Goal: Task Accomplishment & Management: Use online tool/utility

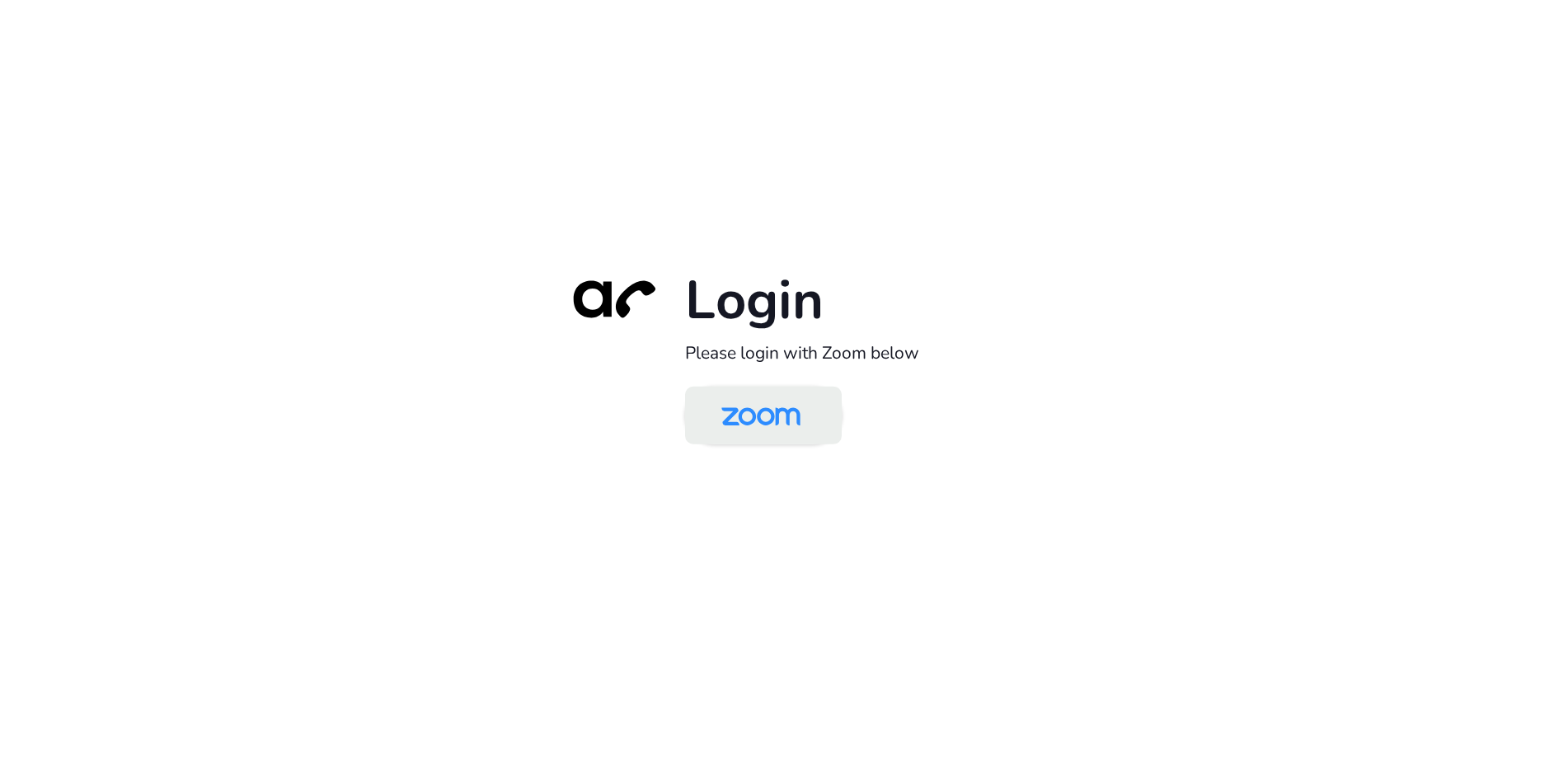
click at [758, 421] on img at bounding box center [760, 416] width 114 height 54
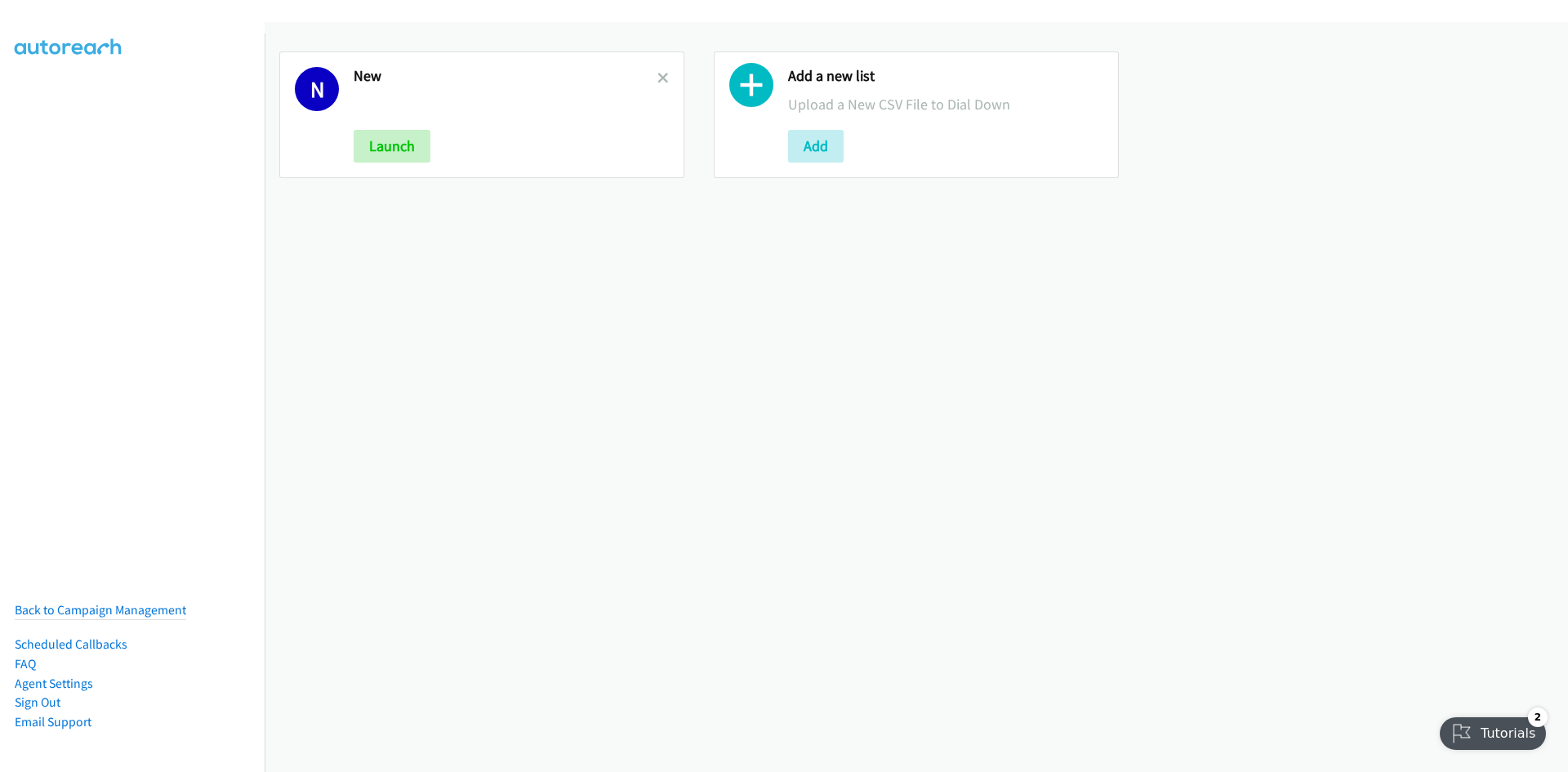
click at [659, 69] on link at bounding box center [663, 78] width 12 height 19
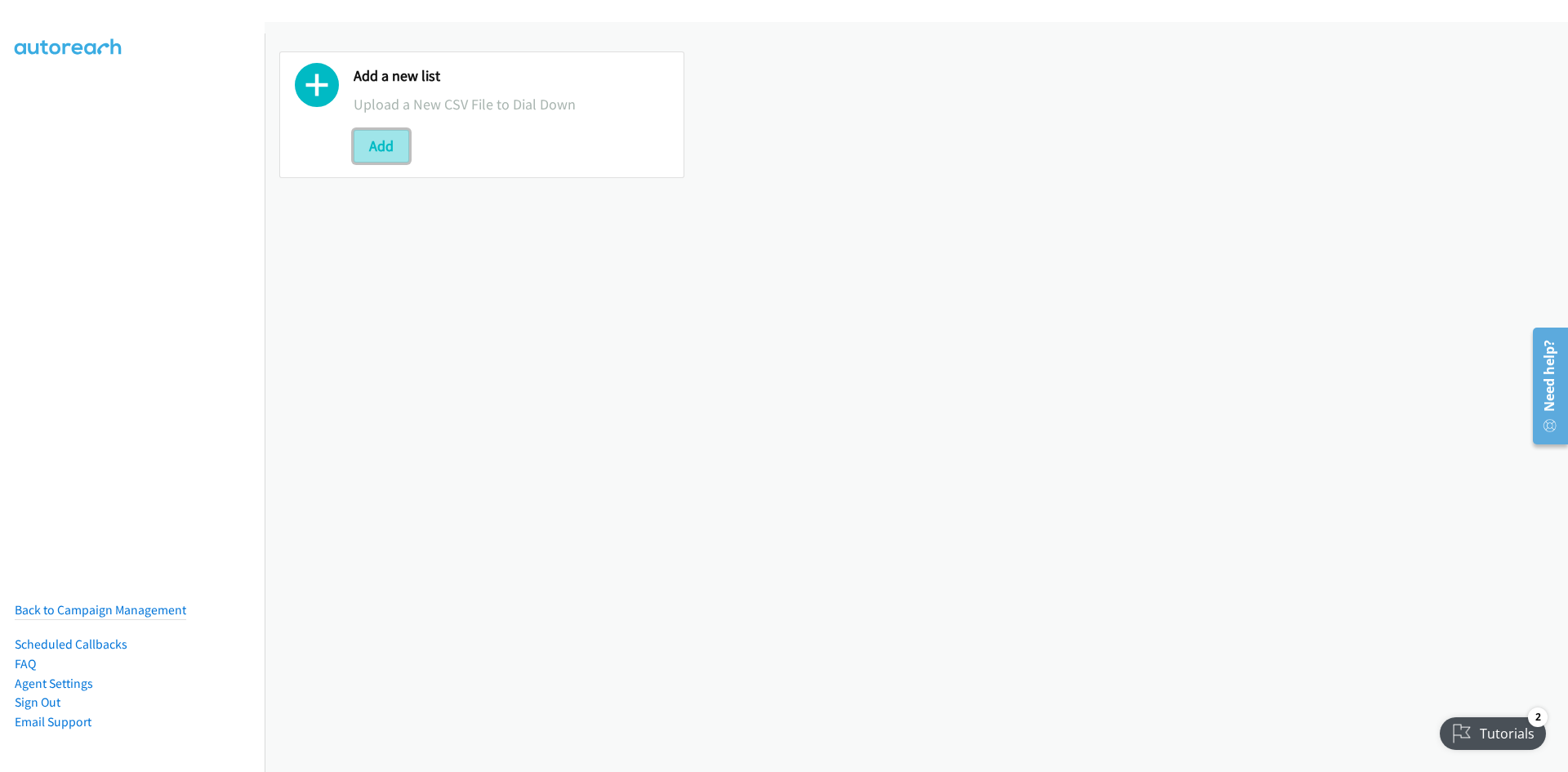
click at [388, 156] on button "Add" at bounding box center [381, 146] width 55 height 33
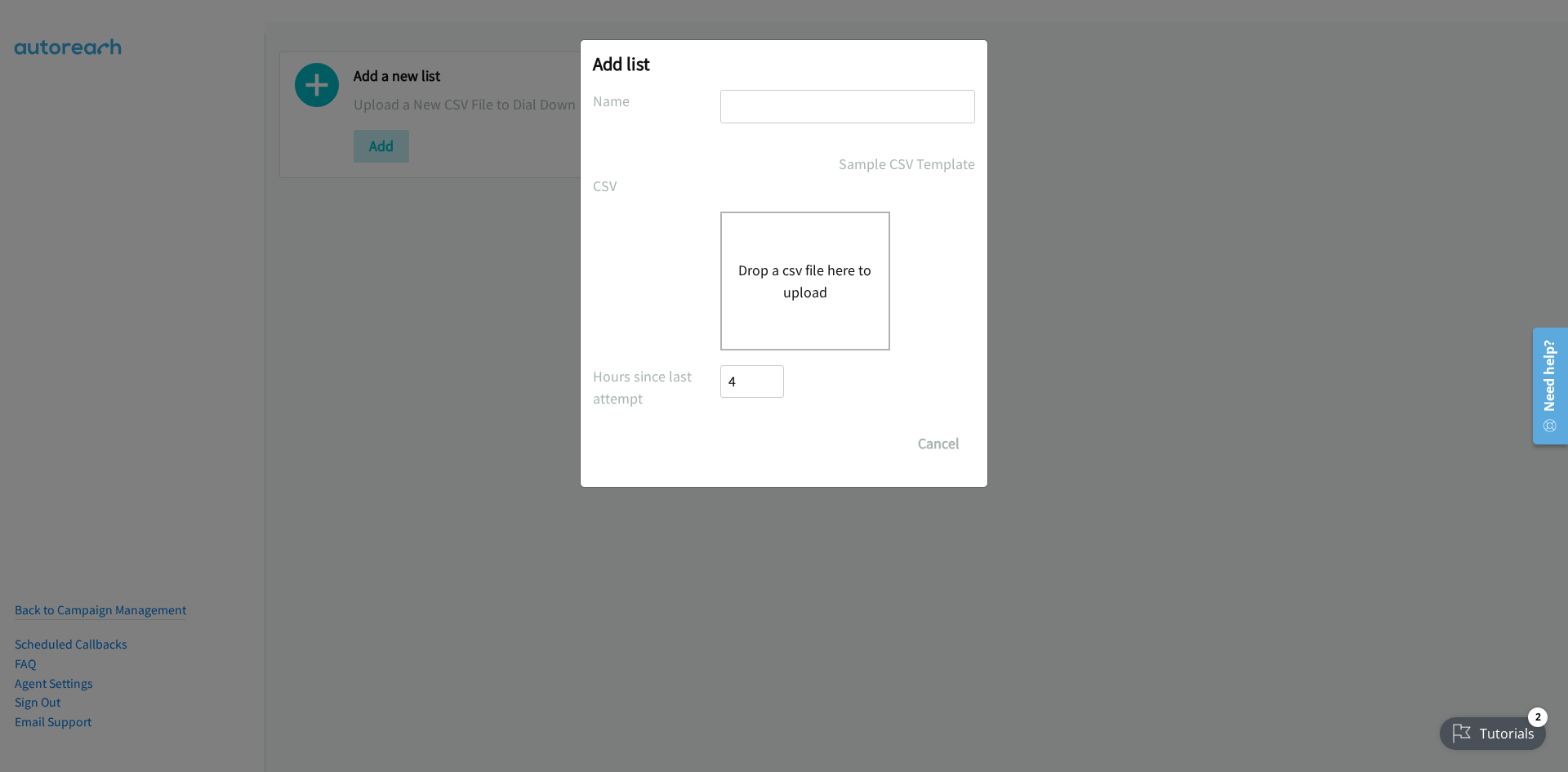
click at [823, 268] on button "Drop a csv file here to upload" at bounding box center [805, 280] width 134 height 44
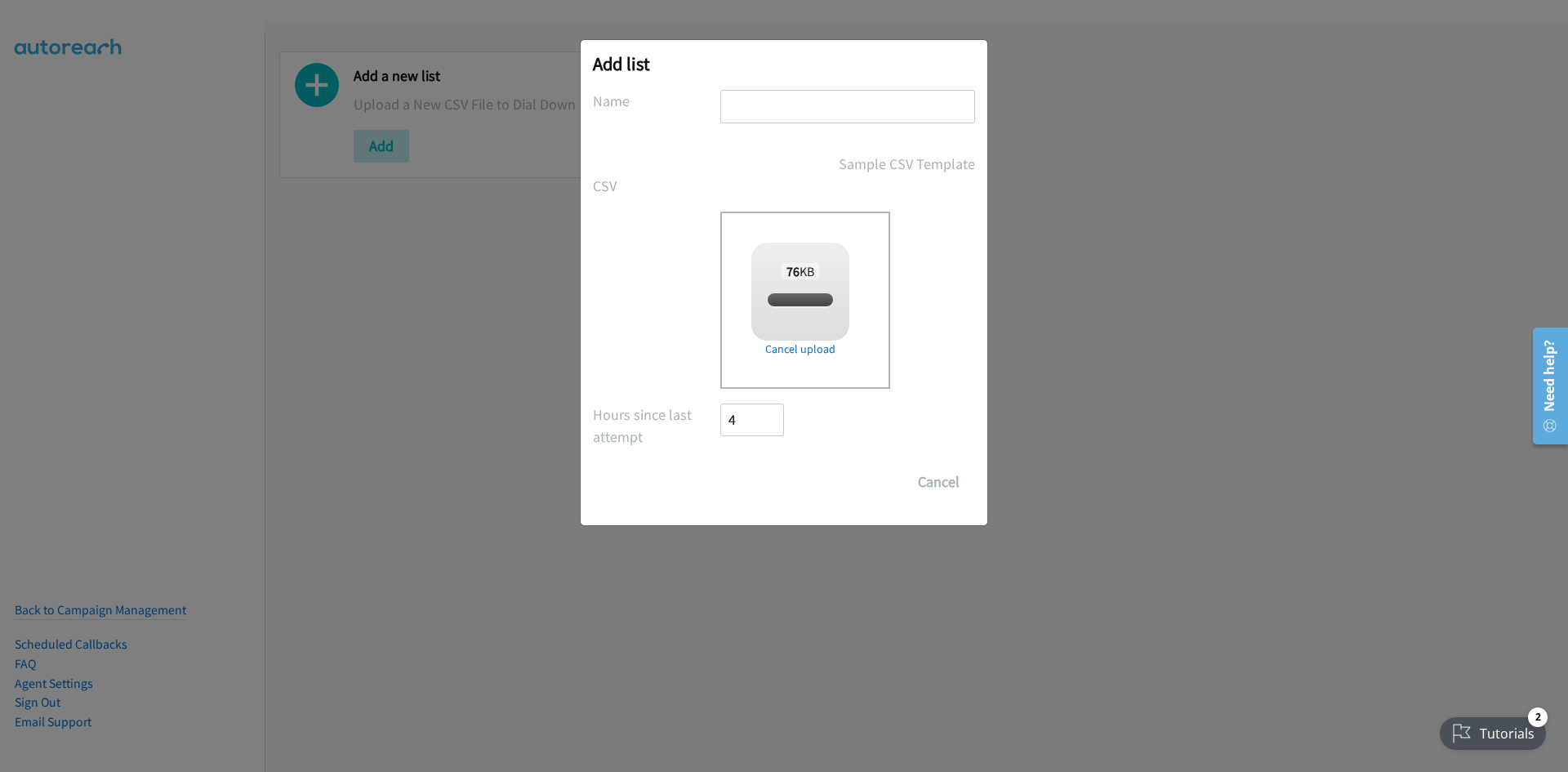
checkbox input "true"
click at [812, 109] on input "text" at bounding box center [848, 106] width 255 height 33
type input "new"
click at [742, 480] on input "Save List" at bounding box center [763, 482] width 86 height 33
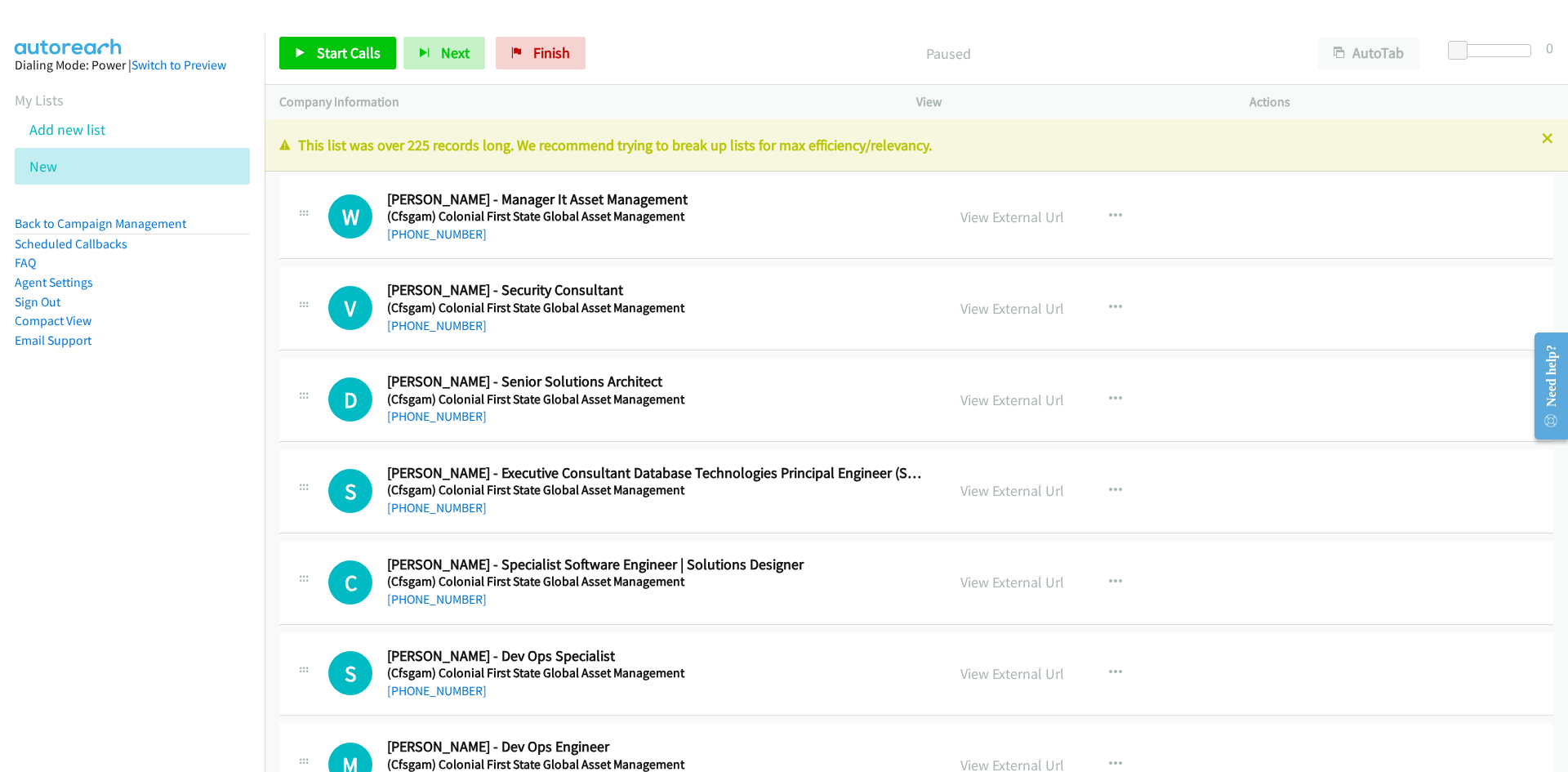
click at [753, 299] on h5 "(Cfsgam) Colonial First State Global Asset Management" at bounding box center [656, 307] width 538 height 16
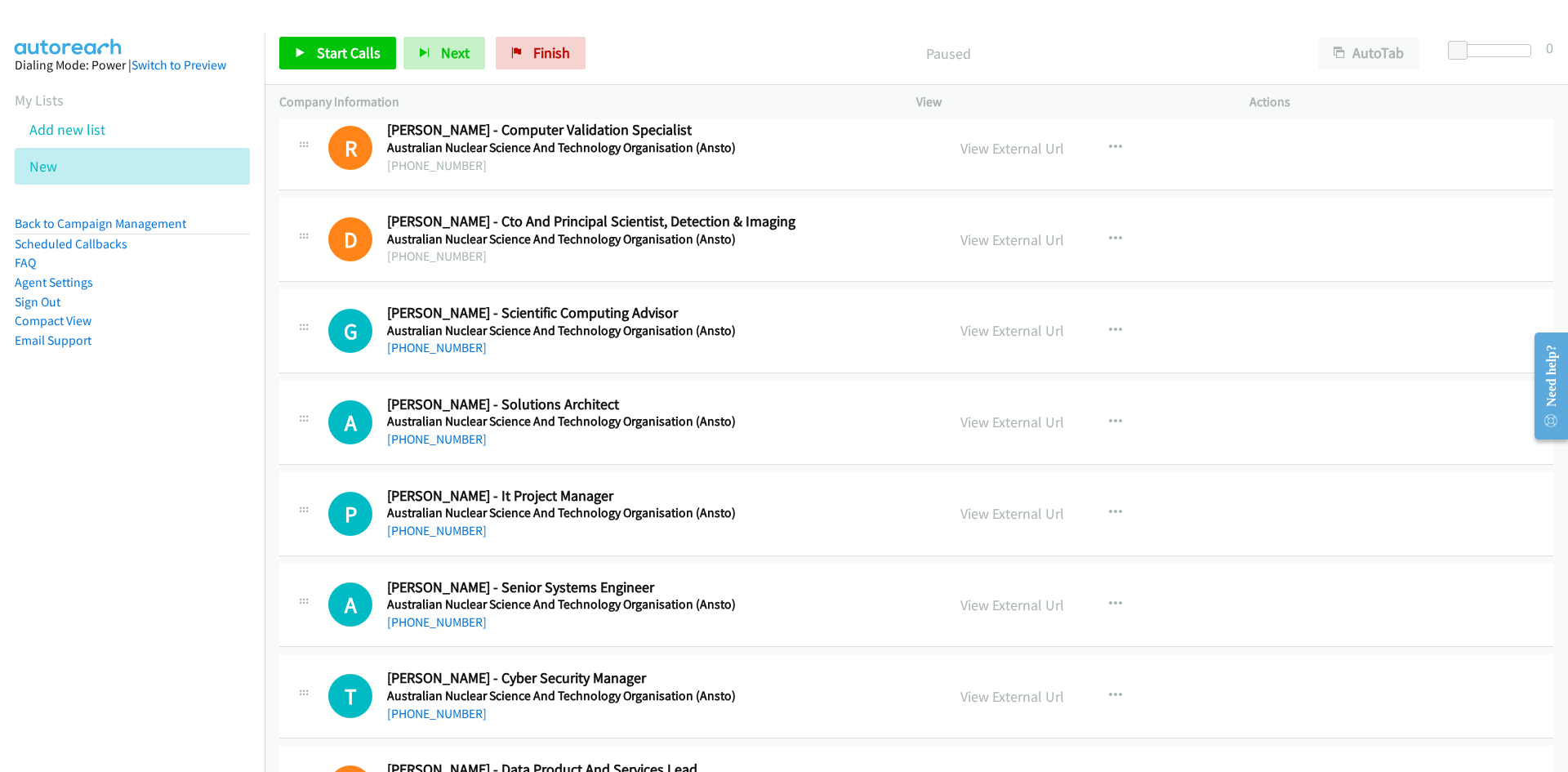
scroll to position [28907, 0]
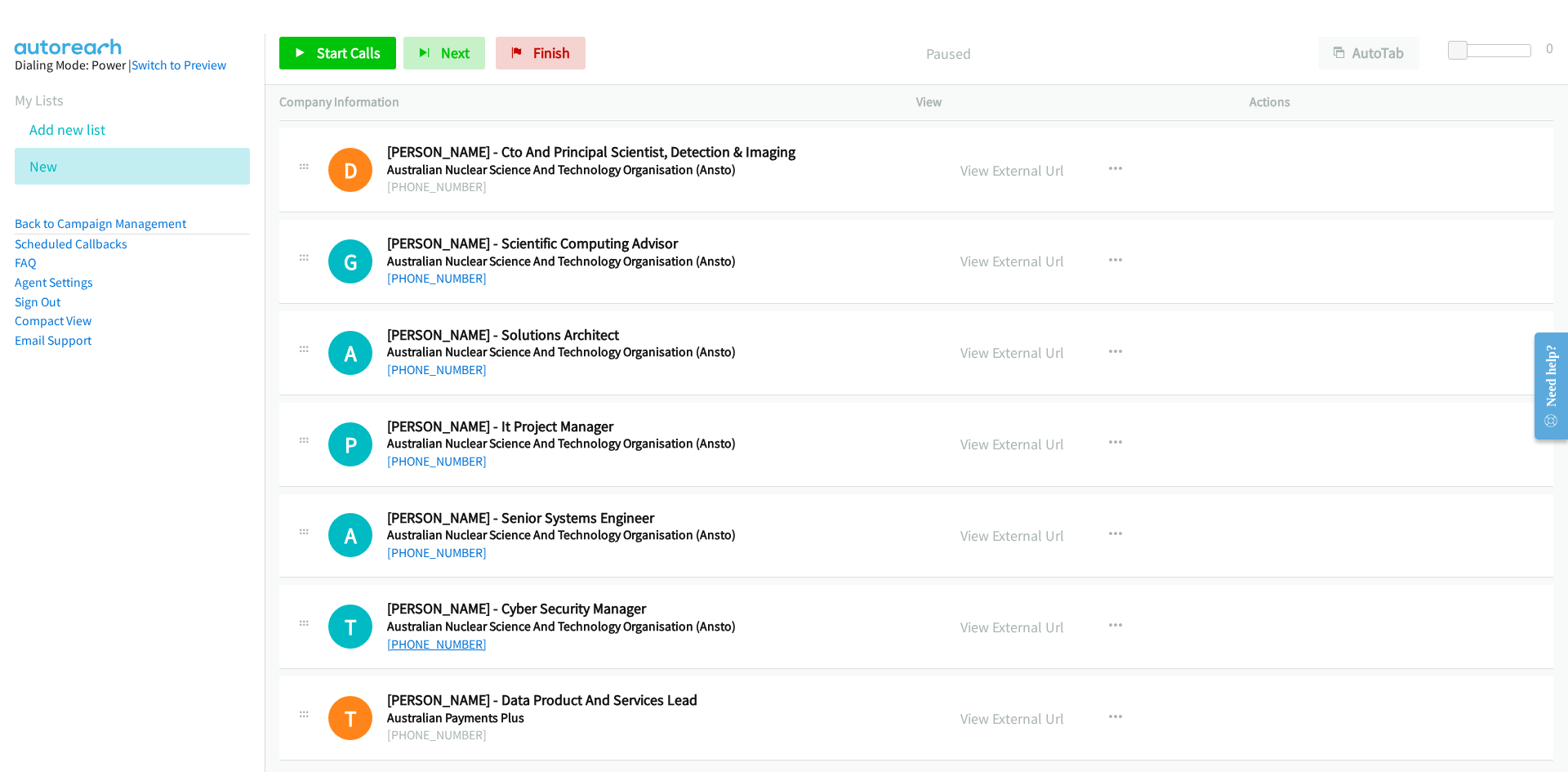
click at [430, 636] on link "+61 414 776 991" at bounding box center [437, 644] width 99 height 15
click at [781, 519] on div "A Callback Scheduled Ardiyanto Wibowo - Senior Systems Engineer Australian Nucl…" at bounding box center [629, 536] width 603 height 54
click at [441, 544] on link "+61 2 8399 1688" at bounding box center [437, 551] width 99 height 15
click at [427, 453] on link "+61 404 372 324" at bounding box center [437, 460] width 99 height 15
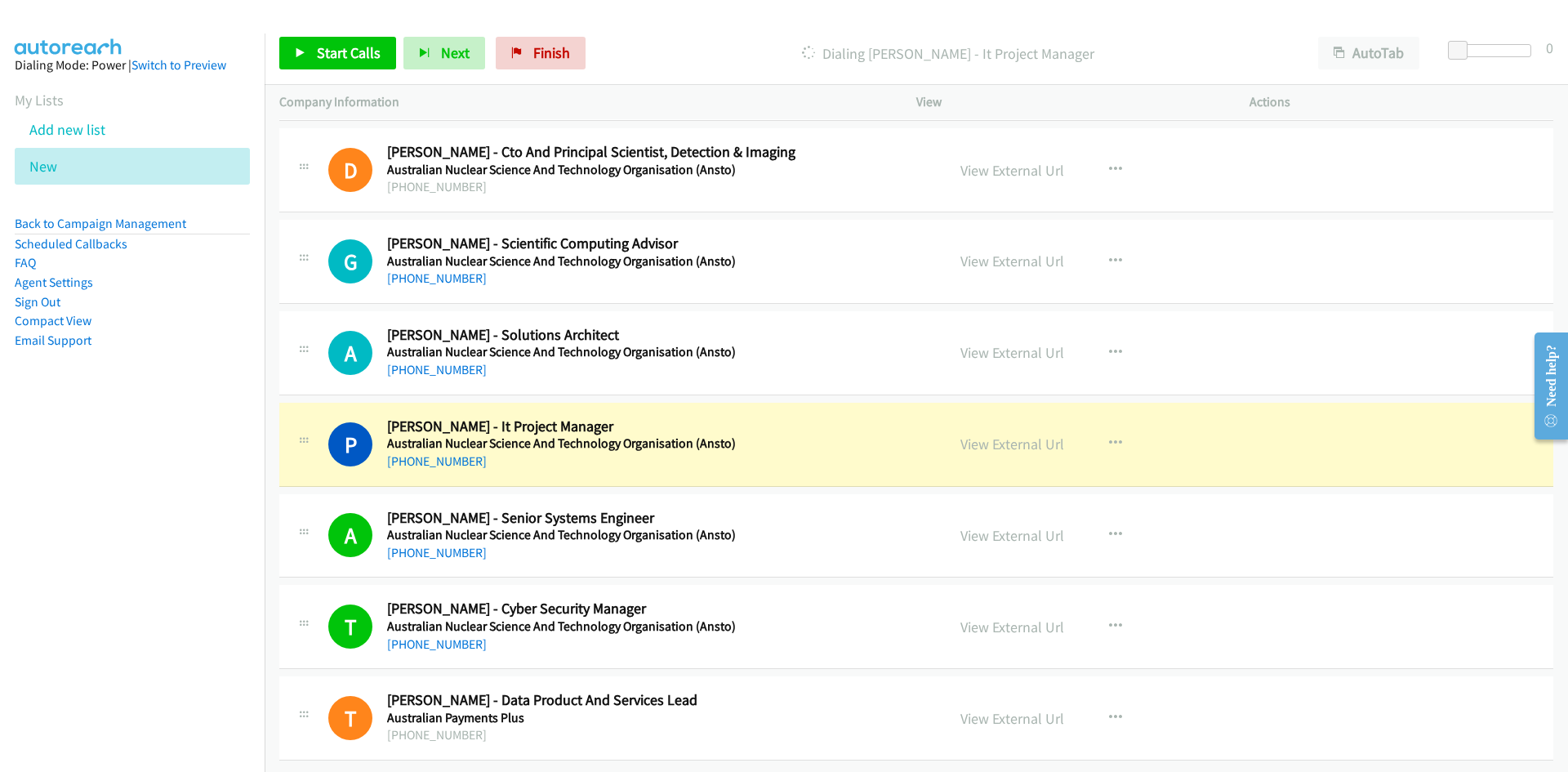
click at [813, 425] on div "P Callback Scheduled Paramita Verghese - It Project Manager Australian Nuclear …" at bounding box center [629, 445] width 603 height 54
click at [1029, 434] on link "View External Url" at bounding box center [1012, 443] width 104 height 19
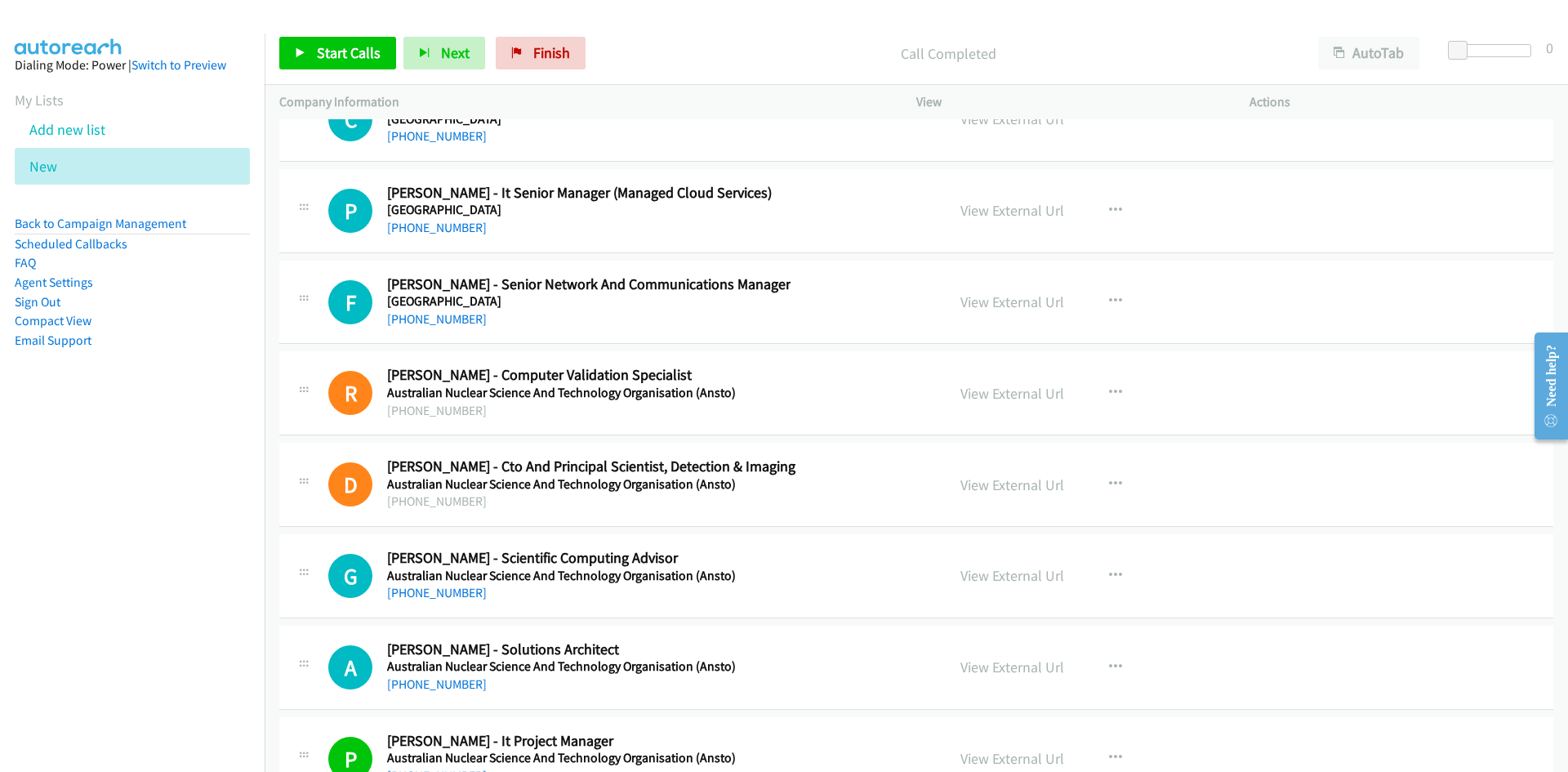
scroll to position [28417, 0]
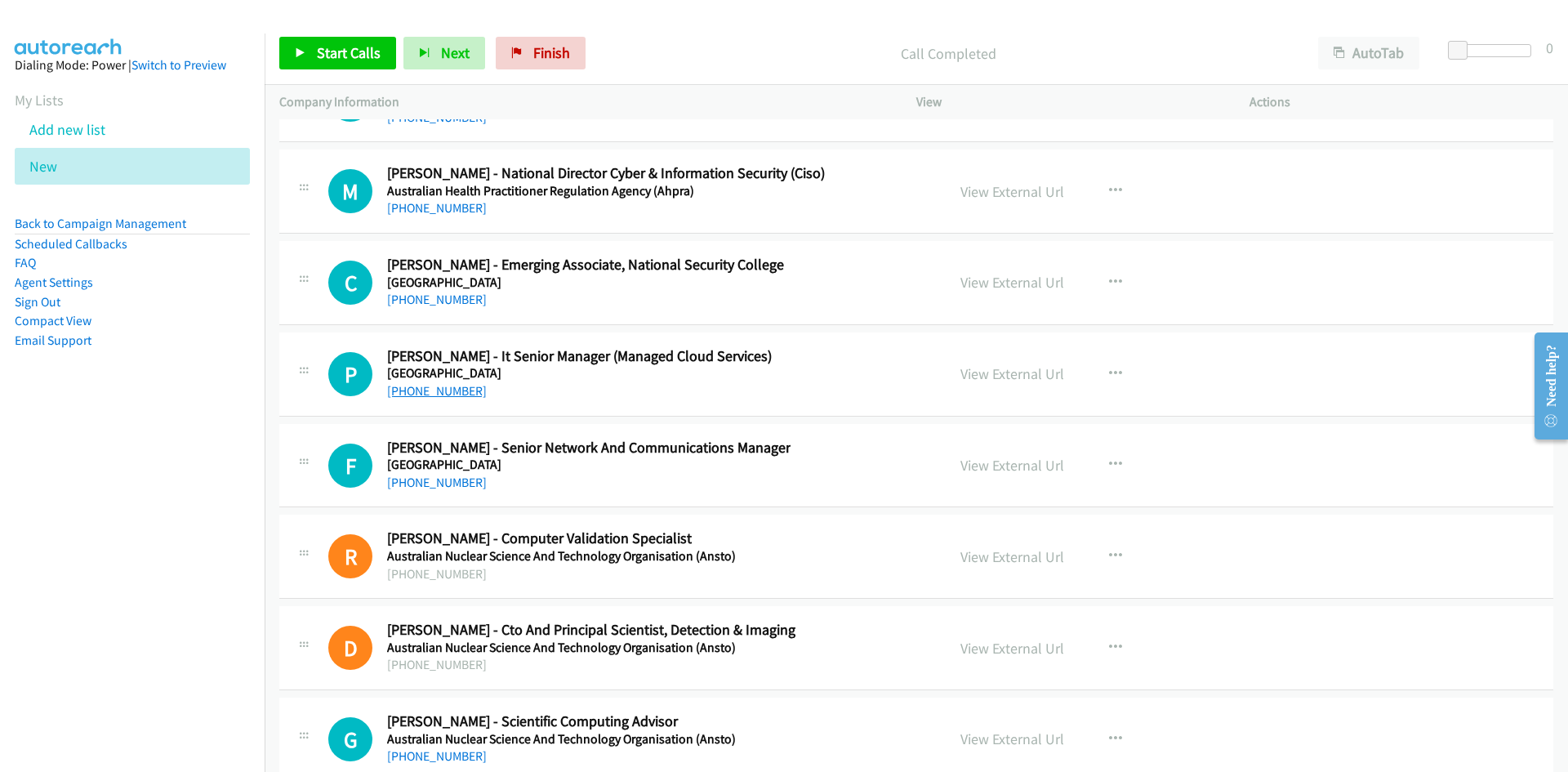
click at [426, 389] on link "+61 420 652 928" at bounding box center [437, 391] width 99 height 15
click at [422, 485] on link "+61 418 462 515" at bounding box center [437, 482] width 99 height 15
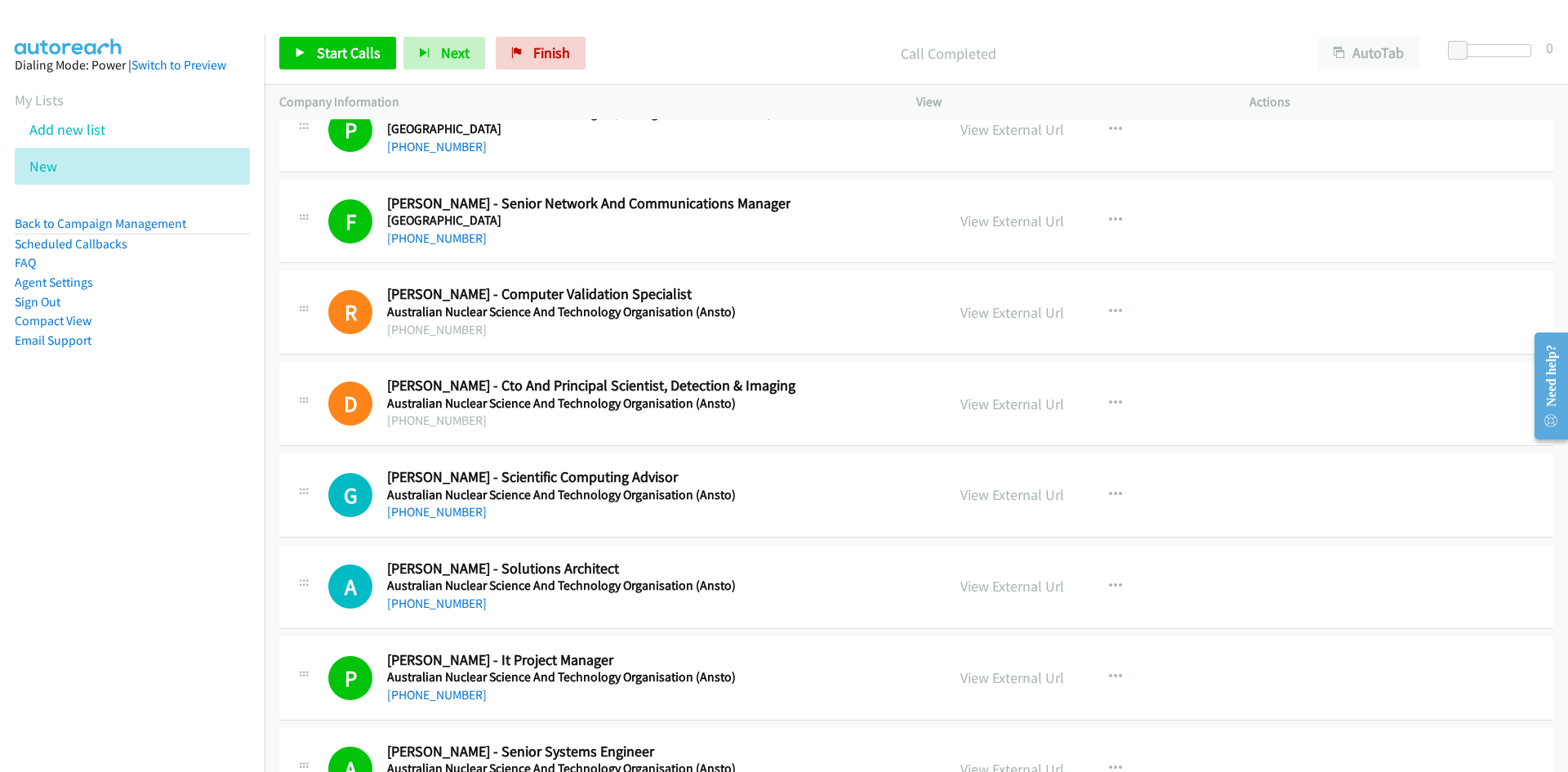
scroll to position [28662, 0]
click at [805, 477] on div "G Callback Scheduled Gregory Doherty - Scientific Computing Advisor Australian …" at bounding box center [629, 494] width 603 height 54
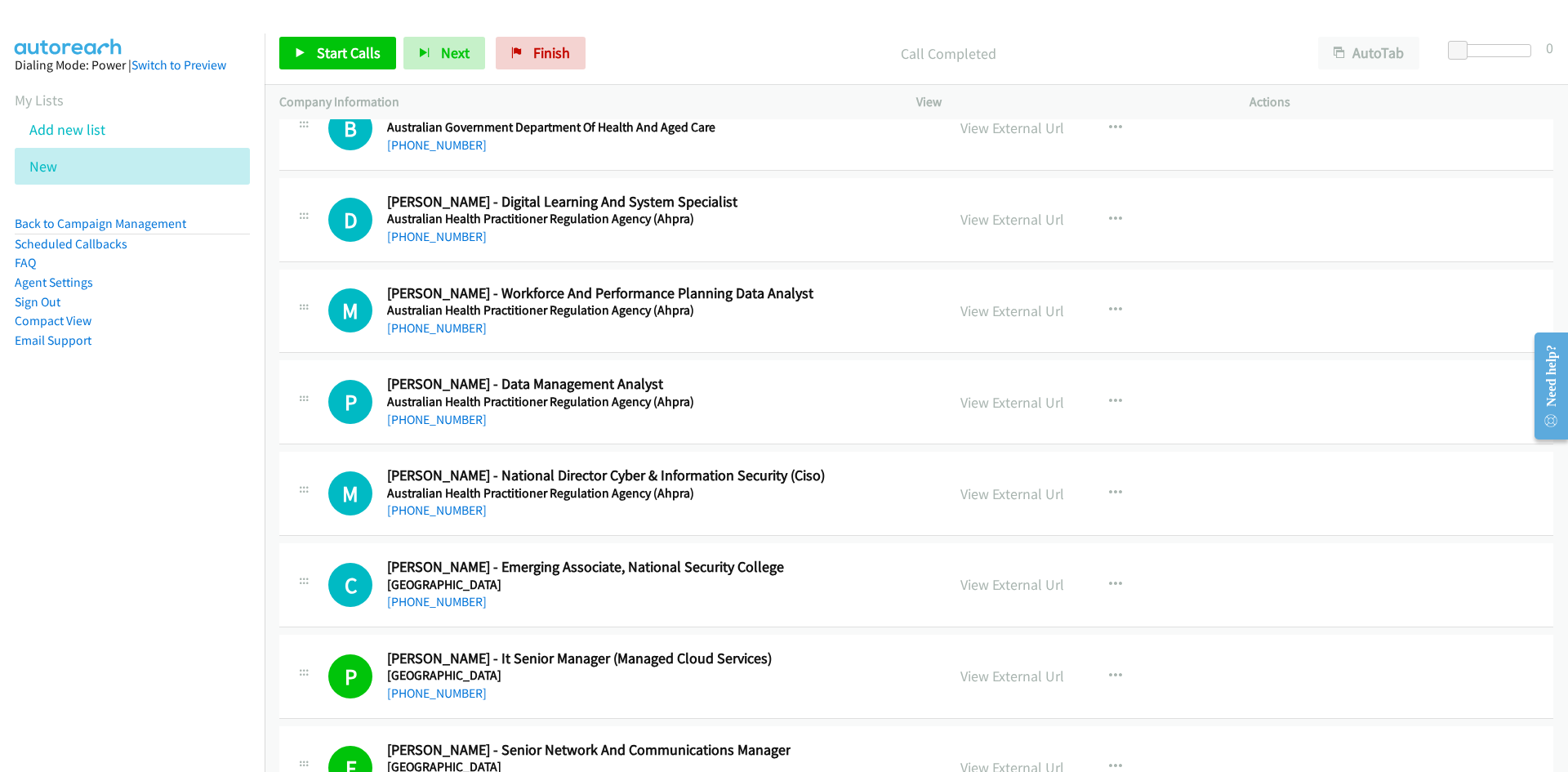
scroll to position [28090, 0]
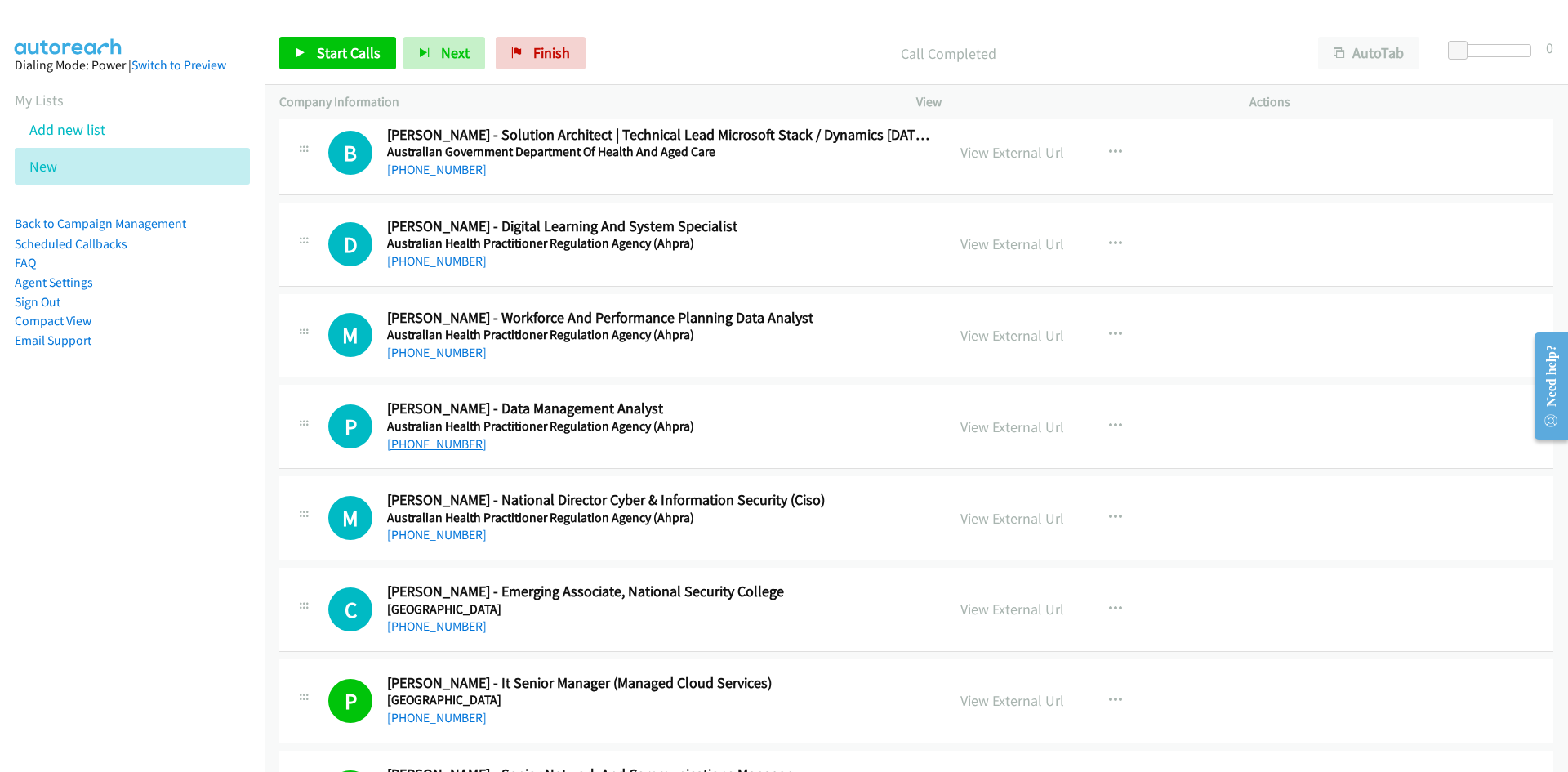
click at [444, 447] on link "+61 410 557 170" at bounding box center [437, 443] width 99 height 15
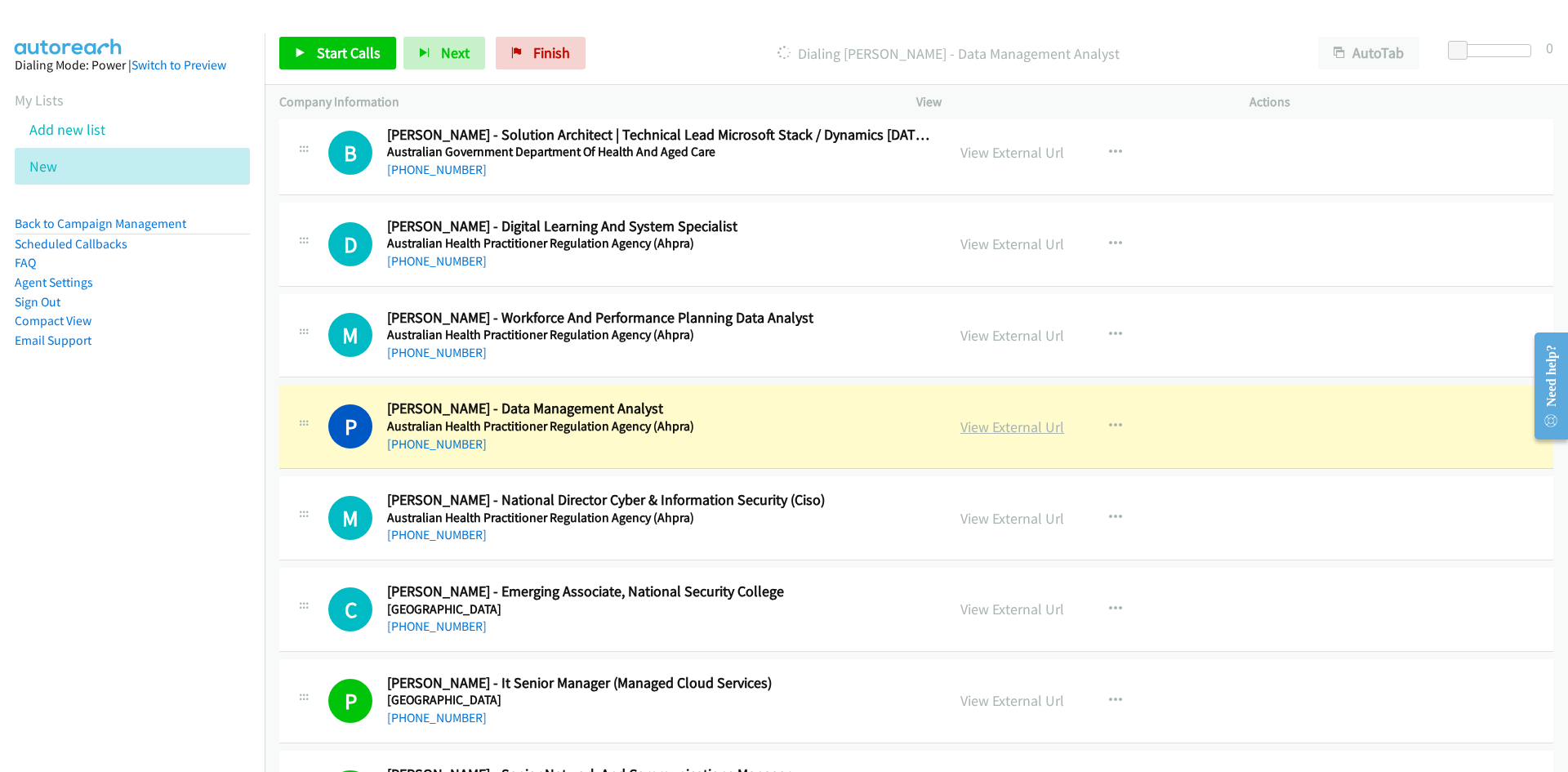
click at [998, 430] on link "View External Url" at bounding box center [1012, 427] width 104 height 19
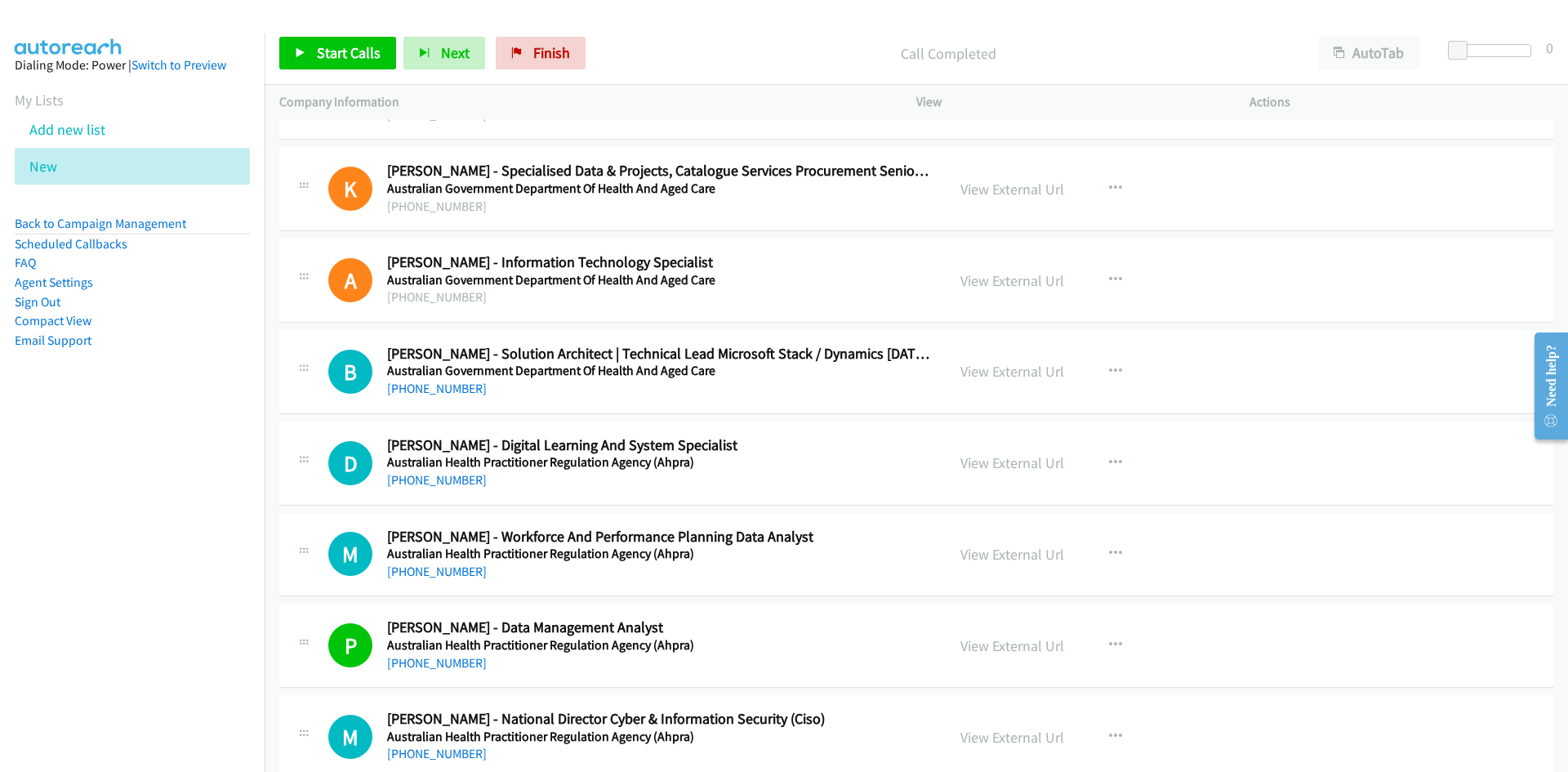
scroll to position [27845, 0]
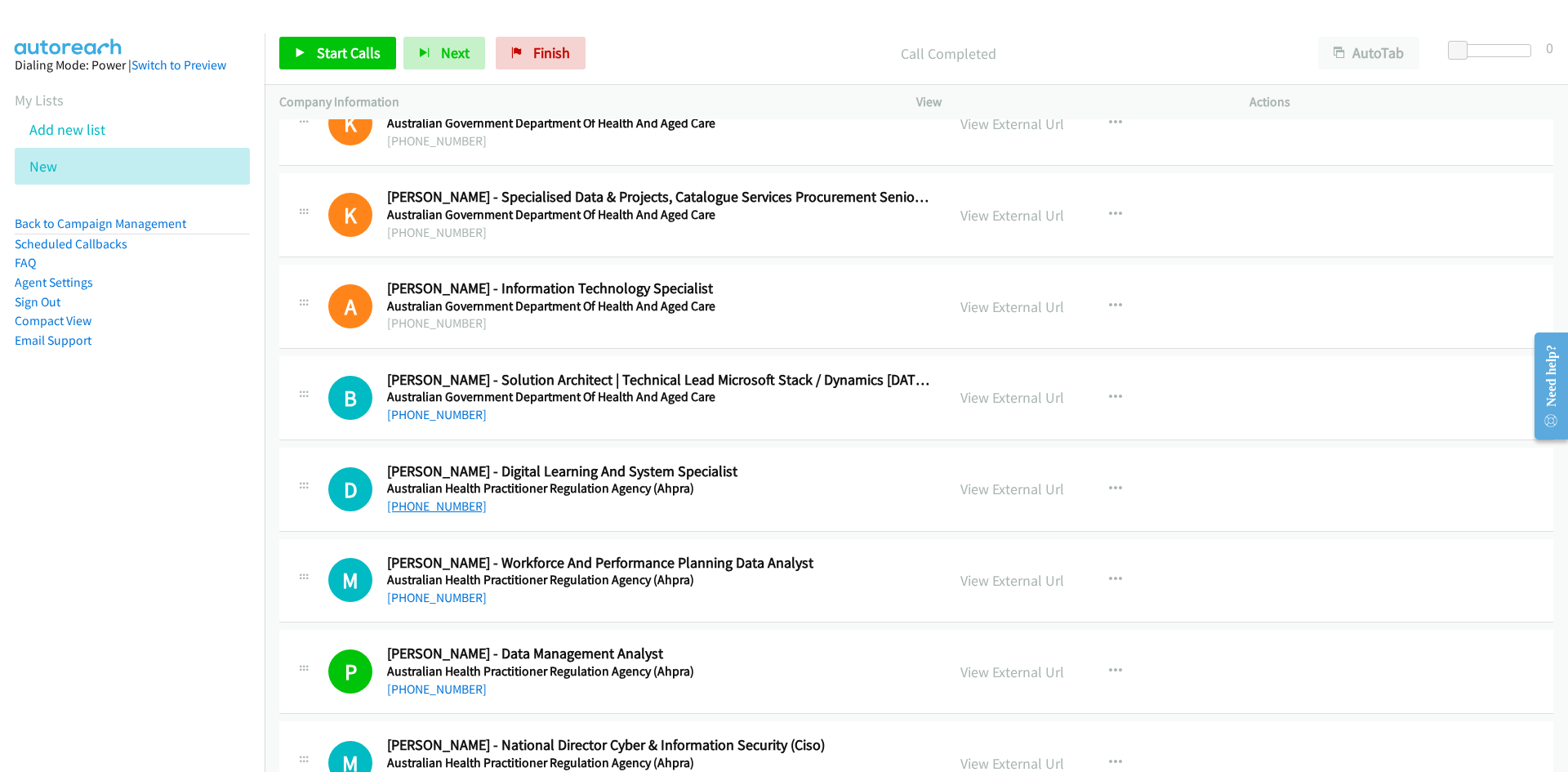
click at [433, 504] on link "+61 7 3118 6111" at bounding box center [437, 505] width 99 height 15
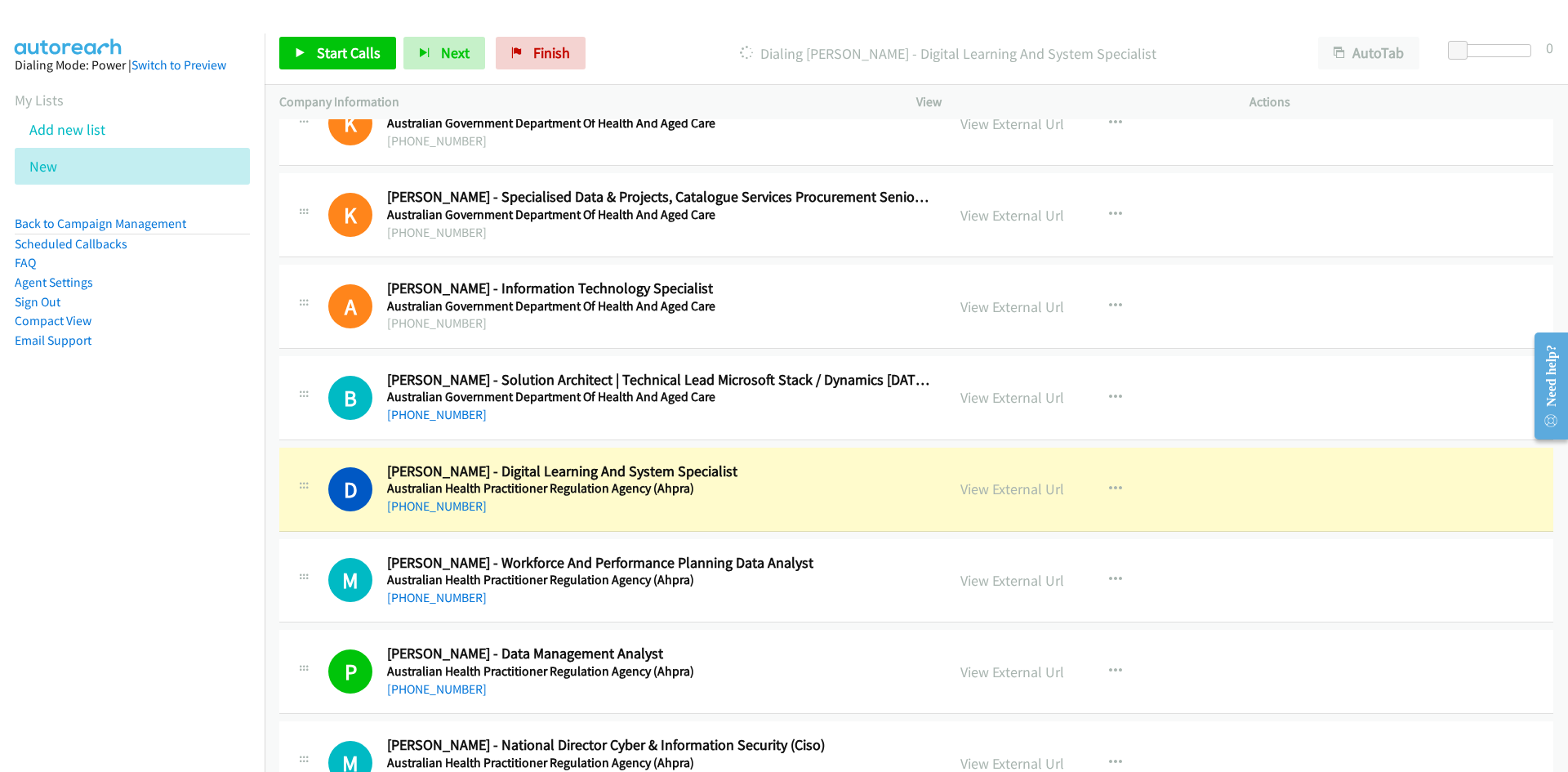
drag, startPoint x: 793, startPoint y: 476, endPoint x: 864, endPoint y: 485, distance: 71.6
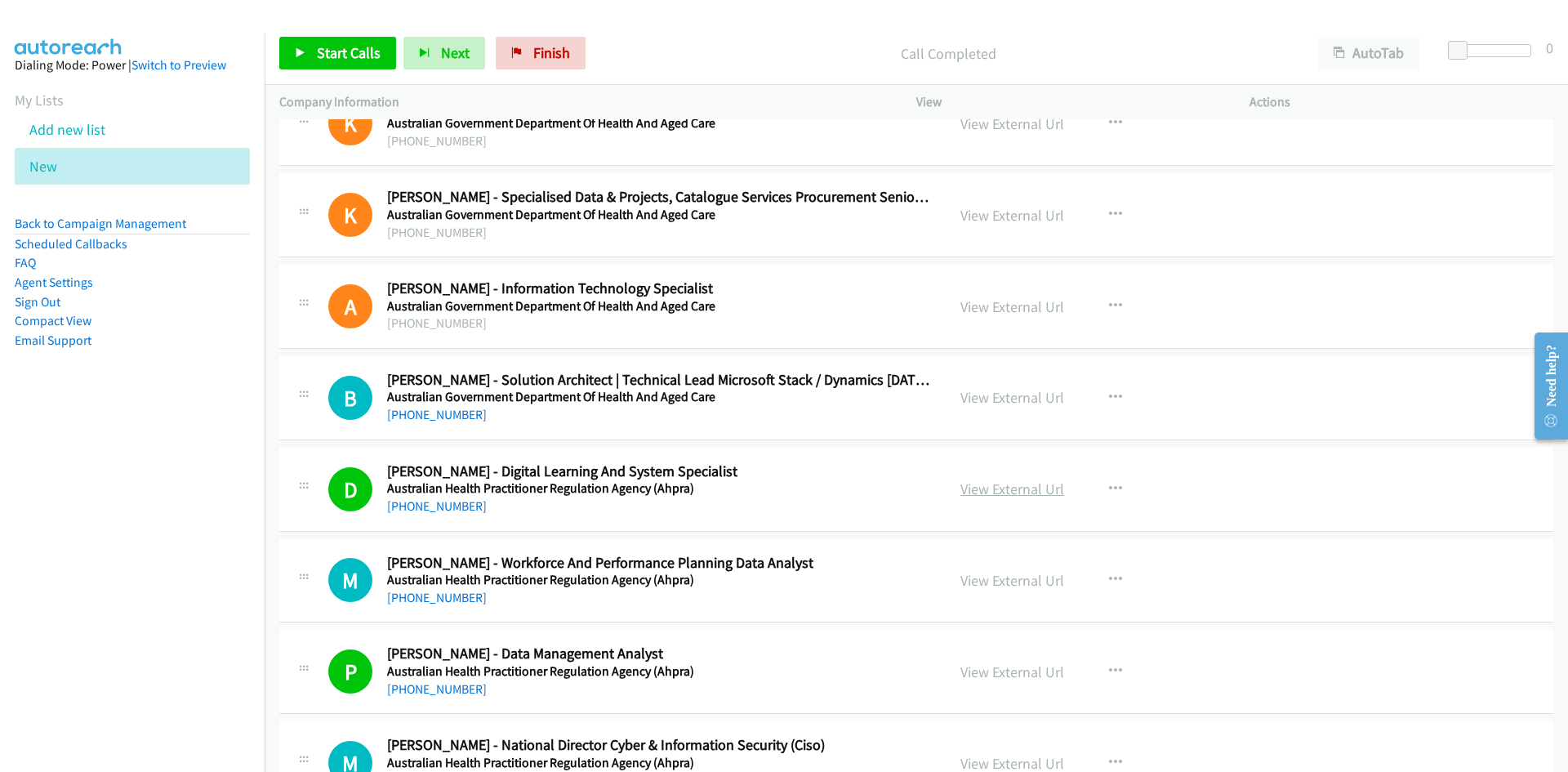
click at [1009, 490] on link "View External Url" at bounding box center [1012, 488] width 104 height 19
click at [428, 410] on link "+61 424 584 244" at bounding box center [437, 414] width 99 height 15
click at [777, 464] on div "D Callback Scheduled Dipesh Shrestha - Digital Learning And System Specialist A…" at bounding box center [629, 489] width 603 height 54
click at [418, 593] on link "+61 3 8708 9701" at bounding box center [437, 597] width 99 height 15
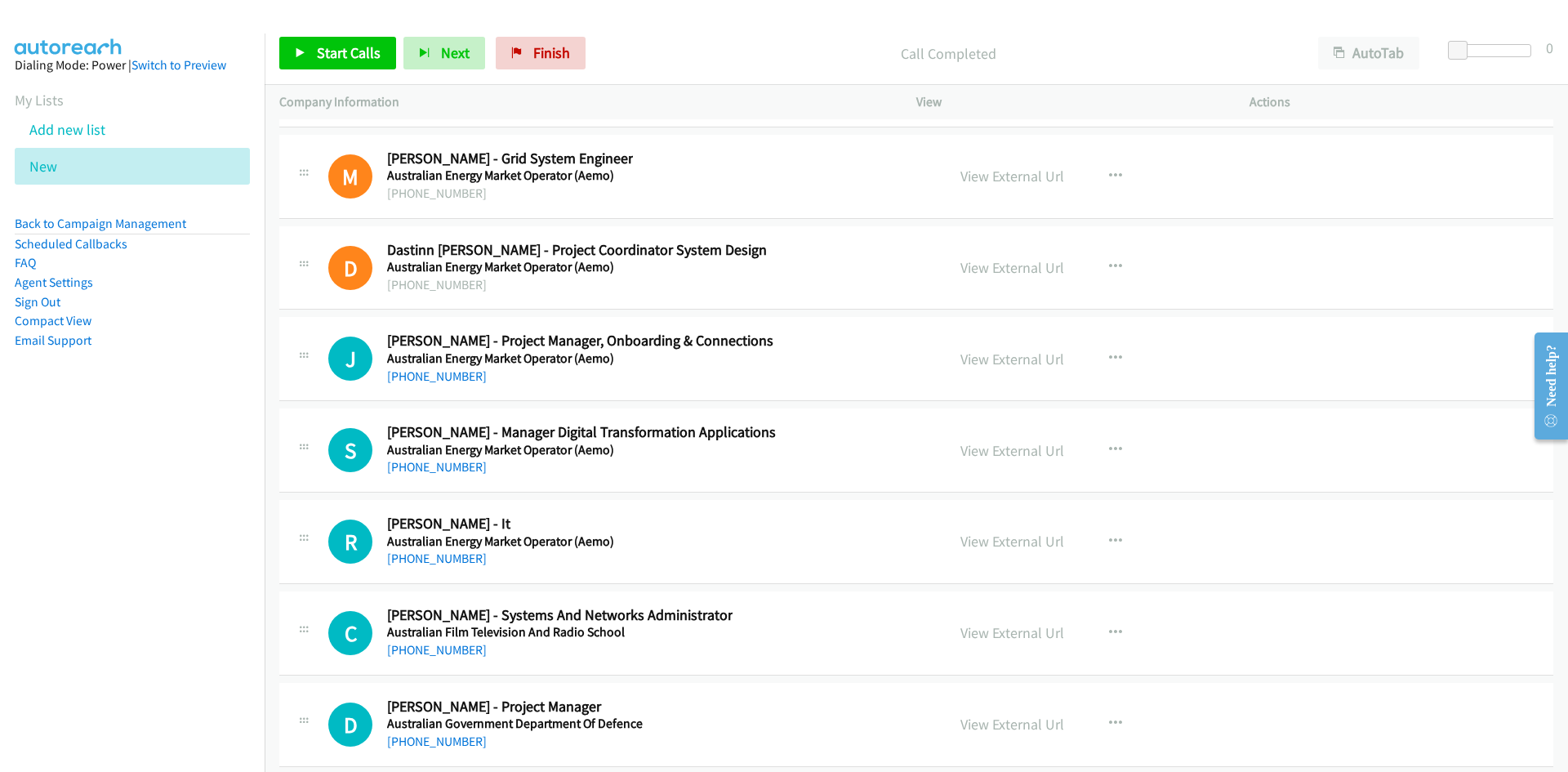
scroll to position [27110, 0]
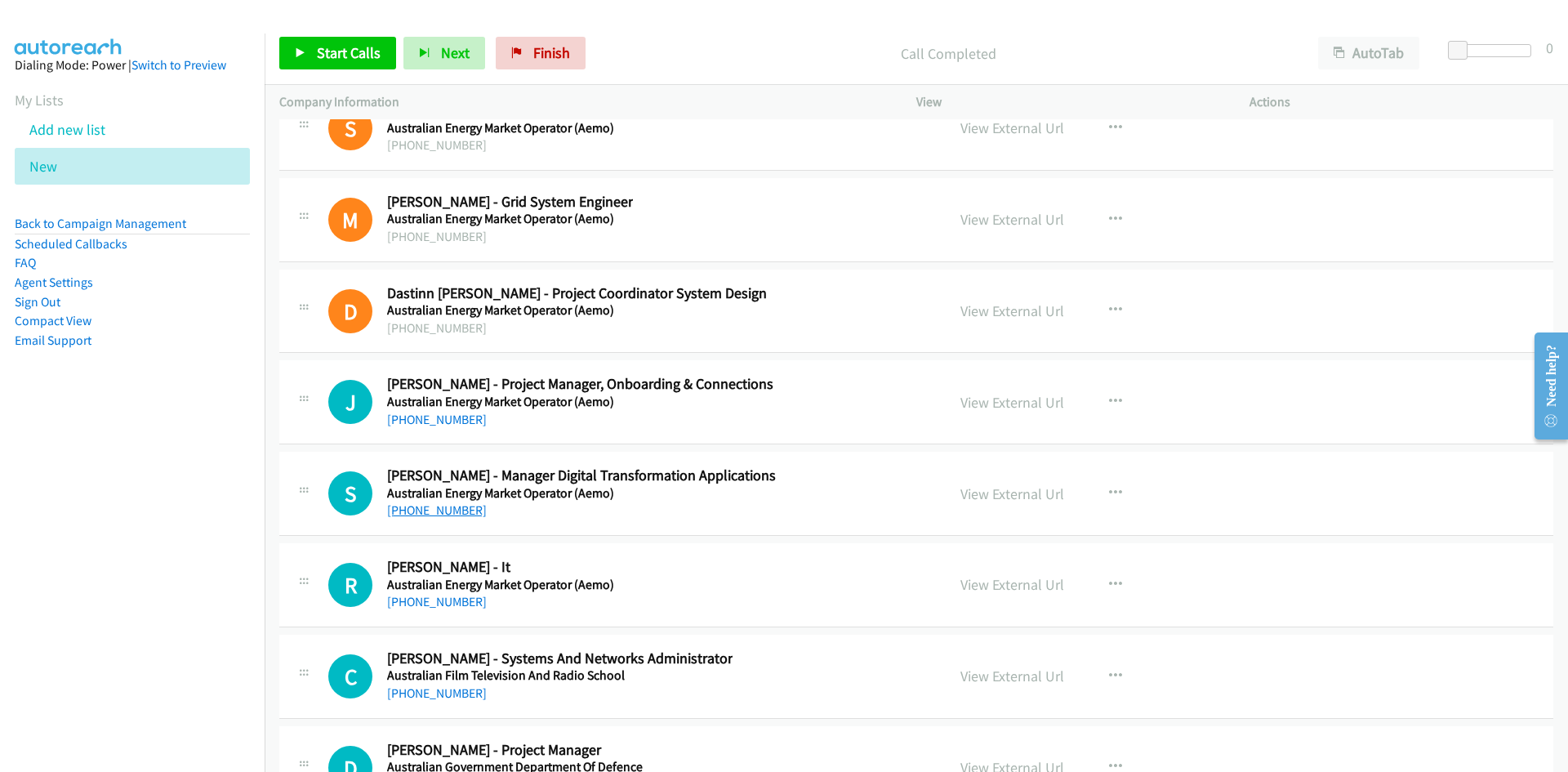
click at [443, 512] on link "+61 2 8884 5309" at bounding box center [437, 509] width 99 height 15
click at [780, 507] on div "S Callback Scheduled Suman Nerella - Manager Digital Transformation Application…" at bounding box center [629, 494] width 603 height 54
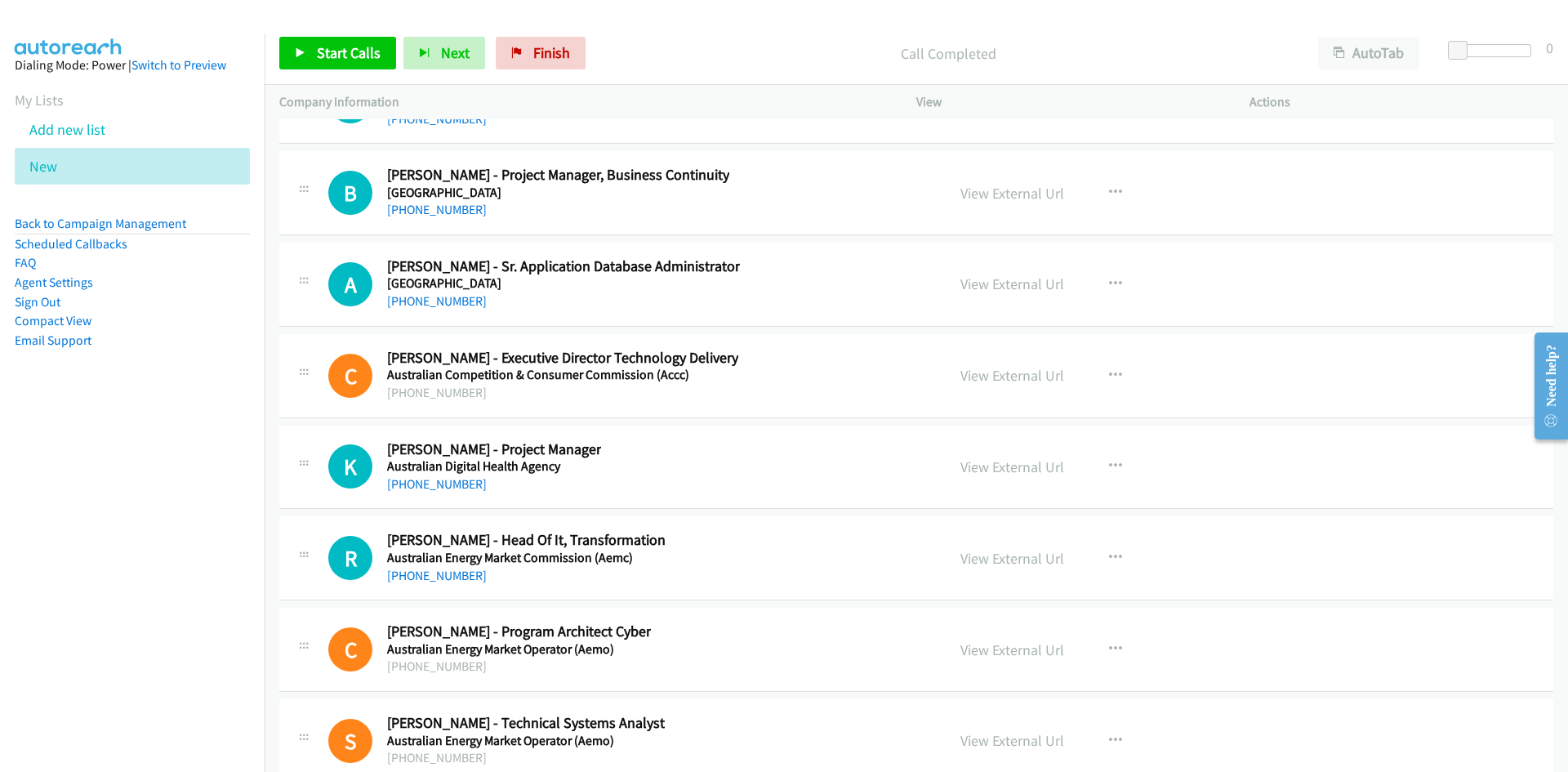
scroll to position [26458, 0]
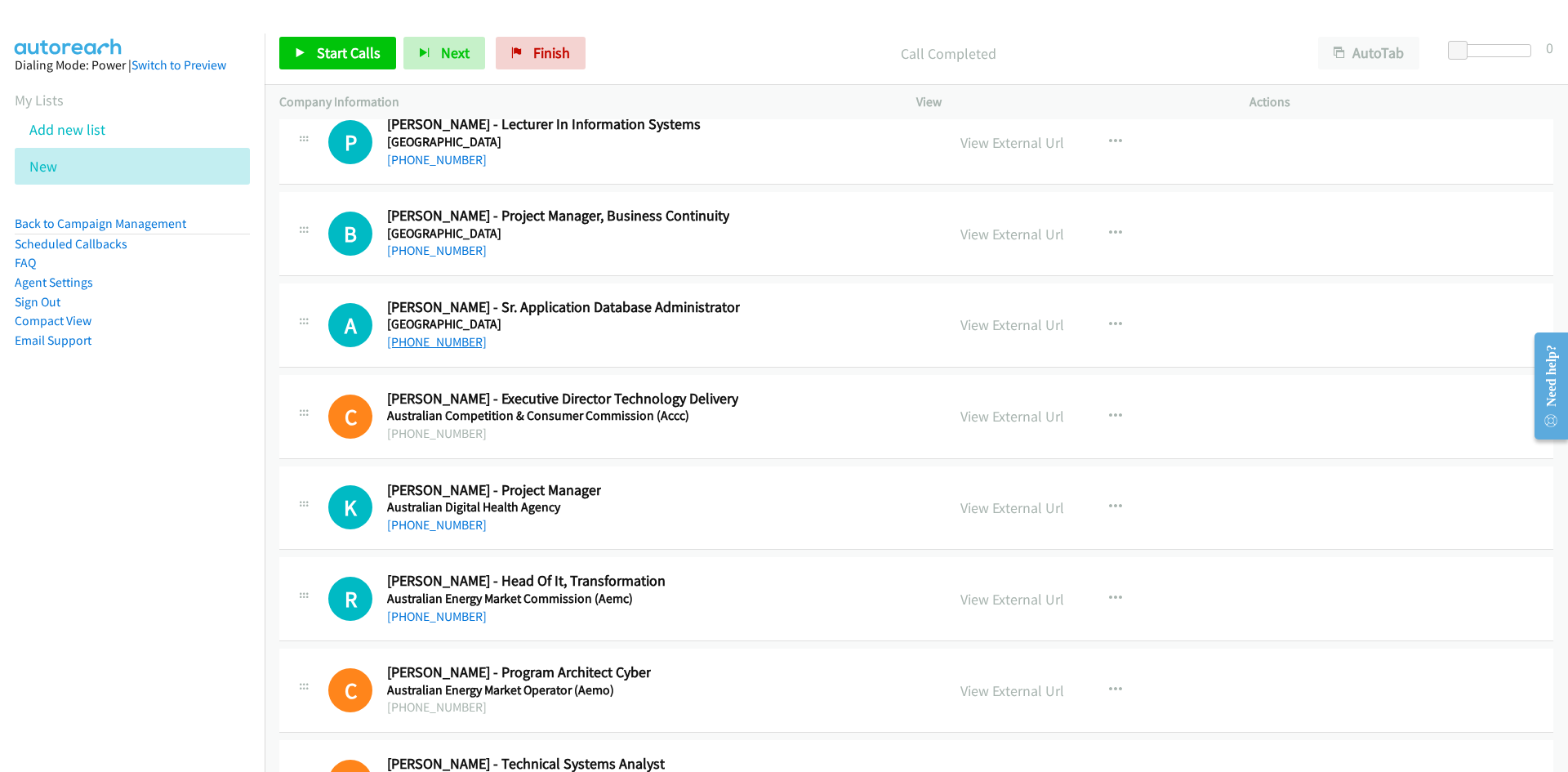
click at [468, 337] on link "+61 430 038 243" at bounding box center [437, 341] width 99 height 15
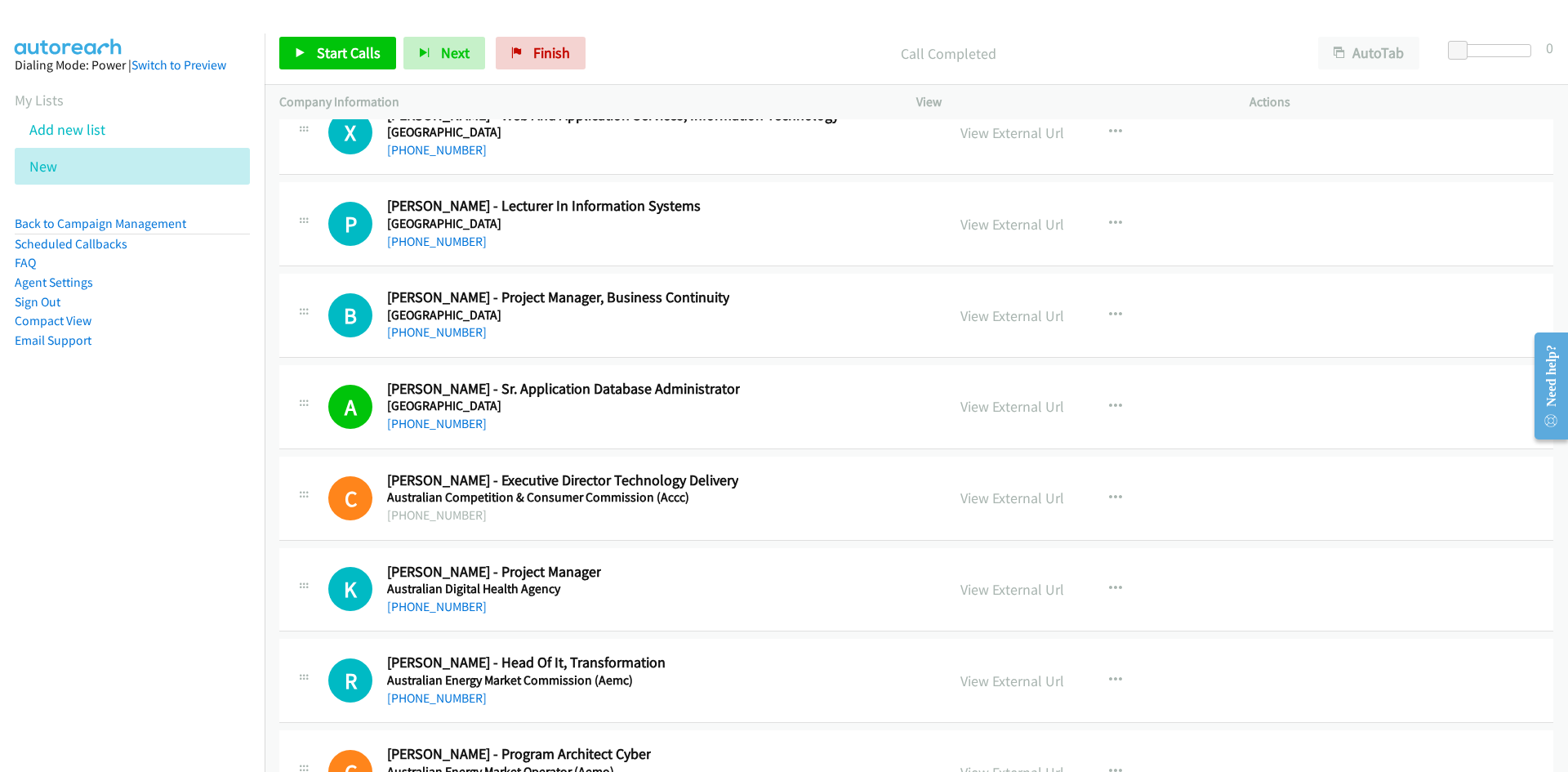
click at [818, 334] on div "B Callback Scheduled Brian Pollett - Project Manager, Business Continuity Austr…" at bounding box center [629, 315] width 603 height 54
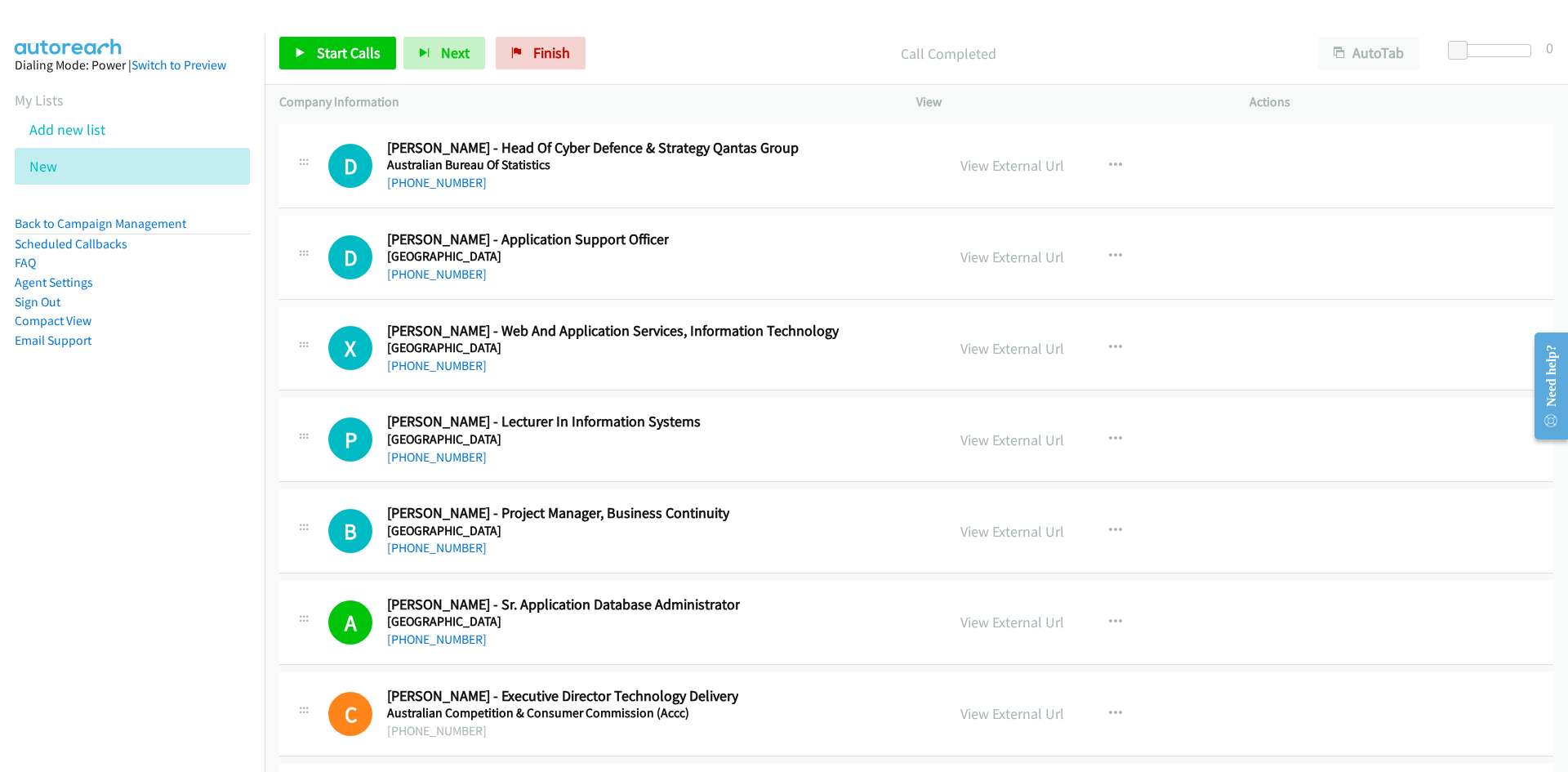
scroll to position [26130, 0]
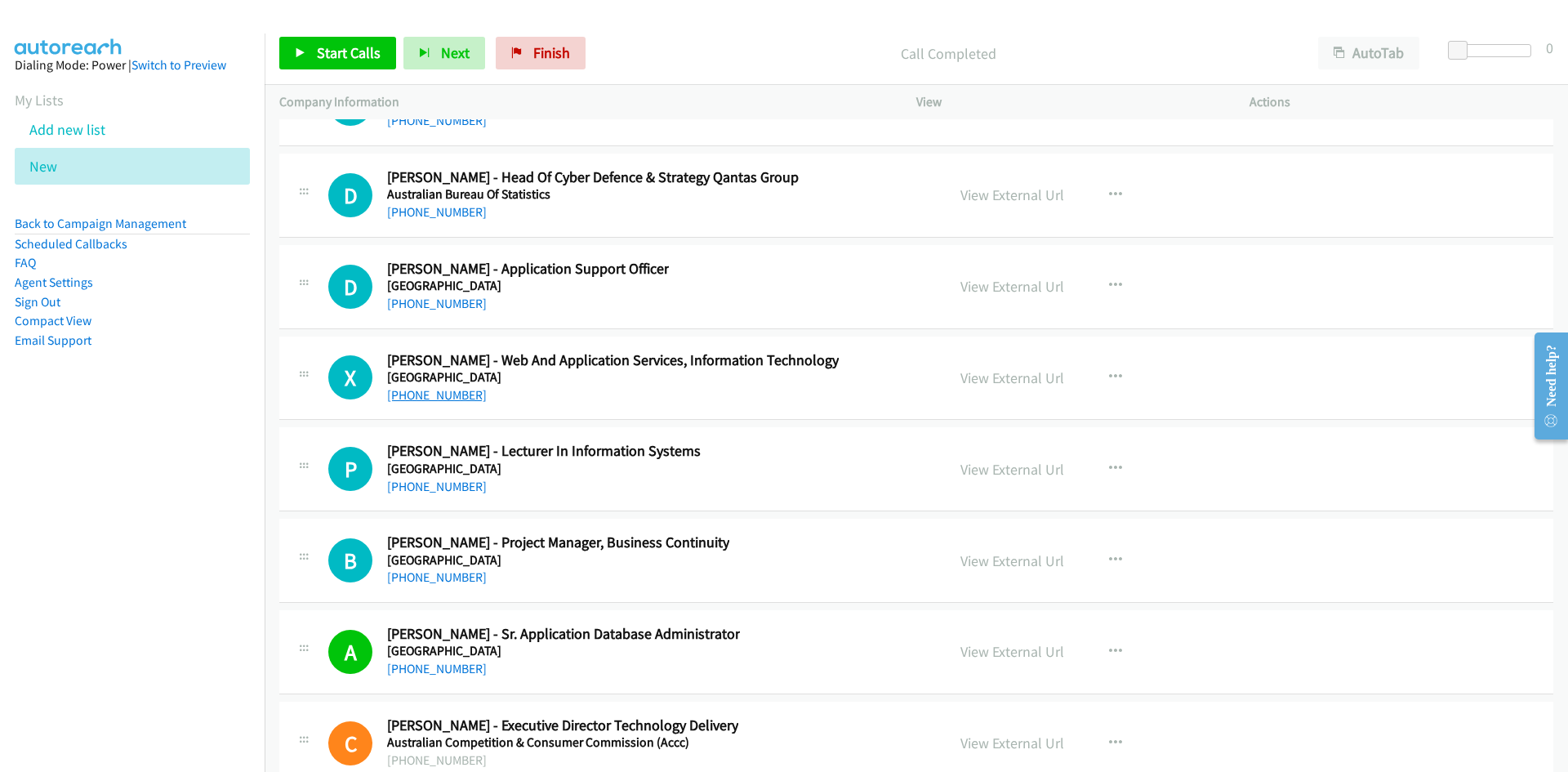
click at [434, 398] on link "+61 2 9739 2572" at bounding box center [437, 394] width 99 height 15
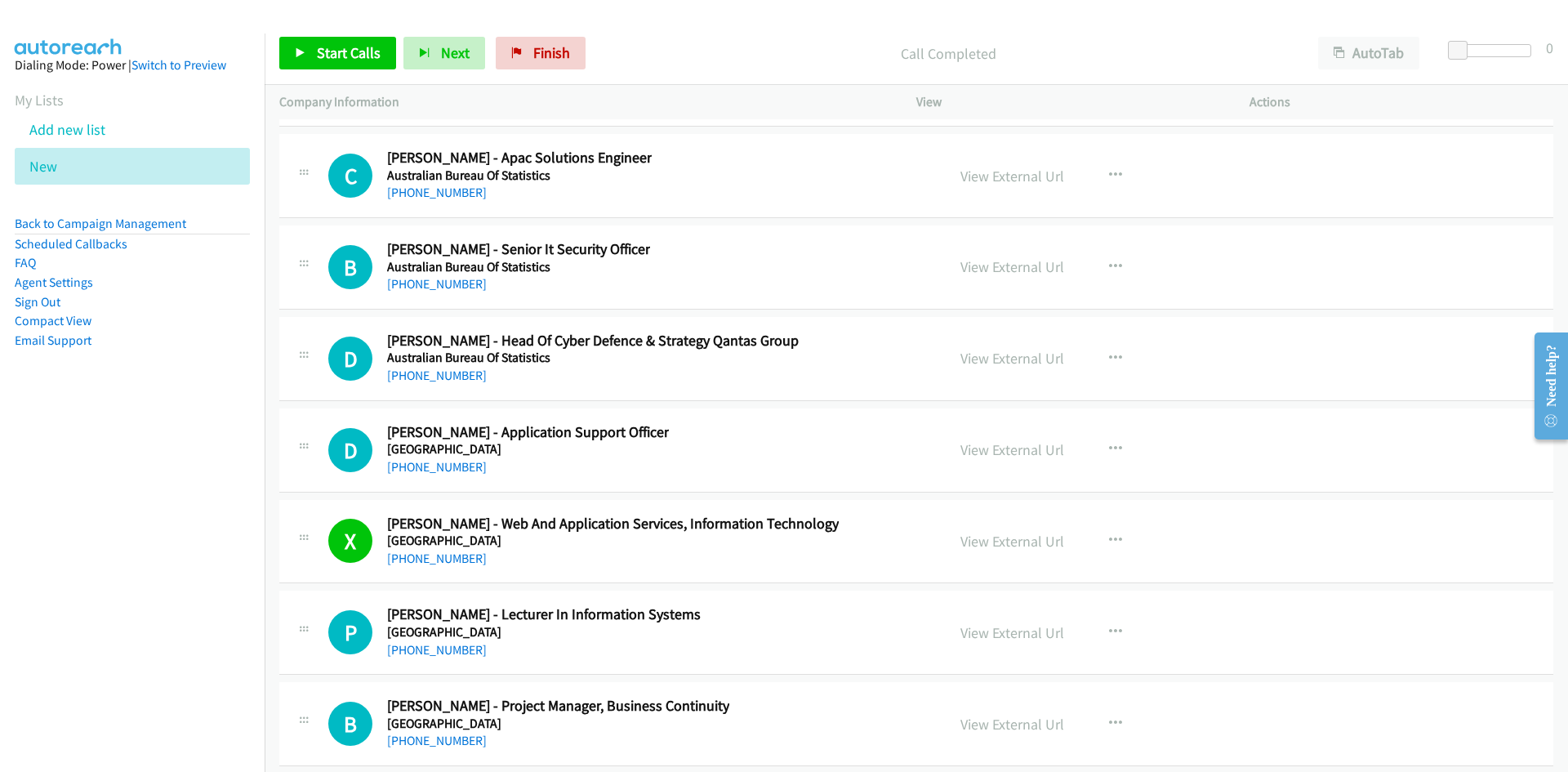
click at [792, 447] on div "D Callback Scheduled Damien Knezevic - Application Support Officer Australian C…" at bounding box center [629, 450] width 603 height 54
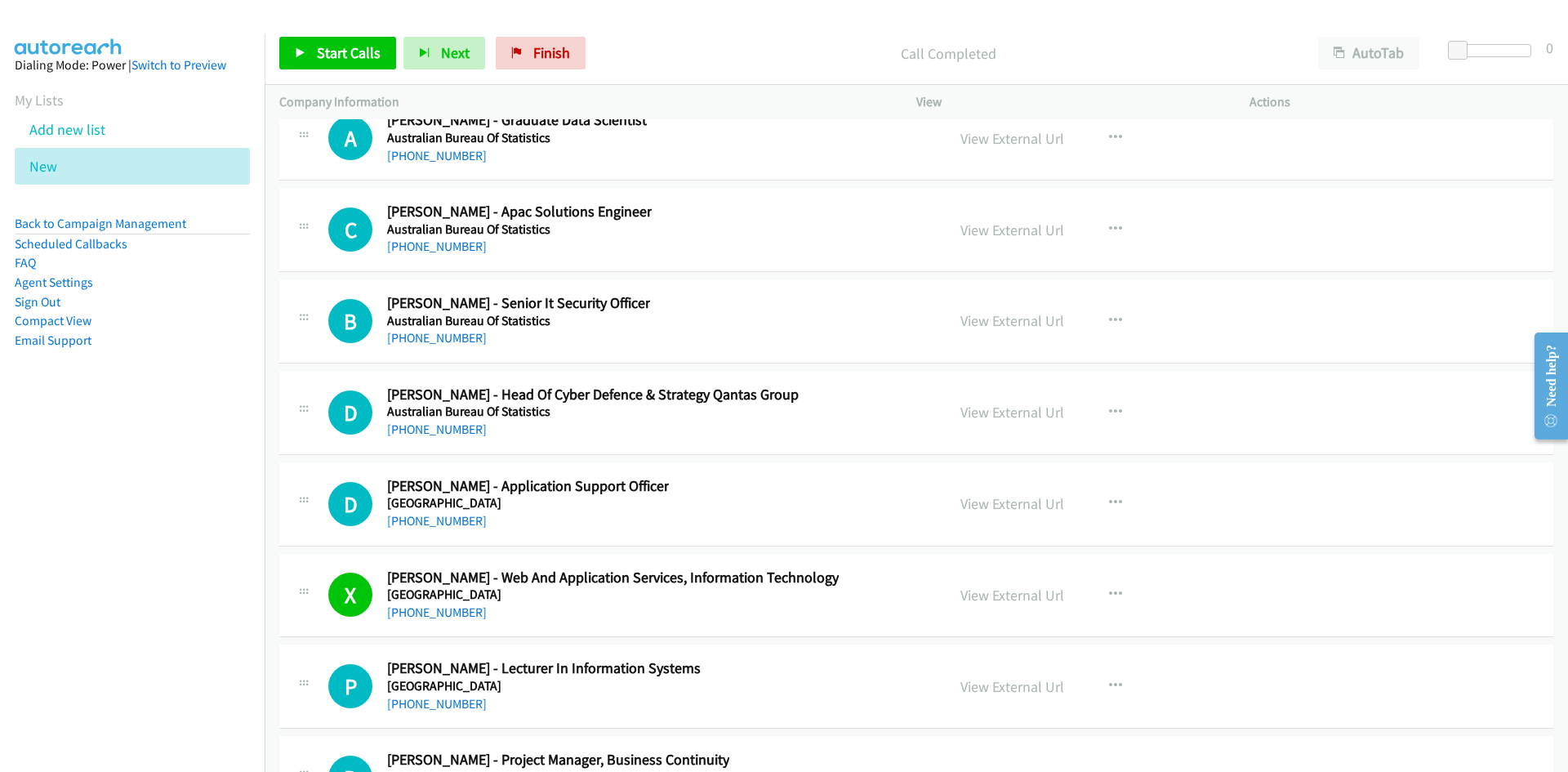
scroll to position [25886, 0]
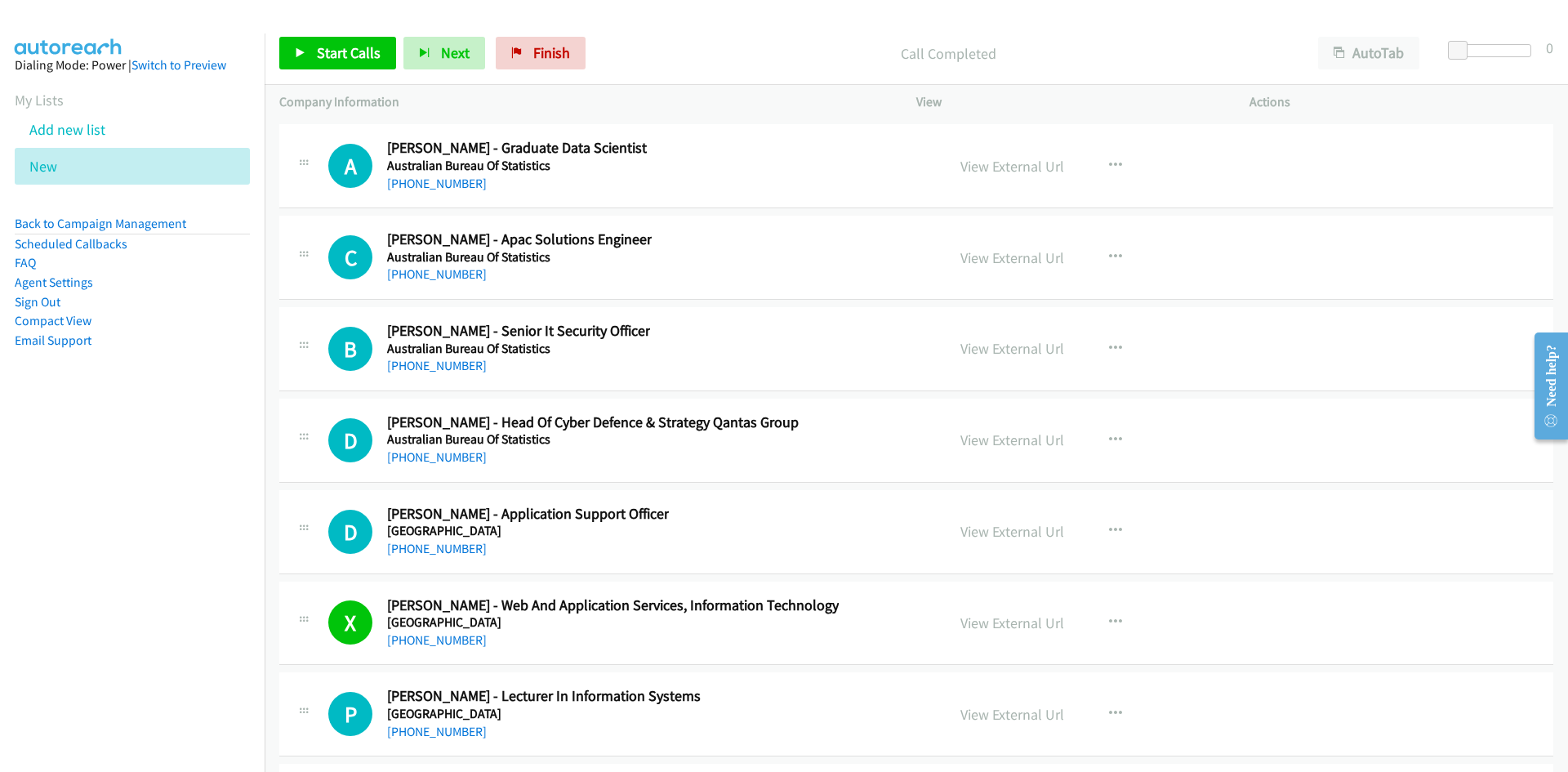
click at [425, 356] on div "+61 433 843 525" at bounding box center [518, 366] width 263 height 20
click at [435, 359] on link "+61 433 843 525" at bounding box center [437, 365] width 99 height 15
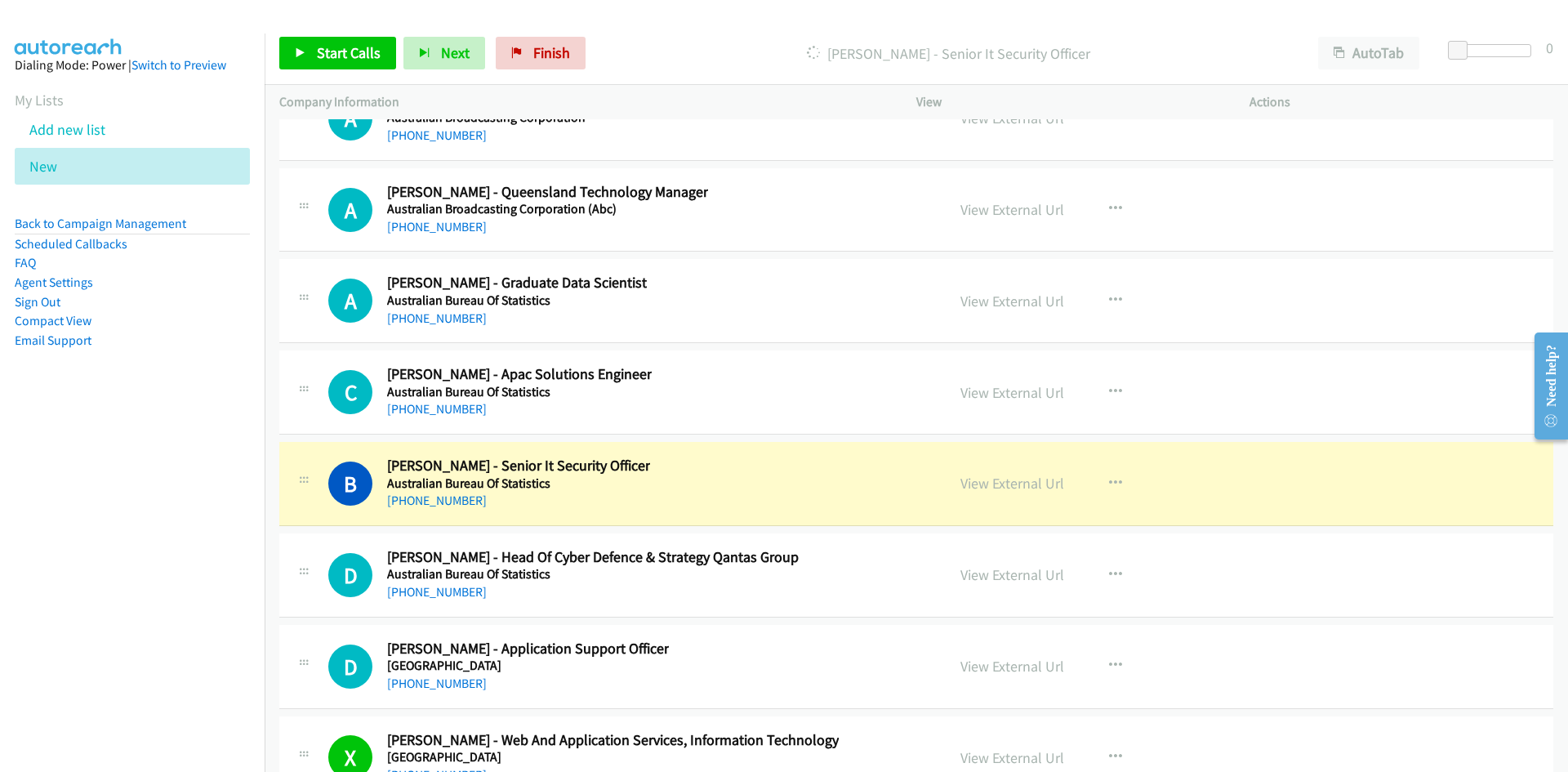
scroll to position [25641, 0]
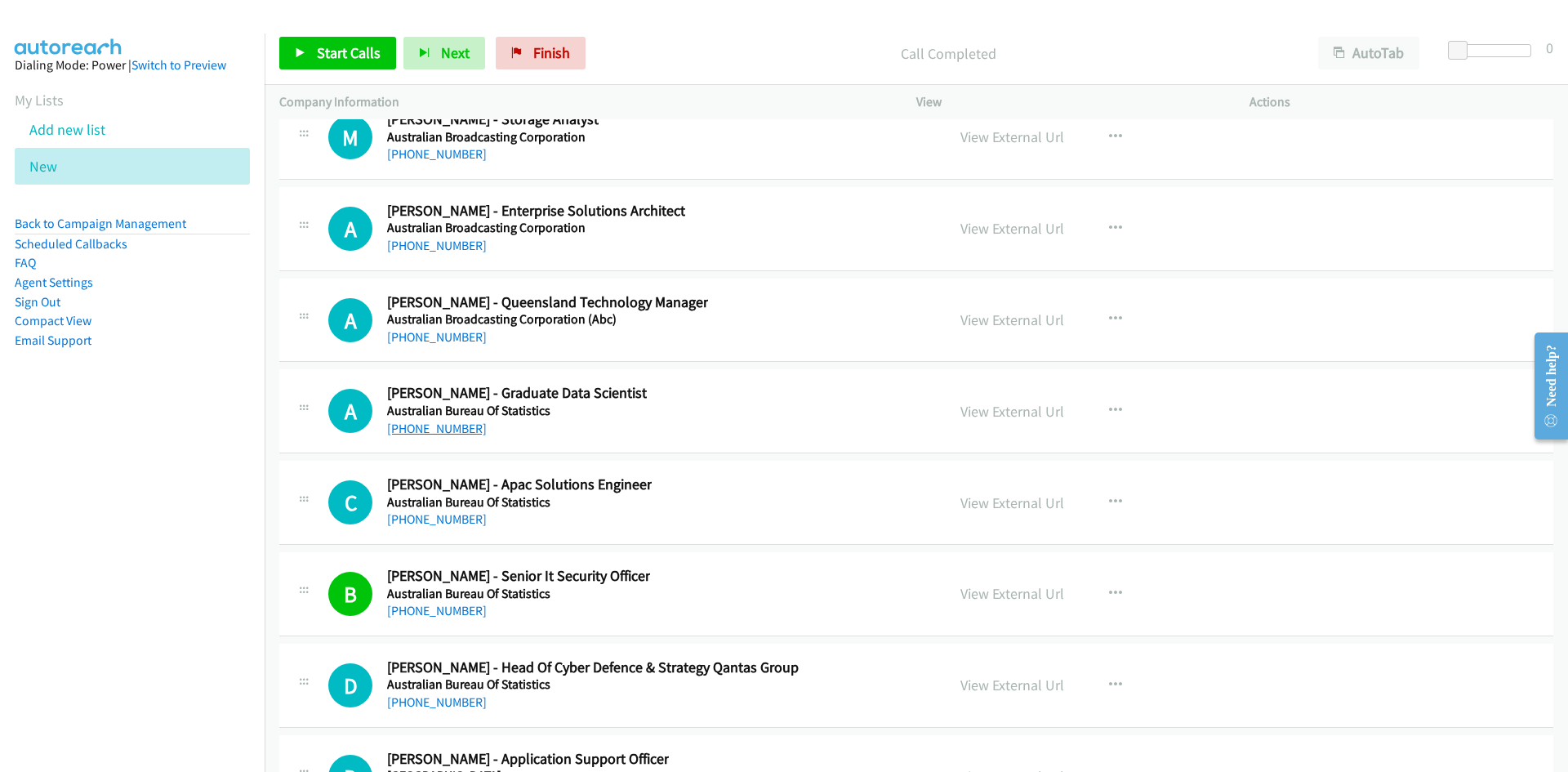
click at [430, 430] on link "+61 2 9268 4110" at bounding box center [437, 428] width 99 height 15
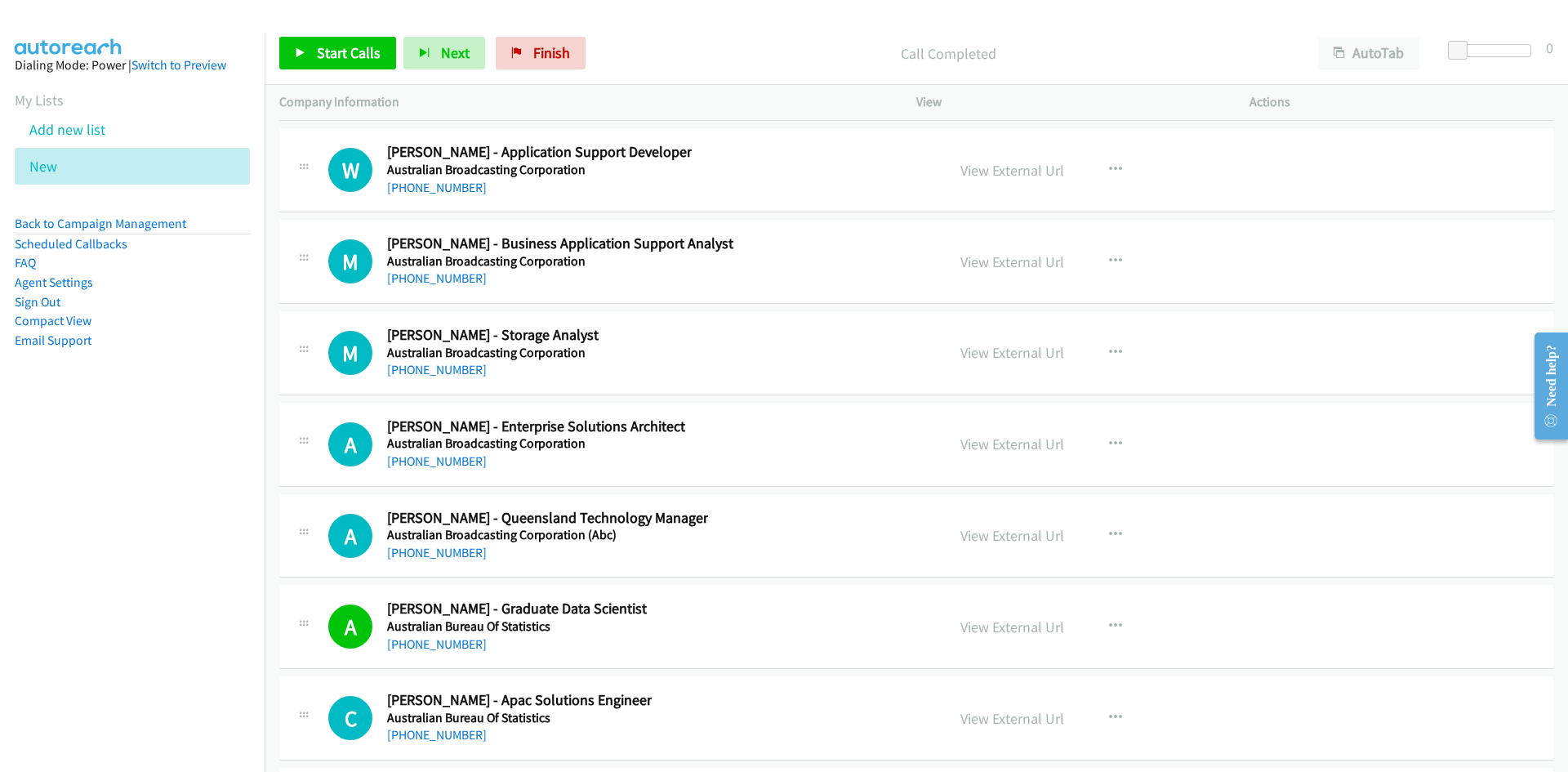
scroll to position [25396, 0]
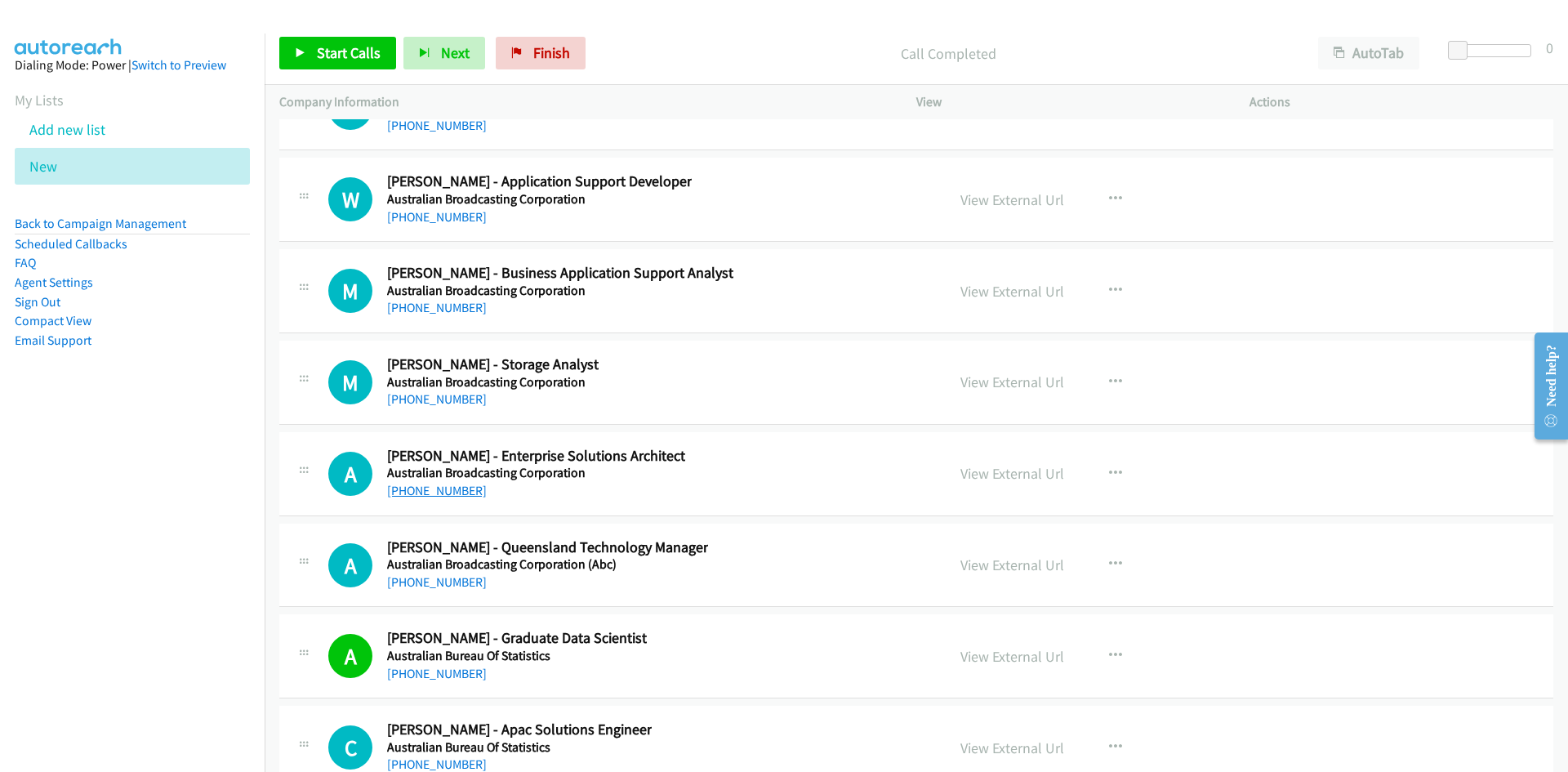
click at [423, 485] on link "+61 2 8333 3189" at bounding box center [437, 490] width 99 height 15
click at [798, 435] on div "A Callback Scheduled Akos Szalai - Enterprise Solutions Architect Australian Br…" at bounding box center [916, 474] width 1274 height 84
click at [435, 579] on link "+61 418 559 282" at bounding box center [437, 581] width 99 height 15
click at [738, 504] on div "A Callback Scheduled Akos Szalai - Enterprise Solutions Architect Australian Br…" at bounding box center [916, 474] width 1274 height 84
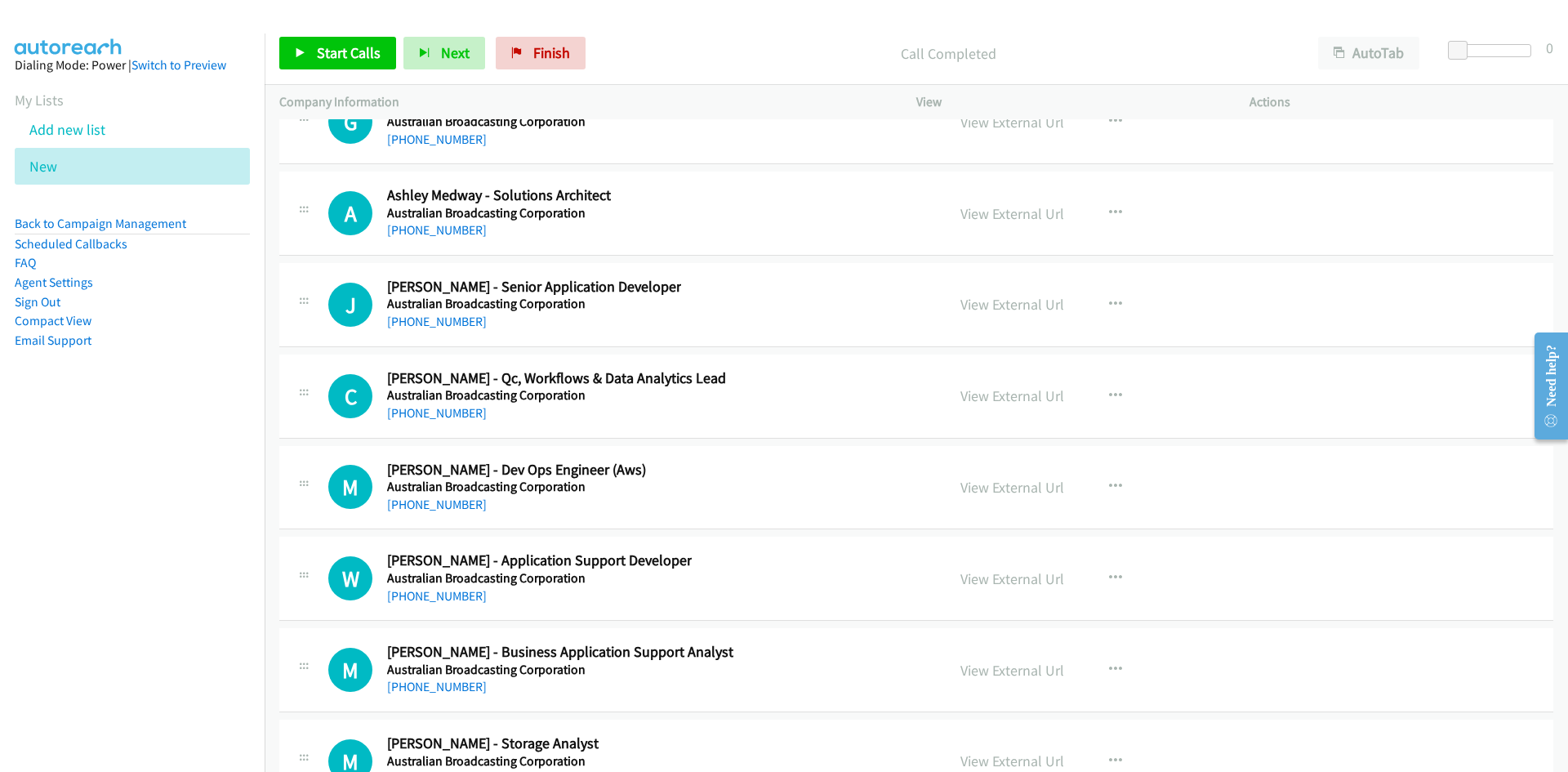
scroll to position [24988, 0]
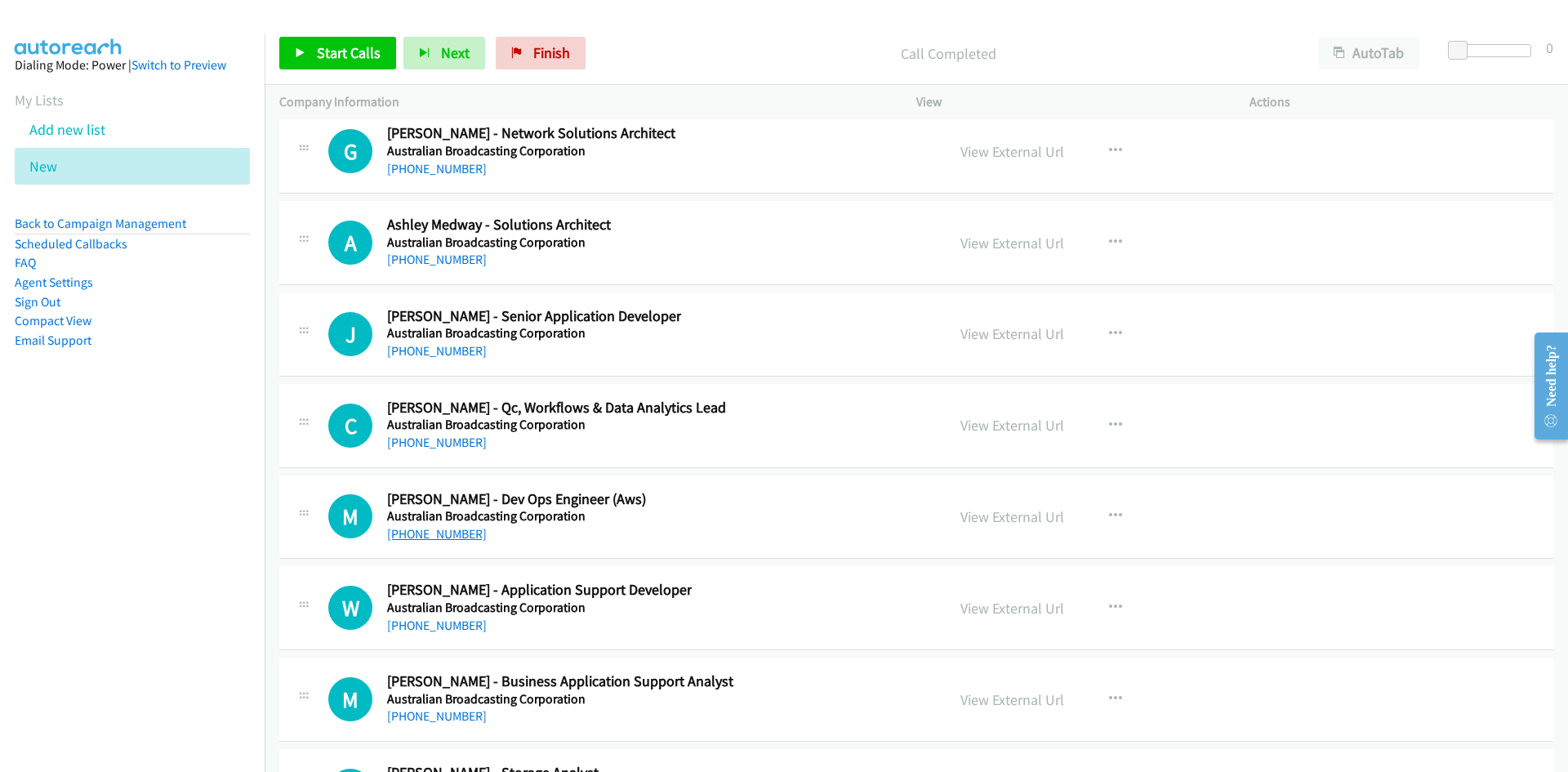
click at [425, 535] on link "+61 451 451 013" at bounding box center [437, 533] width 99 height 15
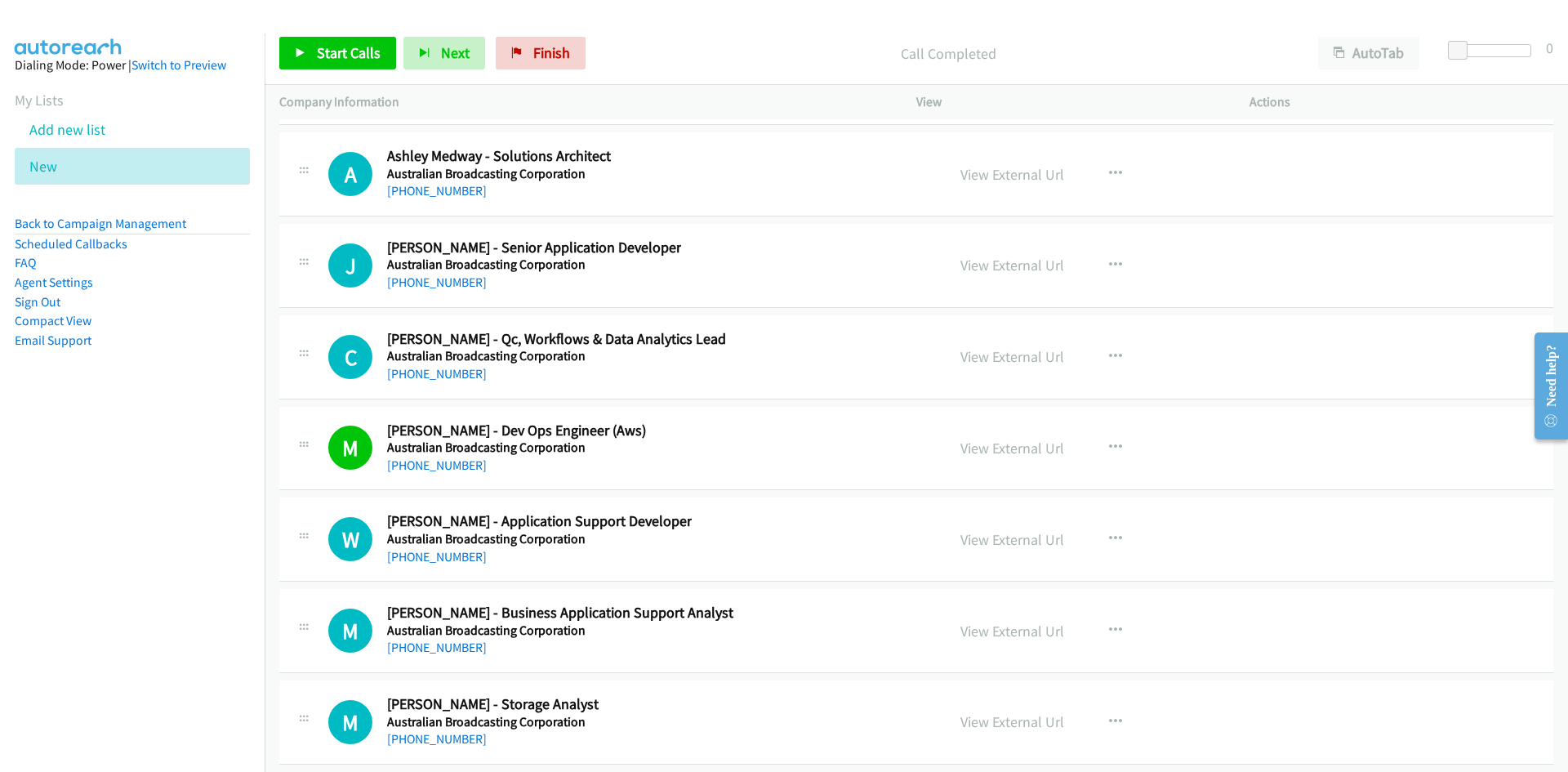
scroll to position [25069, 0]
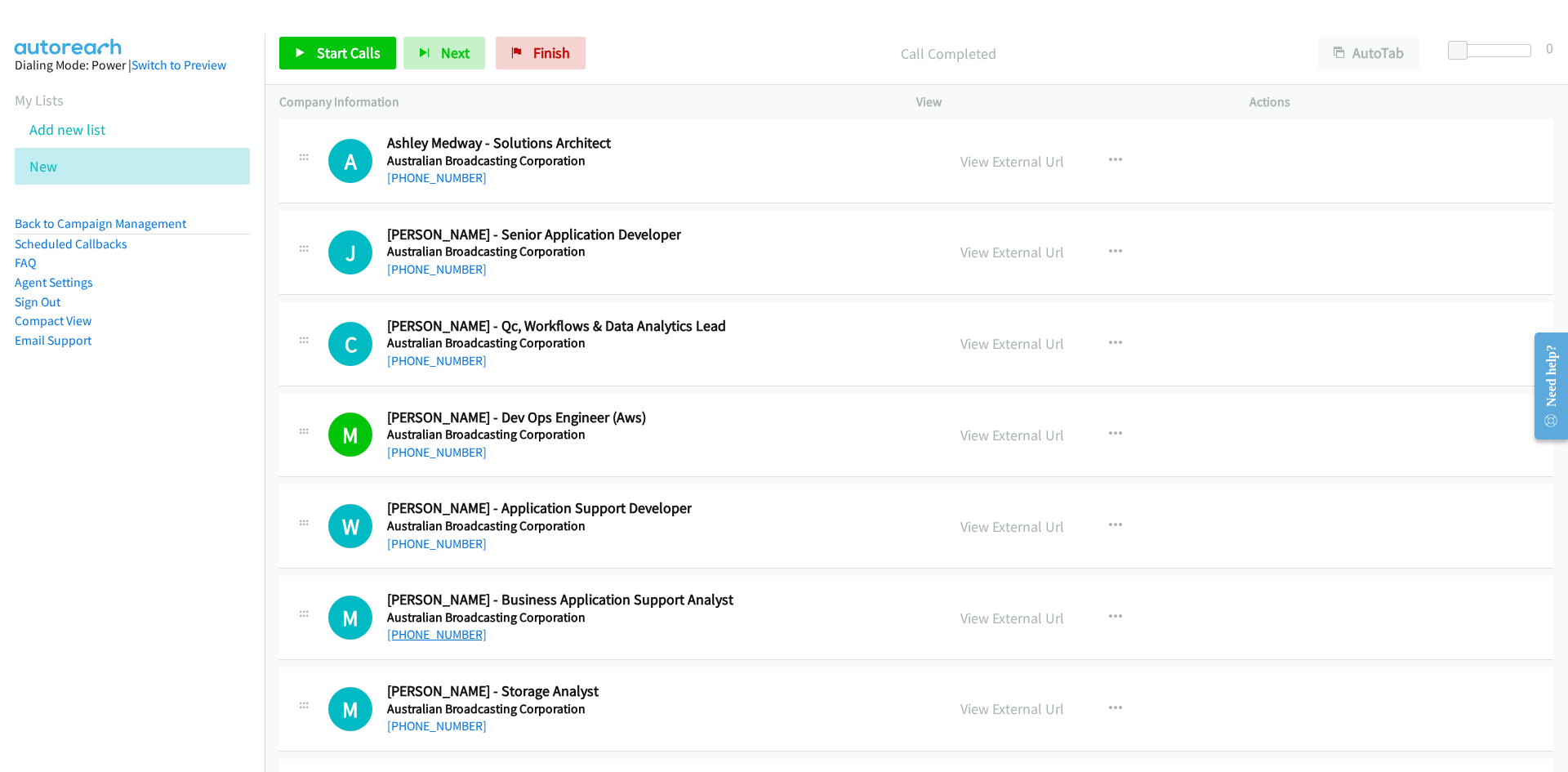
click at [440, 635] on link "+64 21 100 5570" at bounding box center [437, 634] width 99 height 15
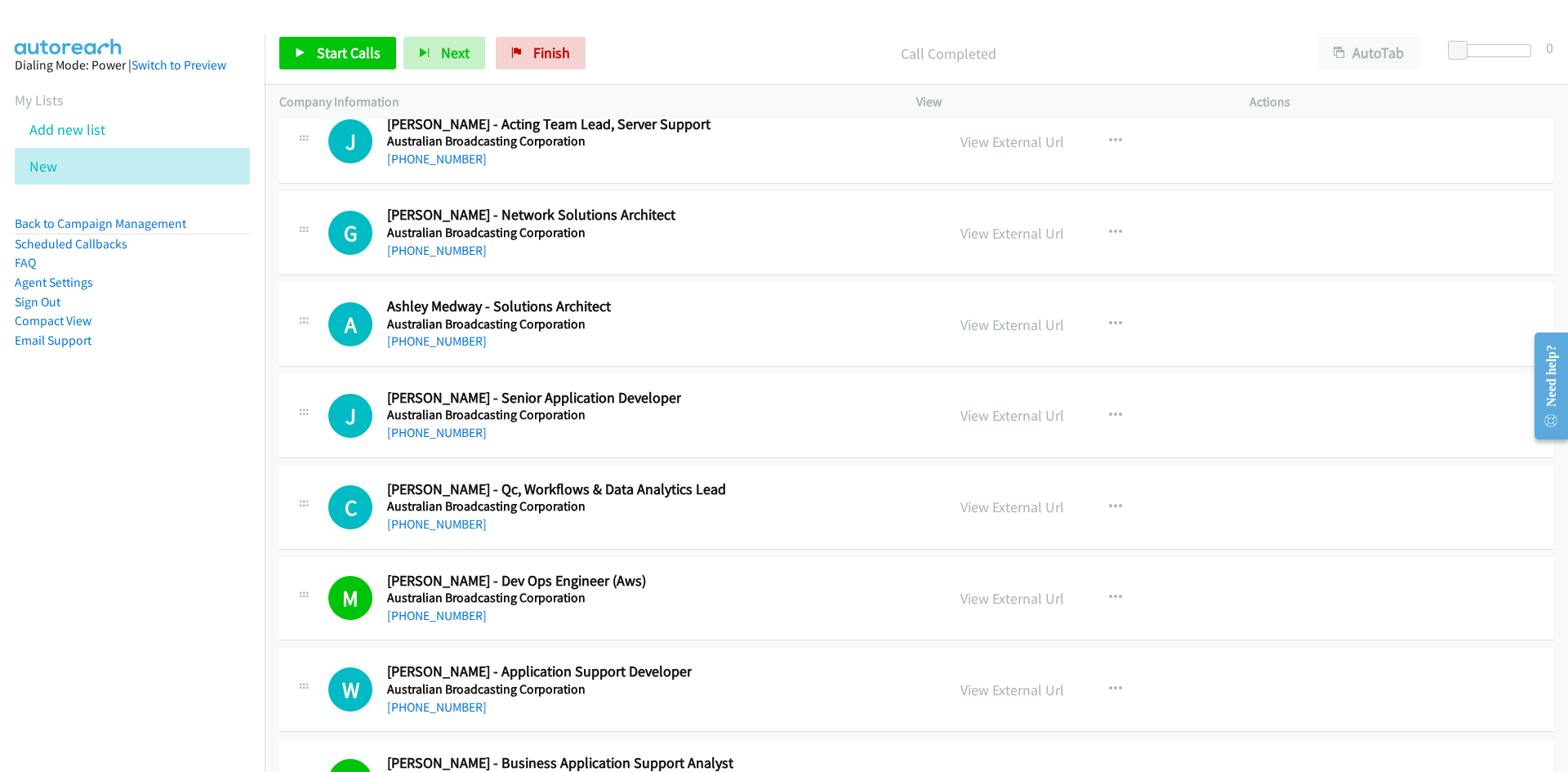
click at [857, 506] on div "C Callback Scheduled Chloe Hobson - Qc, Workflows & Data Analytics Lead Austral…" at bounding box center [629, 507] width 603 height 54
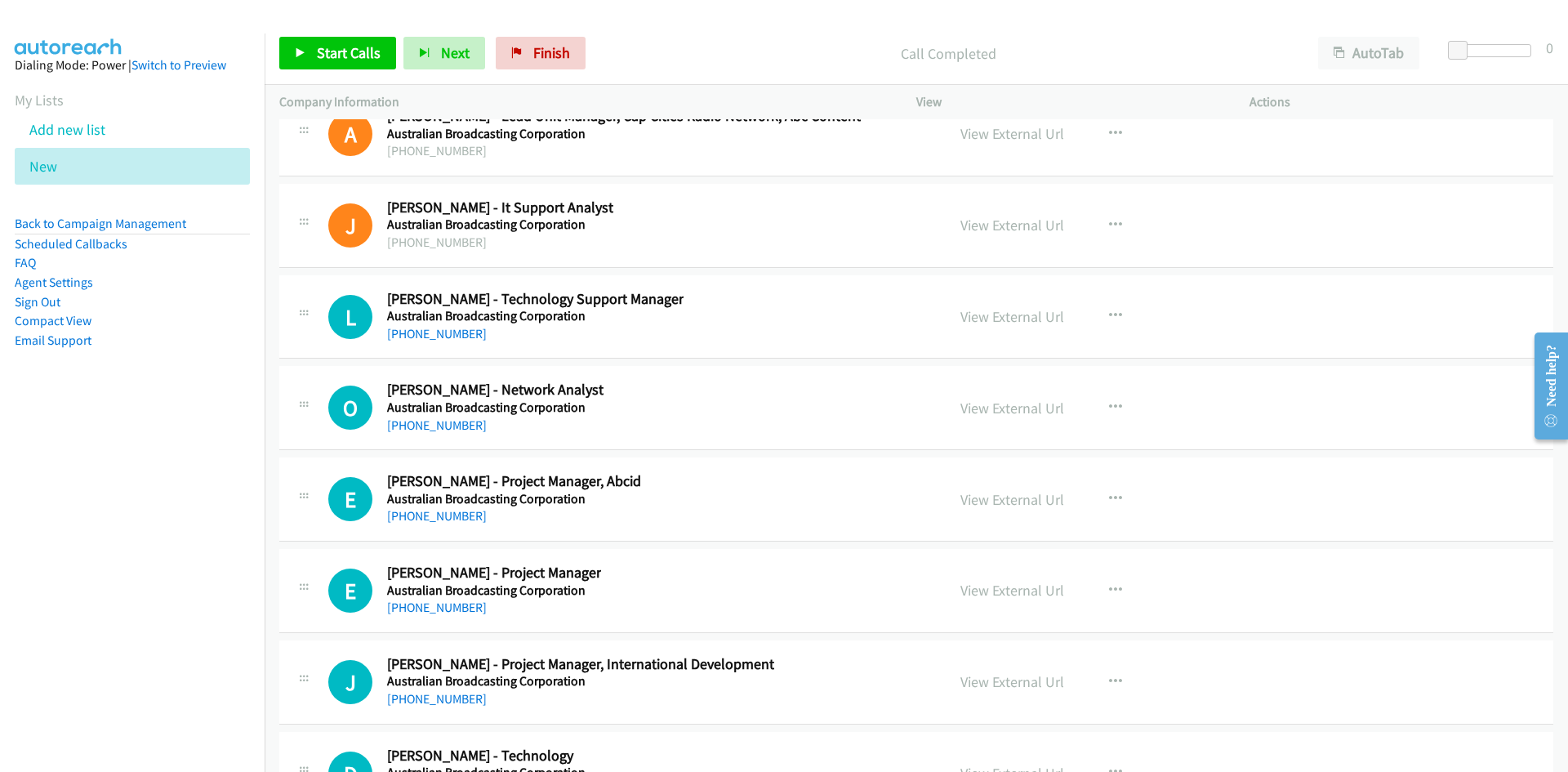
scroll to position [24172, 0]
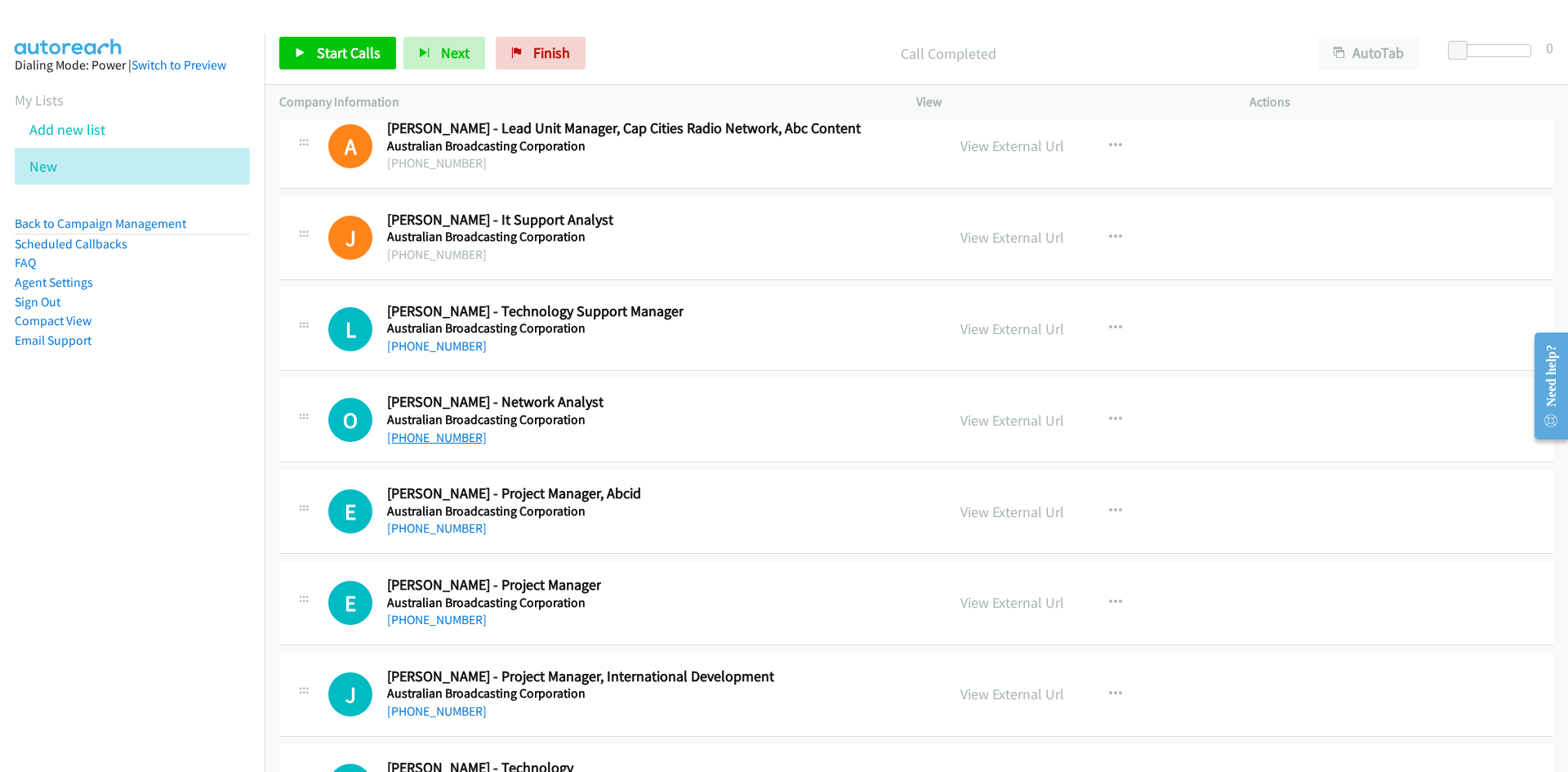
click at [443, 437] on link "+61 434 418 064" at bounding box center [437, 437] width 99 height 15
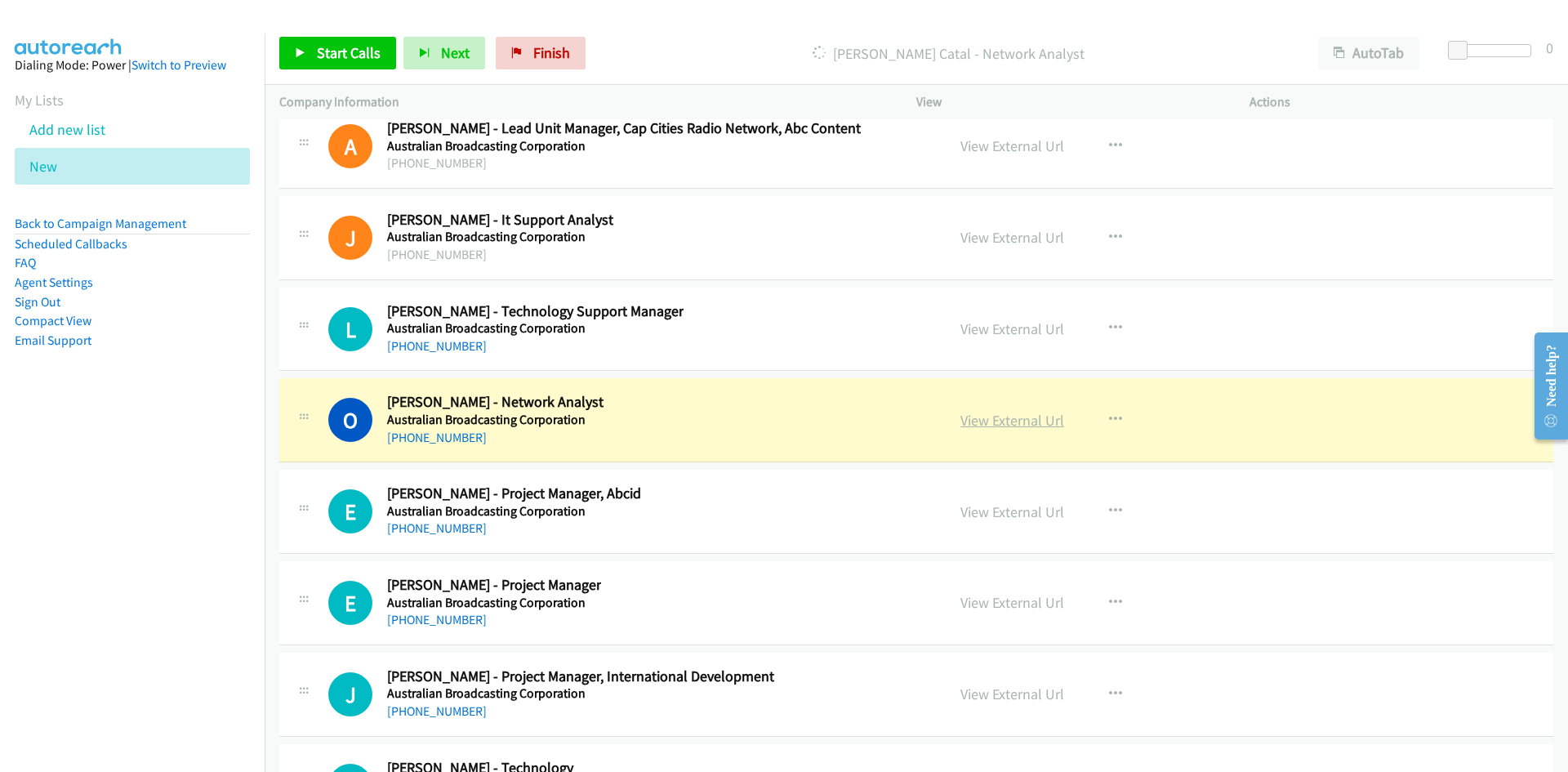
click at [984, 421] on link "View External Url" at bounding box center [1012, 419] width 104 height 19
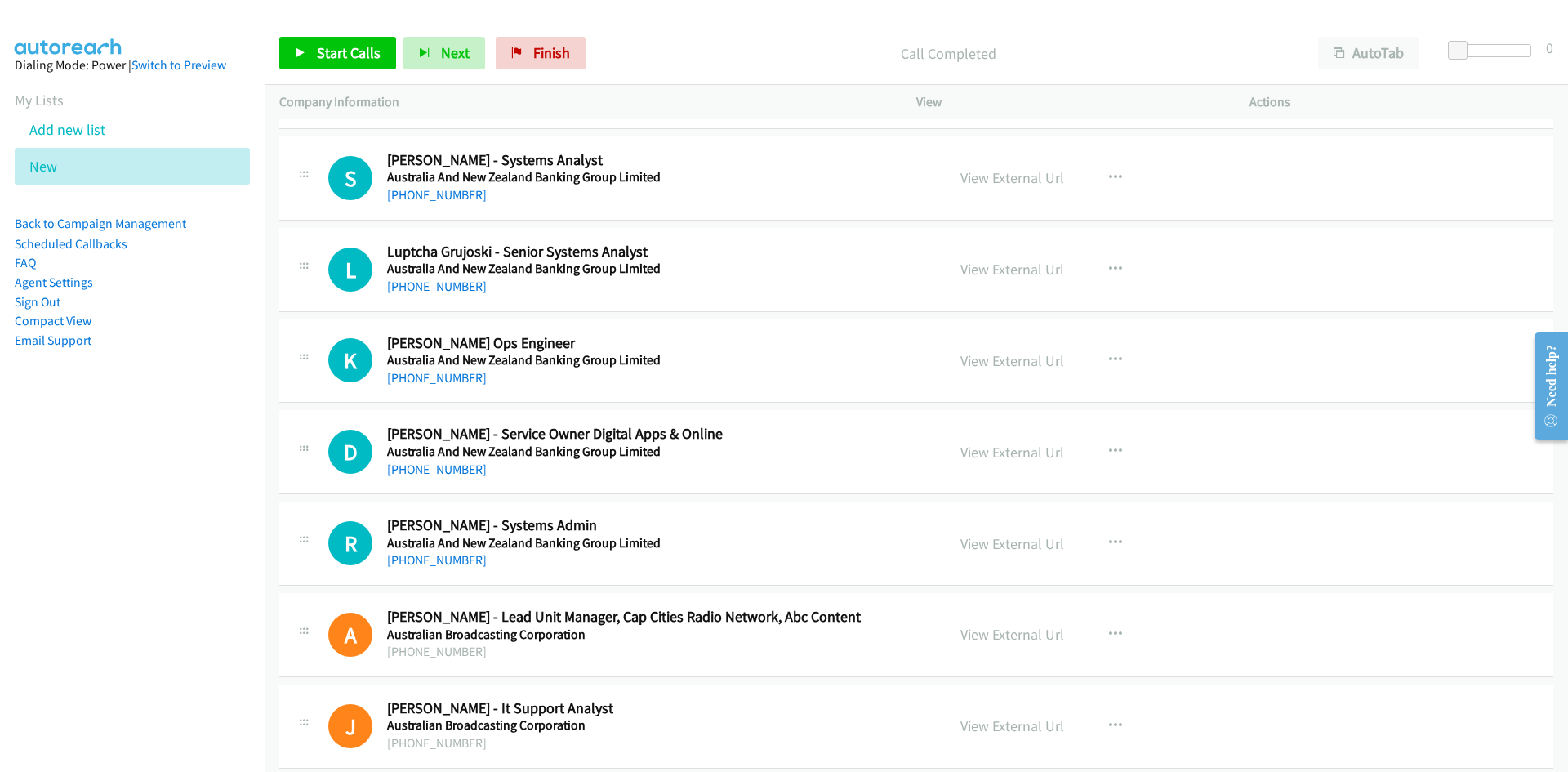
scroll to position [23682, 0]
click at [439, 380] on link "+61 416 561 390" at bounding box center [437, 379] width 99 height 15
click at [427, 566] on link "+61 413 282 737" at bounding box center [437, 560] width 99 height 15
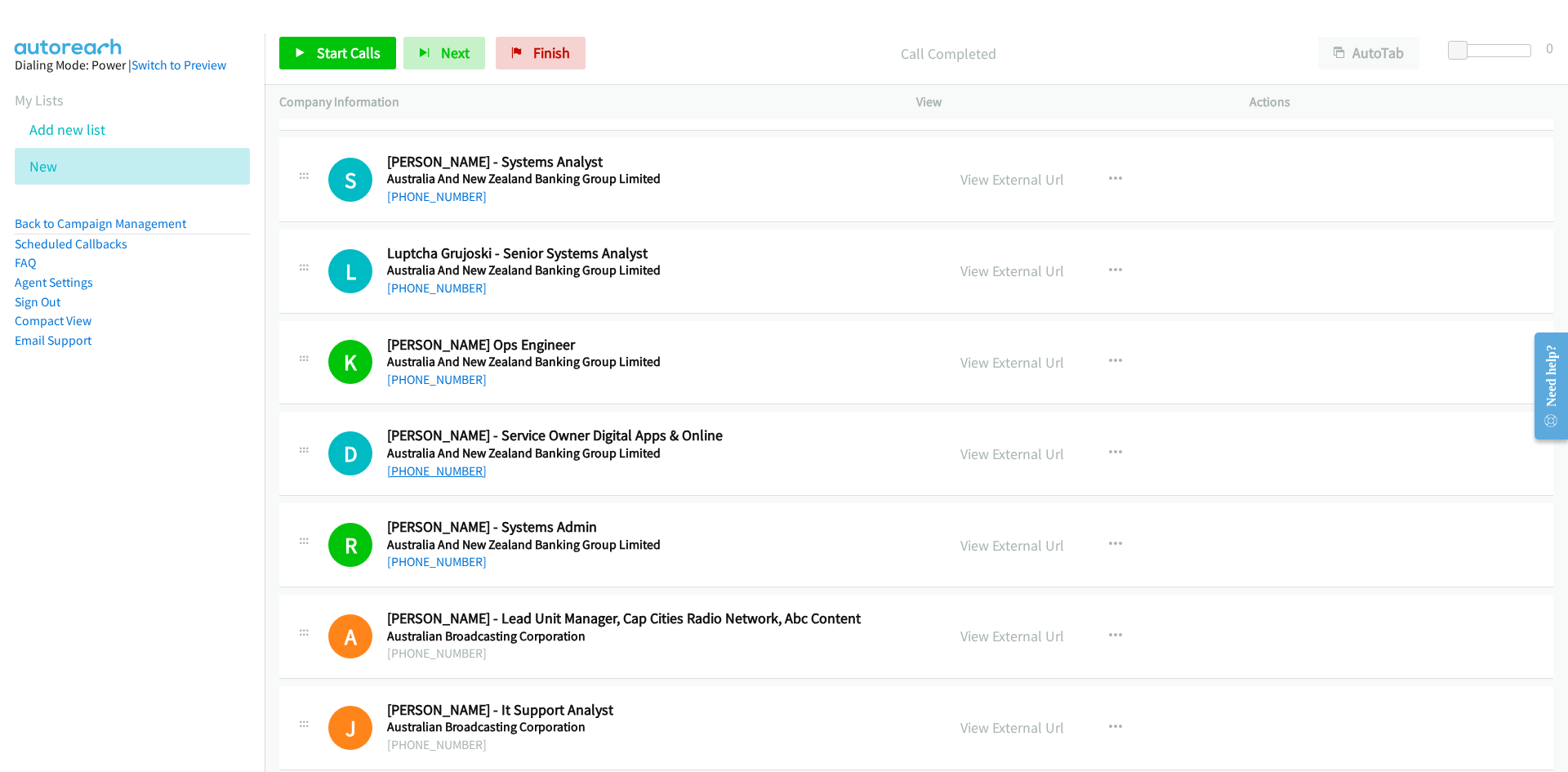
click at [434, 470] on link "+61 2 9217 3729" at bounding box center [437, 470] width 99 height 15
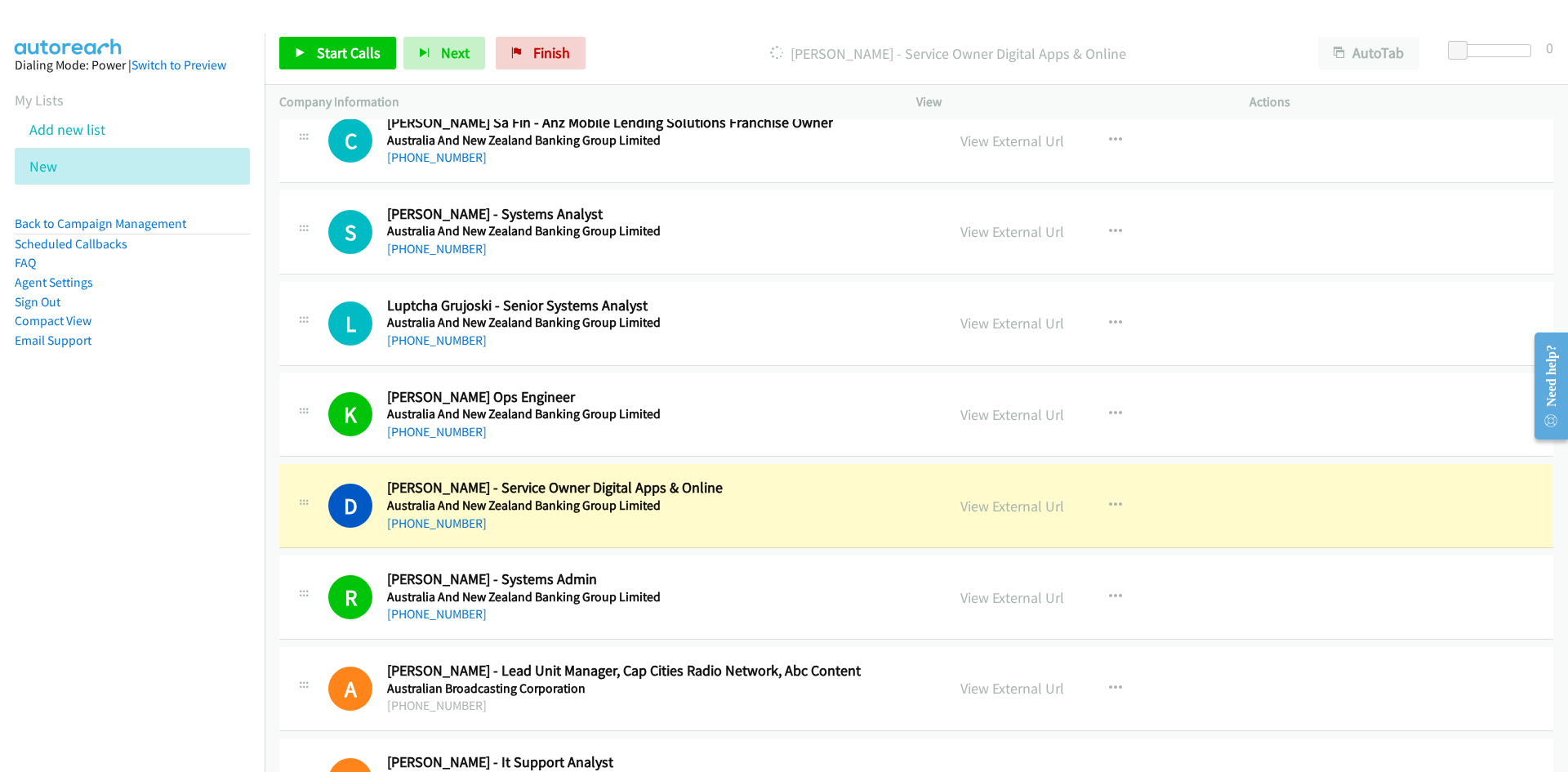
scroll to position [23599, 0]
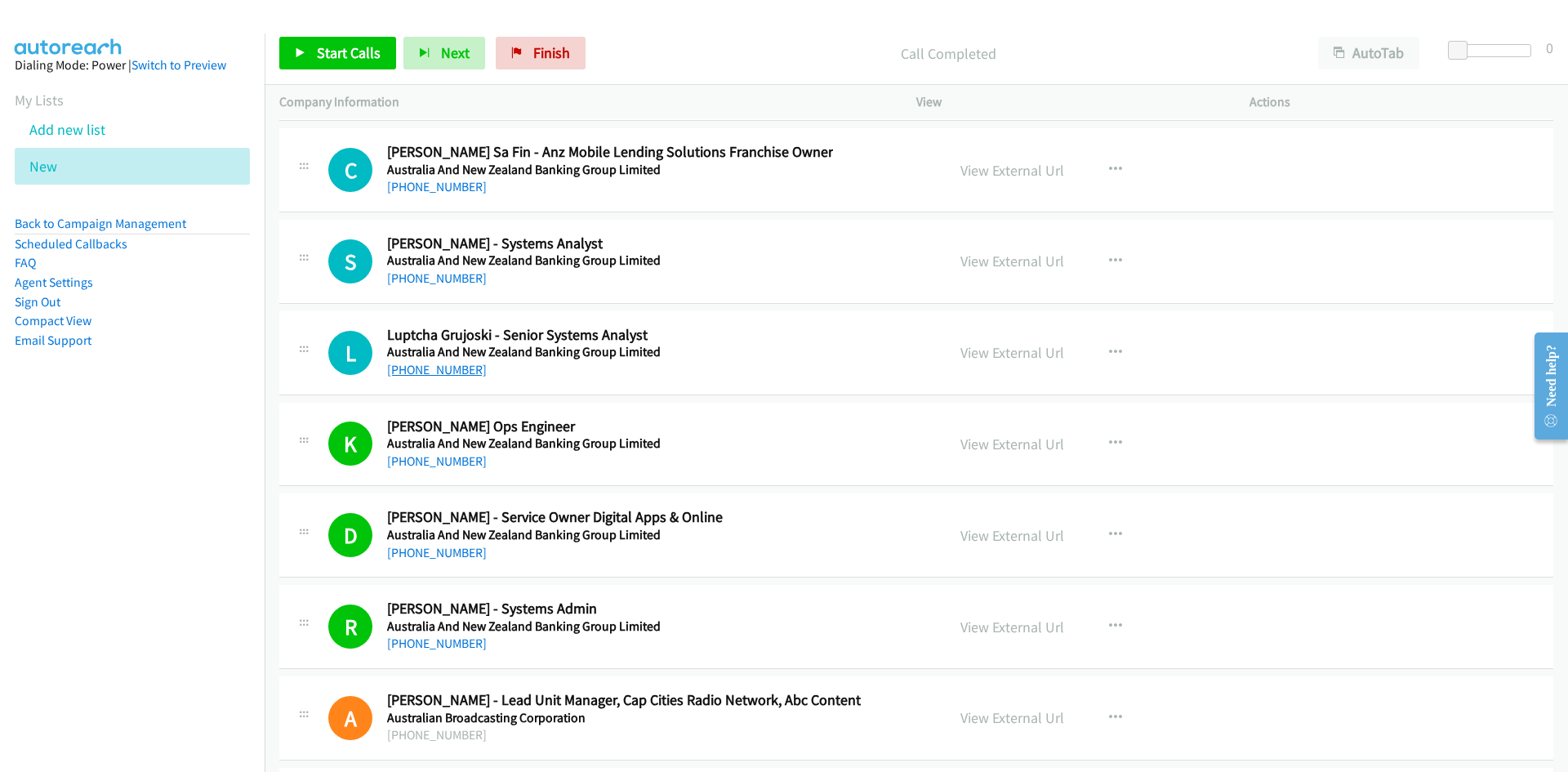
click at [422, 366] on link "+61 402 125 241" at bounding box center [437, 369] width 99 height 15
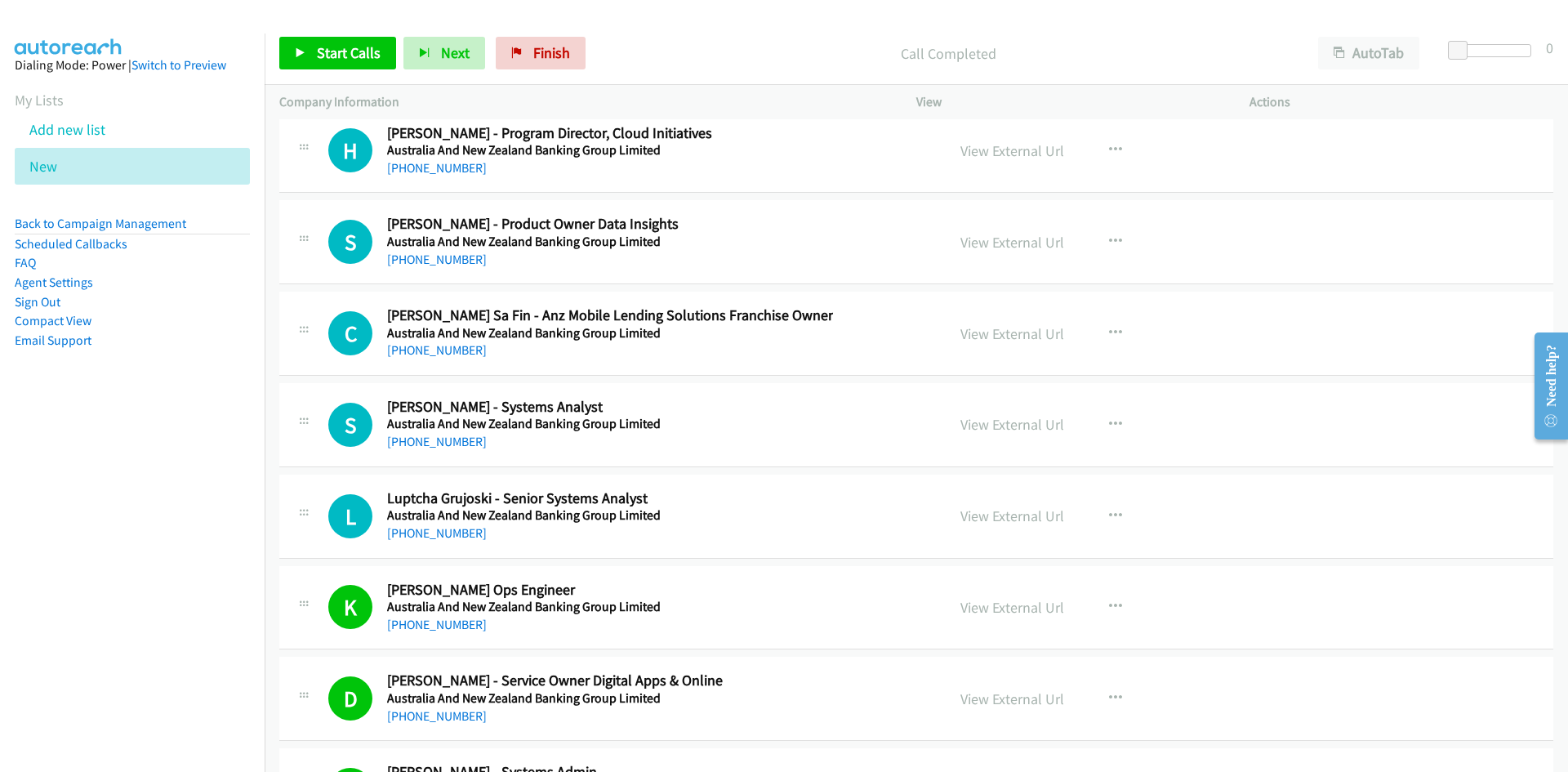
scroll to position [23355, 0]
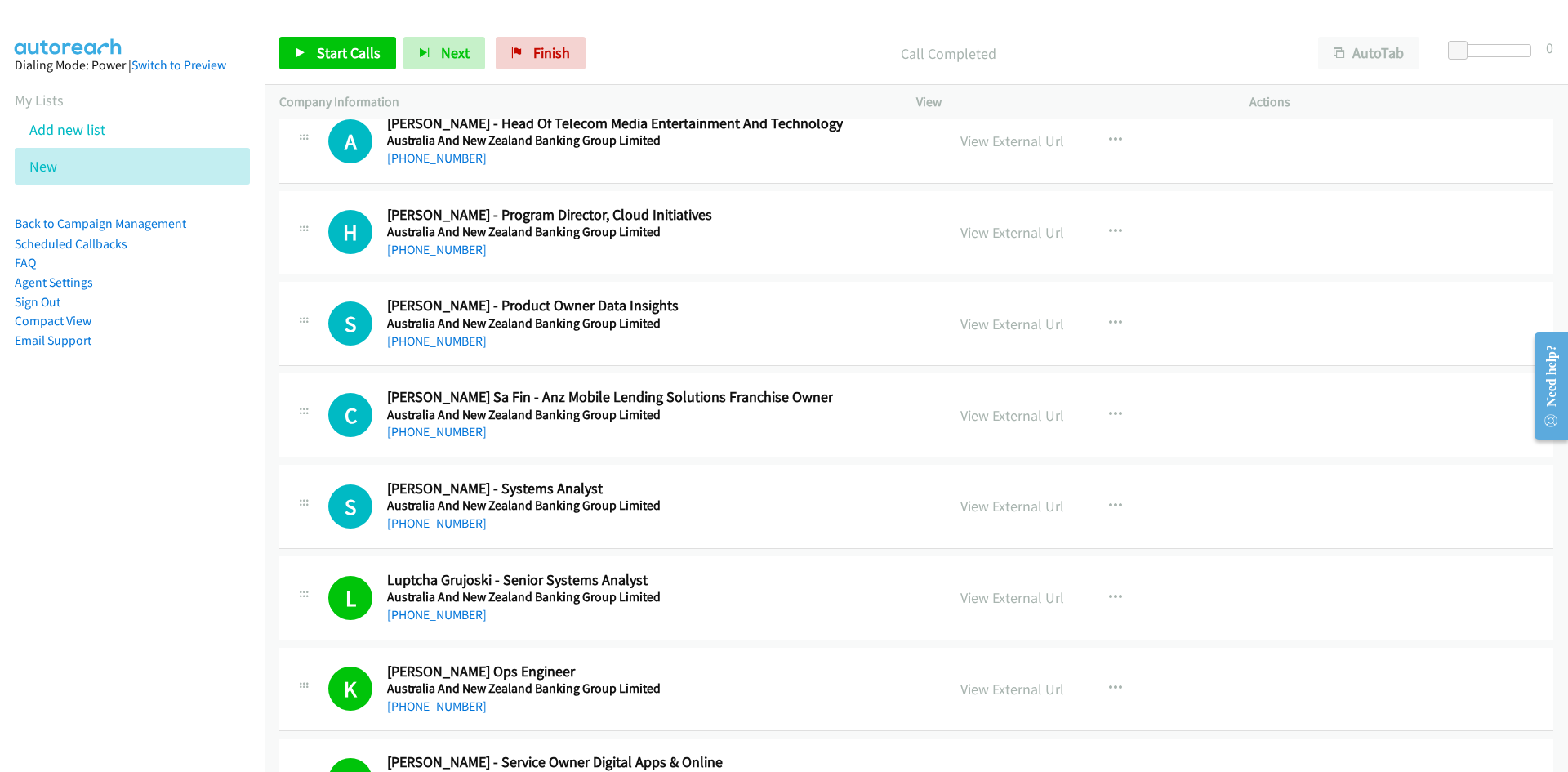
click at [867, 602] on div "L Callback Scheduled Luptcha Grujoski - Senior Systems Analyst Australia And Ne…" at bounding box center [629, 598] width 603 height 54
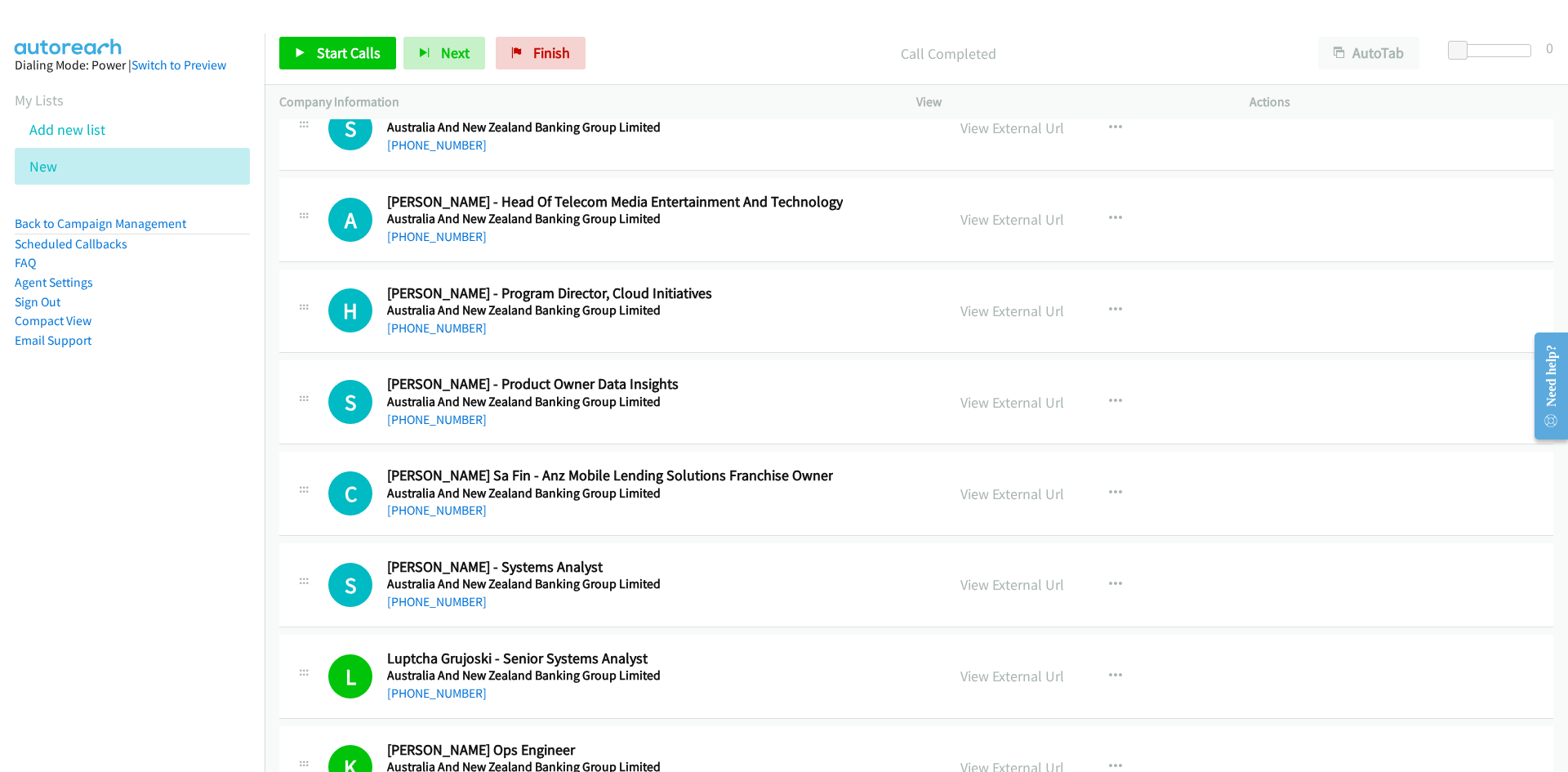
scroll to position [23273, 0]
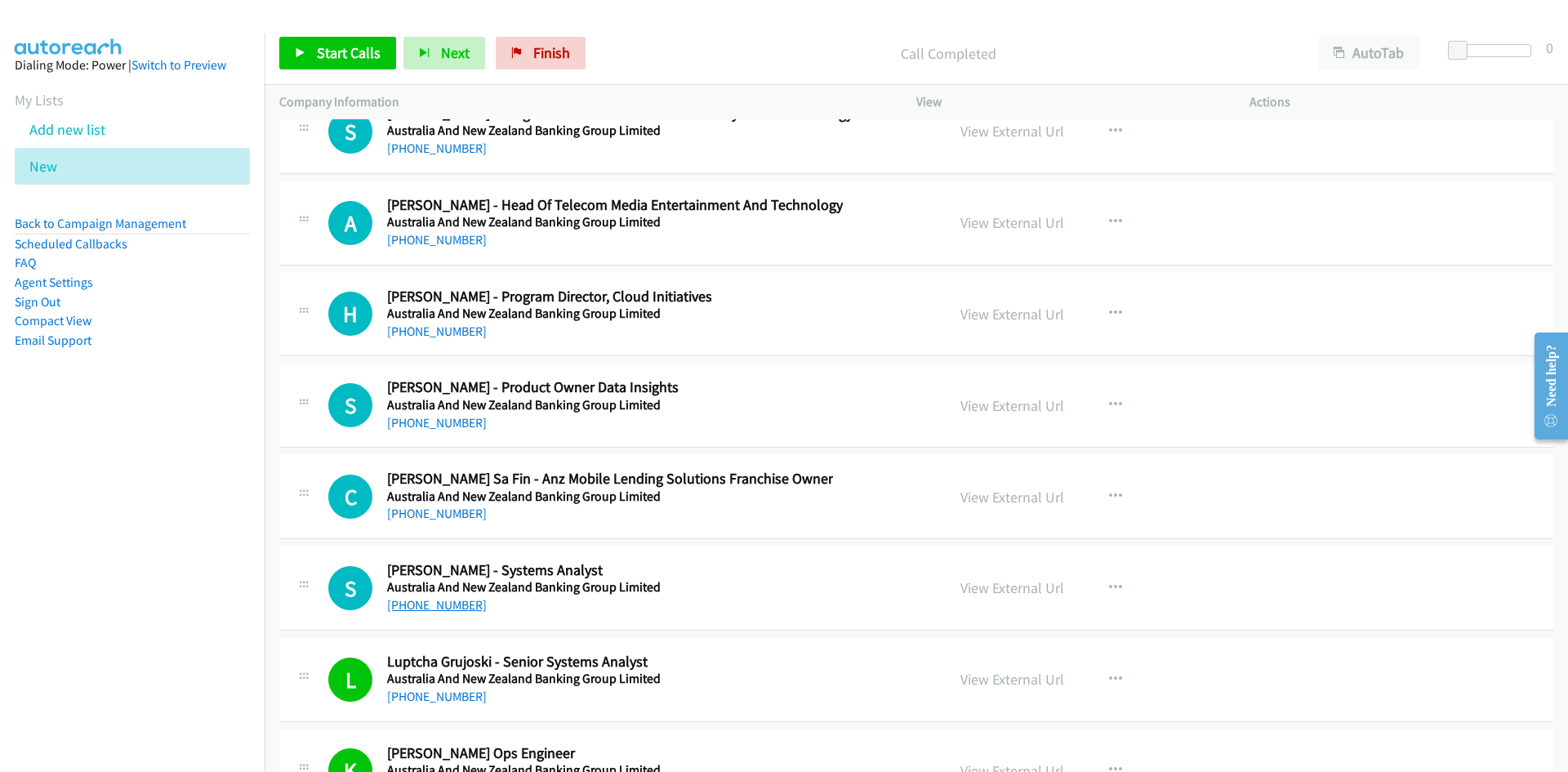
click at [432, 603] on link "+61 414 893 718" at bounding box center [437, 604] width 99 height 15
click at [431, 423] on link "+61 466 318 924" at bounding box center [437, 422] width 99 height 15
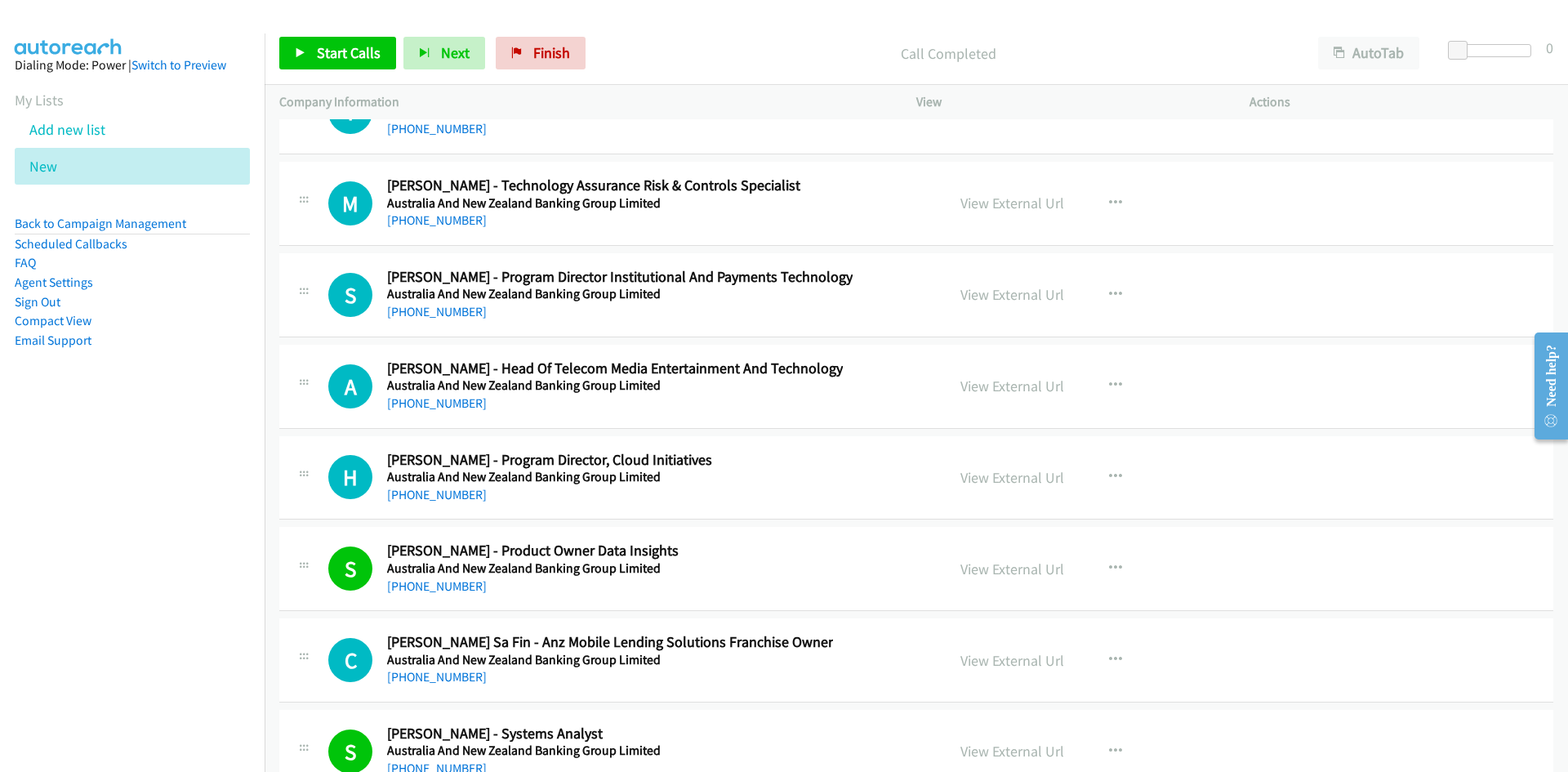
click at [792, 486] on div "H Callback Scheduled Helen Ewen - Program Director, Cloud Initiatives Australia…" at bounding box center [629, 478] width 603 height 54
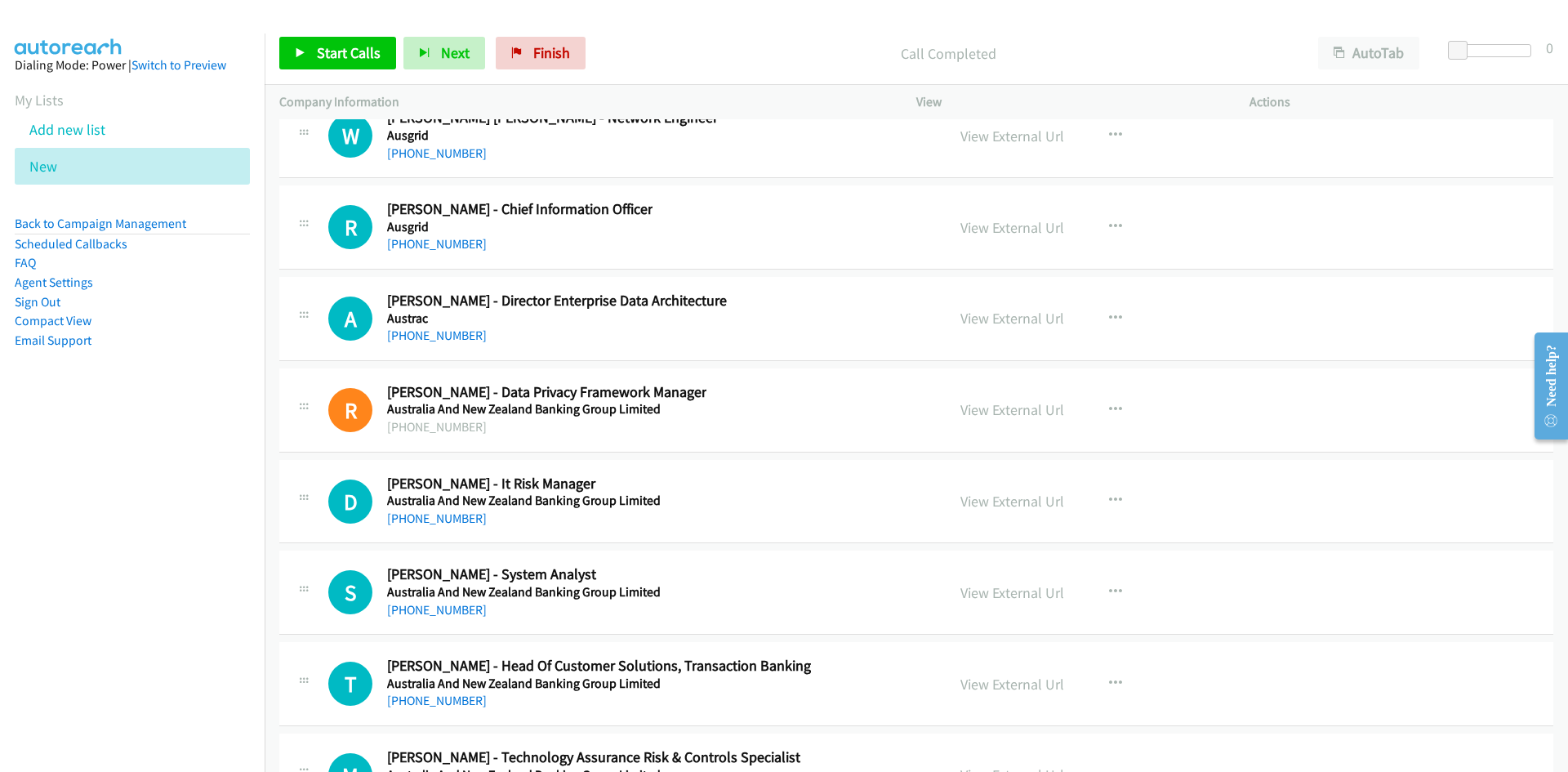
scroll to position [22620, 0]
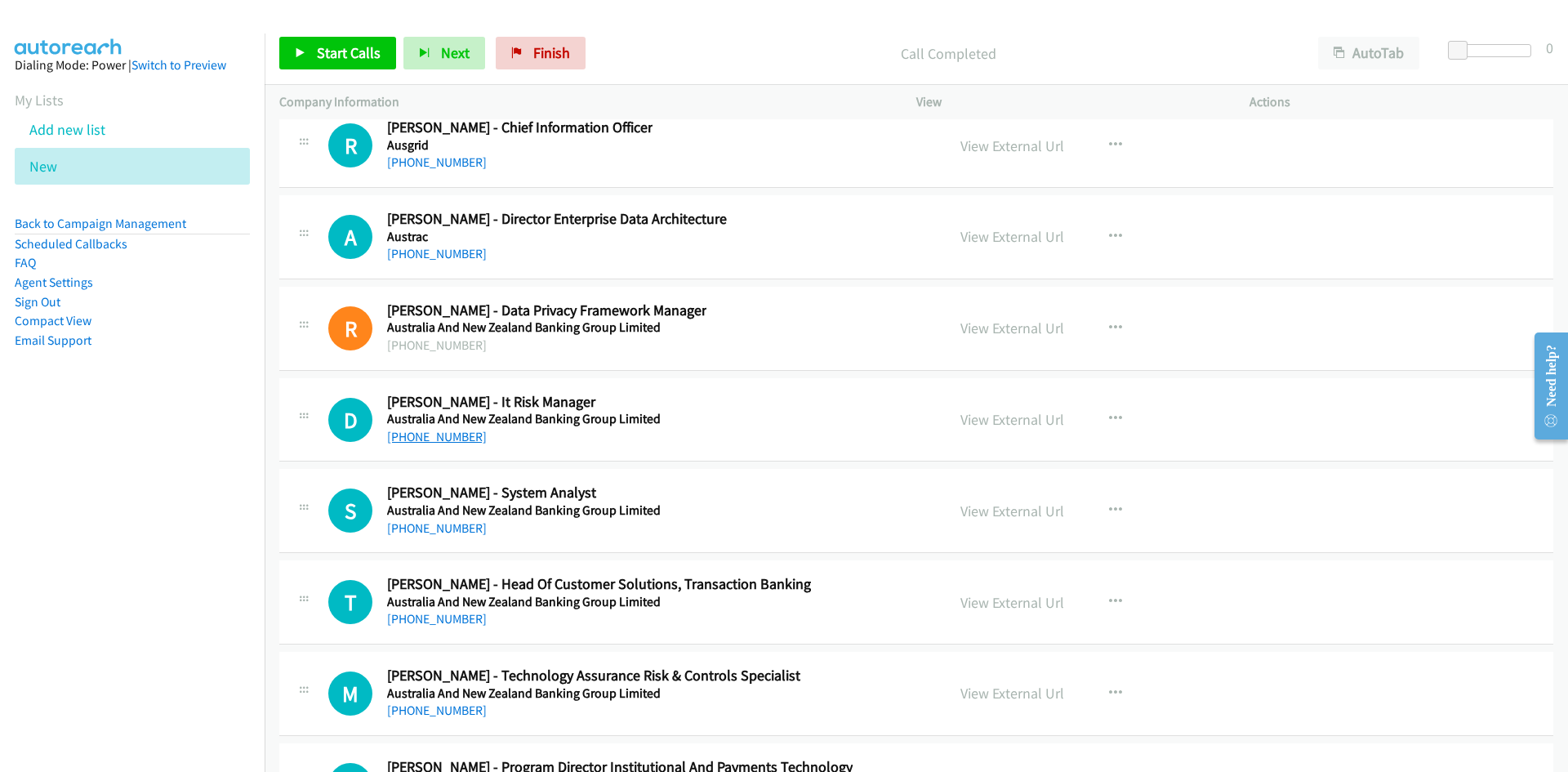
click at [423, 441] on link "+61 413 805 419" at bounding box center [437, 436] width 99 height 15
click at [960, 416] on link "View External Url" at bounding box center [1012, 419] width 104 height 19
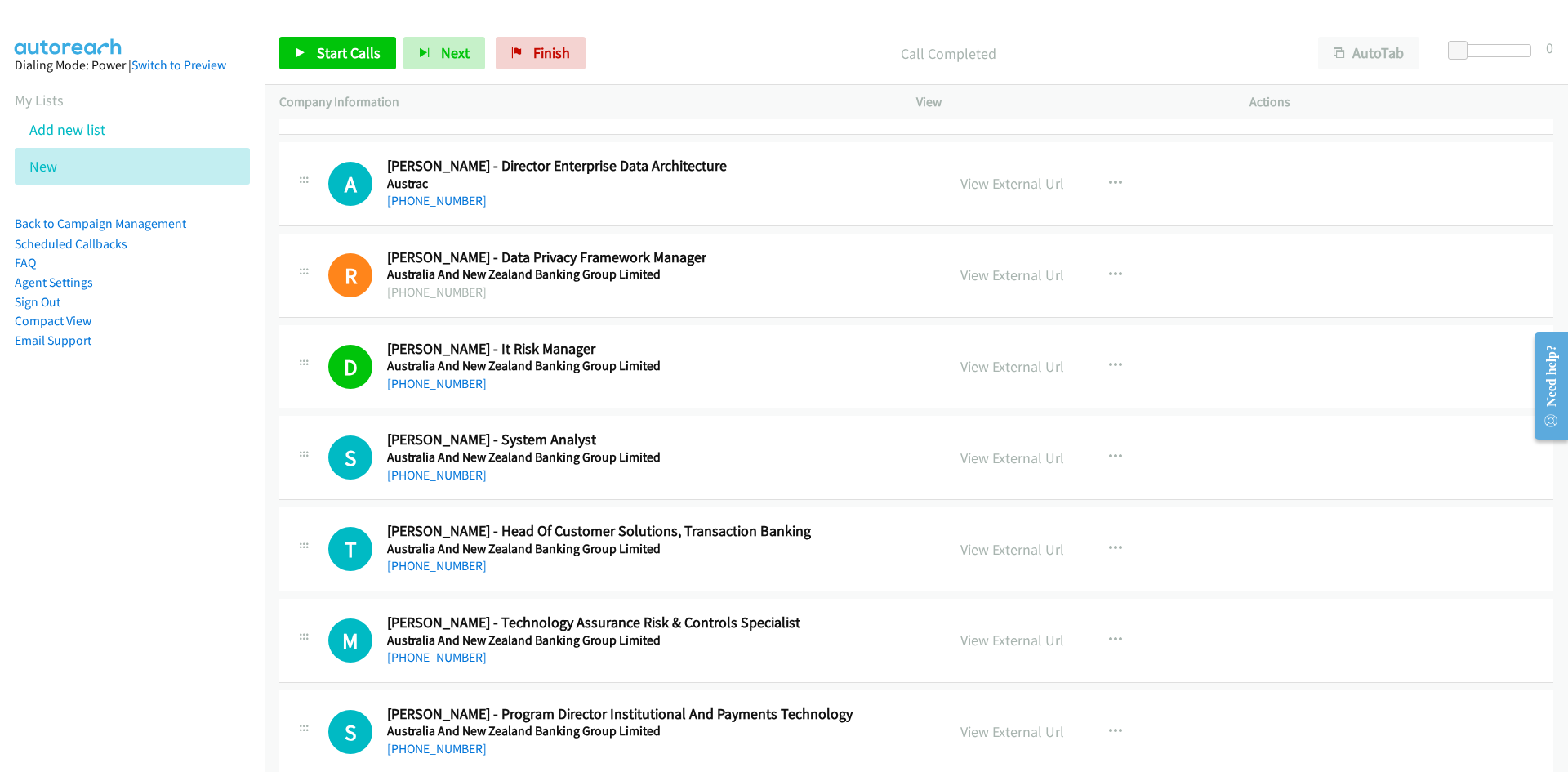
scroll to position [22783, 0]
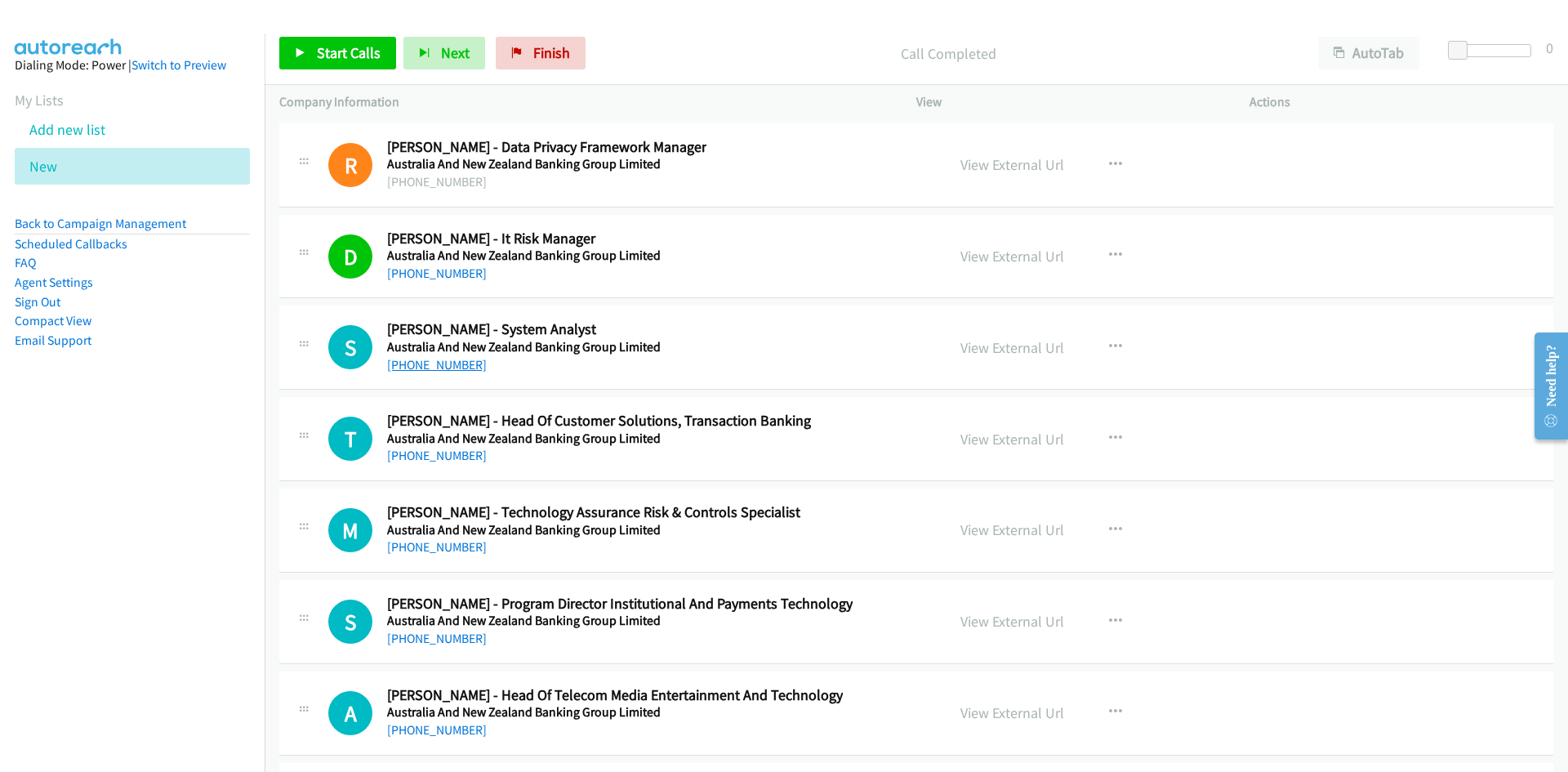
click at [436, 362] on link "+61 2 8937 9963" at bounding box center [437, 364] width 99 height 15
click at [799, 472] on div "T Callback Scheduled Travis Higlett - Head Of Customer Solutions, Transaction B…" at bounding box center [916, 438] width 1274 height 84
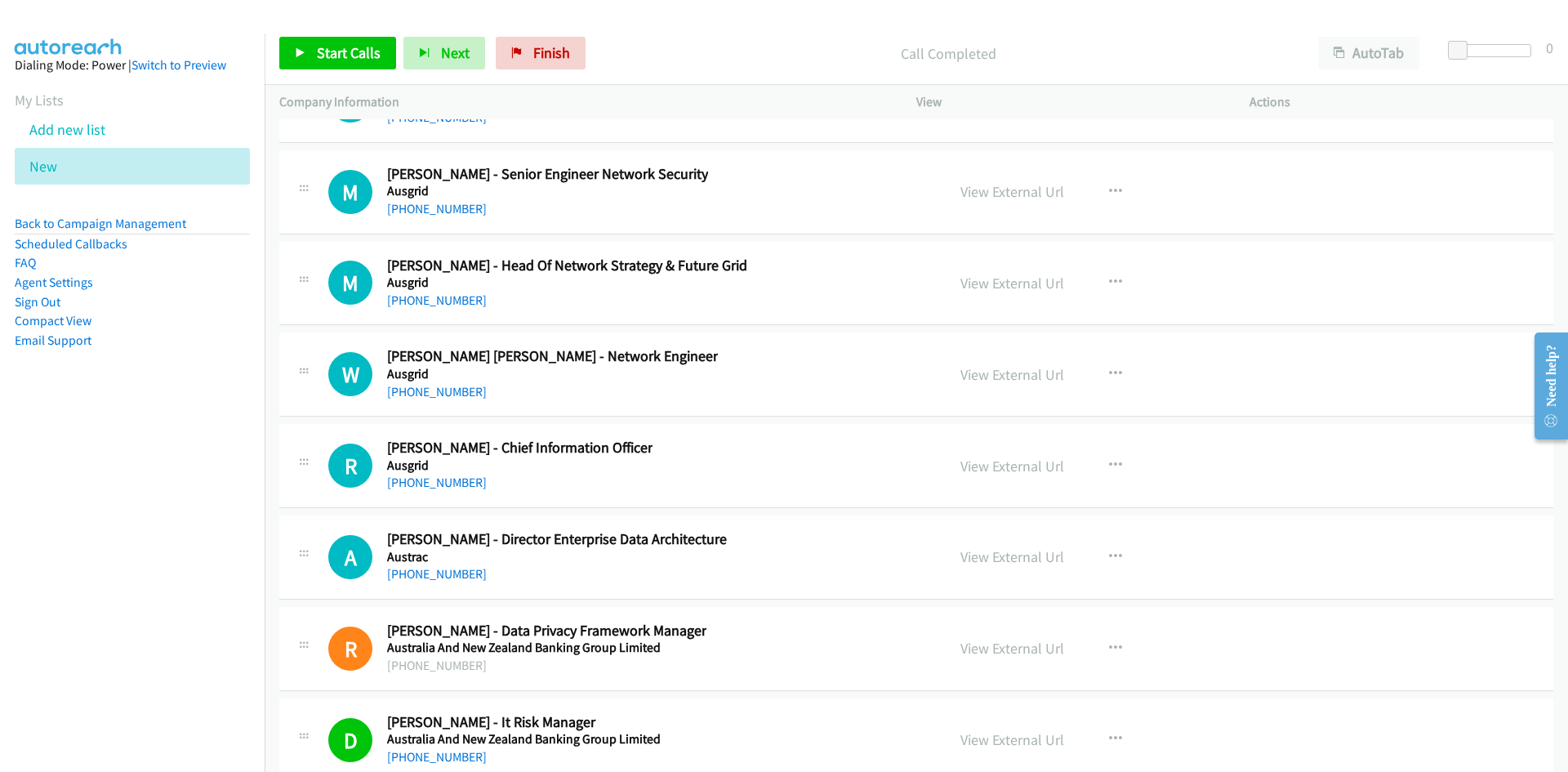
scroll to position [22293, 0]
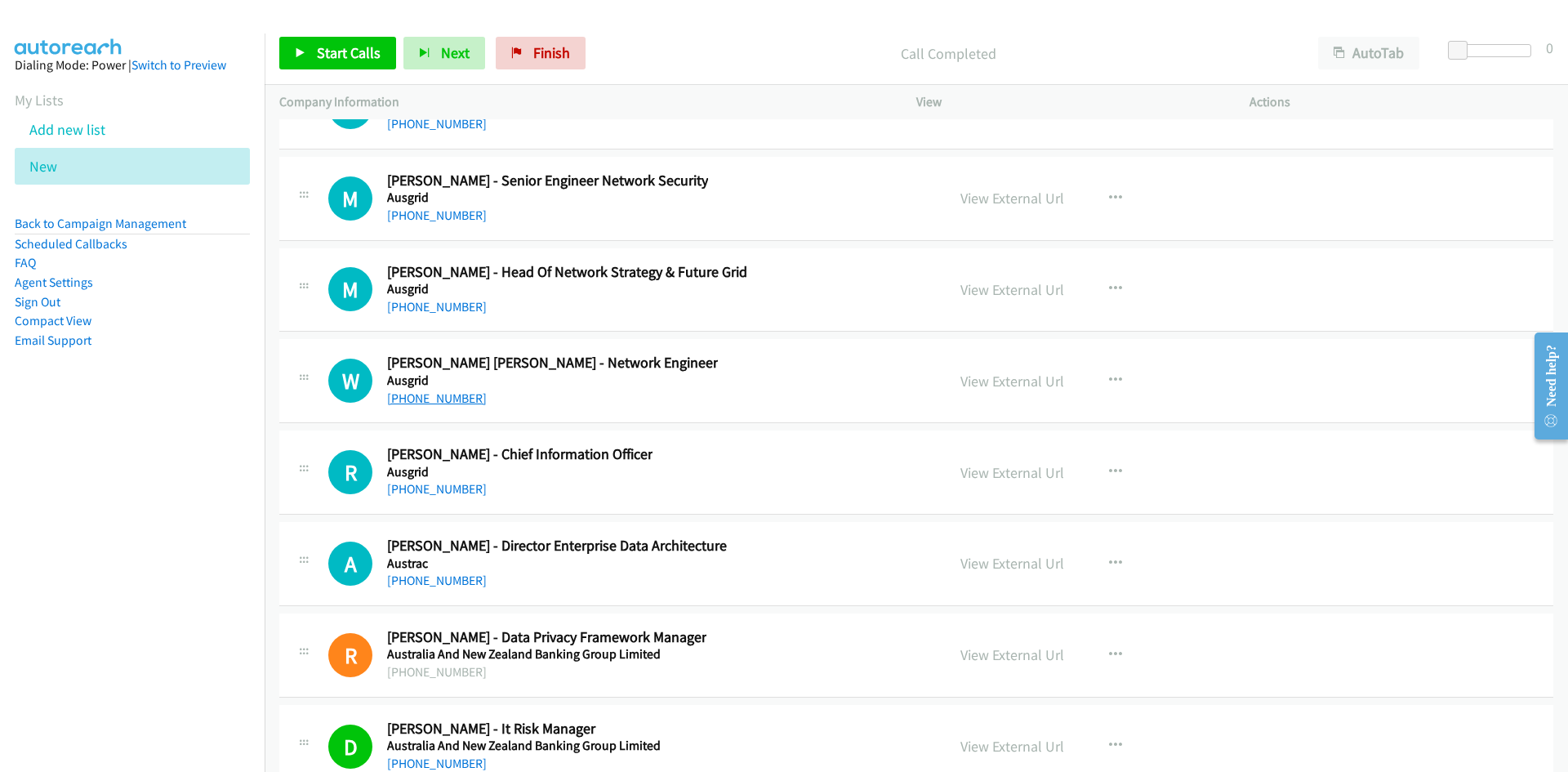
click at [414, 400] on link "+61 470 037 184" at bounding box center [437, 398] width 99 height 15
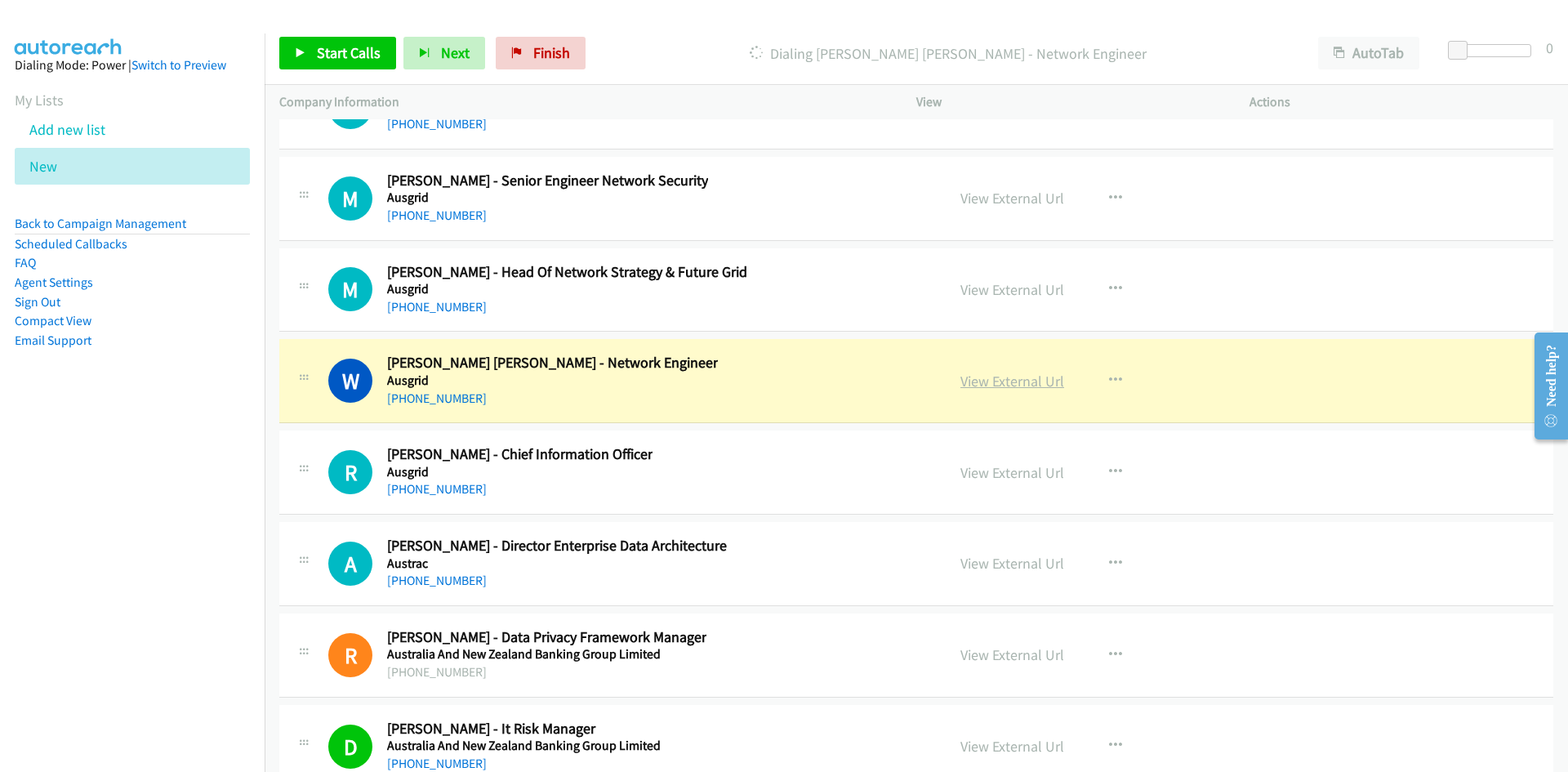
click at [998, 383] on link "View External Url" at bounding box center [1012, 381] width 104 height 19
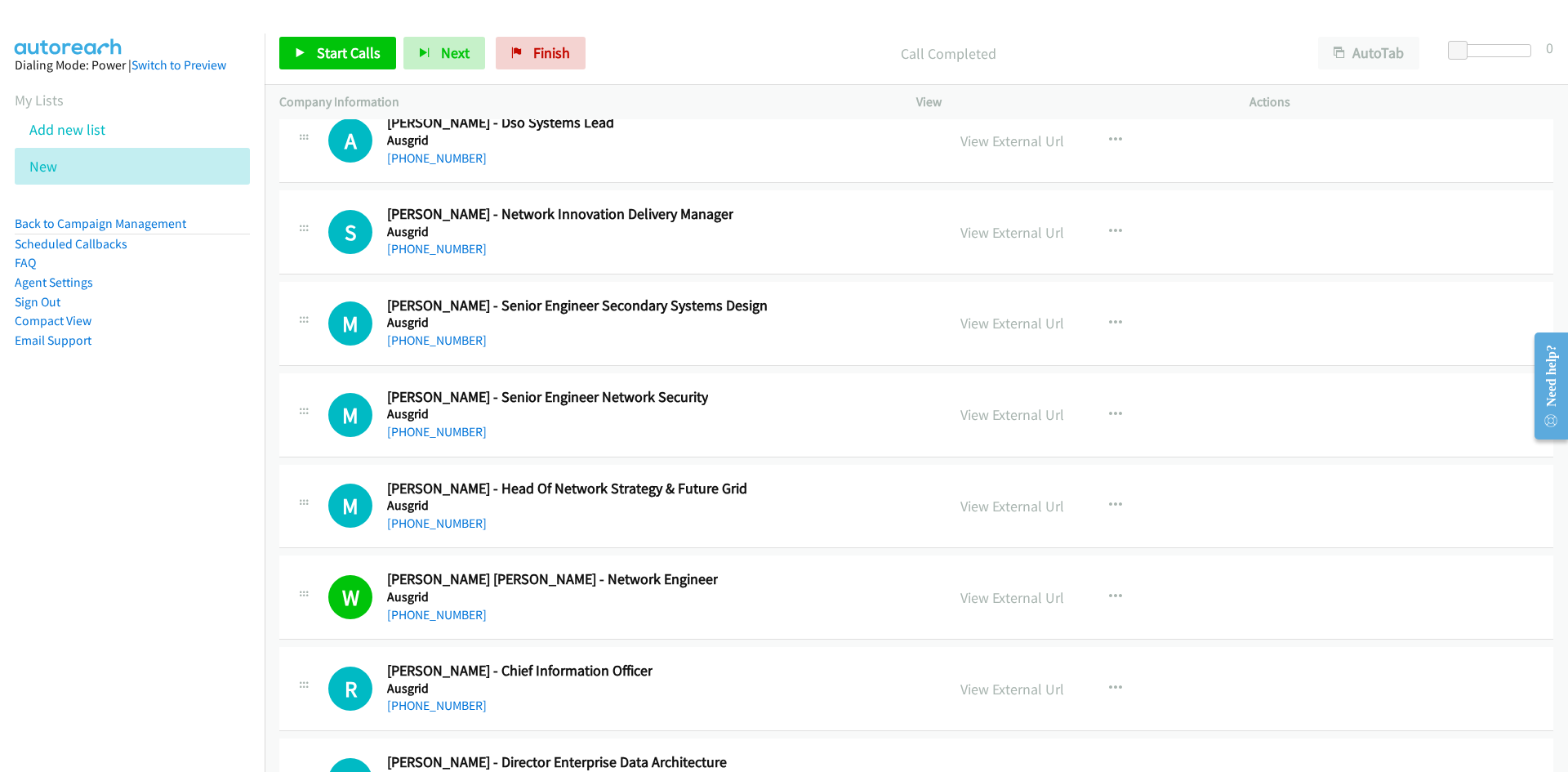
scroll to position [22048, 0]
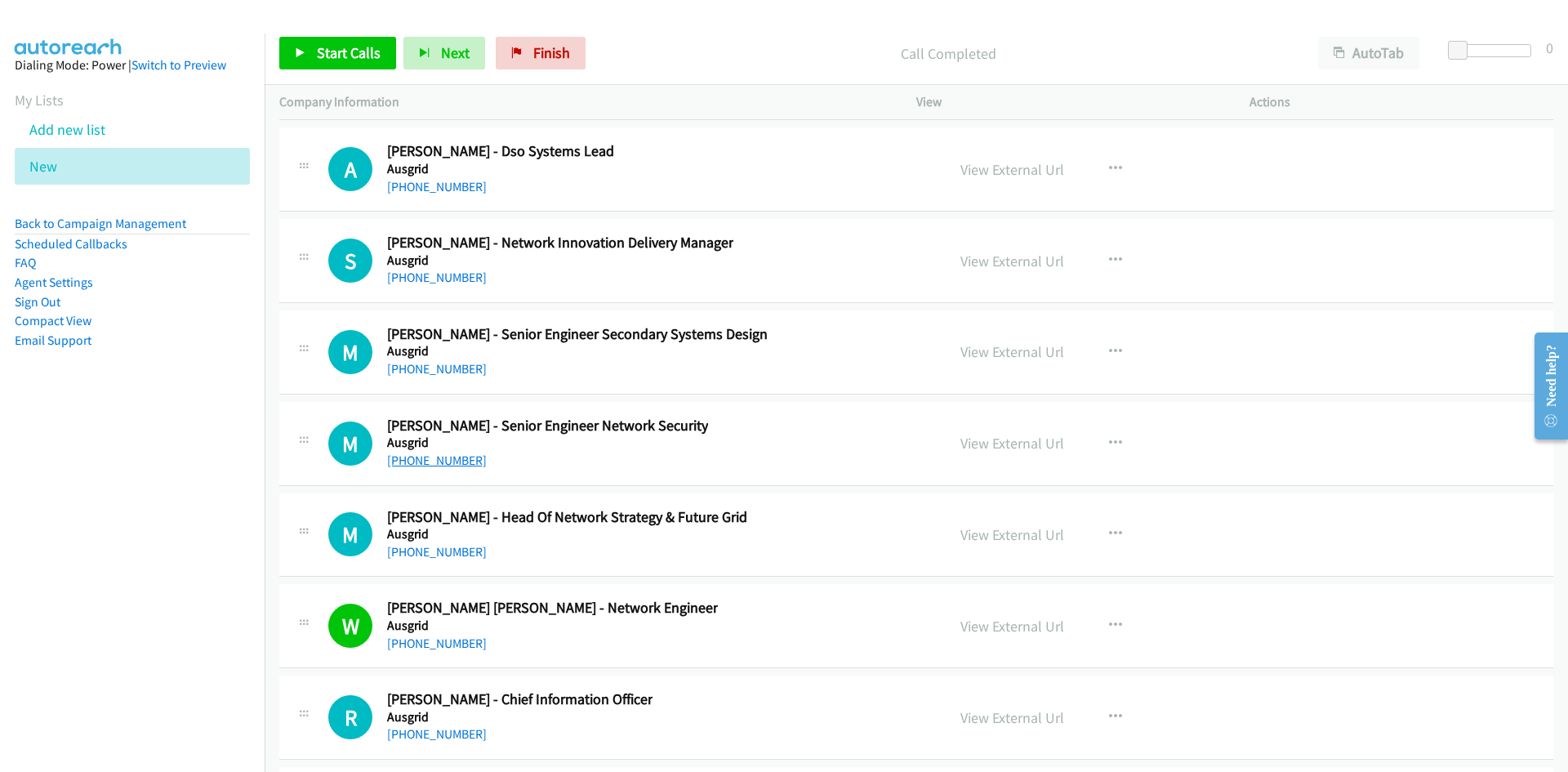
click at [428, 459] on link "+61 467 721 207" at bounding box center [437, 459] width 99 height 15
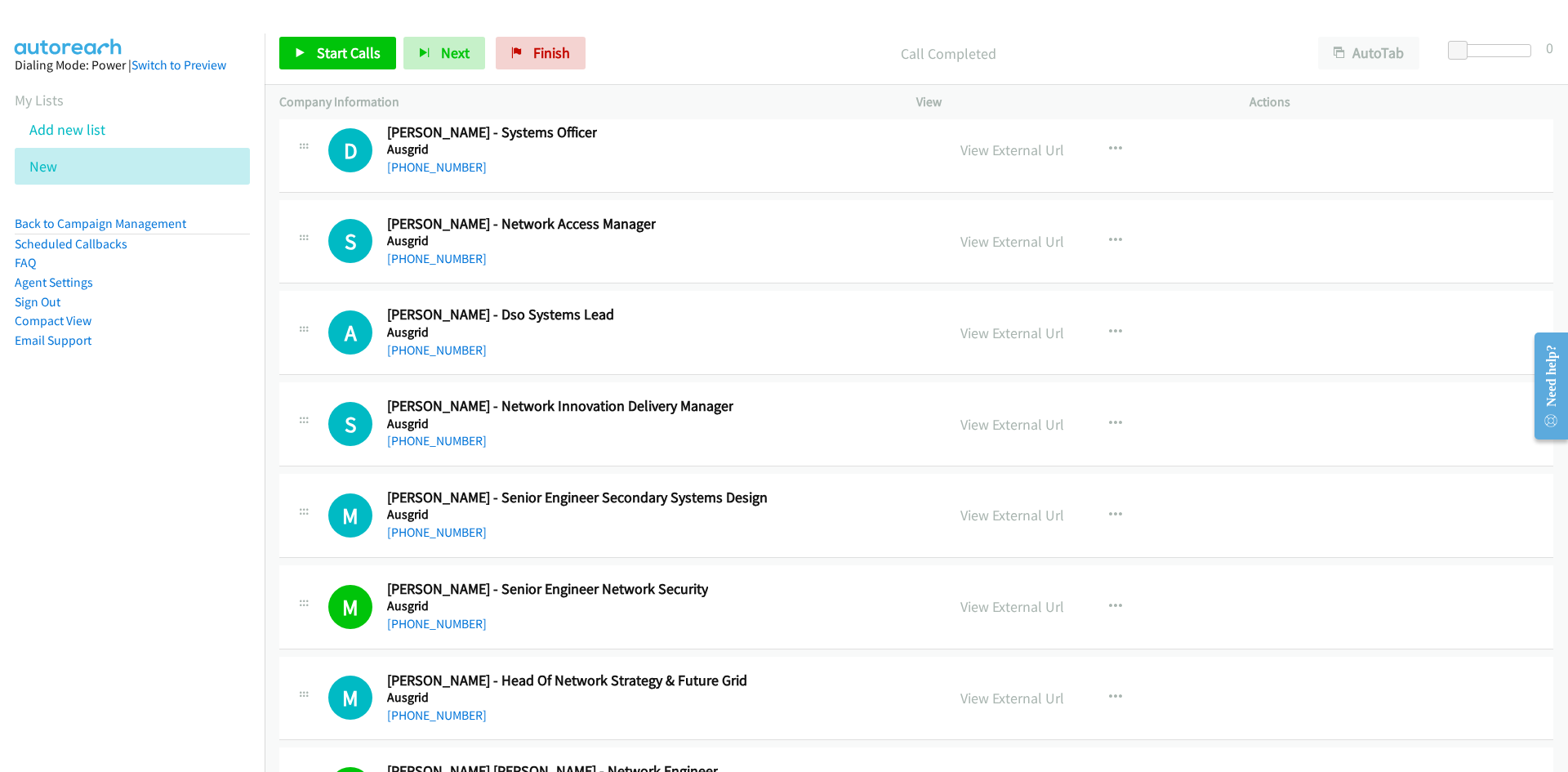
click at [839, 451] on div "S Callback Scheduled Steven Murphy - Network Innovation Delivery Manager Ausgri…" at bounding box center [916, 424] width 1274 height 84
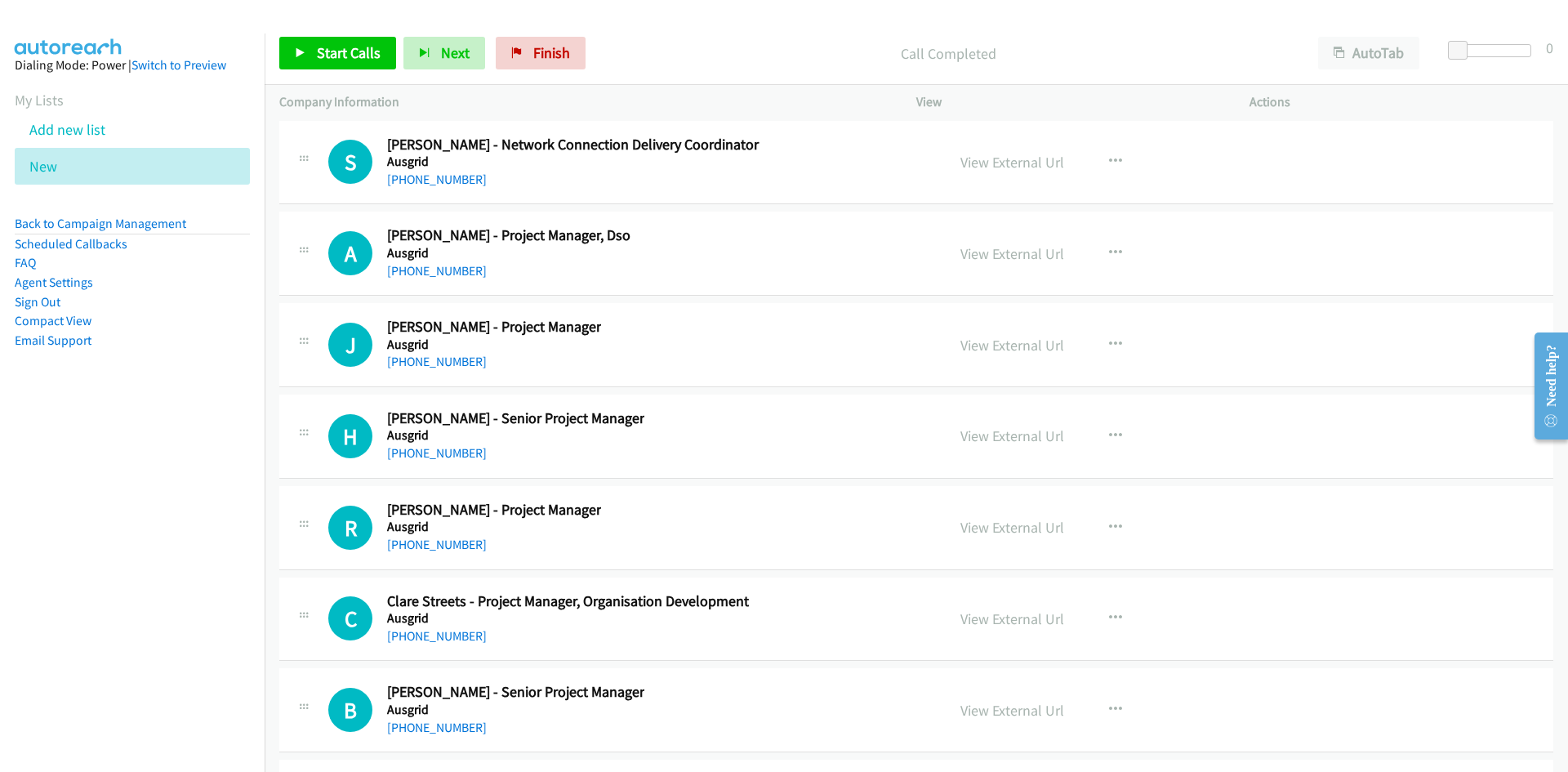
scroll to position [20497, 0]
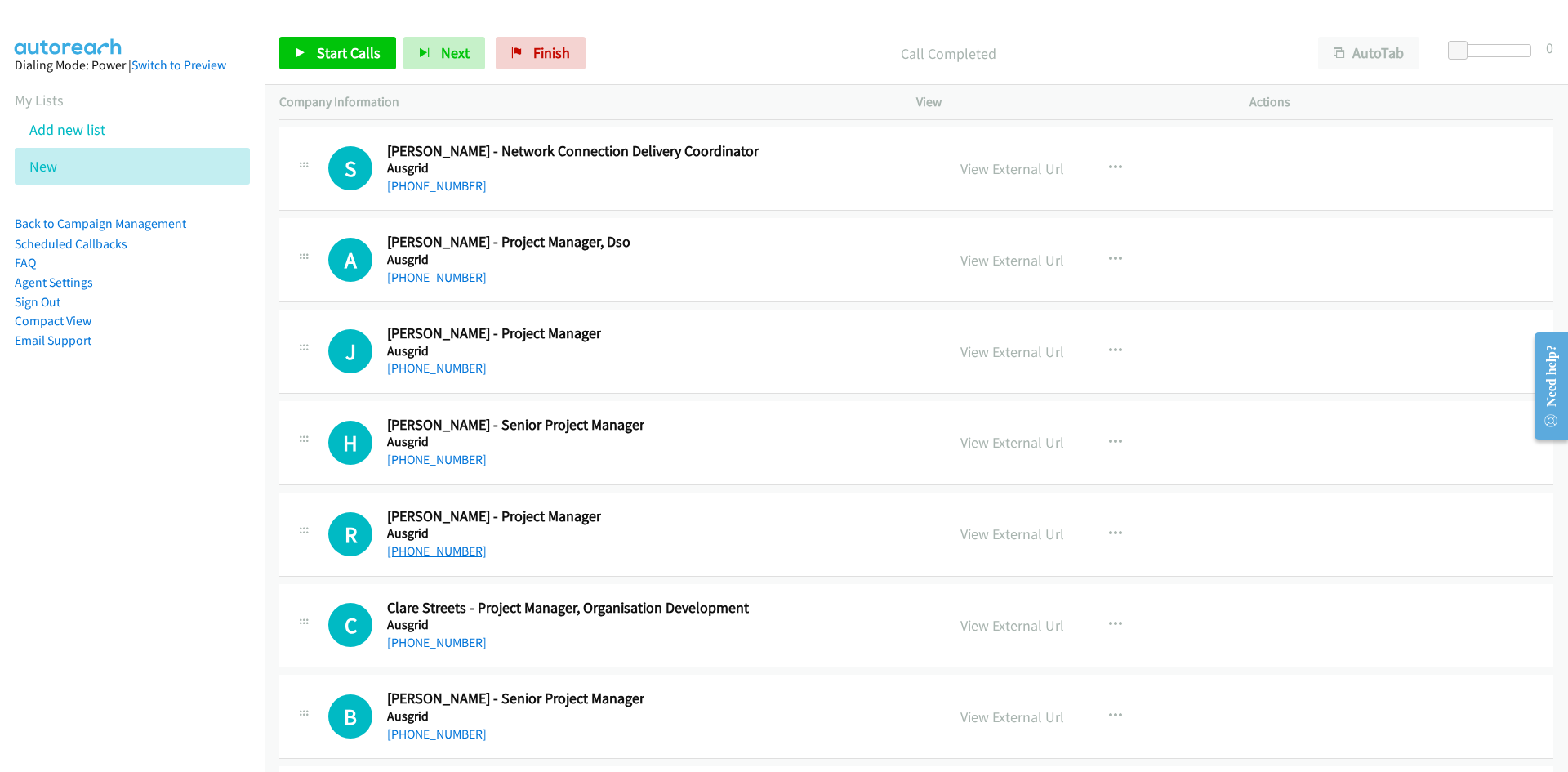
click at [421, 549] on link "+61 421 467 703" at bounding box center [437, 551] width 99 height 15
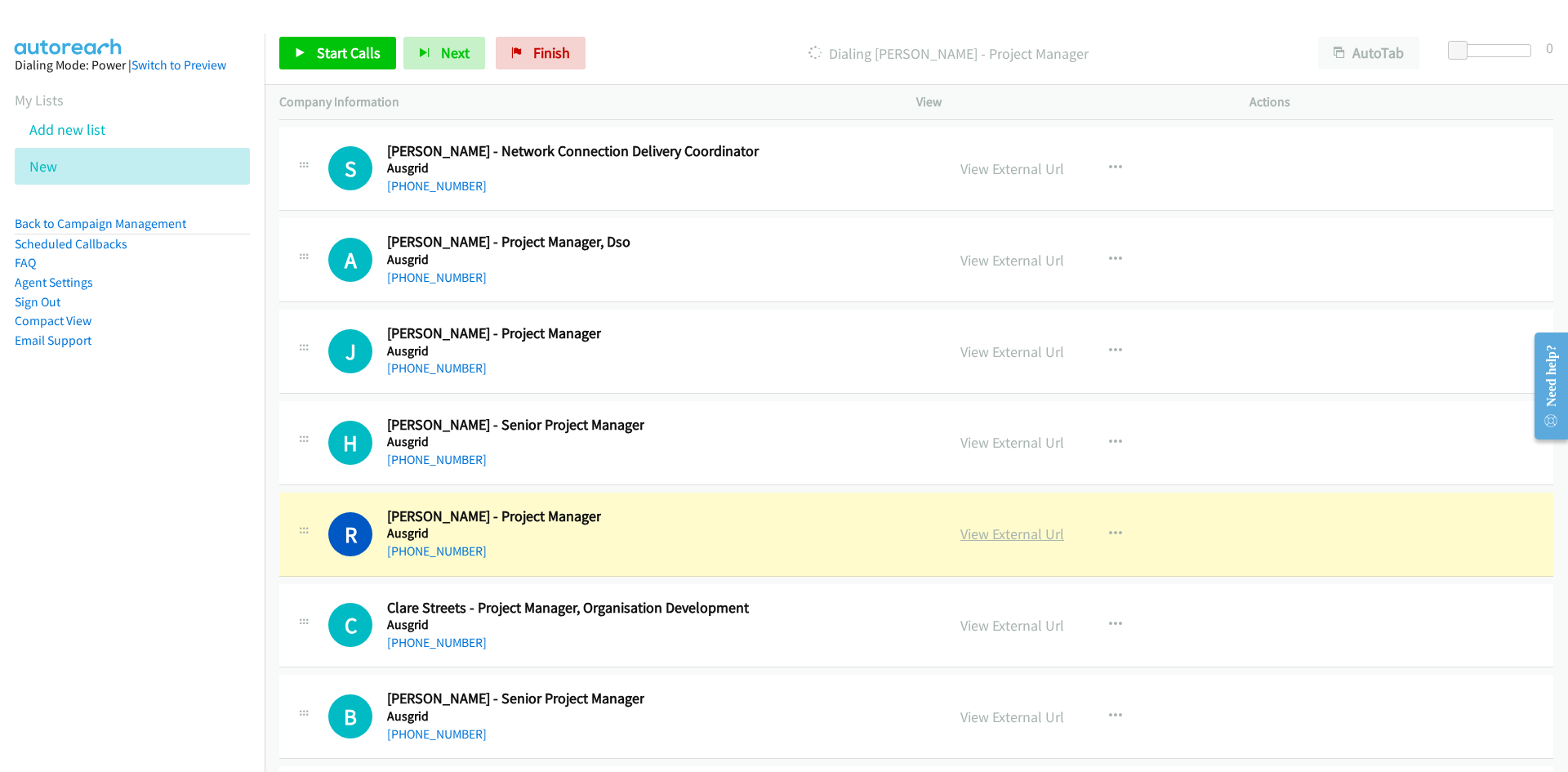
click at [999, 539] on link "View External Url" at bounding box center [1012, 533] width 104 height 19
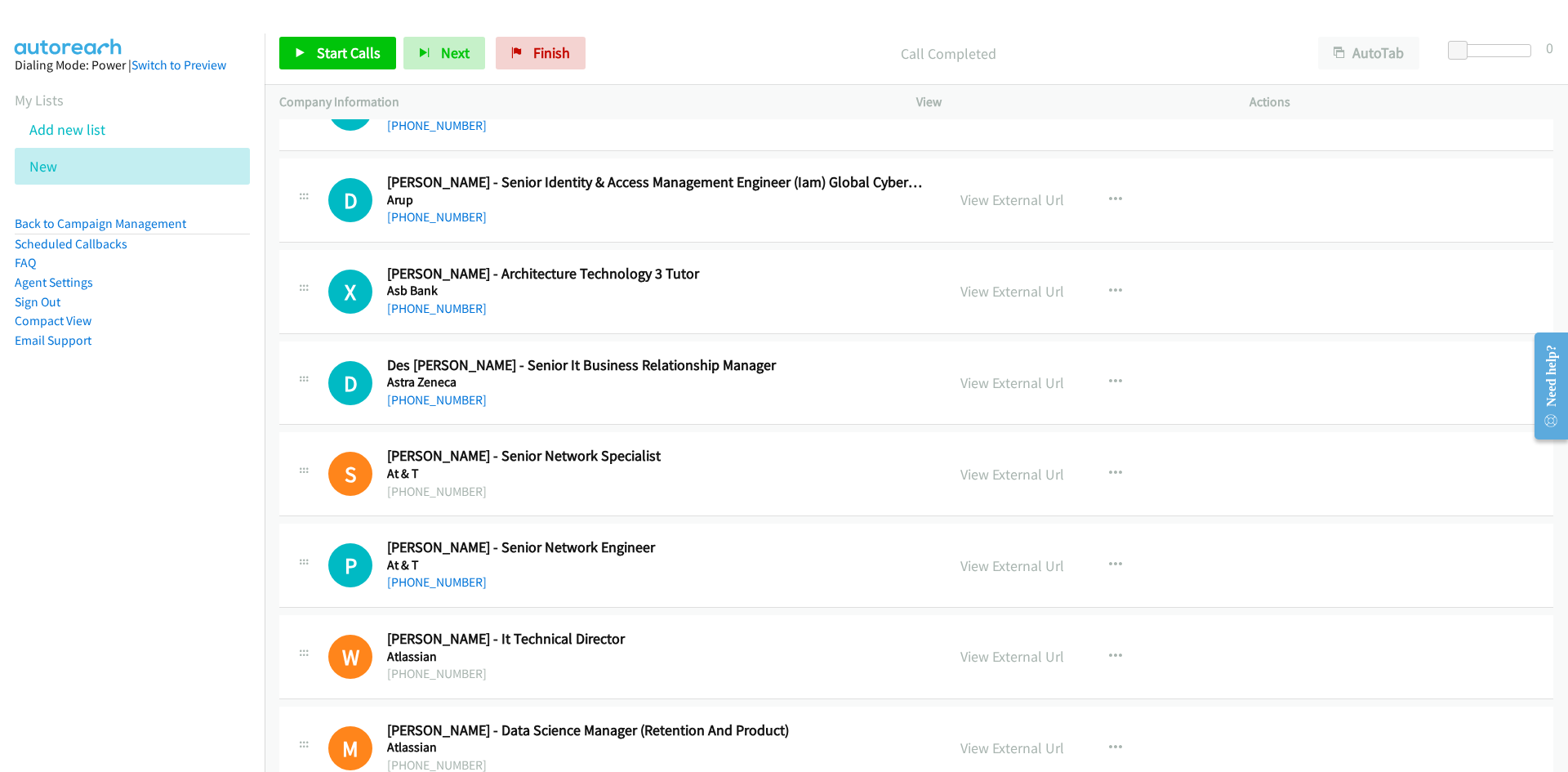
scroll to position [18293, 0]
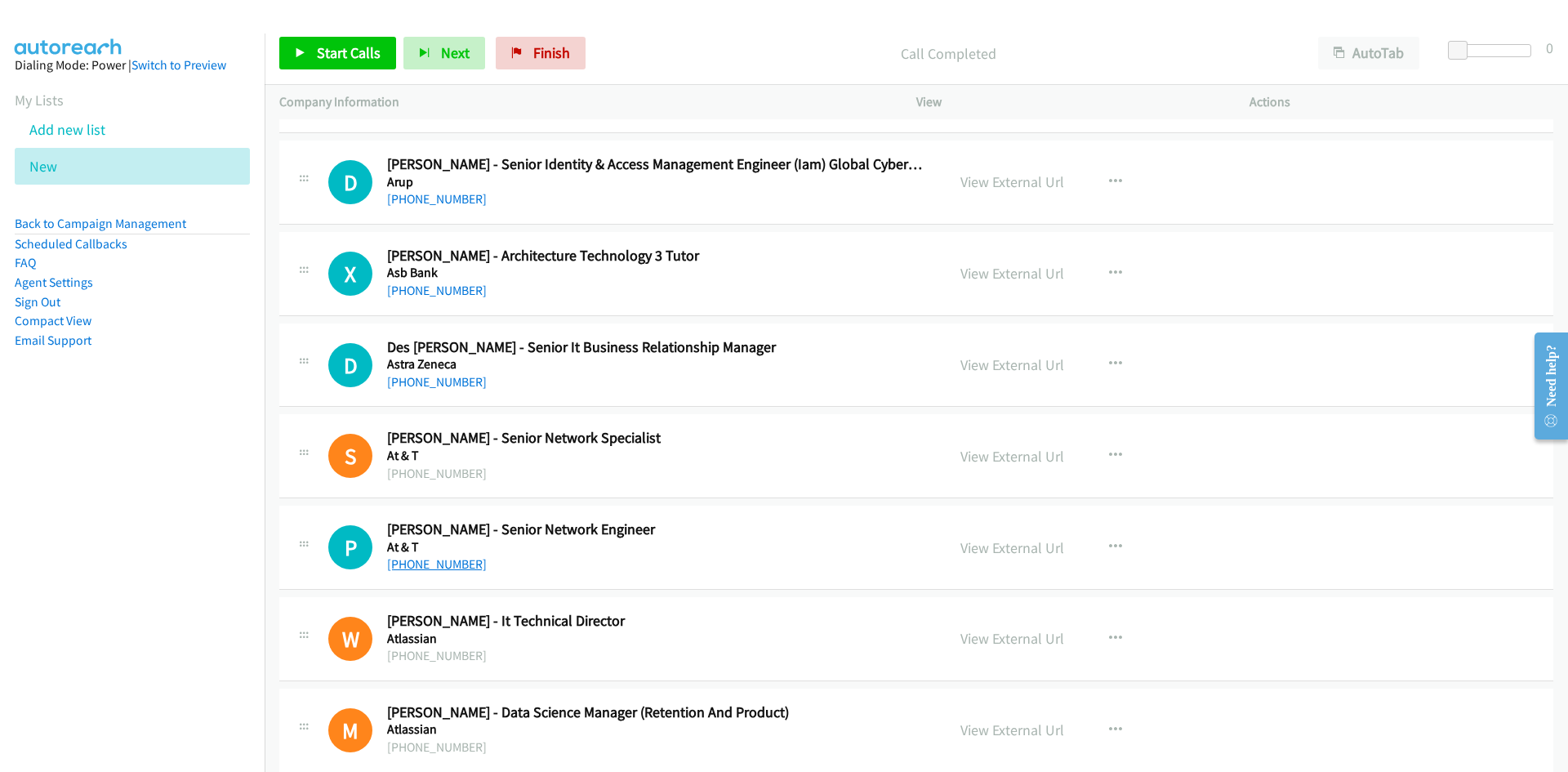
click at [431, 560] on link "+61 469 385 012" at bounding box center [437, 563] width 99 height 15
drag, startPoint x: 789, startPoint y: 377, endPoint x: 796, endPoint y: 388, distance: 13.0
click at [426, 379] on link "+61 408 439 605" at bounding box center [437, 381] width 99 height 15
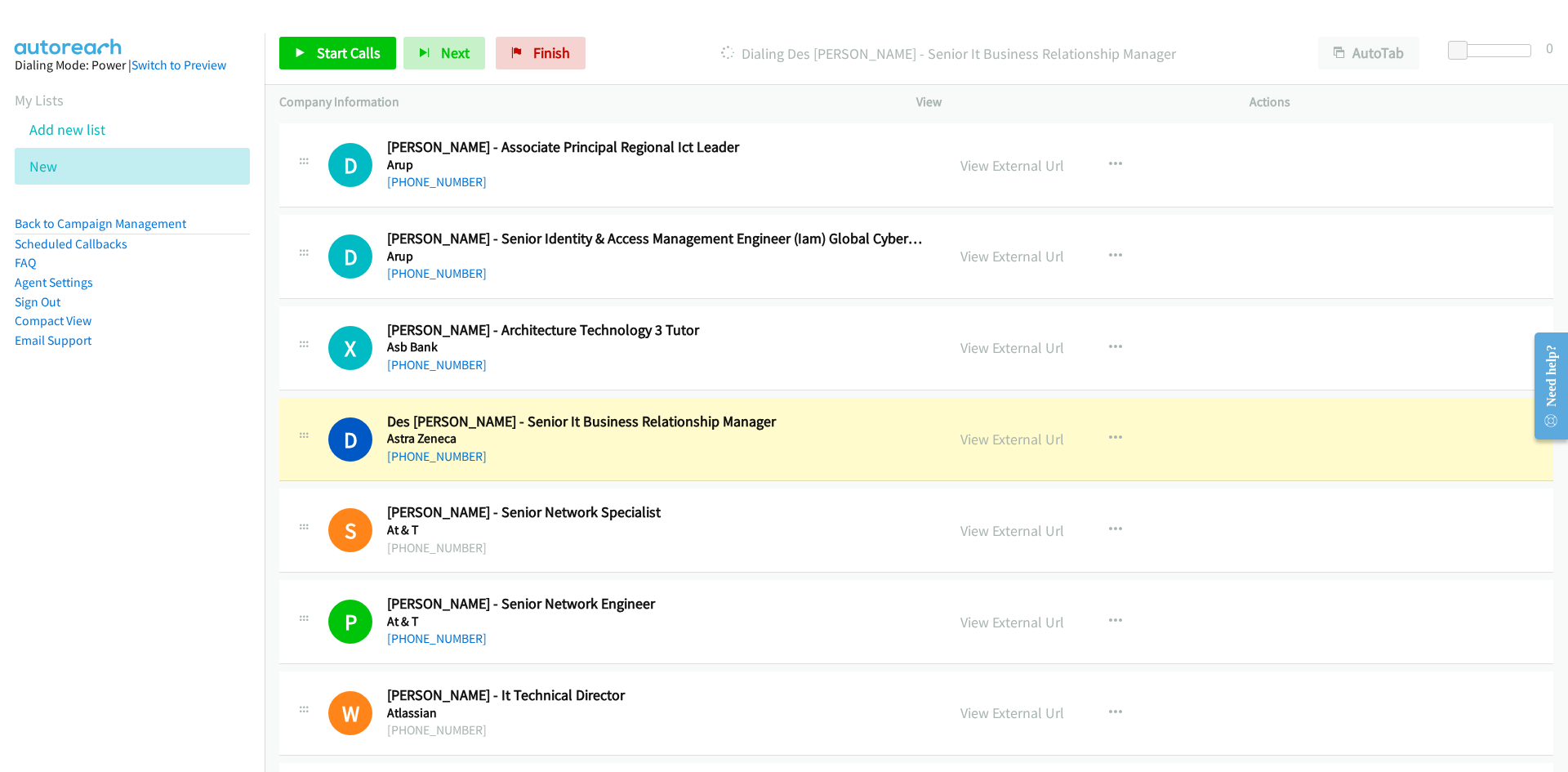
scroll to position [18129, 0]
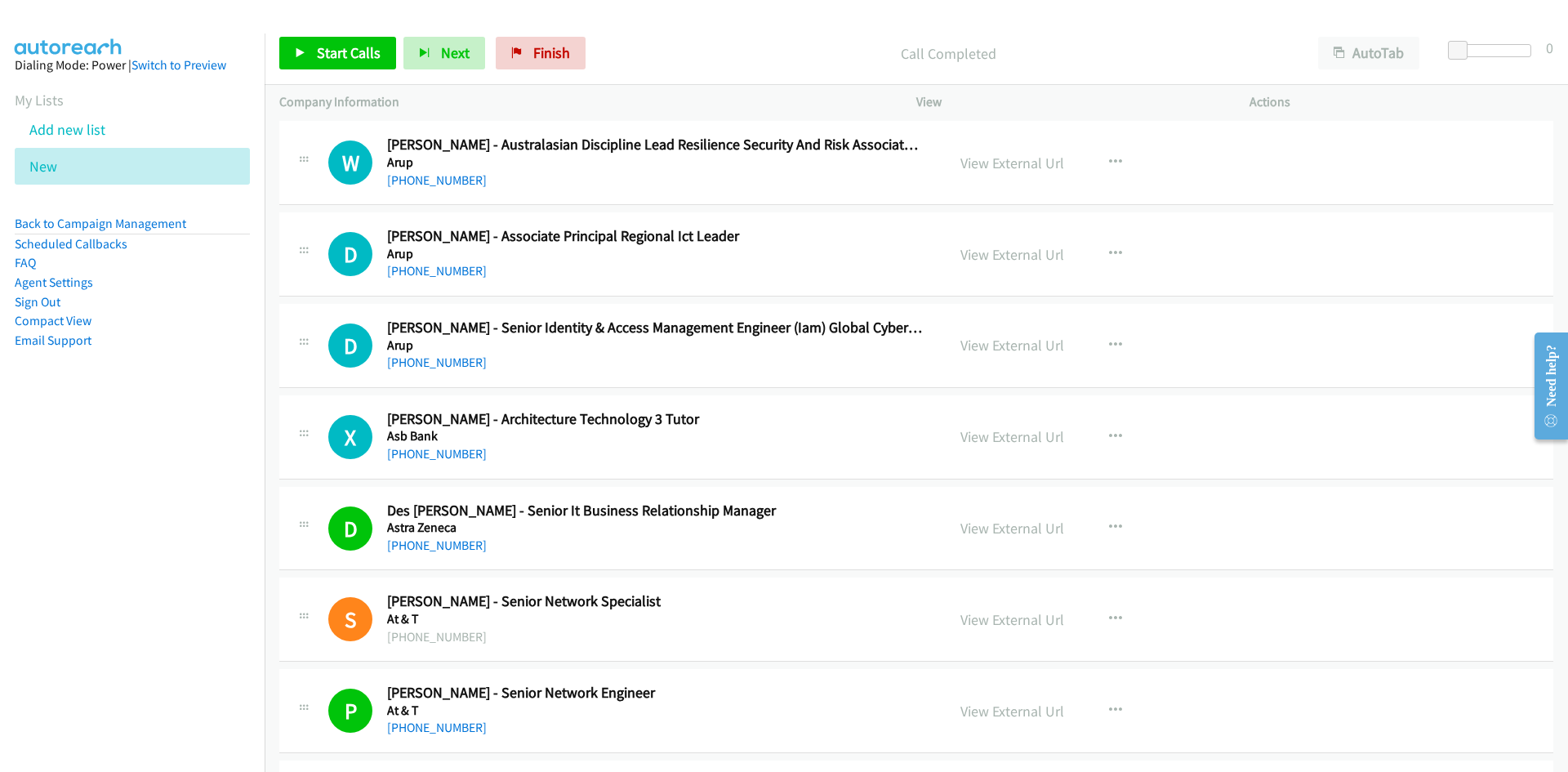
click at [822, 507] on h2 "Des Shue - Senior It Business Relationship Manager" at bounding box center [656, 511] width 538 height 19
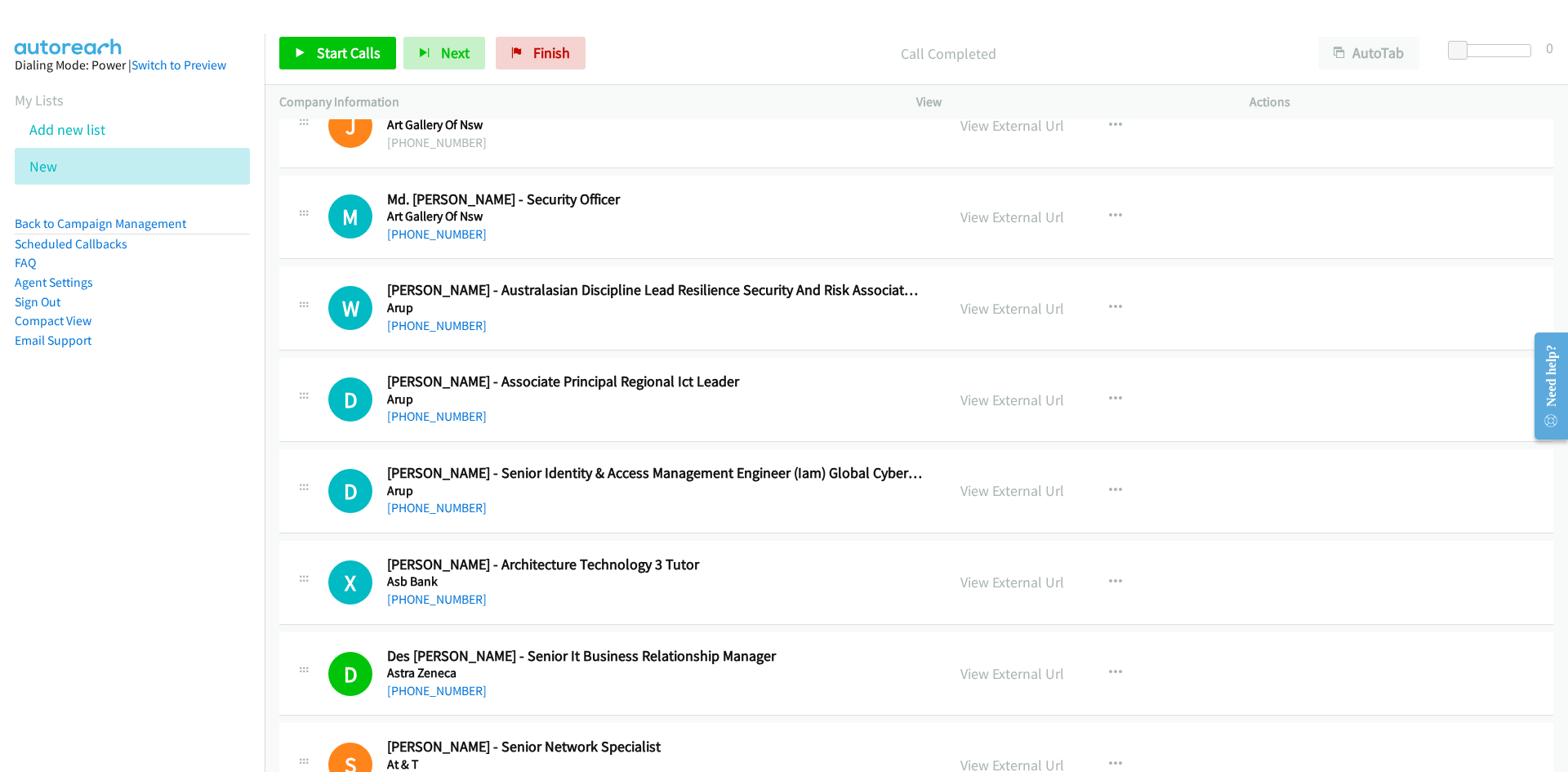
scroll to position [17967, 0]
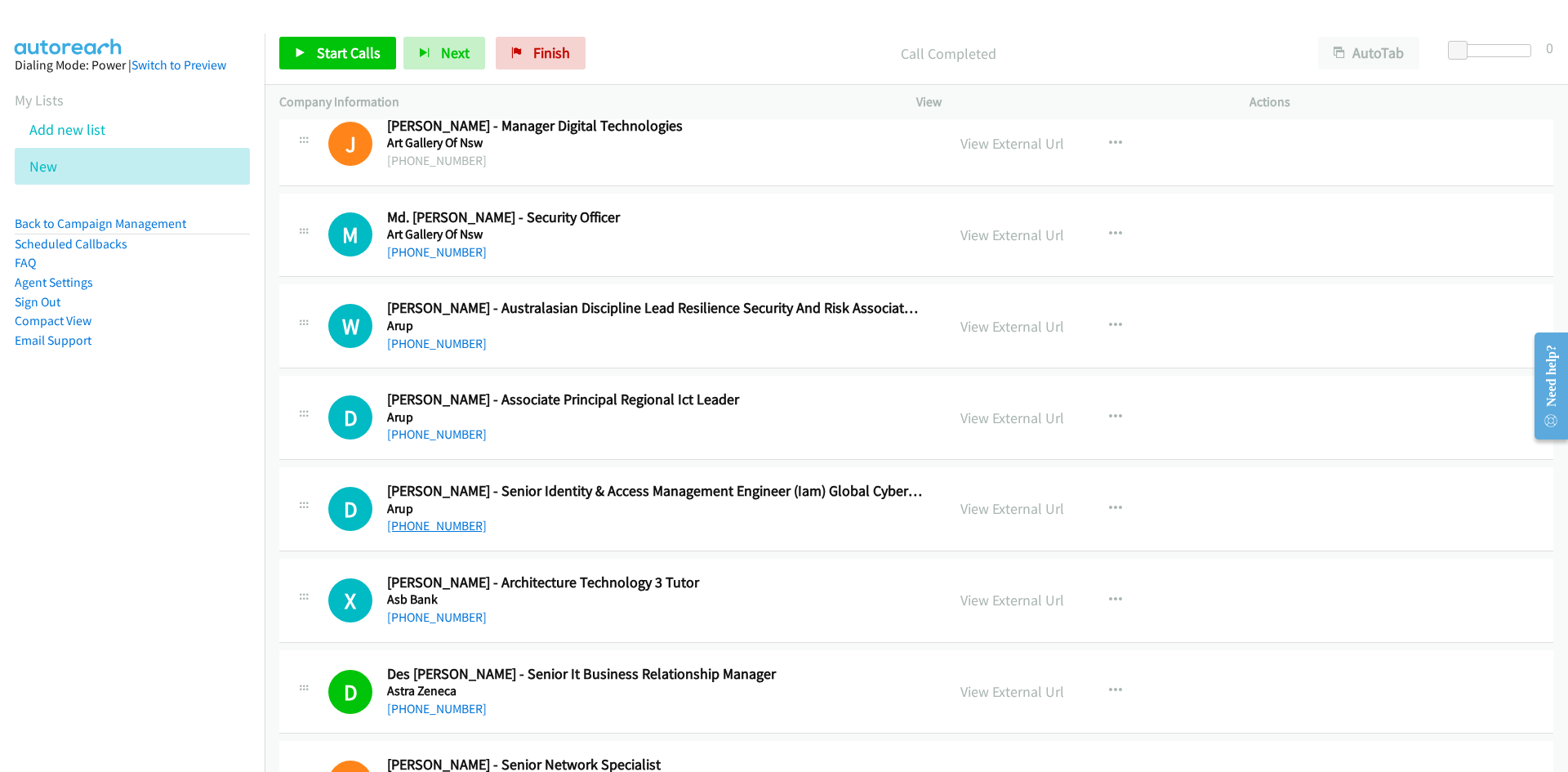
click at [449, 527] on link "+61 400 373 902" at bounding box center [437, 525] width 99 height 15
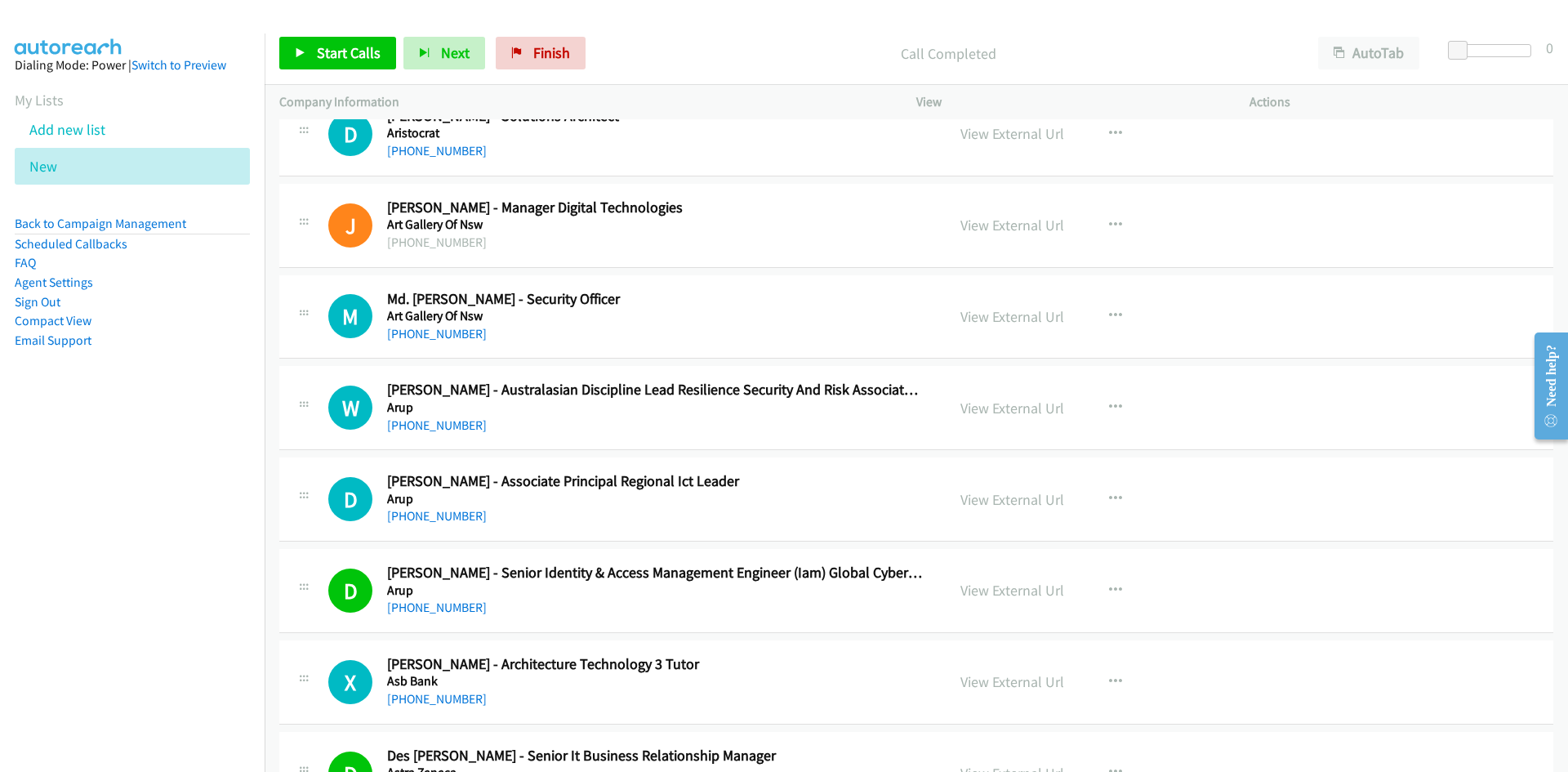
click at [749, 494] on h5 "Arup" at bounding box center [656, 499] width 538 height 16
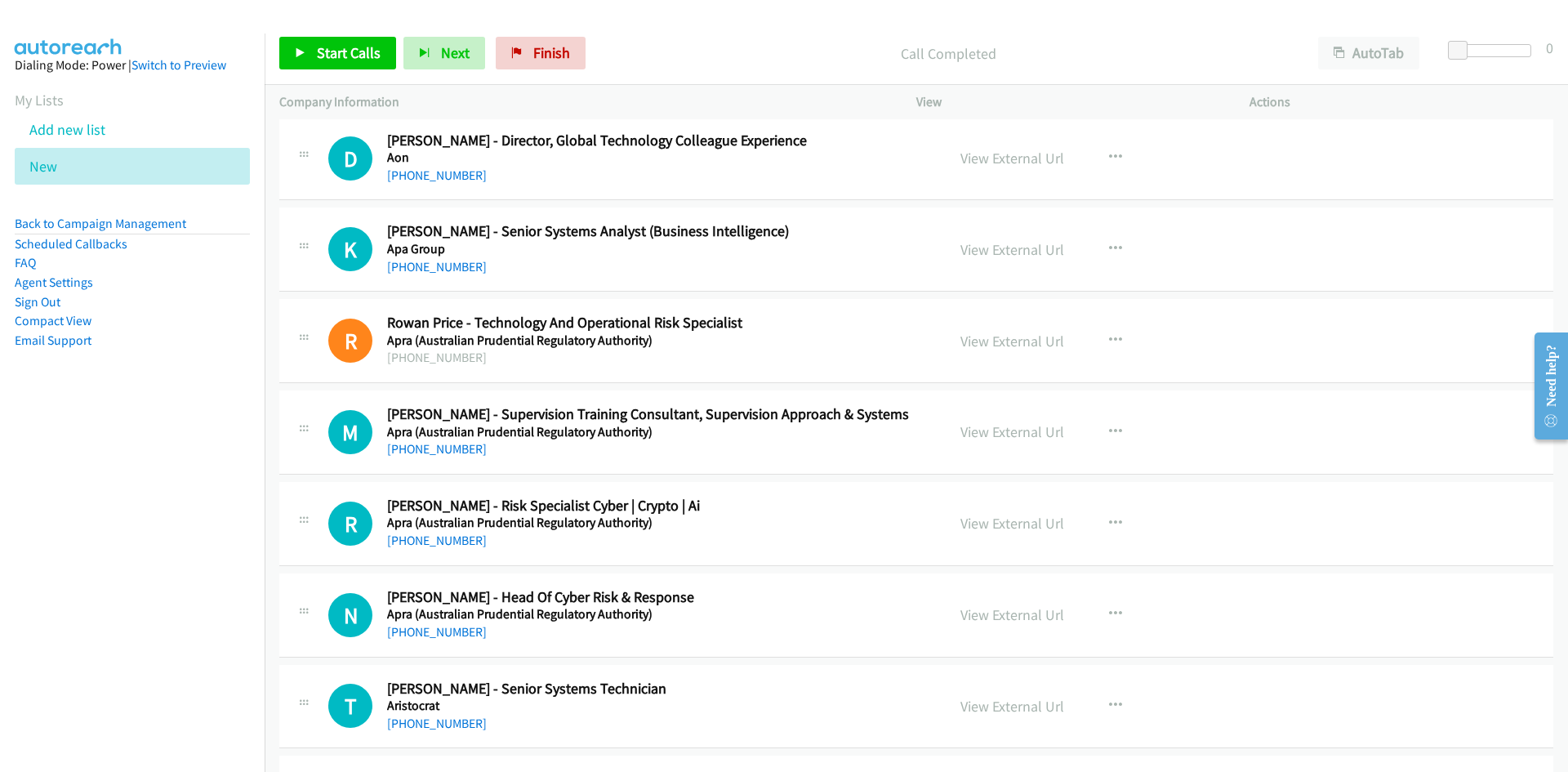
scroll to position [16904, 0]
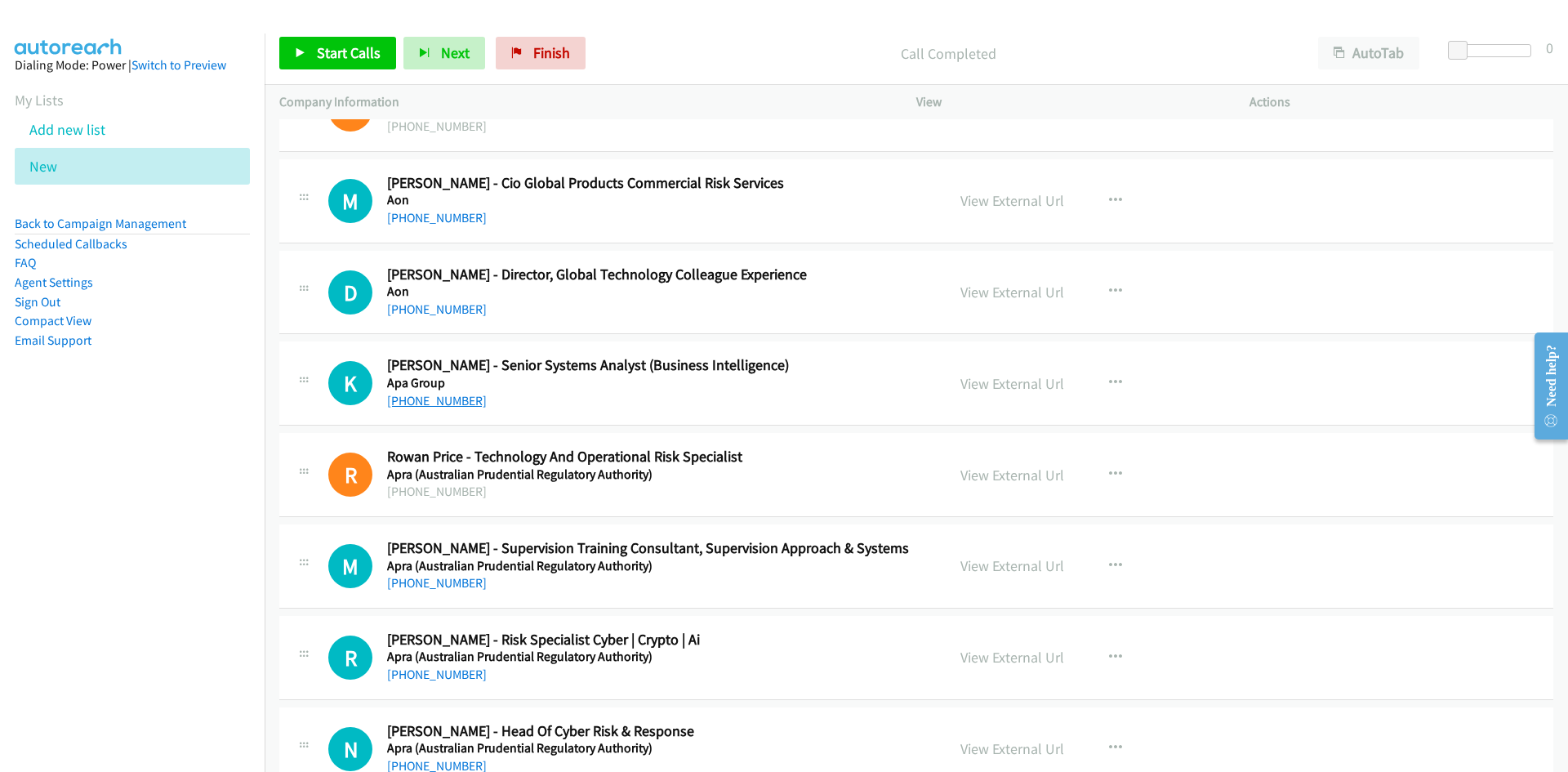
click at [427, 400] on link "+61 413 541 923" at bounding box center [437, 400] width 99 height 15
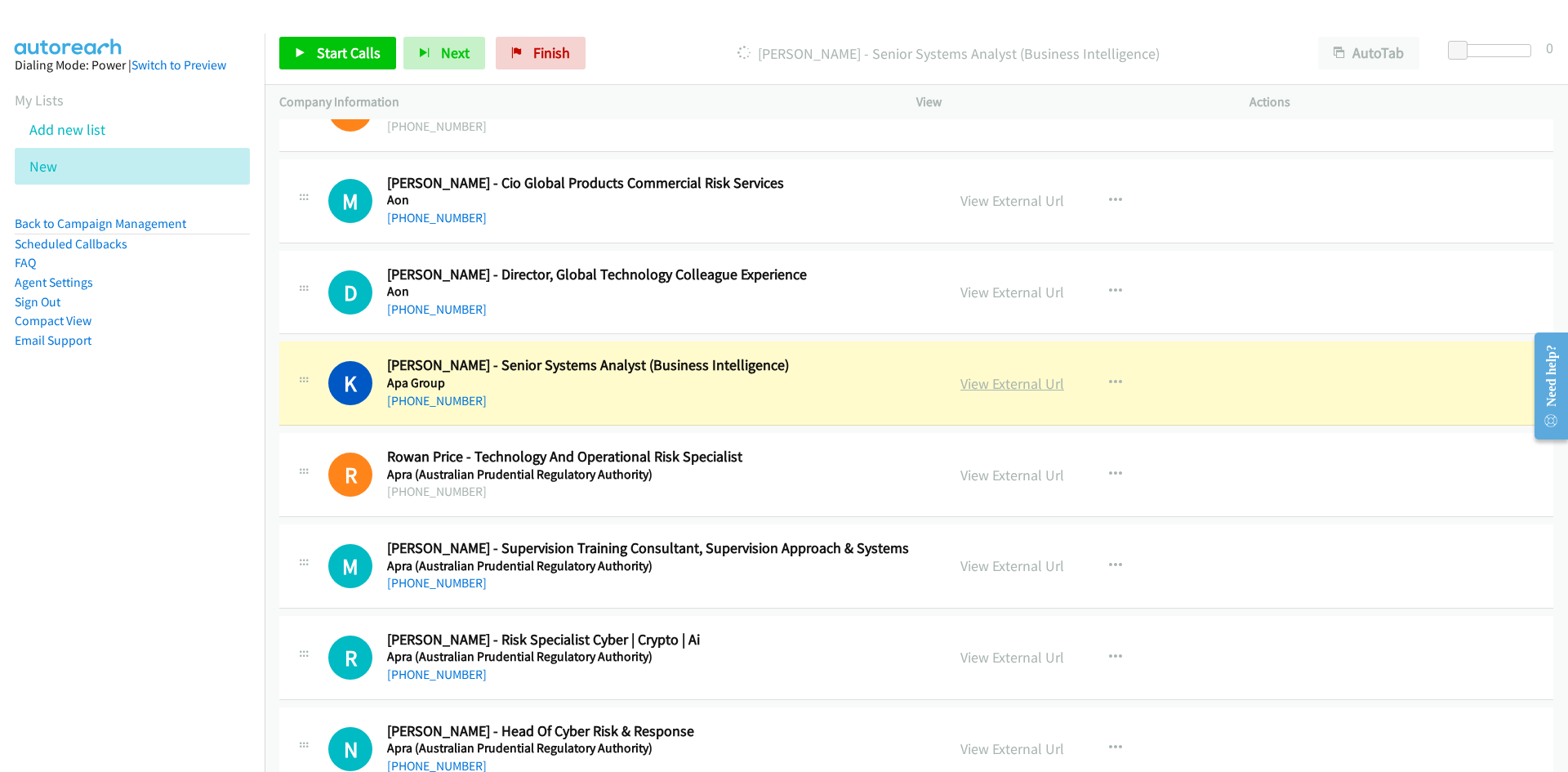
click at [989, 381] on link "View External Url" at bounding box center [1012, 383] width 104 height 19
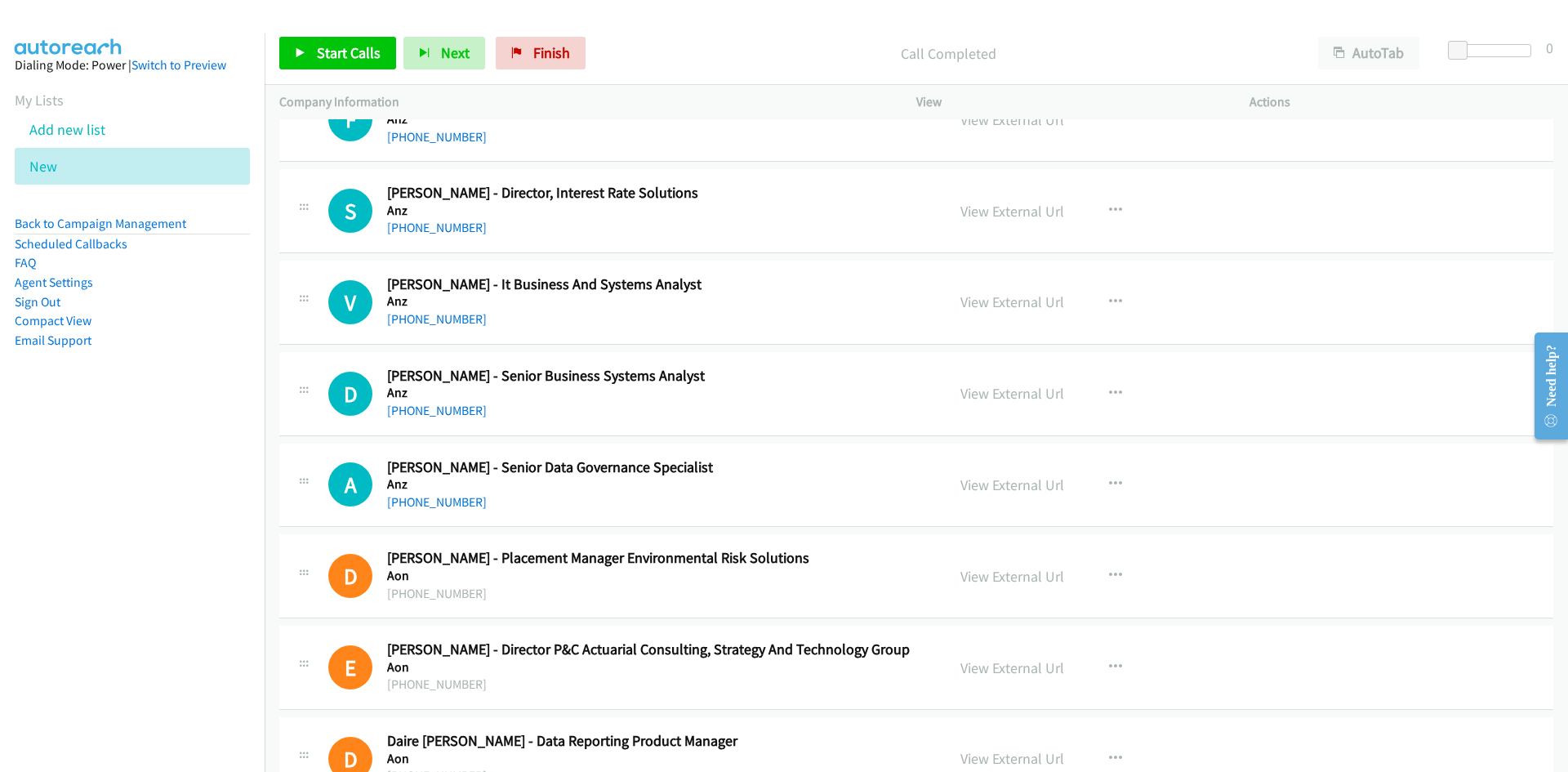
scroll to position [16252, 0]
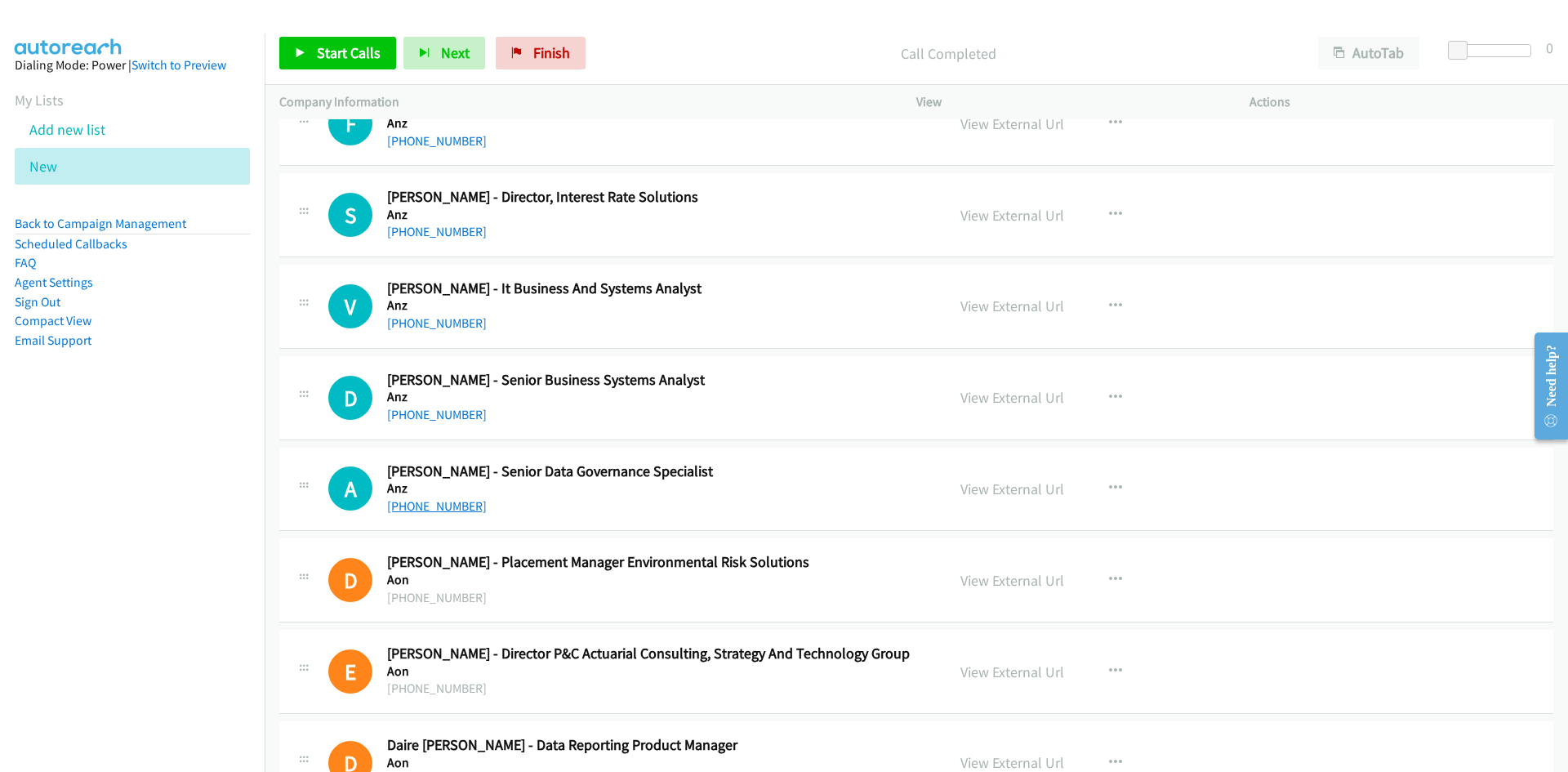
click at [441, 504] on link "+61 457 480 007" at bounding box center [437, 505] width 99 height 15
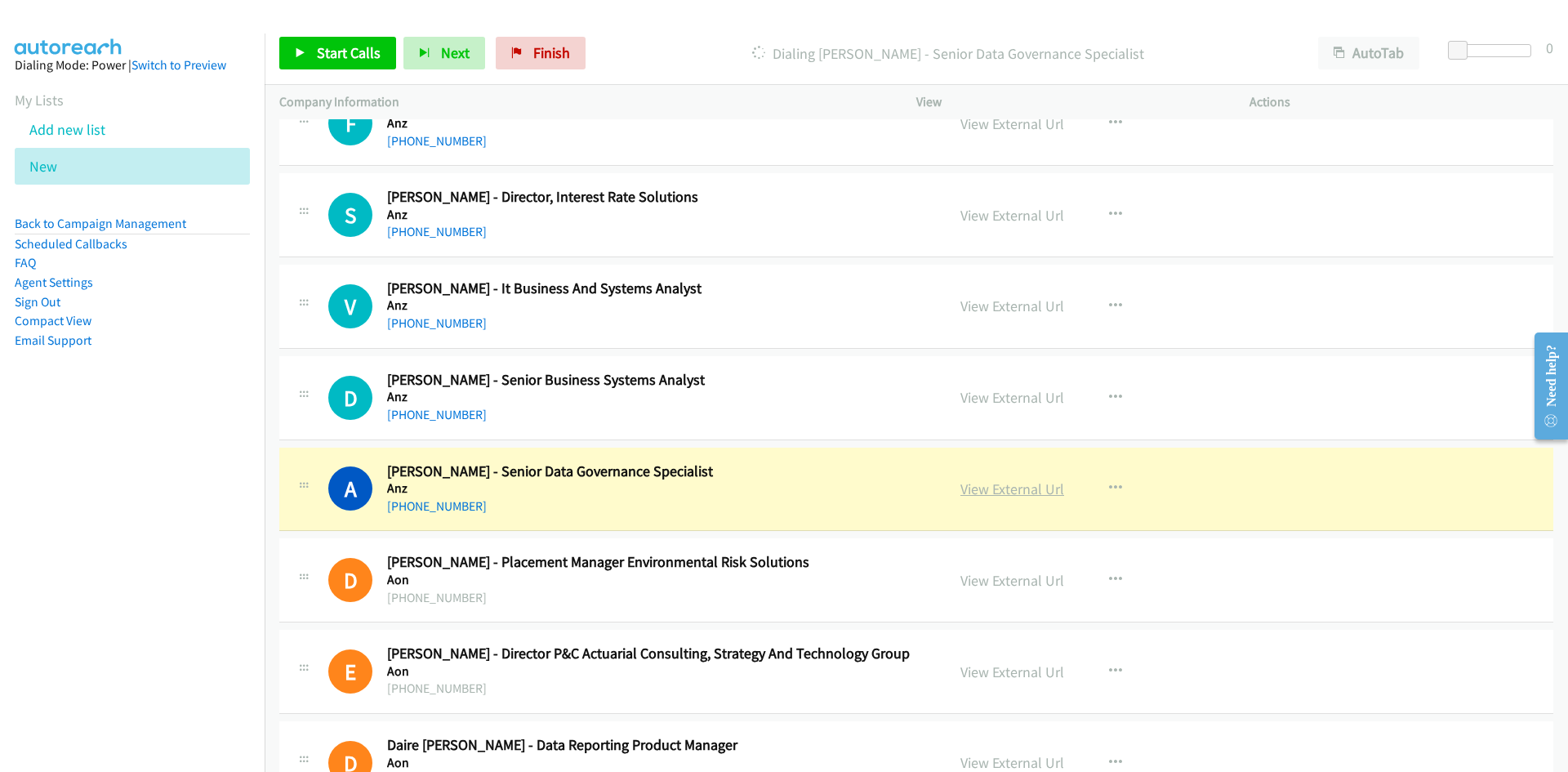
click at [991, 492] on link "View External Url" at bounding box center [1012, 488] width 104 height 19
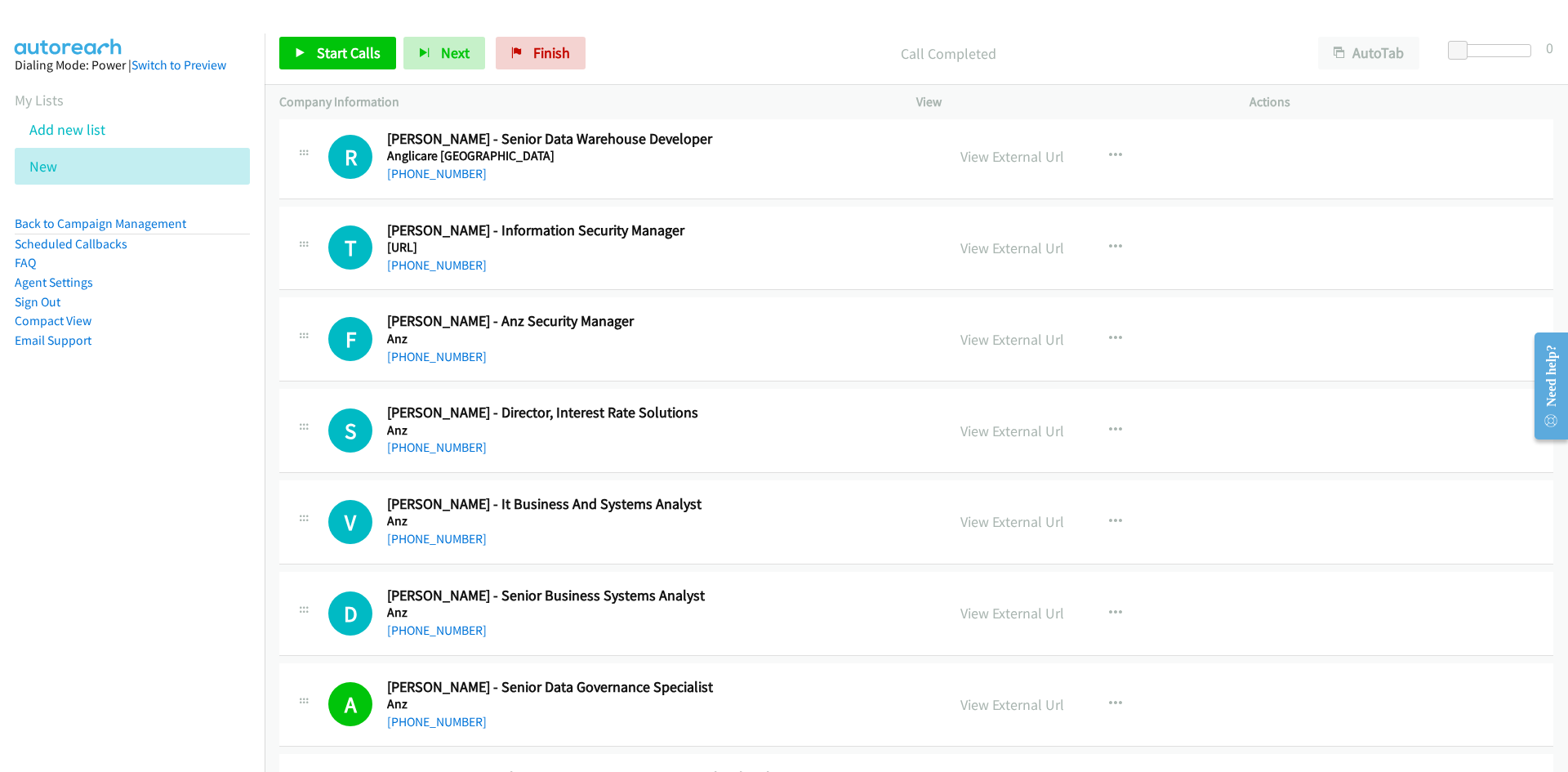
scroll to position [16007, 0]
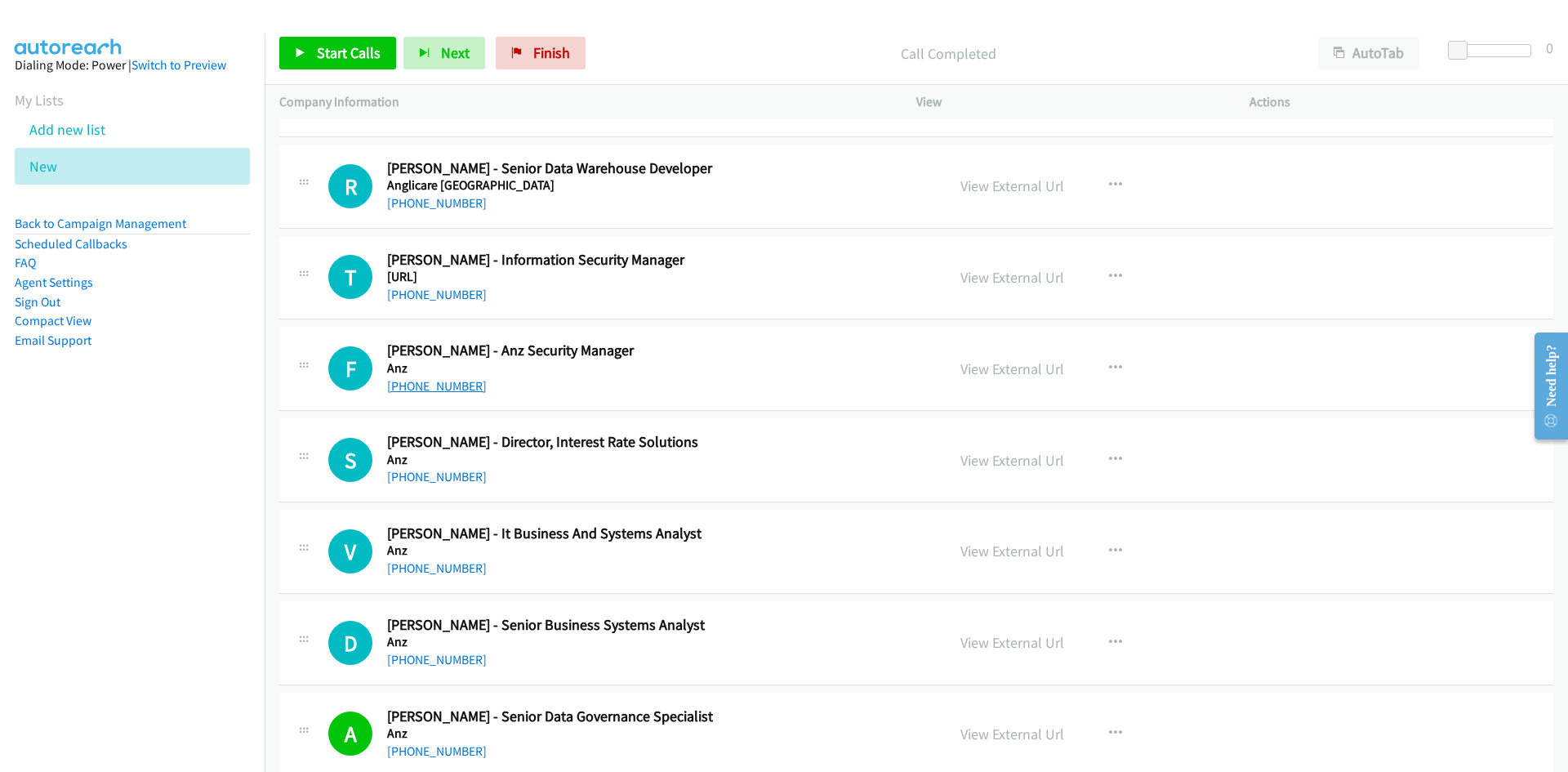
click at [425, 387] on link "+61 403 873 787" at bounding box center [437, 385] width 99 height 15
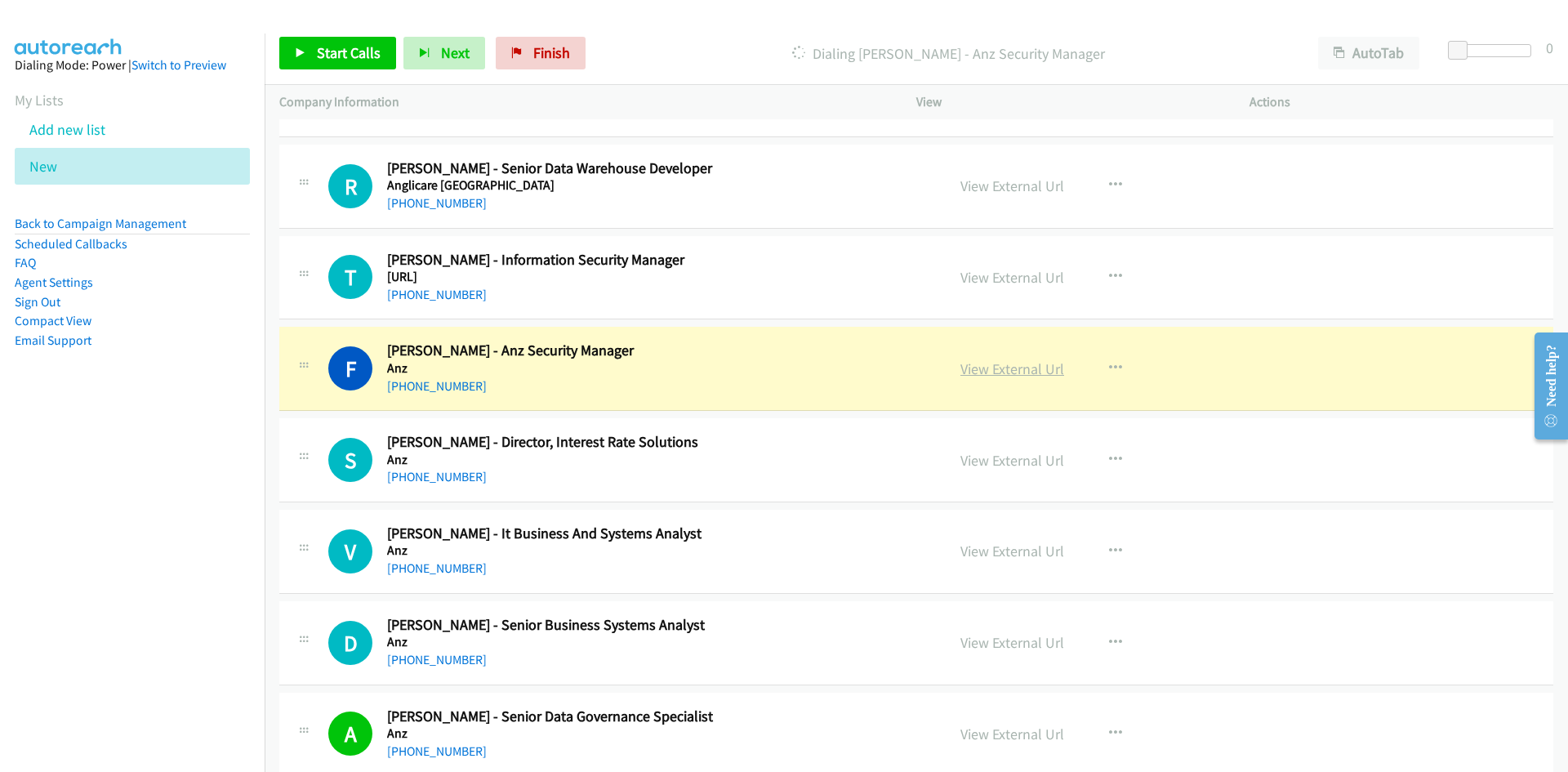
click at [992, 366] on link "View External Url" at bounding box center [1012, 368] width 104 height 19
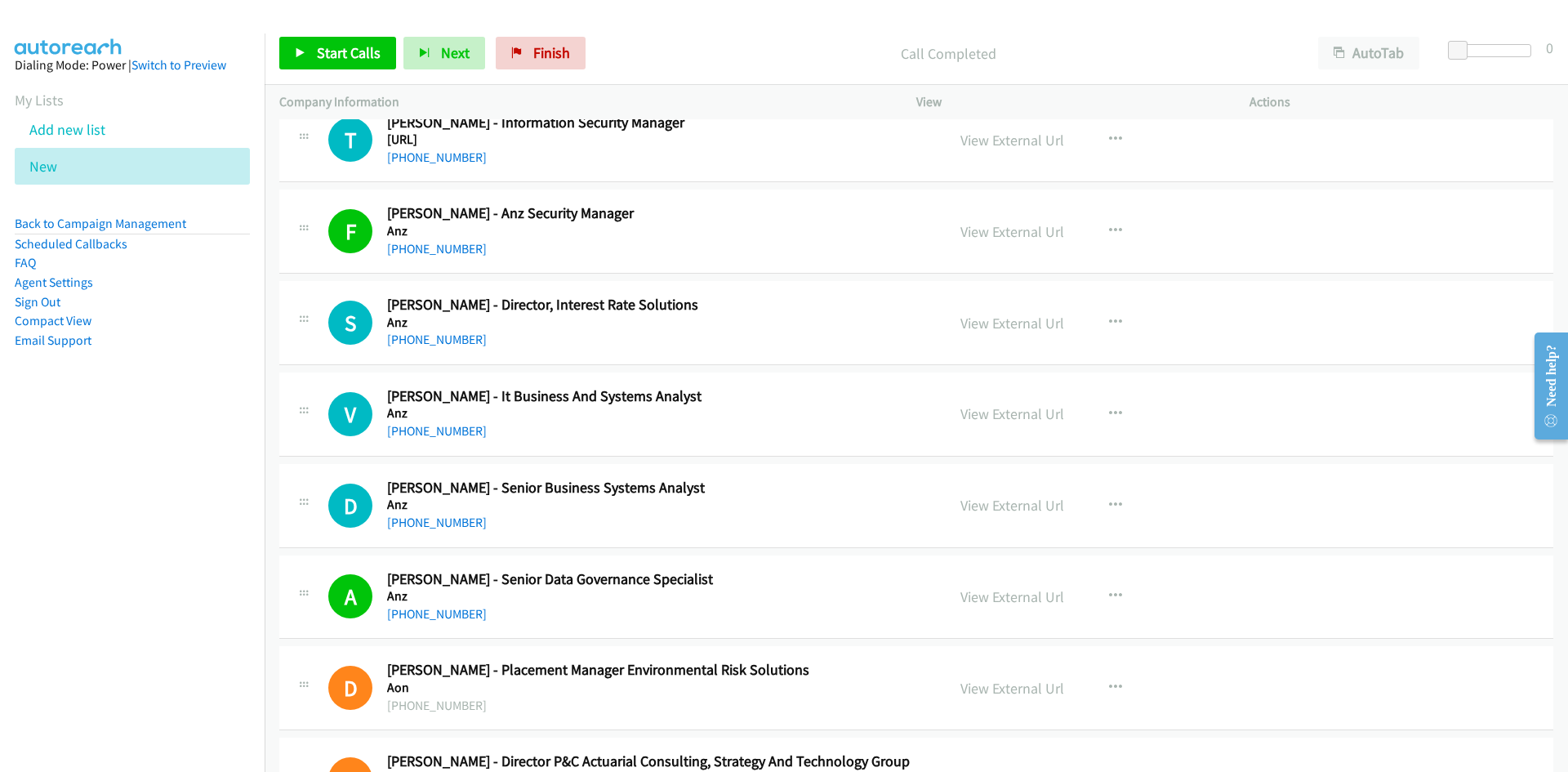
scroll to position [16170, 0]
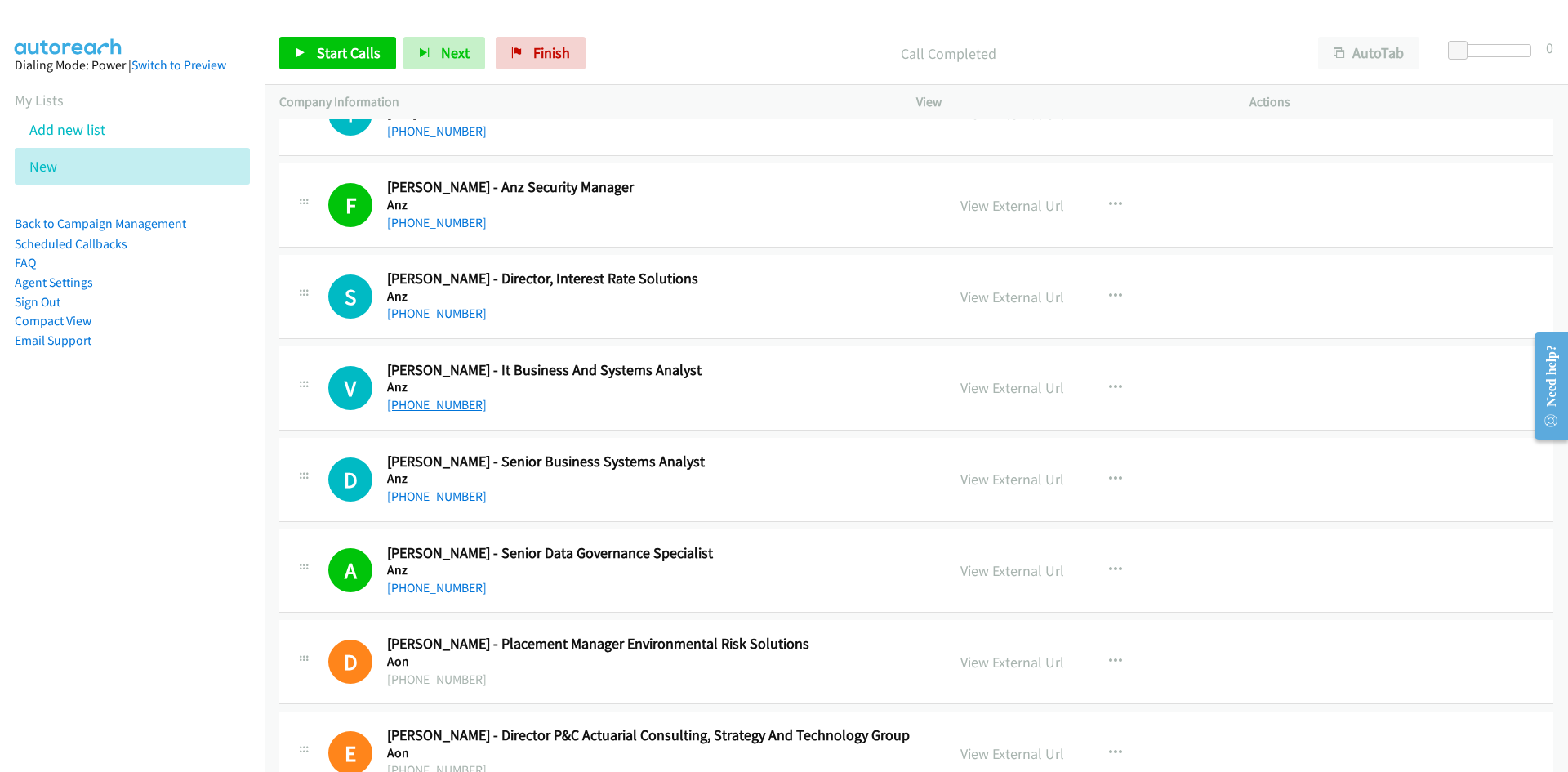
click at [423, 409] on link "+61 415 180 144" at bounding box center [437, 404] width 99 height 15
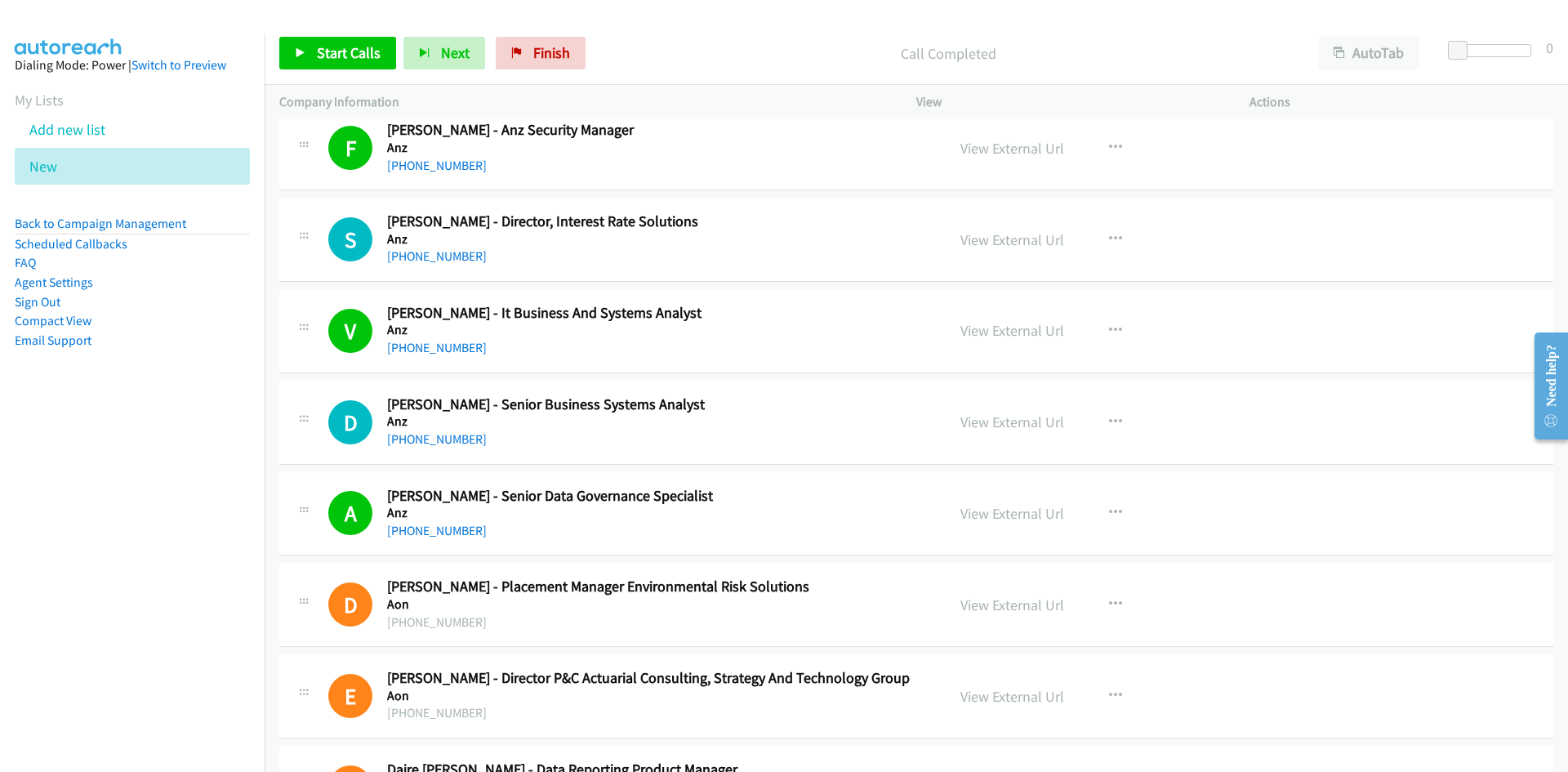
scroll to position [16252, 0]
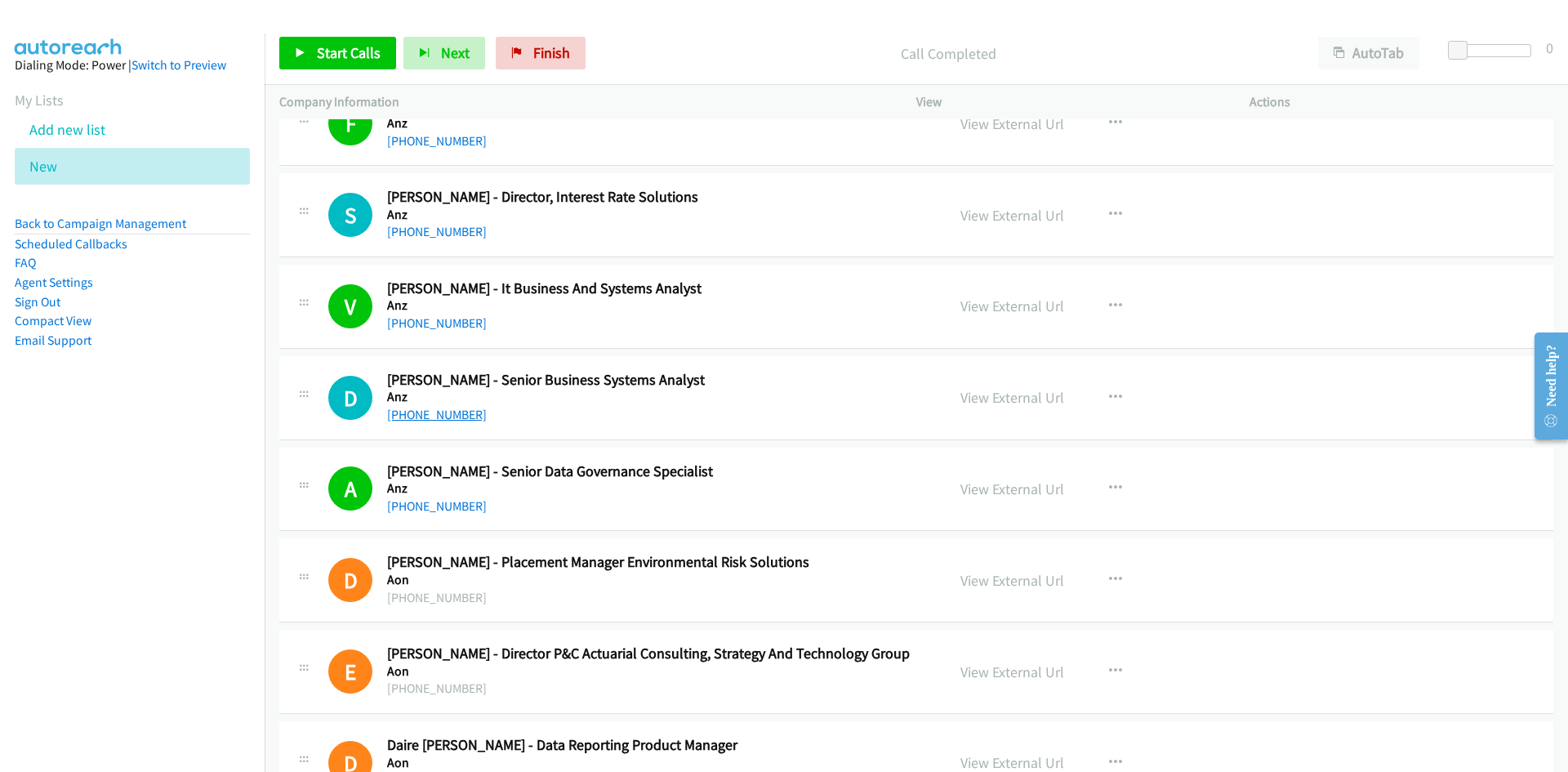
click at [431, 414] on link "+61 423 800 160" at bounding box center [437, 414] width 99 height 15
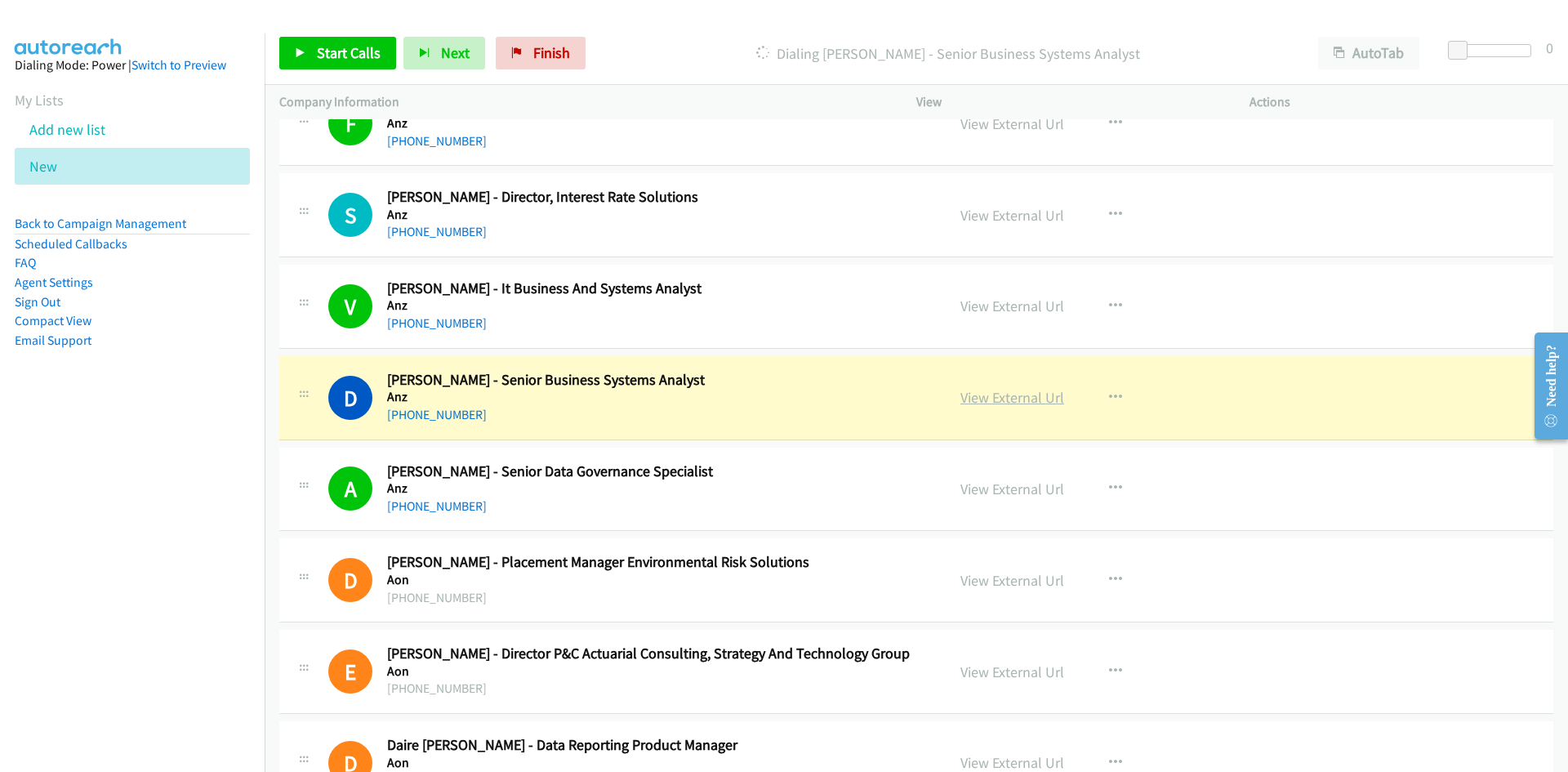
click at [991, 394] on link "View External Url" at bounding box center [1012, 397] width 104 height 19
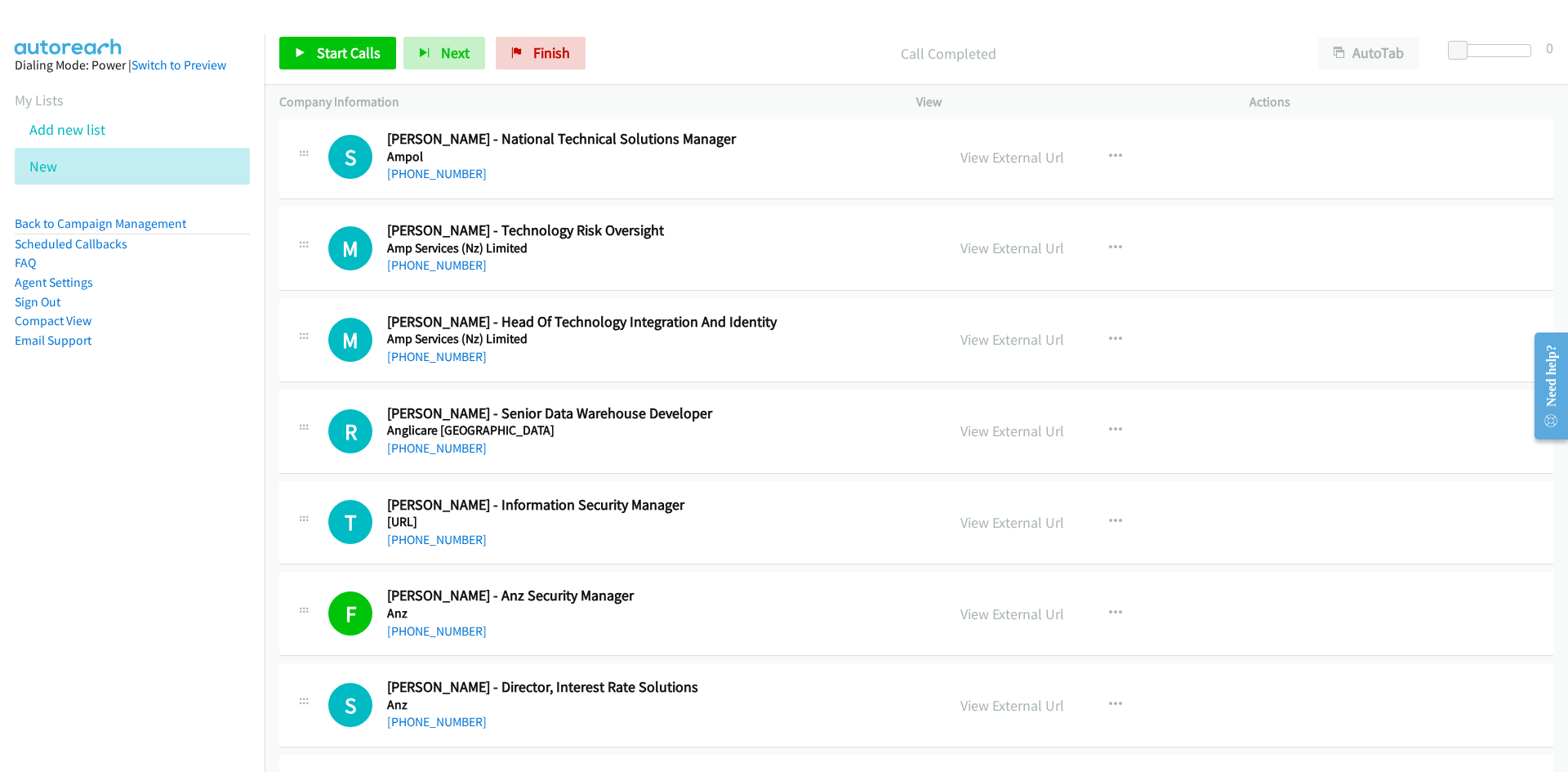
scroll to position [15680, 0]
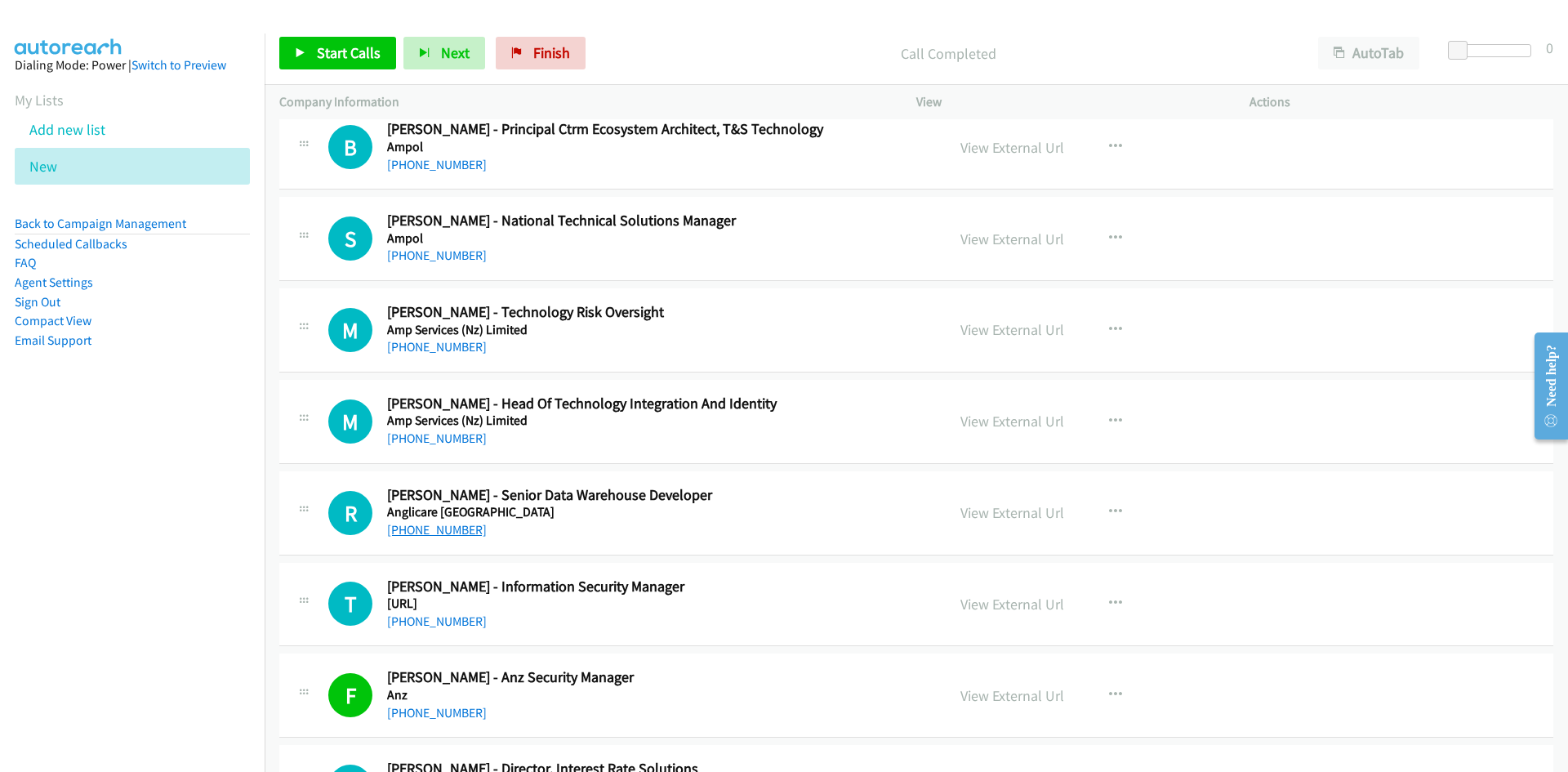
click at [414, 532] on link "+61 421 144 679" at bounding box center [437, 529] width 99 height 15
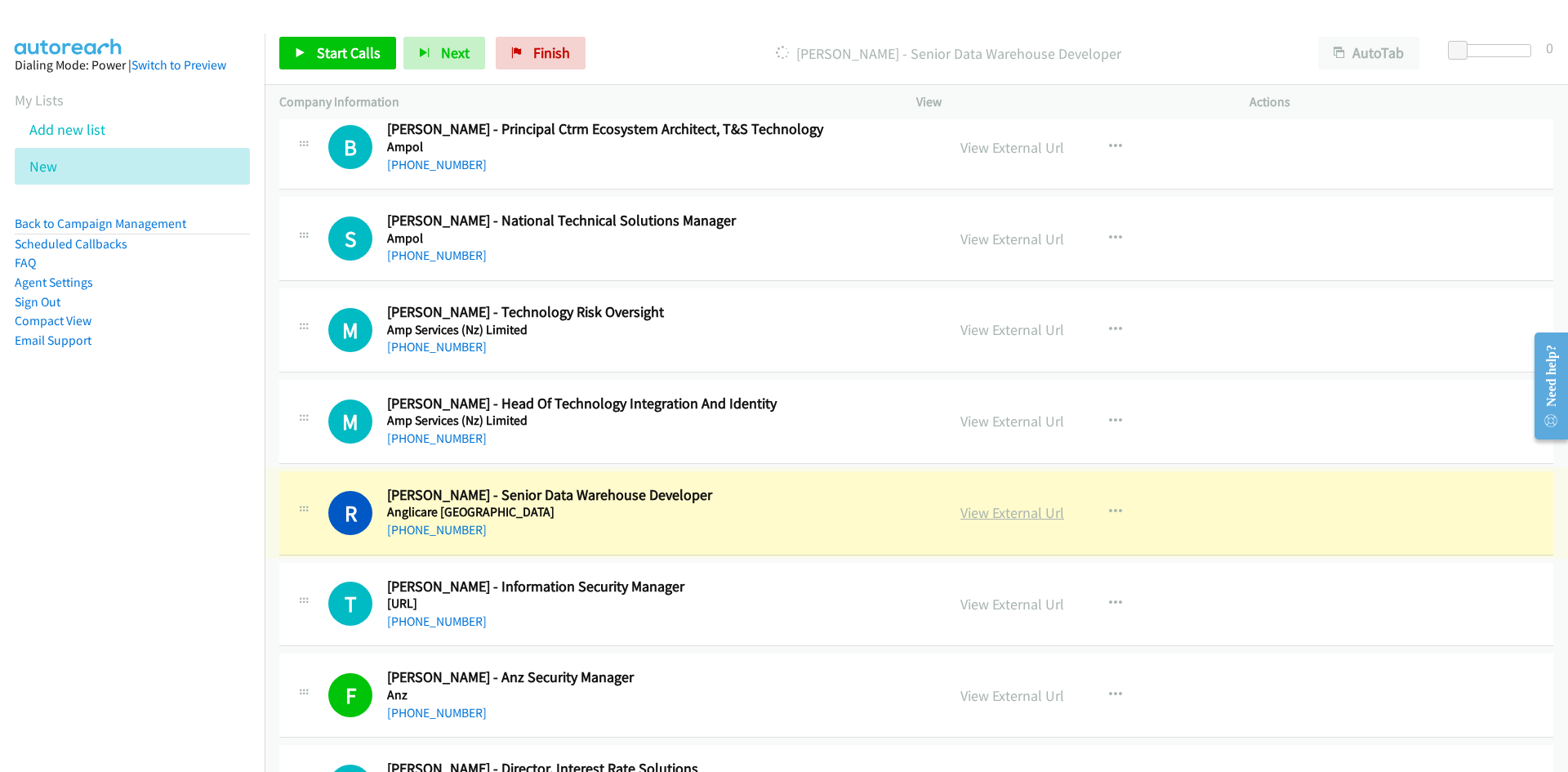
click at [1008, 514] on link "View External Url" at bounding box center [1012, 512] width 104 height 19
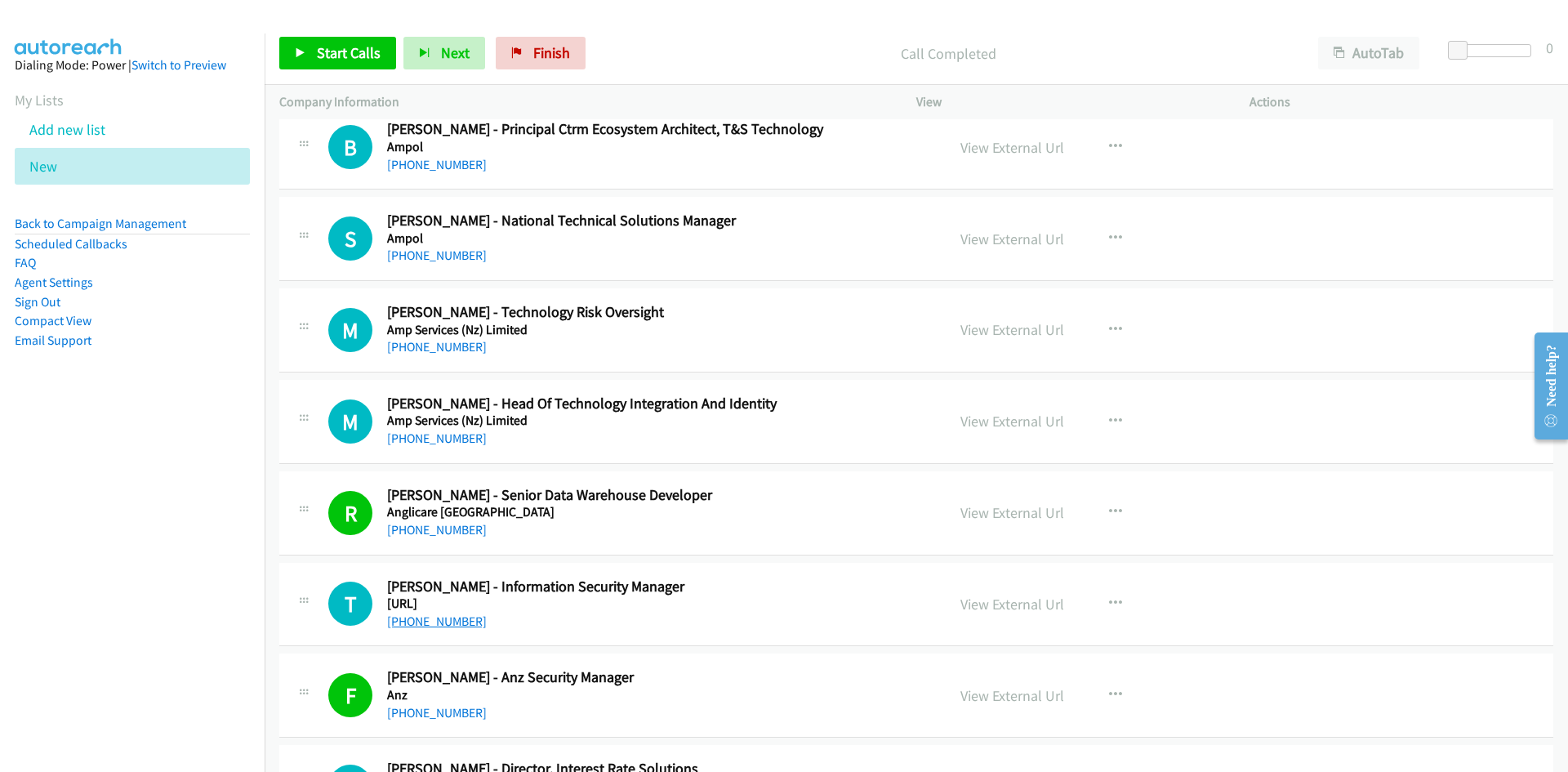
click at [428, 627] on link "+61 402 903 694" at bounding box center [437, 620] width 99 height 15
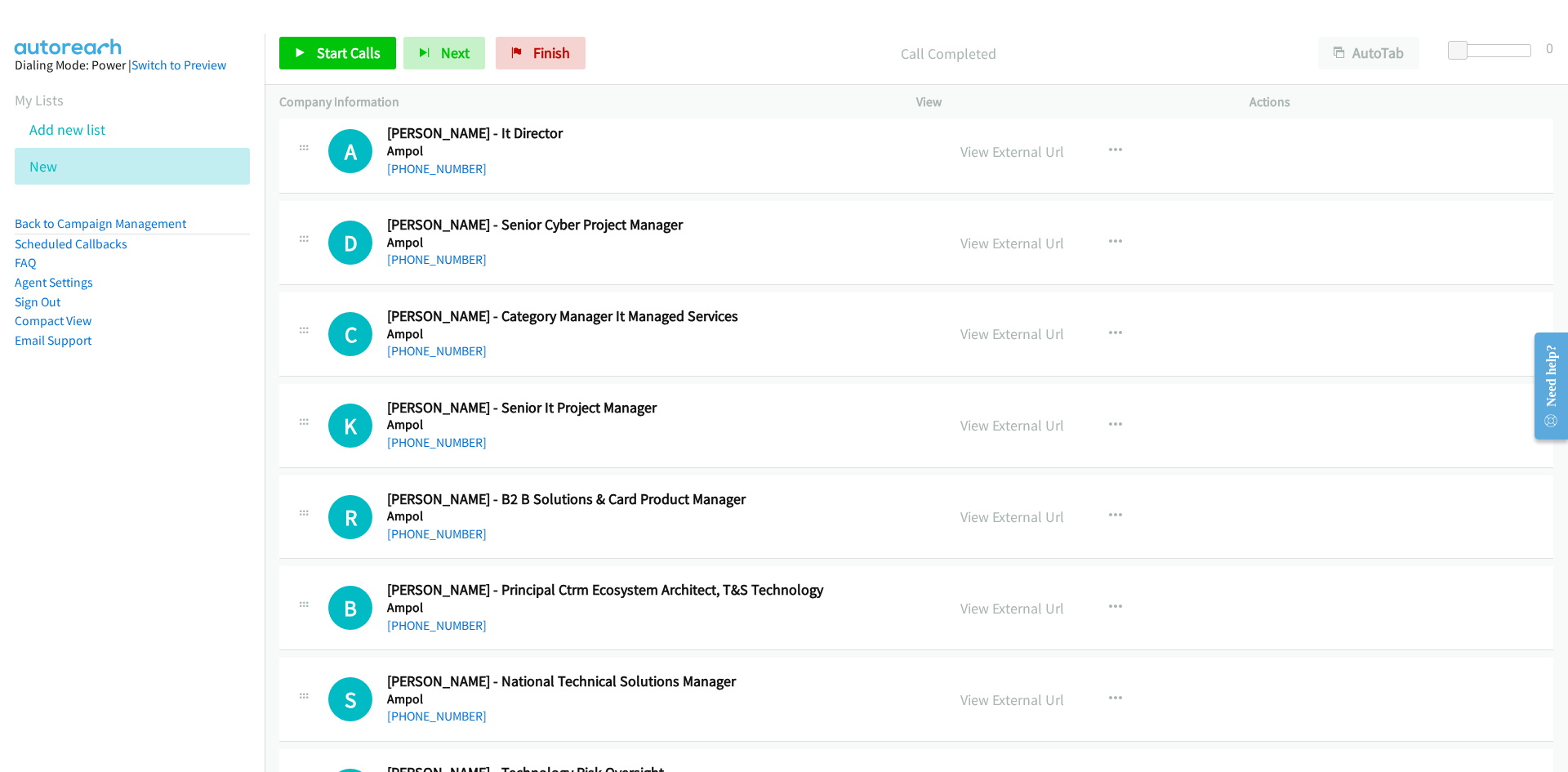
scroll to position [15191, 0]
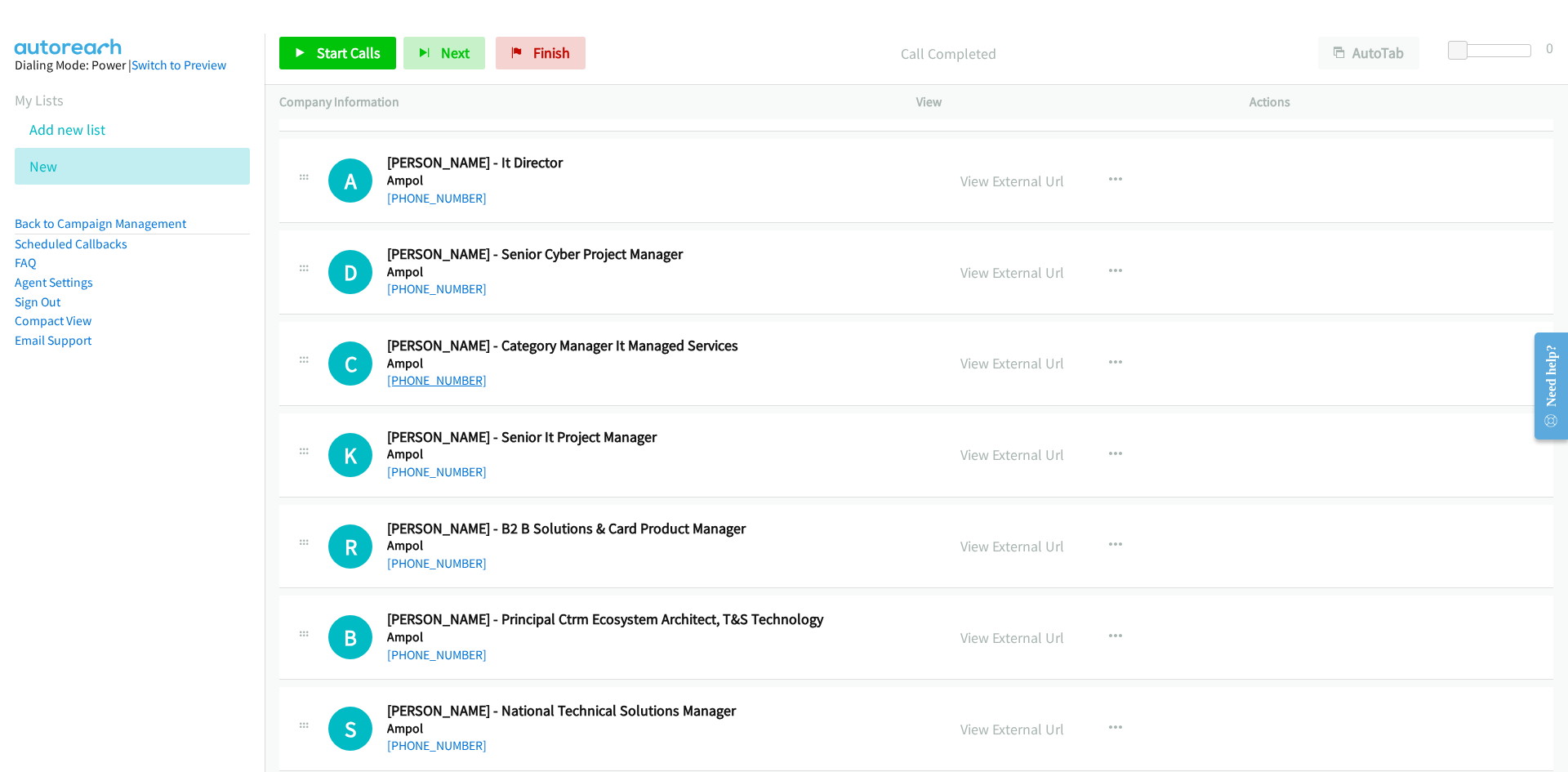
click at [417, 377] on link "+61 457 191 360" at bounding box center [437, 380] width 99 height 15
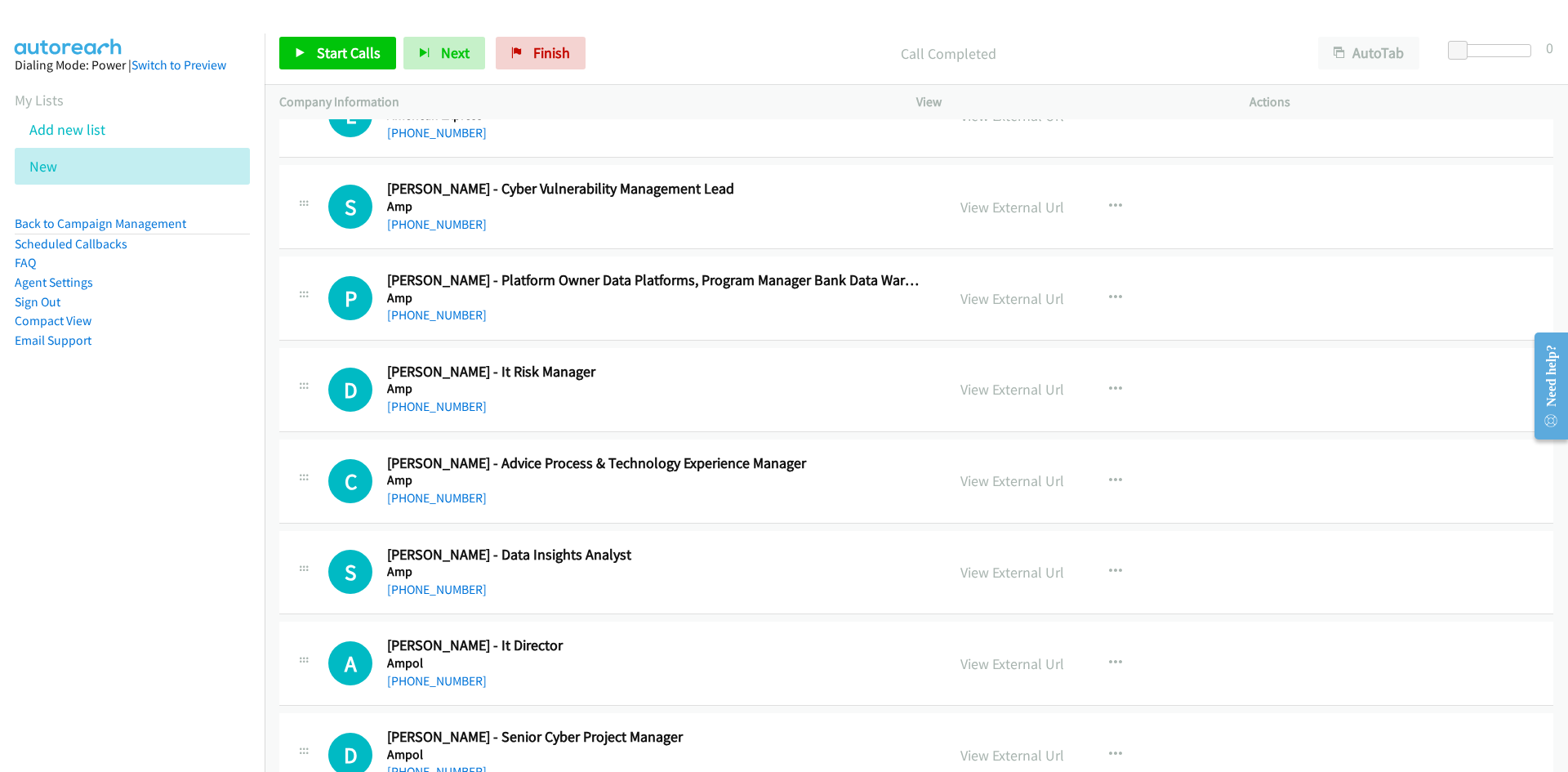
scroll to position [14701, 0]
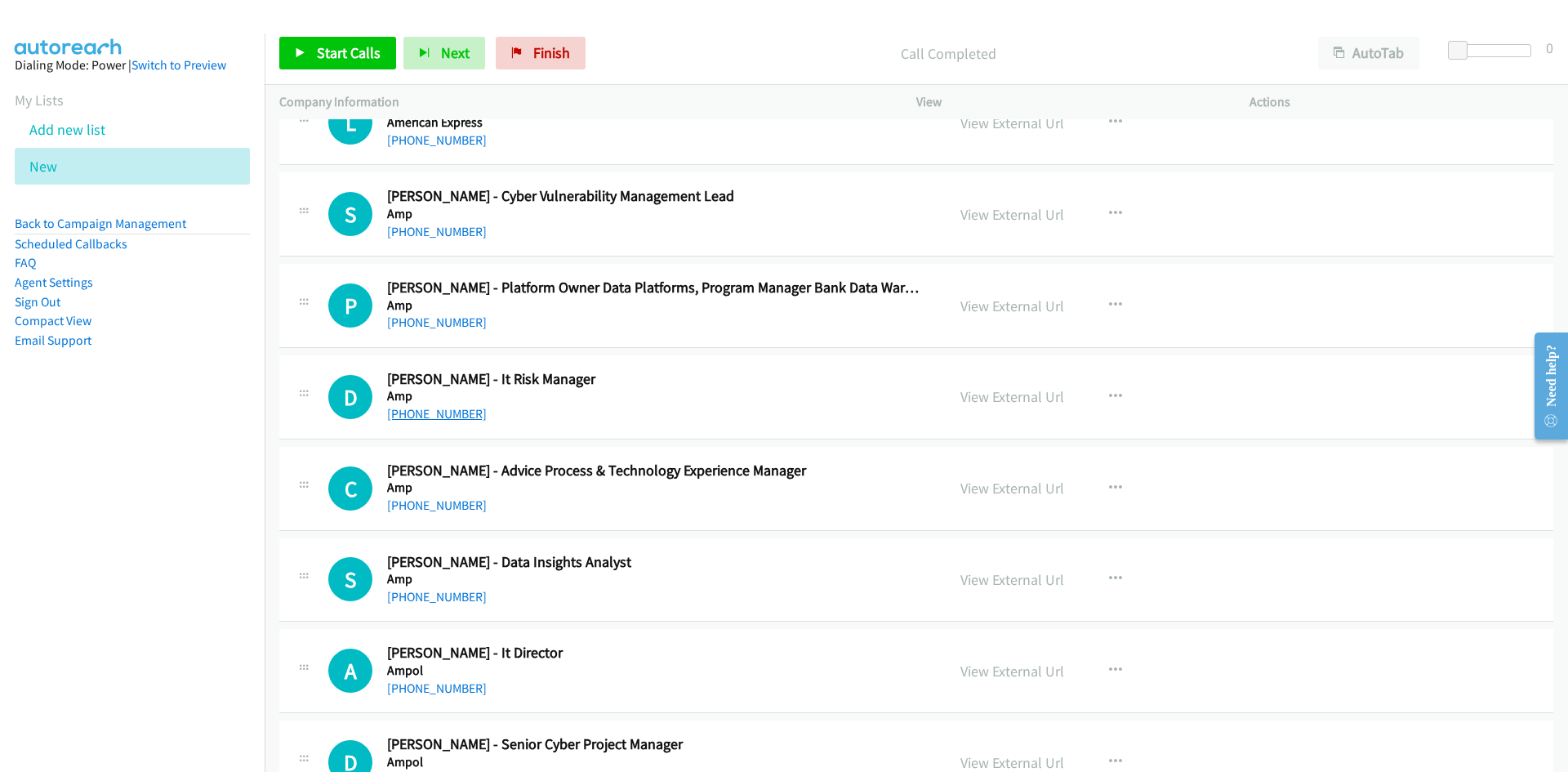
click at [413, 410] on link "+61 422 786 426" at bounding box center [437, 413] width 99 height 15
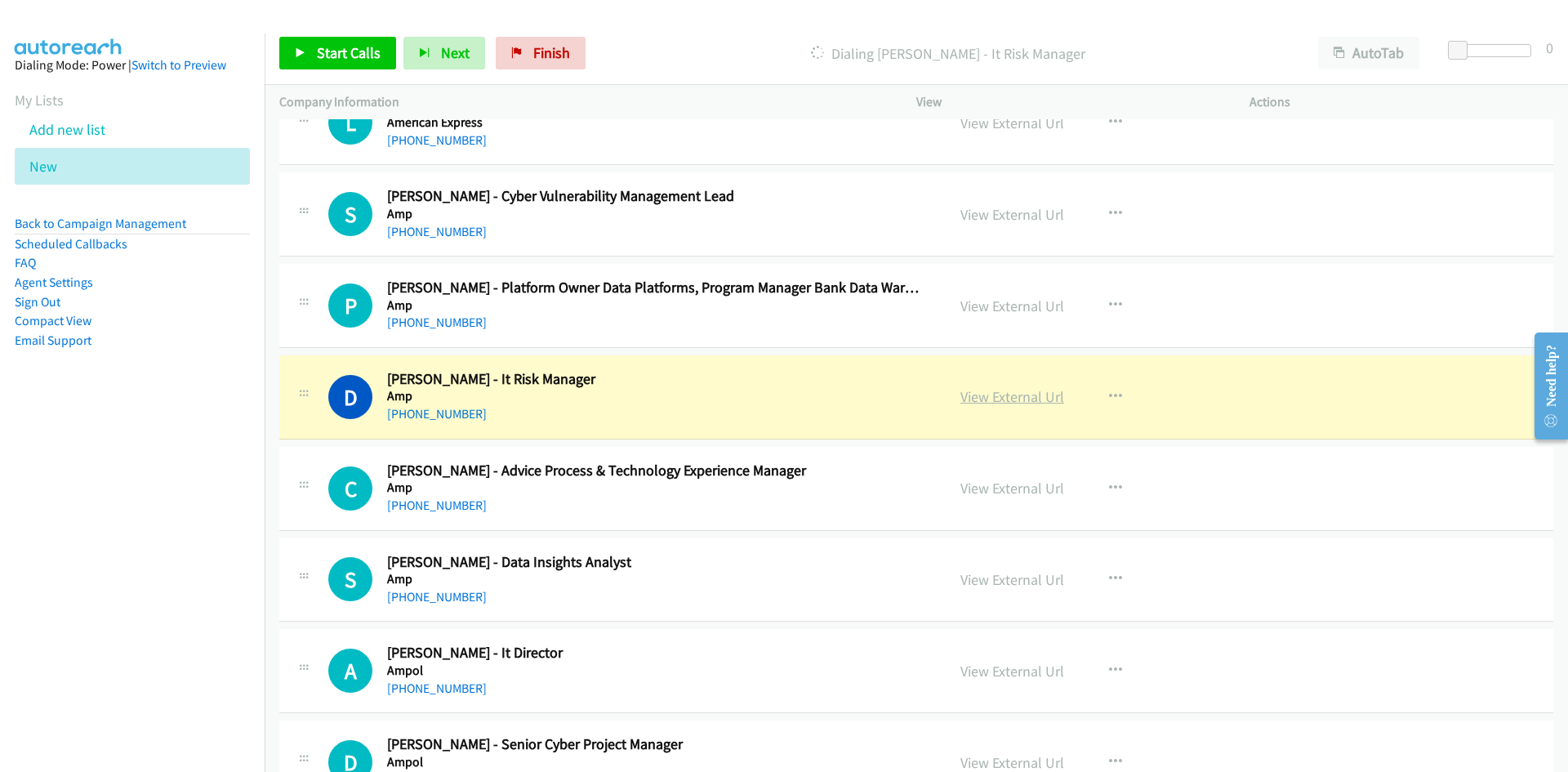
click at [989, 400] on link "View External Url" at bounding box center [1012, 396] width 104 height 19
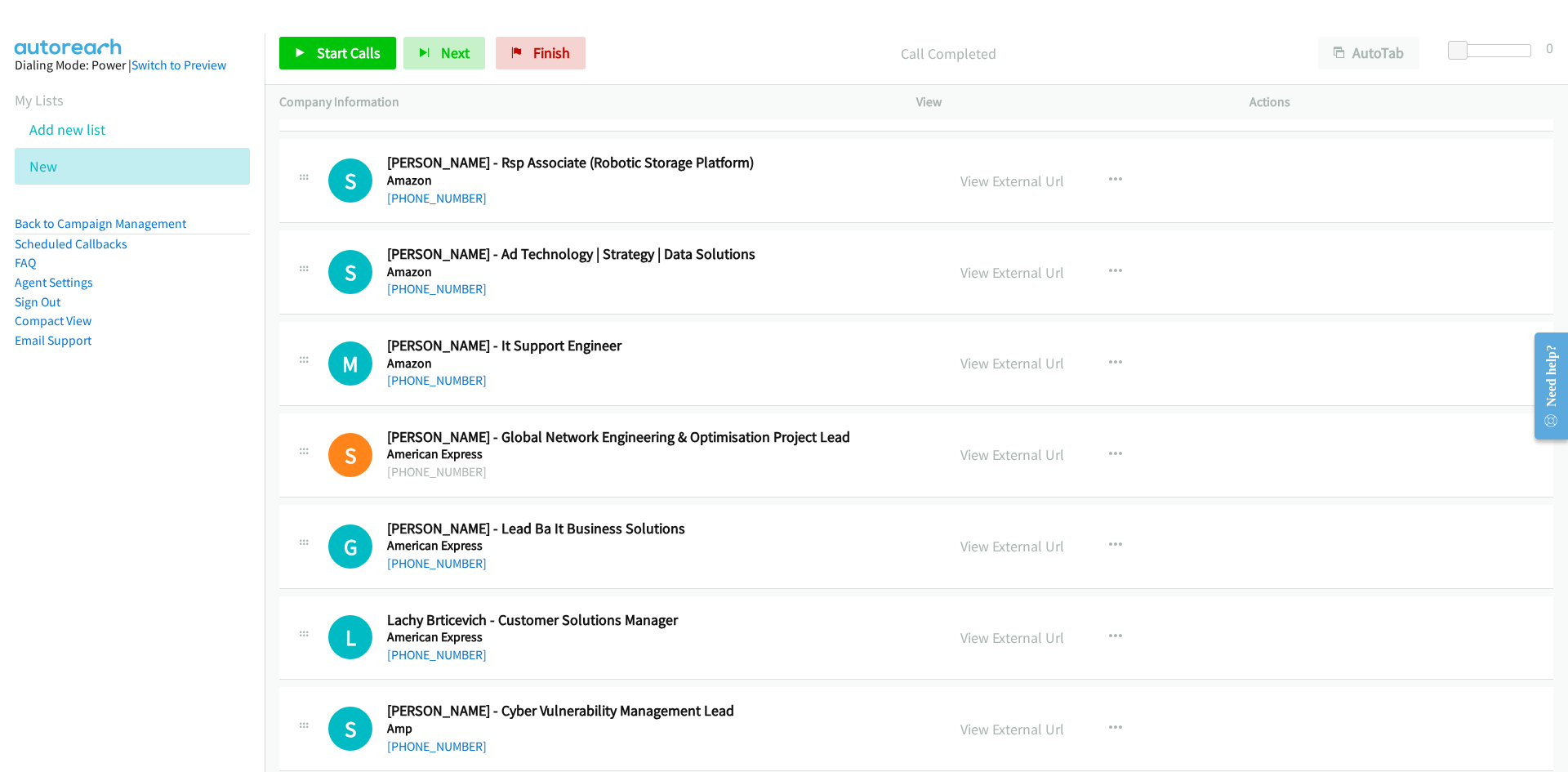
scroll to position [14047, 0]
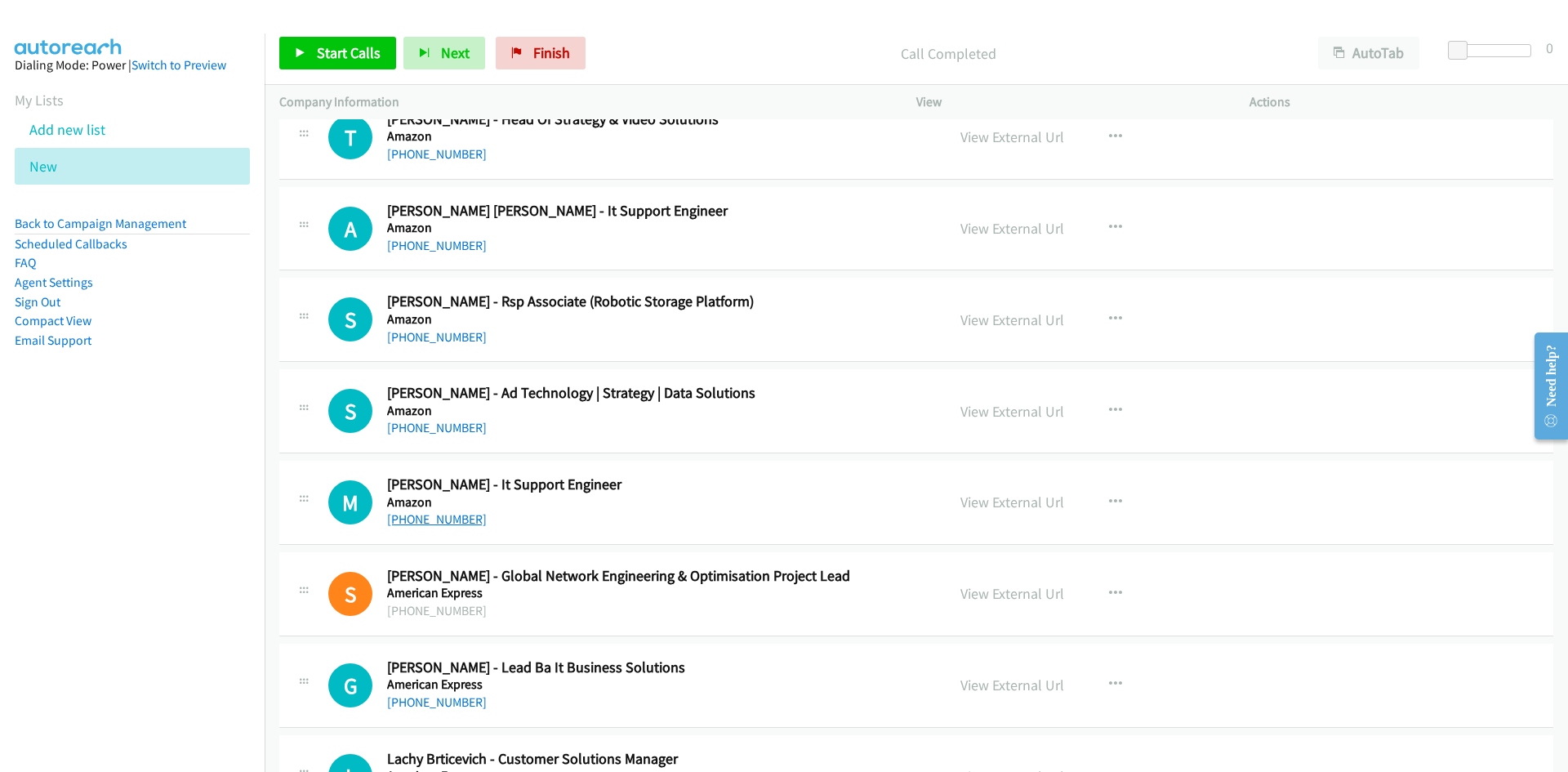
click at [430, 516] on link "+61 433 947 005" at bounding box center [437, 518] width 99 height 15
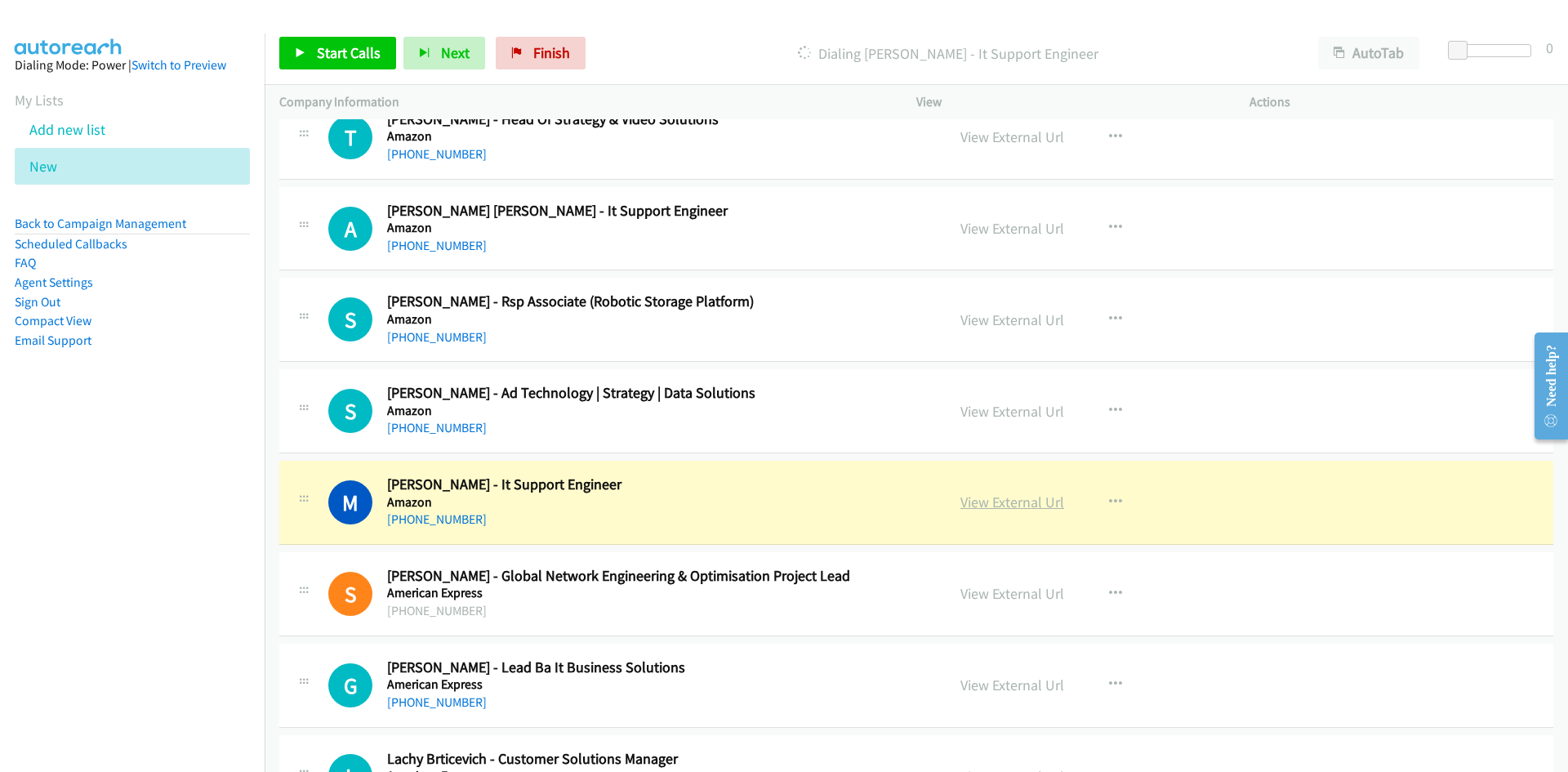
click at [987, 502] on link "View External Url" at bounding box center [1012, 502] width 104 height 19
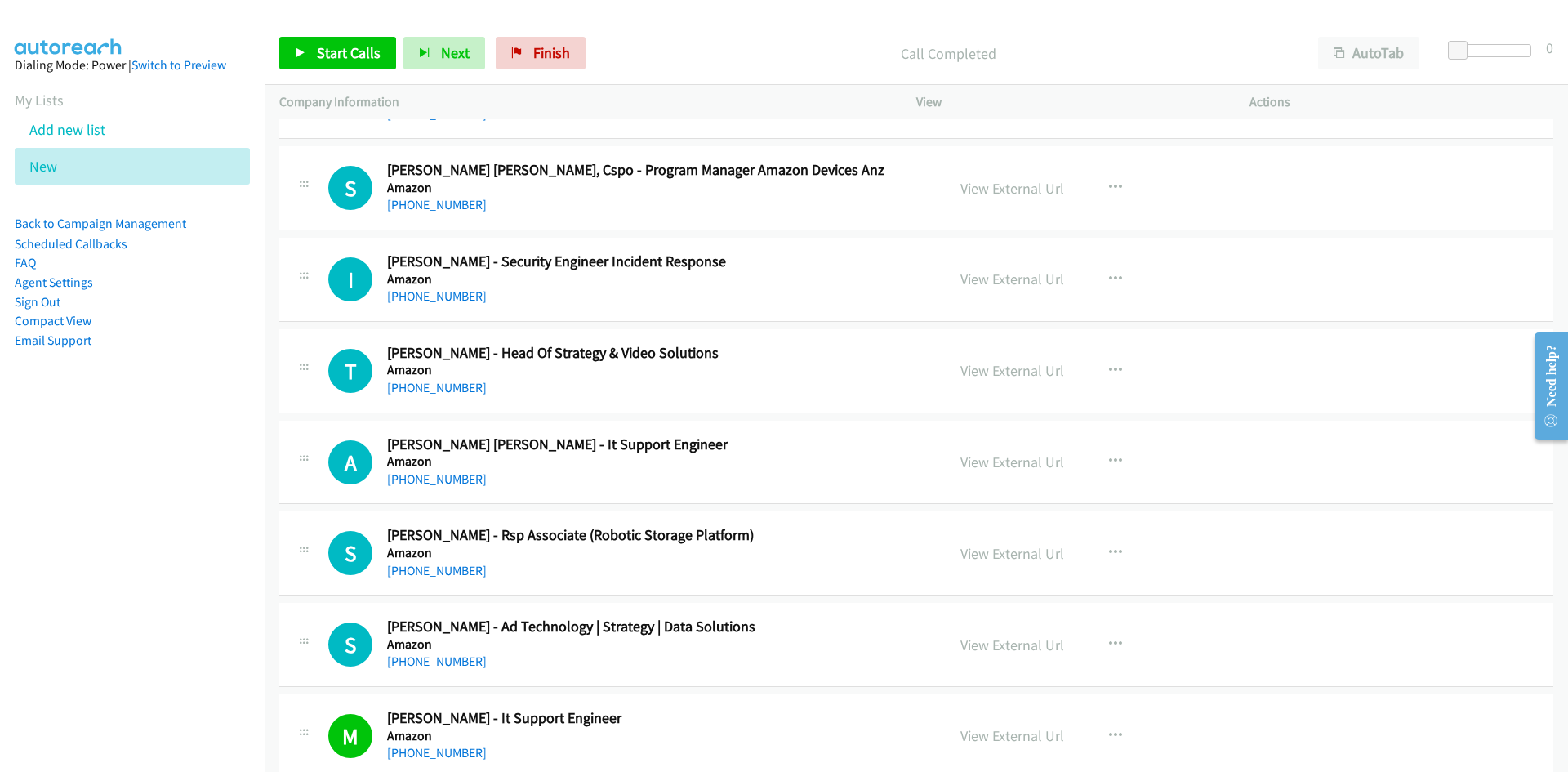
scroll to position [13721, 0]
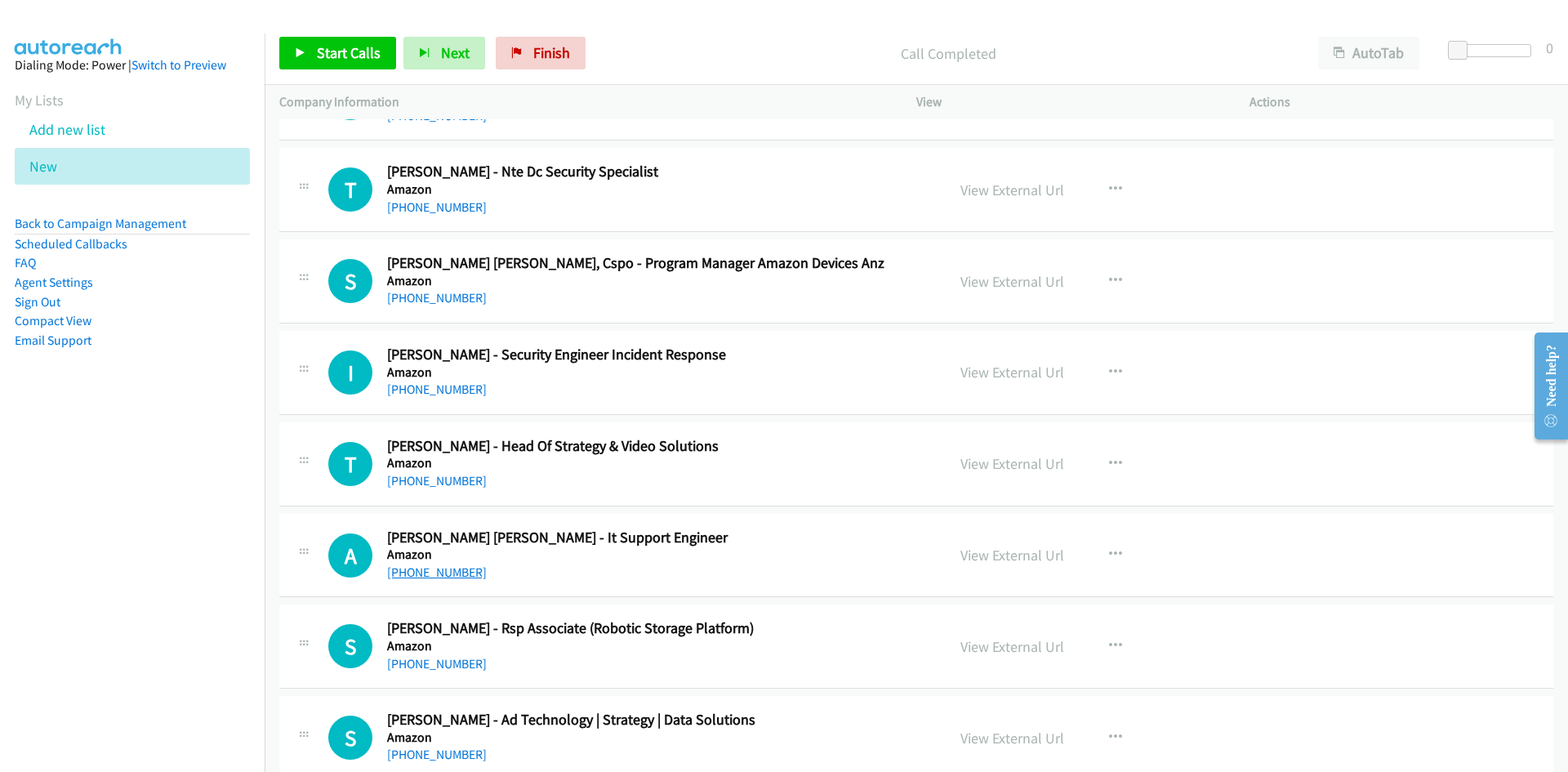
click at [431, 573] on link "+61 469 309 560" at bounding box center [437, 571] width 99 height 15
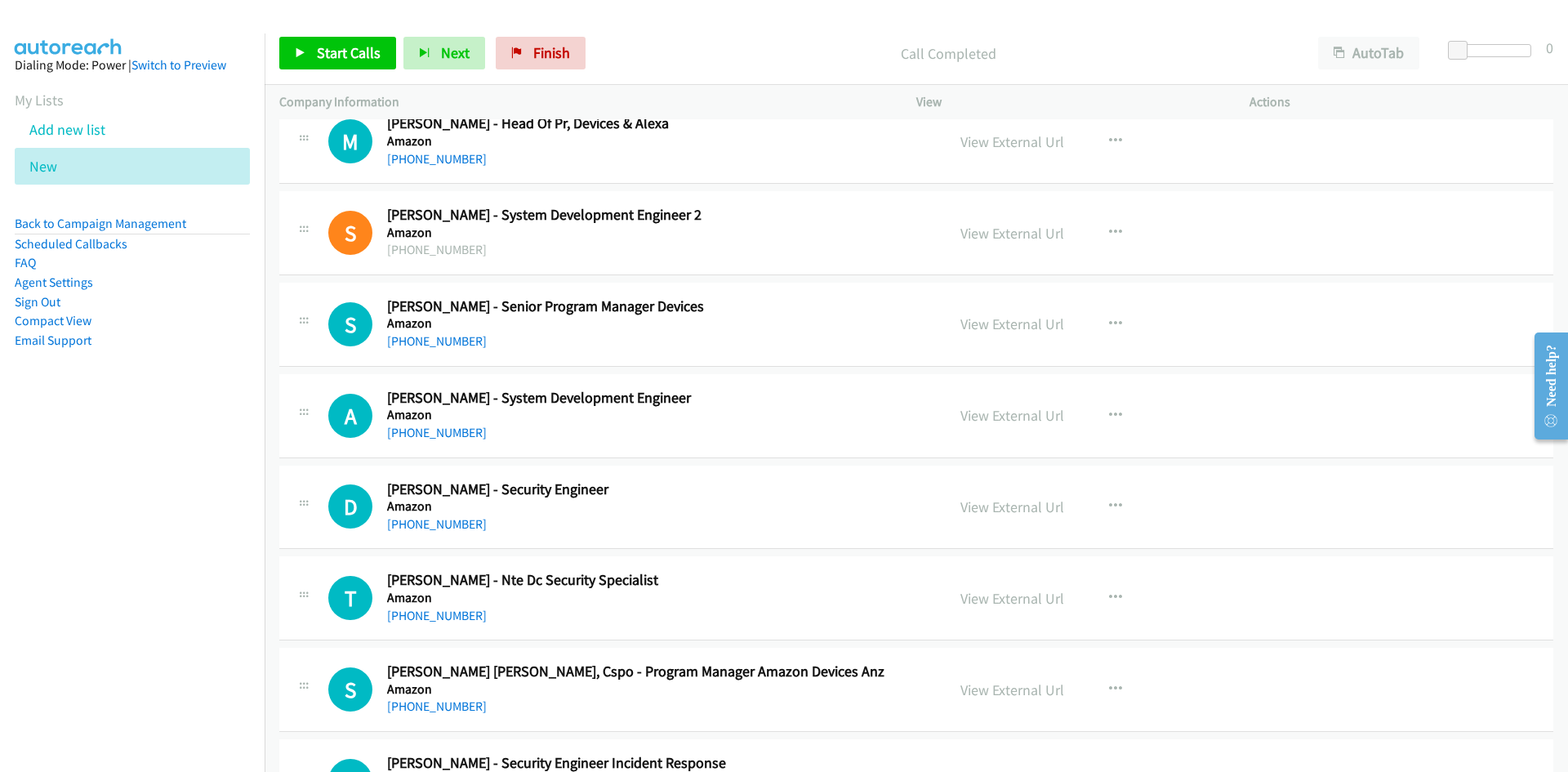
scroll to position [13231, 0]
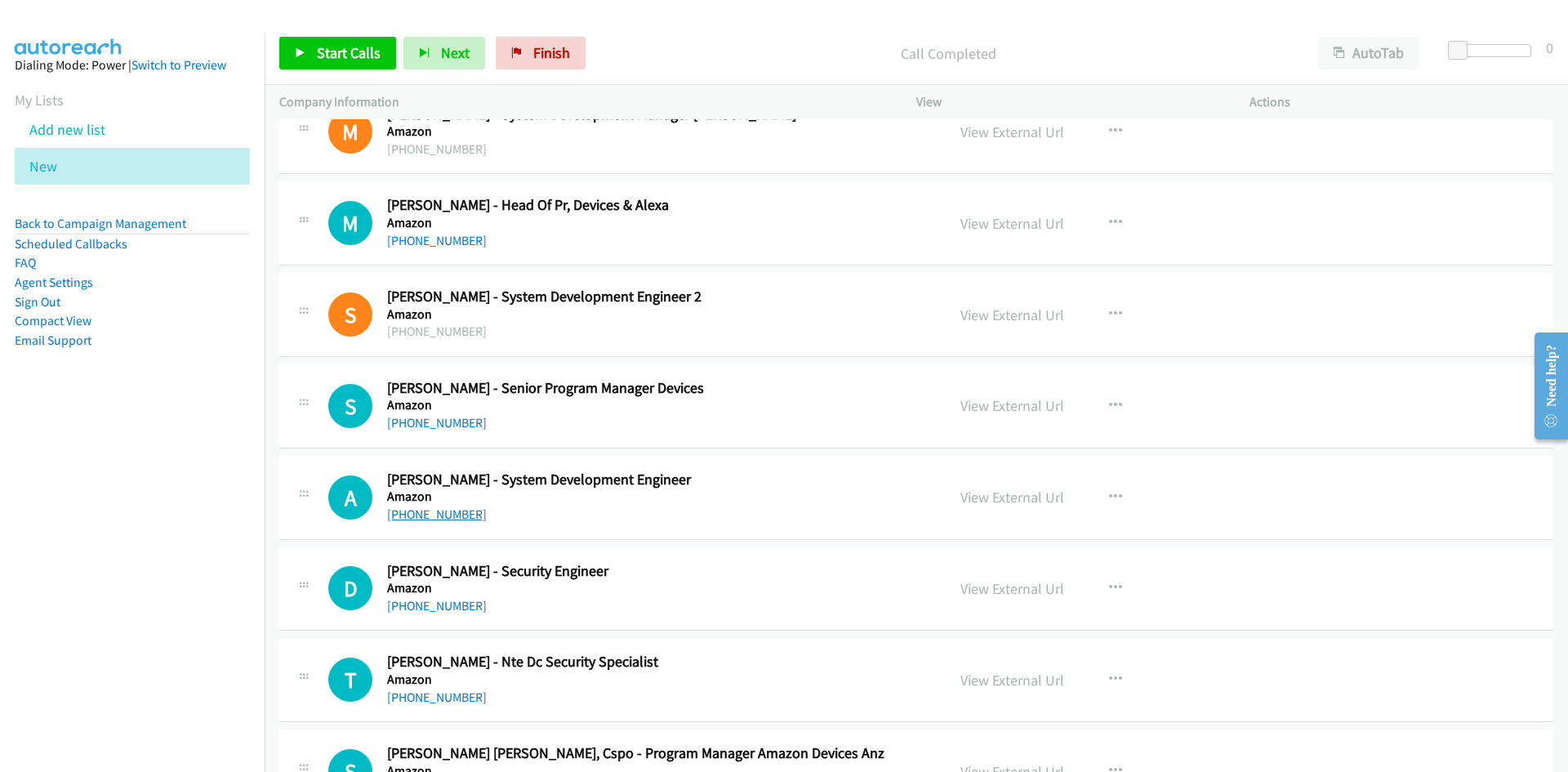
click at [439, 512] on link "+61 414 172 601" at bounding box center [437, 513] width 99 height 15
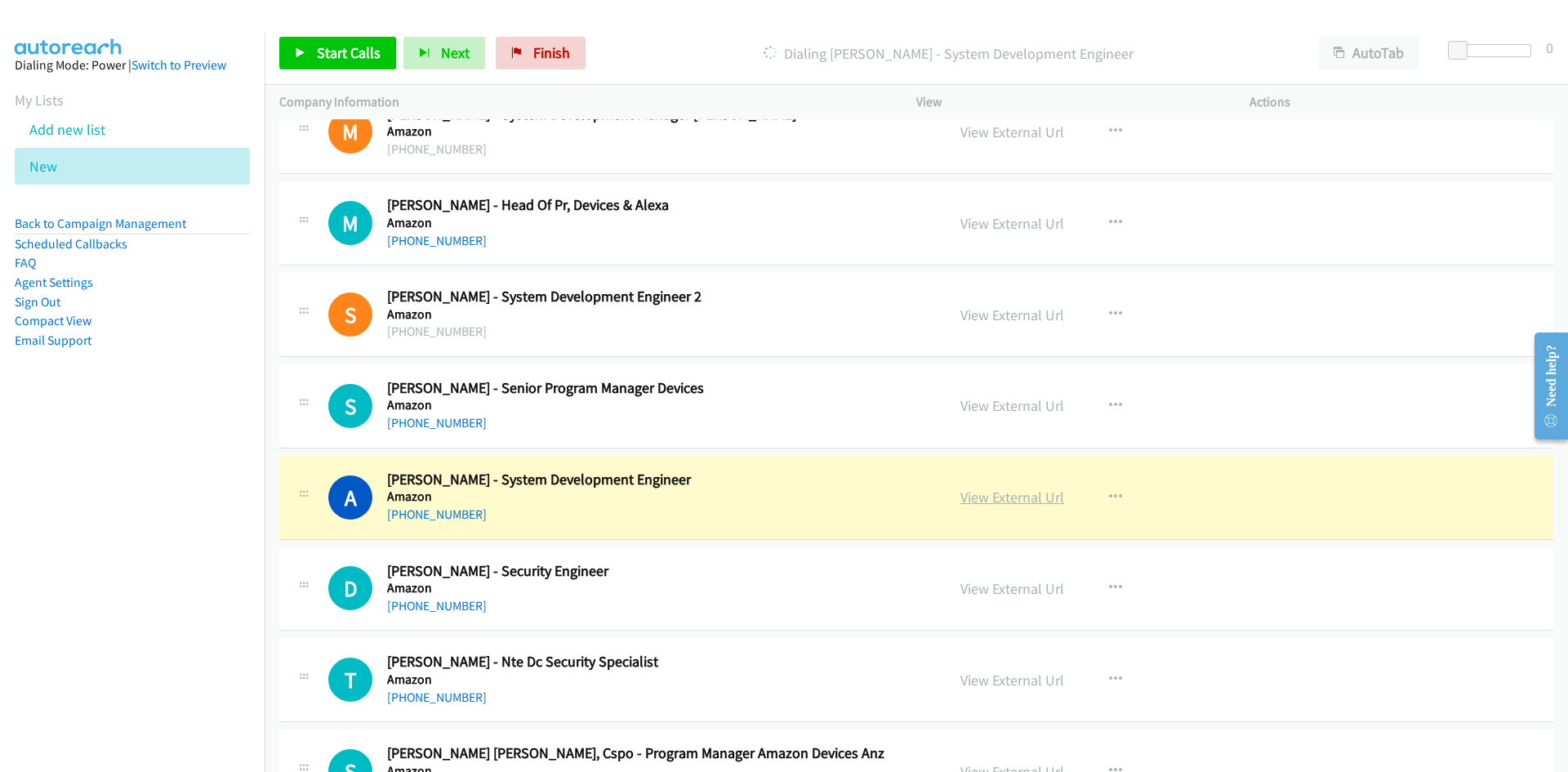
click at [987, 490] on link "View External Url" at bounding box center [1012, 496] width 104 height 19
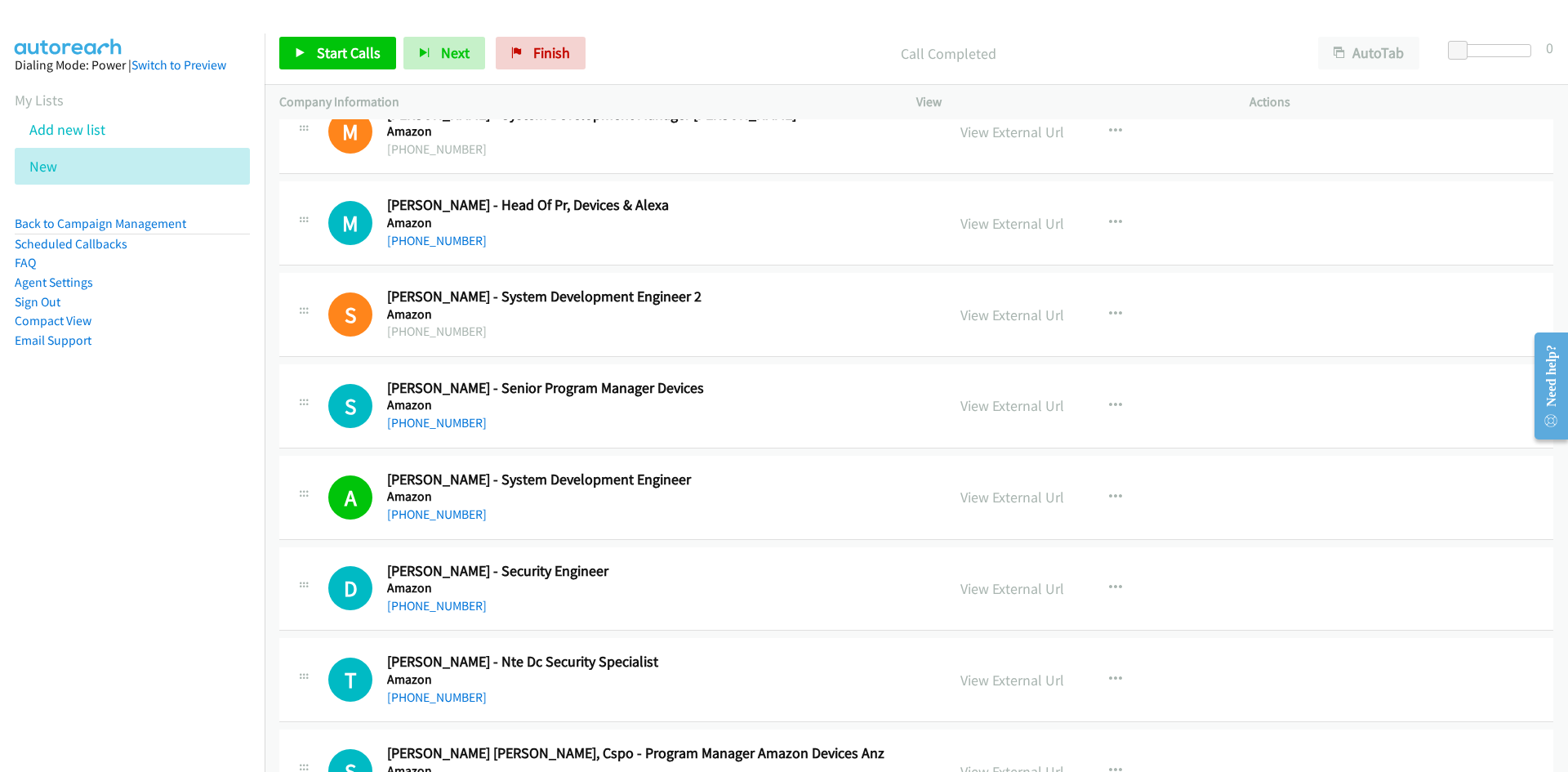
click at [798, 255] on div "M Callback Scheduled Megan Ormsby - Head Of Pr, Devices & Alexa Amazon Australi…" at bounding box center [916, 223] width 1274 height 84
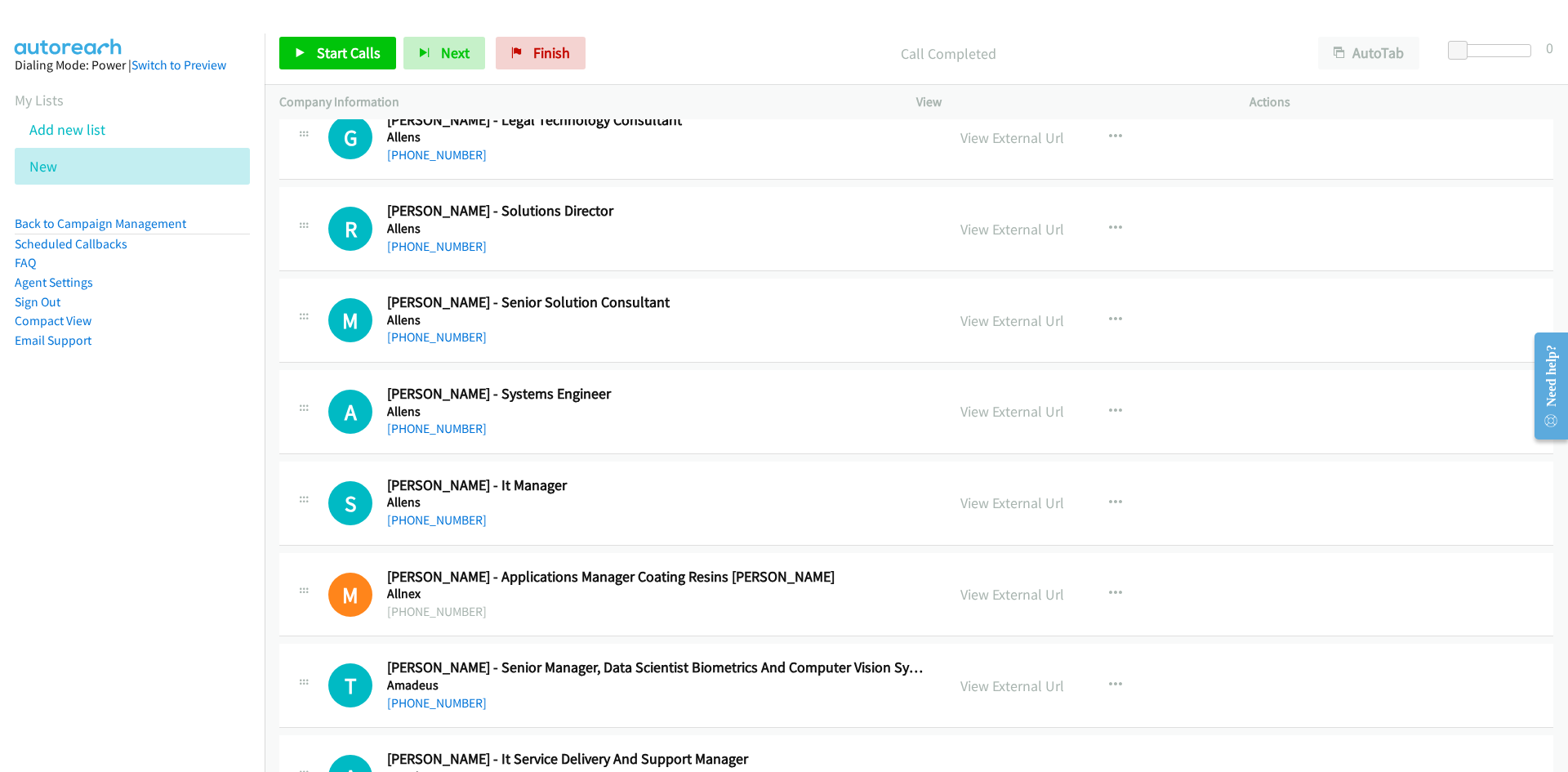
scroll to position [6372, 0]
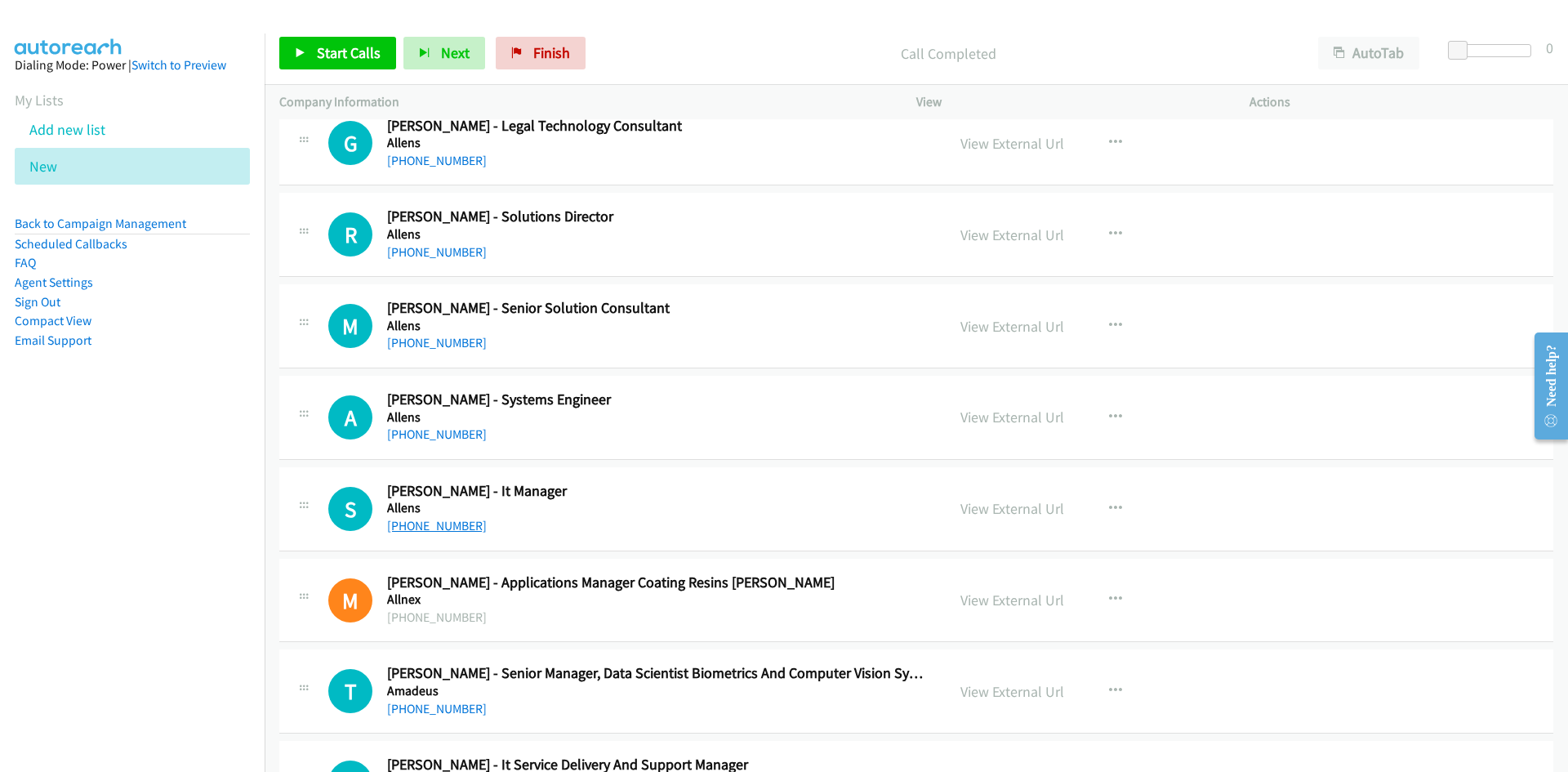
click at [437, 523] on link "+61 428 034 377" at bounding box center [437, 525] width 99 height 15
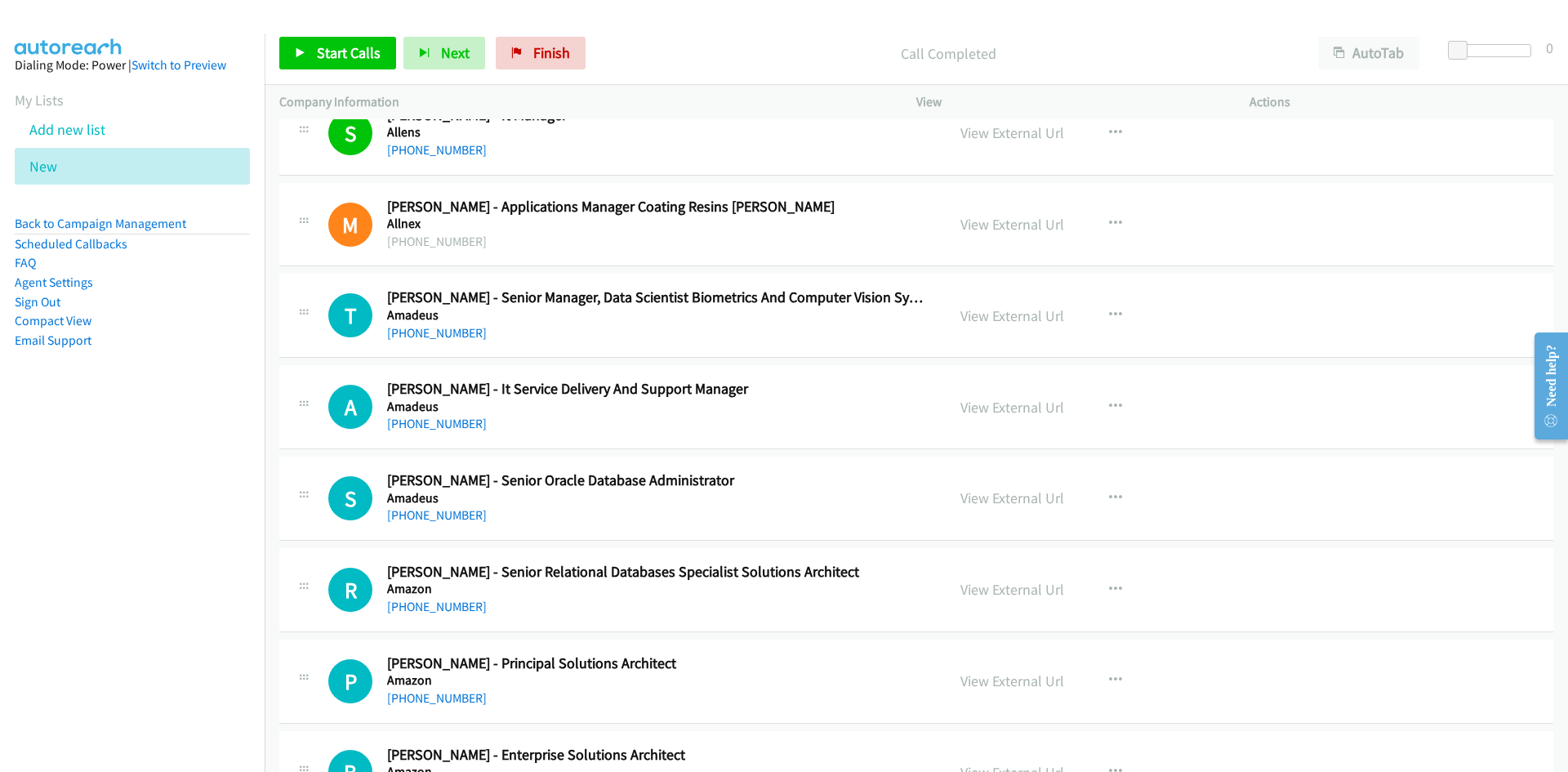
scroll to position [6781, 0]
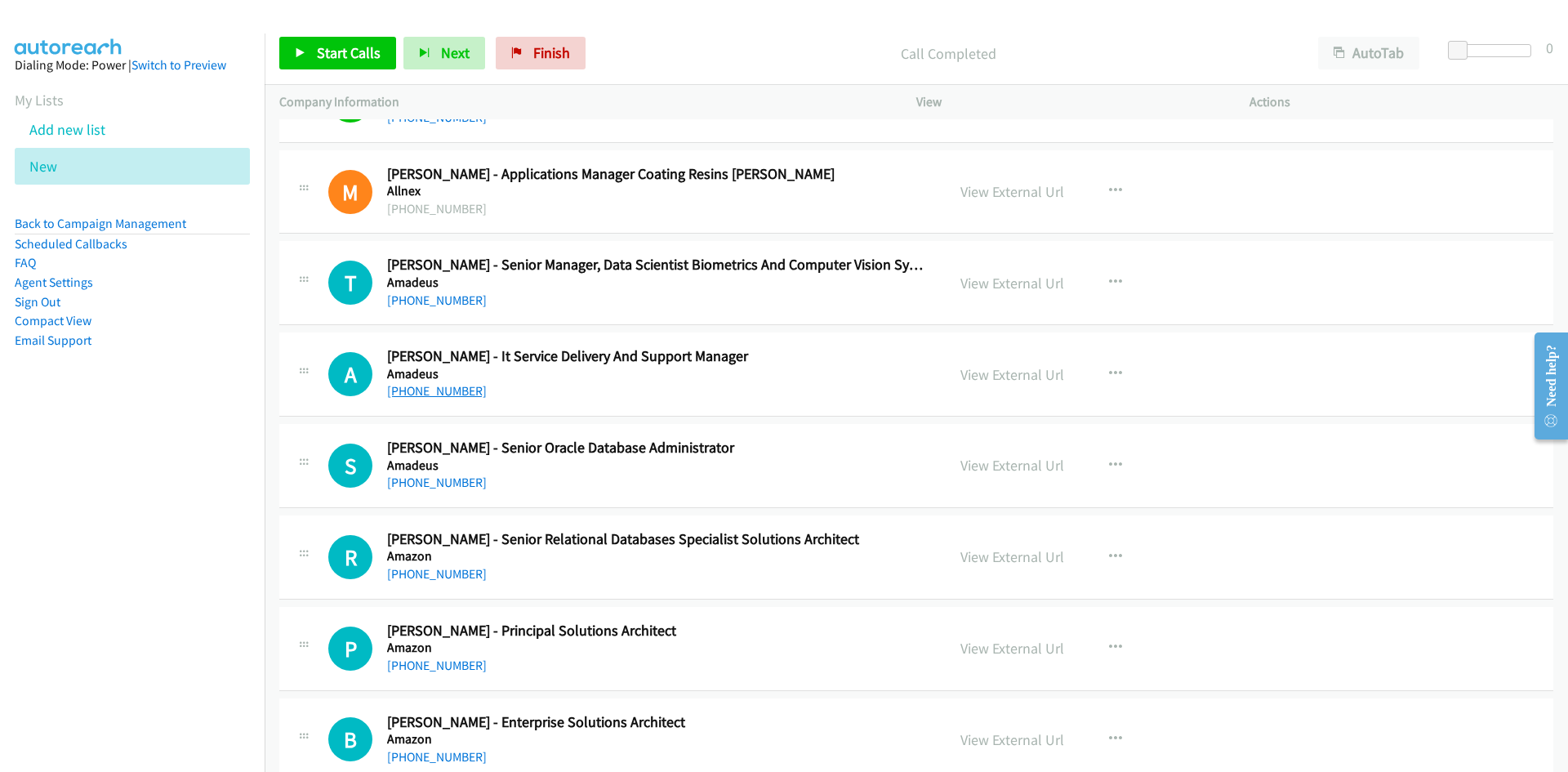
click at [429, 383] on link "+61 2 9903 3950" at bounding box center [437, 391] width 99 height 15
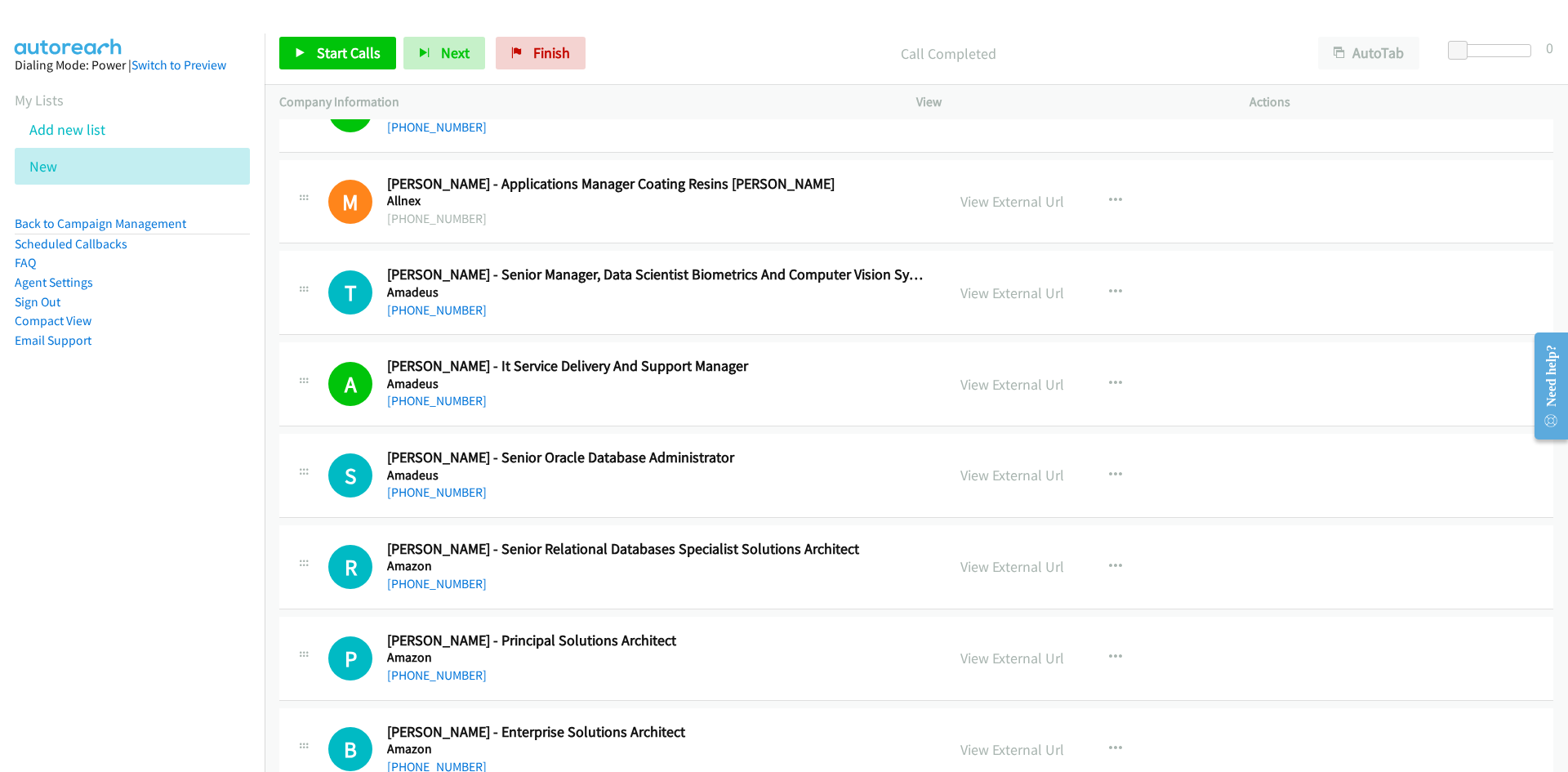
scroll to position [6862, 0]
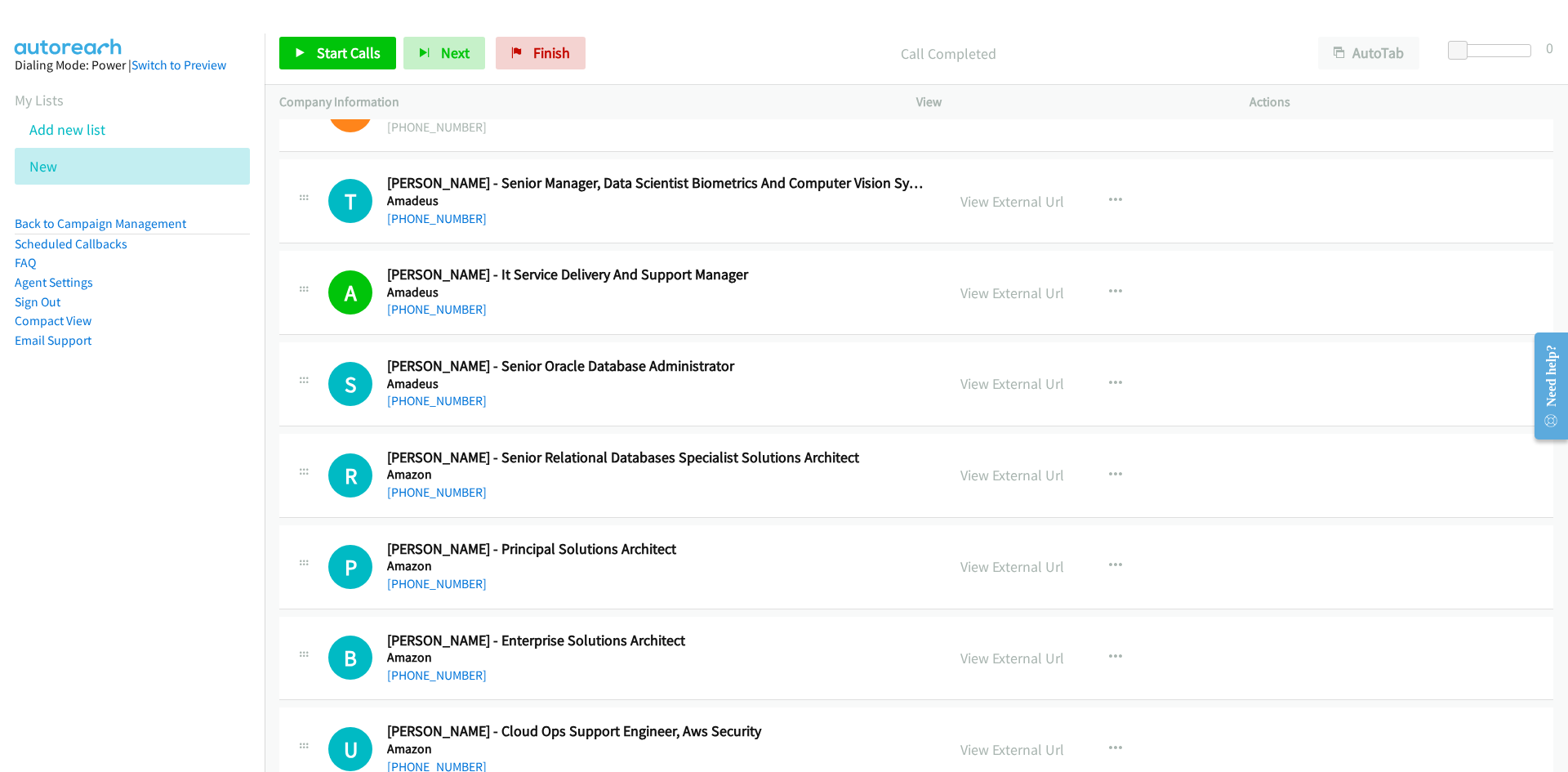
click at [697, 476] on h5 "Amazon" at bounding box center [656, 475] width 538 height 16
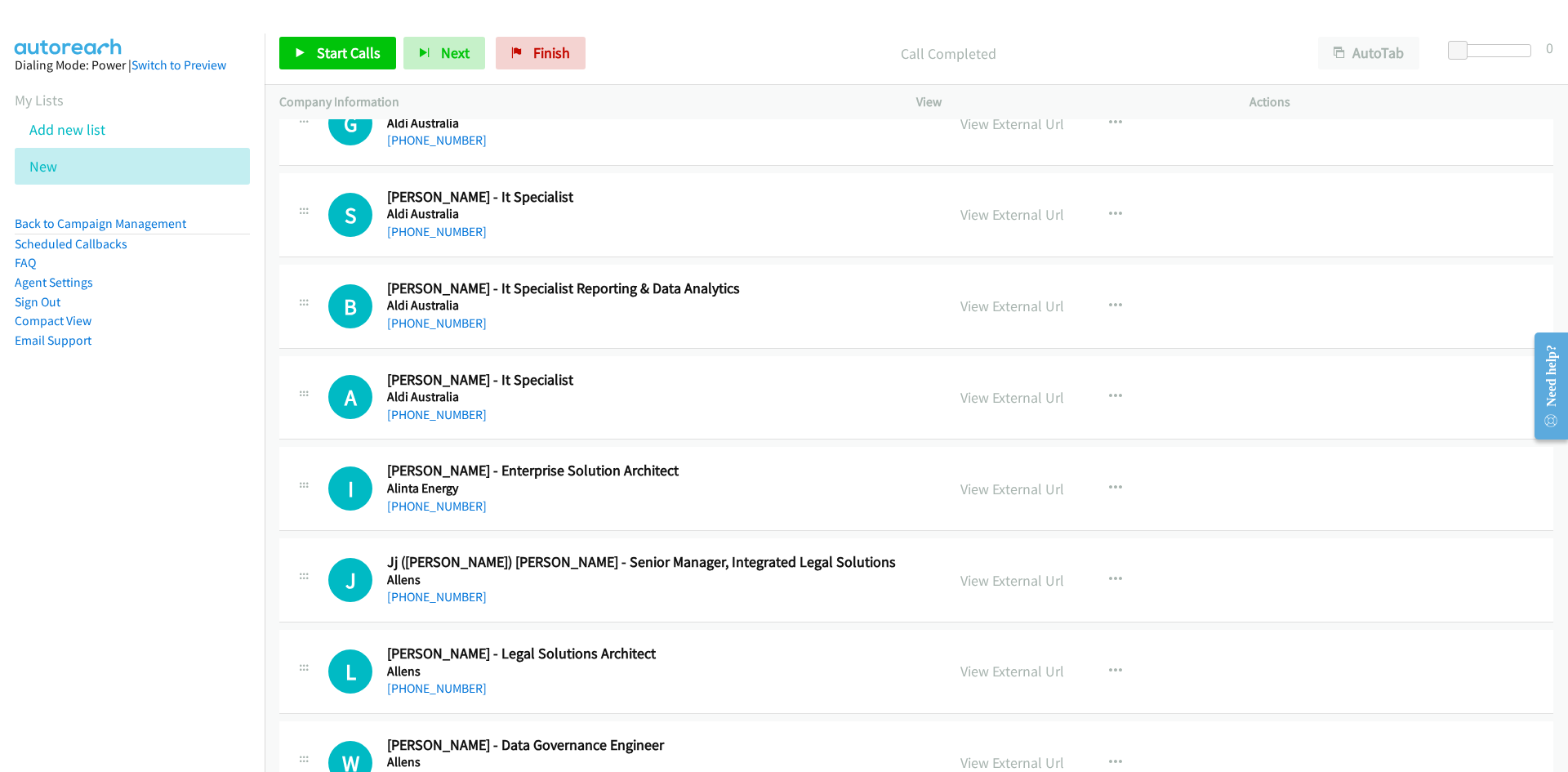
scroll to position [4576, 0]
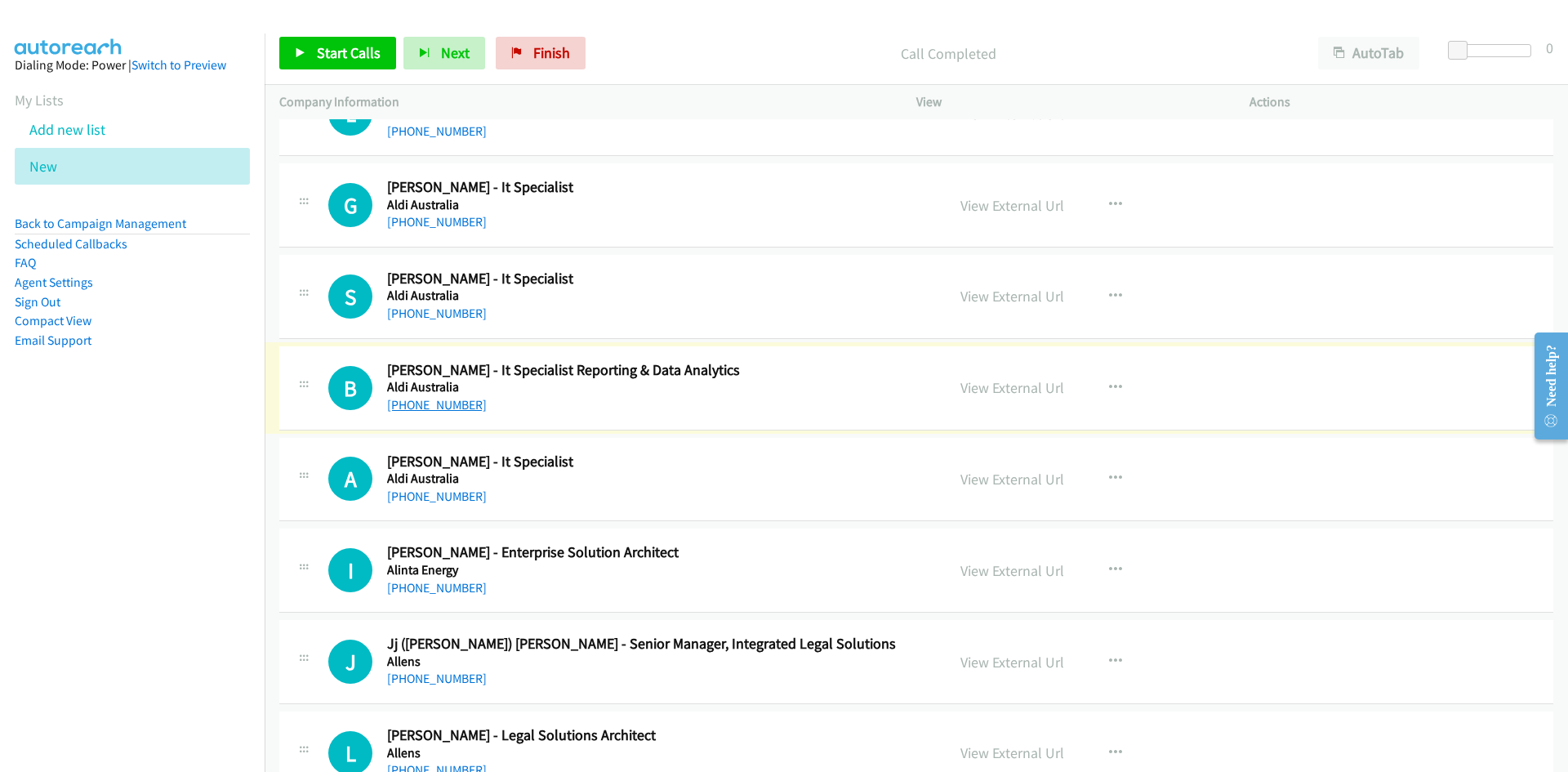
click at [425, 407] on link "+61 491 711 011" at bounding box center [437, 404] width 99 height 15
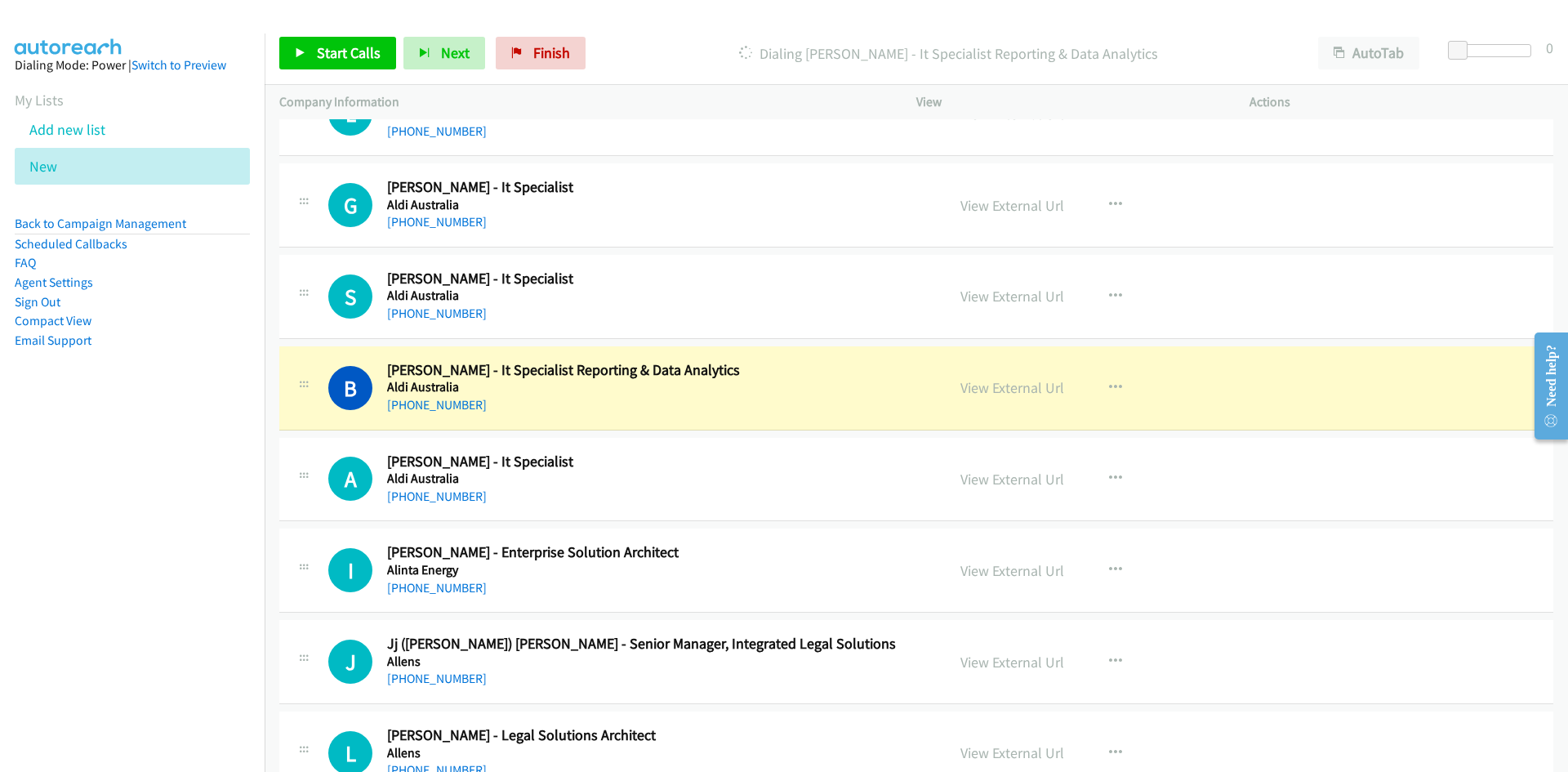
click at [596, 389] on h5 "Aldi Australia" at bounding box center [656, 387] width 538 height 16
click at [1007, 387] on link "View External Url" at bounding box center [1012, 387] width 104 height 19
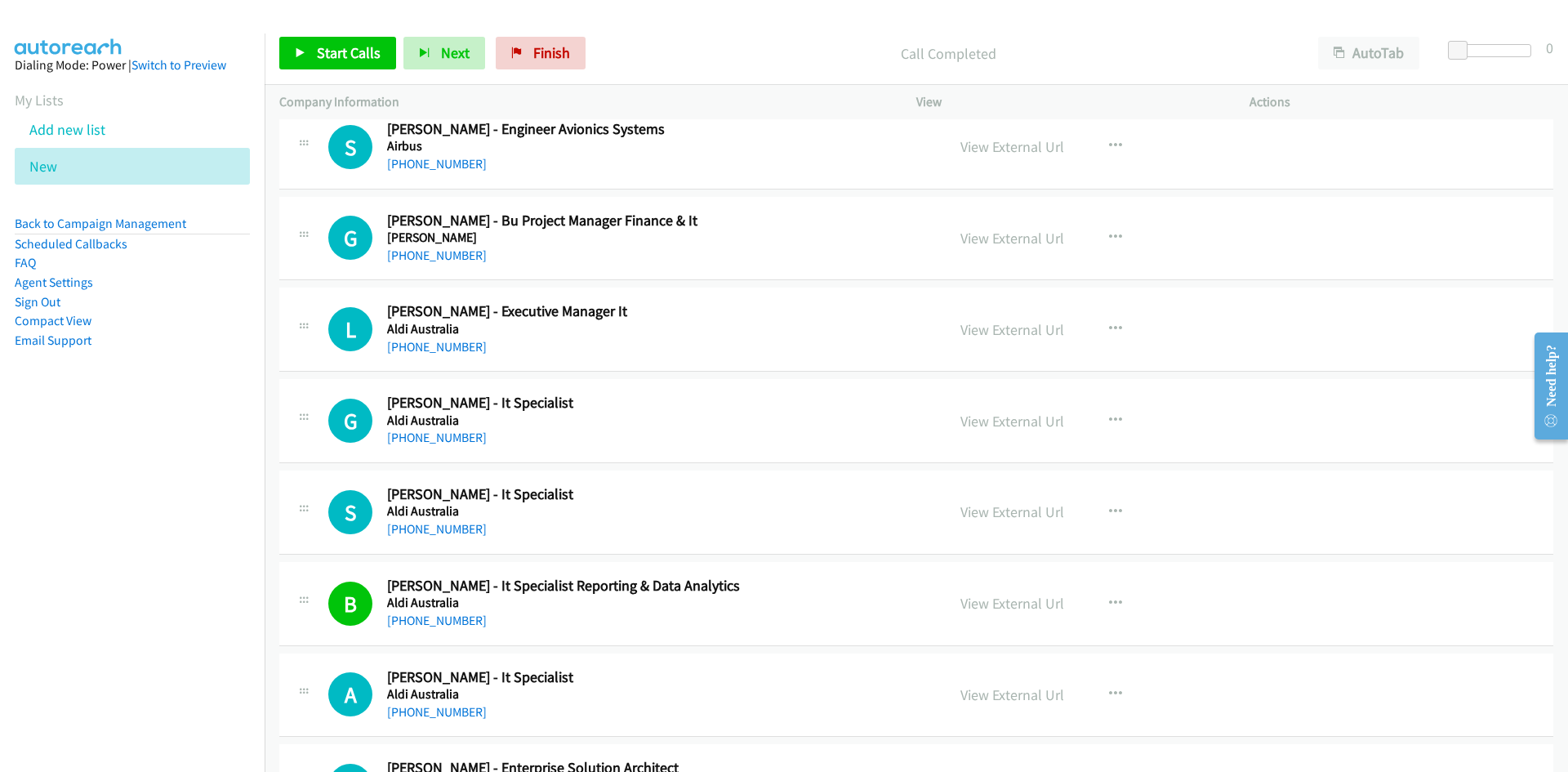
scroll to position [4331, 0]
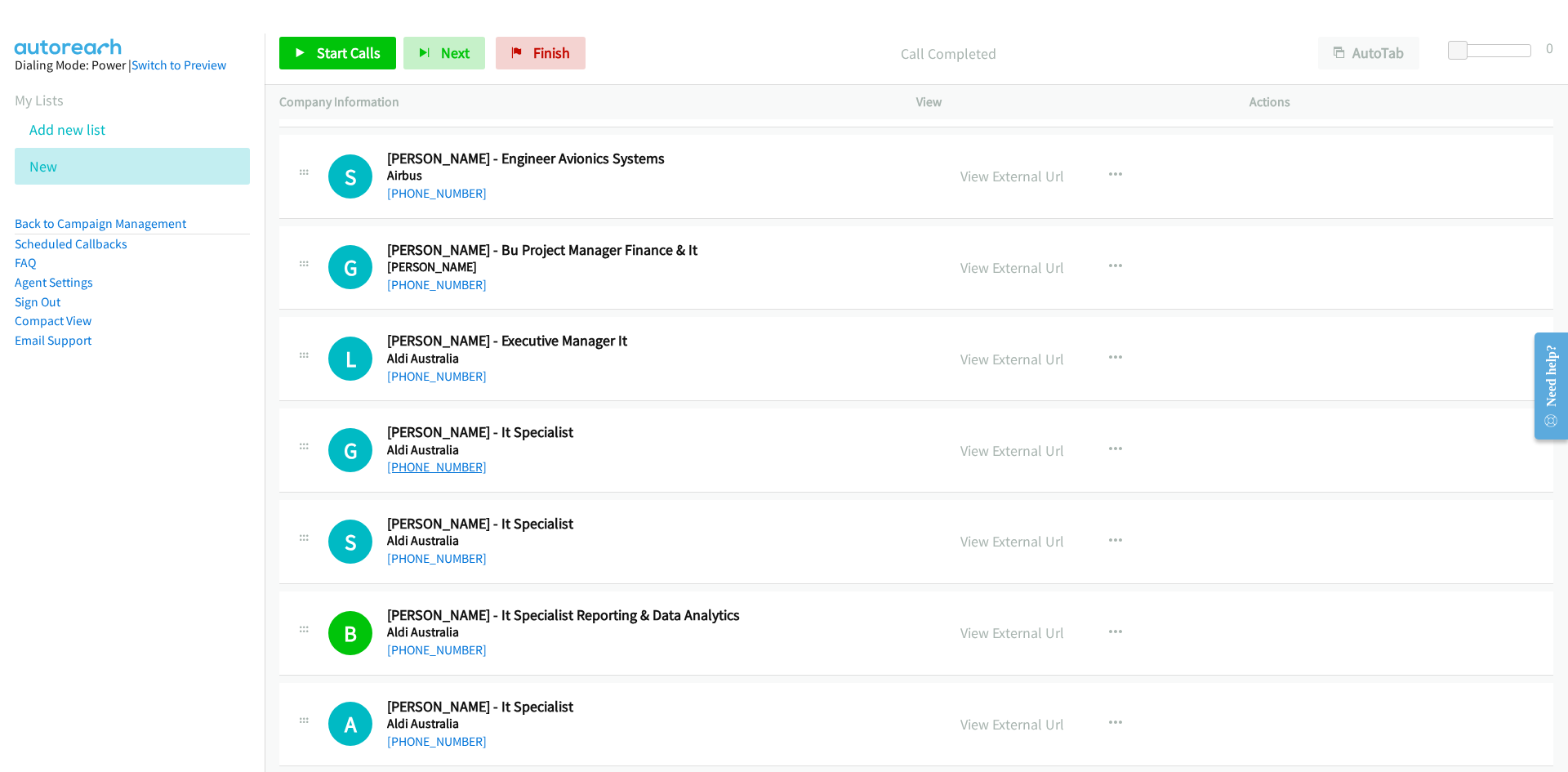
click at [401, 466] on link "+61 478 182 429" at bounding box center [437, 466] width 99 height 15
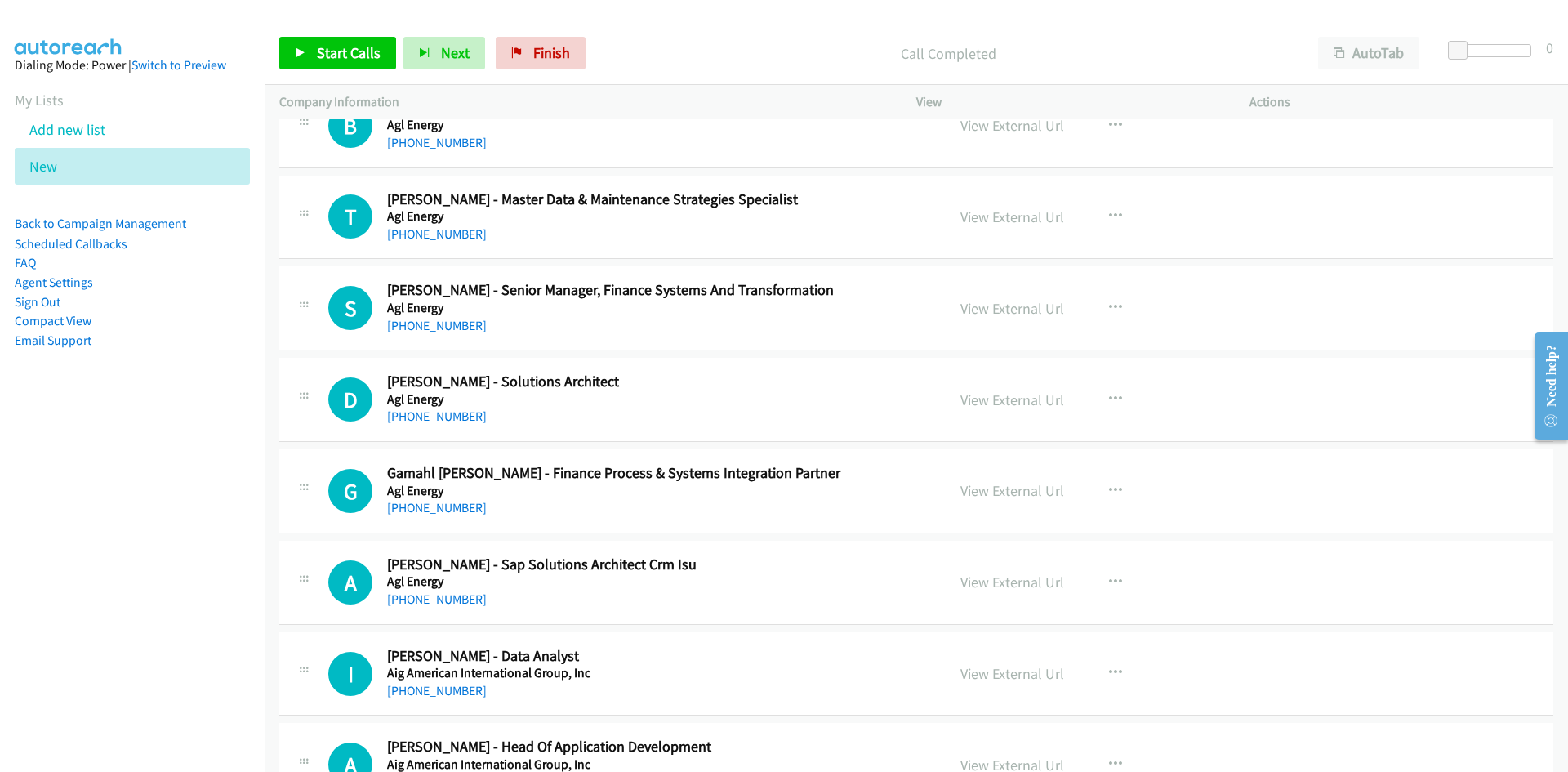
scroll to position [3352, 0]
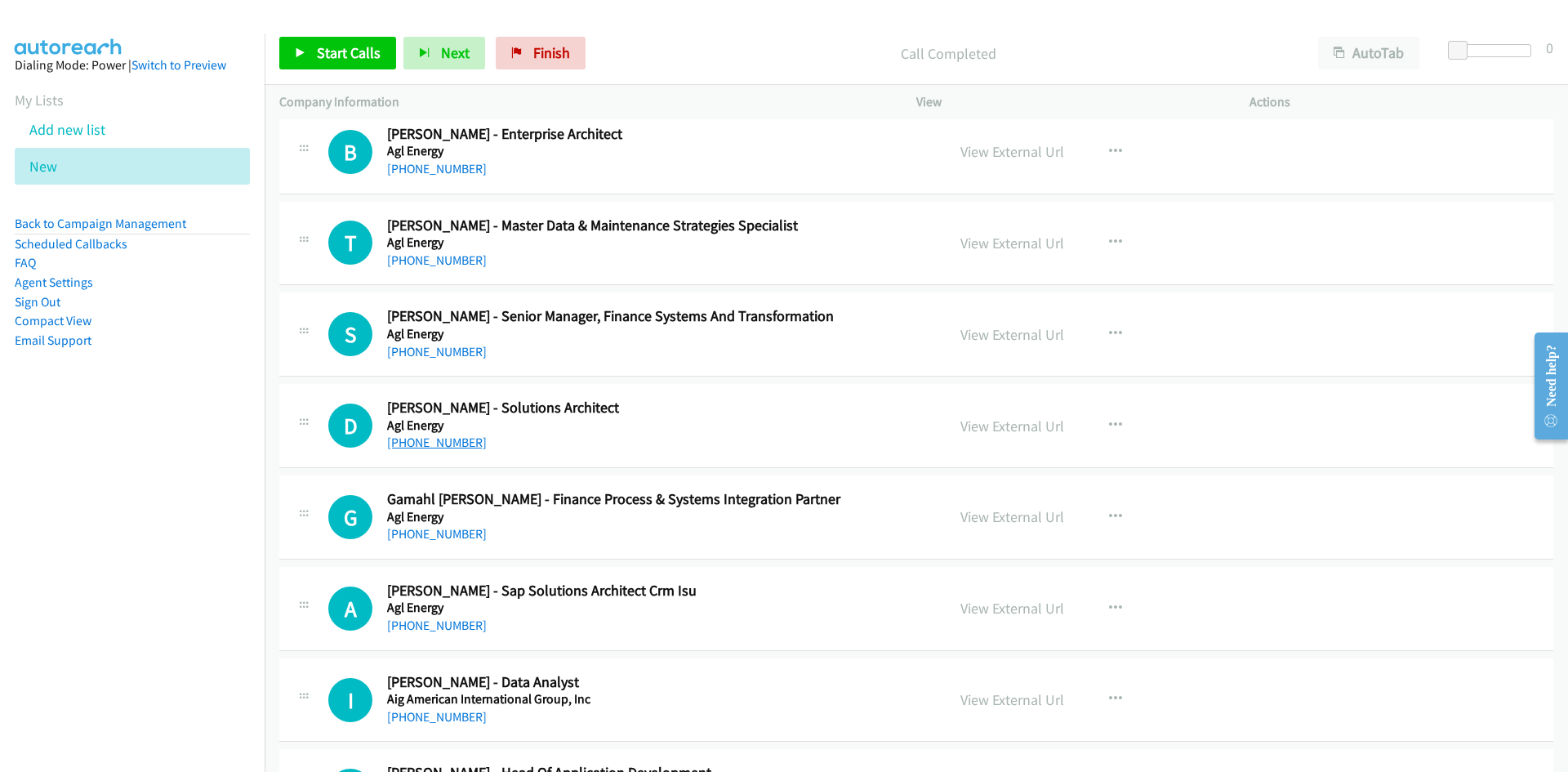
click at [445, 435] on link "+61 435 274 111" at bounding box center [437, 441] width 99 height 15
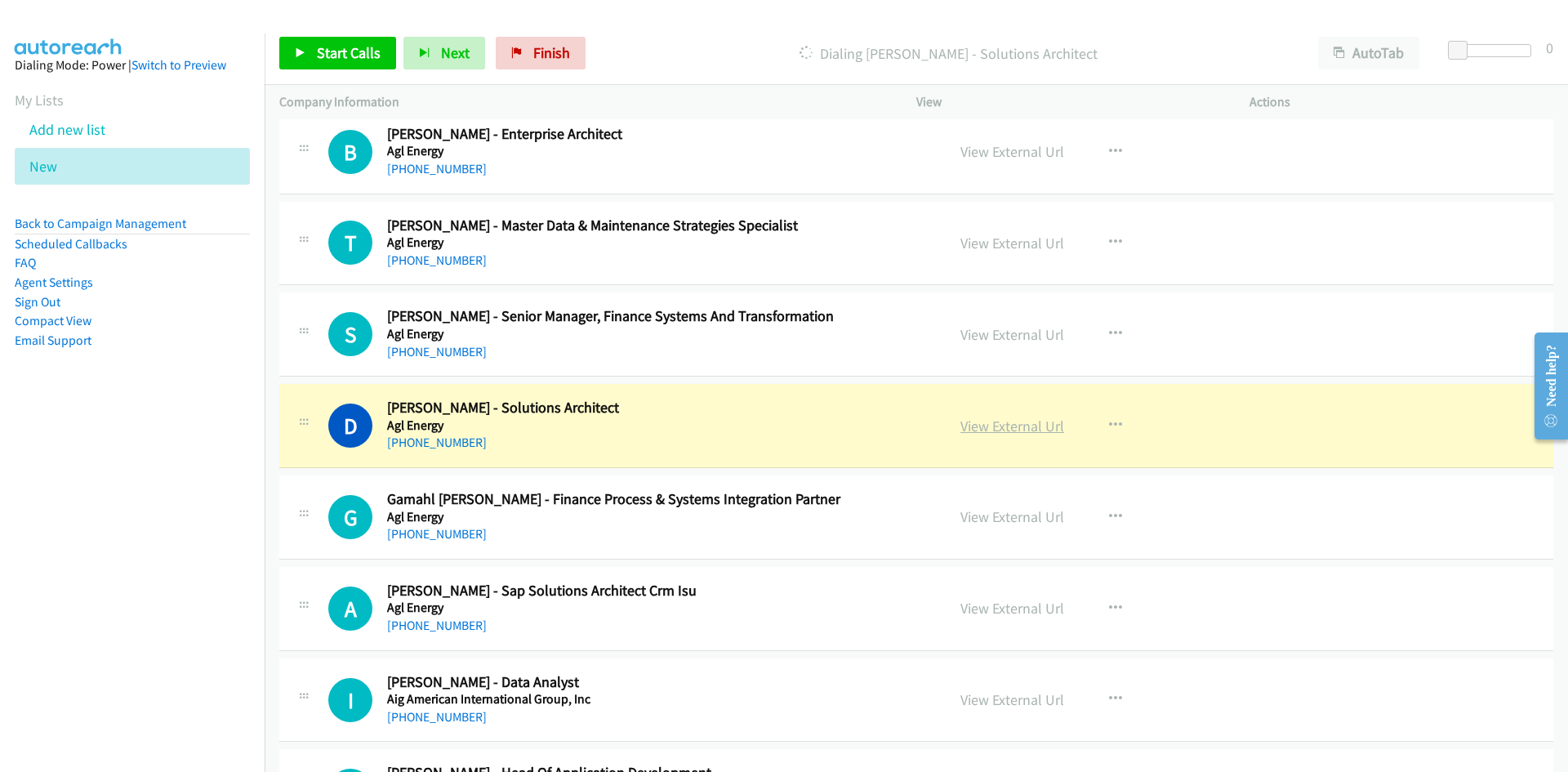
click at [974, 424] on link "View External Url" at bounding box center [1012, 426] width 104 height 19
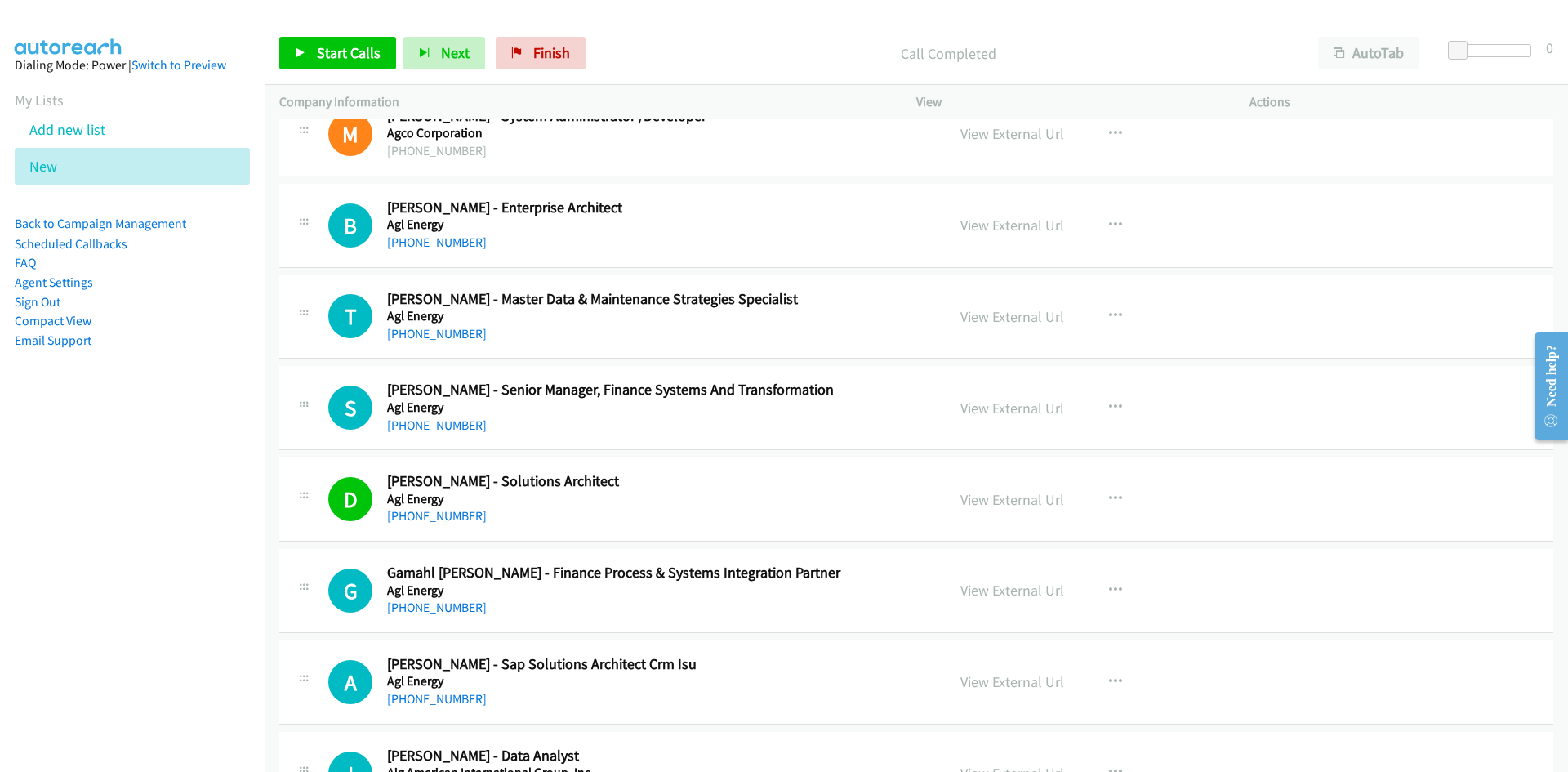
scroll to position [3188, 0]
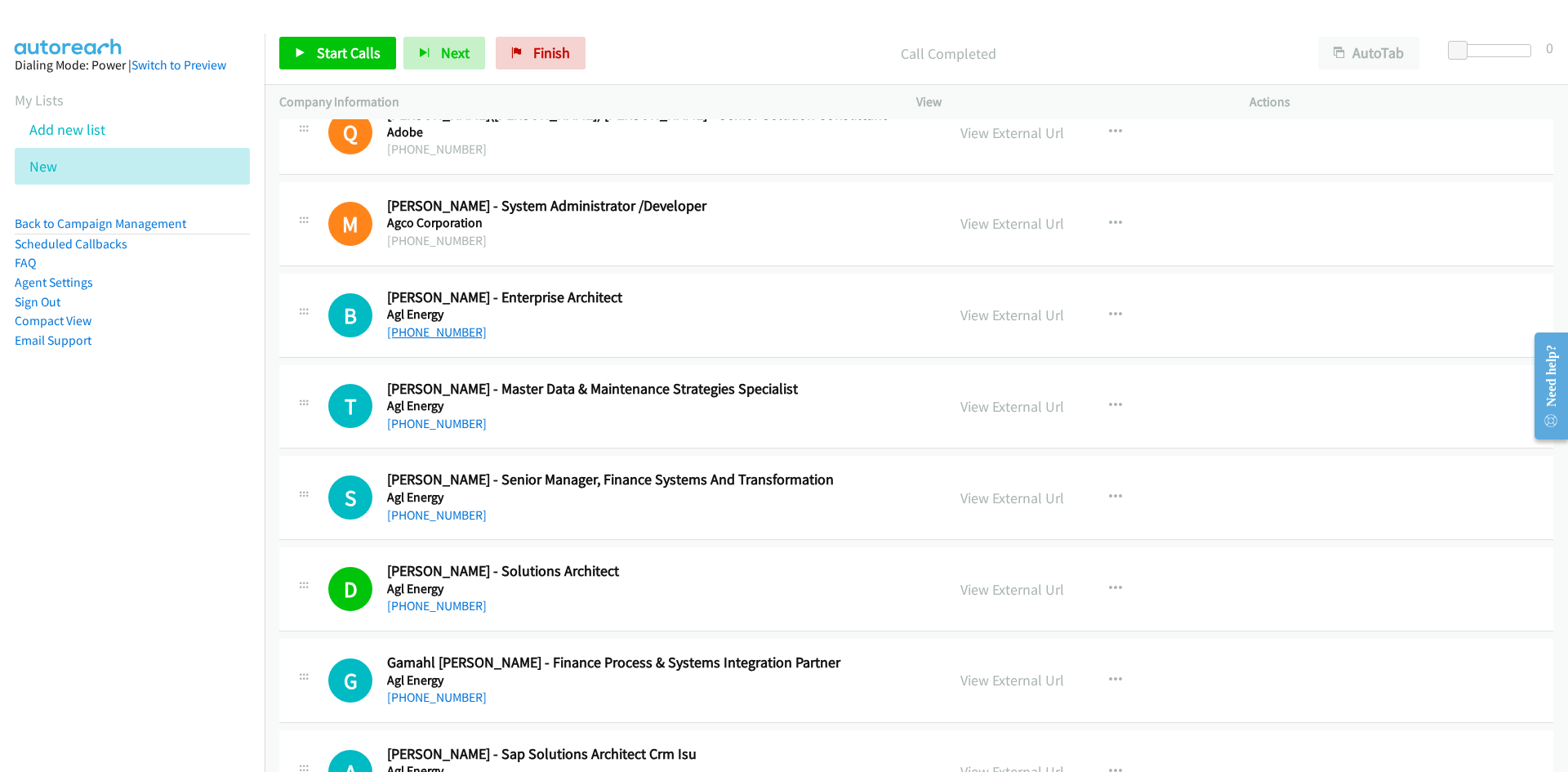
click at [436, 333] on link "+61 2 9921 2999" at bounding box center [437, 332] width 99 height 15
click at [677, 435] on div "T Callback Scheduled Troy Mc Lellan - Master Data & Maintenance Strategies Spec…" at bounding box center [916, 407] width 1274 height 84
click at [411, 425] on link "+61 498 121 184" at bounding box center [437, 423] width 99 height 15
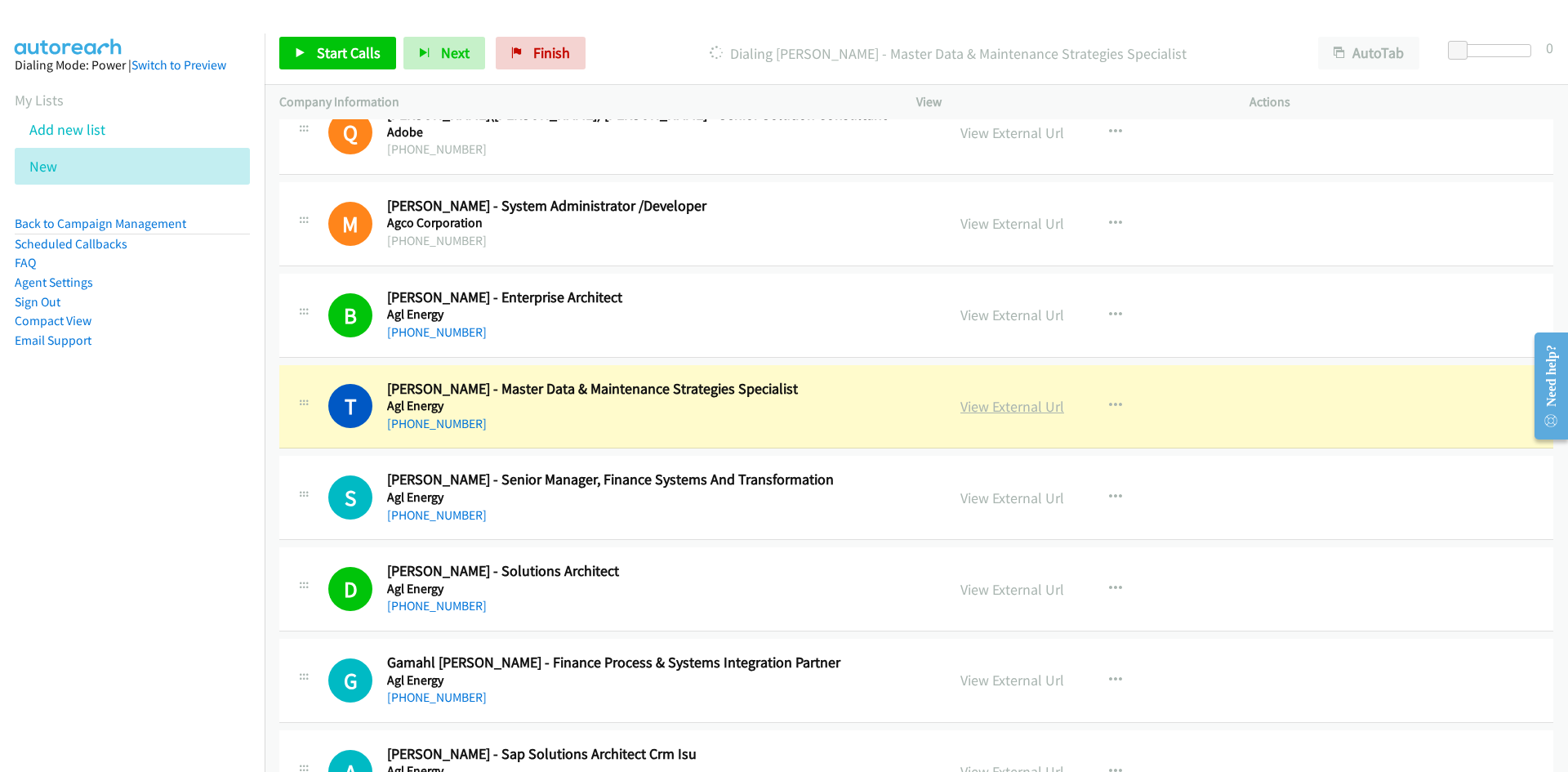
click at [988, 407] on link "View External Url" at bounding box center [1012, 406] width 104 height 19
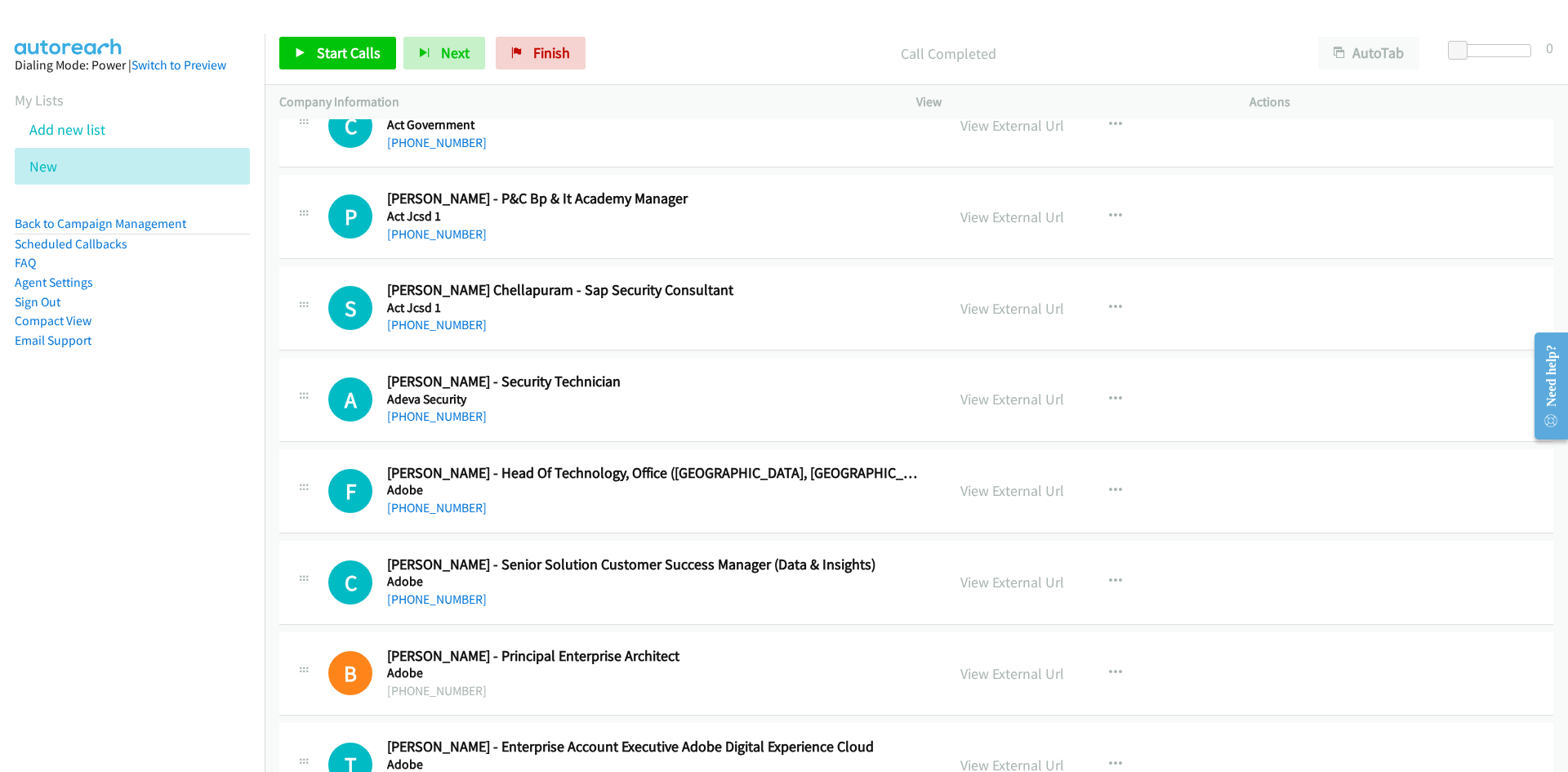
scroll to position [2453, 0]
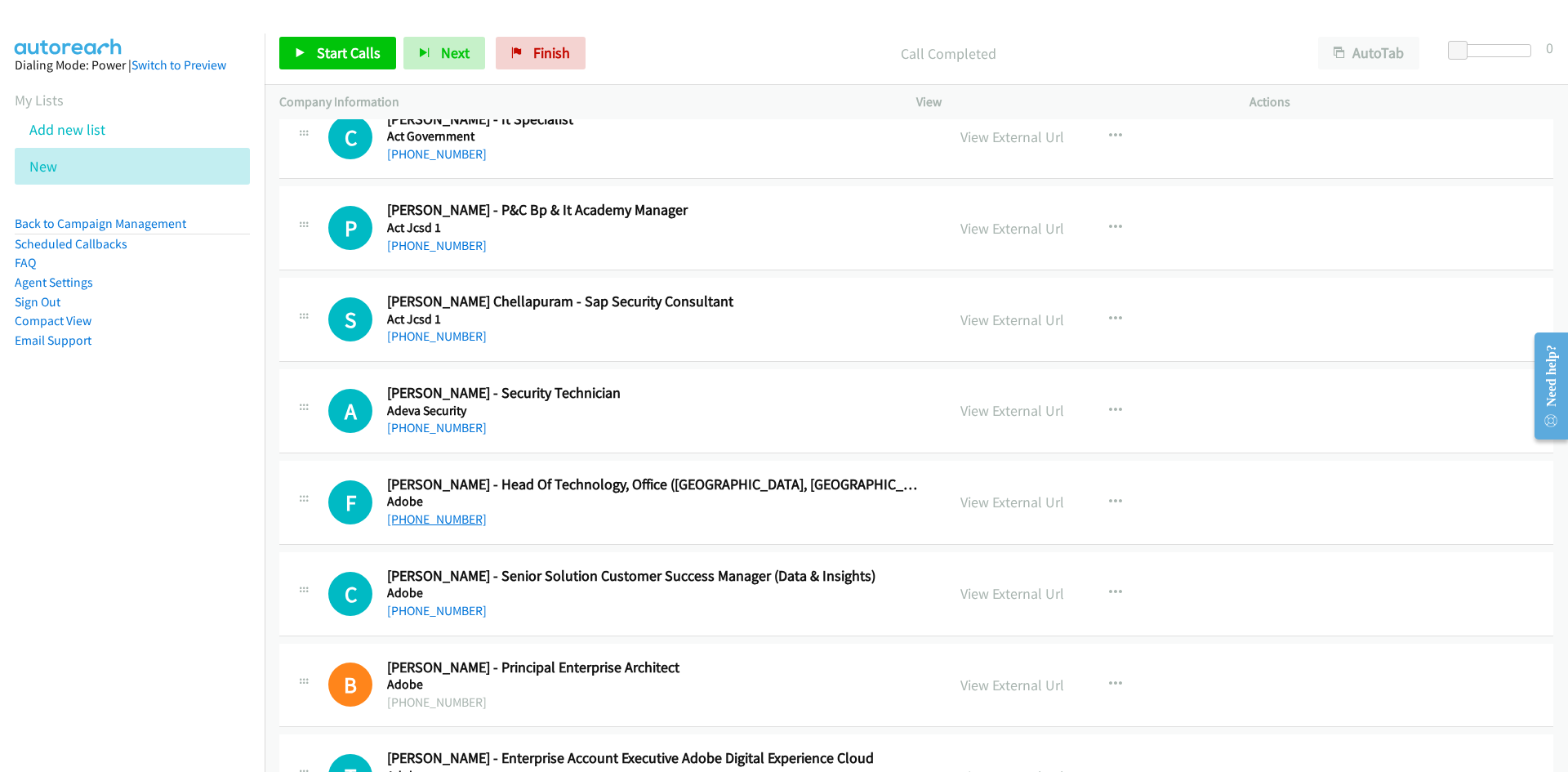
click at [439, 523] on link "+61 421 386 428" at bounding box center [437, 518] width 99 height 15
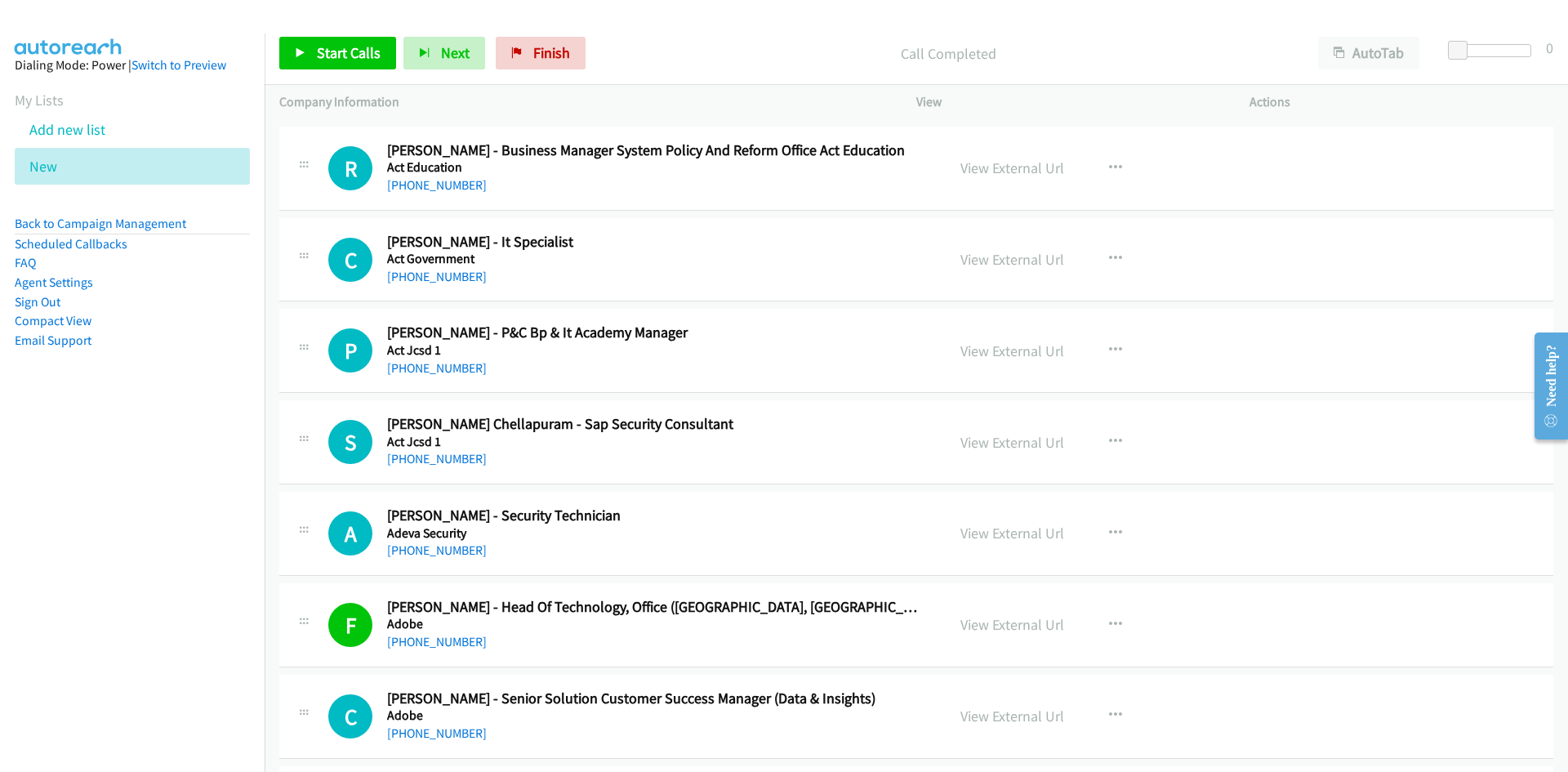
scroll to position [2290, 0]
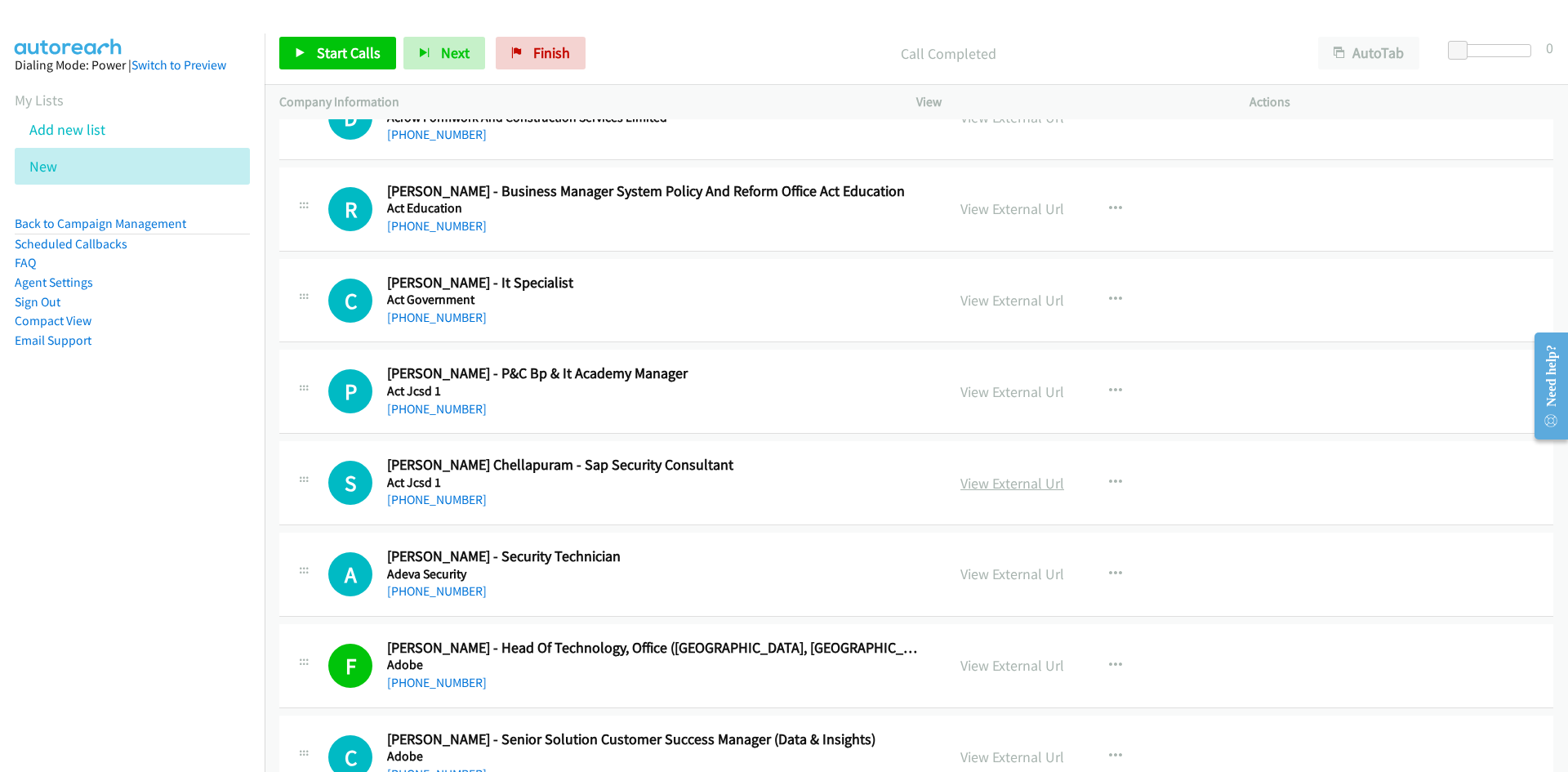
click at [979, 476] on link "View External Url" at bounding box center [1012, 483] width 104 height 19
click at [421, 489] on h5 "Act Jcsd 1" at bounding box center [656, 483] width 538 height 16
click at [423, 495] on link "+61 424 803 456" at bounding box center [437, 499] width 99 height 15
click at [770, 459] on h2 "Sai Eshwar Chellapuram - Sap Security Consultant" at bounding box center [656, 465] width 538 height 19
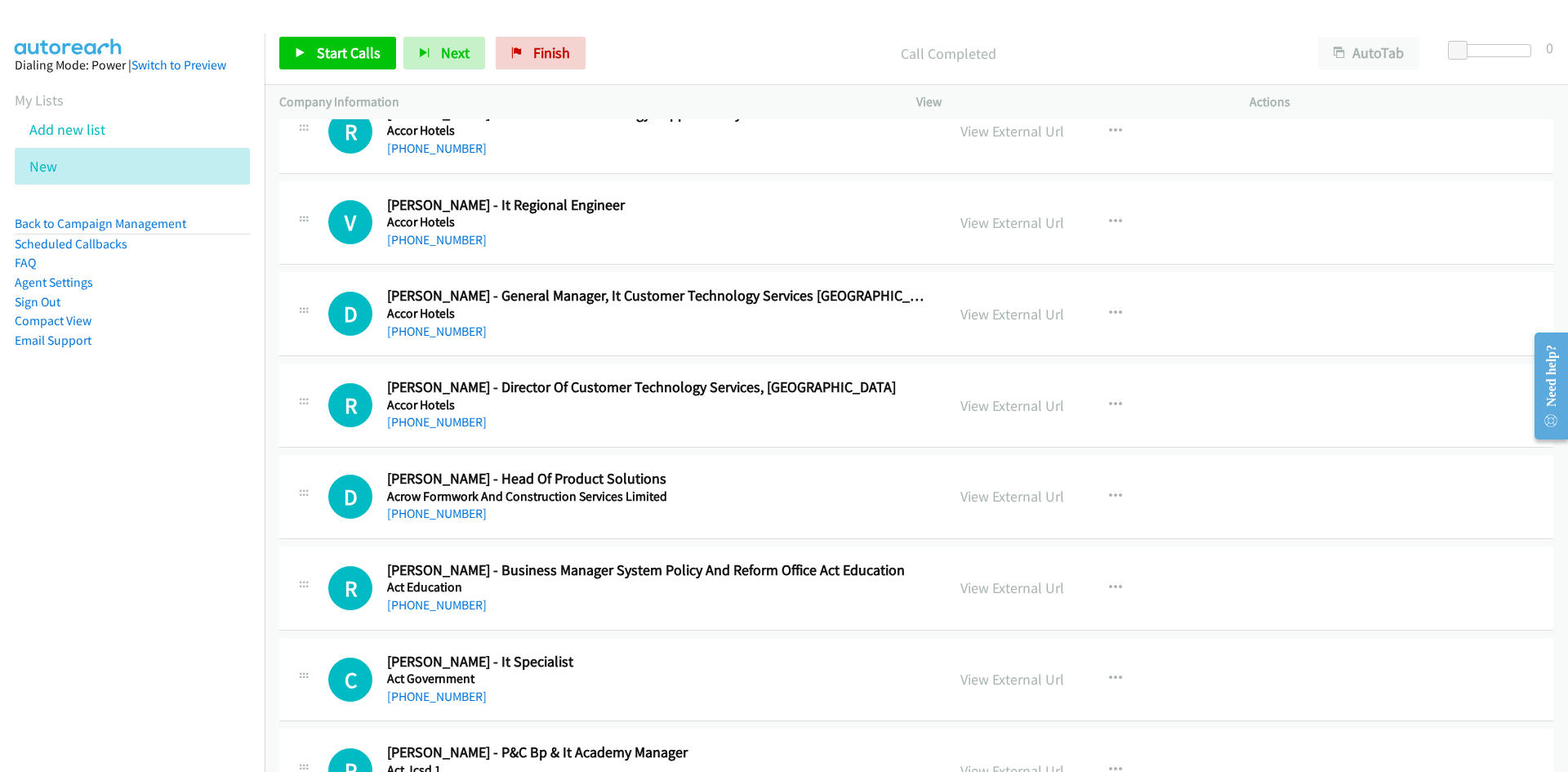
scroll to position [1882, 0]
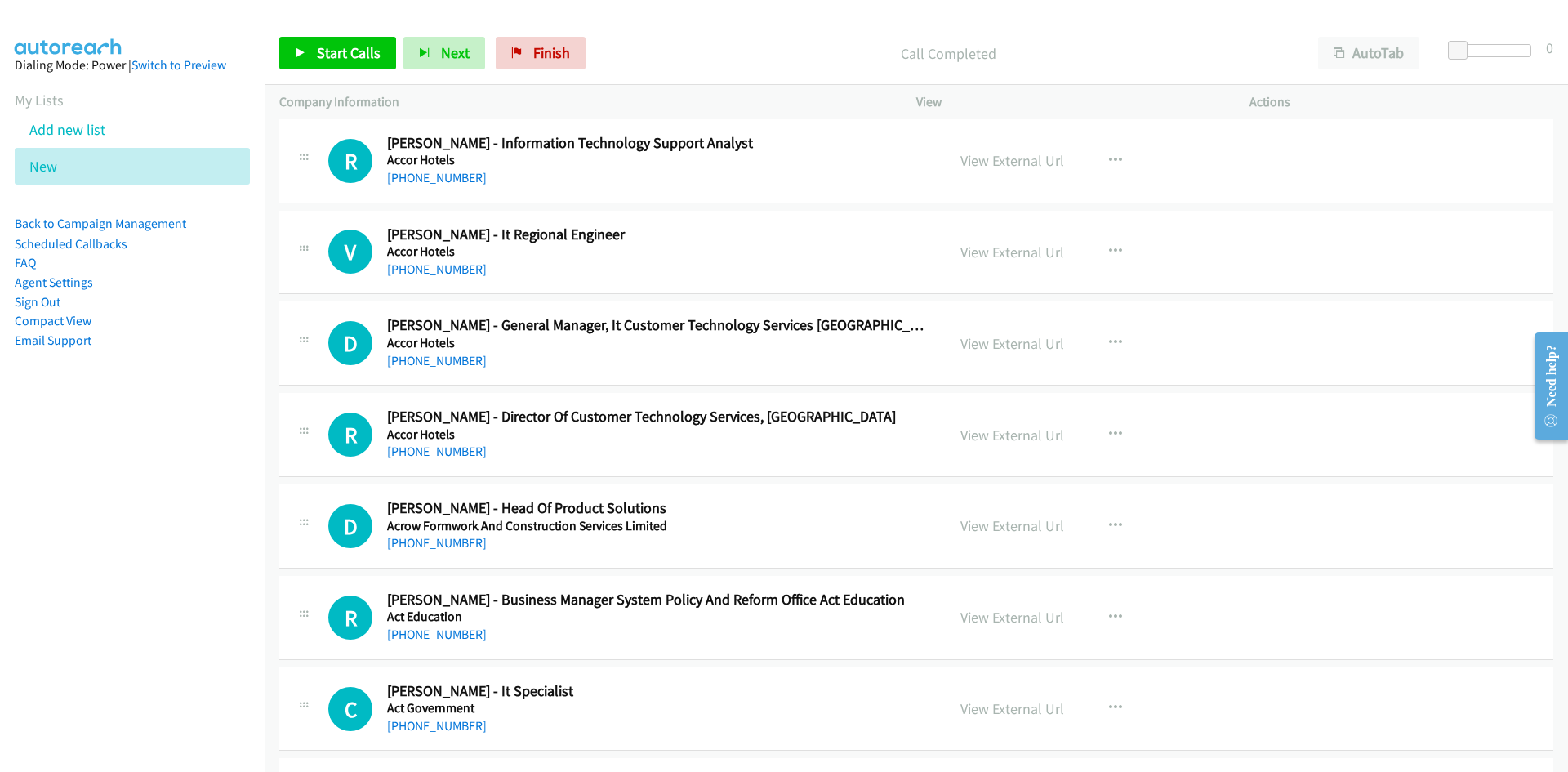
click at [417, 453] on link "+61 433 226 906" at bounding box center [437, 450] width 99 height 15
click at [792, 428] on h5 "Accor Hotels" at bounding box center [656, 434] width 538 height 16
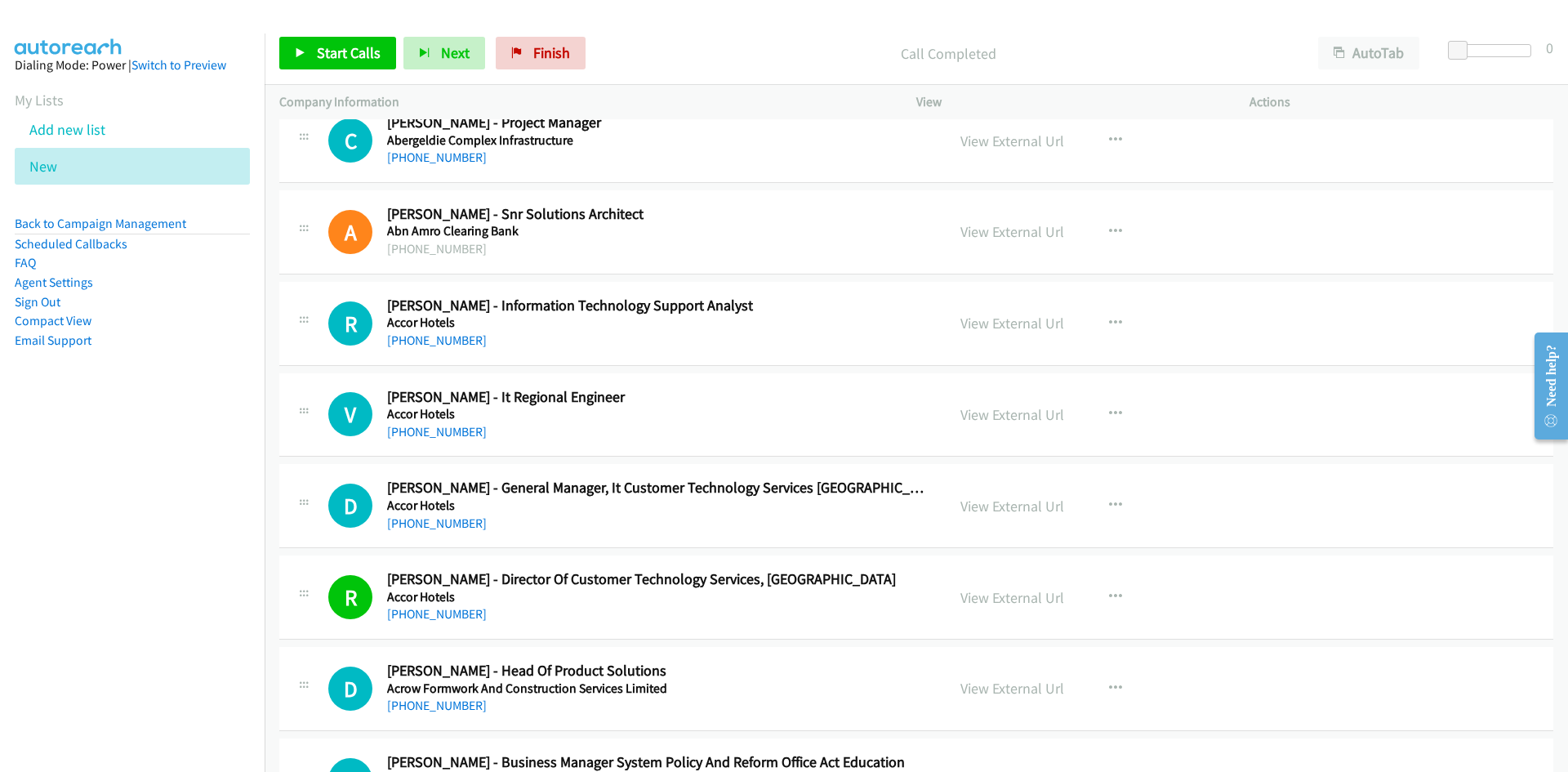
scroll to position [1718, 0]
click at [434, 342] on link "+61 452 390 774" at bounding box center [437, 340] width 99 height 15
click at [763, 433] on div "+61 2 9769 1317" at bounding box center [656, 433] width 538 height 20
click at [448, 434] on link "+61 2 9769 1317" at bounding box center [437, 432] width 99 height 15
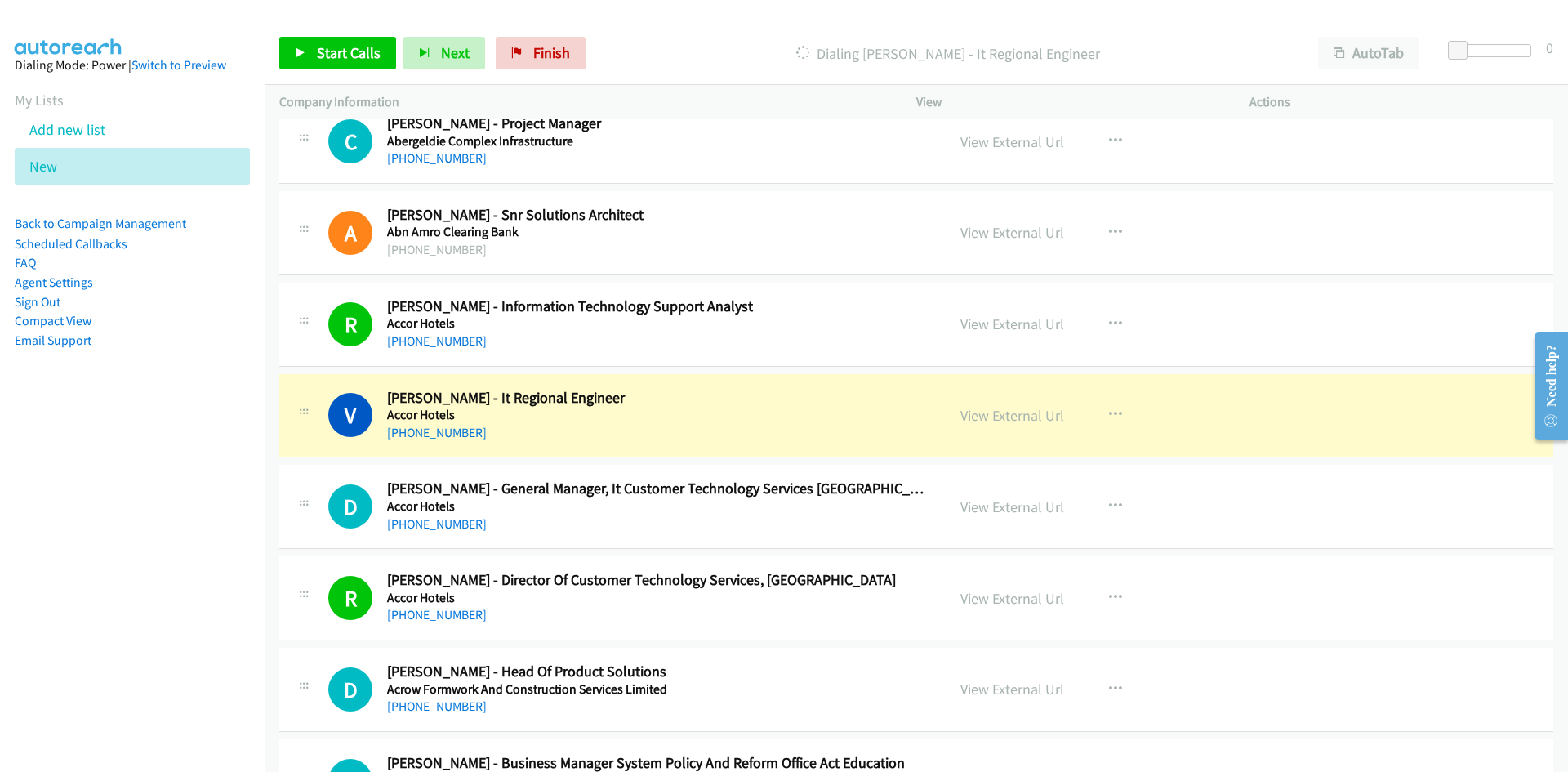
click at [744, 417] on h5 "Accor Hotels" at bounding box center [656, 415] width 538 height 16
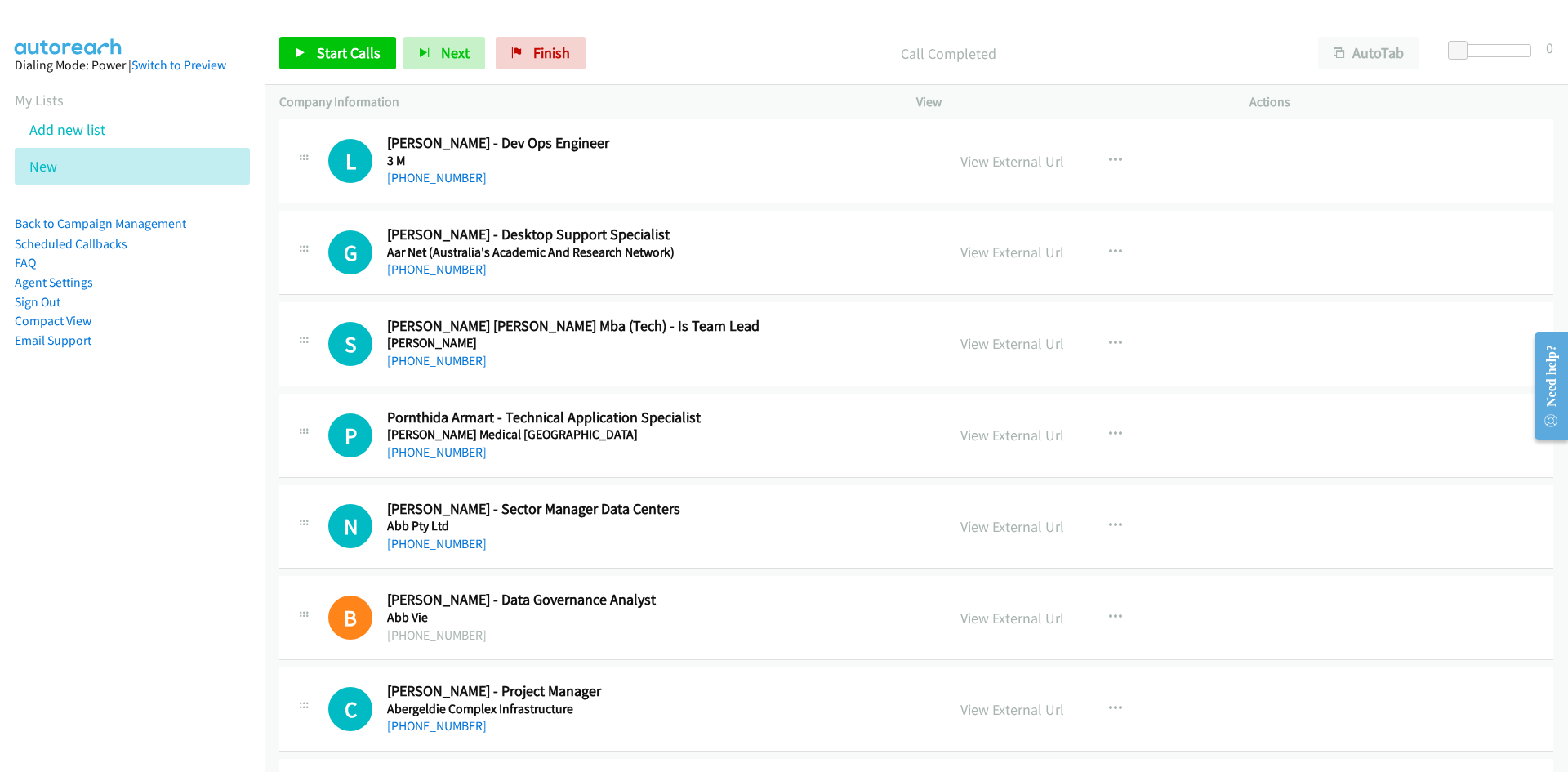
scroll to position [1147, 0]
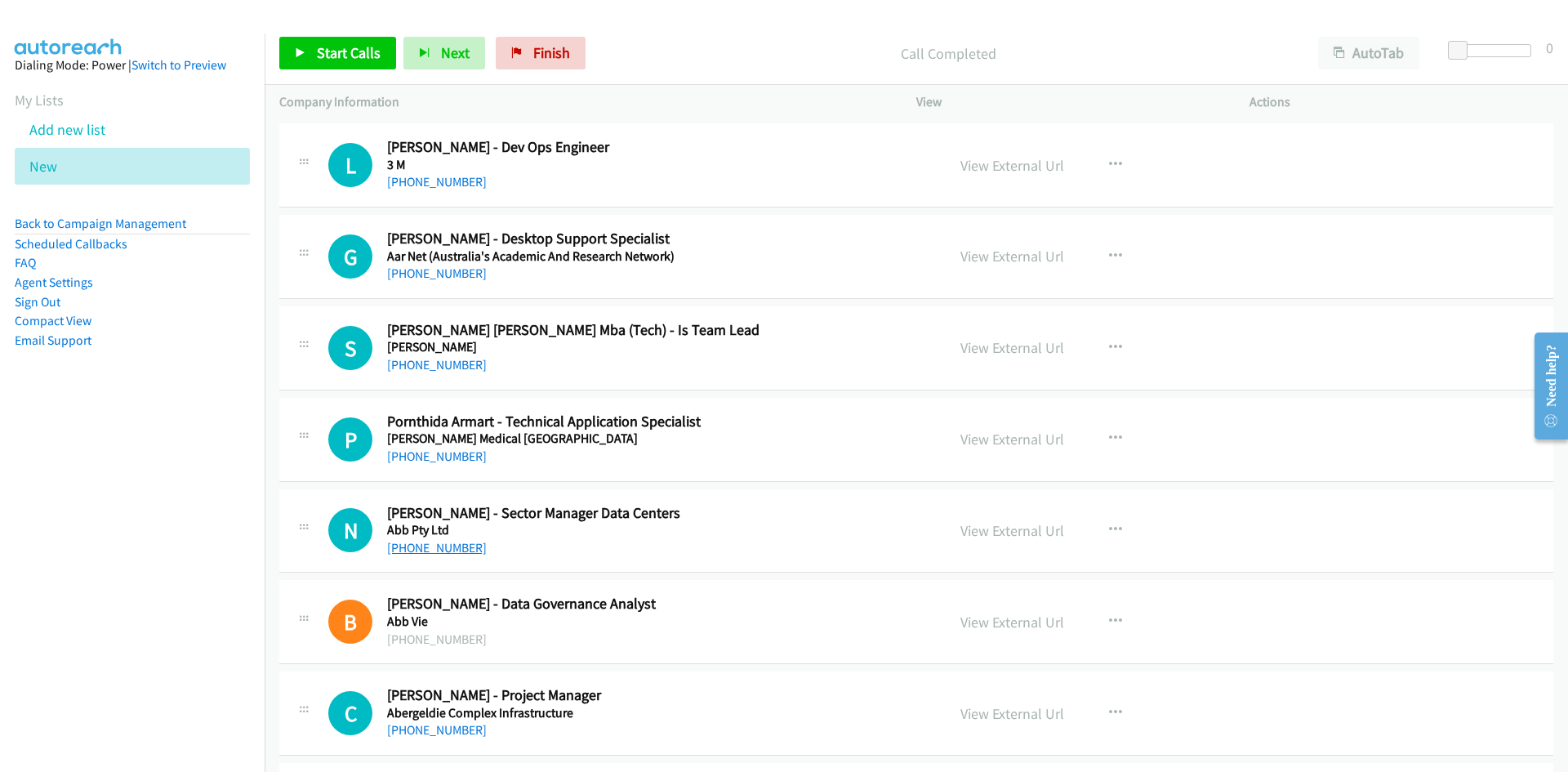
click at [425, 551] on link "+61 439 172 583" at bounding box center [437, 547] width 99 height 15
click at [825, 512] on h2 "Narain Chandwani - Sector Manager Data Centers" at bounding box center [656, 513] width 538 height 19
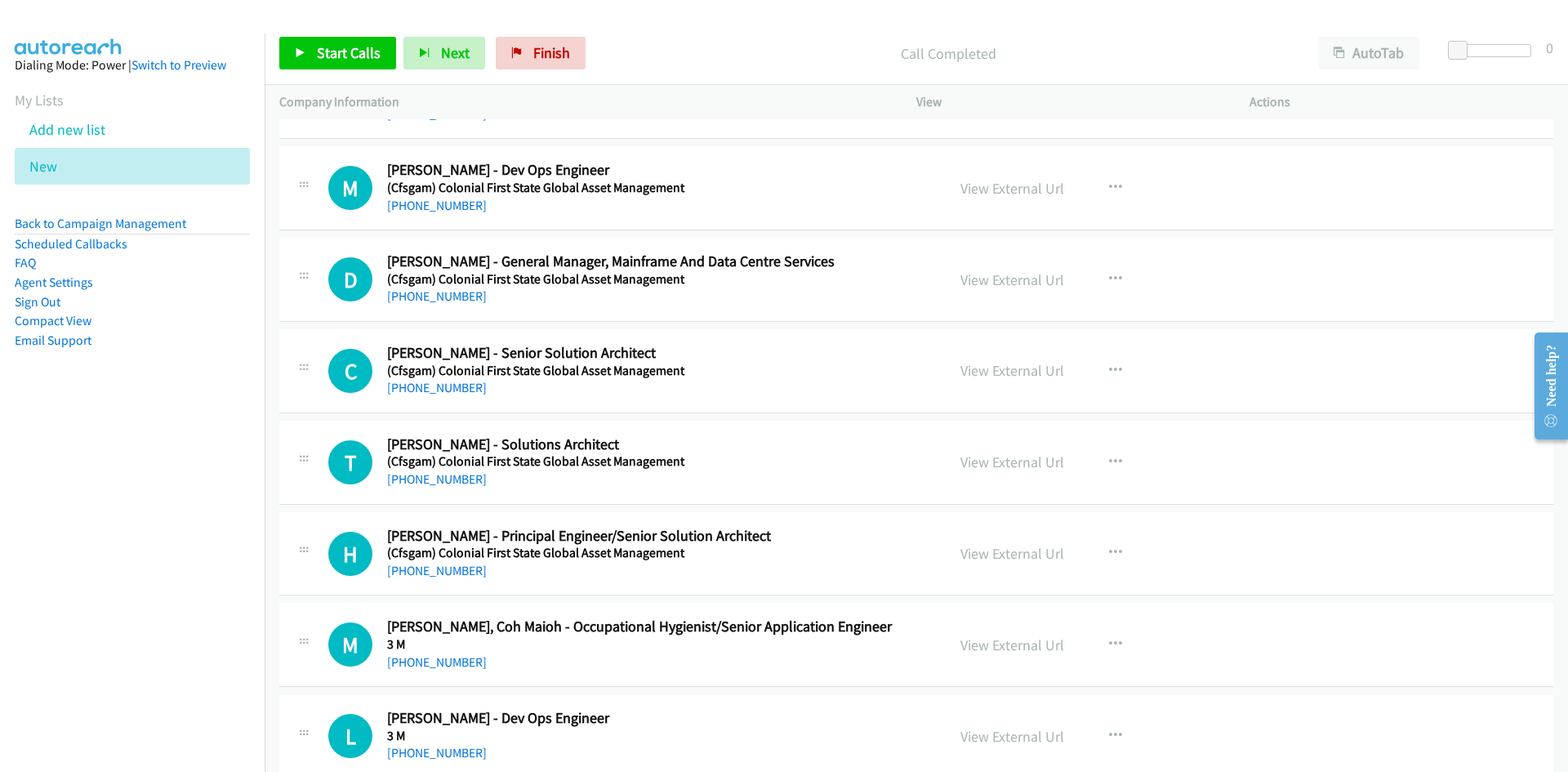
scroll to position [576, 0]
click at [426, 573] on link "+61 434 180 770" at bounding box center [437, 570] width 99 height 15
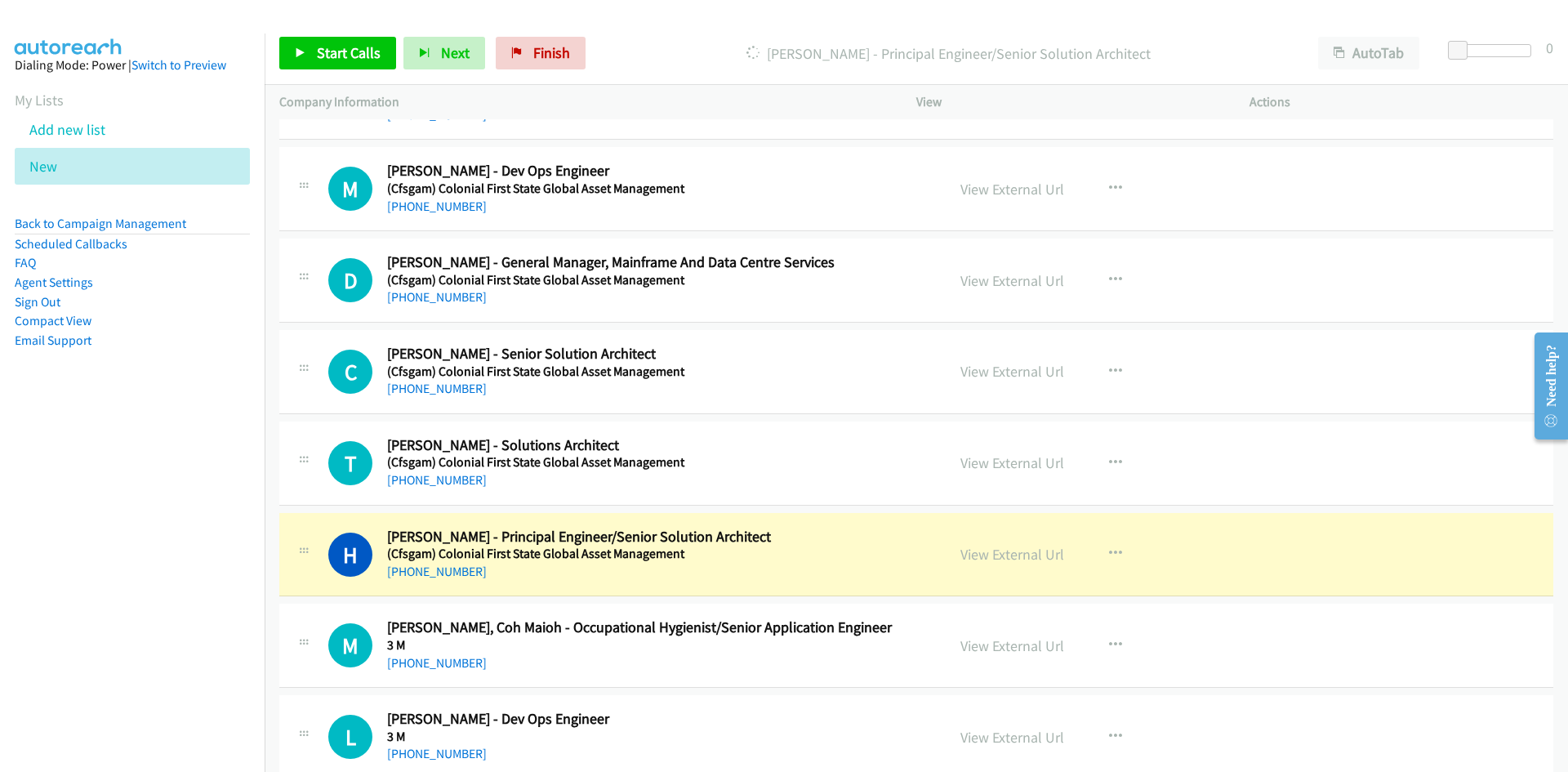
click at [830, 448] on h2 "Teena Bhardwaj - Solutions Architect" at bounding box center [656, 445] width 538 height 19
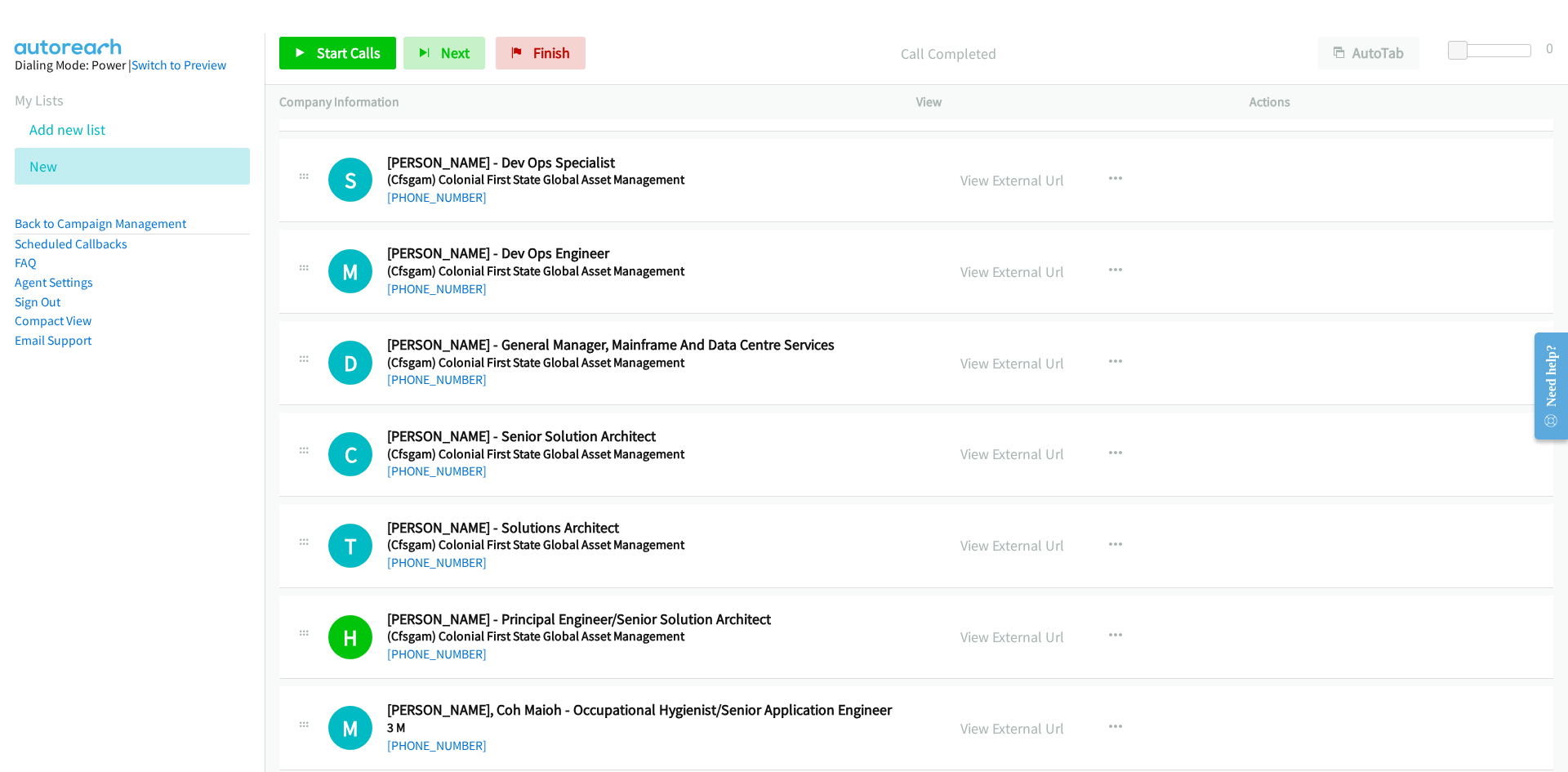
scroll to position [494, 0]
click at [430, 558] on link "+61 470 247 843" at bounding box center [437, 560] width 99 height 15
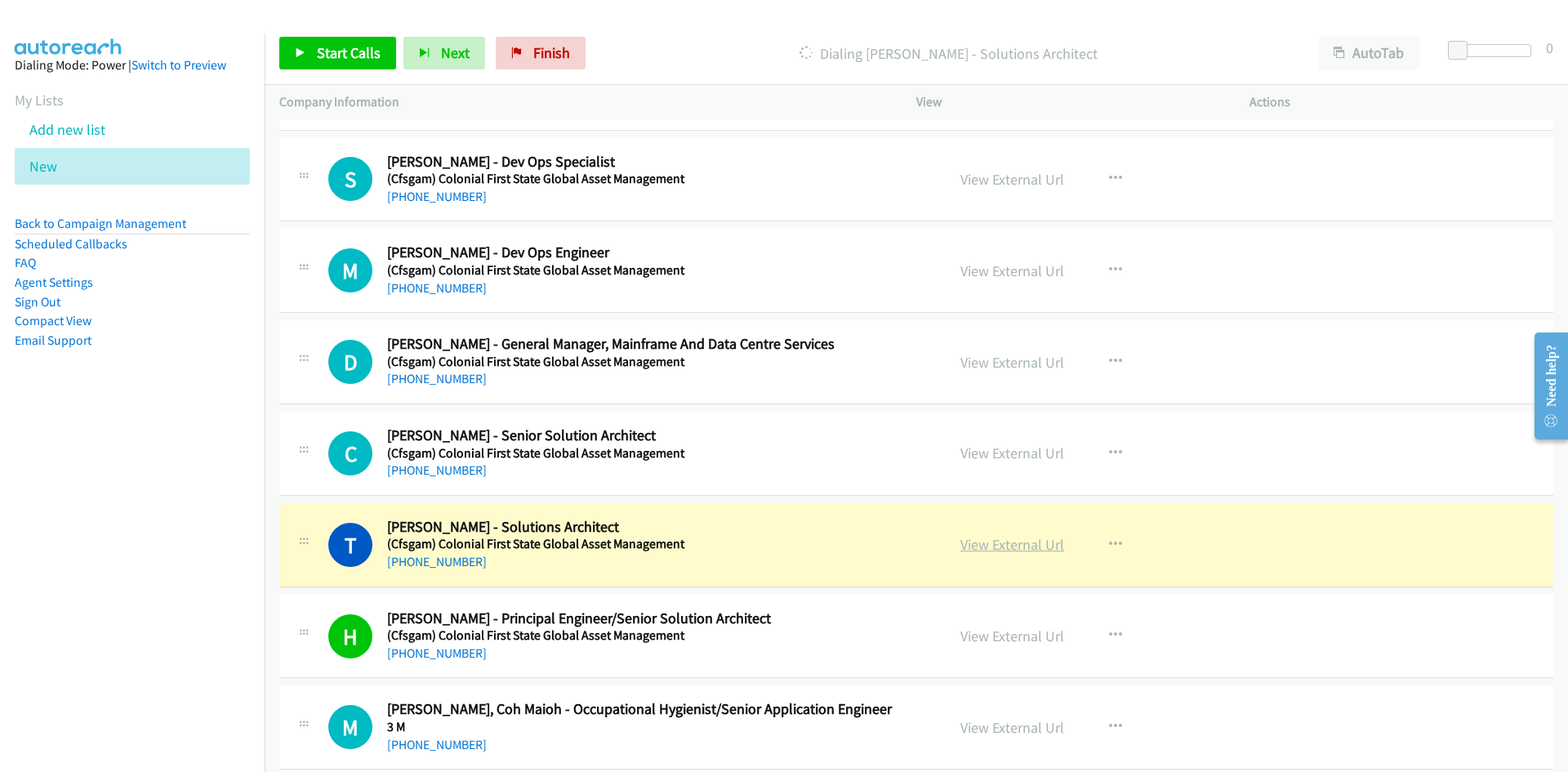
click at [1003, 541] on link "View External Url" at bounding box center [1012, 544] width 104 height 19
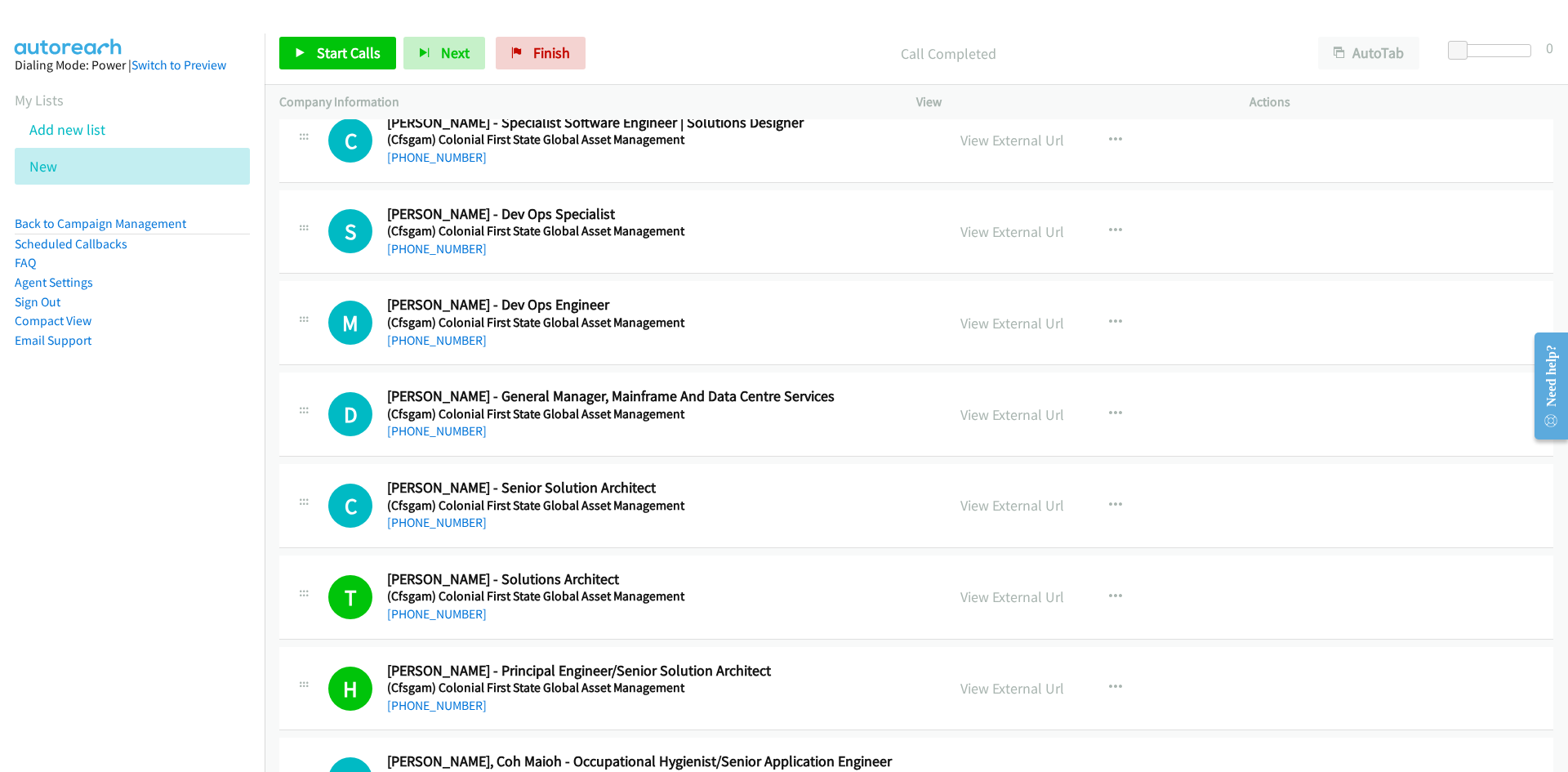
scroll to position [412, 0]
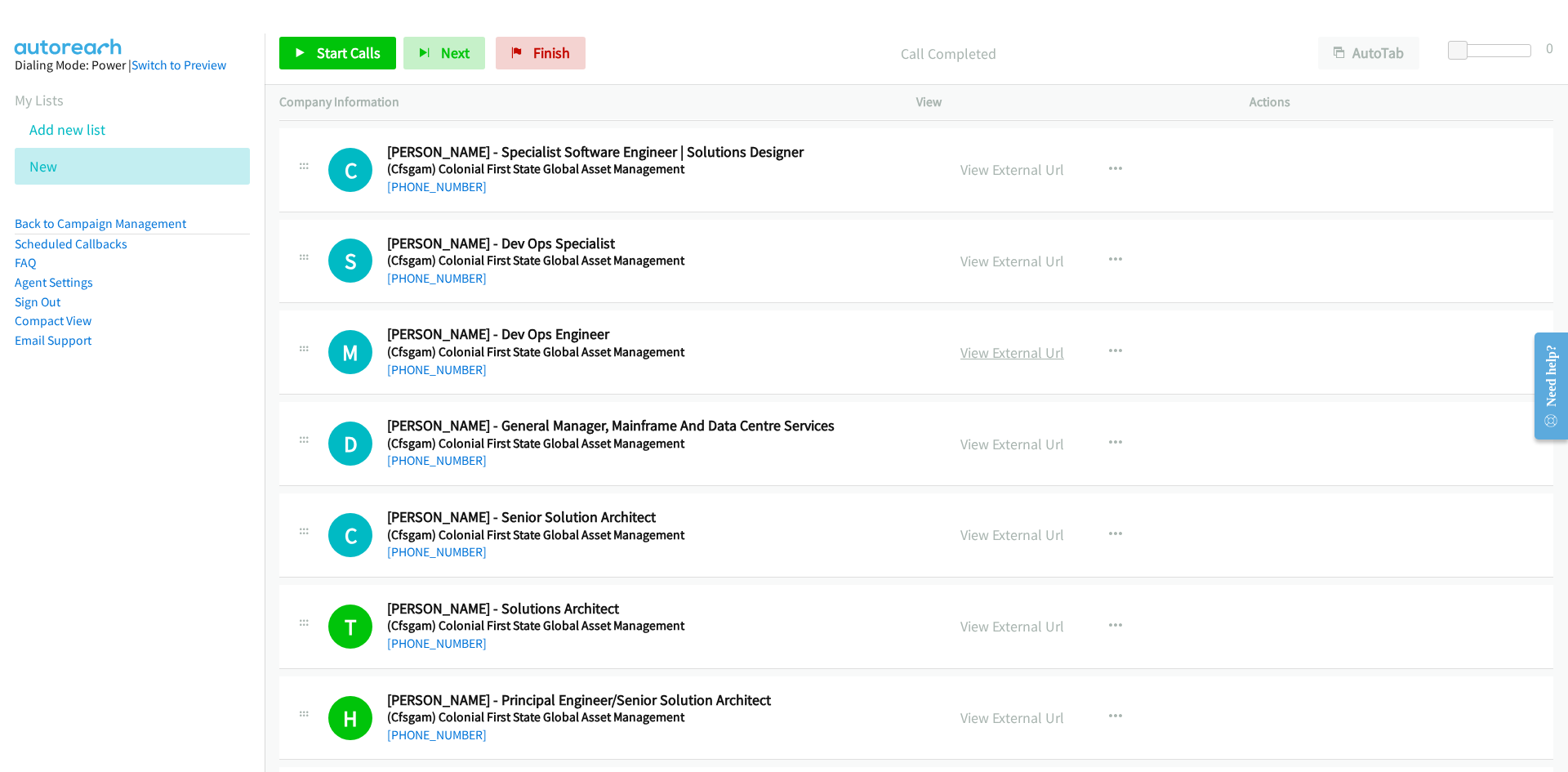
click at [1007, 348] on link "View External Url" at bounding box center [1012, 352] width 104 height 19
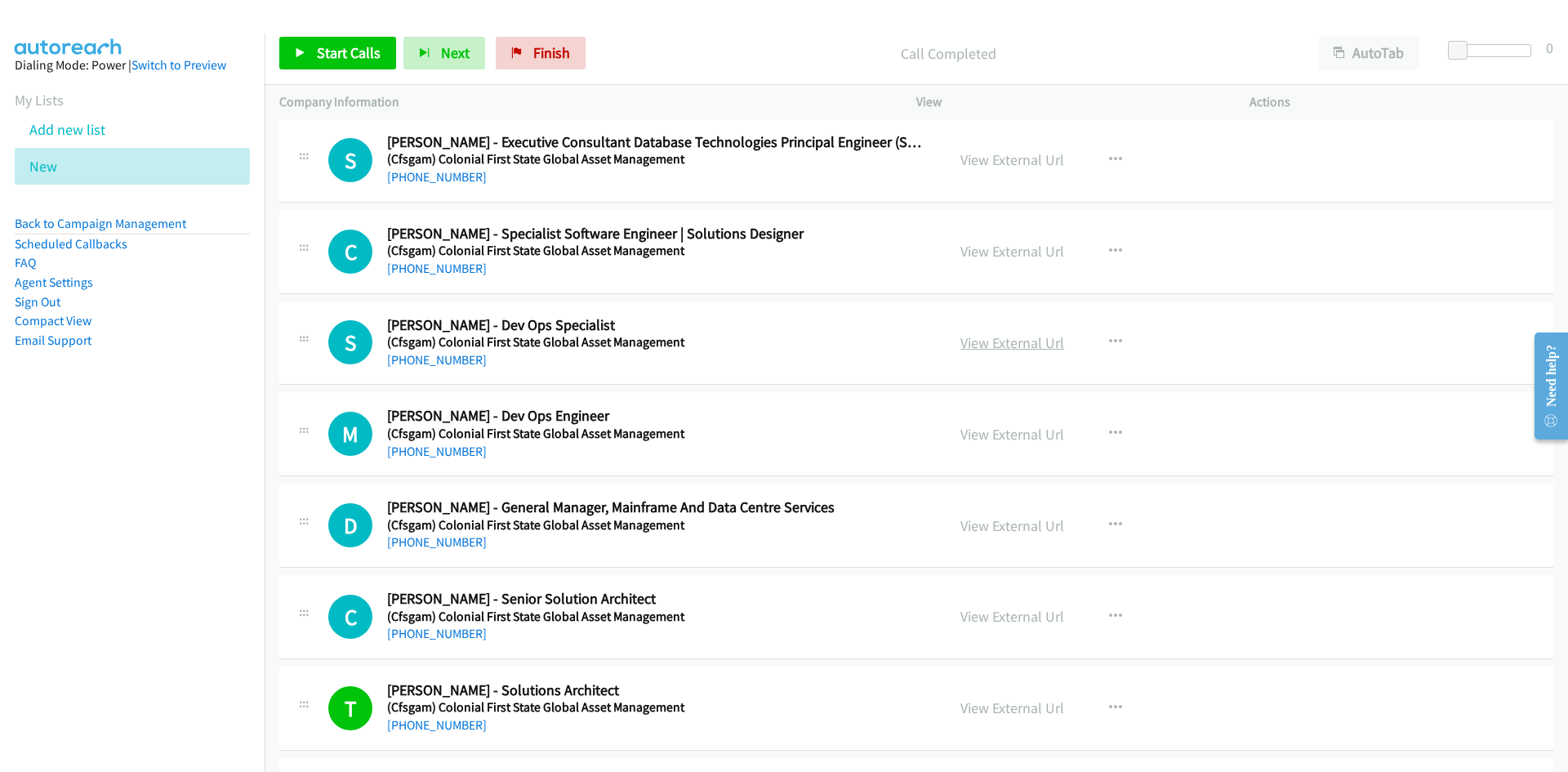
click at [991, 335] on link "View External Url" at bounding box center [1012, 342] width 104 height 19
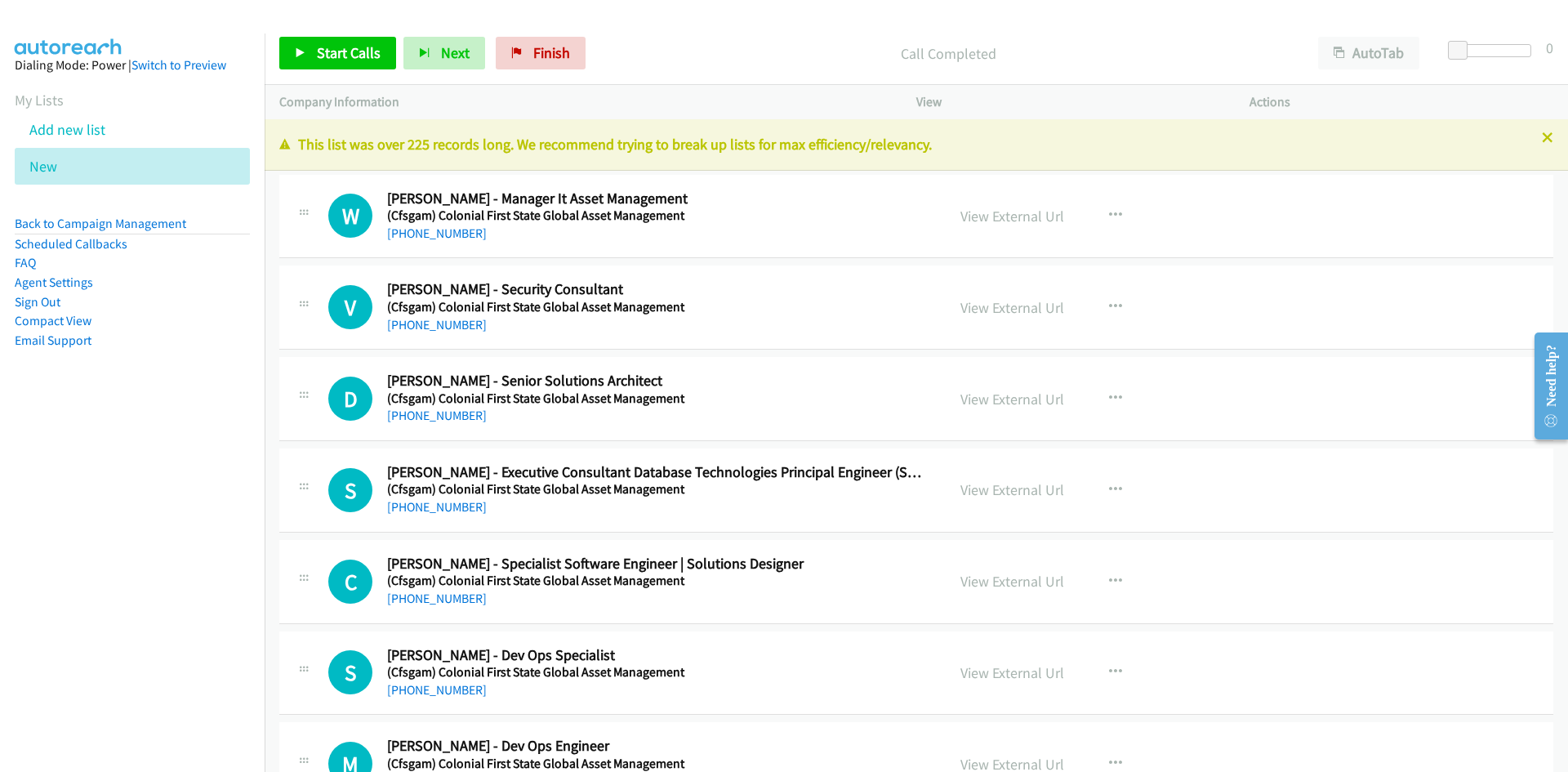
scroll to position [0, 0]
click at [1001, 308] on link "View External Url" at bounding box center [1012, 308] width 104 height 19
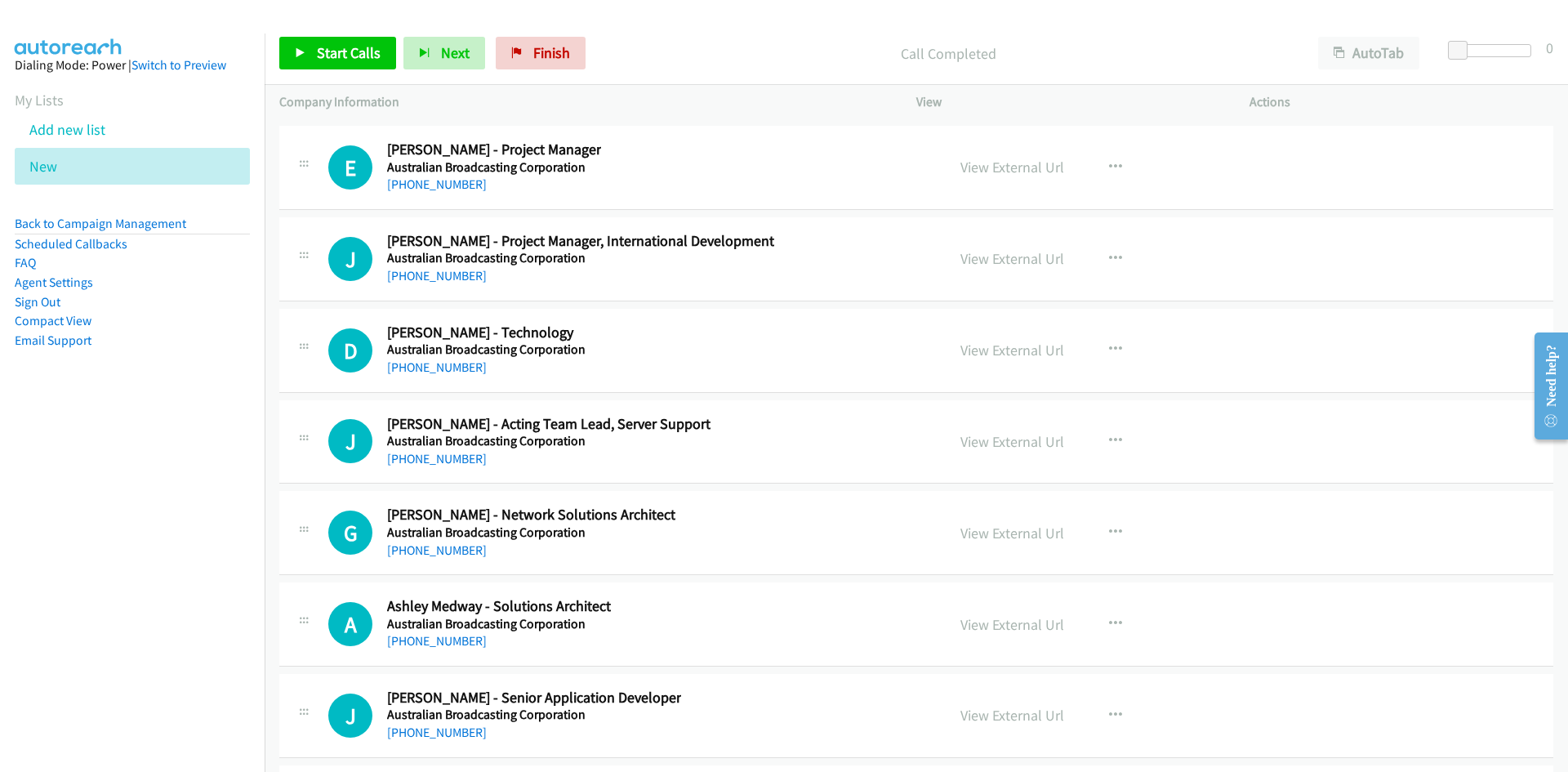
scroll to position [24579, 0]
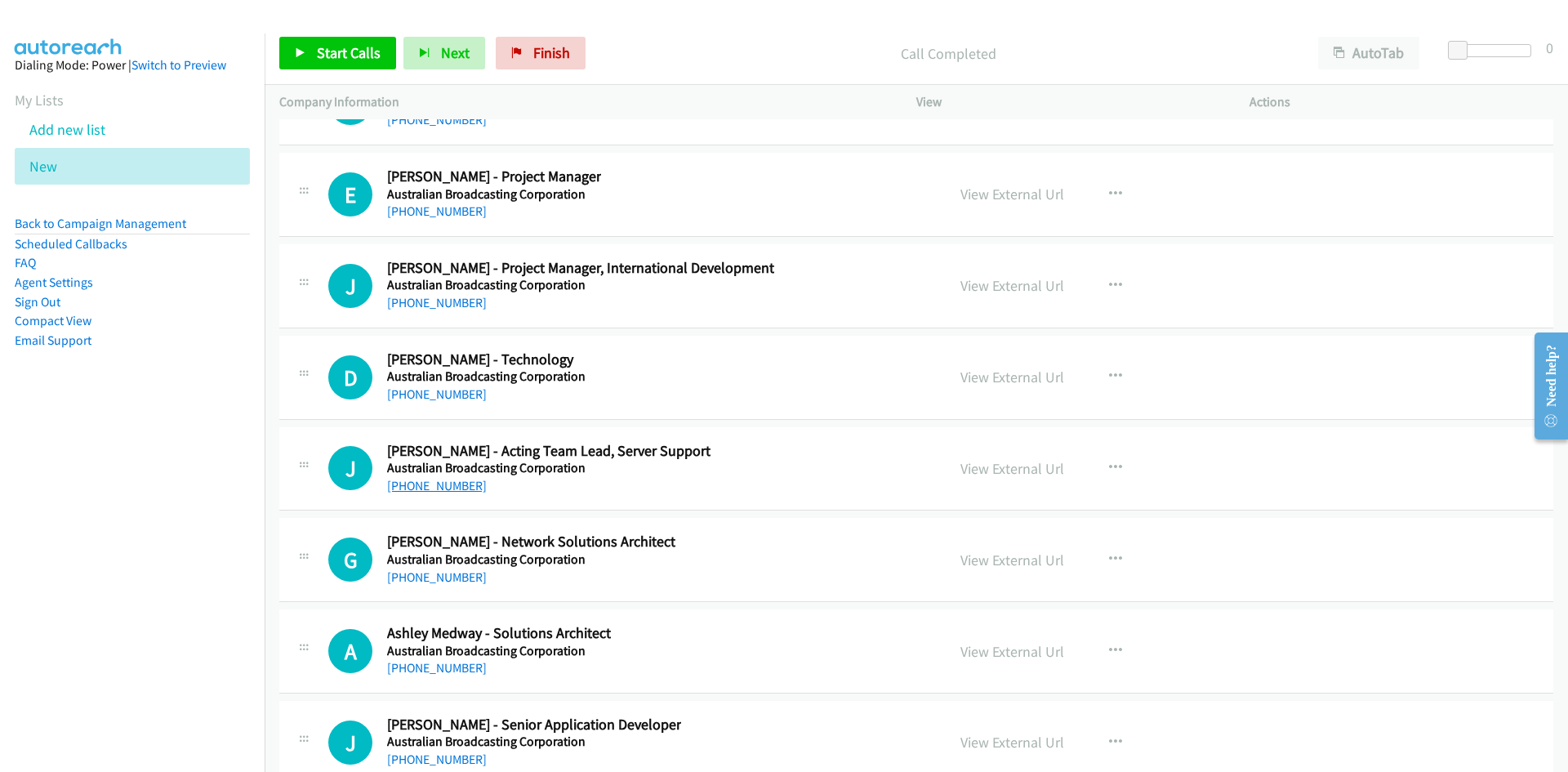
click at [434, 487] on link "+61 412 530 517" at bounding box center [437, 485] width 99 height 15
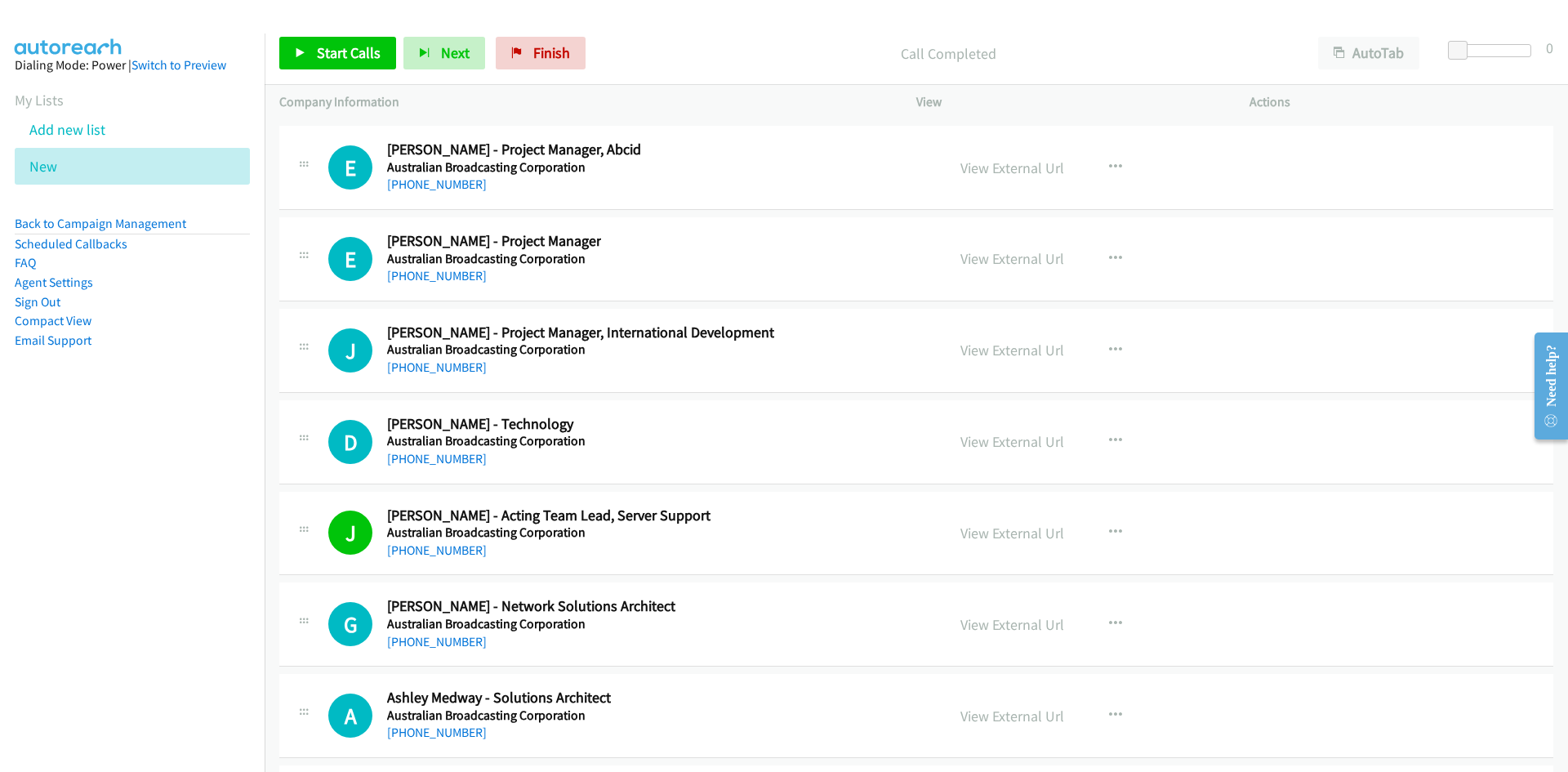
scroll to position [24417, 0]
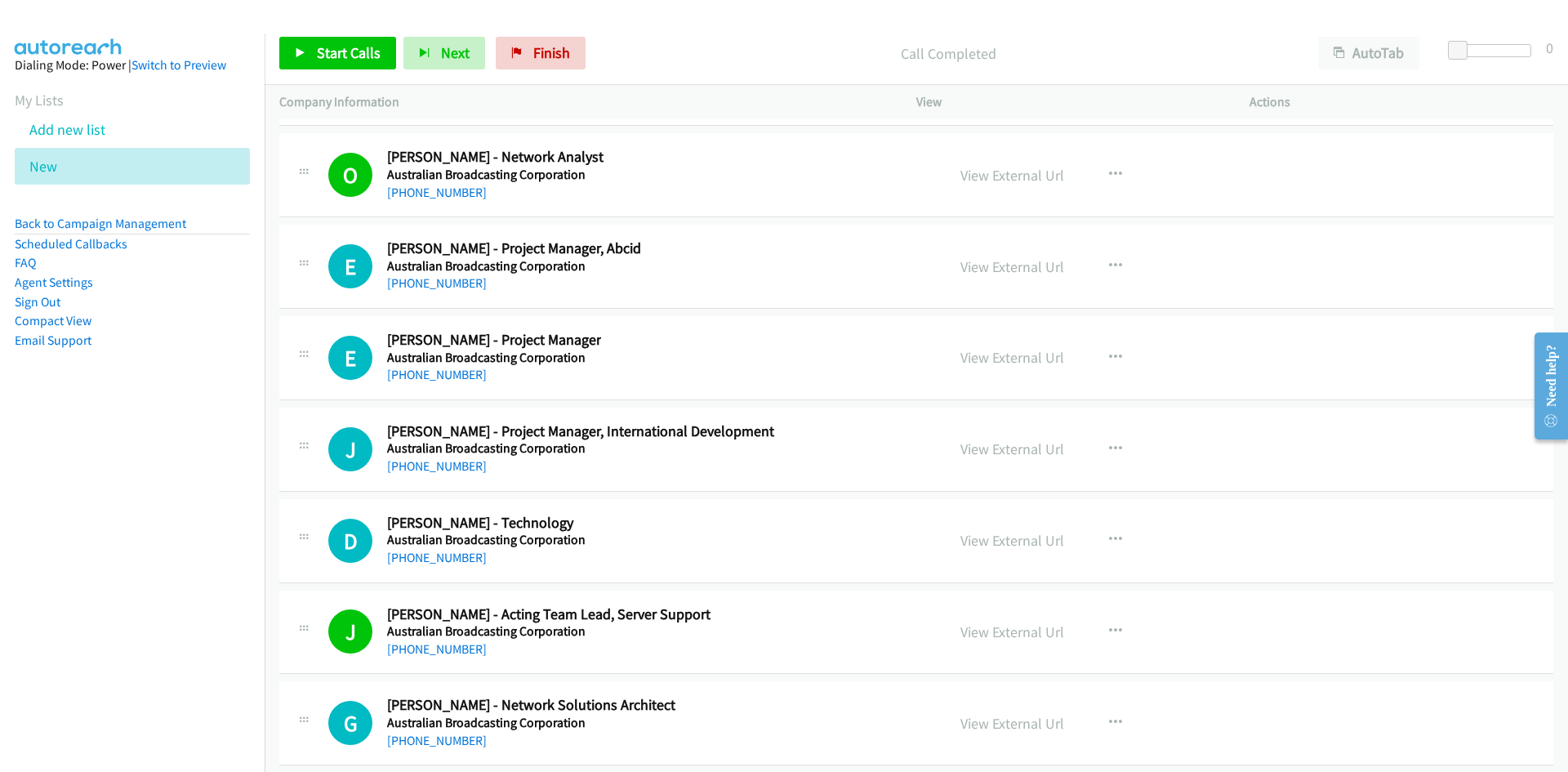
click at [778, 504] on div "D Callback Scheduled Damian Zulian - Technology Australian Broadcasting Corpora…" at bounding box center [916, 541] width 1274 height 84
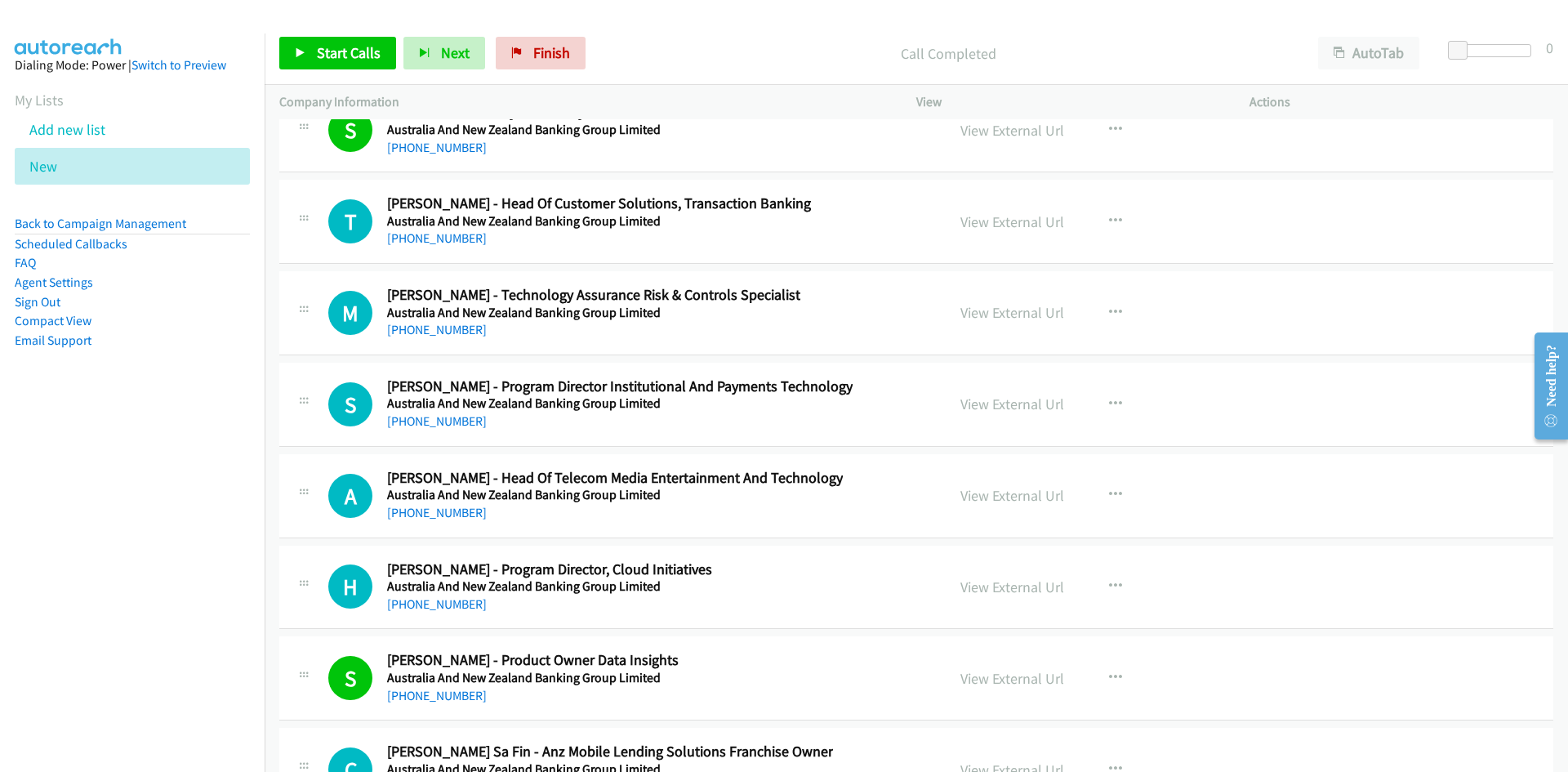
scroll to position [23028, 0]
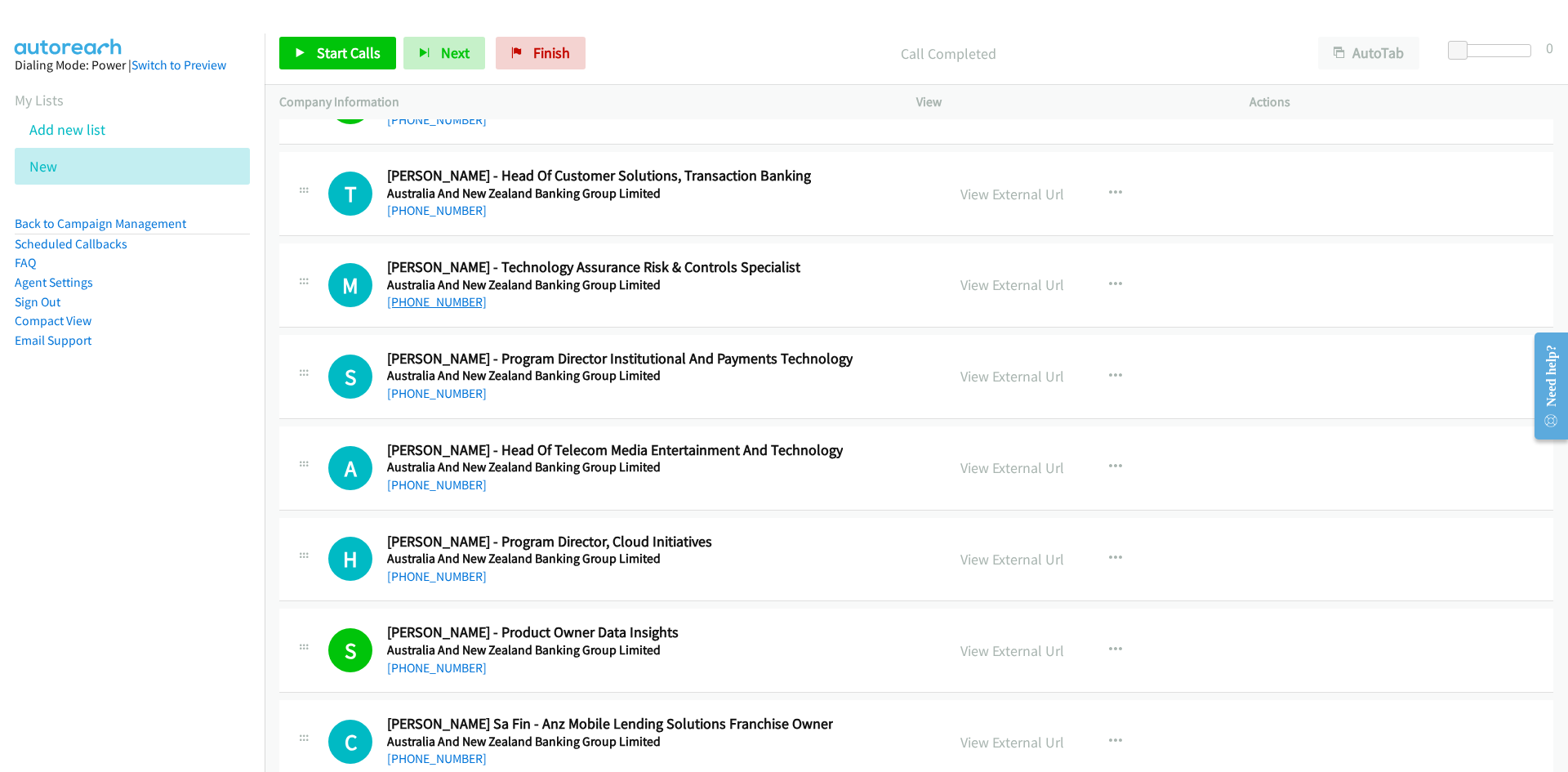
click at [436, 306] on link "+61 424 887 879" at bounding box center [437, 301] width 99 height 15
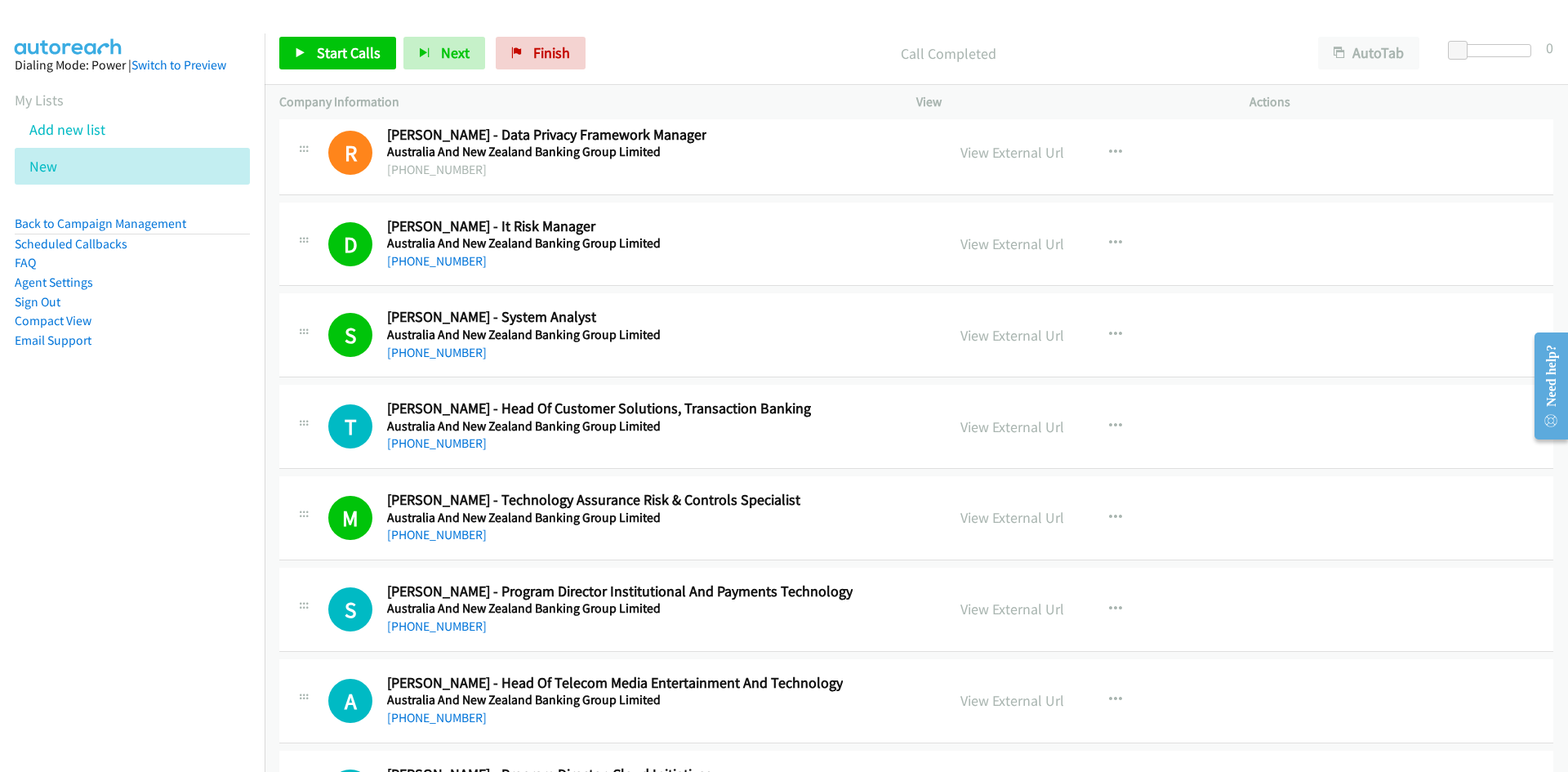
scroll to position [22783, 0]
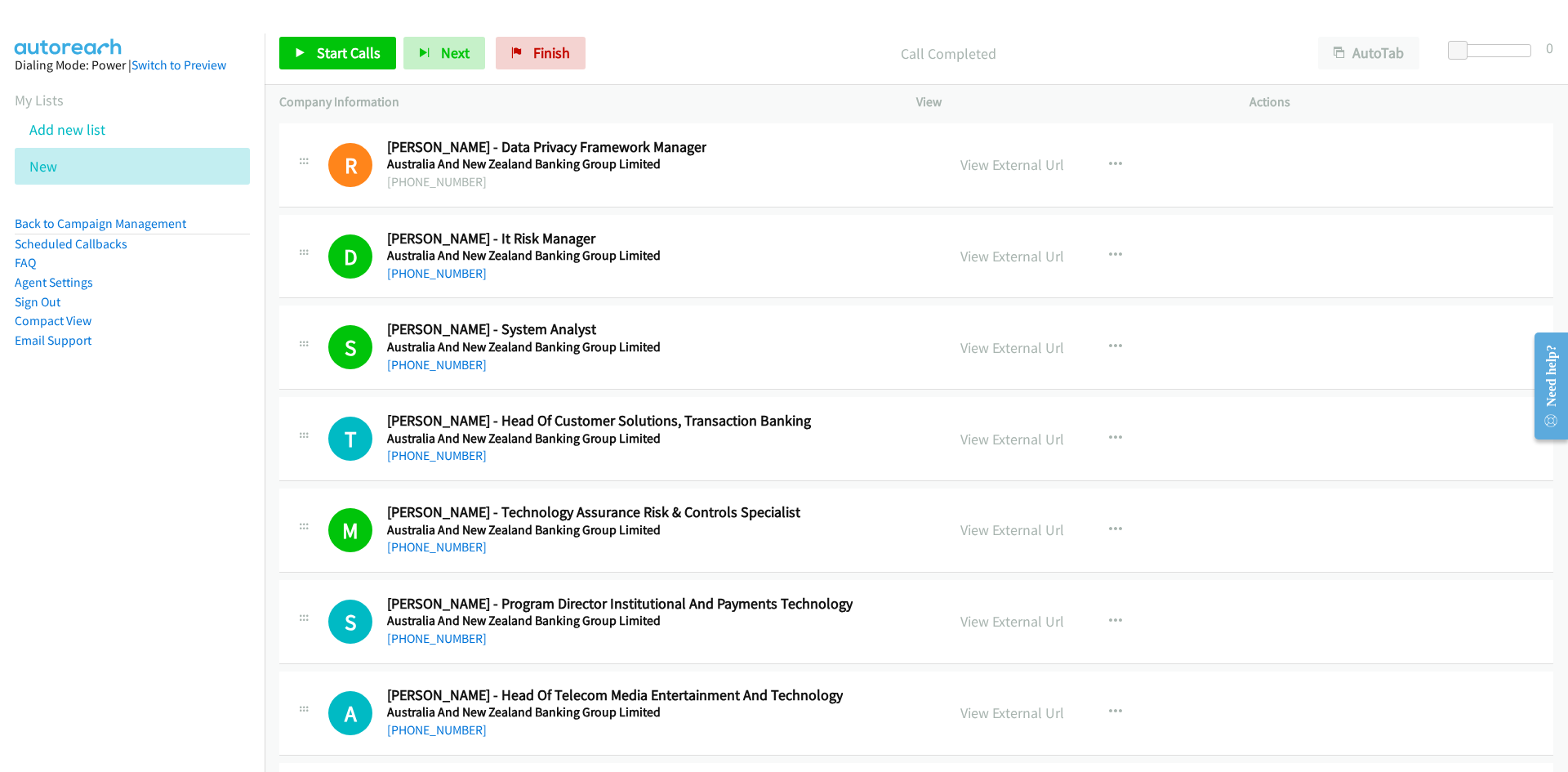
click at [822, 368] on div "S Callback Scheduled Stephen Crye - System Analyst Australia And New Zealand Ba…" at bounding box center [629, 347] width 603 height 54
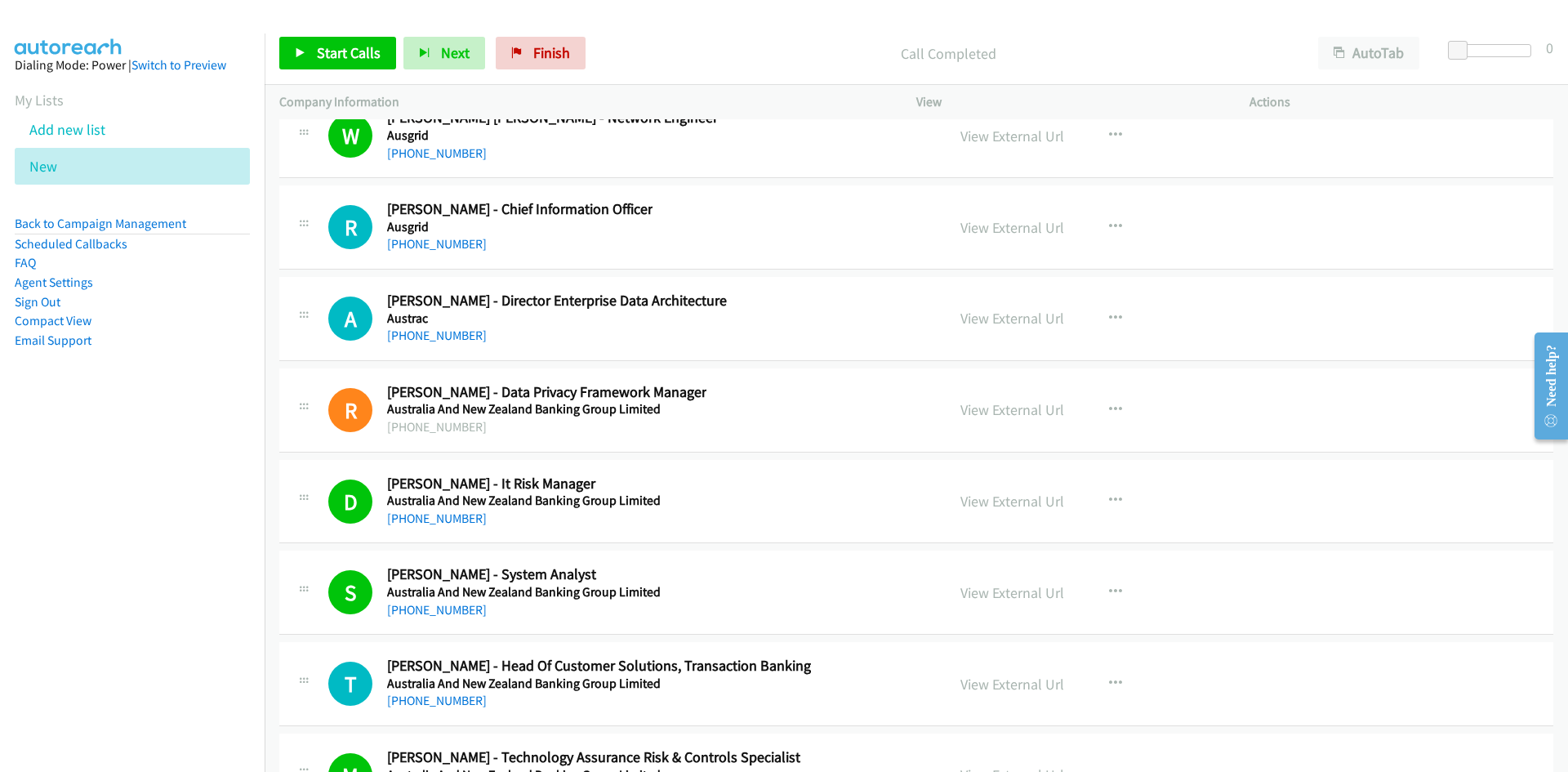
scroll to position [22457, 0]
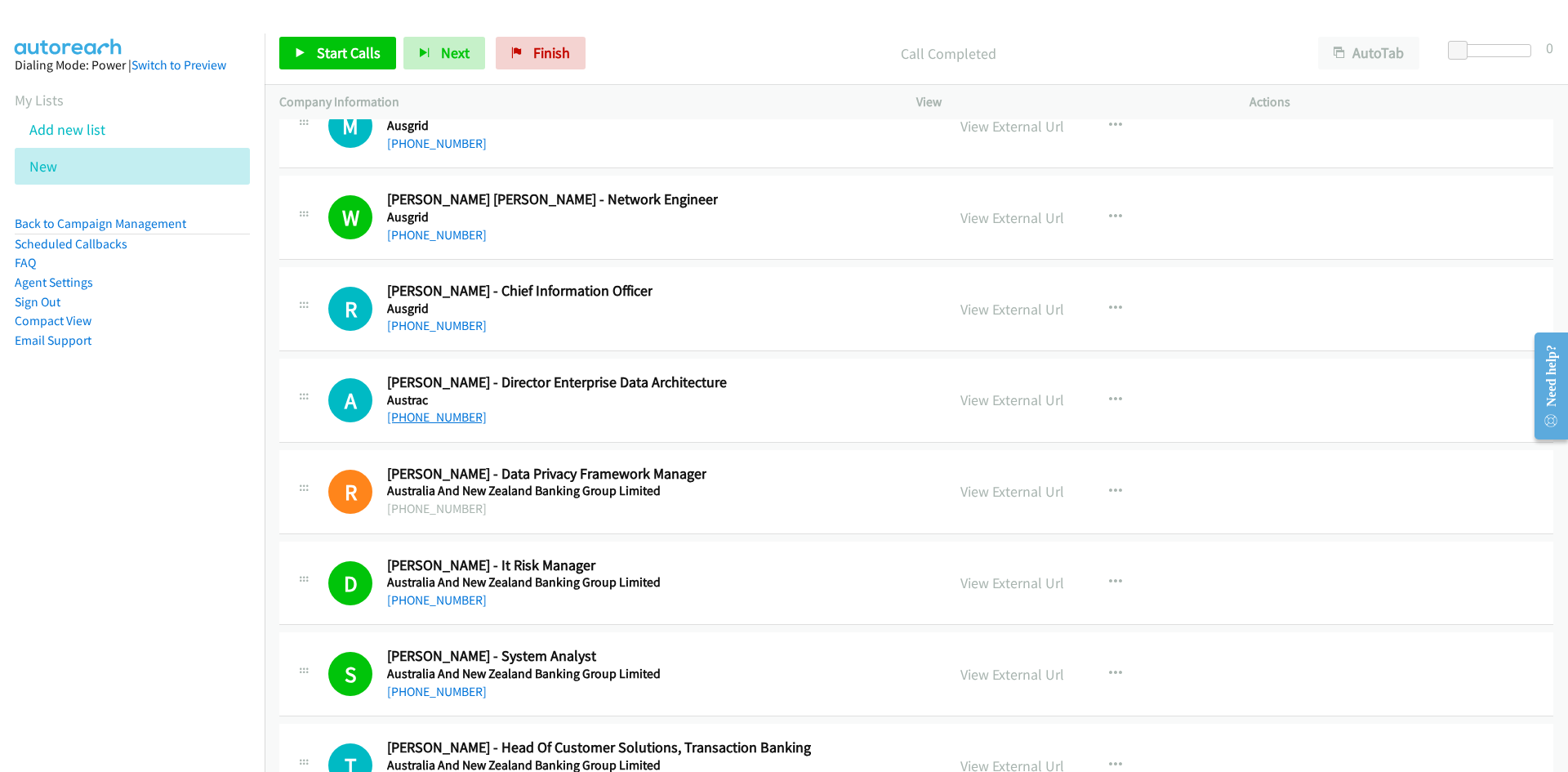
click at [411, 420] on link "+61 452 212 225" at bounding box center [437, 416] width 99 height 15
click at [825, 396] on div "A Callback Scheduled Ashwin Narayanan - Director Enterprise Data Architecture A…" at bounding box center [629, 400] width 603 height 54
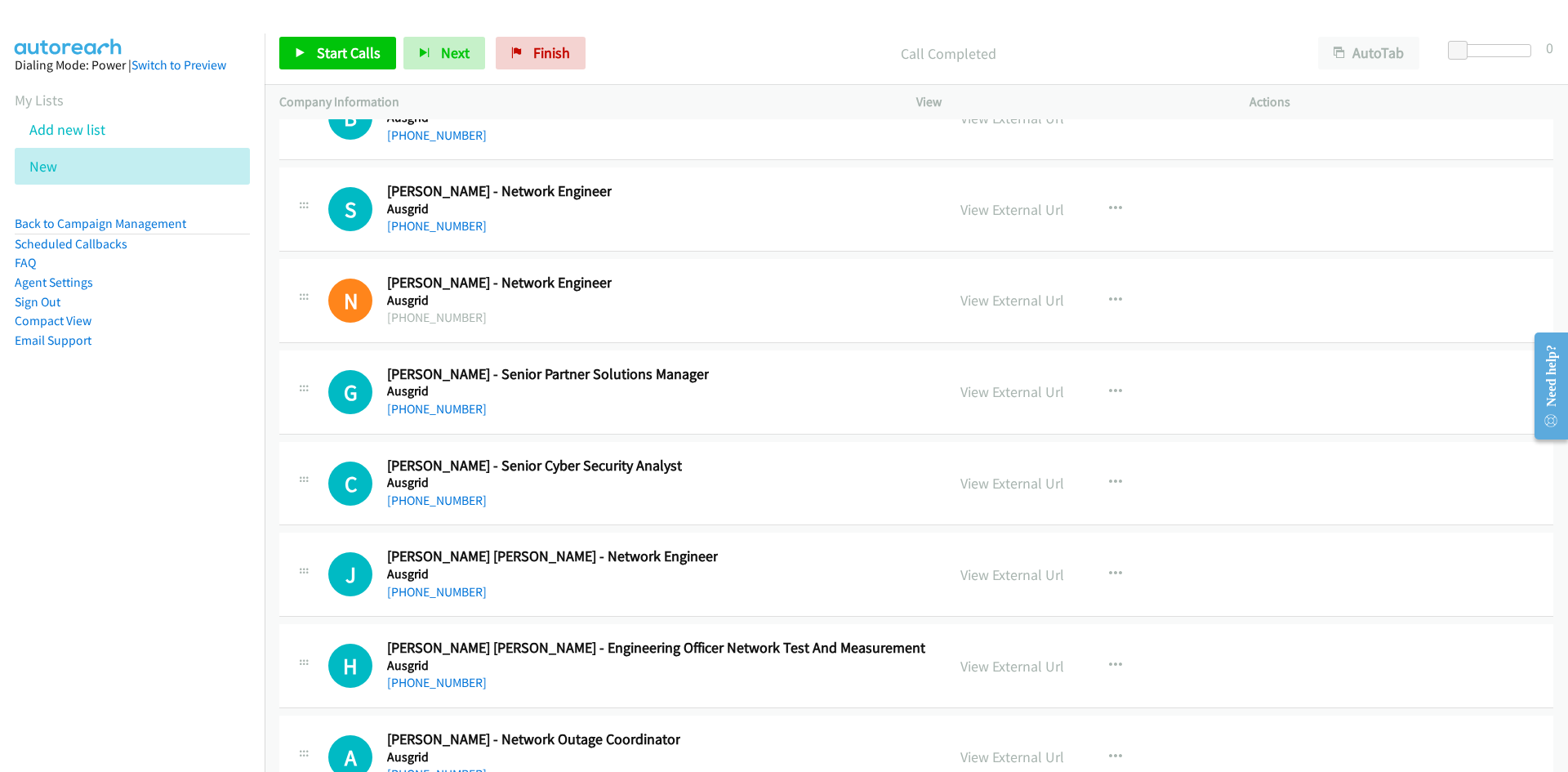
scroll to position [21069, 0]
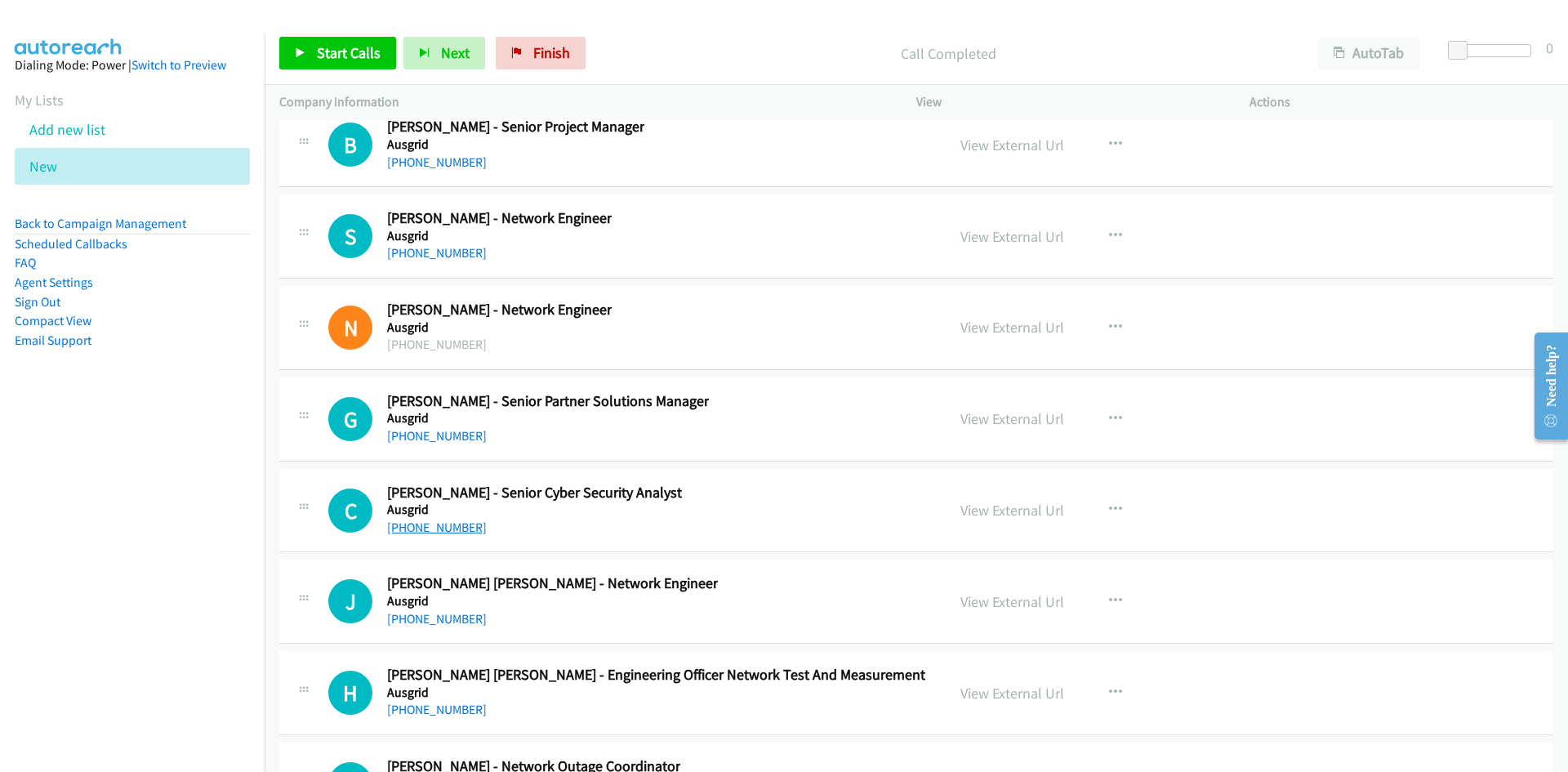
click at [457, 527] on link "+61 428 582 374" at bounding box center [437, 526] width 99 height 15
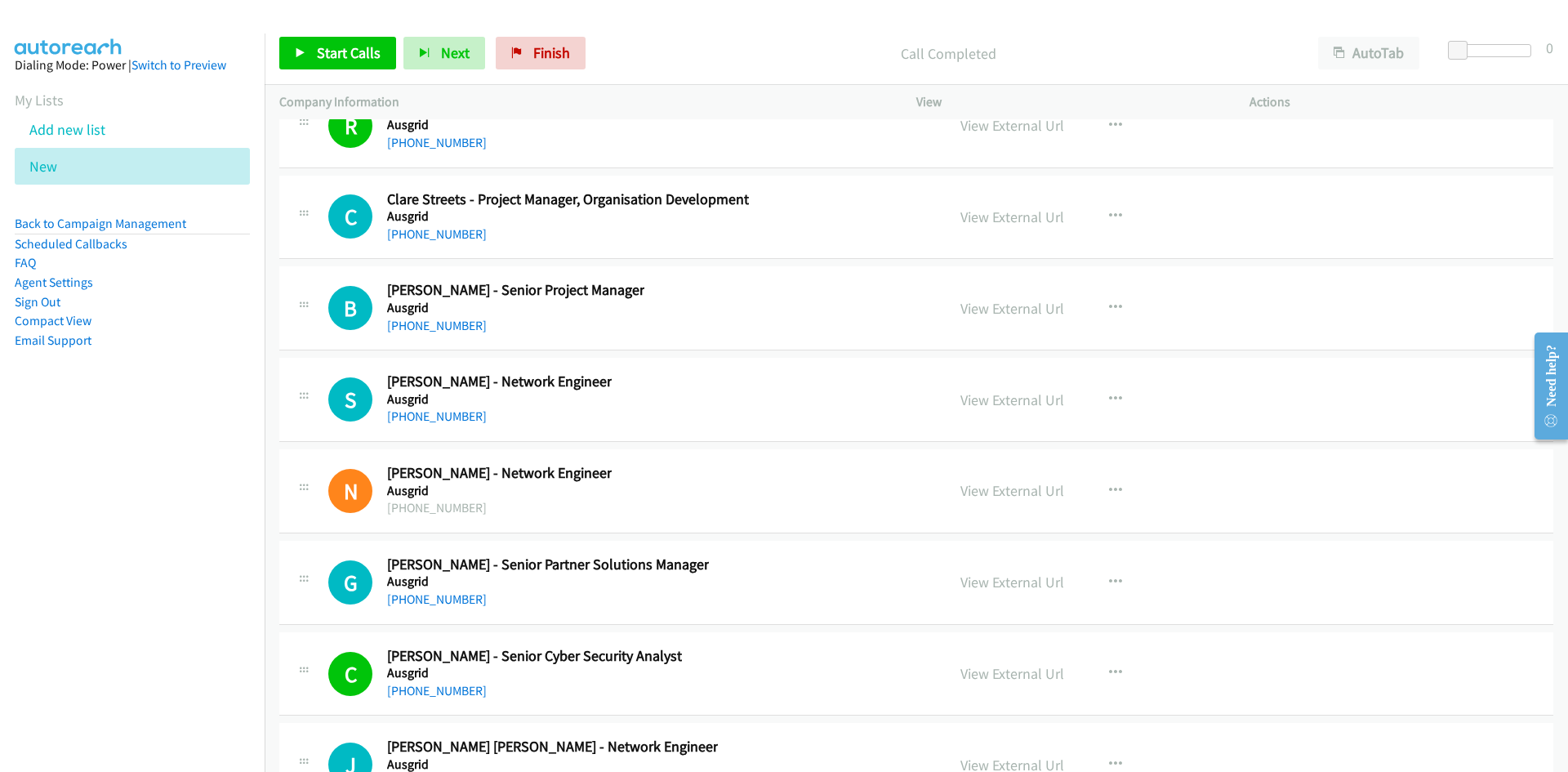
click at [789, 502] on div "N Callback Scheduled Nasir Mohammad - Network Engineer Ausgrid Indian/Cocos +61…" at bounding box center [629, 491] width 603 height 54
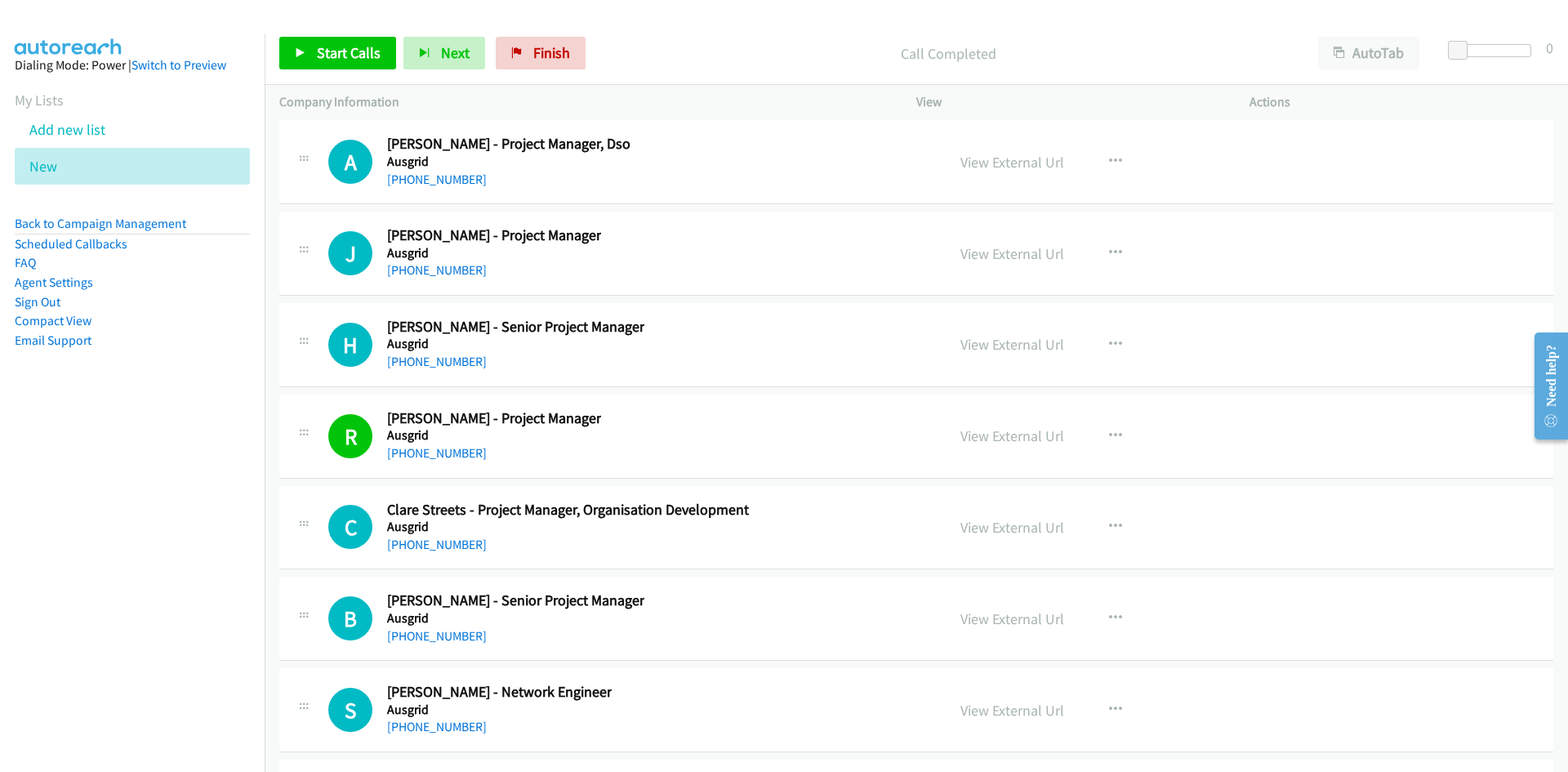
scroll to position [20497, 0]
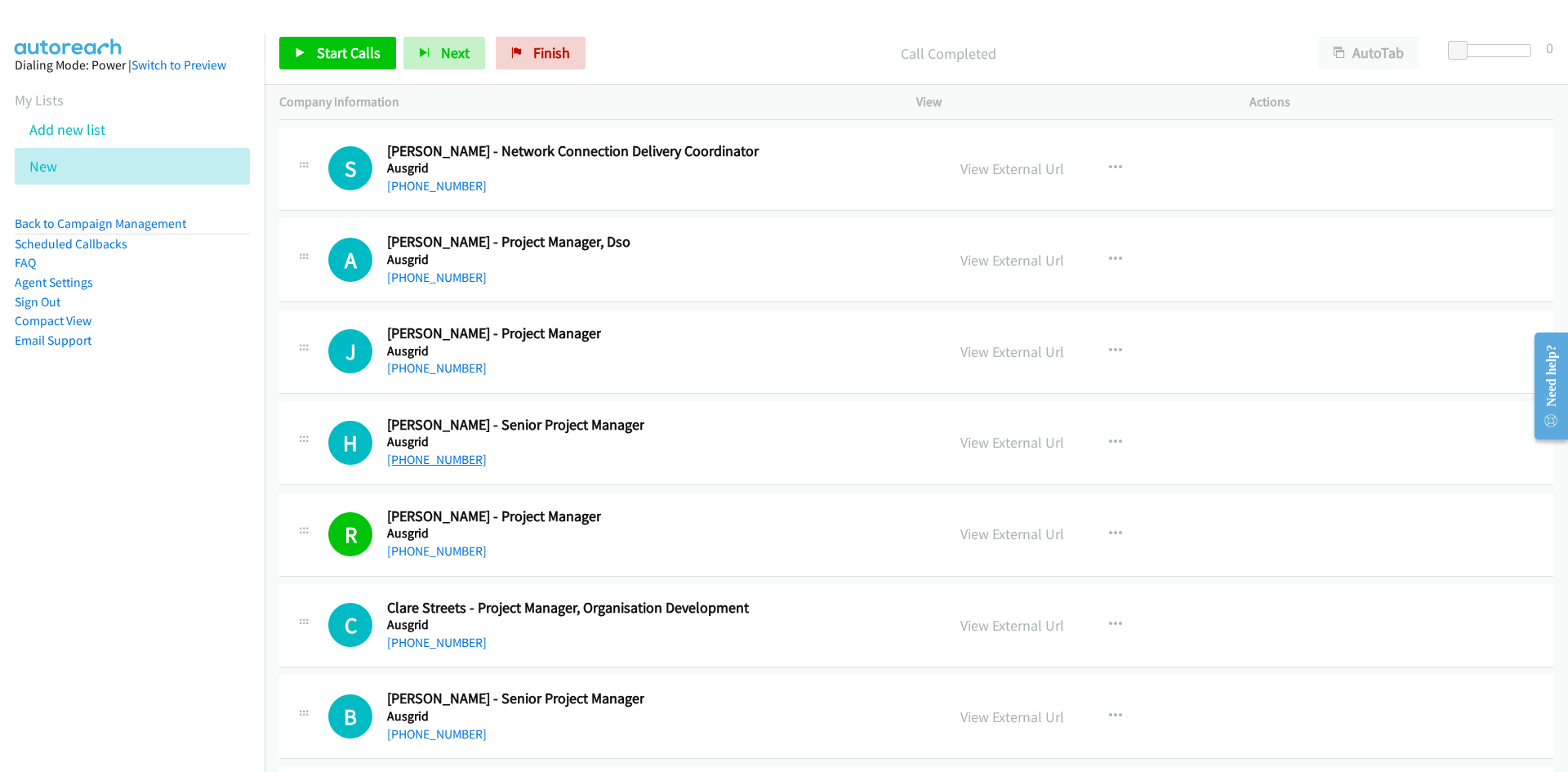
click at [448, 456] on link "+61 468 896 369" at bounding box center [437, 458] width 99 height 15
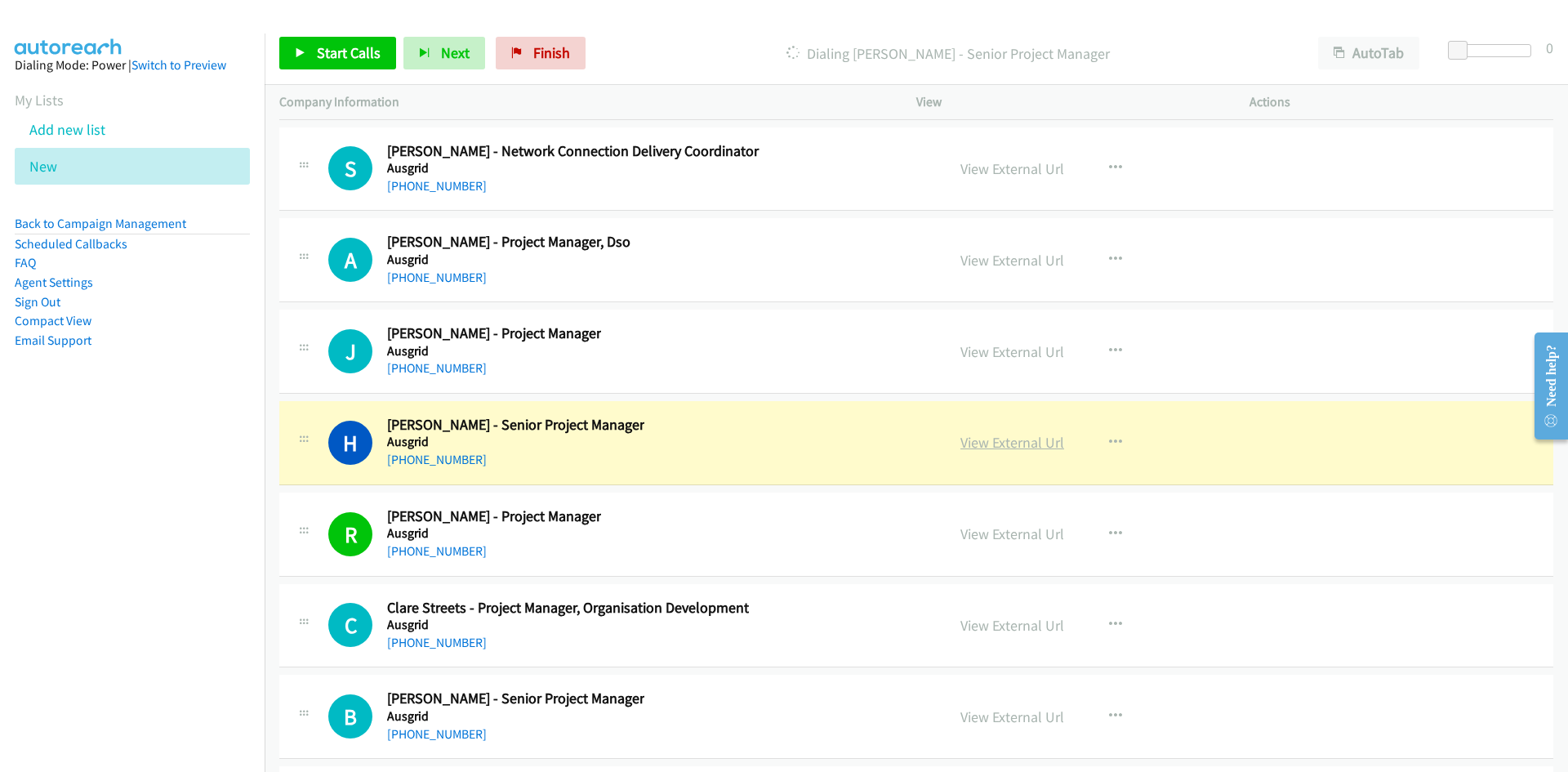
click at [983, 446] on link "View External Url" at bounding box center [1012, 442] width 104 height 19
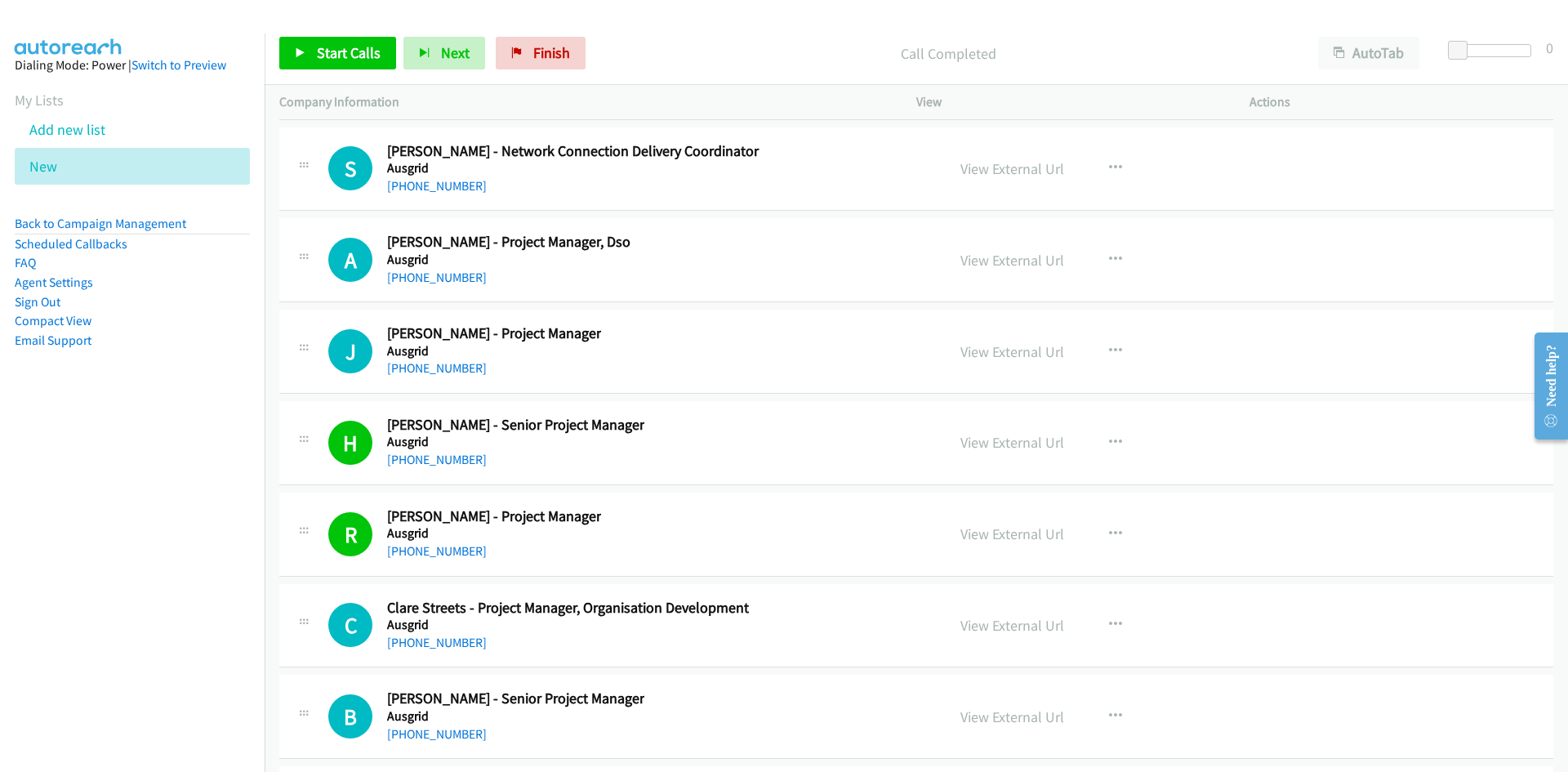
click at [729, 503] on div "R Callback Scheduled Radha Rockwood - Project Manager Ausgrid Australia/Sydney …" at bounding box center [916, 534] width 1274 height 84
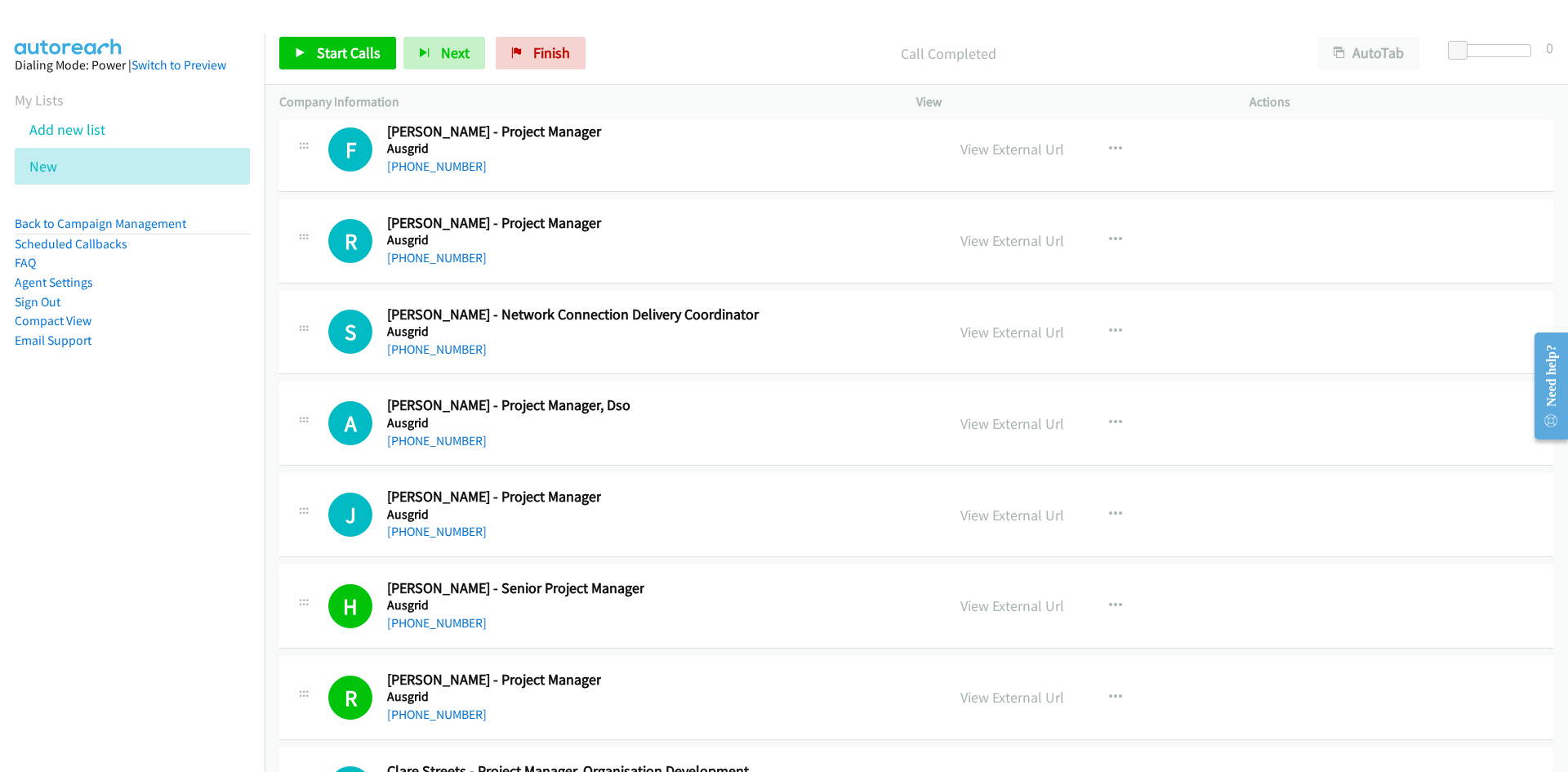
scroll to position [20252, 0]
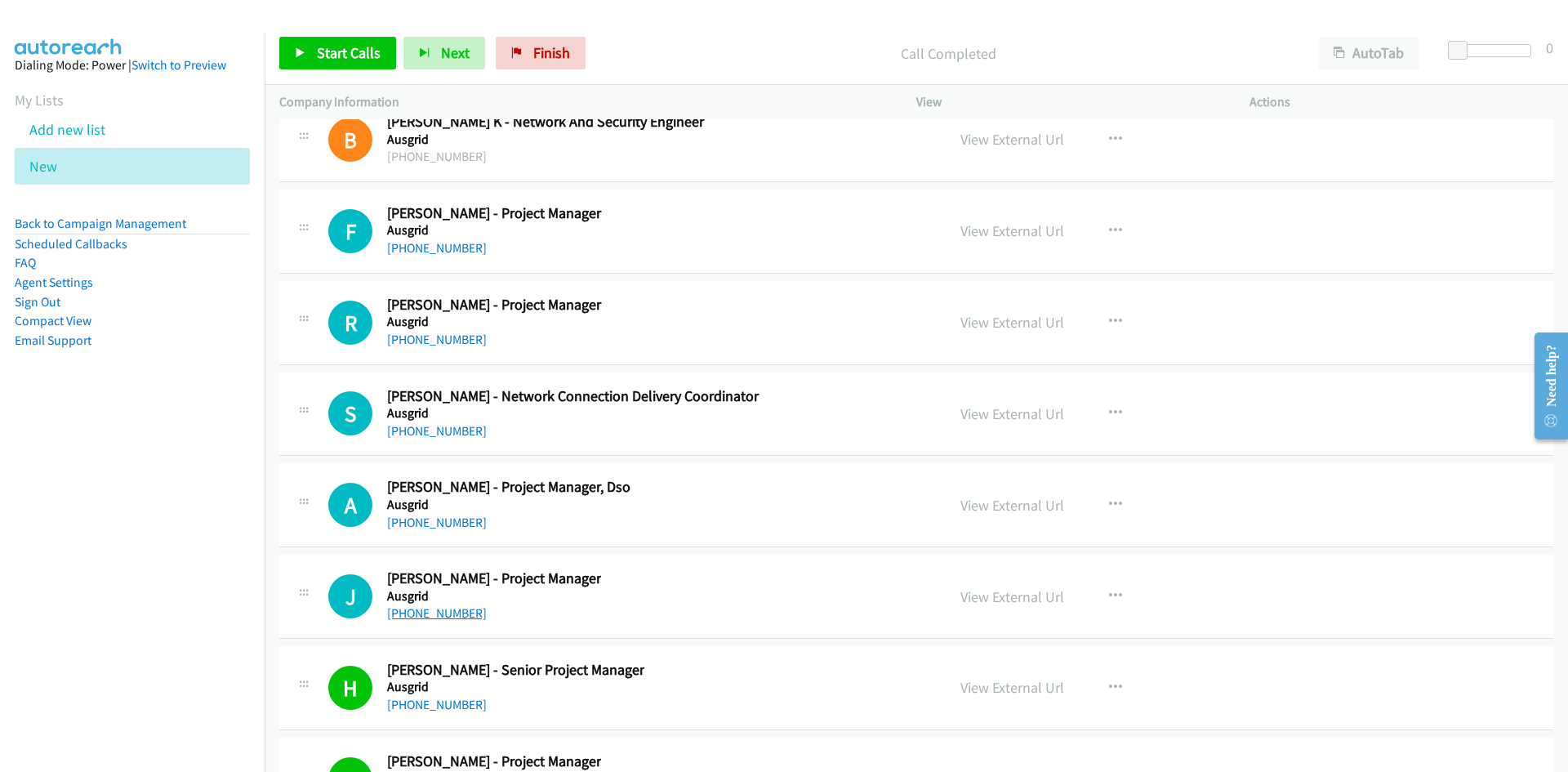
click at [418, 608] on link "+61 423 551 235" at bounding box center [437, 612] width 99 height 15
click at [648, 534] on div "A Callback Scheduled Aaron Hall - Project Manager, Dso Ausgrid Australia/Sydney…" at bounding box center [916, 504] width 1274 height 84
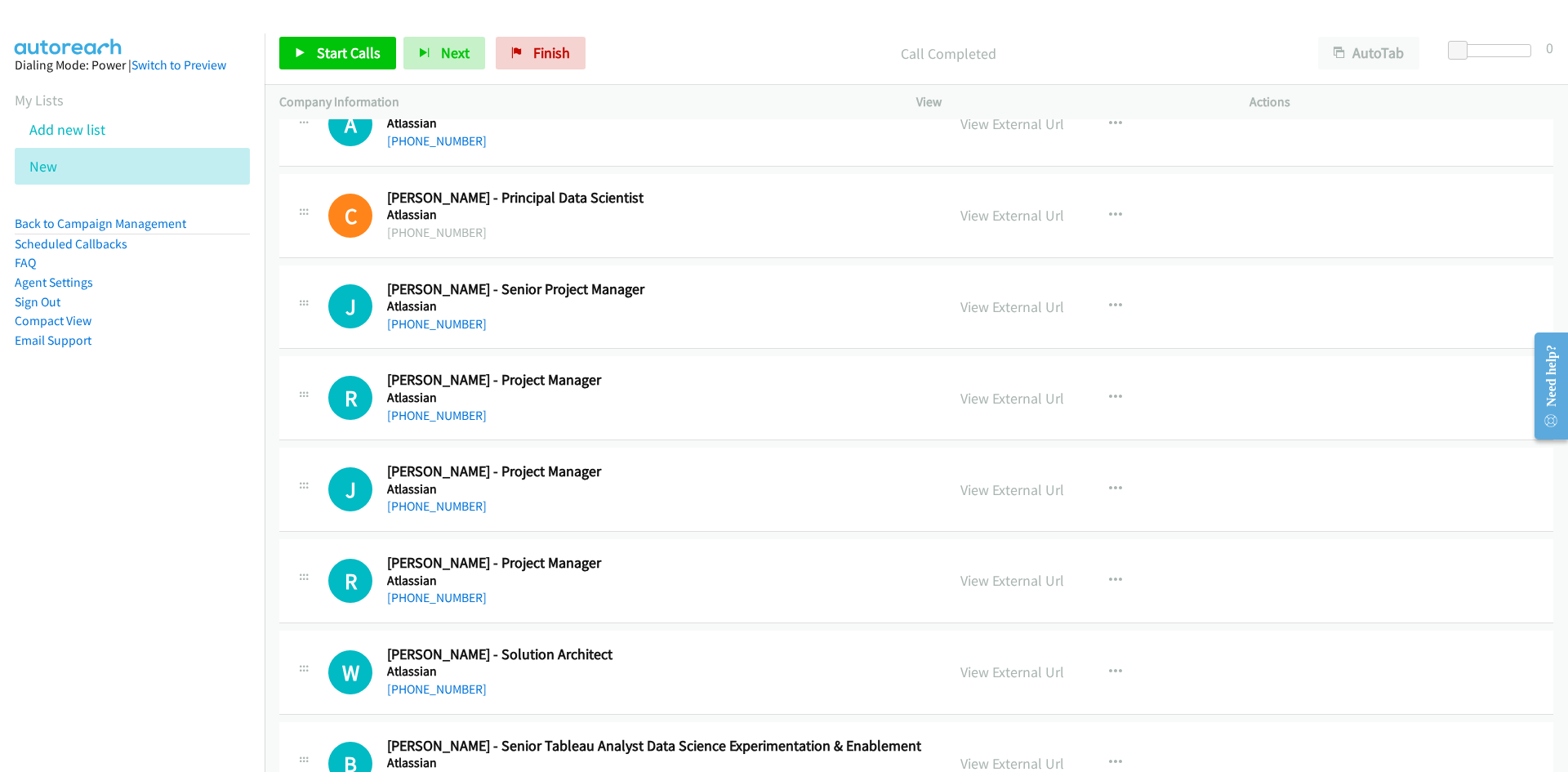
scroll to position [19354, 0]
click at [411, 418] on link "+61 2 0796 0060" at bounding box center [437, 416] width 99 height 15
click at [431, 508] on link "+61 423 970 377" at bounding box center [437, 506] width 99 height 15
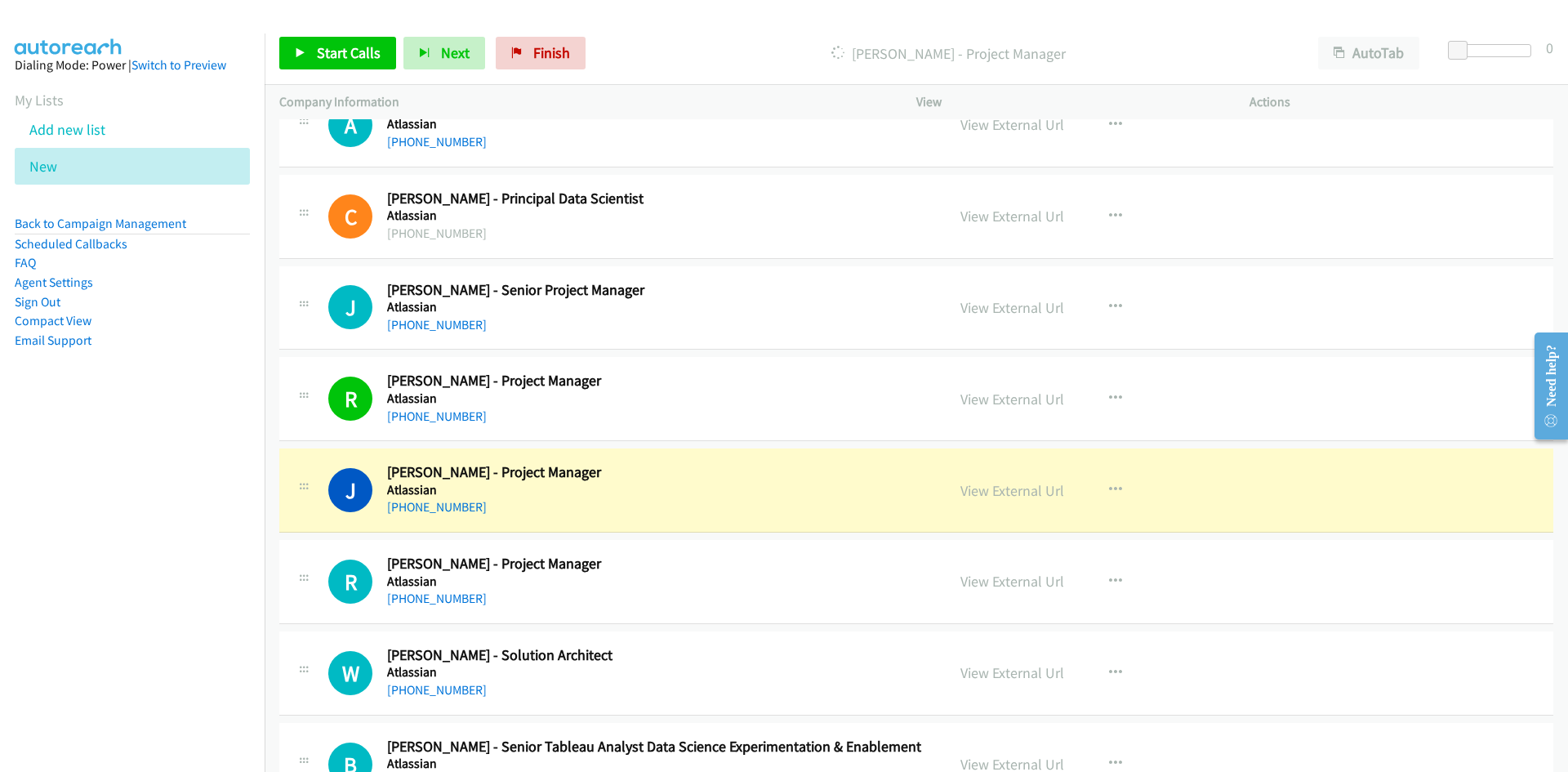
click at [798, 503] on div "+61 423 970 377" at bounding box center [656, 507] width 538 height 20
click at [1009, 490] on link "View External Url" at bounding box center [1012, 490] width 104 height 19
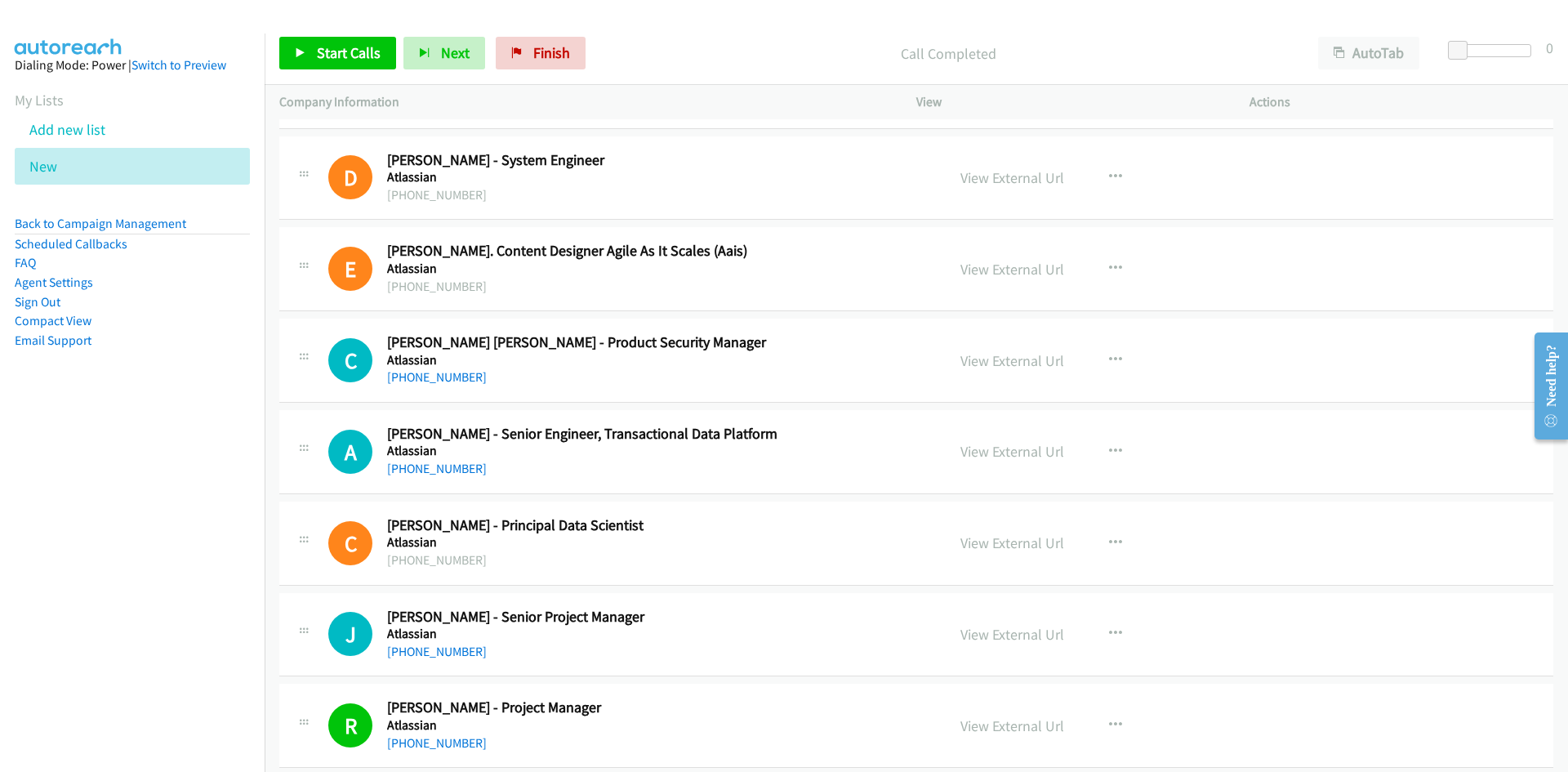
scroll to position [18946, 0]
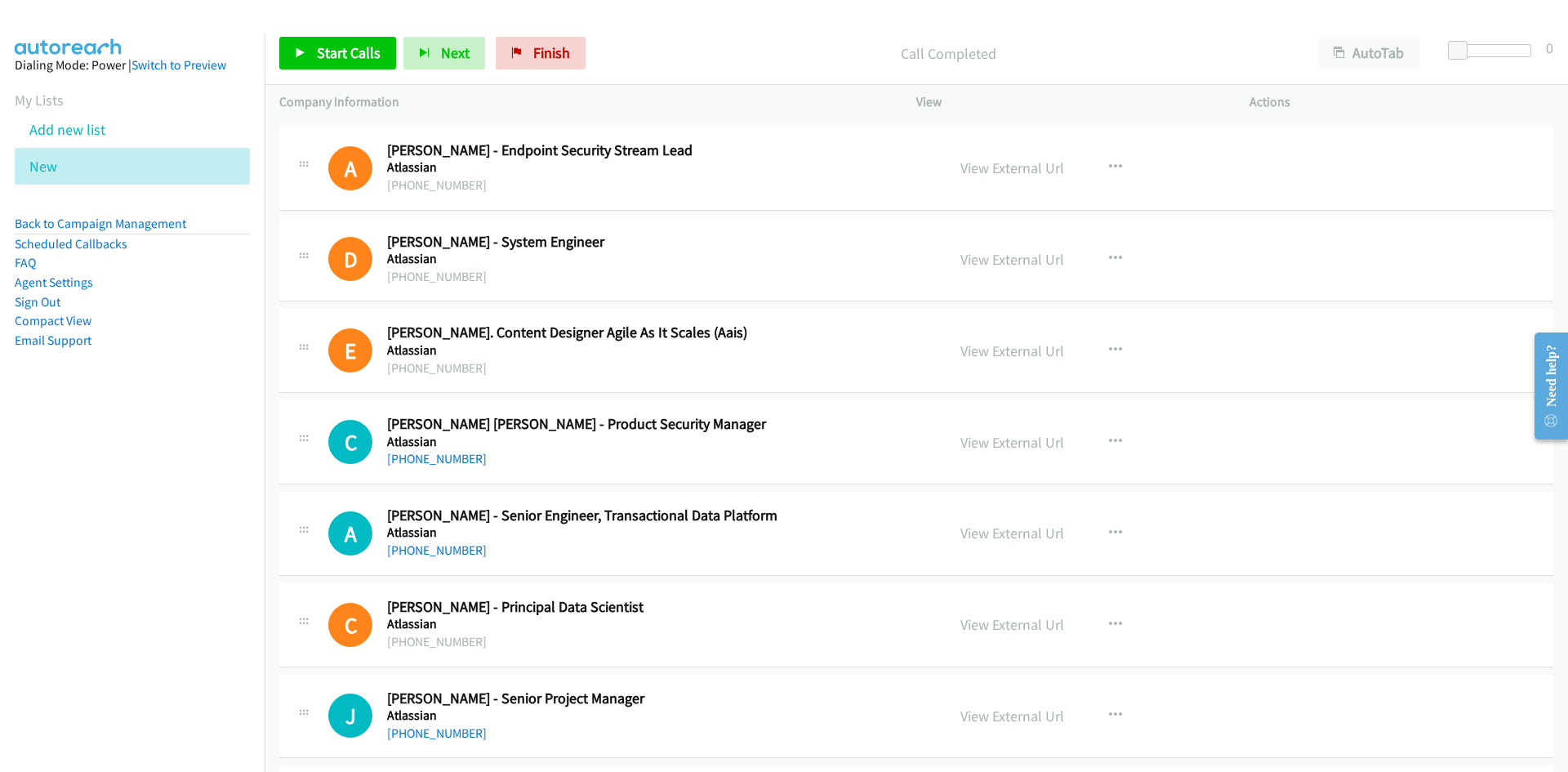
drag, startPoint x: 439, startPoint y: 547, endPoint x: 452, endPoint y: 534, distance: 18.4
click at [439, 547] on link "+61 416 228 580" at bounding box center [437, 550] width 99 height 15
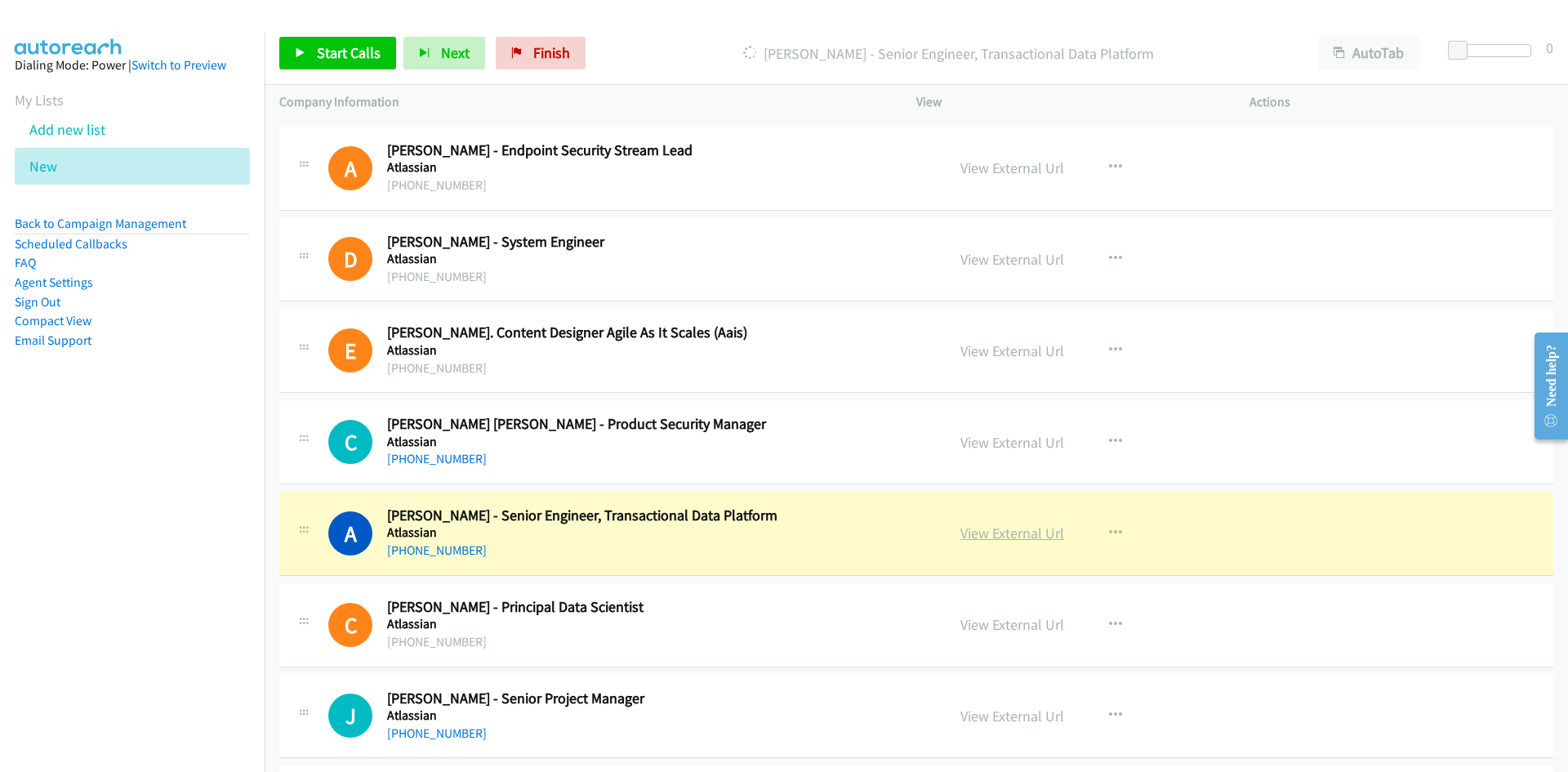
click at [982, 532] on link "View External Url" at bounding box center [1012, 532] width 104 height 19
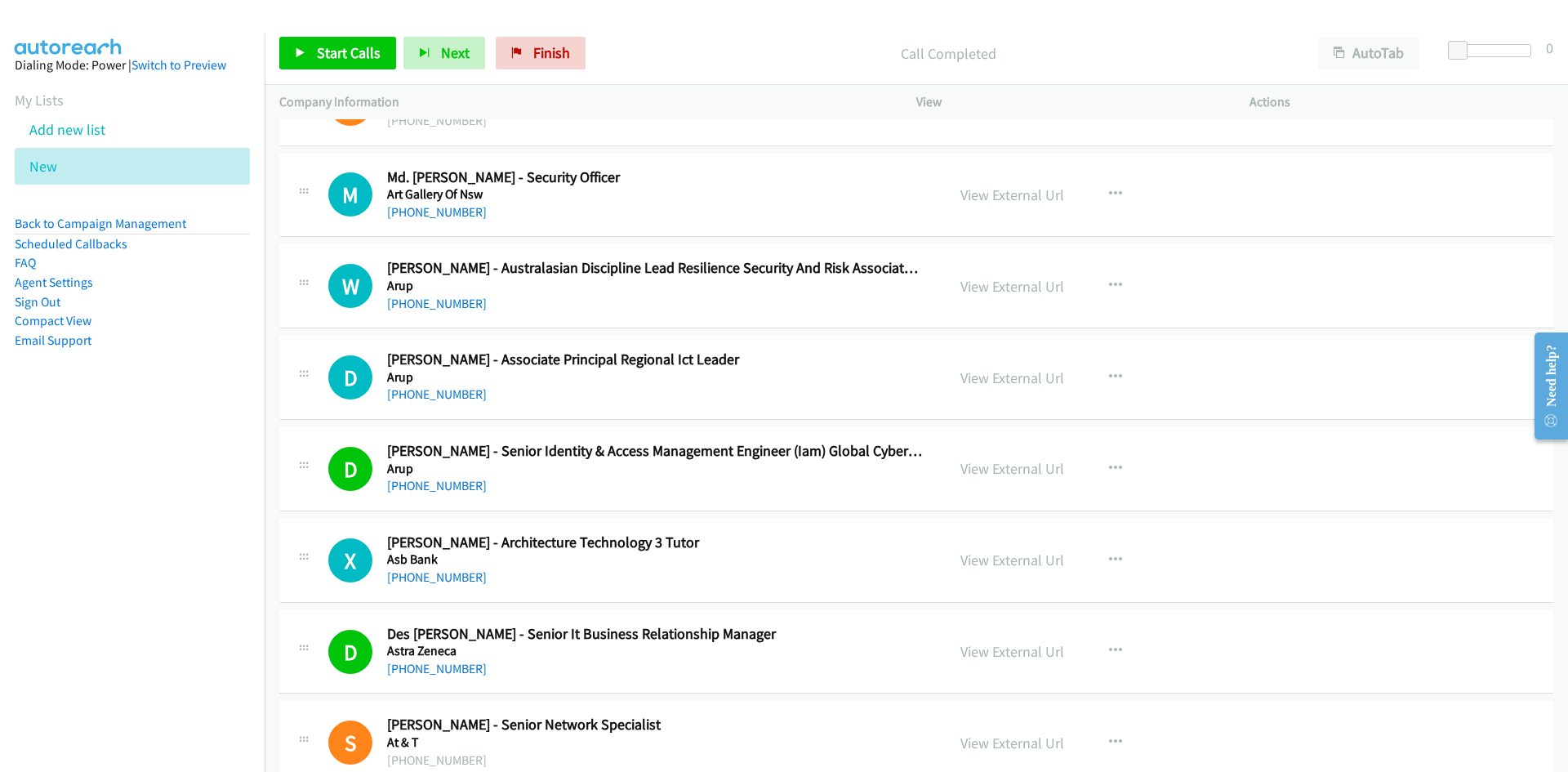
scroll to position [17967, 0]
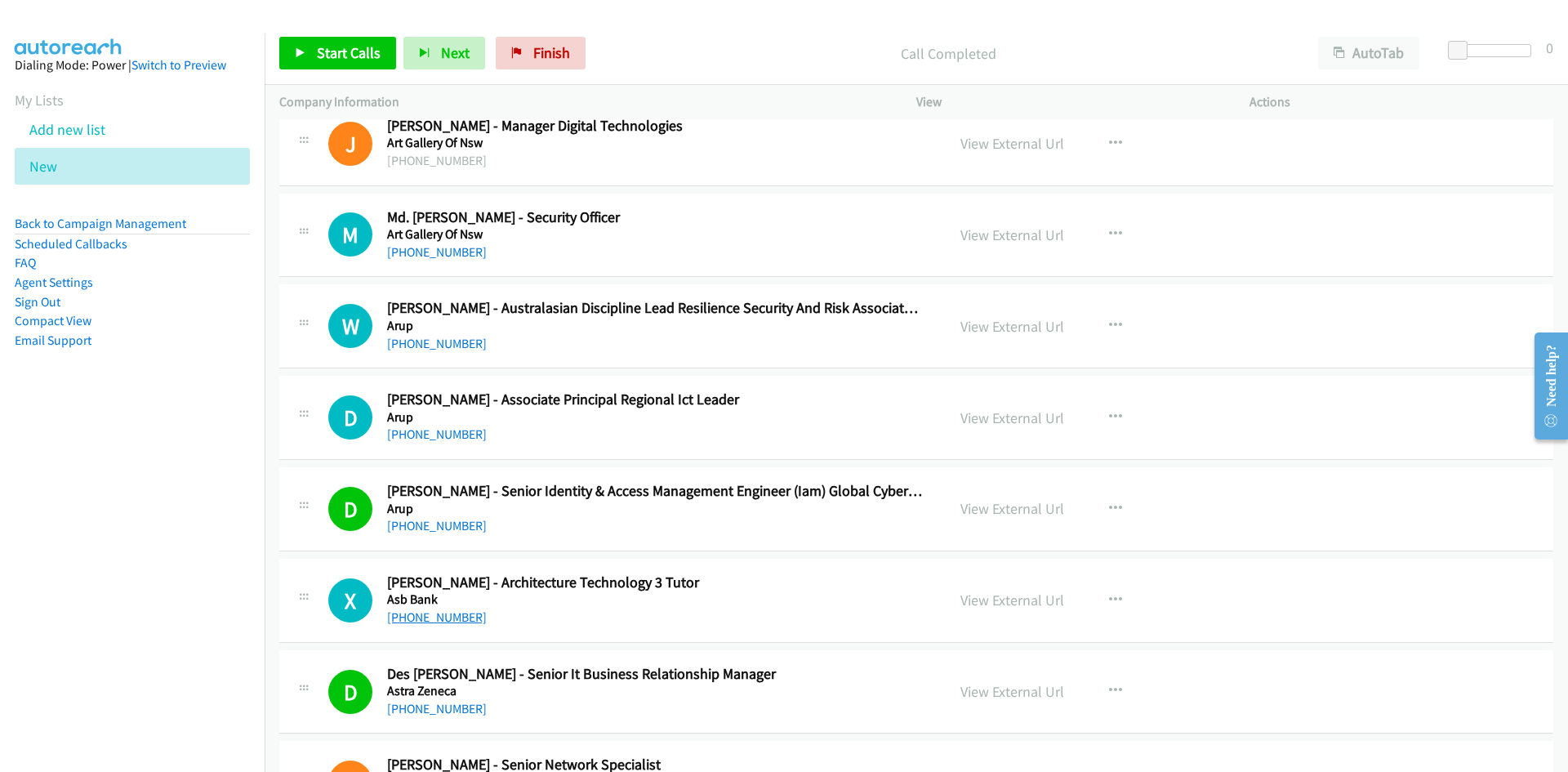
click at [428, 611] on link "+61 425 859 164" at bounding box center [437, 617] width 99 height 15
click at [765, 596] on h5 "Asb Bank" at bounding box center [656, 599] width 538 height 16
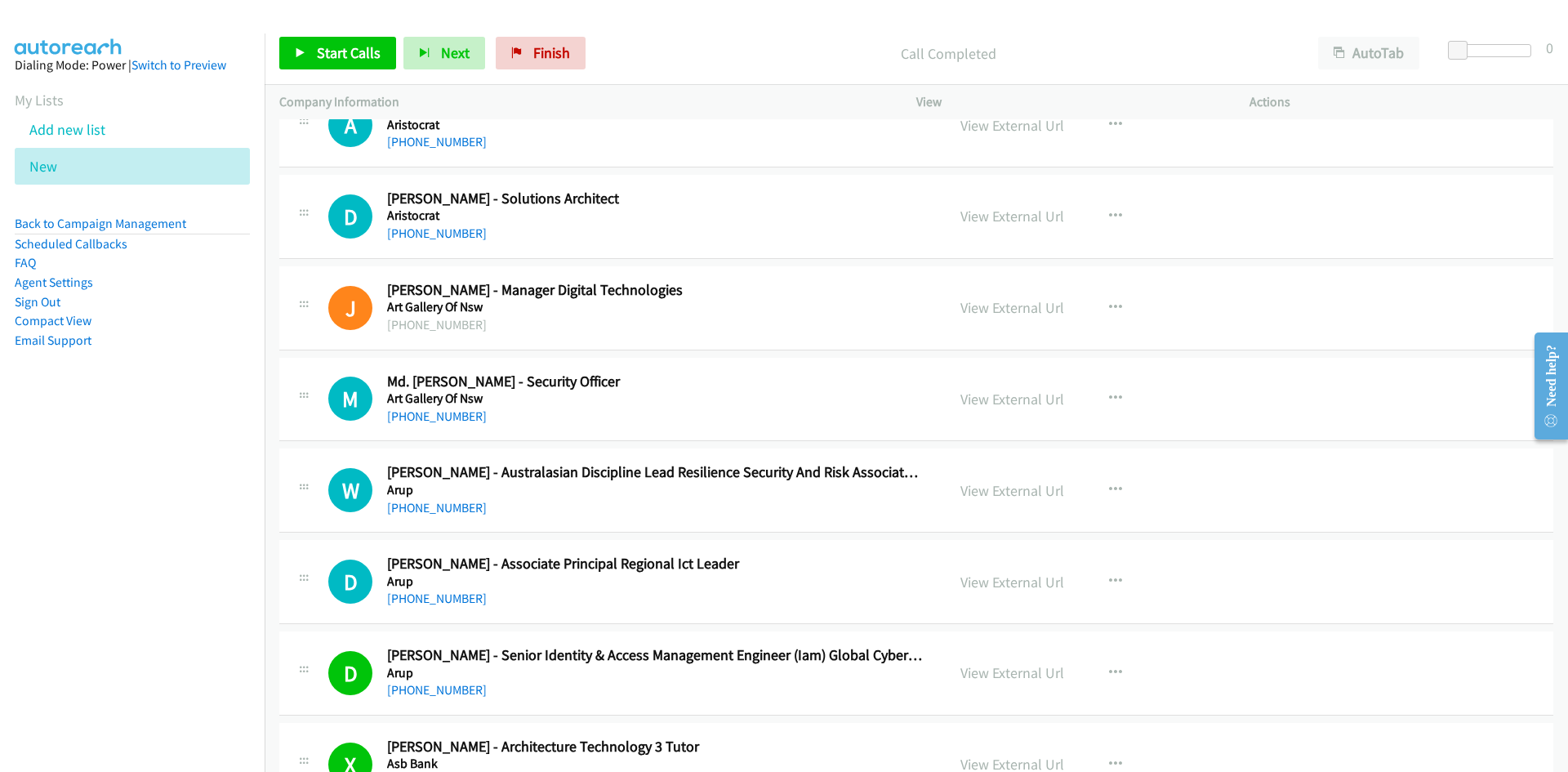
scroll to position [17803, 0]
click at [426, 419] on link "+61 426 523 123" at bounding box center [437, 415] width 99 height 15
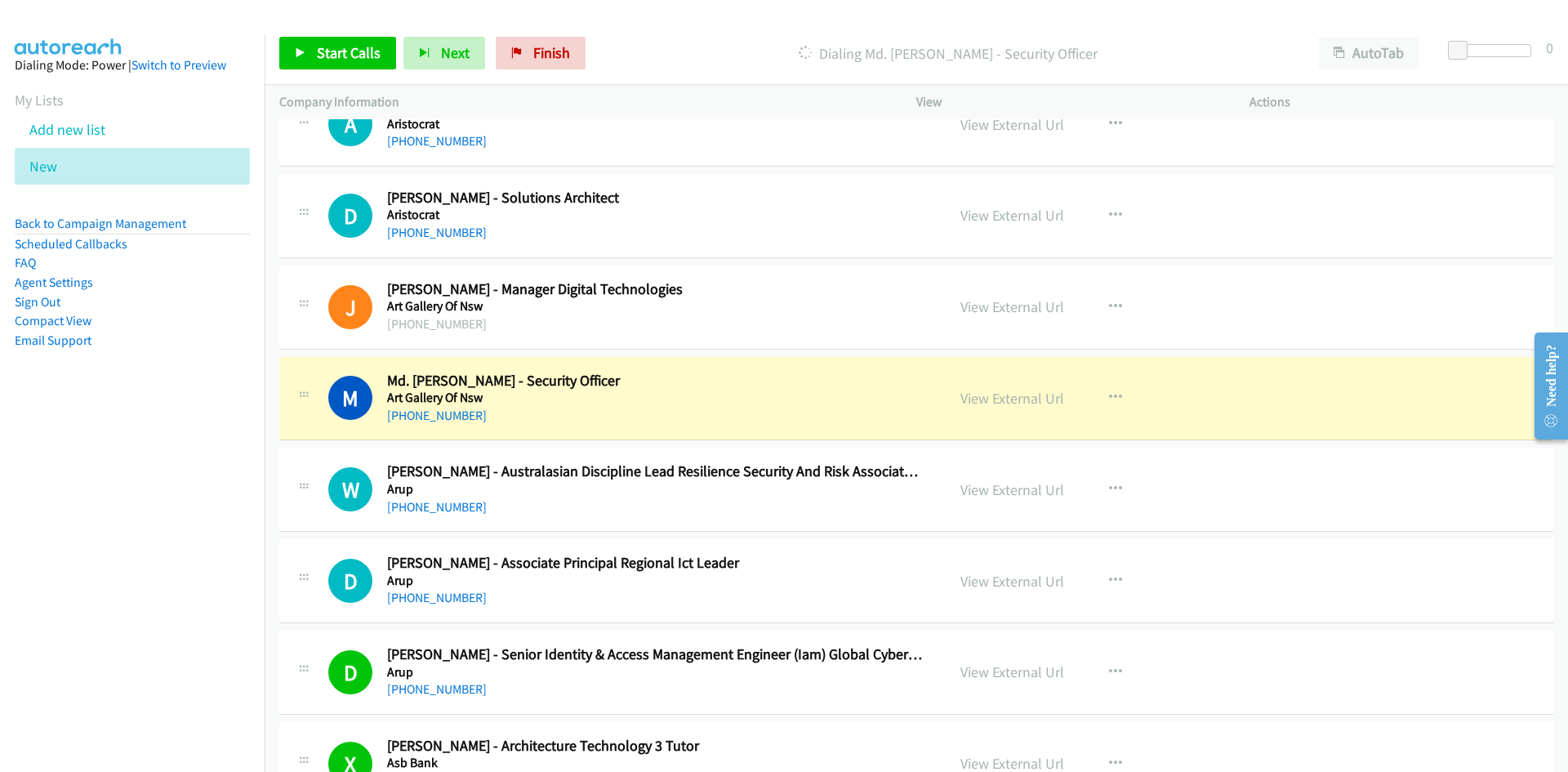
click at [797, 395] on h5 "Art Gallery Of Nsw" at bounding box center [656, 398] width 538 height 16
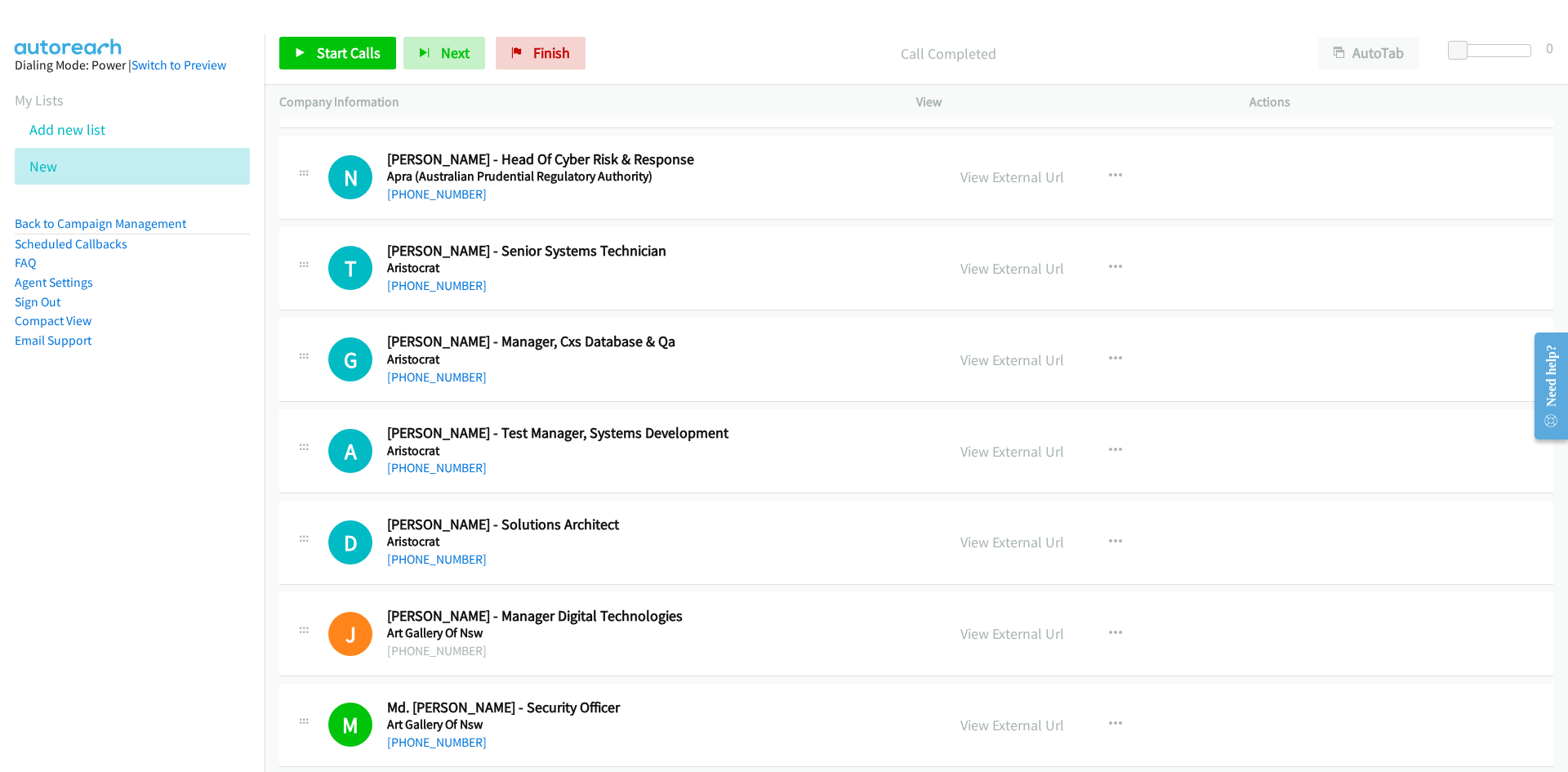
scroll to position [17394, 0]
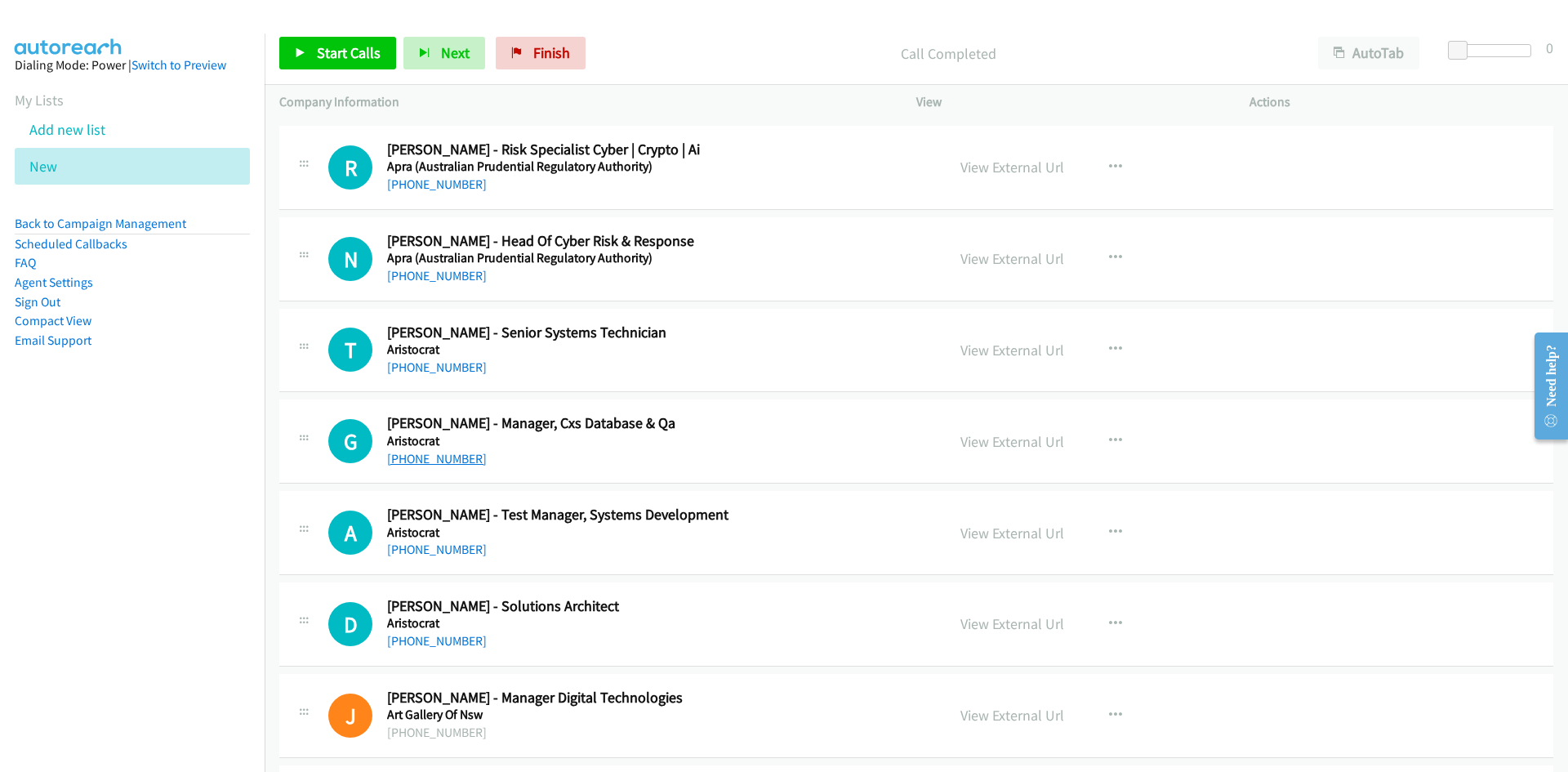
click at [430, 451] on link "+61 423 517 740" at bounding box center [437, 458] width 99 height 15
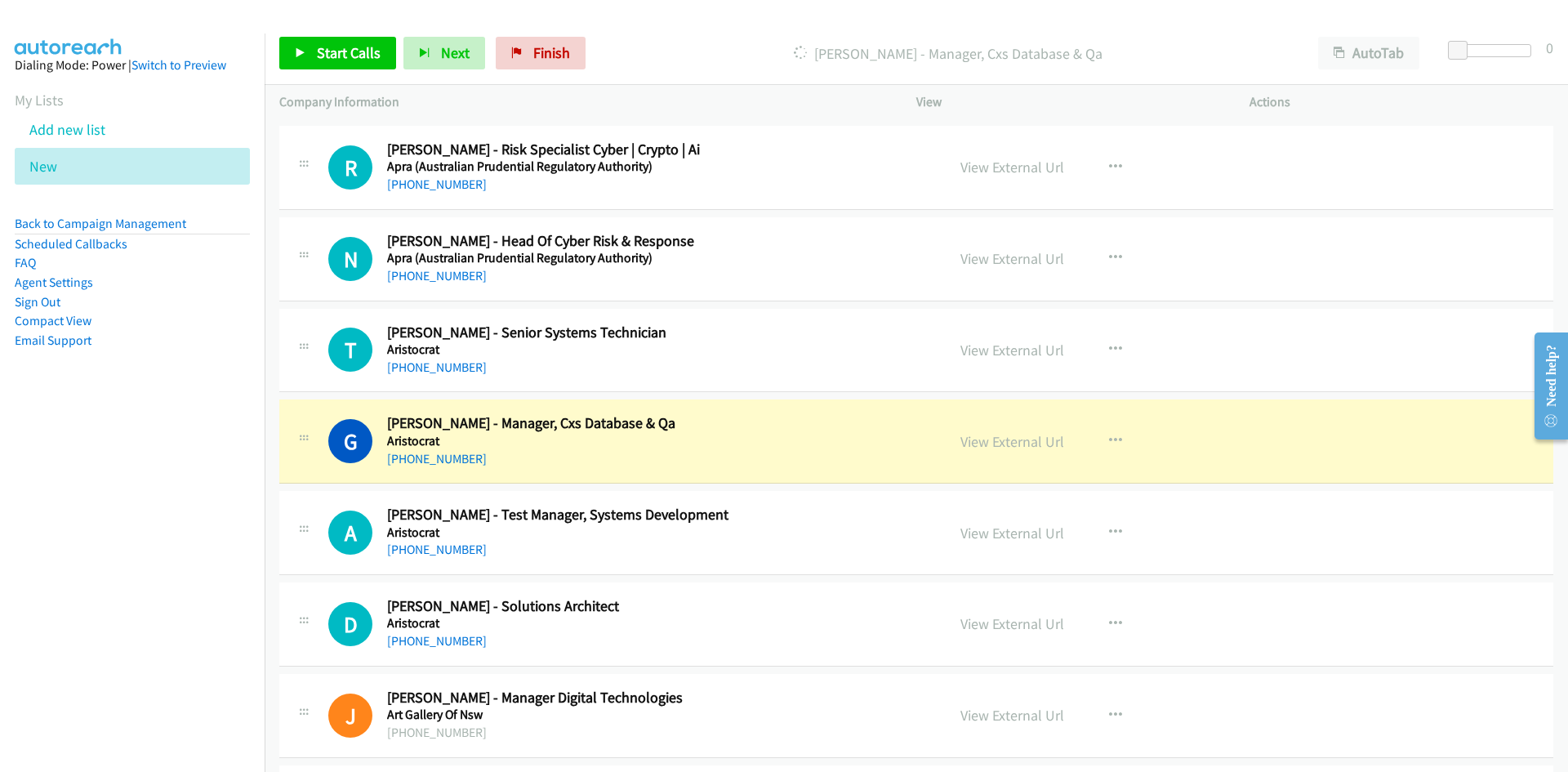
click at [752, 454] on div "+61 423 517 740" at bounding box center [656, 459] width 538 height 20
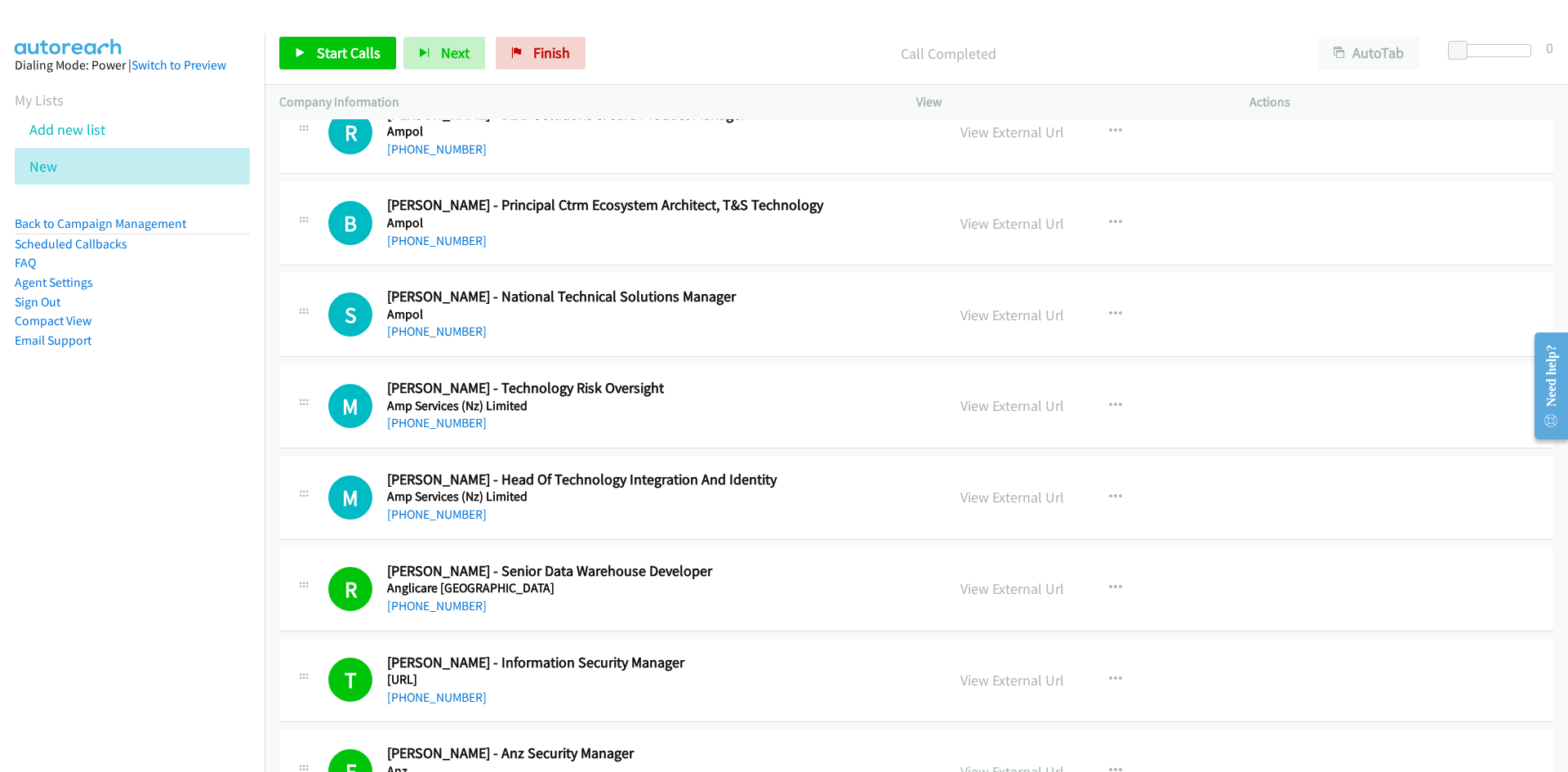
scroll to position [15598, 0]
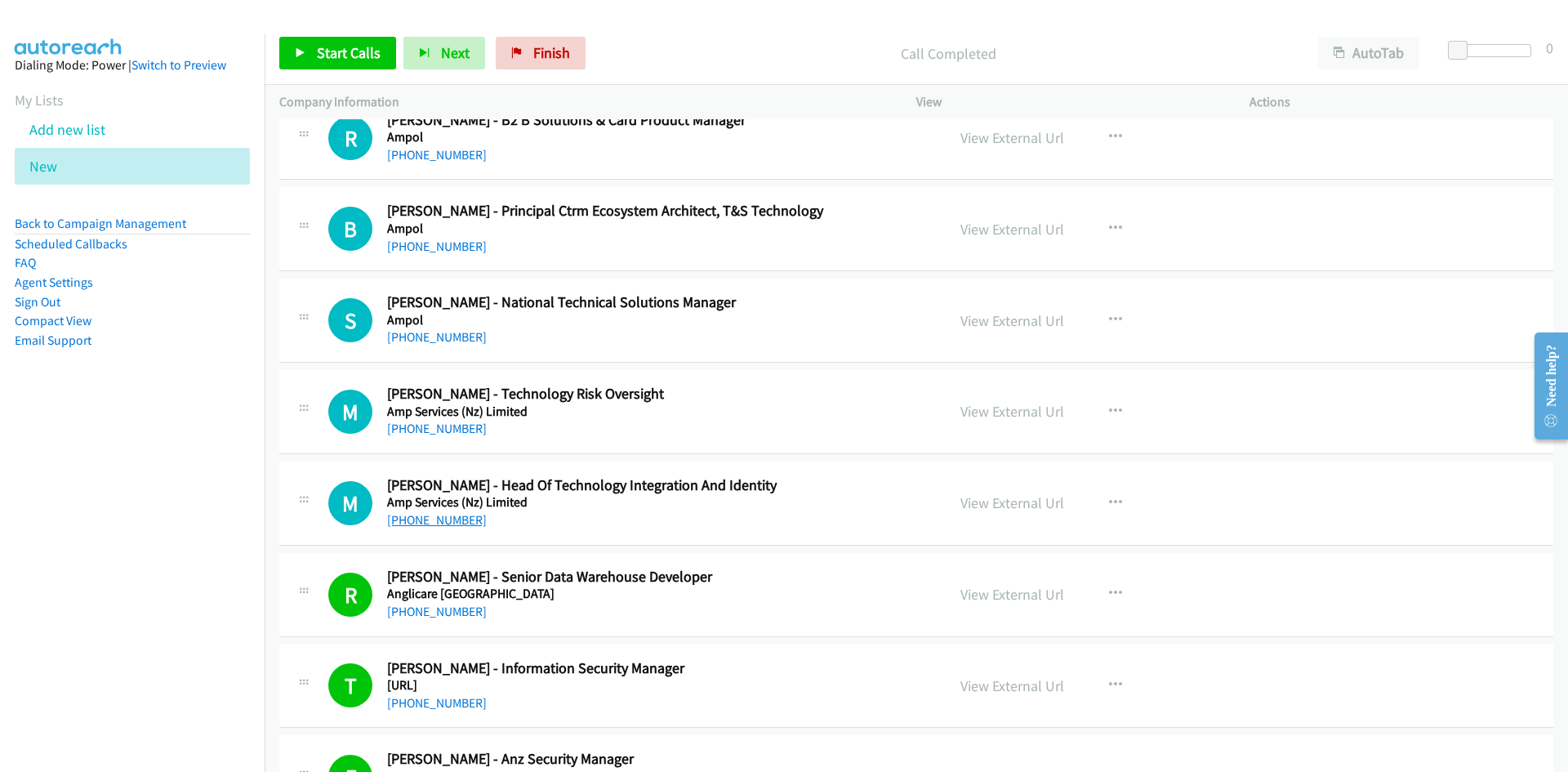
click at [437, 520] on link "+61 438 229 070" at bounding box center [437, 519] width 99 height 15
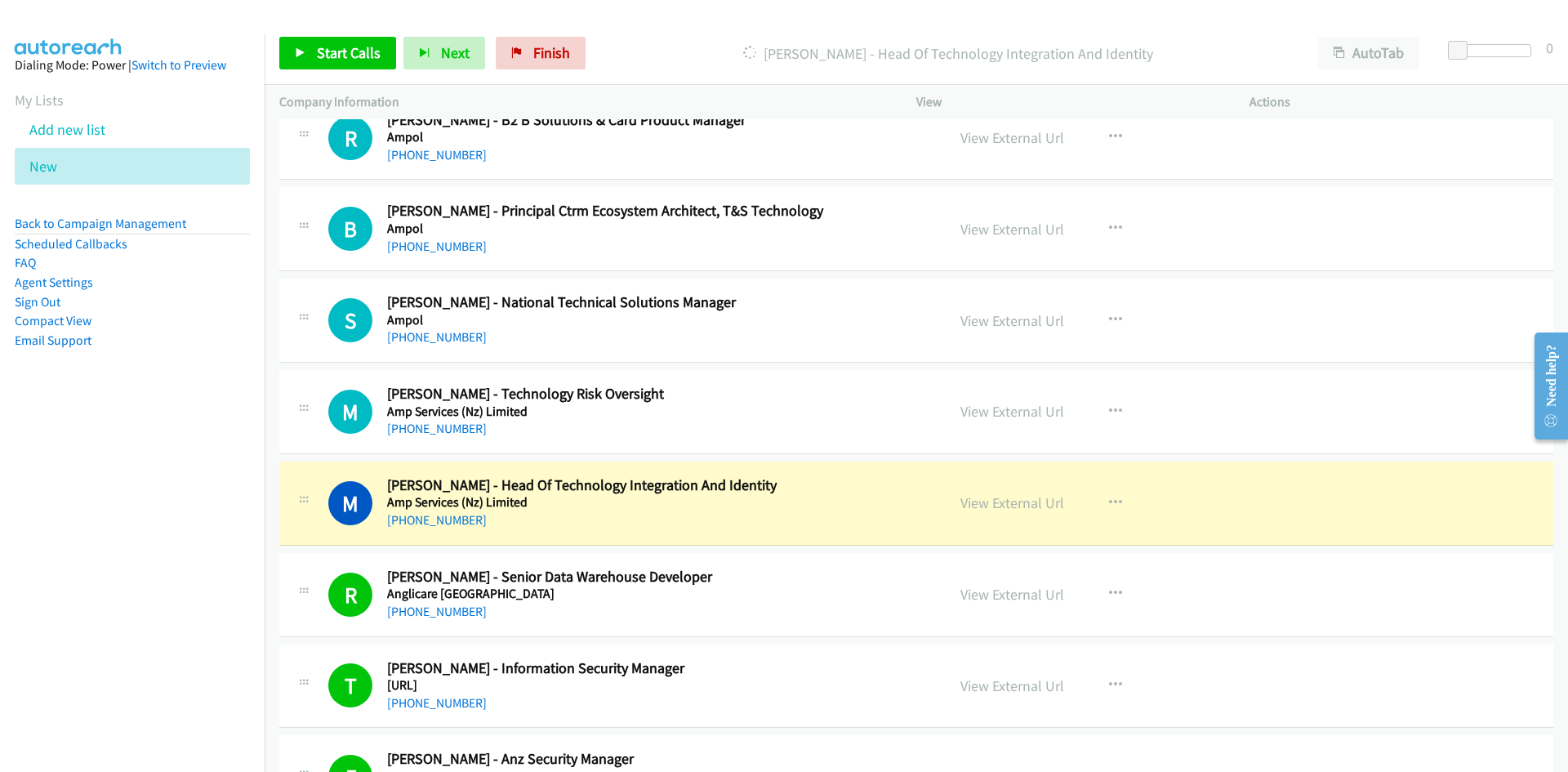
click at [741, 476] on h2 "Marc Nunes - Head Of Technology Integration And Identity" at bounding box center [656, 485] width 538 height 19
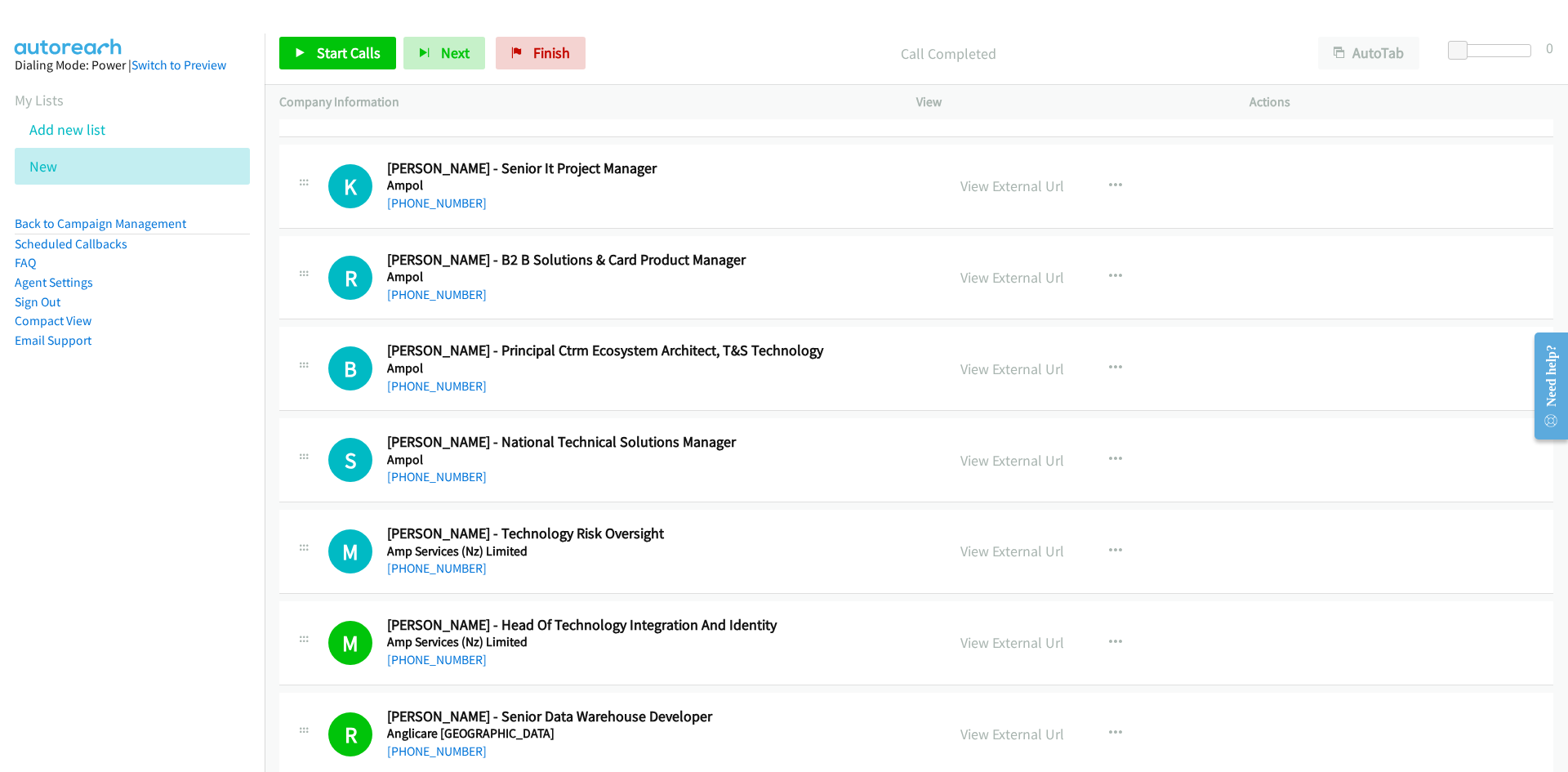
scroll to position [15435, 0]
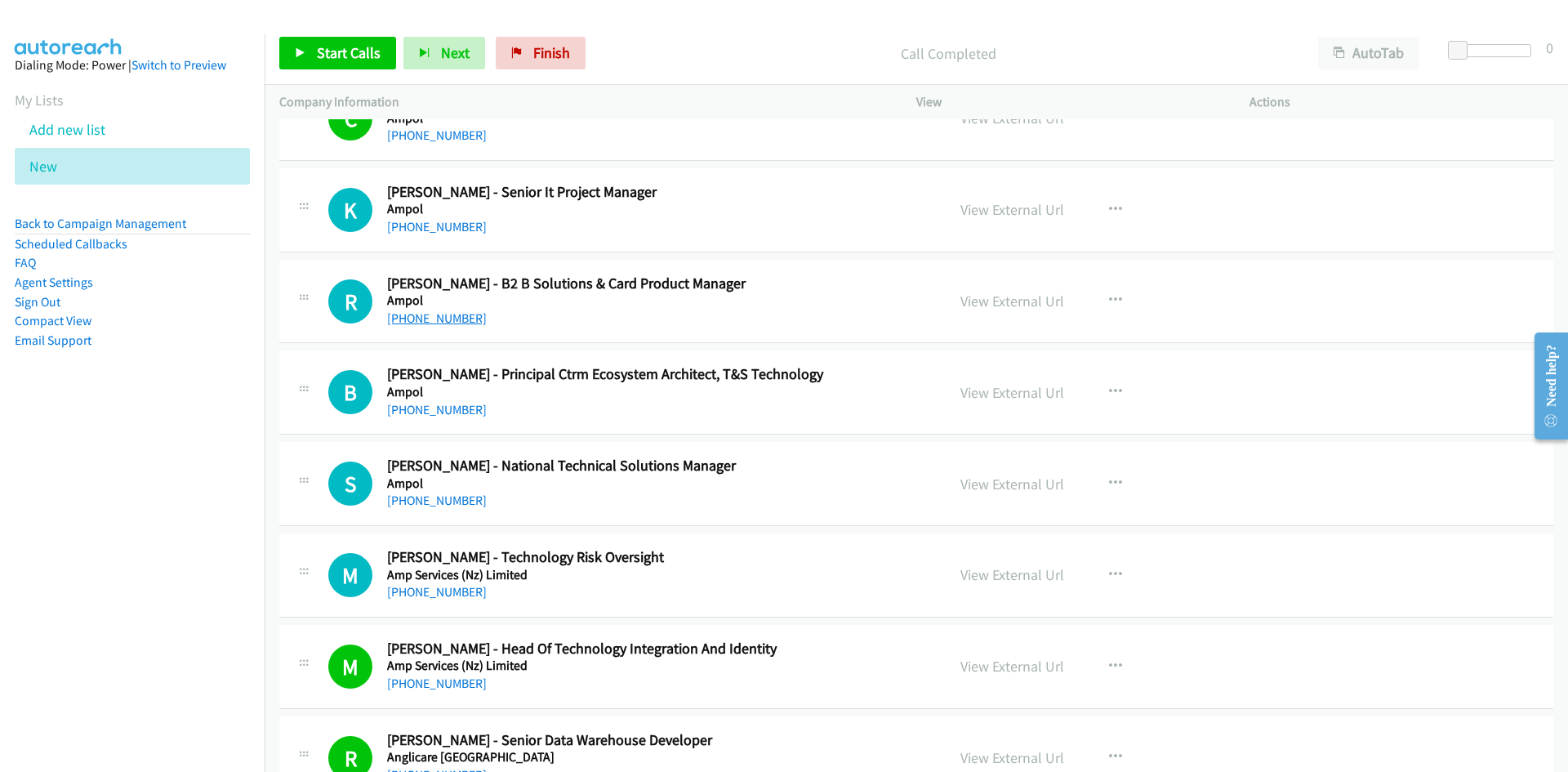
click at [420, 324] on link "+61 407 577 936" at bounding box center [437, 317] width 99 height 15
click at [696, 414] on div "+61 2 8574 7545" at bounding box center [656, 410] width 538 height 20
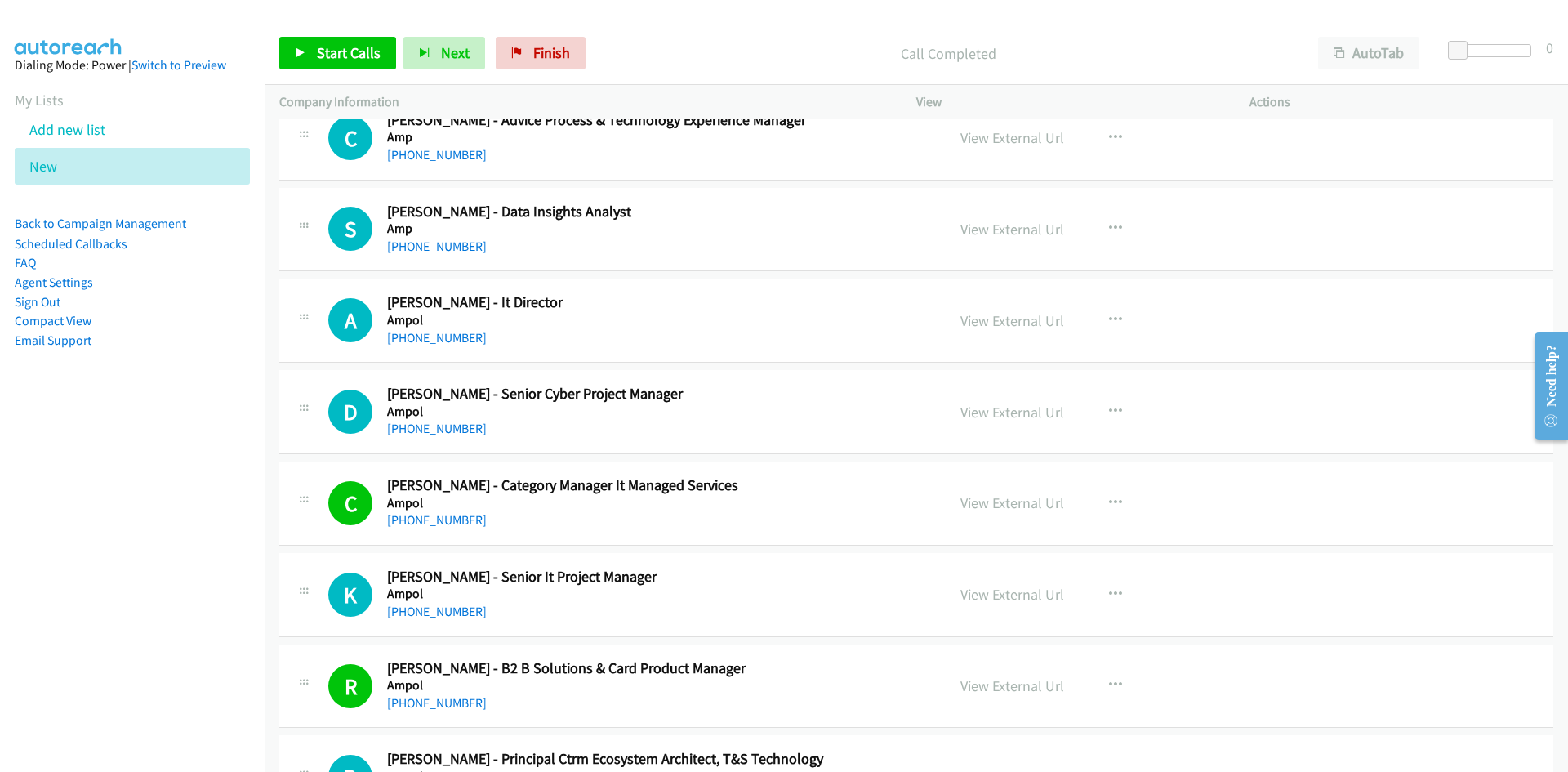
scroll to position [15027, 0]
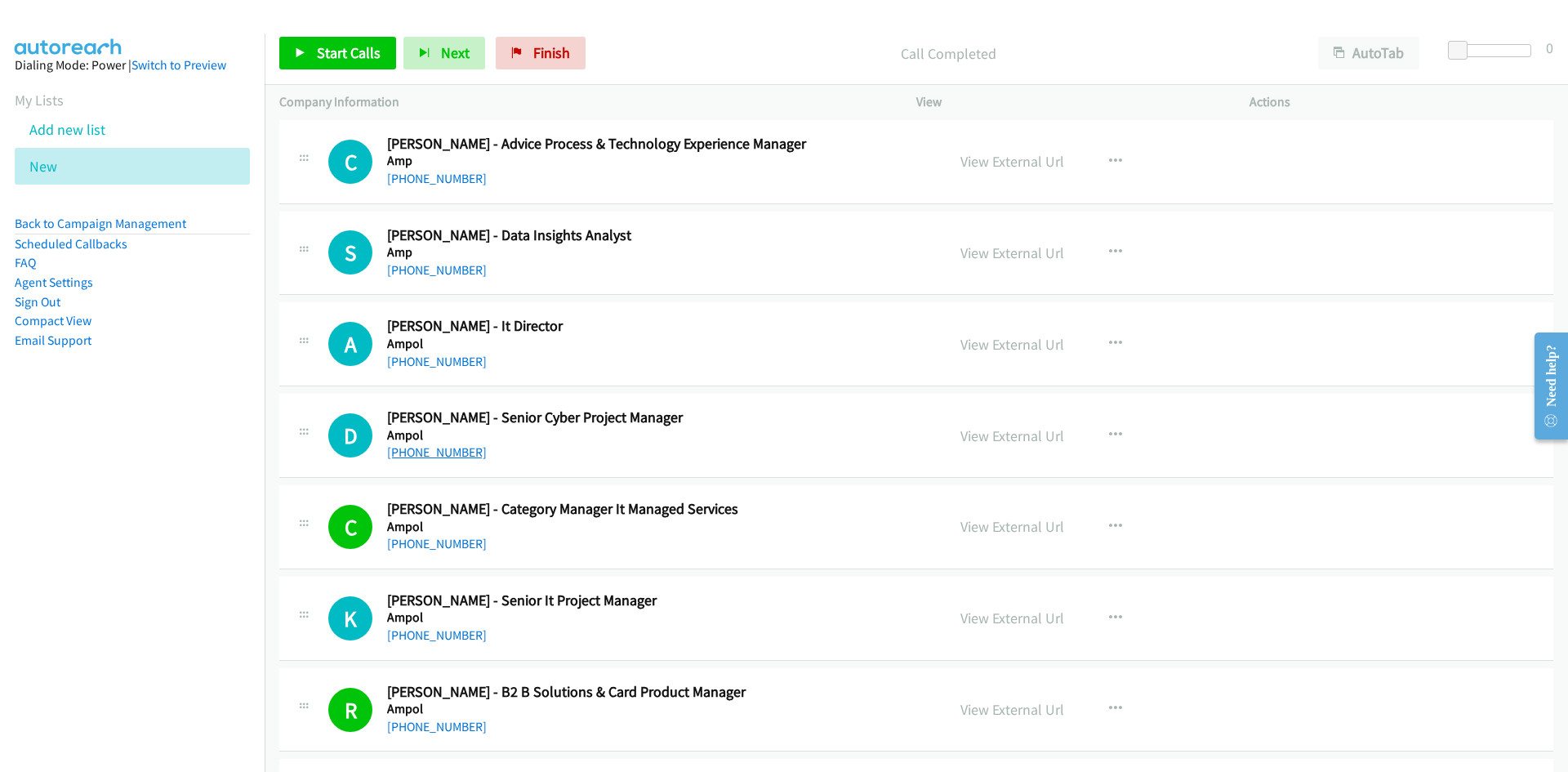
click at [419, 449] on link "+61 411 865 953" at bounding box center [437, 451] width 99 height 15
click at [752, 344] on h5 "Ampol" at bounding box center [656, 344] width 538 height 16
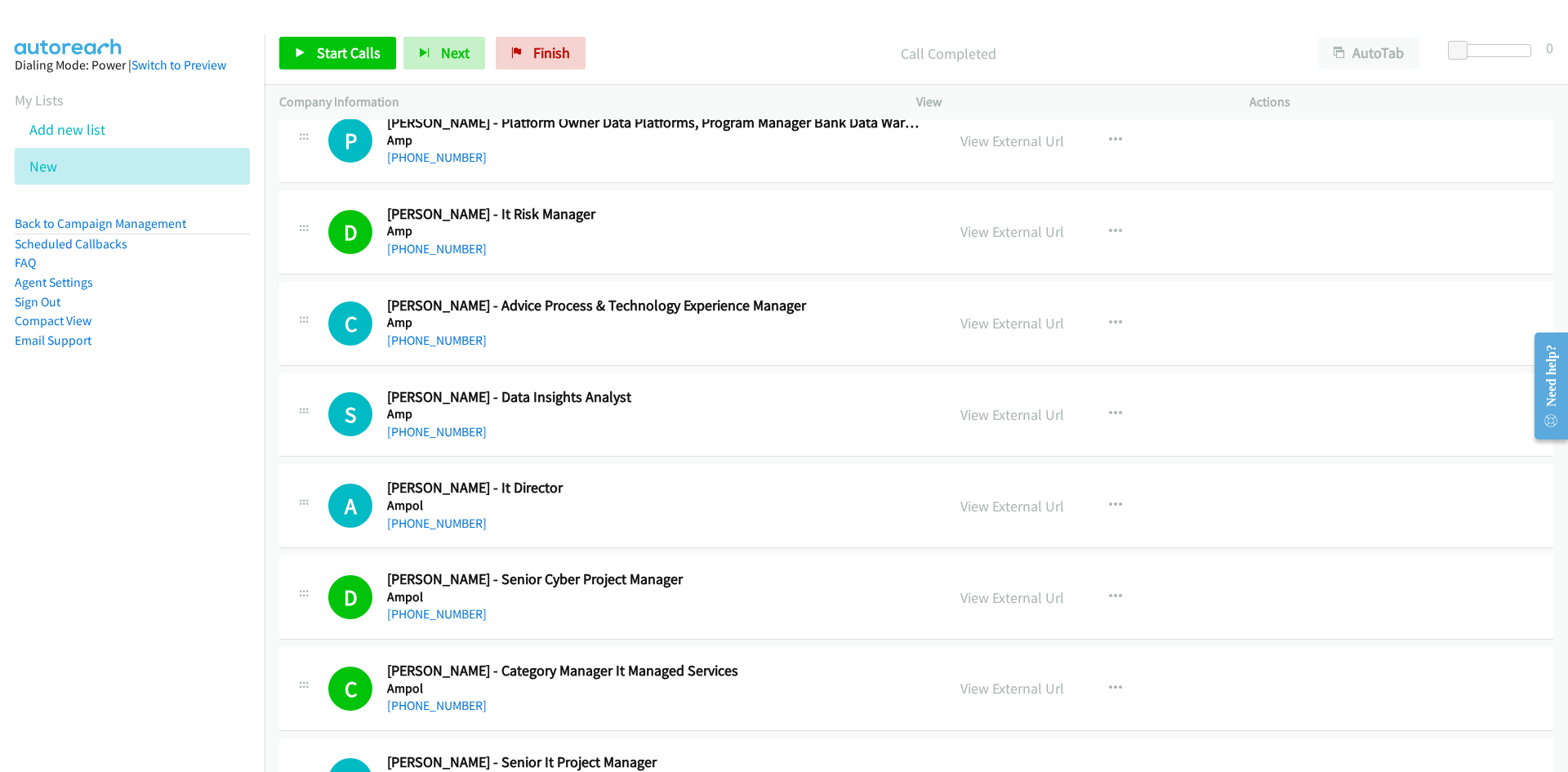
scroll to position [14863, 0]
click at [437, 344] on link "+61 422 072 189" at bounding box center [437, 341] width 99 height 15
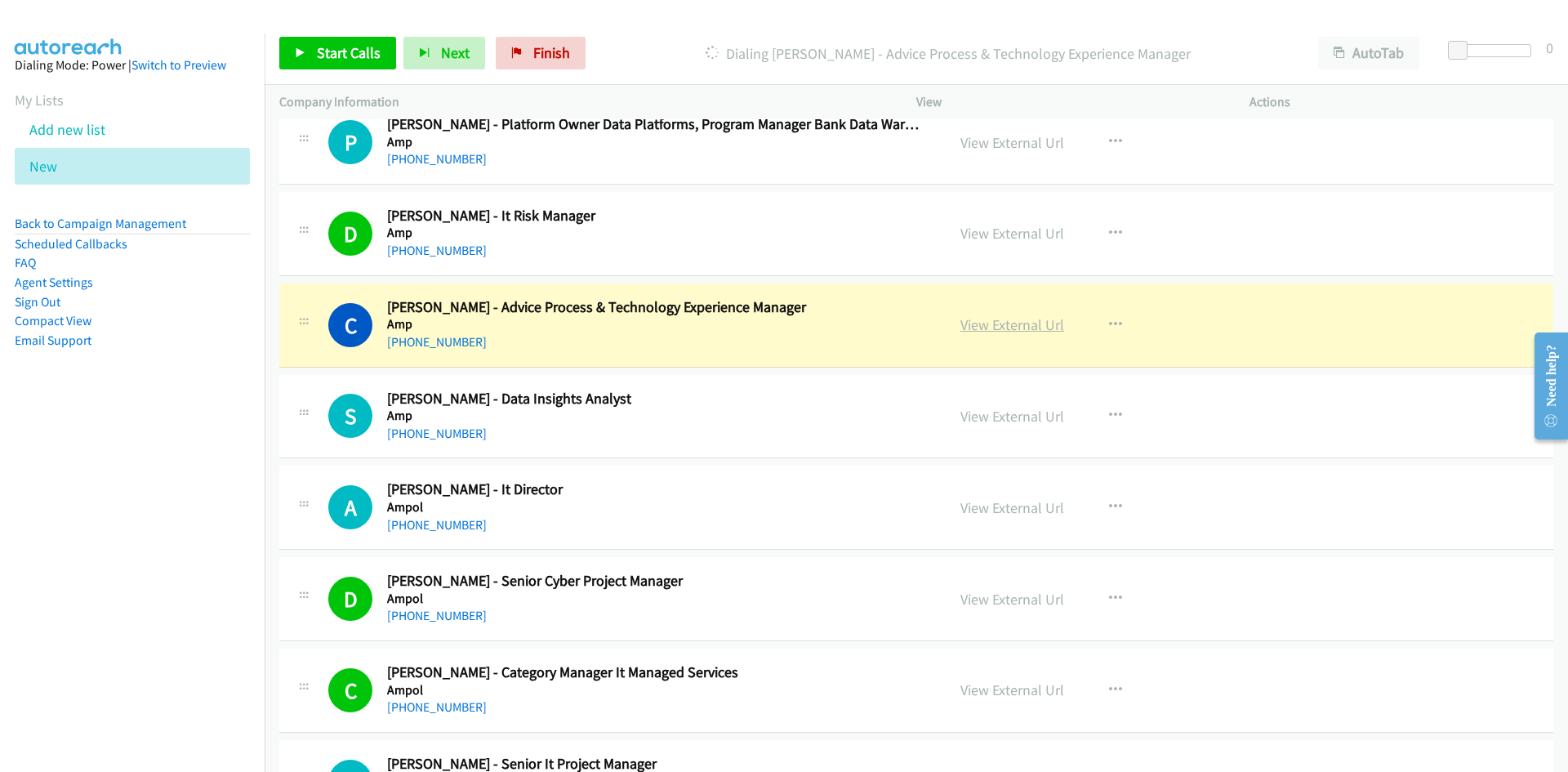
click at [987, 322] on link "View External Url" at bounding box center [1012, 325] width 104 height 19
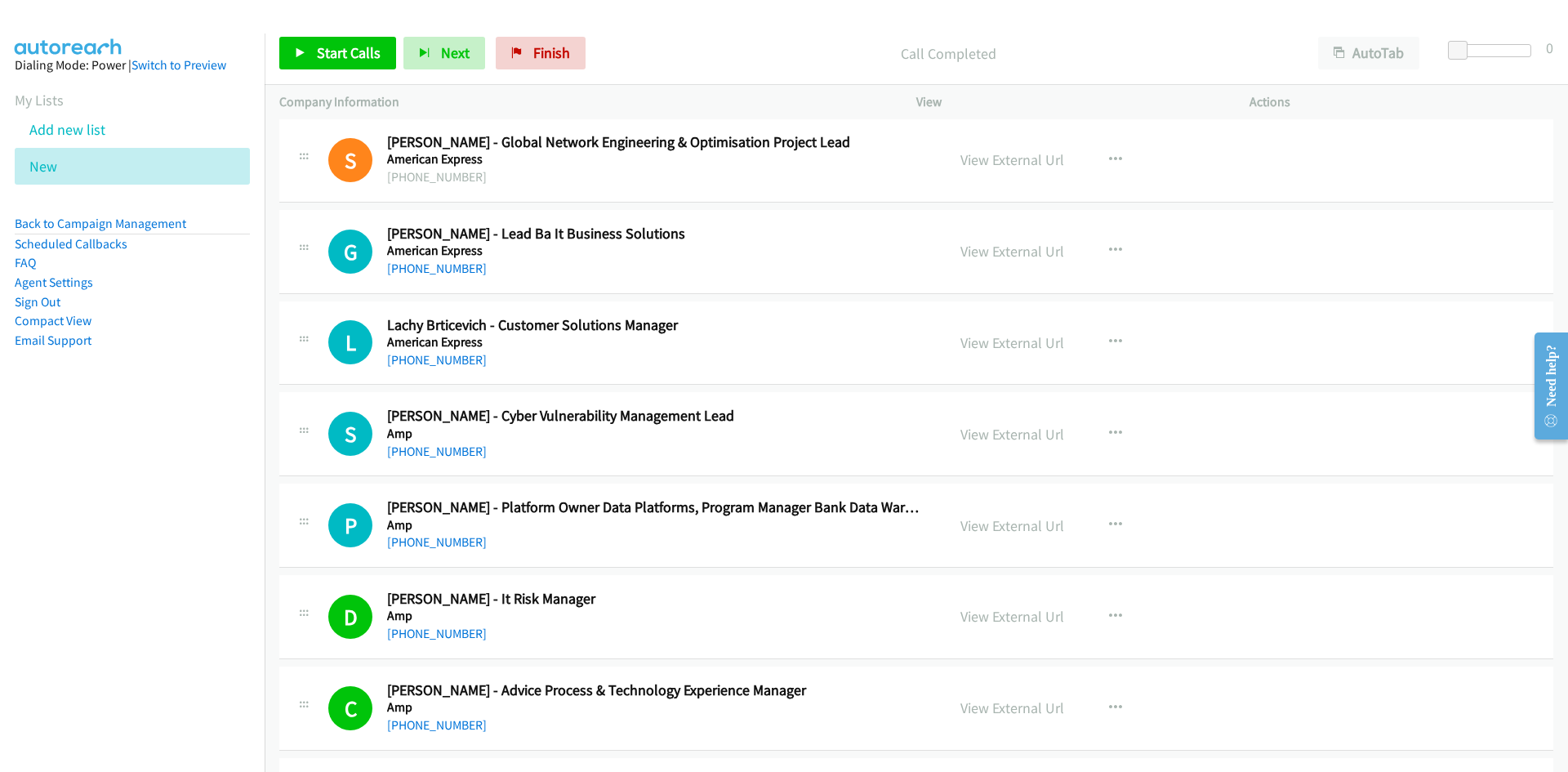
scroll to position [14456, 0]
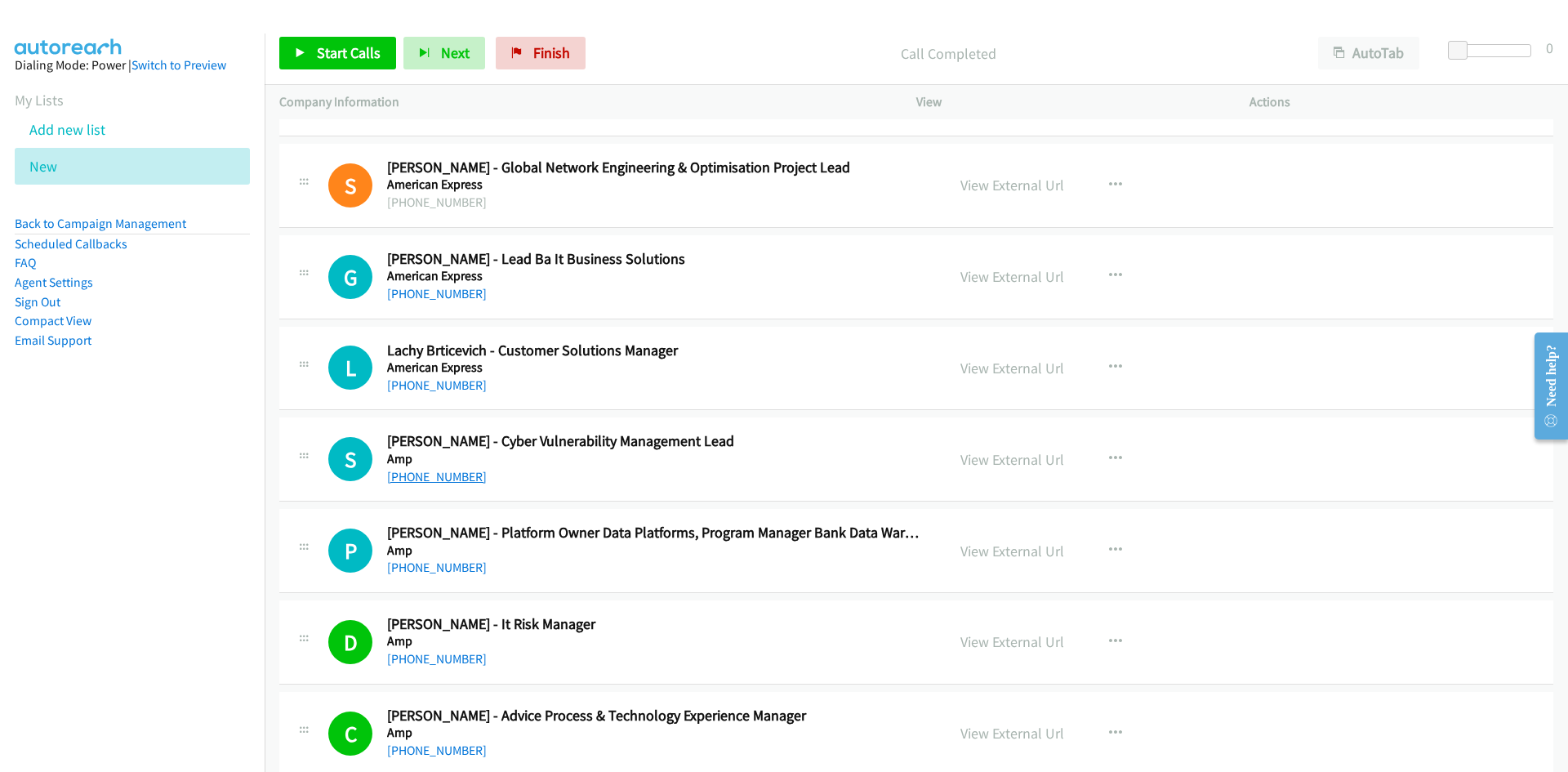
click at [435, 478] on link "+61 415 337 774" at bounding box center [437, 475] width 99 height 15
click at [563, 584] on div "P Callback Scheduled Phillip Pyliotis - Platform Owner Data Platforms, Program …" at bounding box center [916, 551] width 1274 height 84
click at [435, 566] on link "+61 401 145 750" at bounding box center [437, 567] width 99 height 15
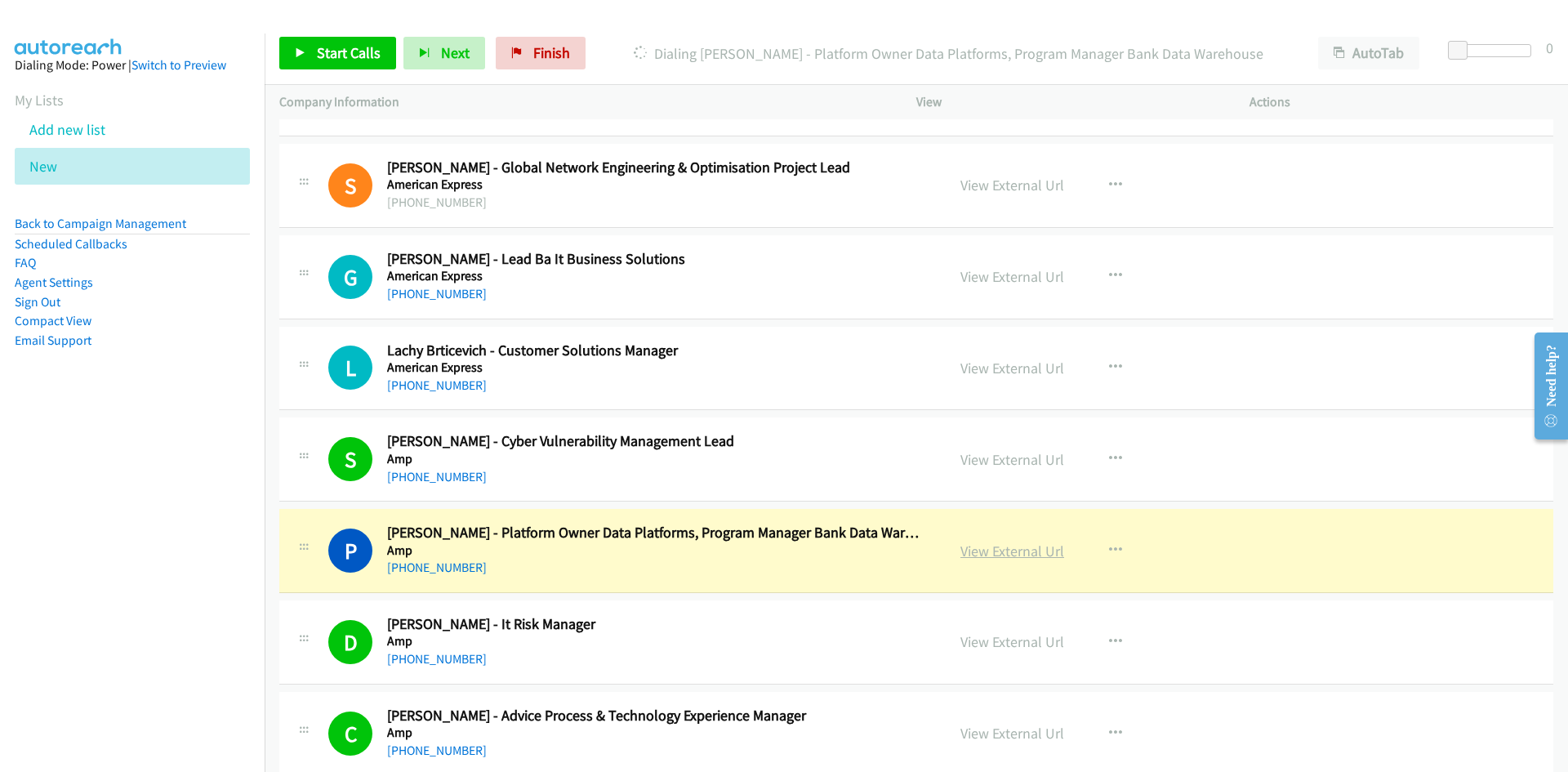
click at [996, 549] on link "View External Url" at bounding box center [1012, 551] width 104 height 19
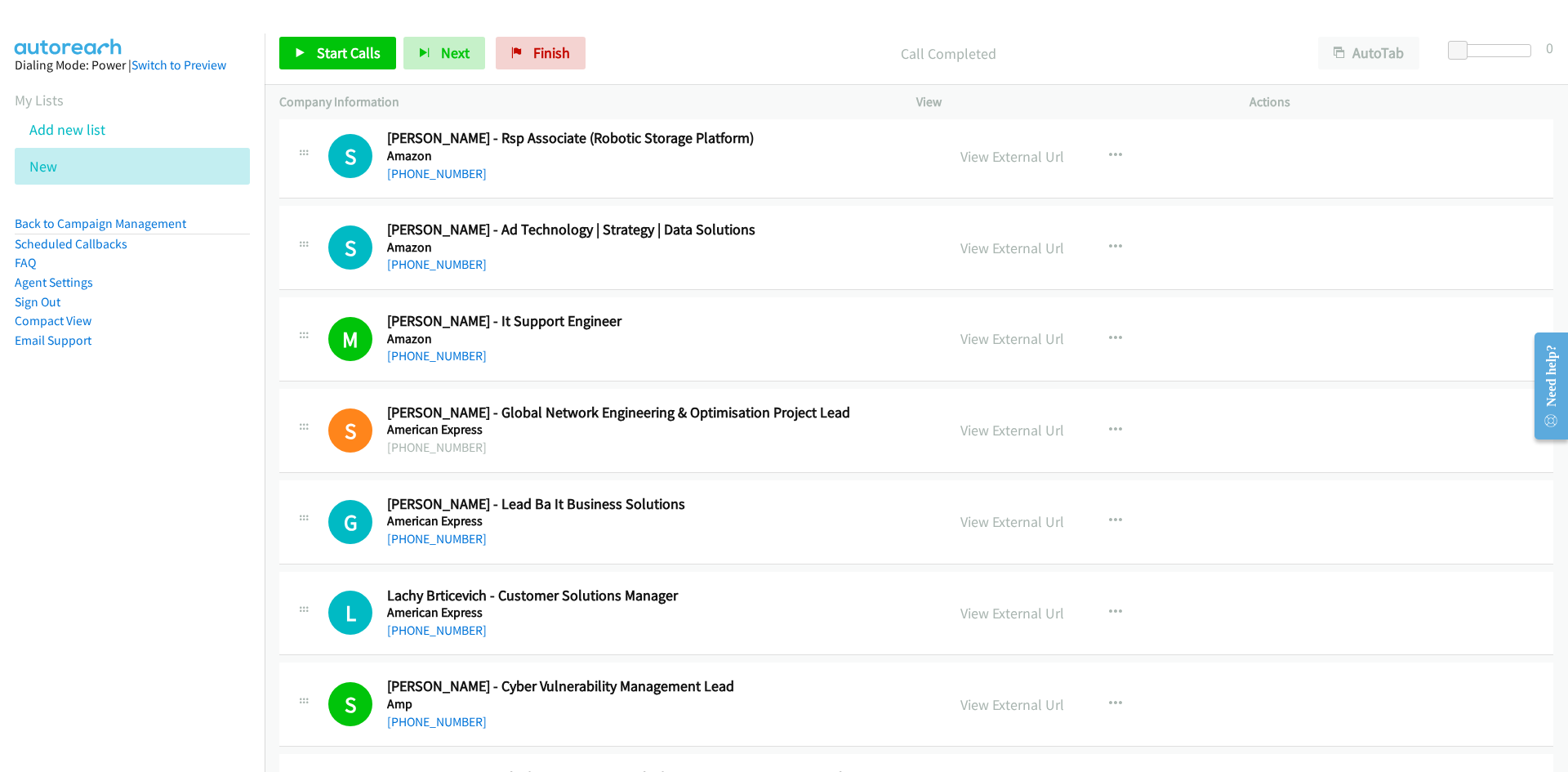
scroll to position [13966, 0]
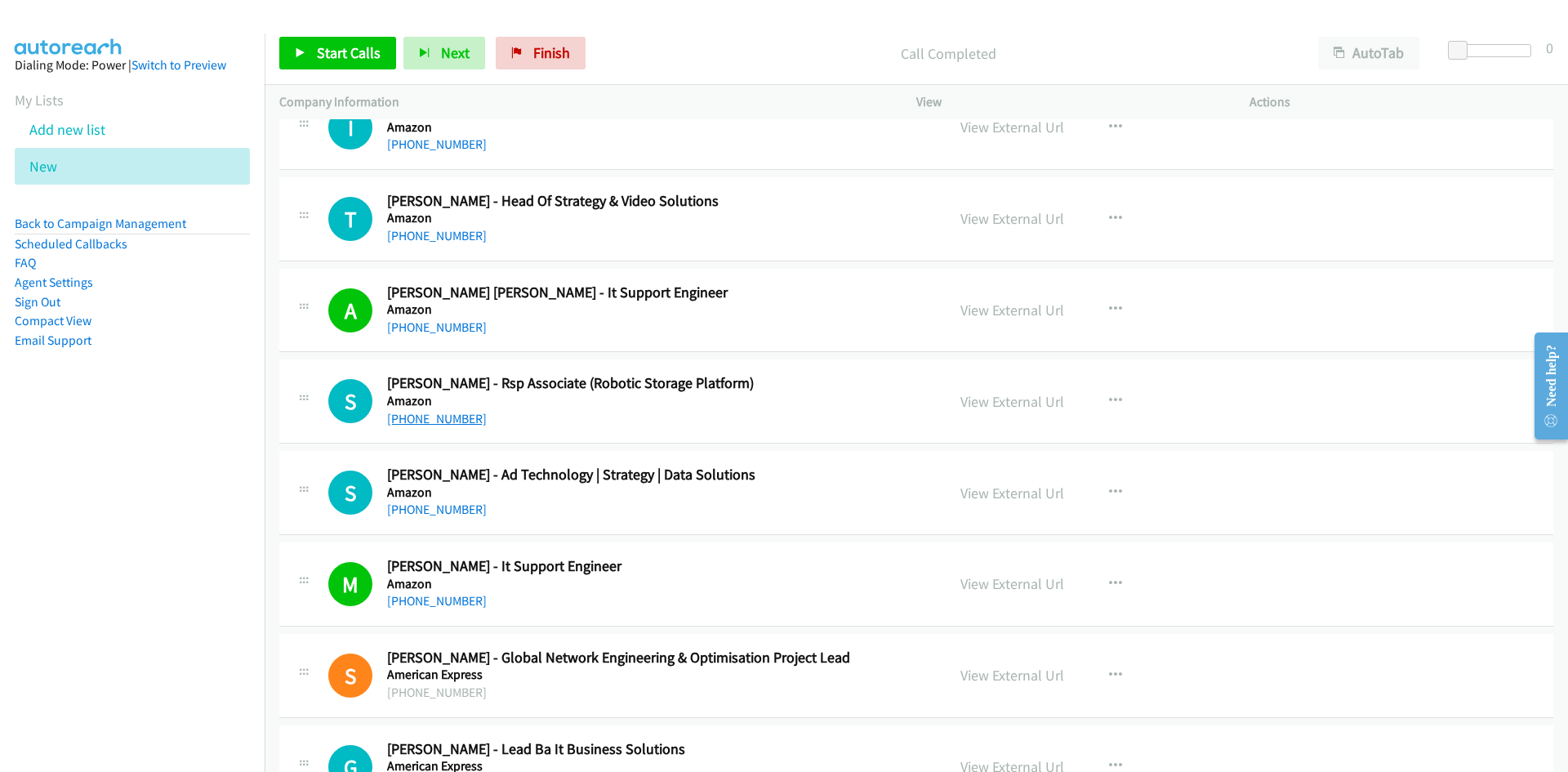
click at [438, 420] on link "+61 430 610 014" at bounding box center [437, 418] width 99 height 15
drag, startPoint x: 424, startPoint y: 505, endPoint x: 432, endPoint y: 503, distance: 8.2
click at [424, 505] on link "+61 401 805 177" at bounding box center [437, 509] width 99 height 15
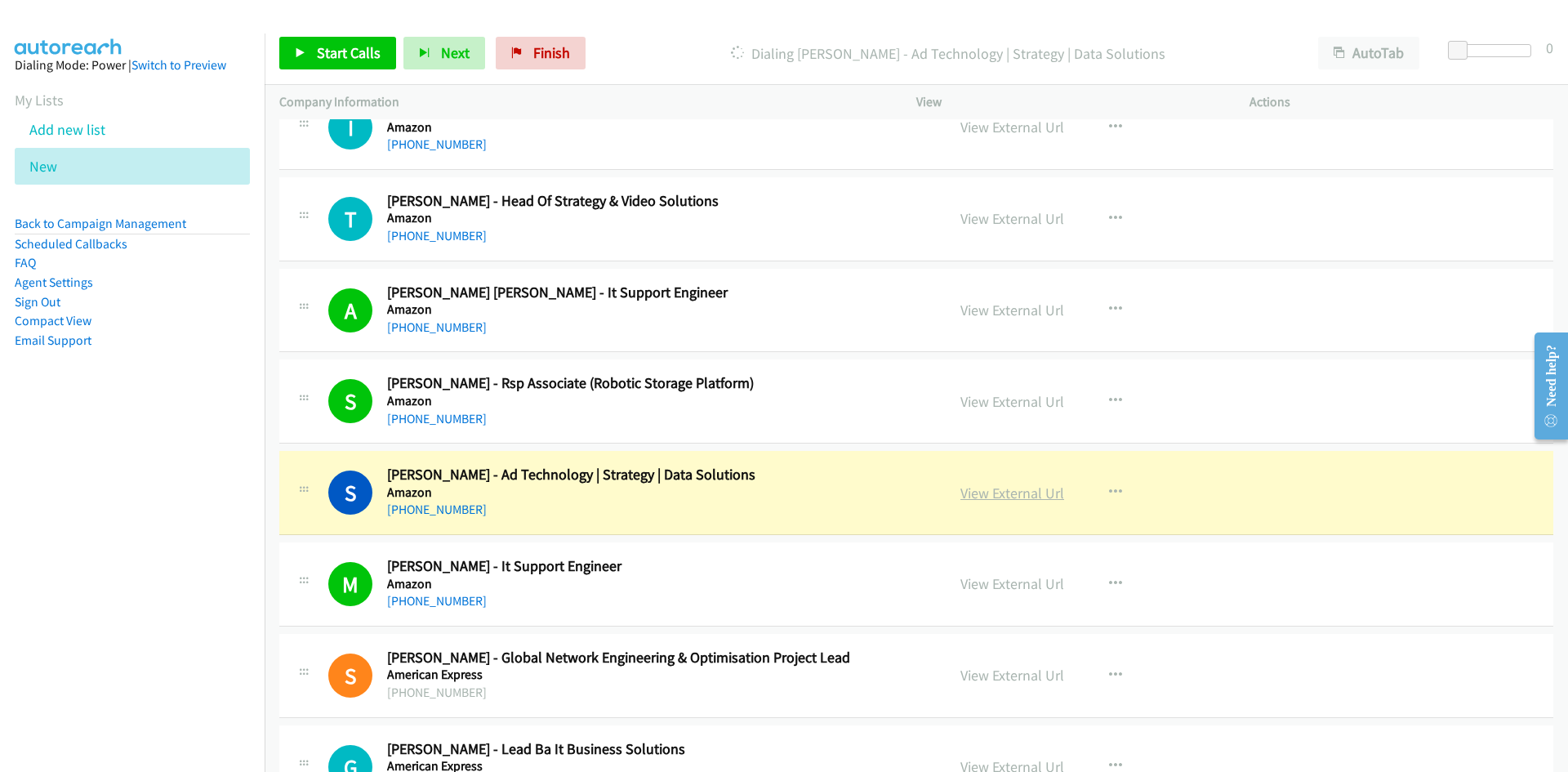
click at [993, 489] on link "View External Url" at bounding box center [1012, 493] width 104 height 19
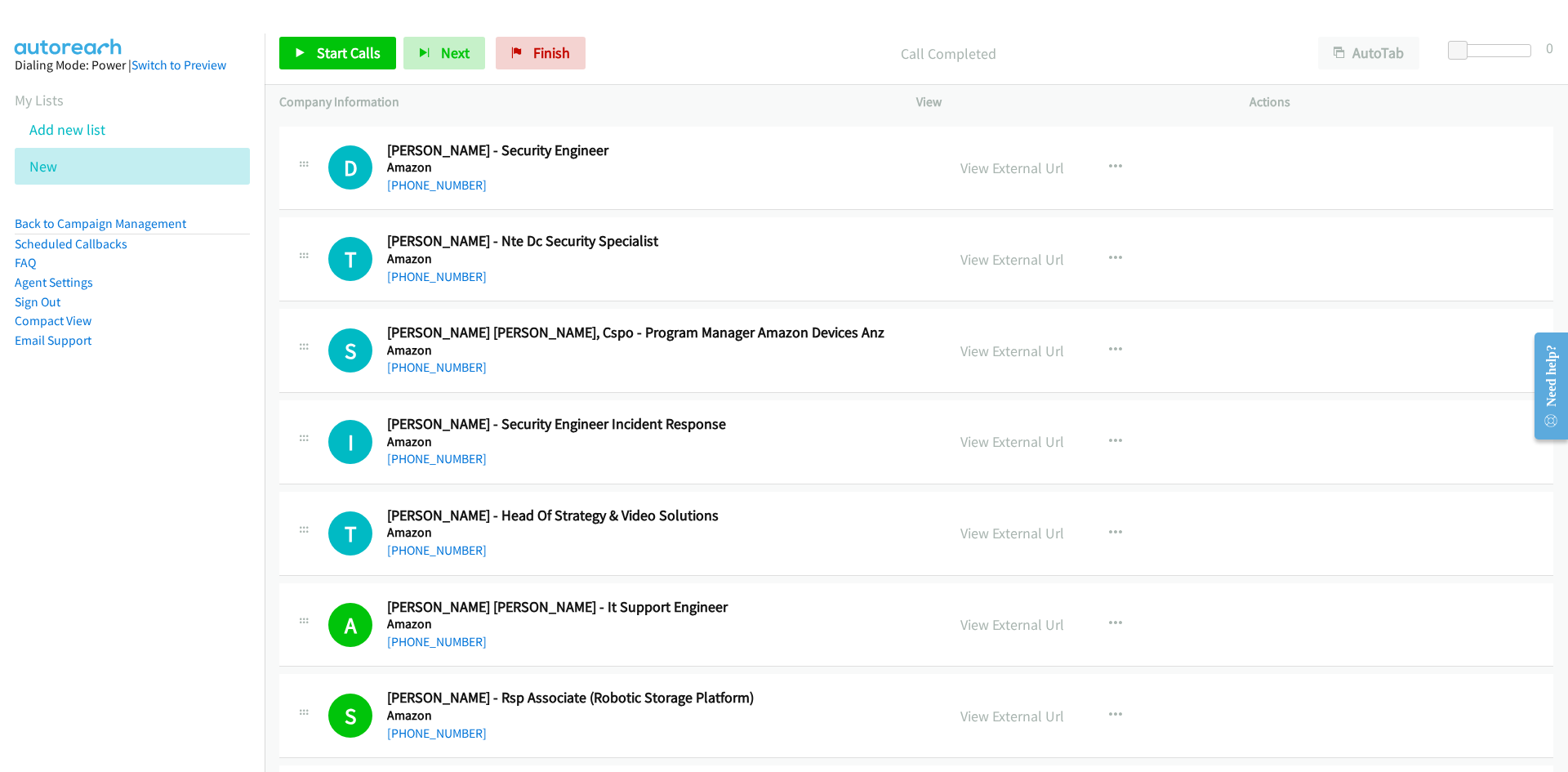
scroll to position [13557, 0]
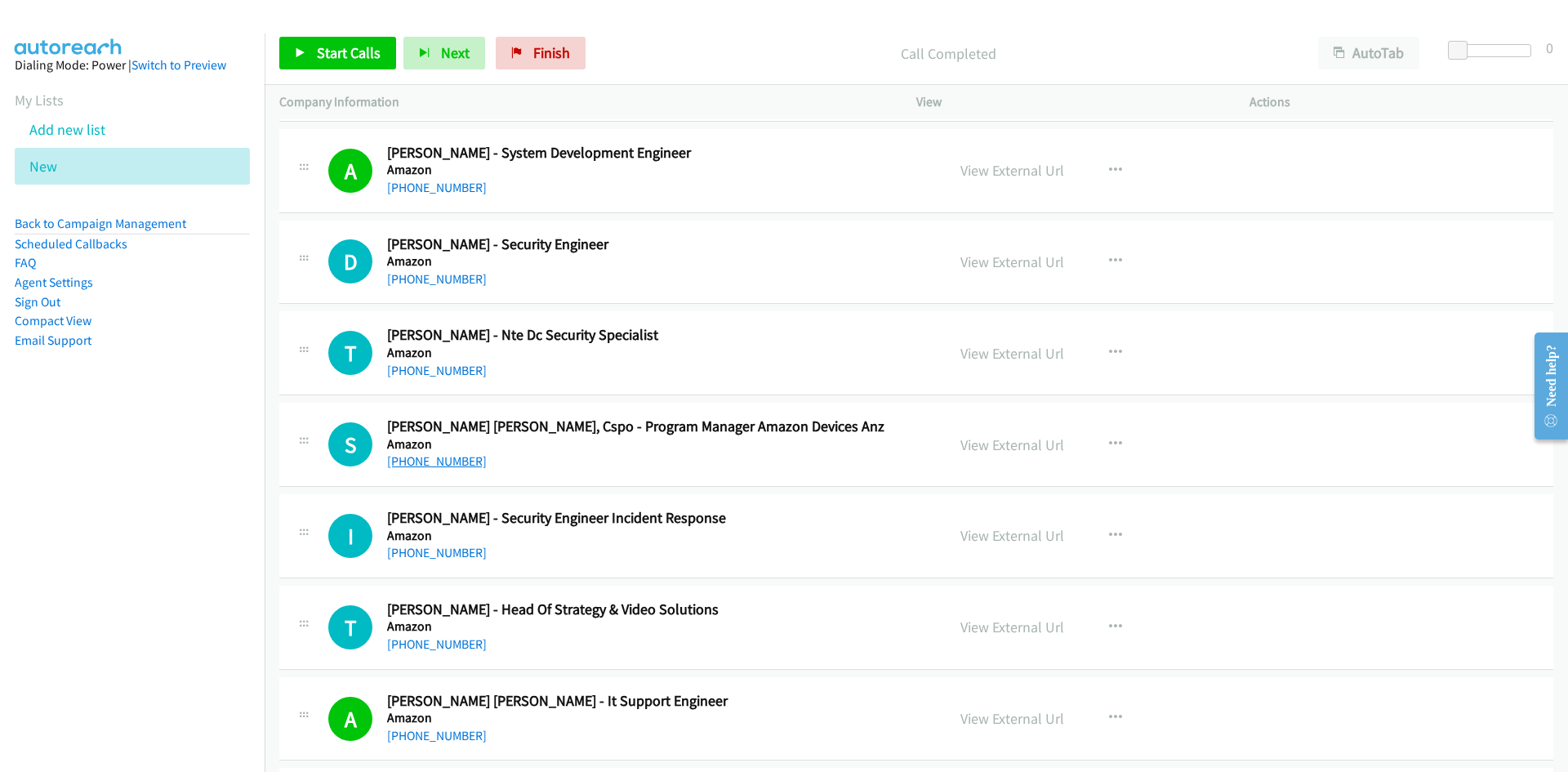
click at [440, 461] on link "+61 434 673 576" at bounding box center [437, 460] width 99 height 15
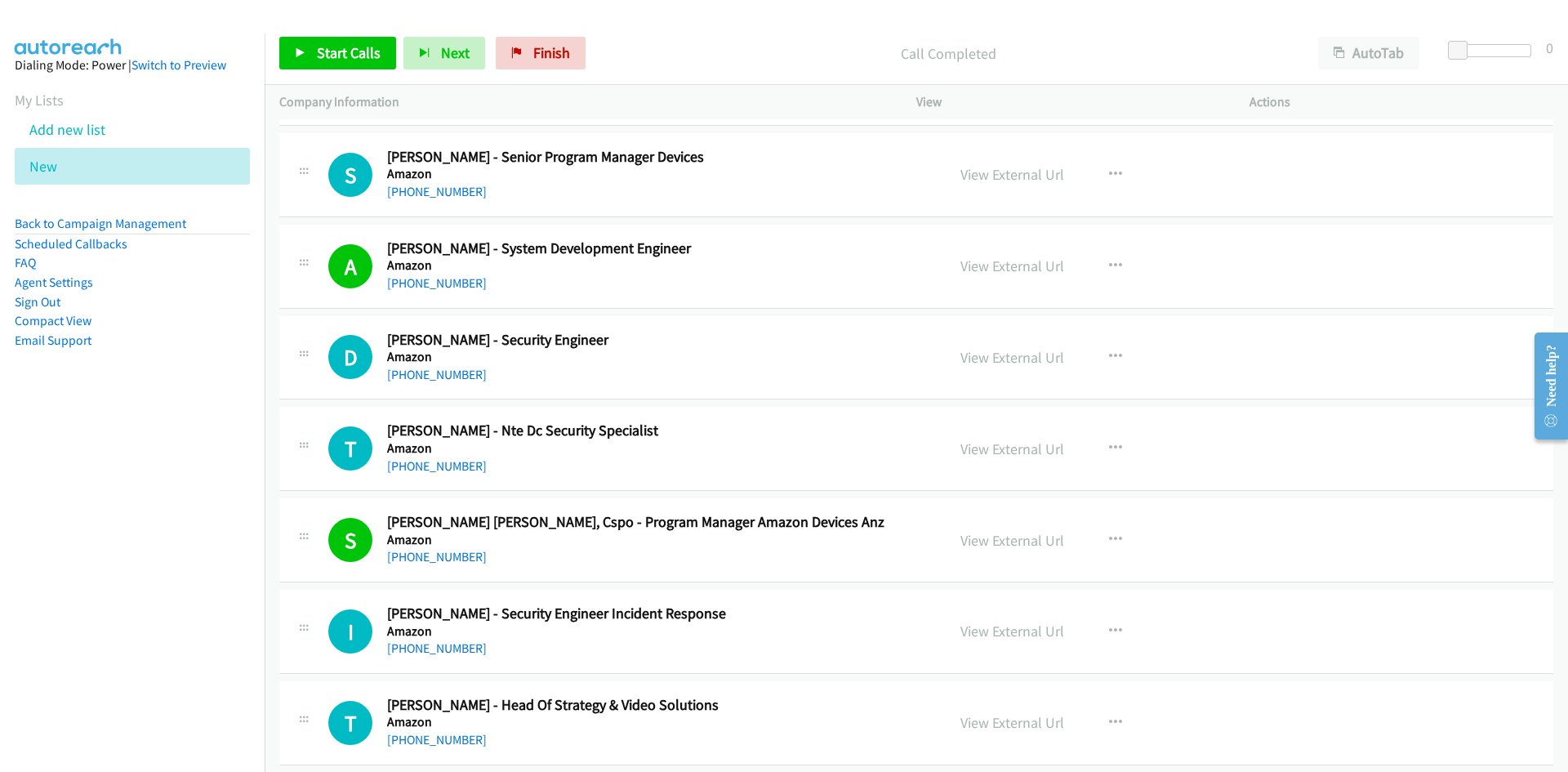
scroll to position [13312, 0]
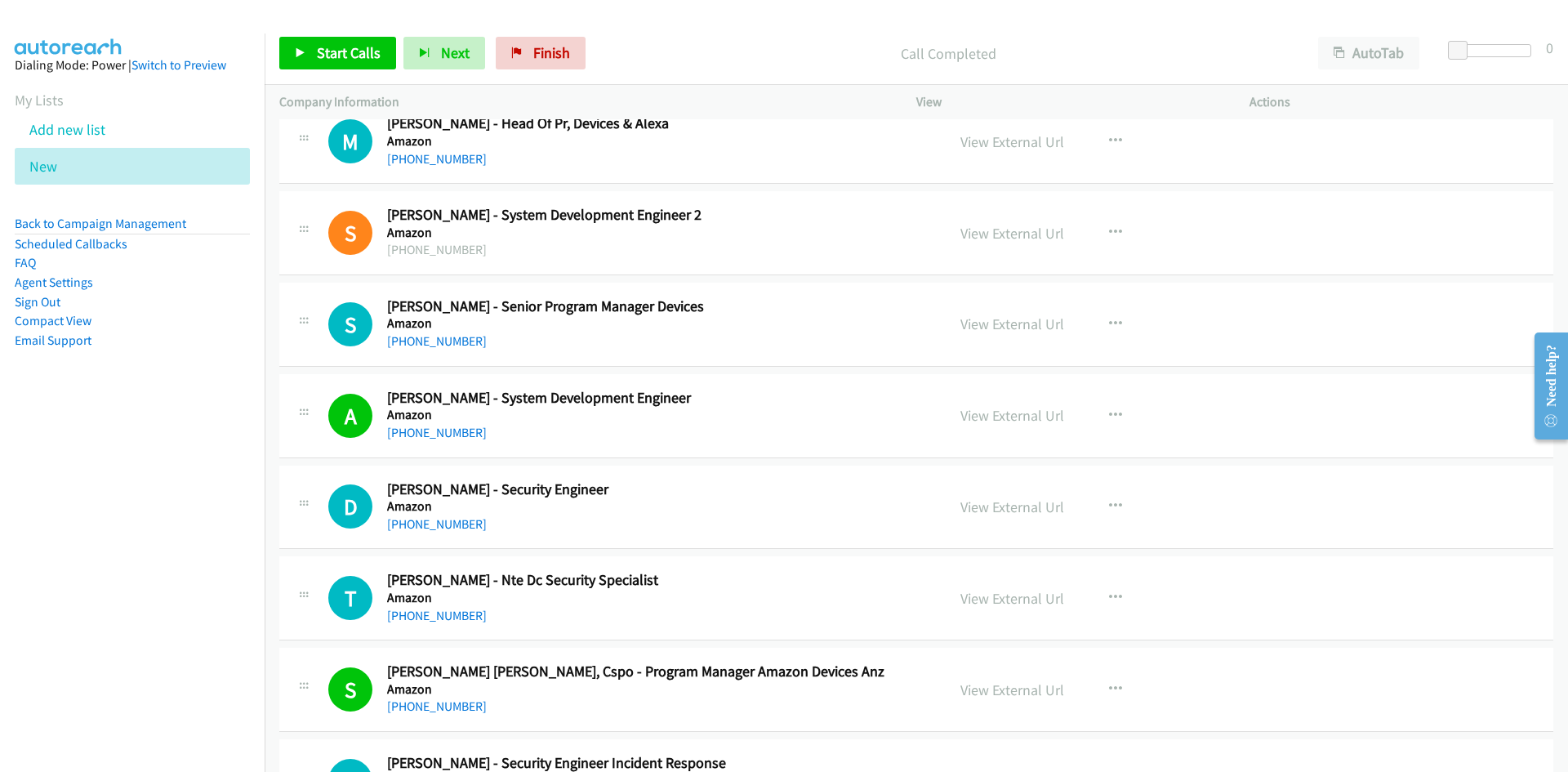
click at [713, 483] on h2 "Dan Owers - Security Engineer" at bounding box center [656, 489] width 538 height 19
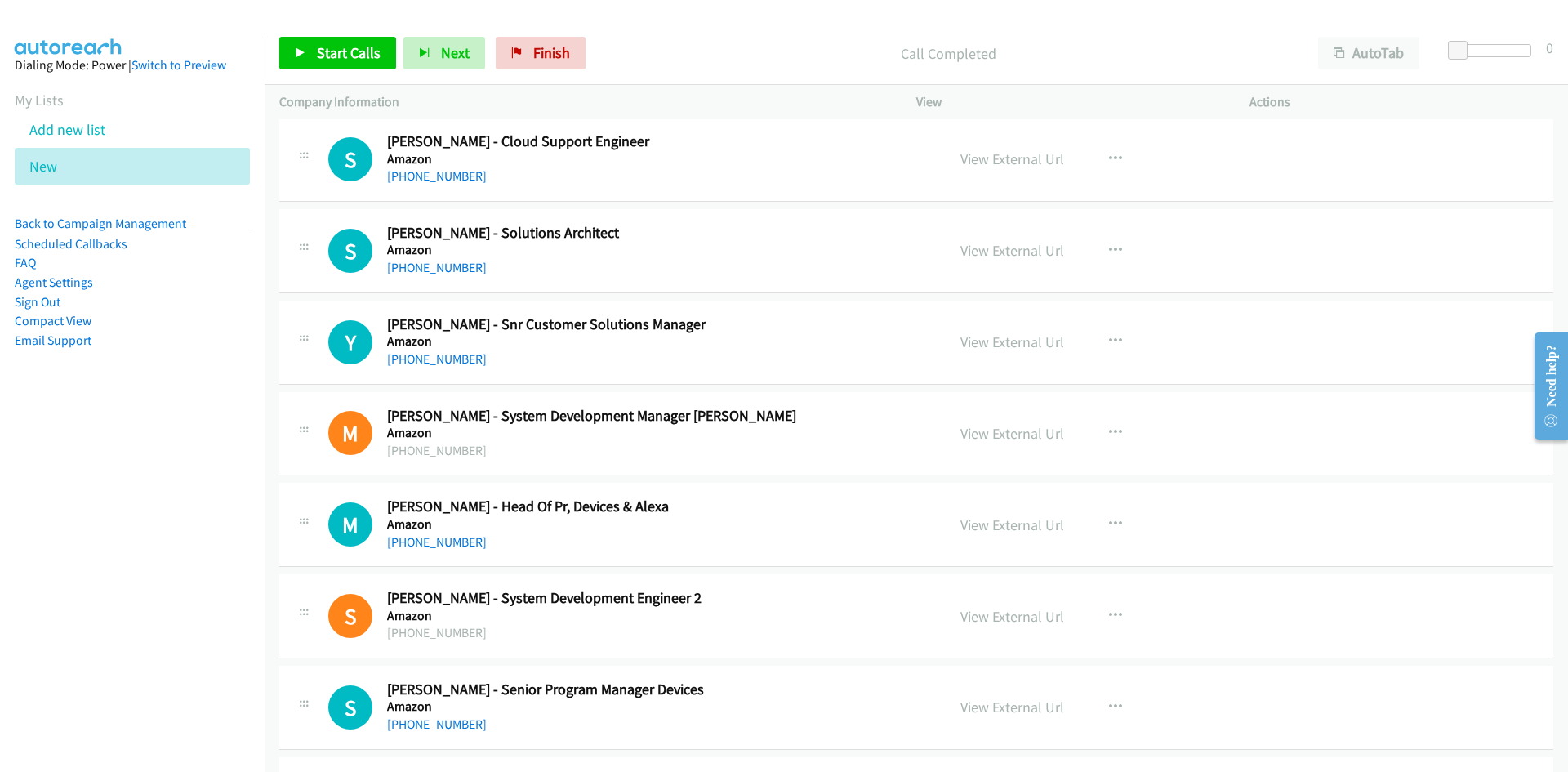
scroll to position [12904, 0]
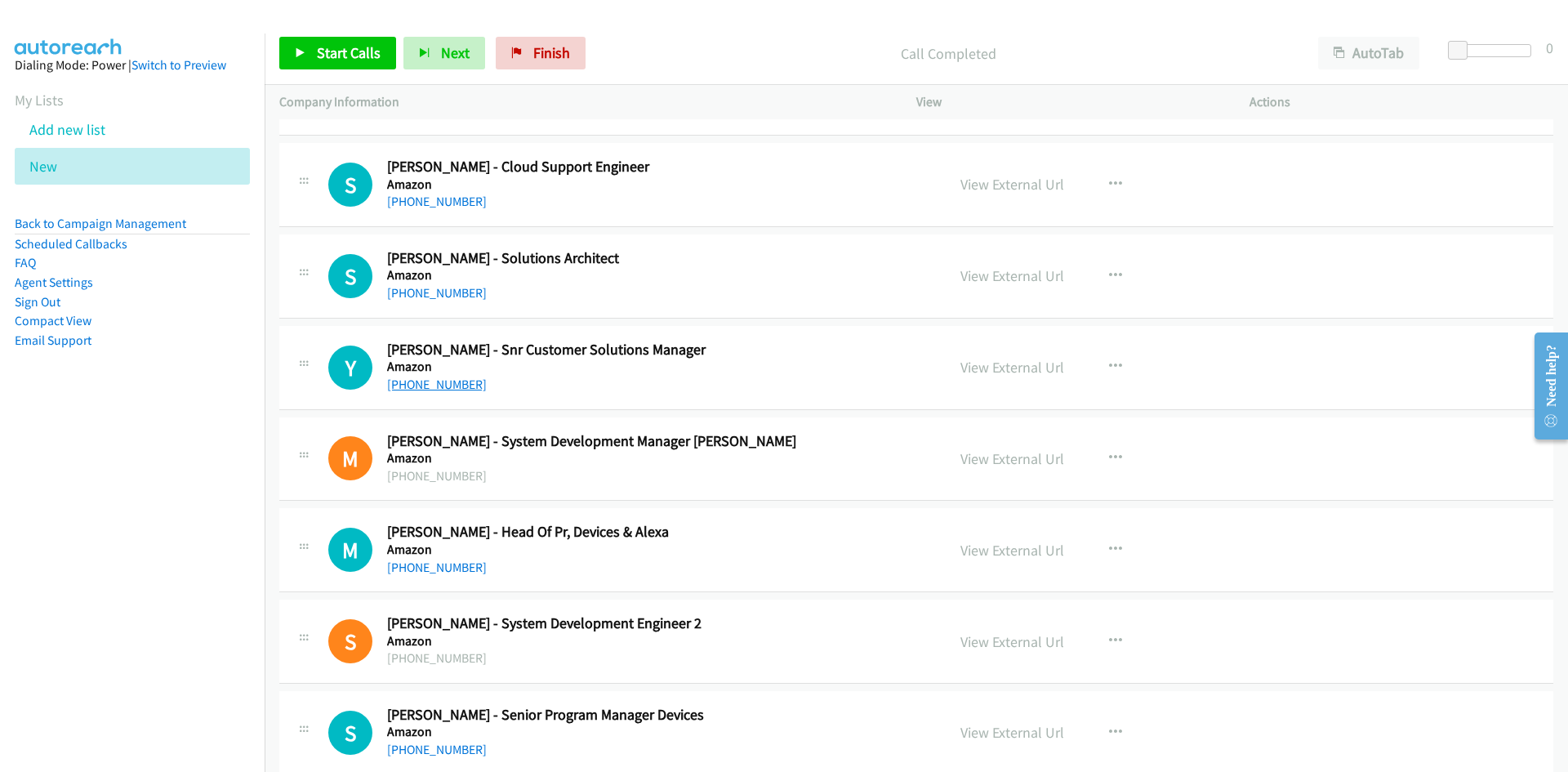
click at [416, 379] on link "+61 415 316 252" at bounding box center [437, 383] width 99 height 15
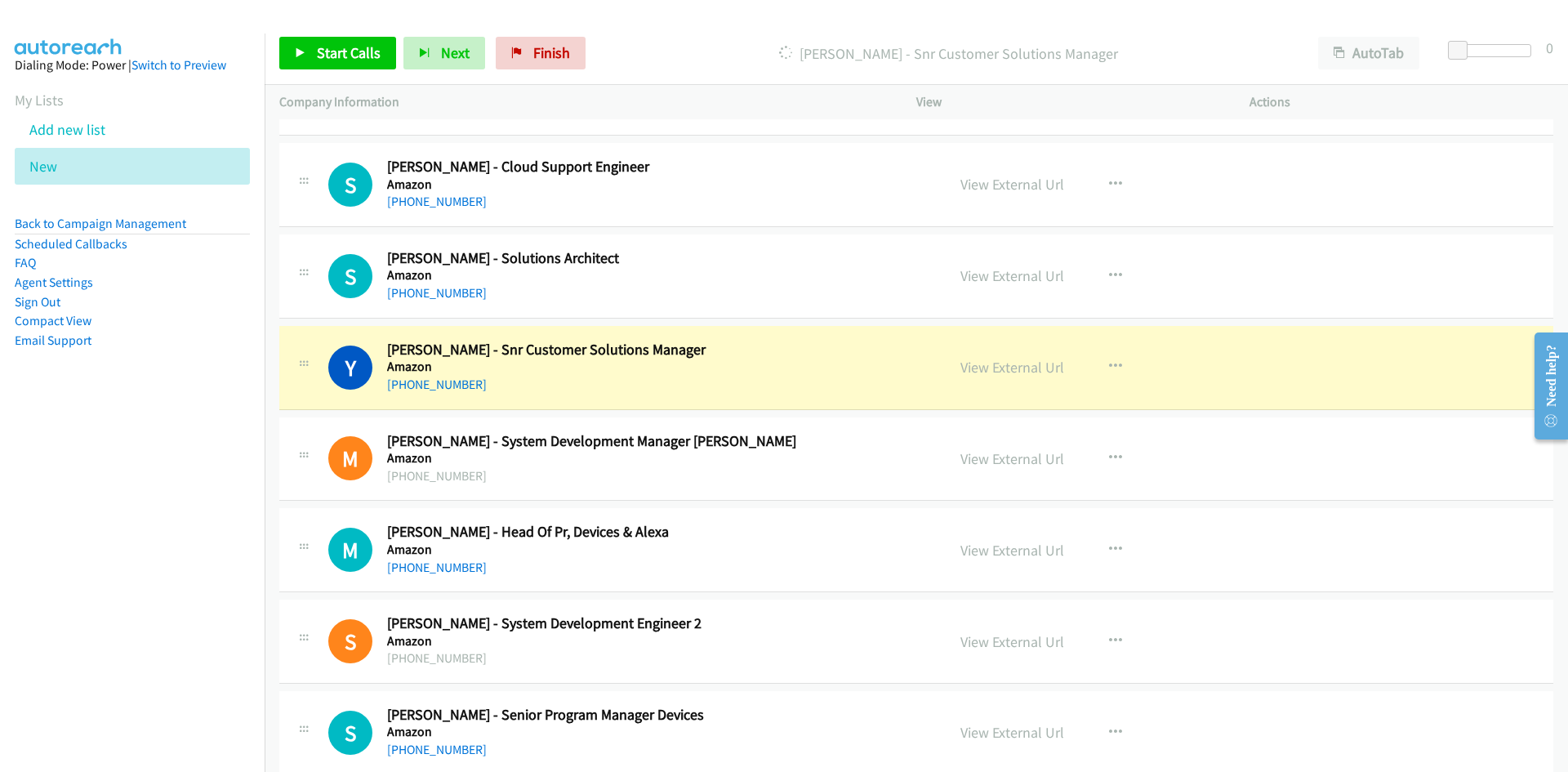
click at [824, 381] on div "+61 415 316 252" at bounding box center [656, 385] width 538 height 20
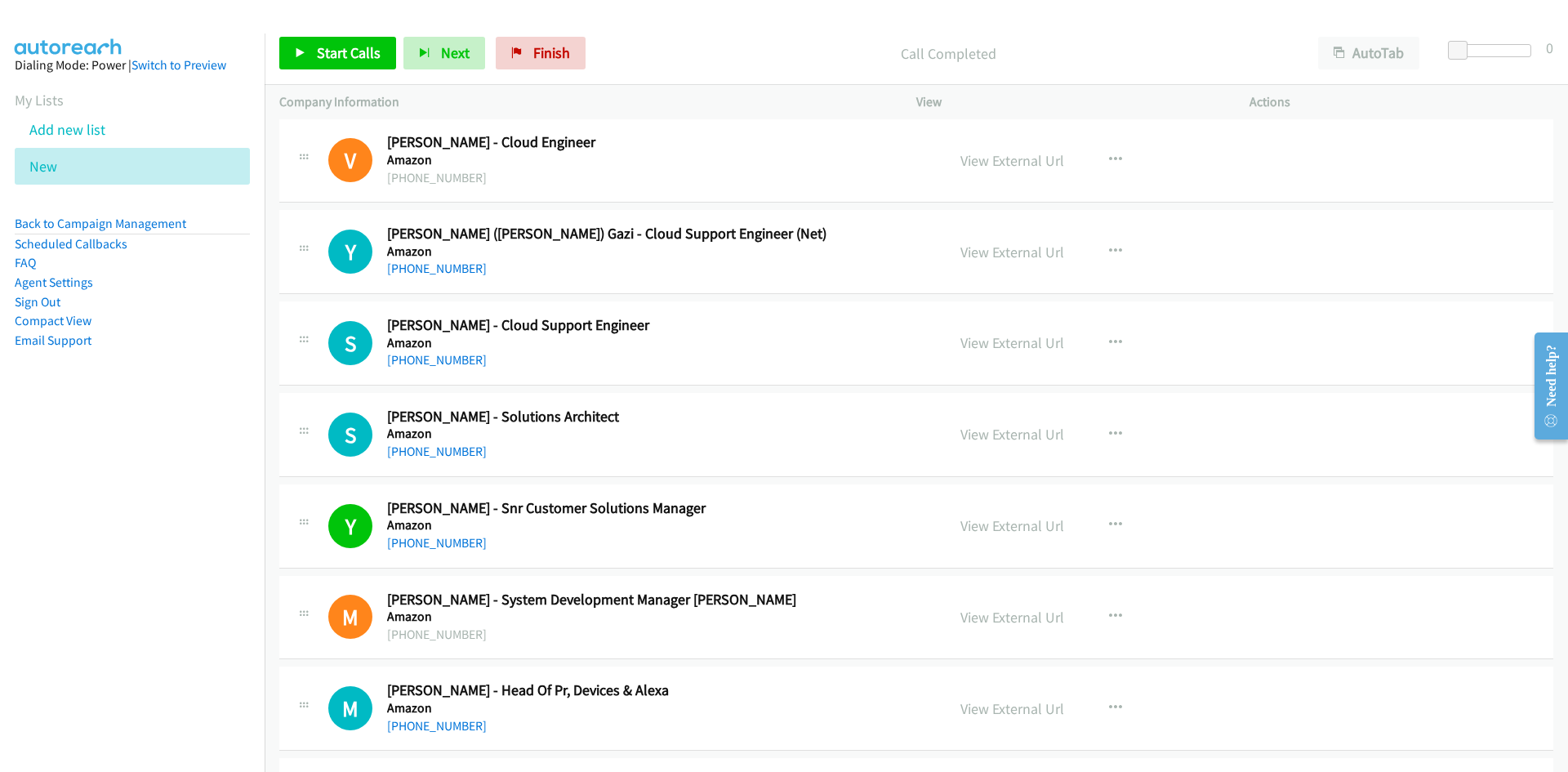
scroll to position [12741, 0]
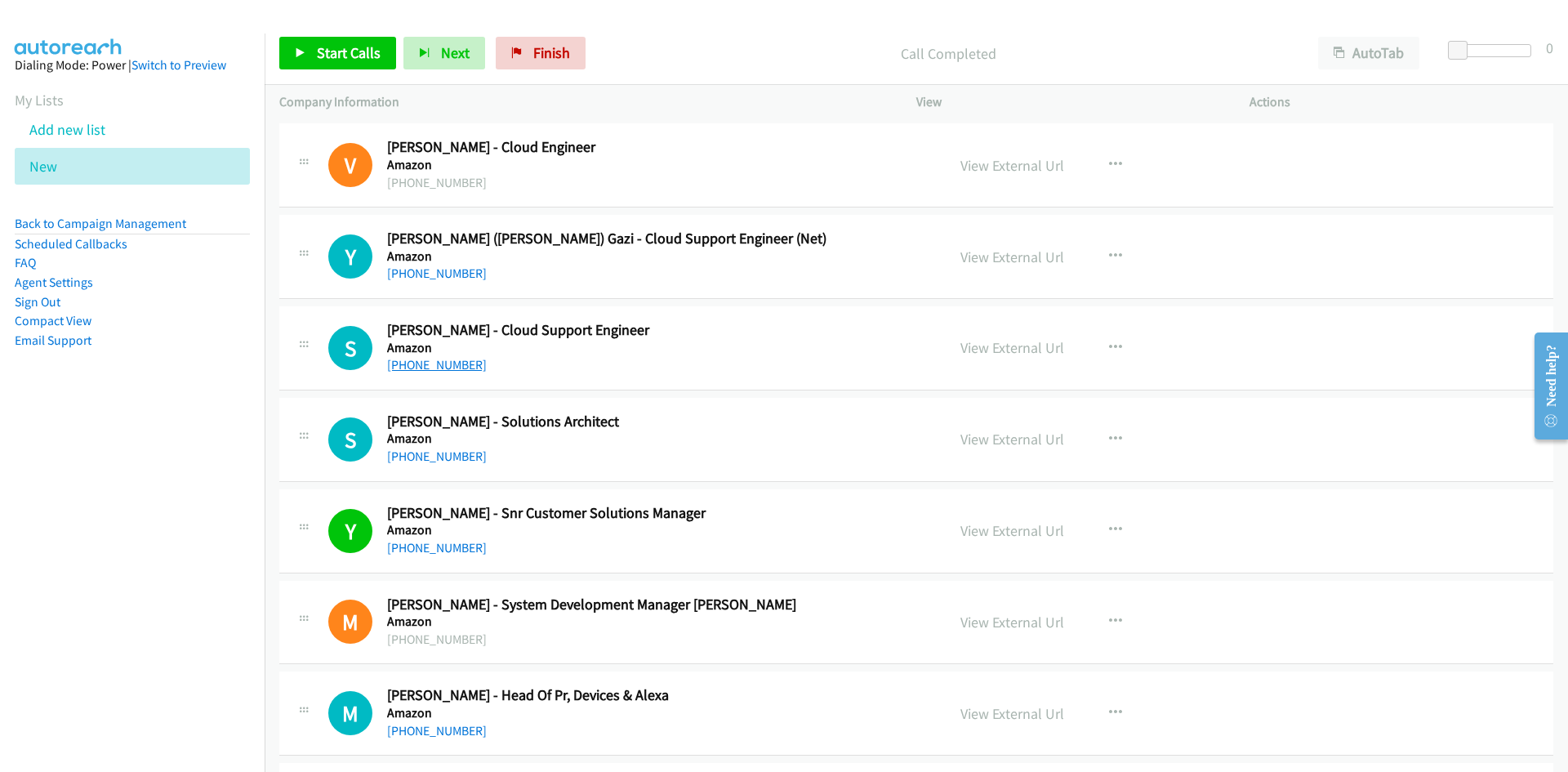
click at [426, 369] on link "+61 423 197 556" at bounding box center [437, 364] width 99 height 15
click at [453, 273] on link "+61 490 537 824" at bounding box center [437, 273] width 99 height 15
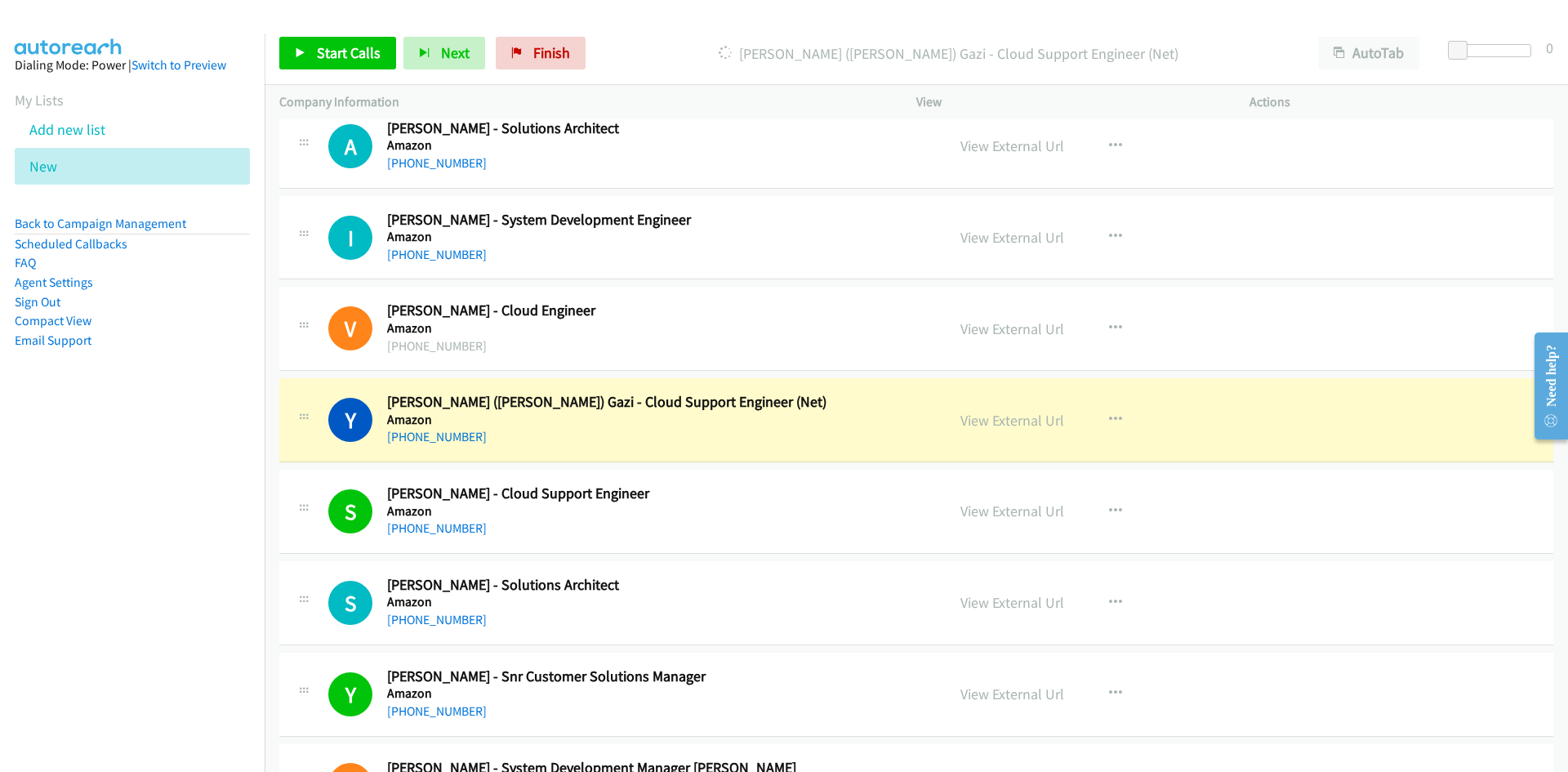
scroll to position [12496, 0]
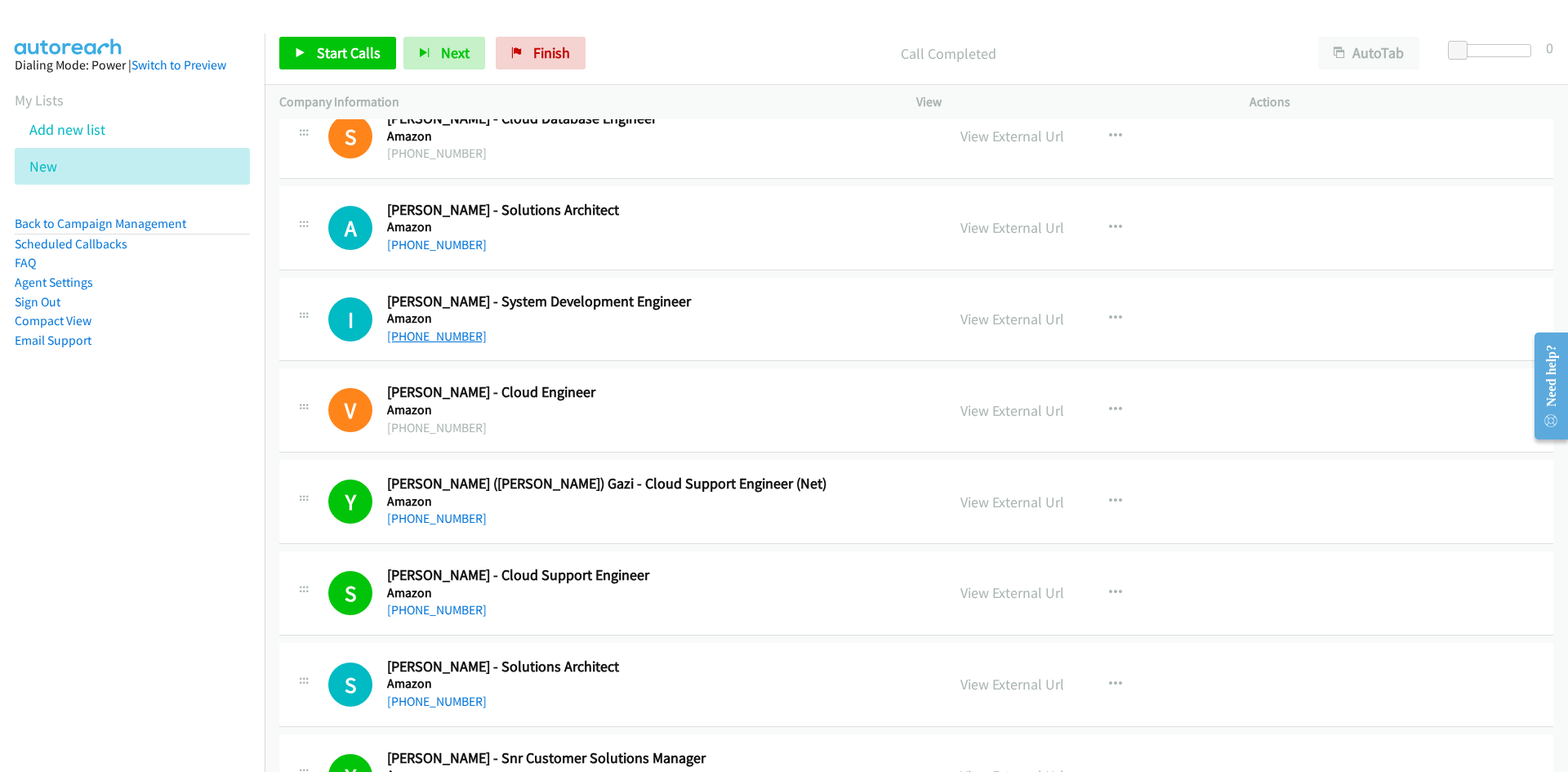
click at [438, 333] on link "+61 405 648 631" at bounding box center [437, 335] width 99 height 15
click at [662, 332] on div "+61 405 648 631" at bounding box center [656, 336] width 538 height 20
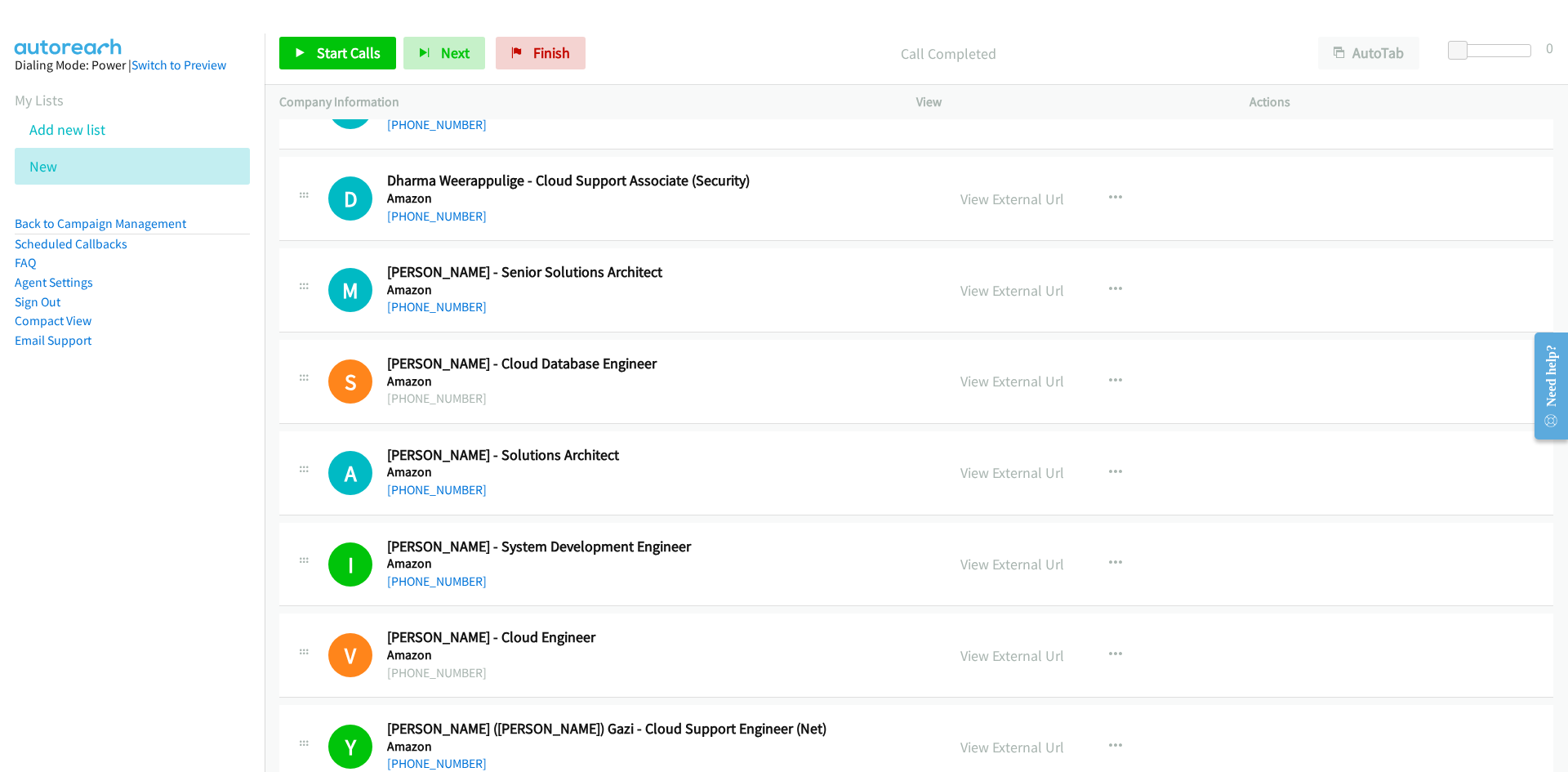
scroll to position [12169, 0]
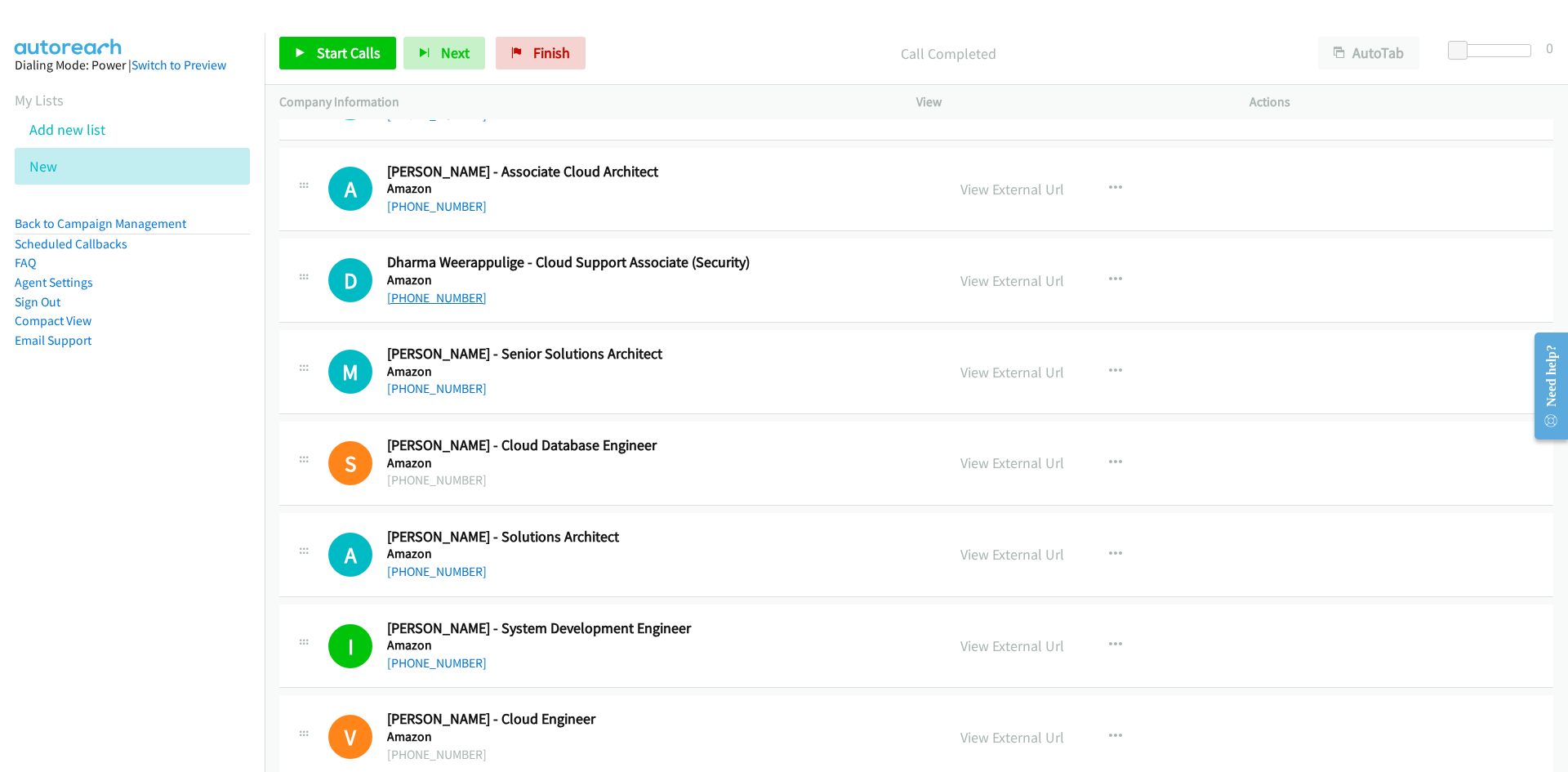
click at [432, 305] on link "+61 437 207 354" at bounding box center [437, 297] width 99 height 15
click at [436, 391] on link "+61 401 988 481" at bounding box center [437, 388] width 99 height 15
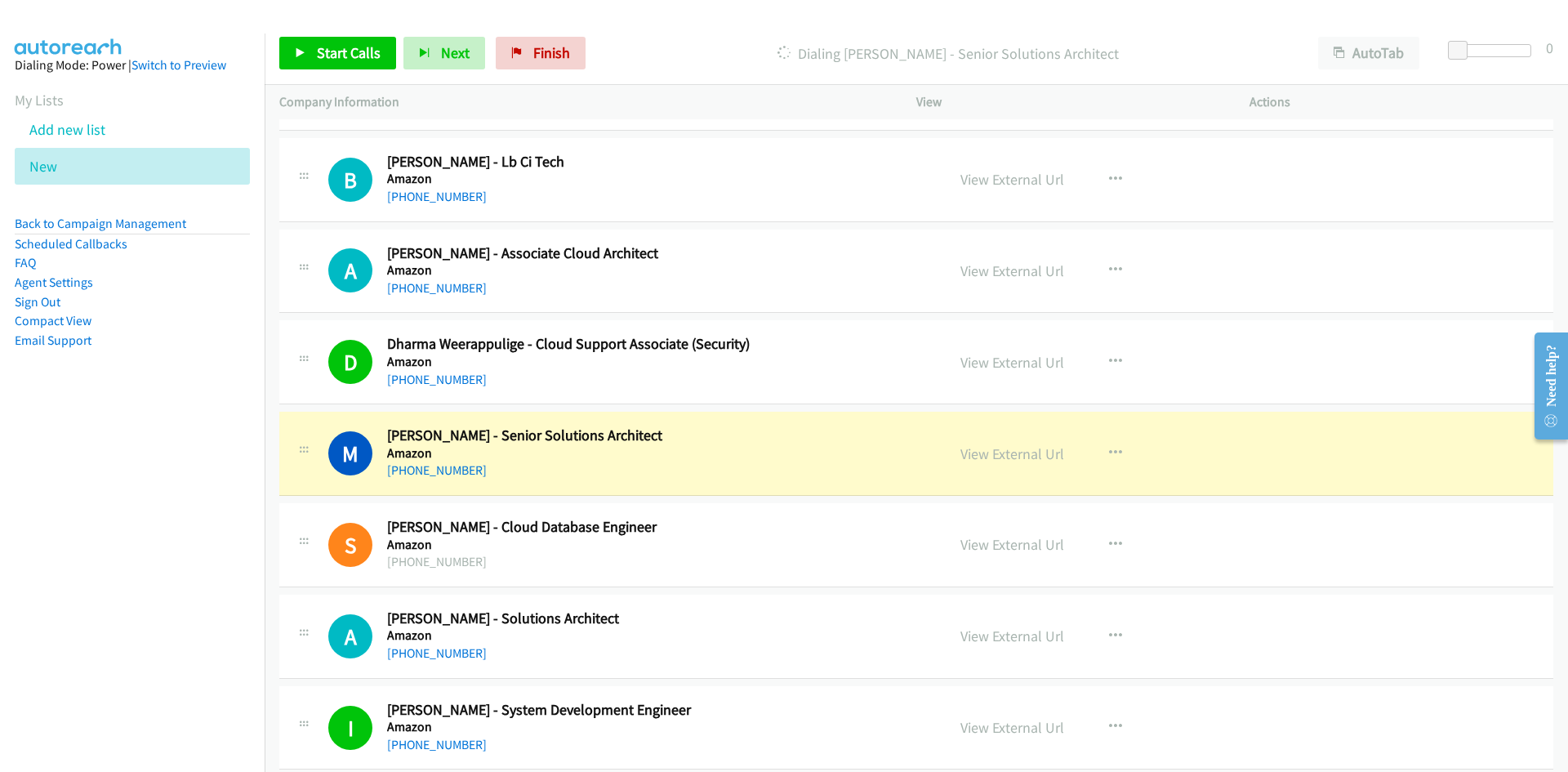
scroll to position [12006, 0]
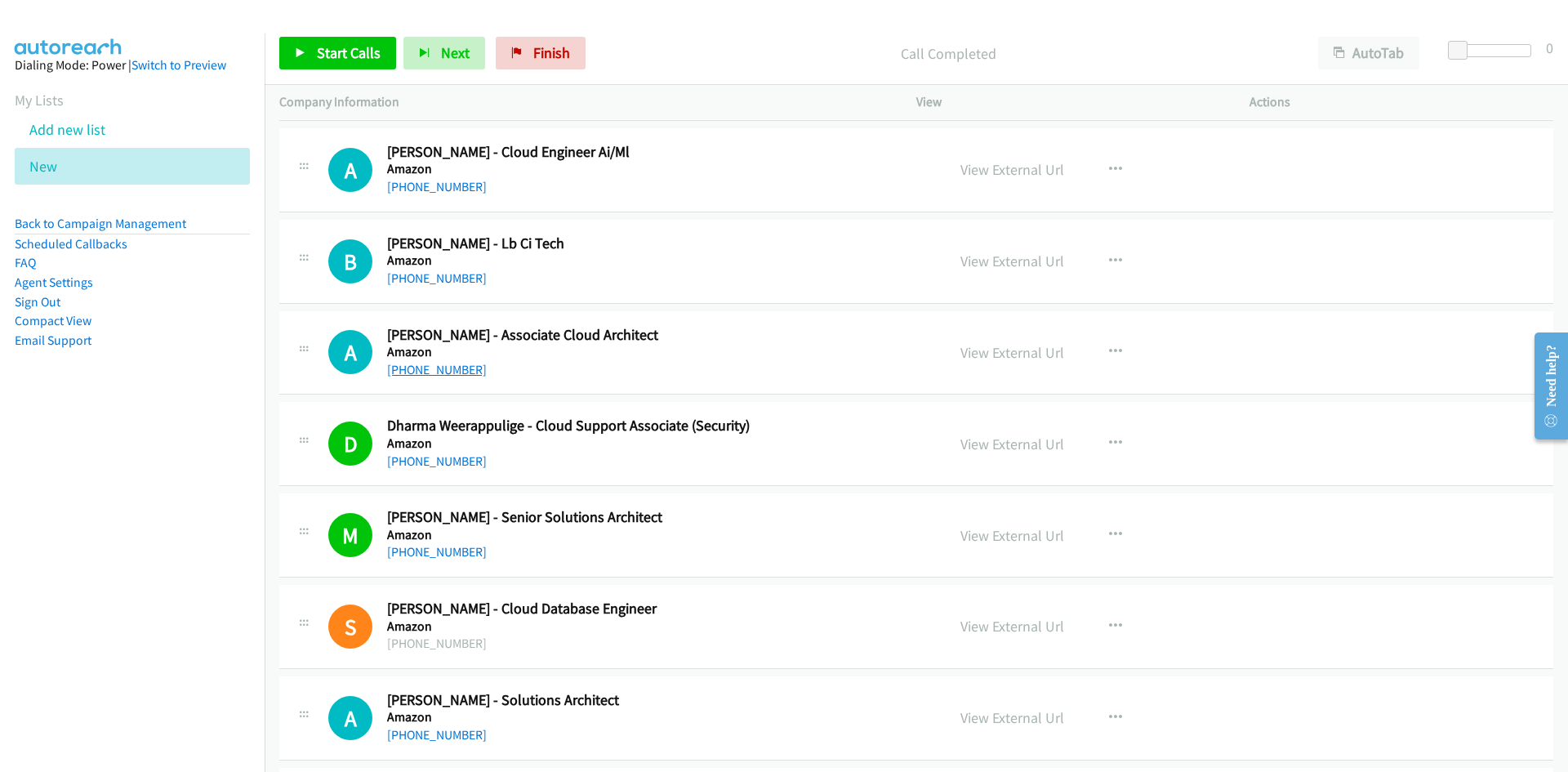
click at [410, 362] on link "+61 420 859 273" at bounding box center [437, 369] width 99 height 15
click at [753, 367] on div "+61 420 859 273" at bounding box center [656, 370] width 538 height 20
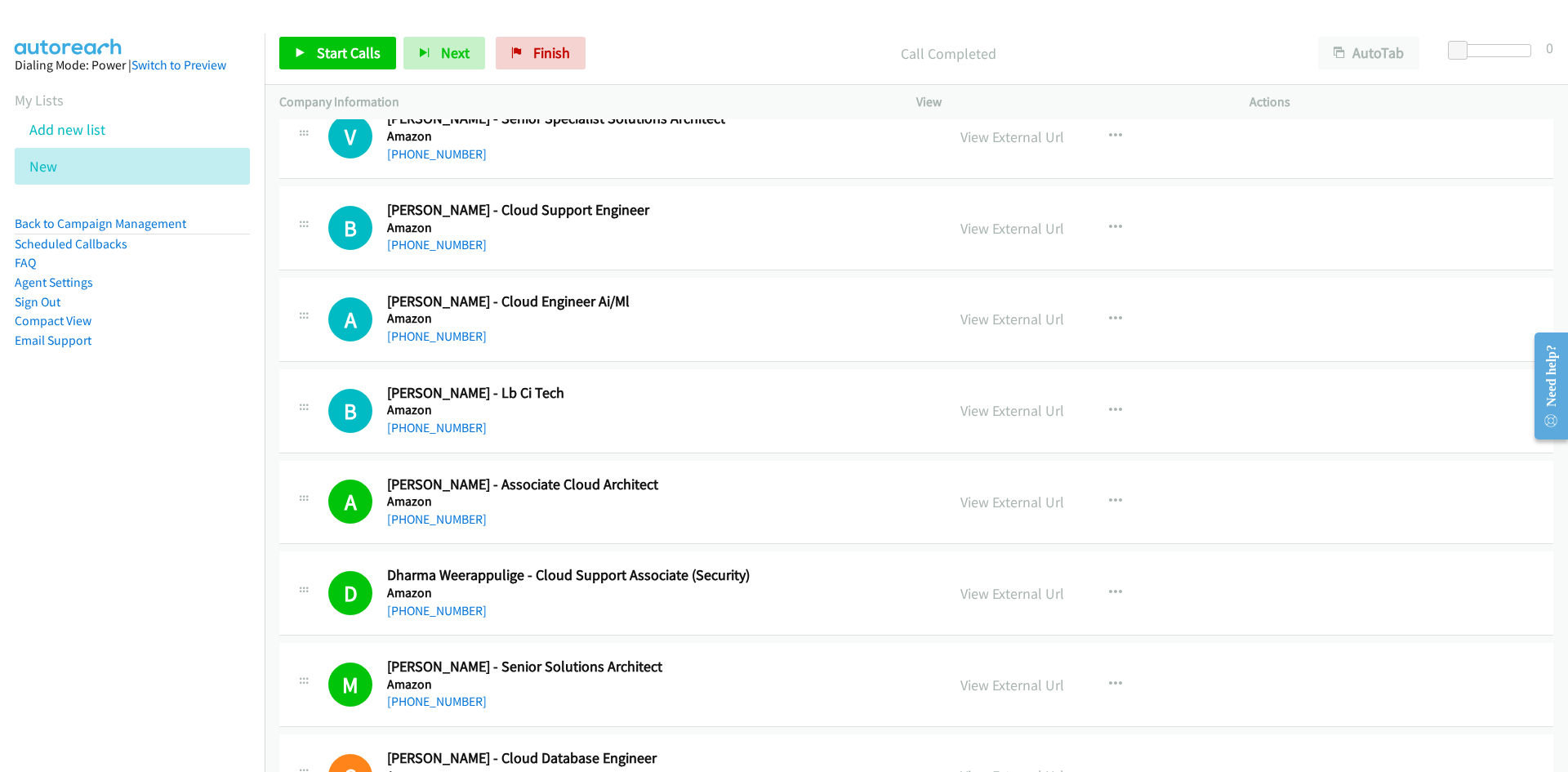
scroll to position [11843, 0]
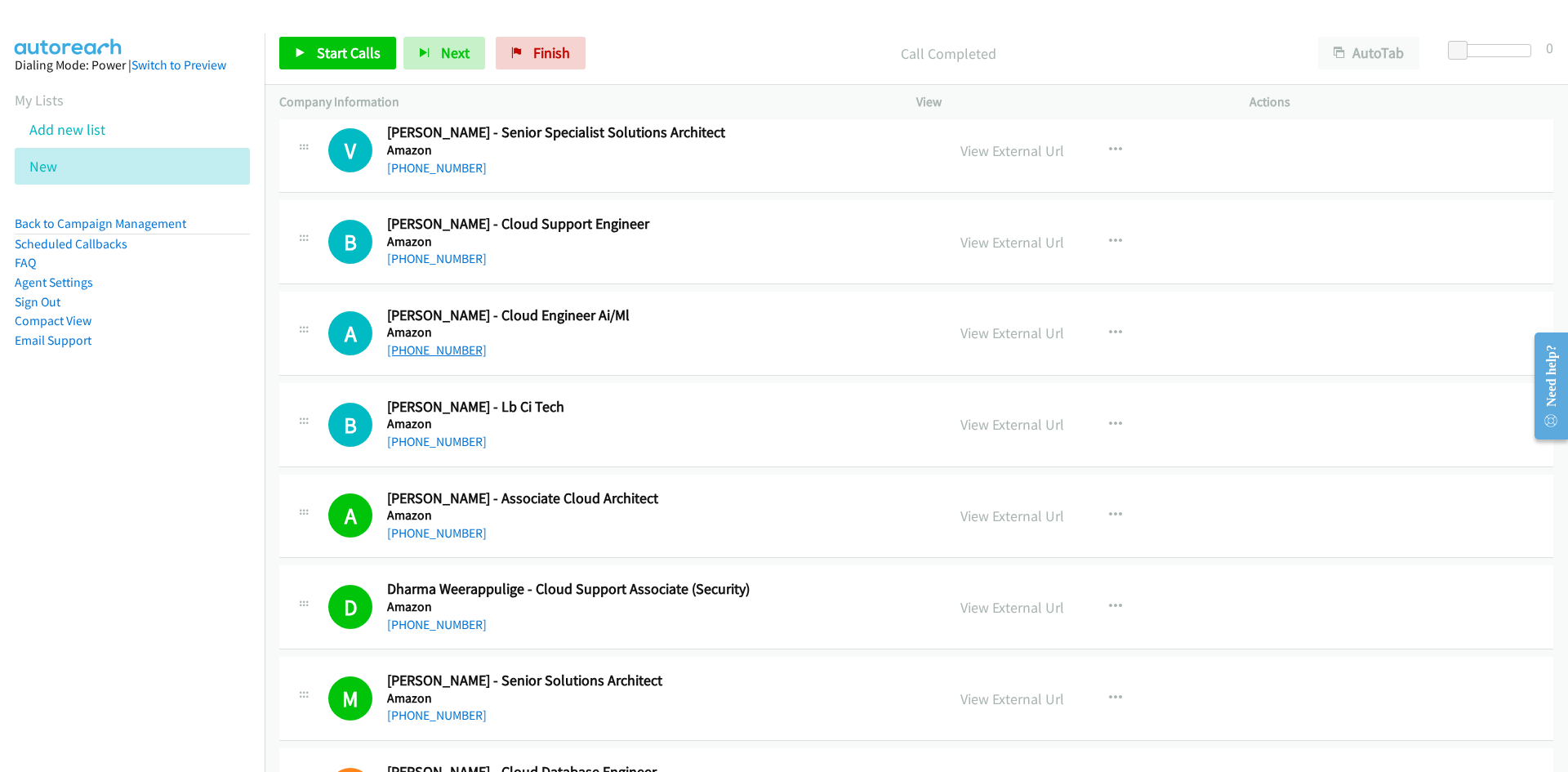
click at [442, 350] on link "+61 469 765 776" at bounding box center [437, 349] width 99 height 15
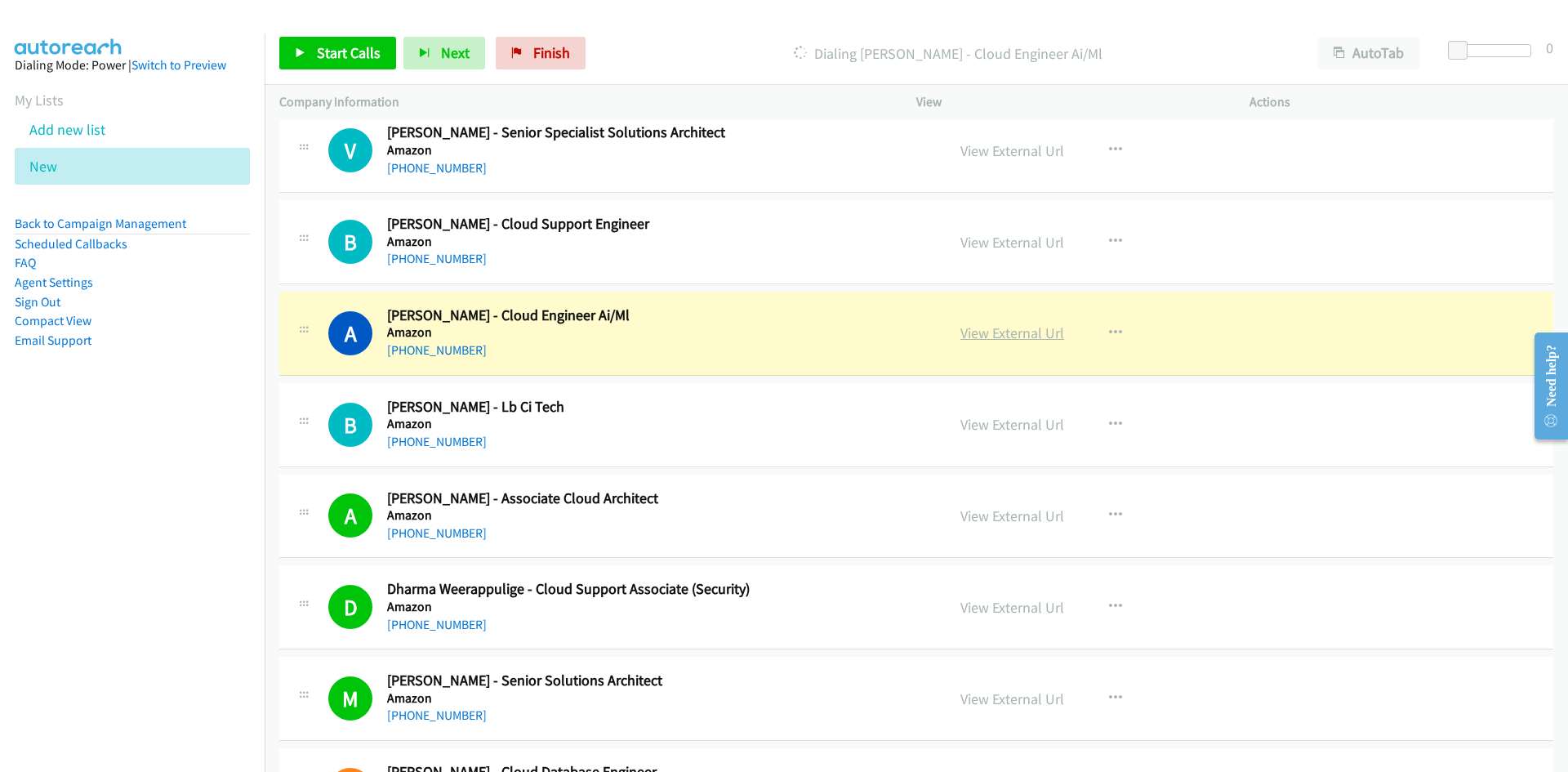
click at [990, 338] on link "View External Url" at bounding box center [1012, 333] width 104 height 19
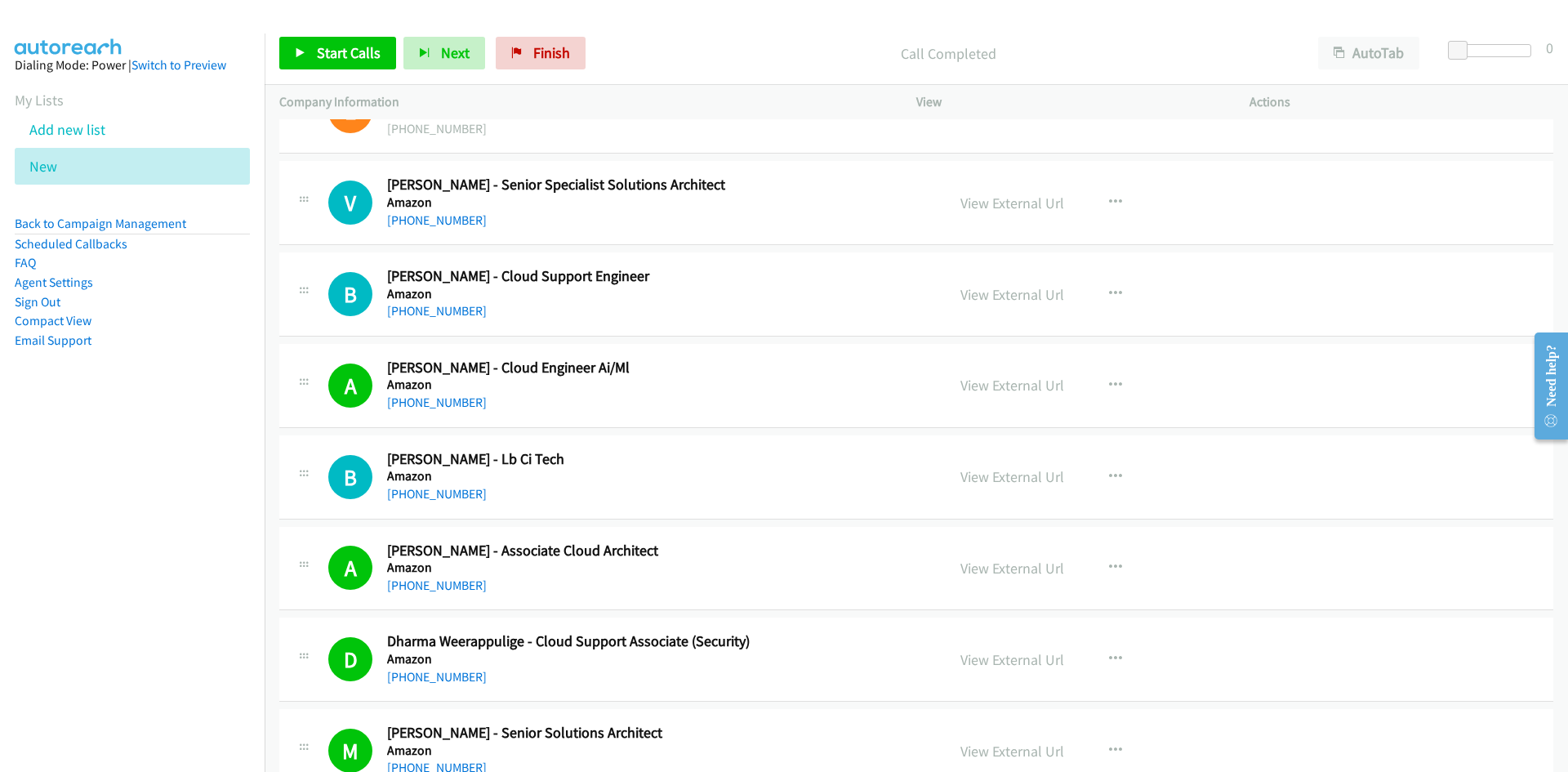
scroll to position [11761, 0]
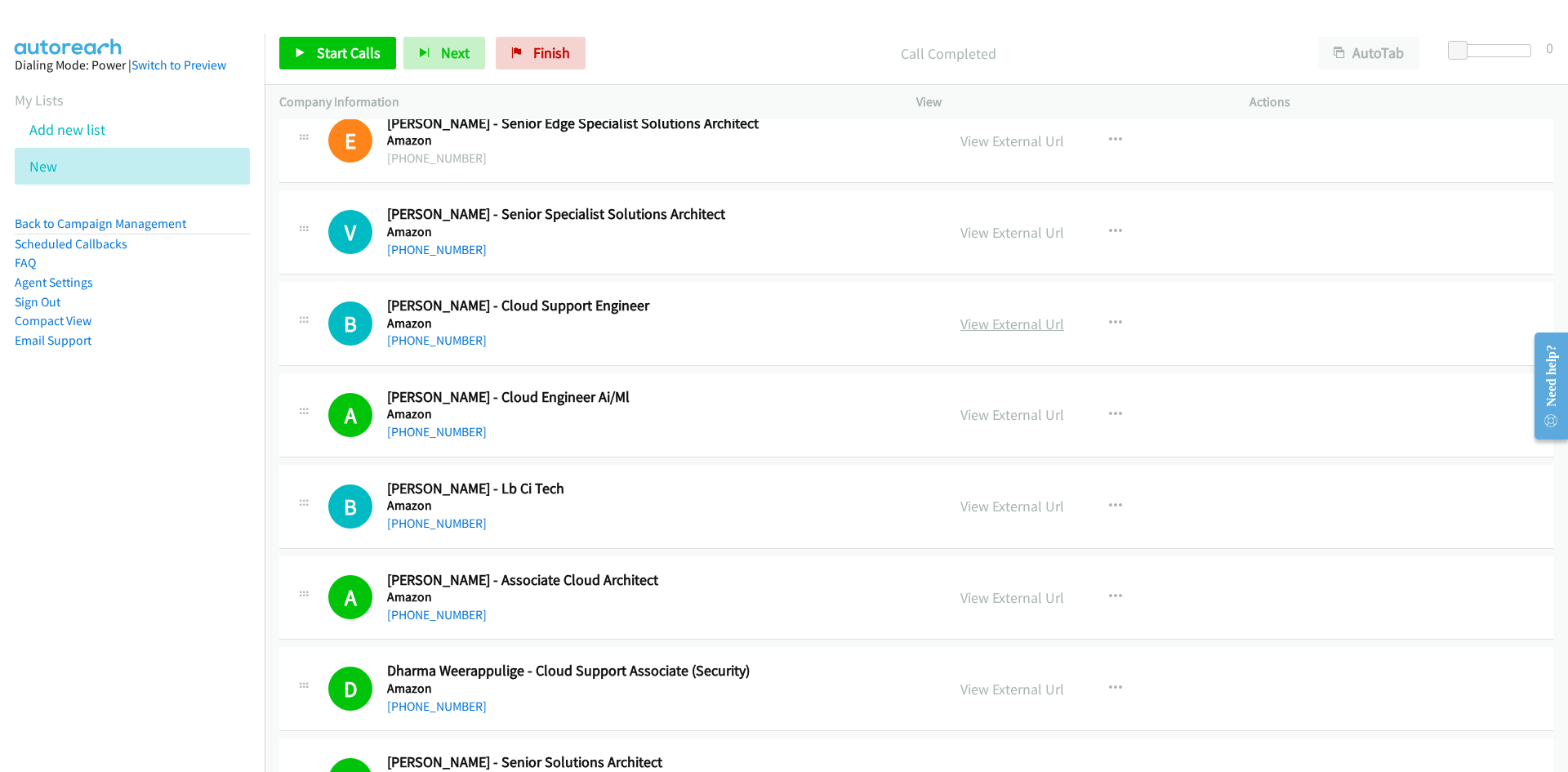
click at [1012, 322] on link "View External Url" at bounding box center [1012, 324] width 104 height 19
click at [437, 336] on link "+61 426 074 382" at bounding box center [437, 340] width 99 height 15
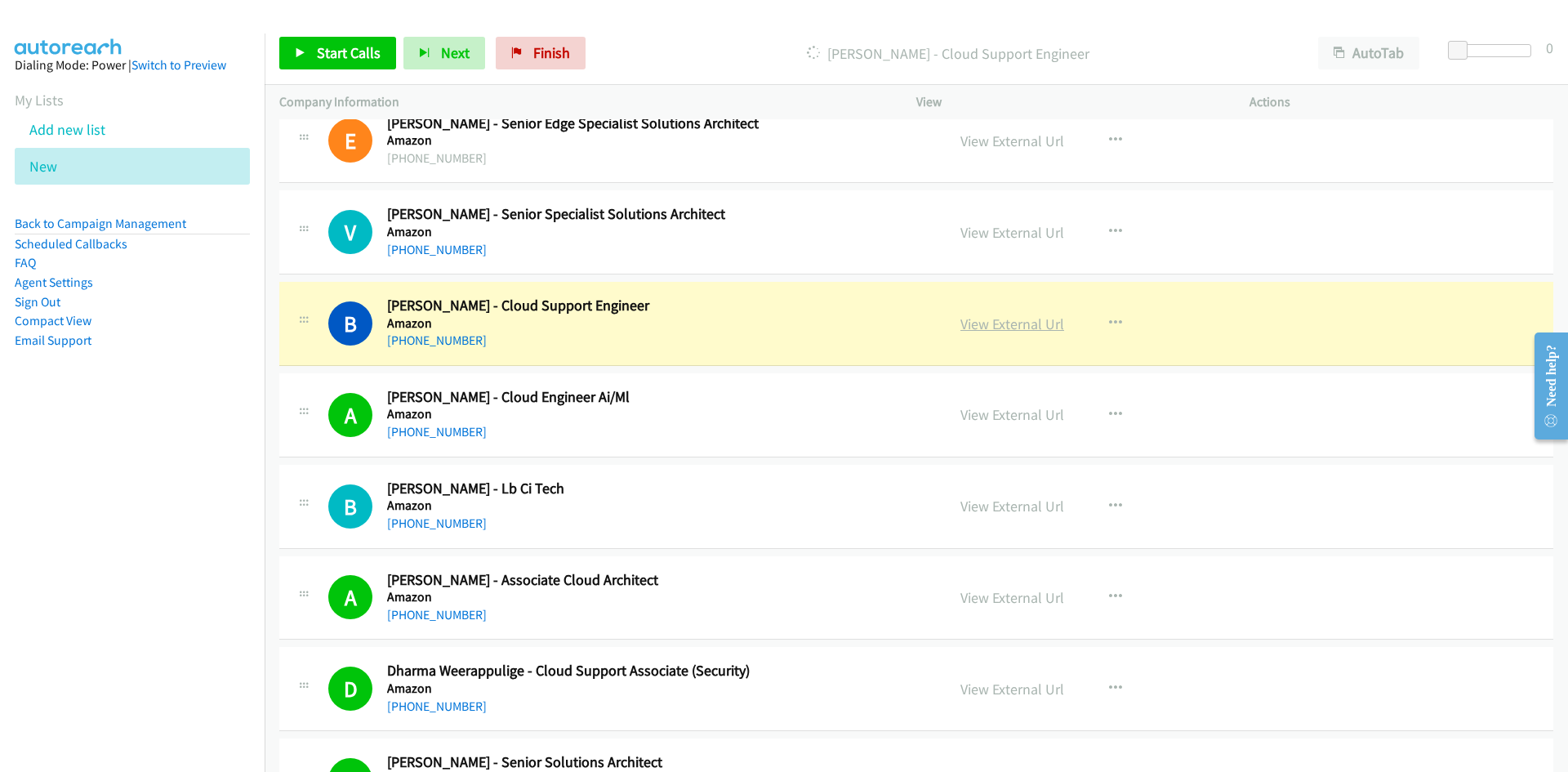
click at [985, 329] on link "View External Url" at bounding box center [1012, 324] width 104 height 19
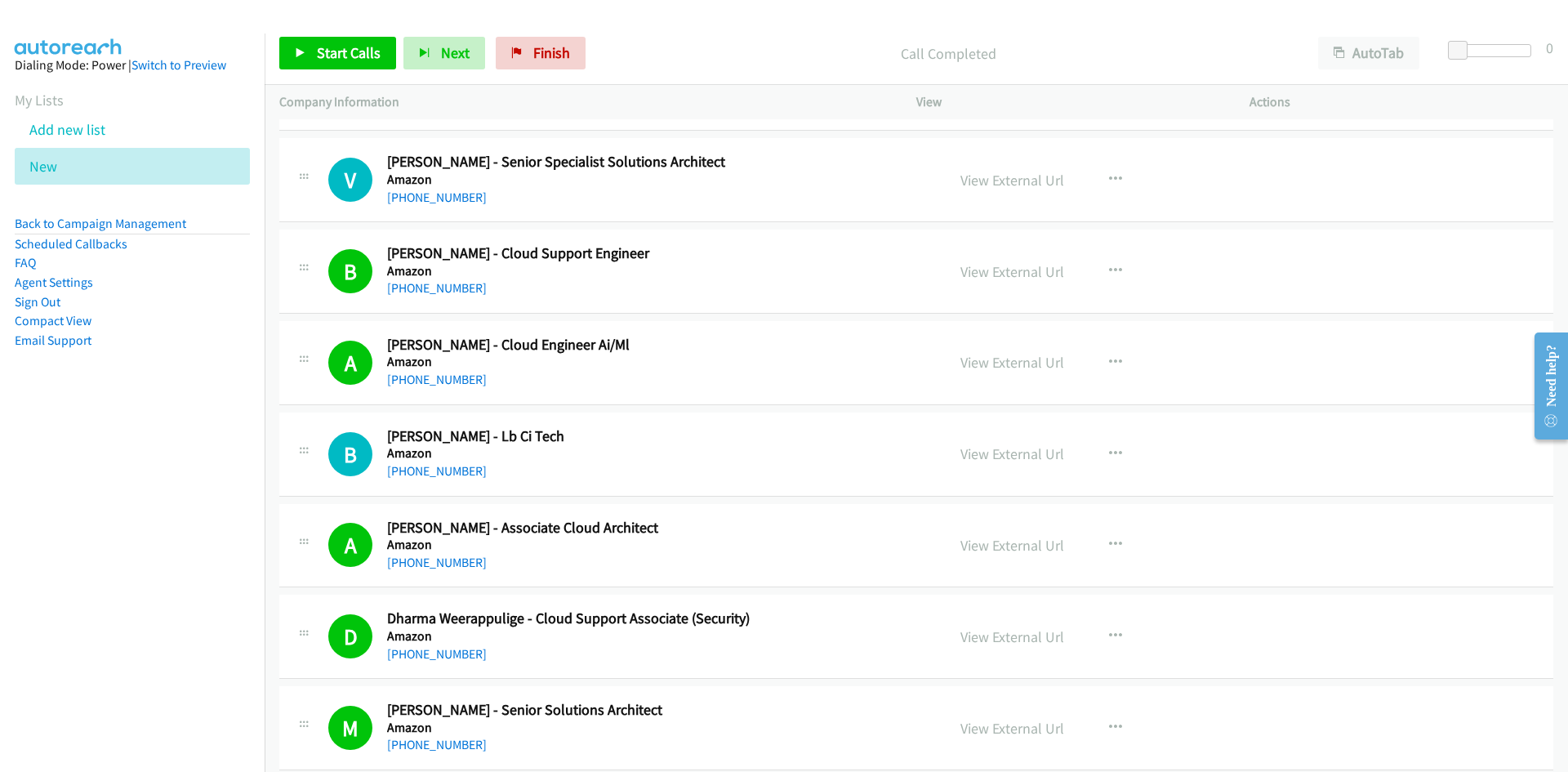
scroll to position [11843, 0]
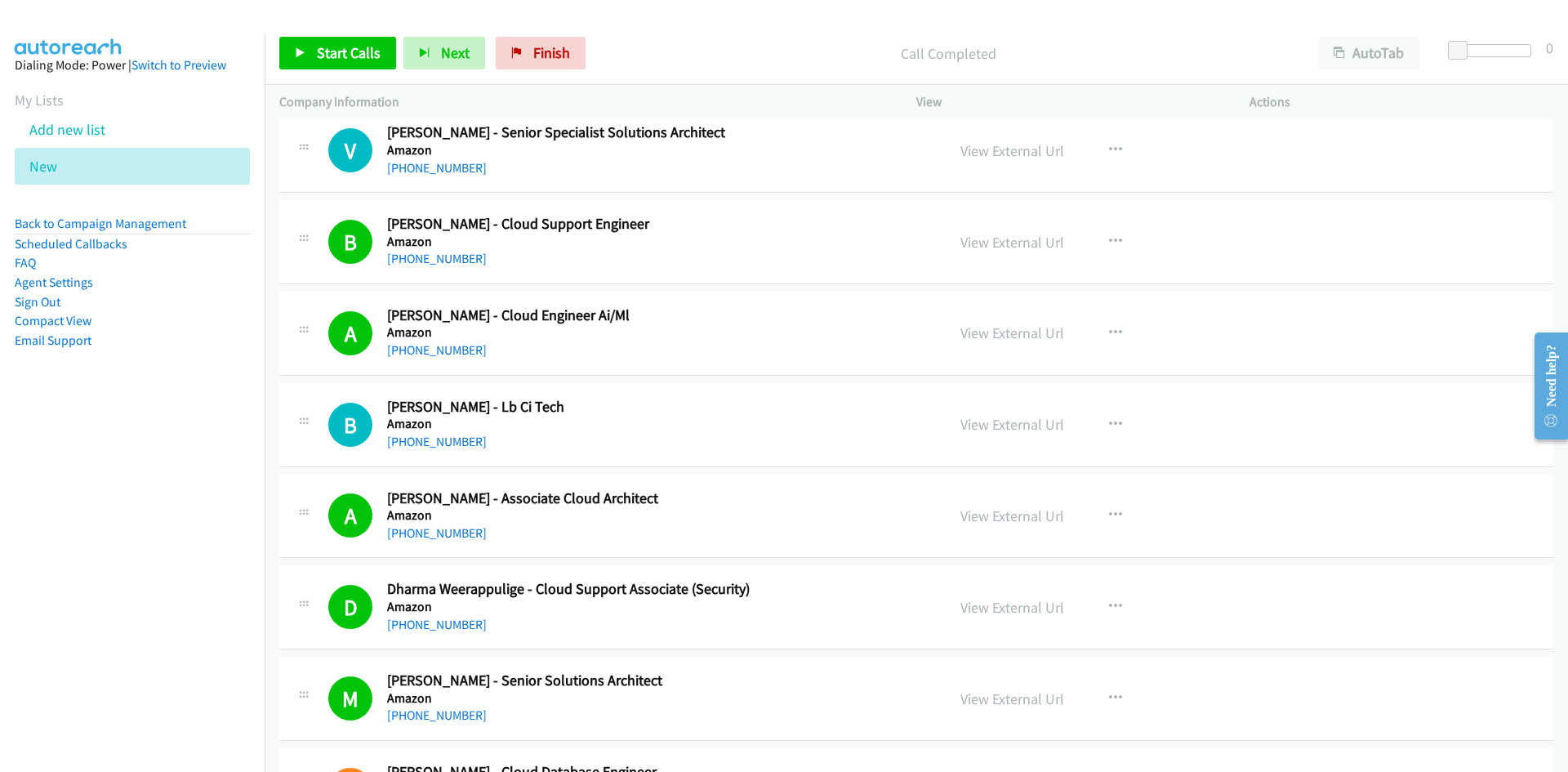
click at [785, 582] on h2 "Dharma Weerappulige - Cloud Support Associate (Security)" at bounding box center [656, 588] width 538 height 19
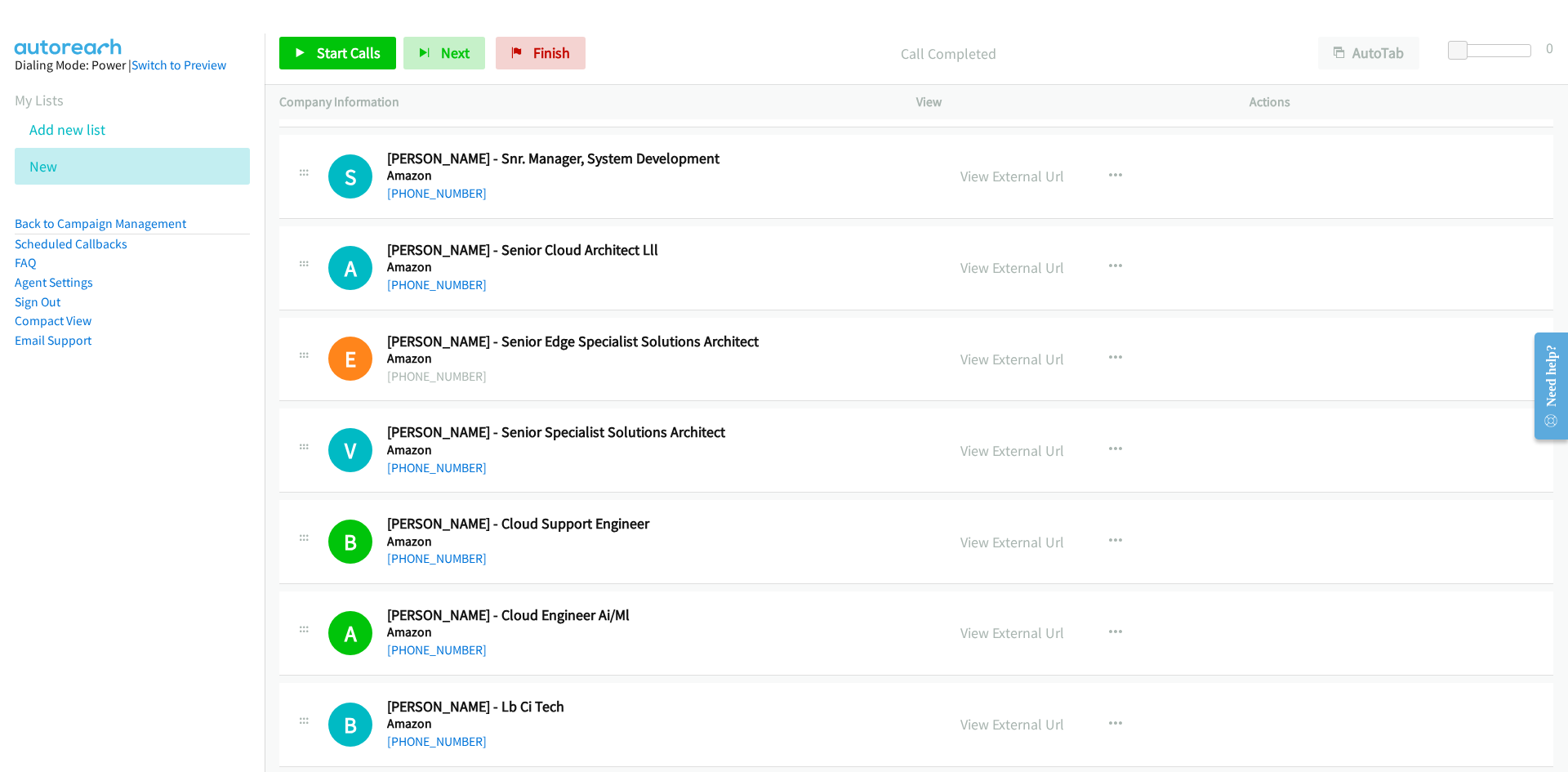
scroll to position [11516, 0]
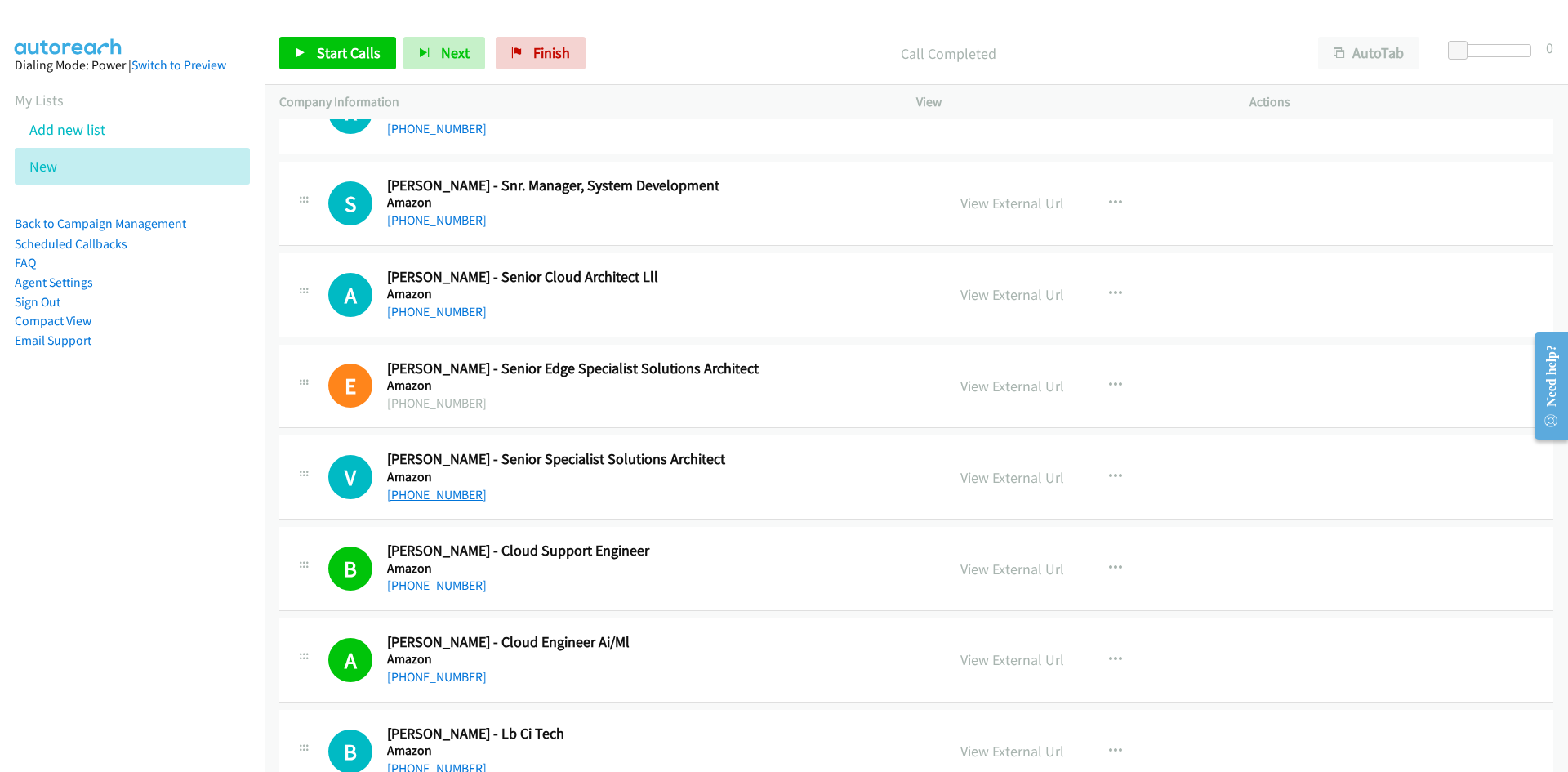
click at [436, 487] on link "+61 420 468 798" at bounding box center [437, 494] width 99 height 15
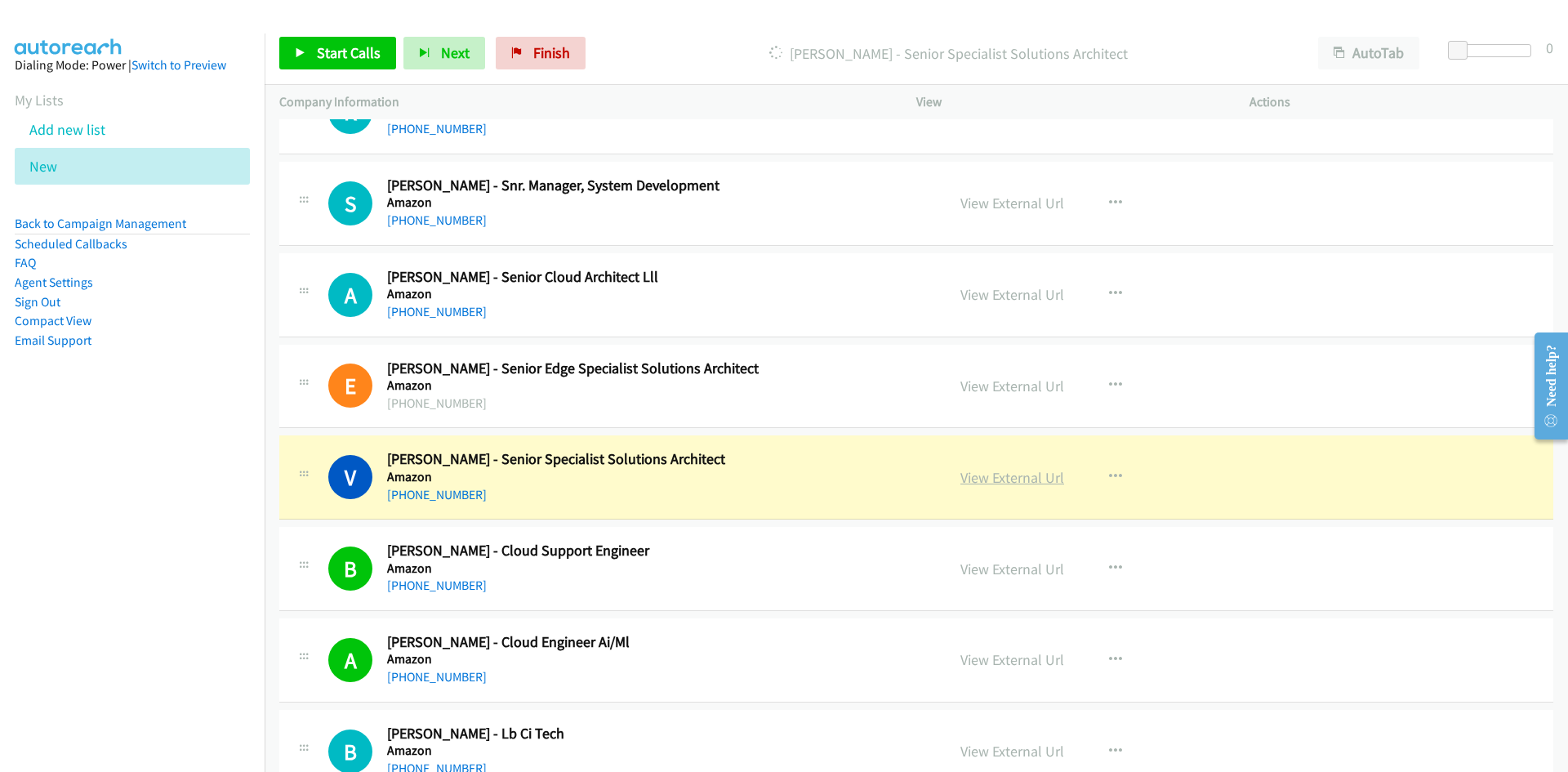
click at [974, 476] on link "View External Url" at bounding box center [1012, 477] width 104 height 19
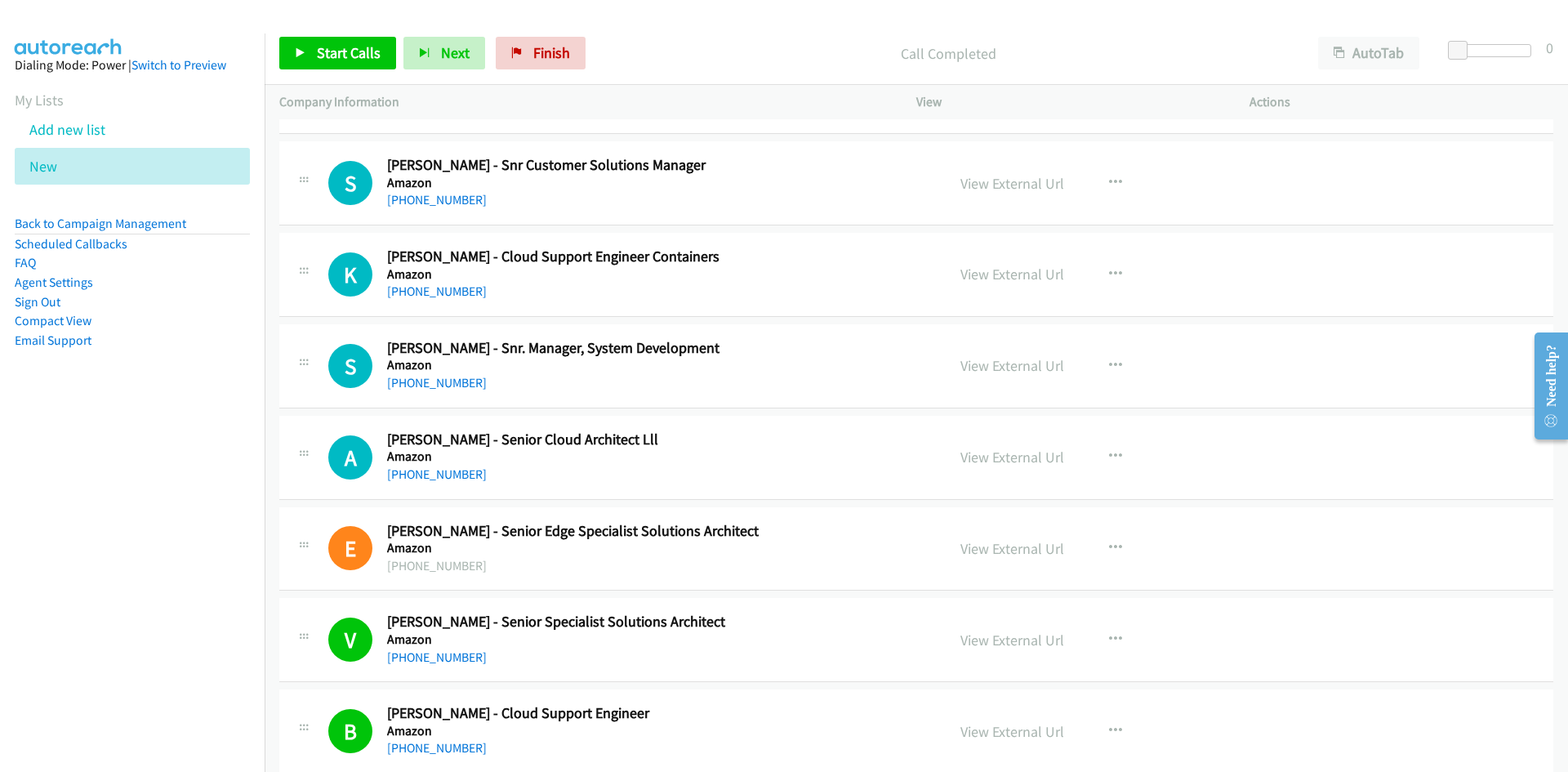
scroll to position [11353, 0]
click at [437, 473] on link "+61 404 575 870" at bounding box center [437, 475] width 99 height 15
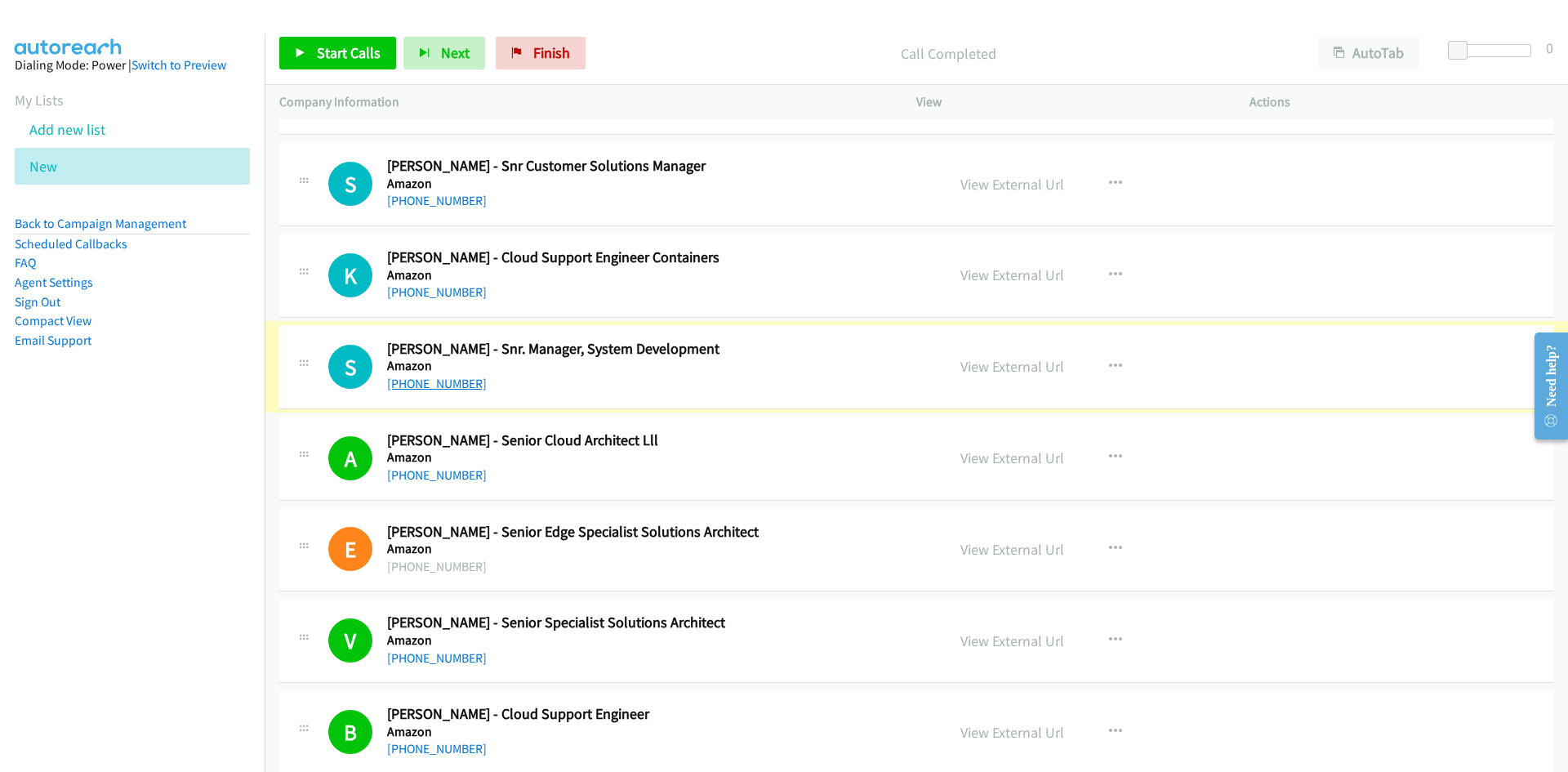
click at [436, 385] on link "+61 402 331 938" at bounding box center [437, 382] width 99 height 15
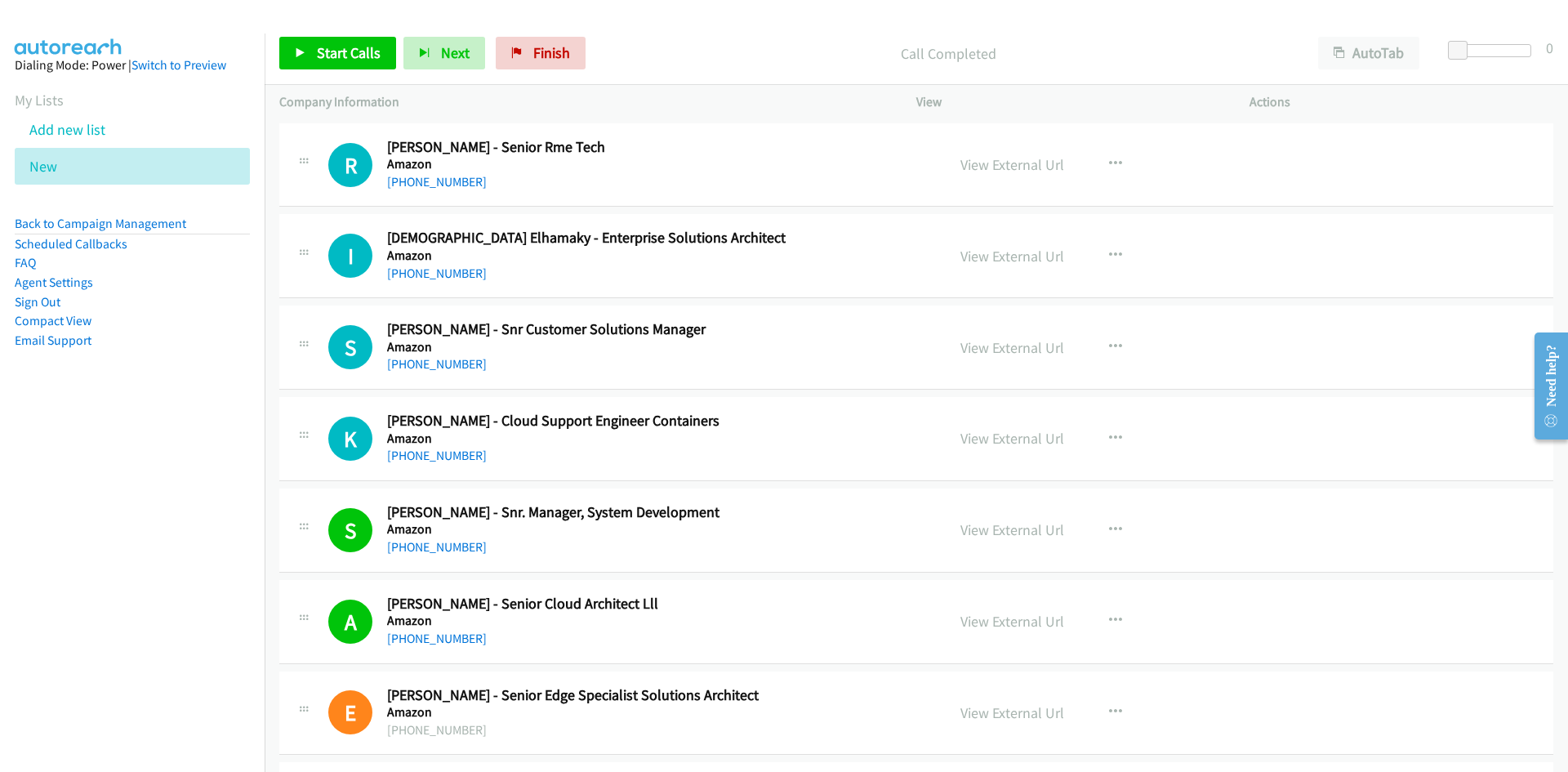
click at [833, 419] on h2 "Kristoffer Frio - Cloud Support Engineer Containers" at bounding box center [656, 420] width 538 height 19
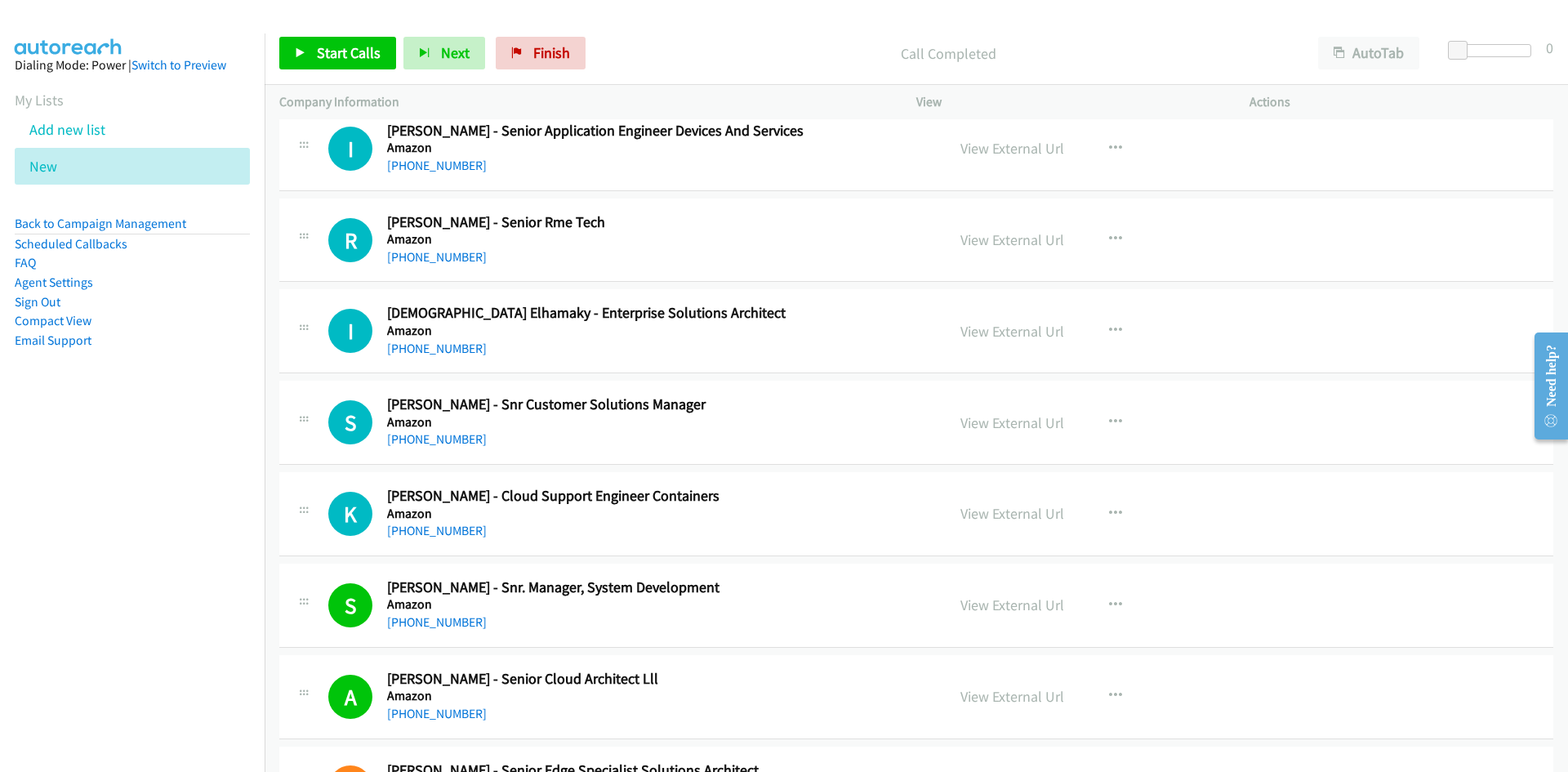
scroll to position [11026, 0]
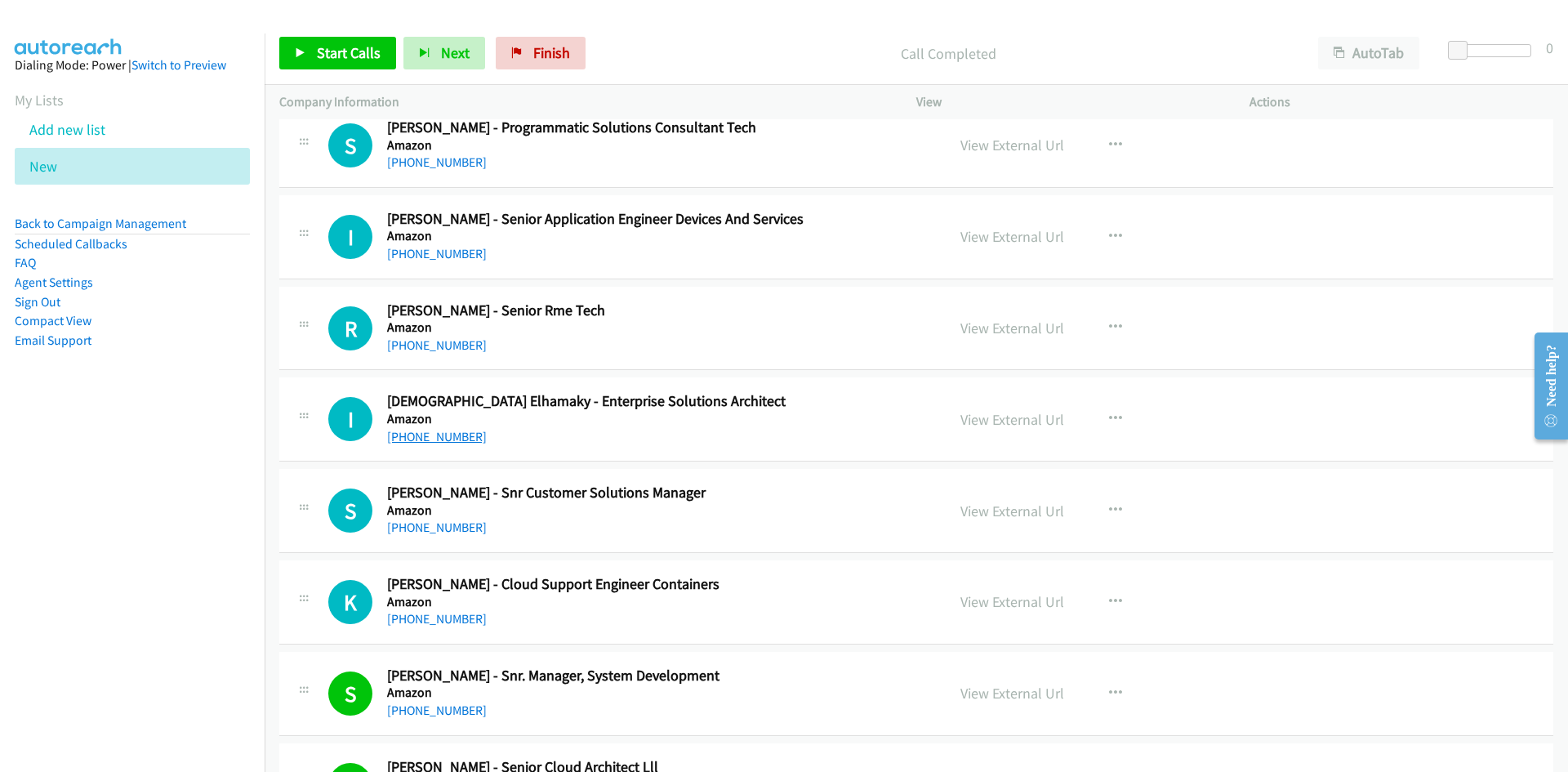
click at [431, 432] on link "+61 410 750 383" at bounding box center [437, 436] width 99 height 15
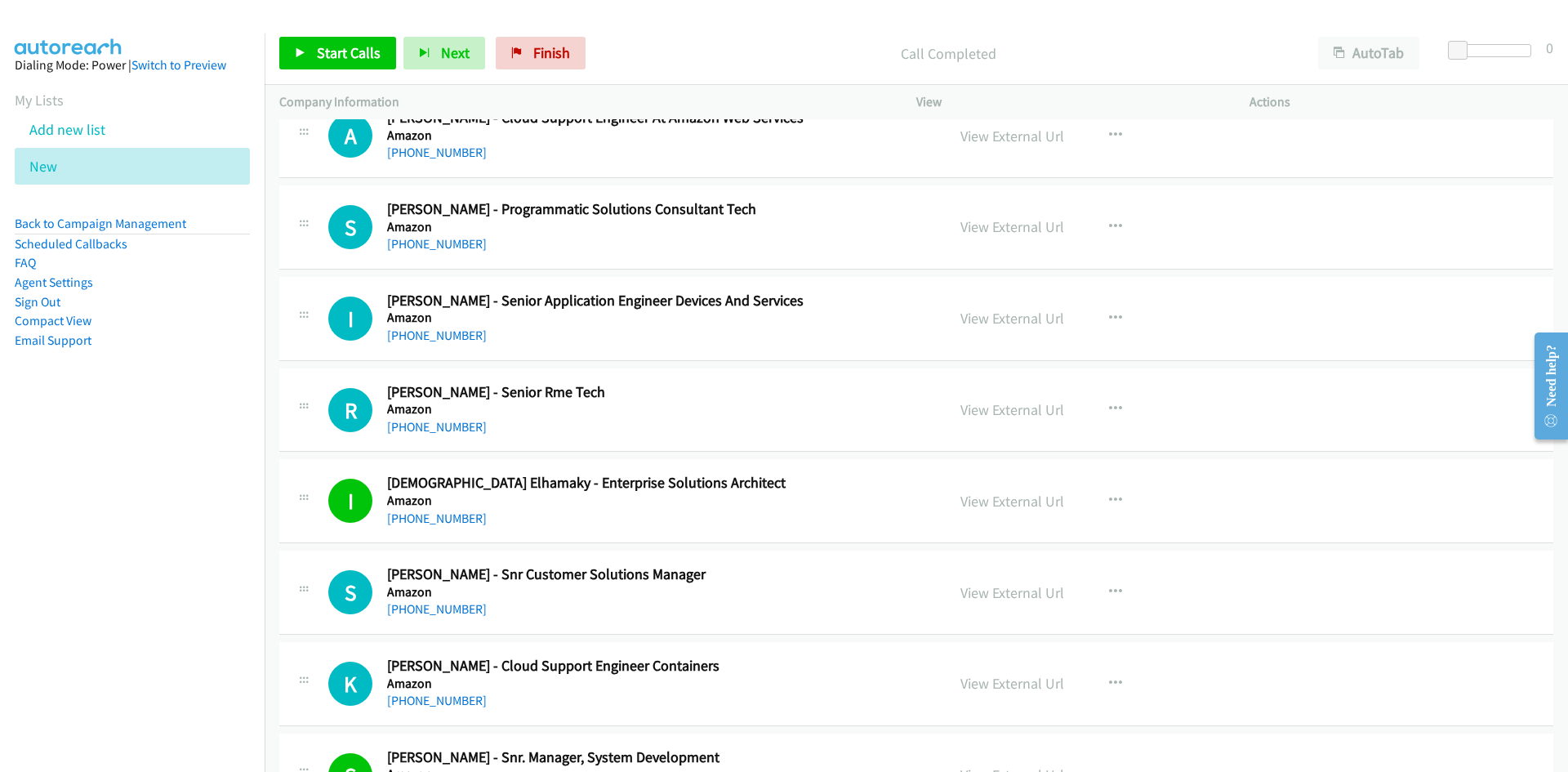
click at [707, 422] on div "+61 413 784 009" at bounding box center [656, 428] width 538 height 20
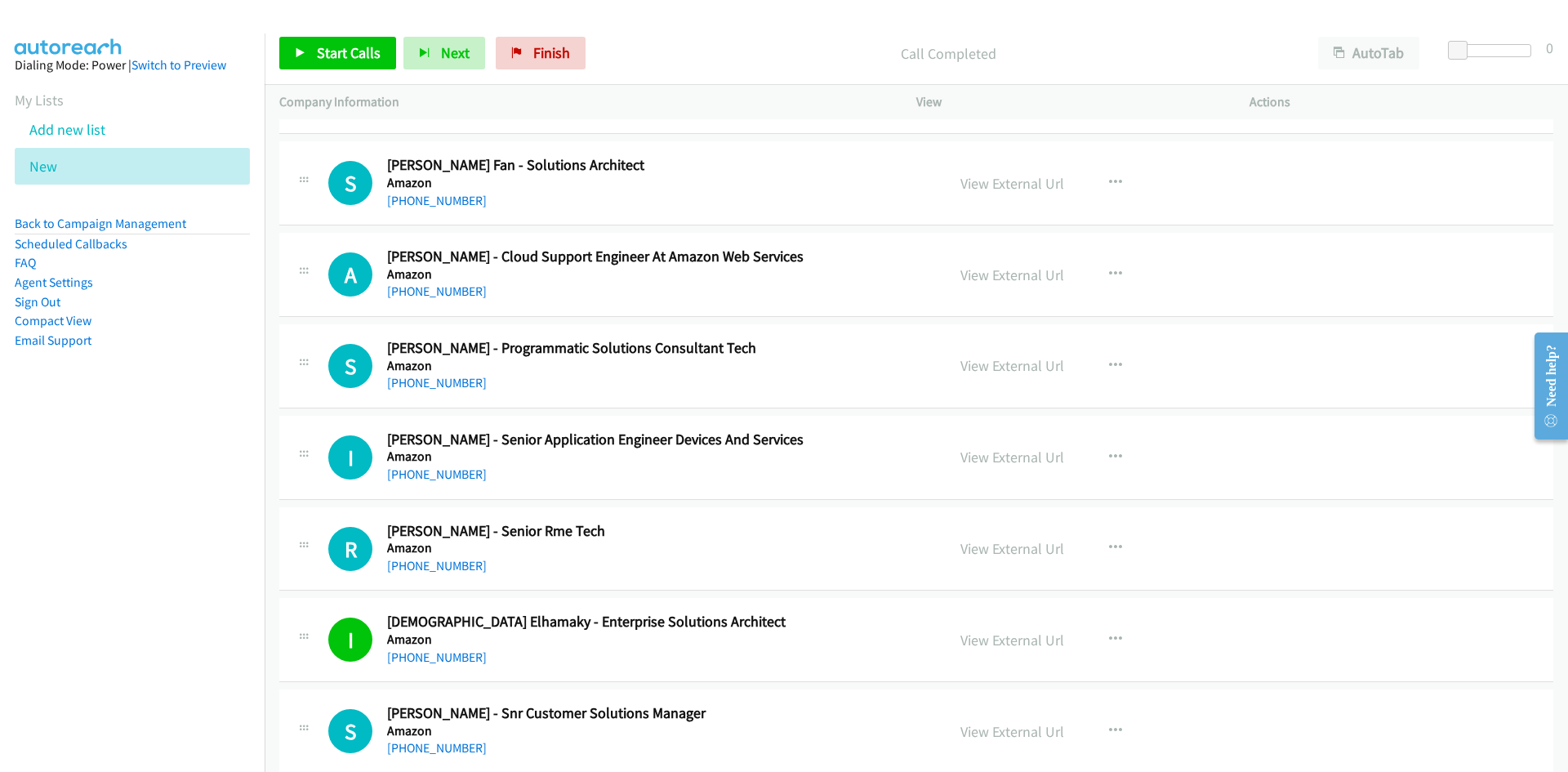
scroll to position [10782, 0]
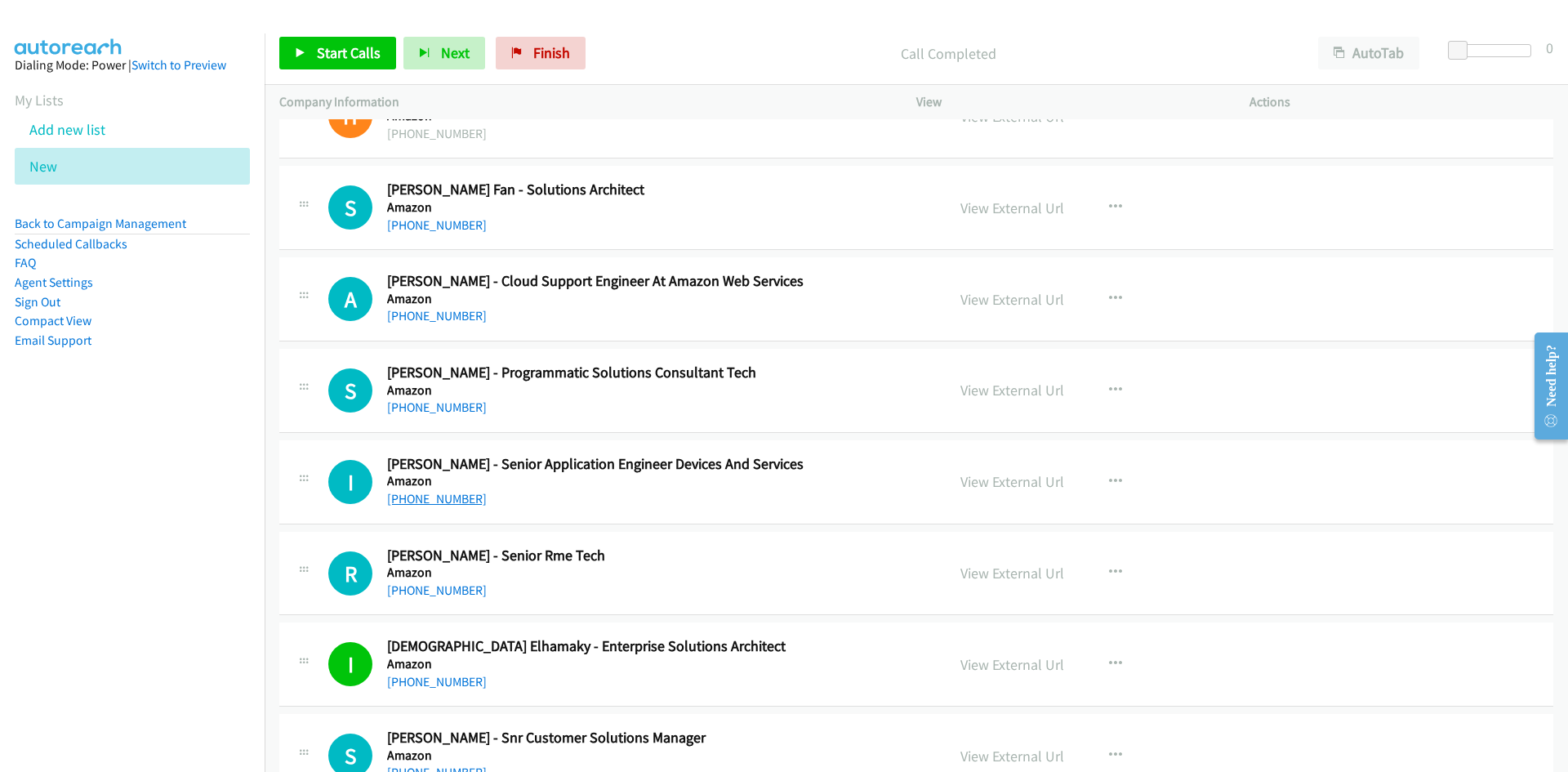
click at [428, 495] on link "+61 413 598 830" at bounding box center [437, 498] width 99 height 15
click at [436, 409] on link "+61 423 349 077" at bounding box center [437, 407] width 99 height 15
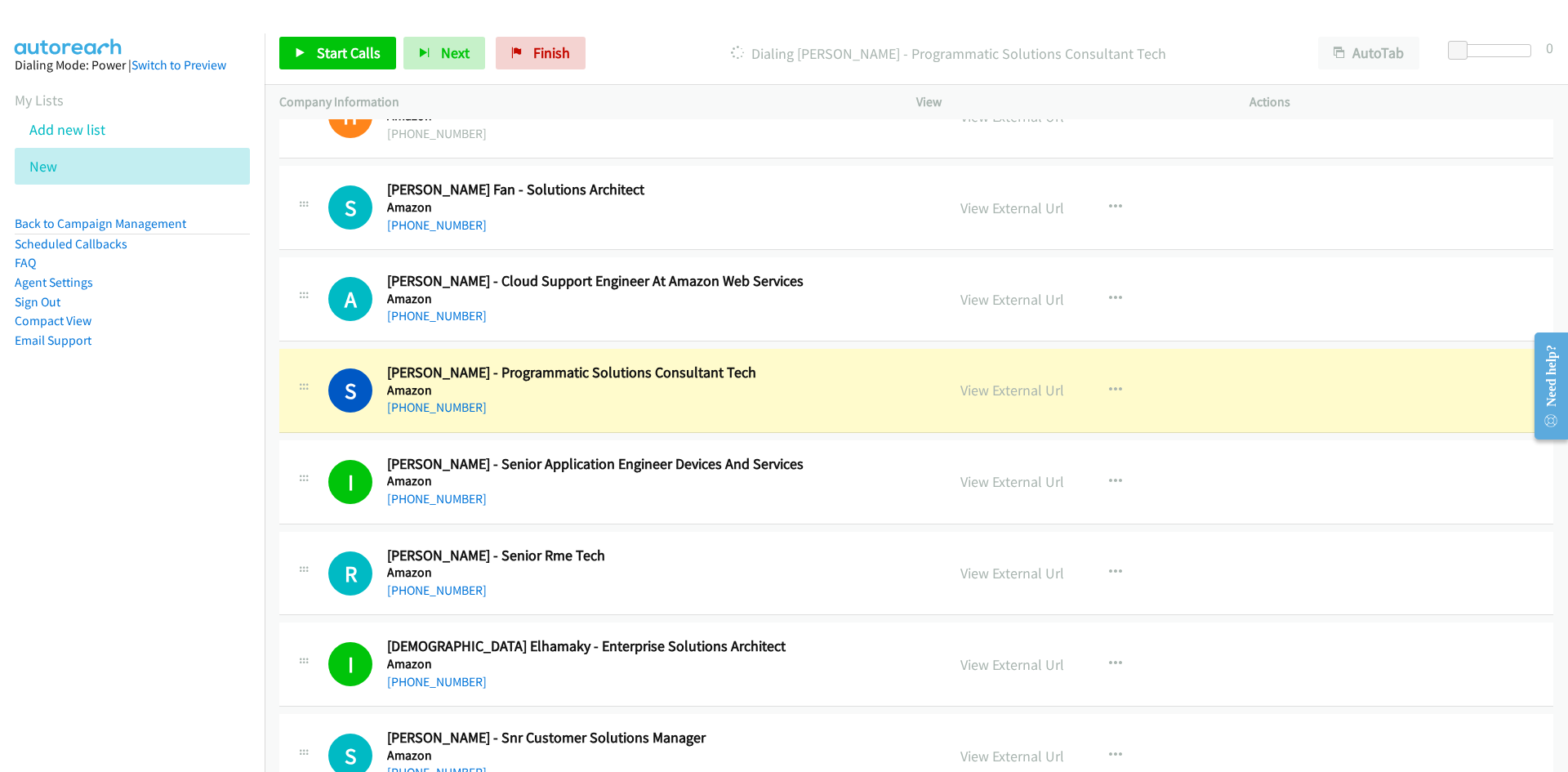
click at [654, 402] on div "+61 423 349 077" at bounding box center [656, 408] width 538 height 20
click at [986, 388] on link "View External Url" at bounding box center [1012, 390] width 104 height 19
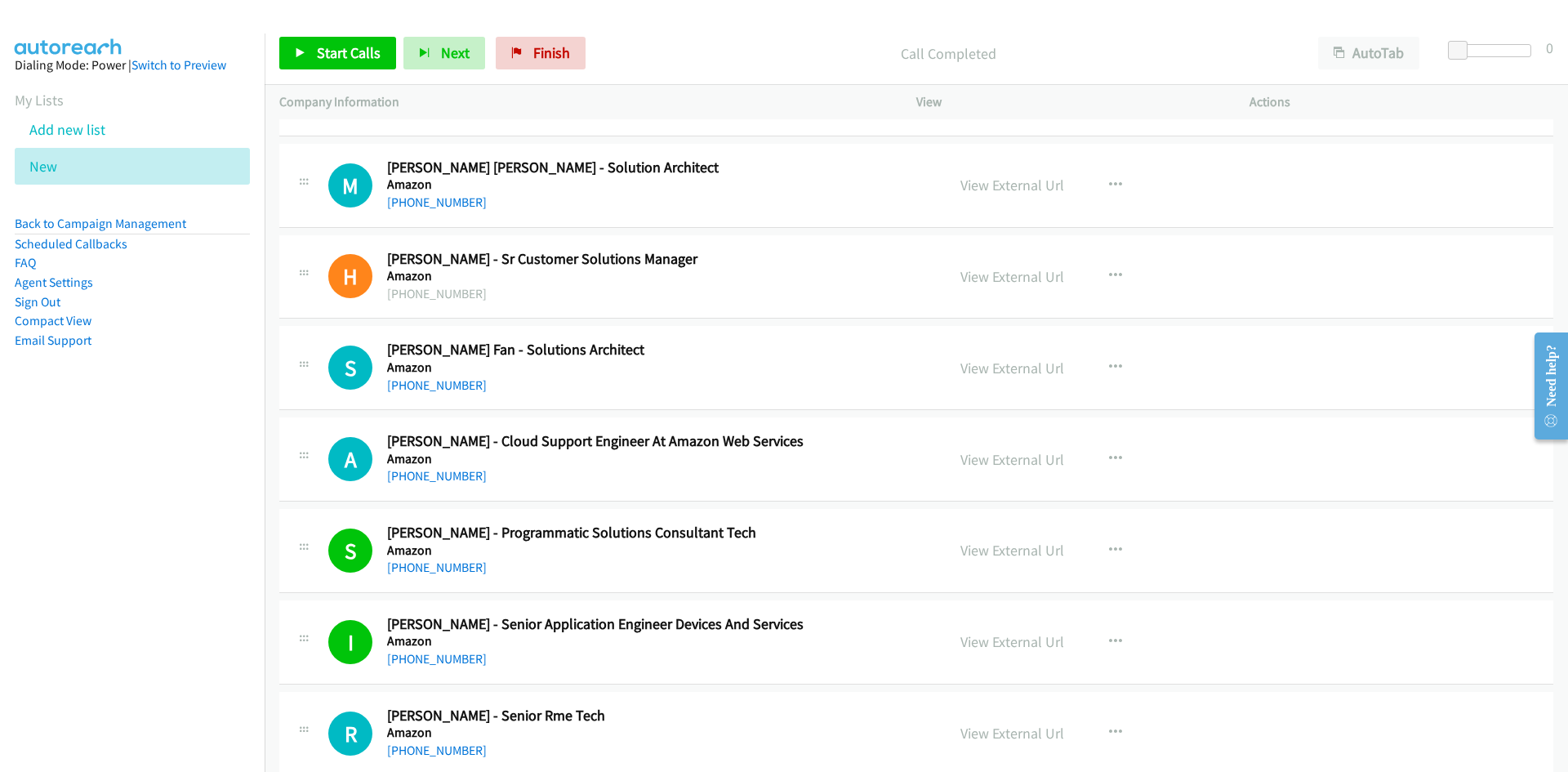
scroll to position [10618, 0]
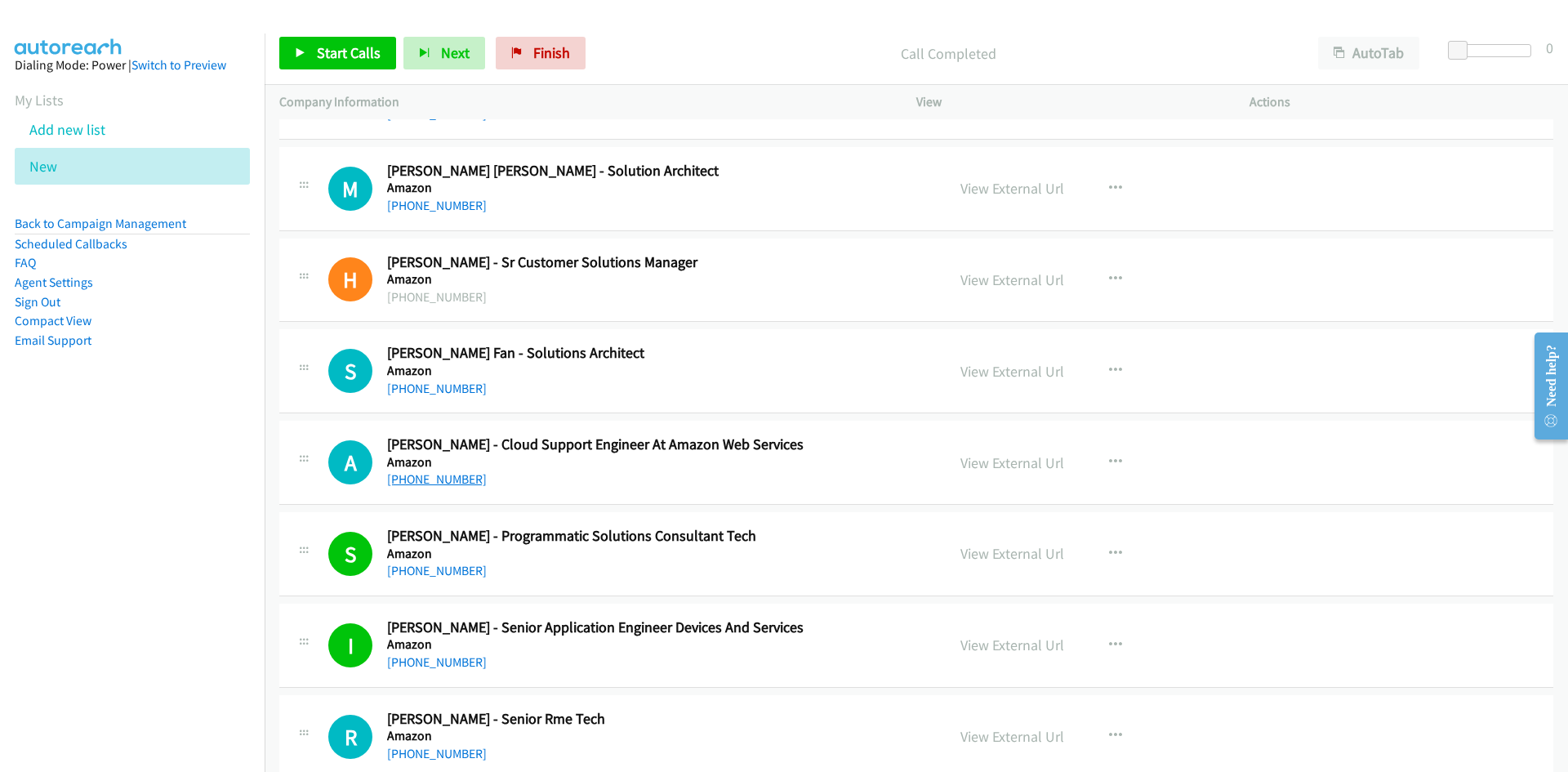
click at [433, 476] on link "+61 426 965 643" at bounding box center [437, 478] width 99 height 15
click at [873, 452] on h2 "Ali Parsfar - Cloud Support Engineer At Amazon Web Services" at bounding box center [656, 444] width 538 height 19
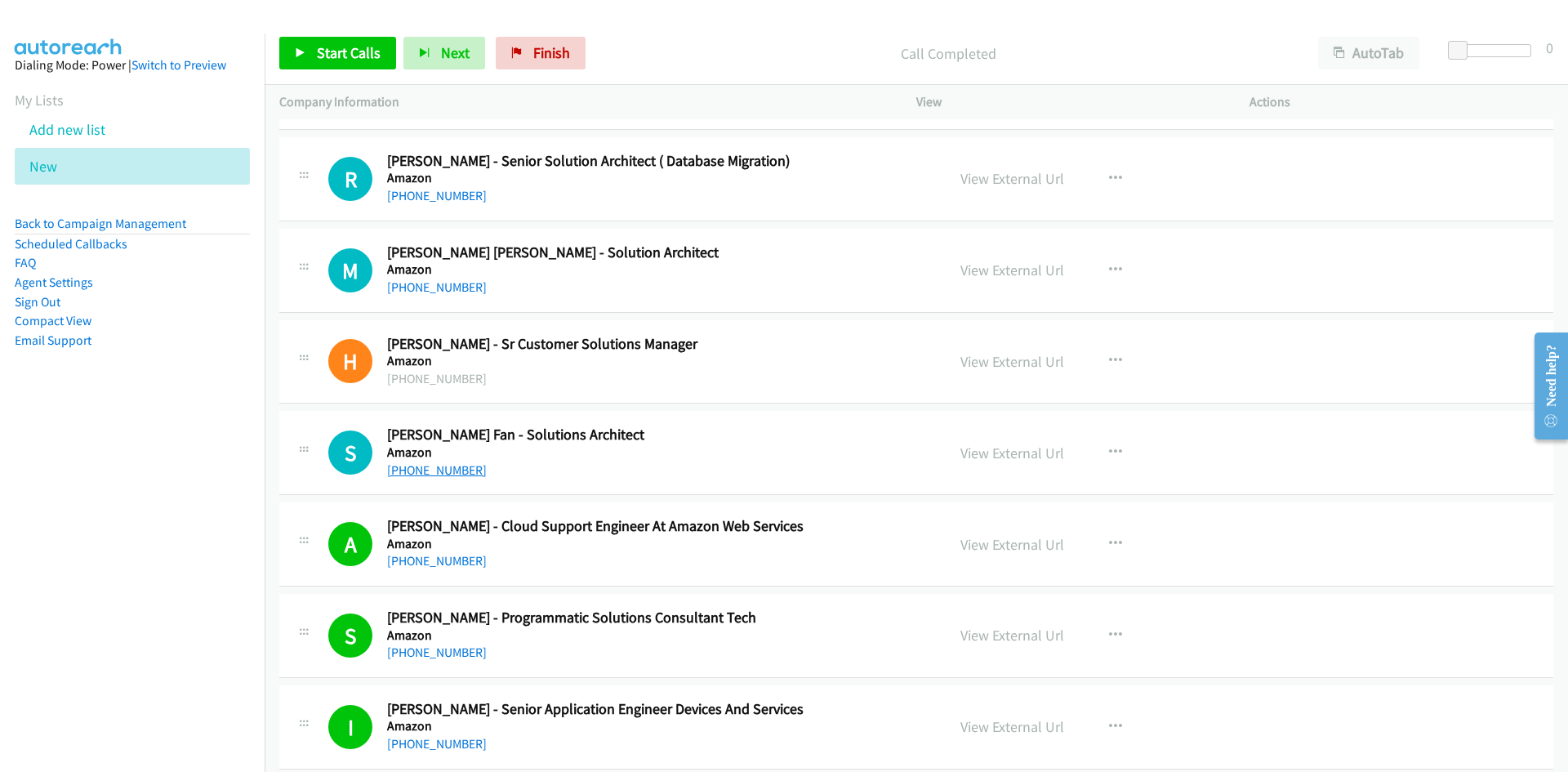
click at [434, 469] on link "+61 404 926 190" at bounding box center [437, 469] width 99 height 15
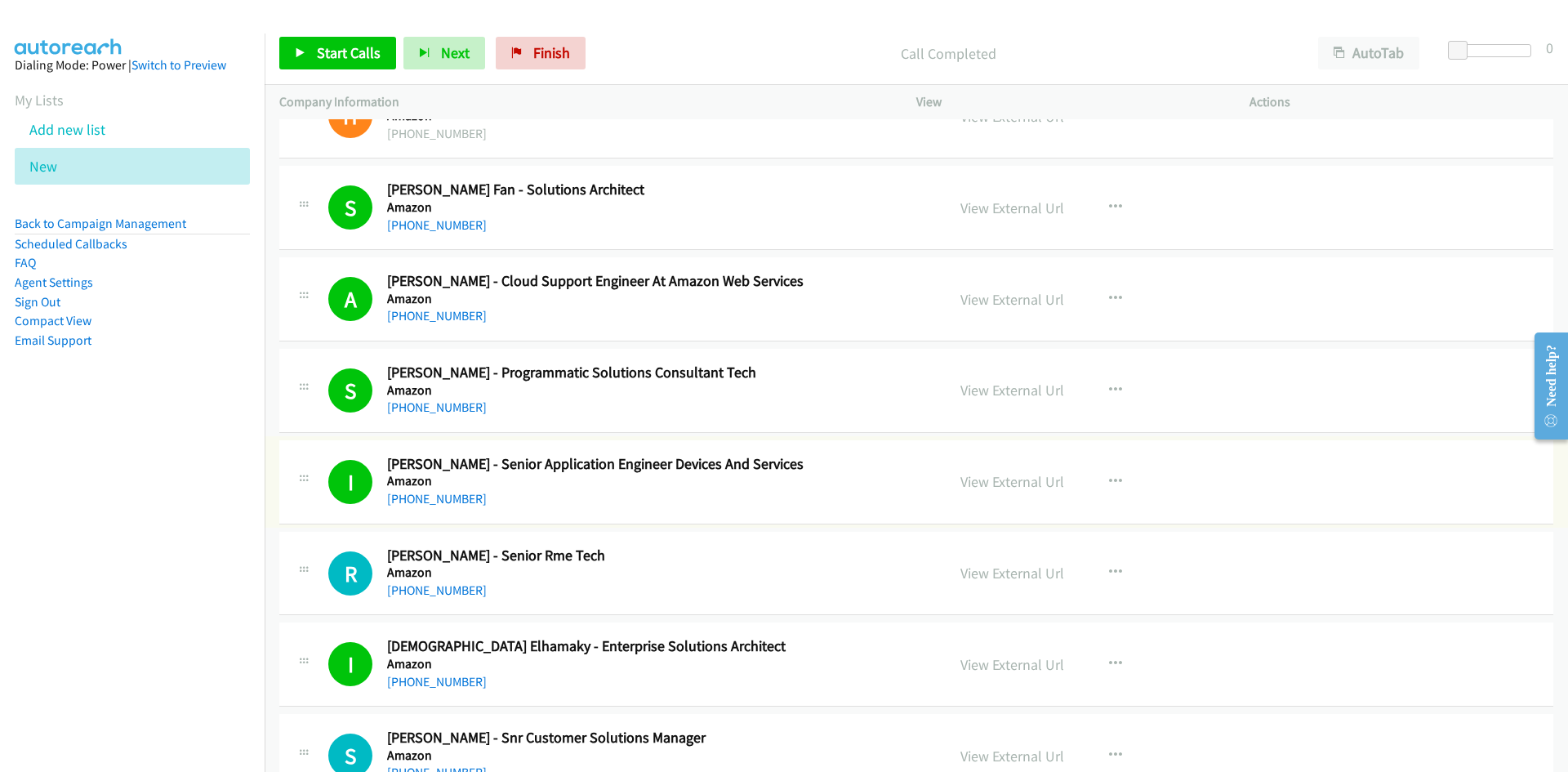
scroll to position [10863, 0]
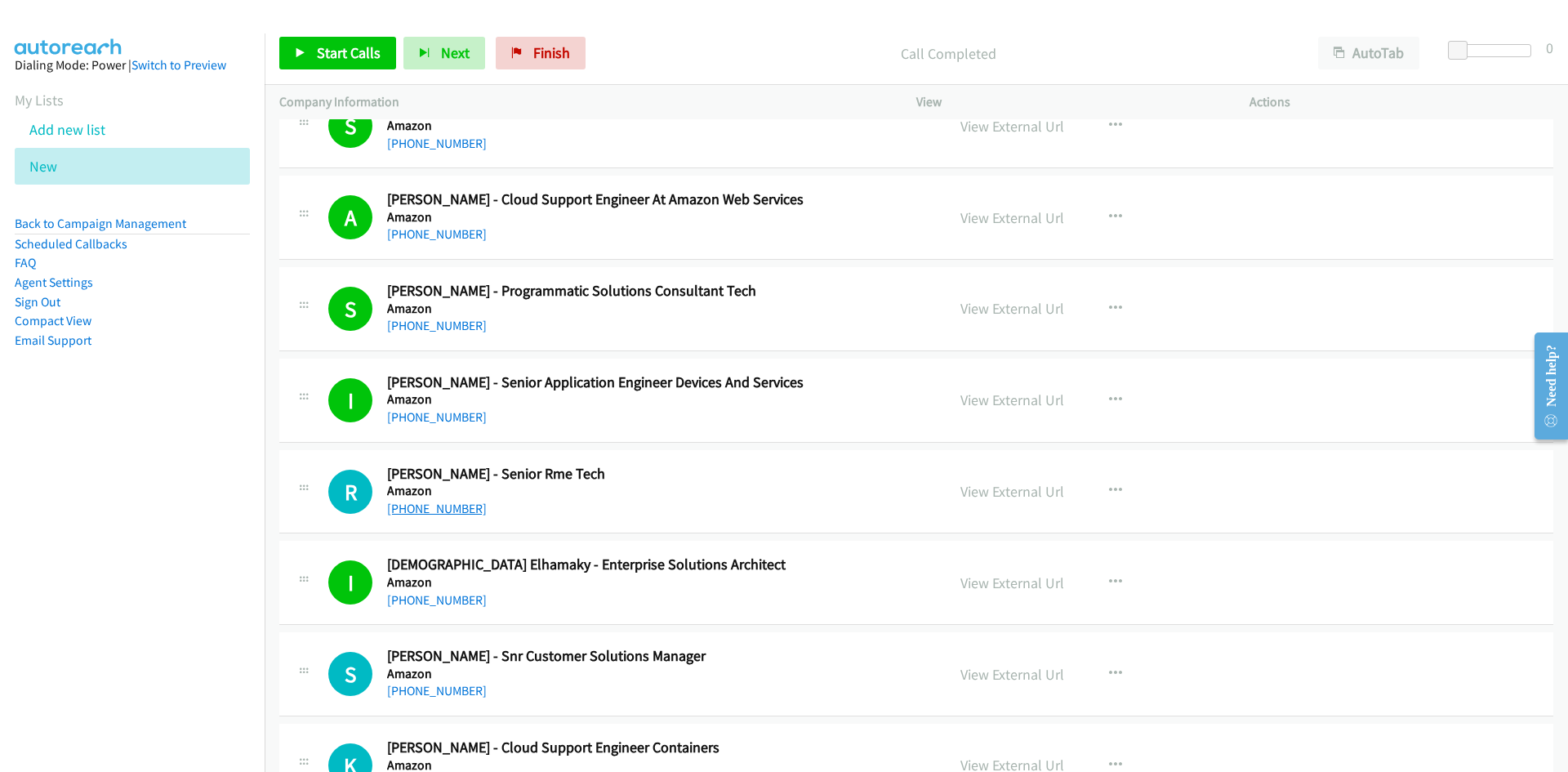
click at [426, 509] on link "+61 413 784 009" at bounding box center [437, 508] width 99 height 15
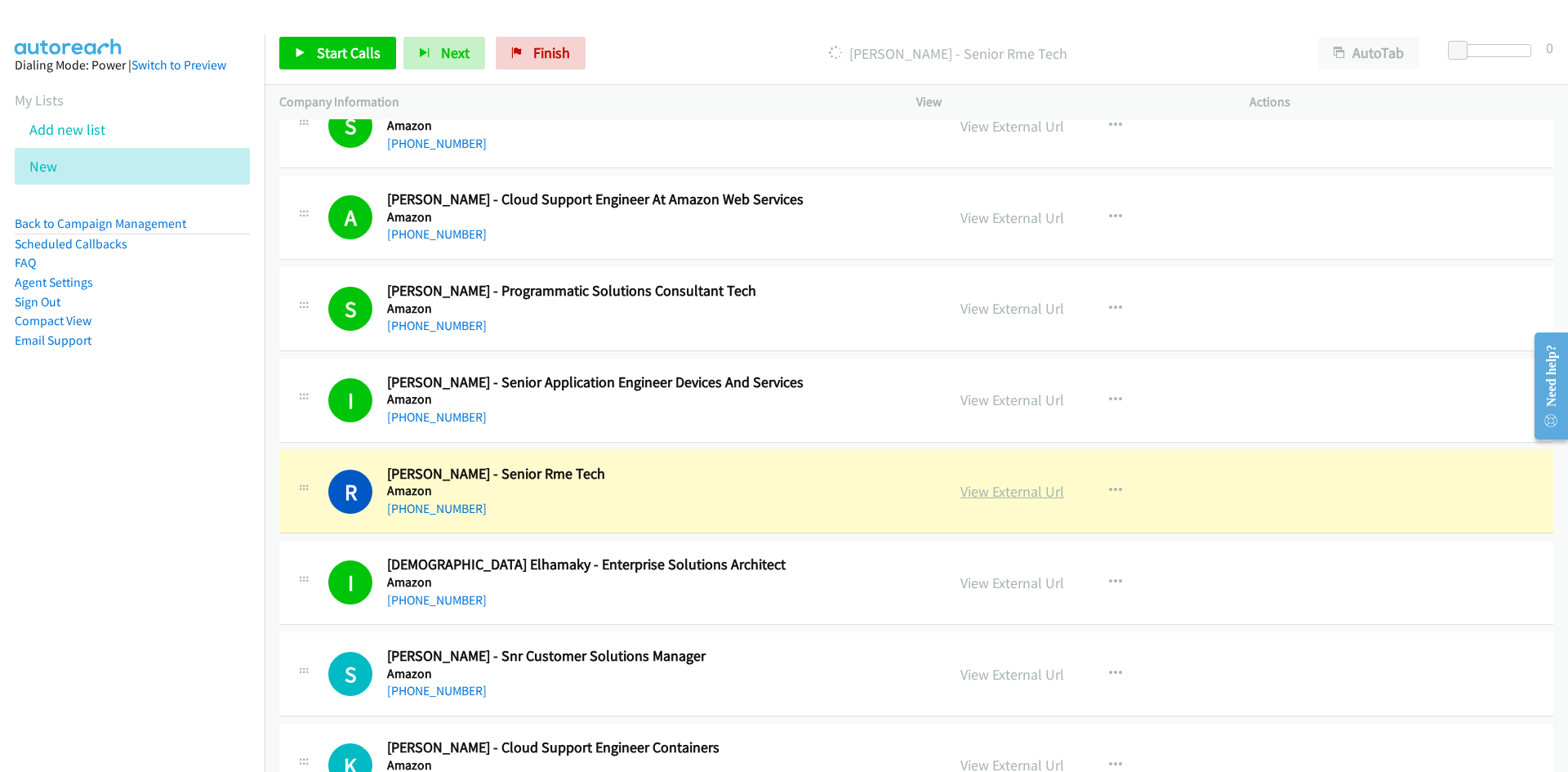
click at [1000, 490] on link "View External Url" at bounding box center [1012, 491] width 104 height 19
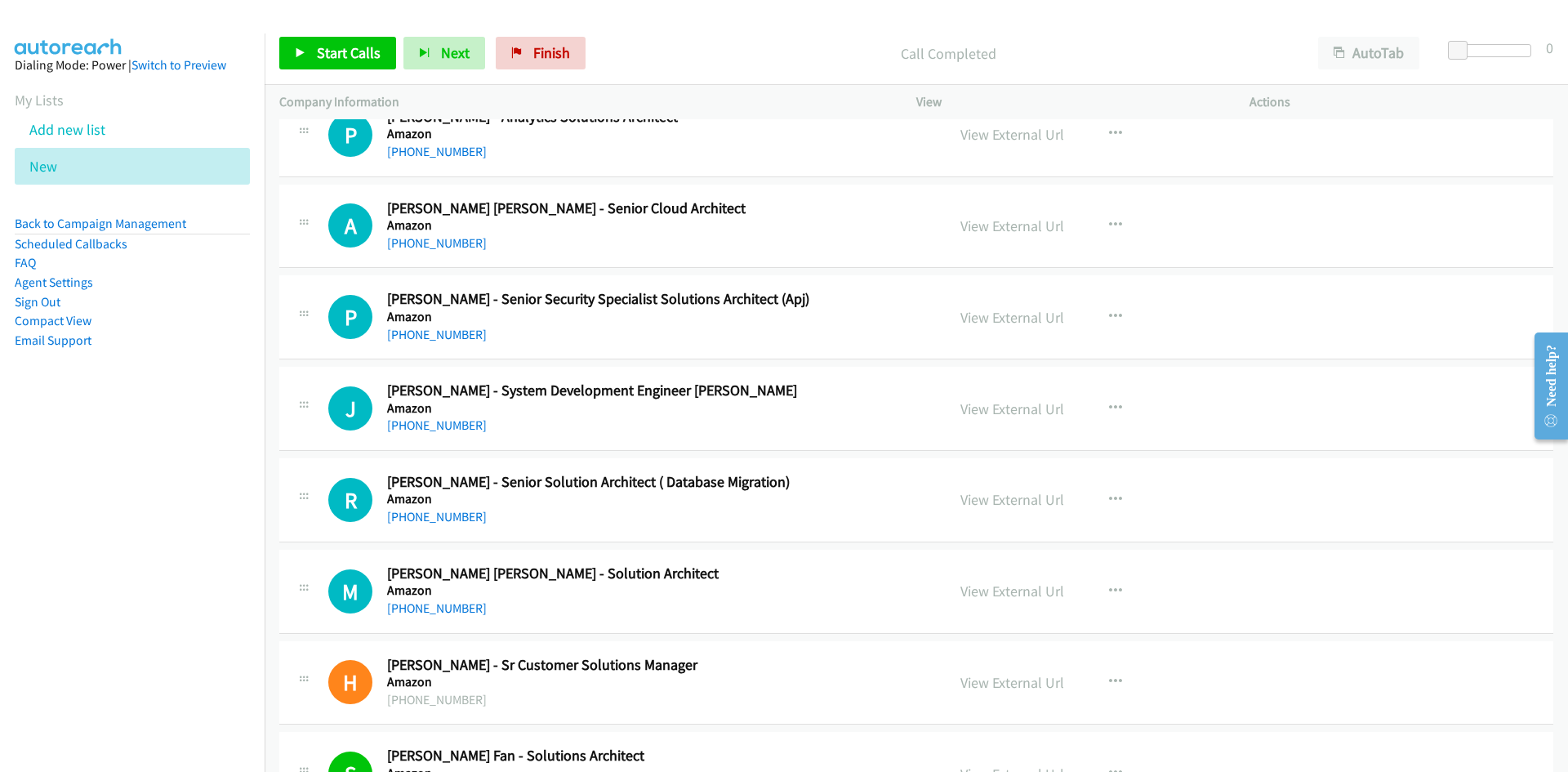
scroll to position [10210, 0]
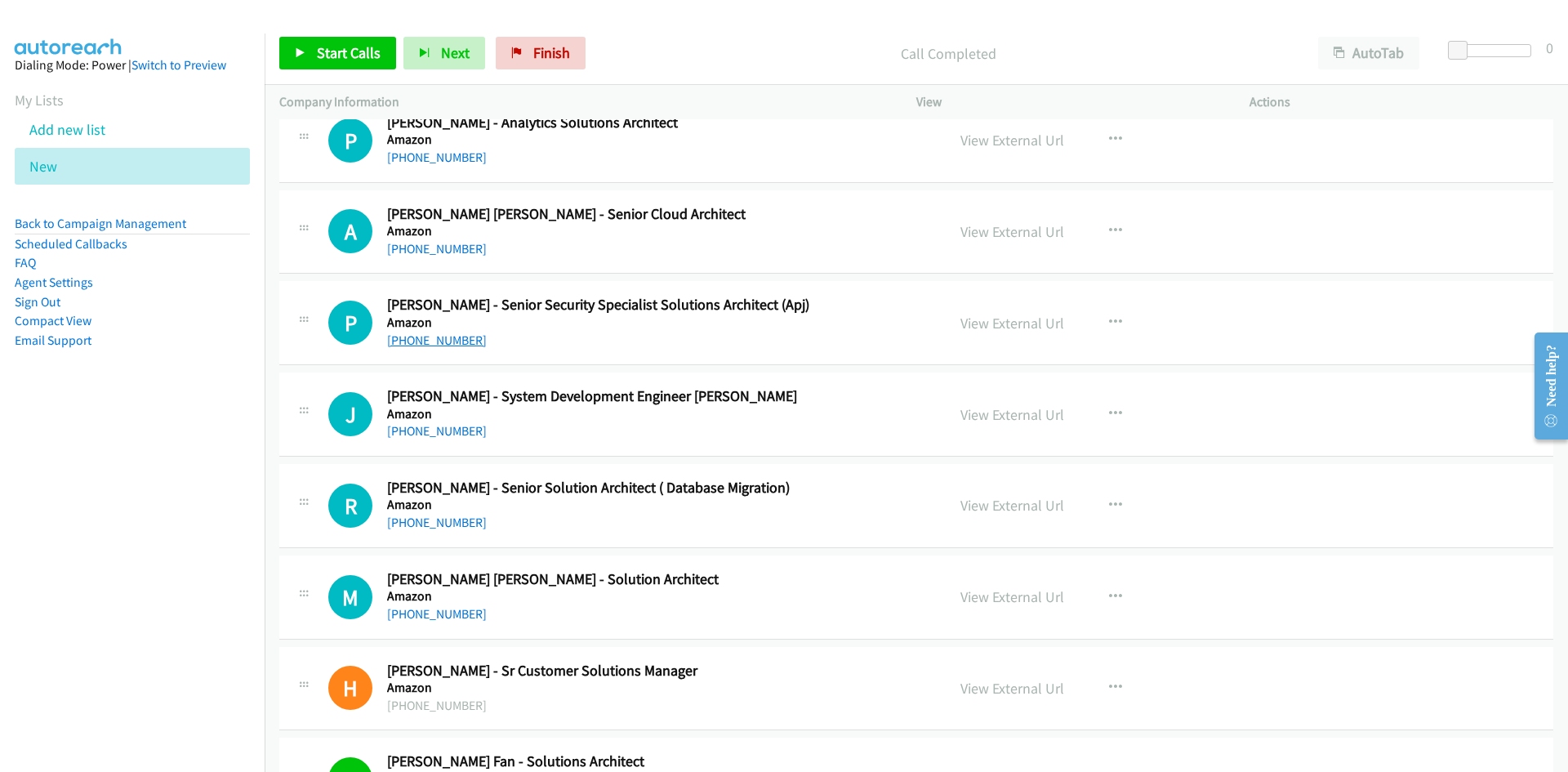
click at [440, 340] on link "+61 435 315 367" at bounding box center [437, 340] width 99 height 15
click at [829, 279] on td "P Callback Scheduled Pratima Singh - Senior Security Specialist Solutions Archi…" at bounding box center [916, 323] width 1303 height 91
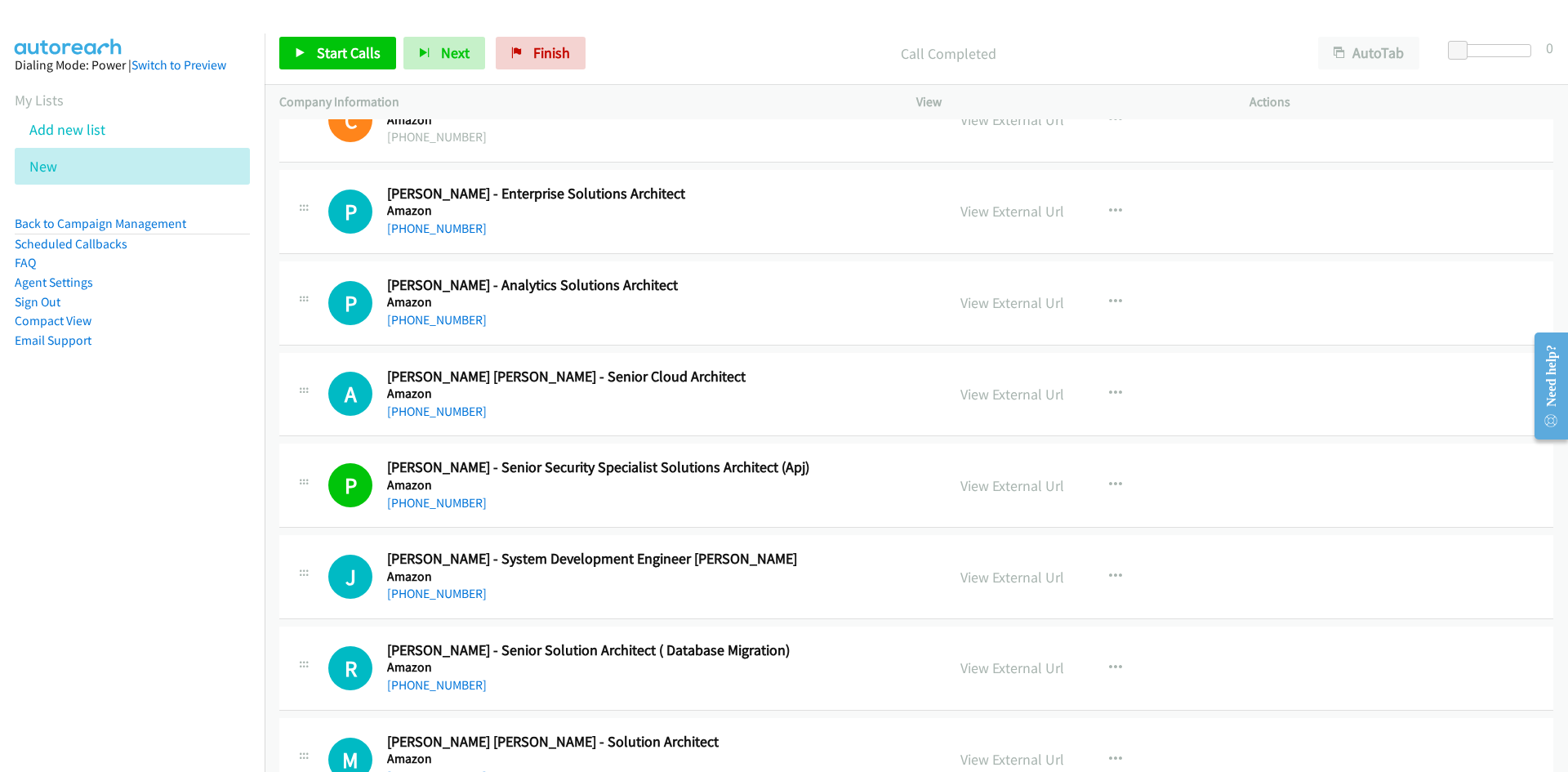
scroll to position [10047, 0]
click at [441, 410] on link "+61 432 951 032" at bounding box center [437, 411] width 99 height 15
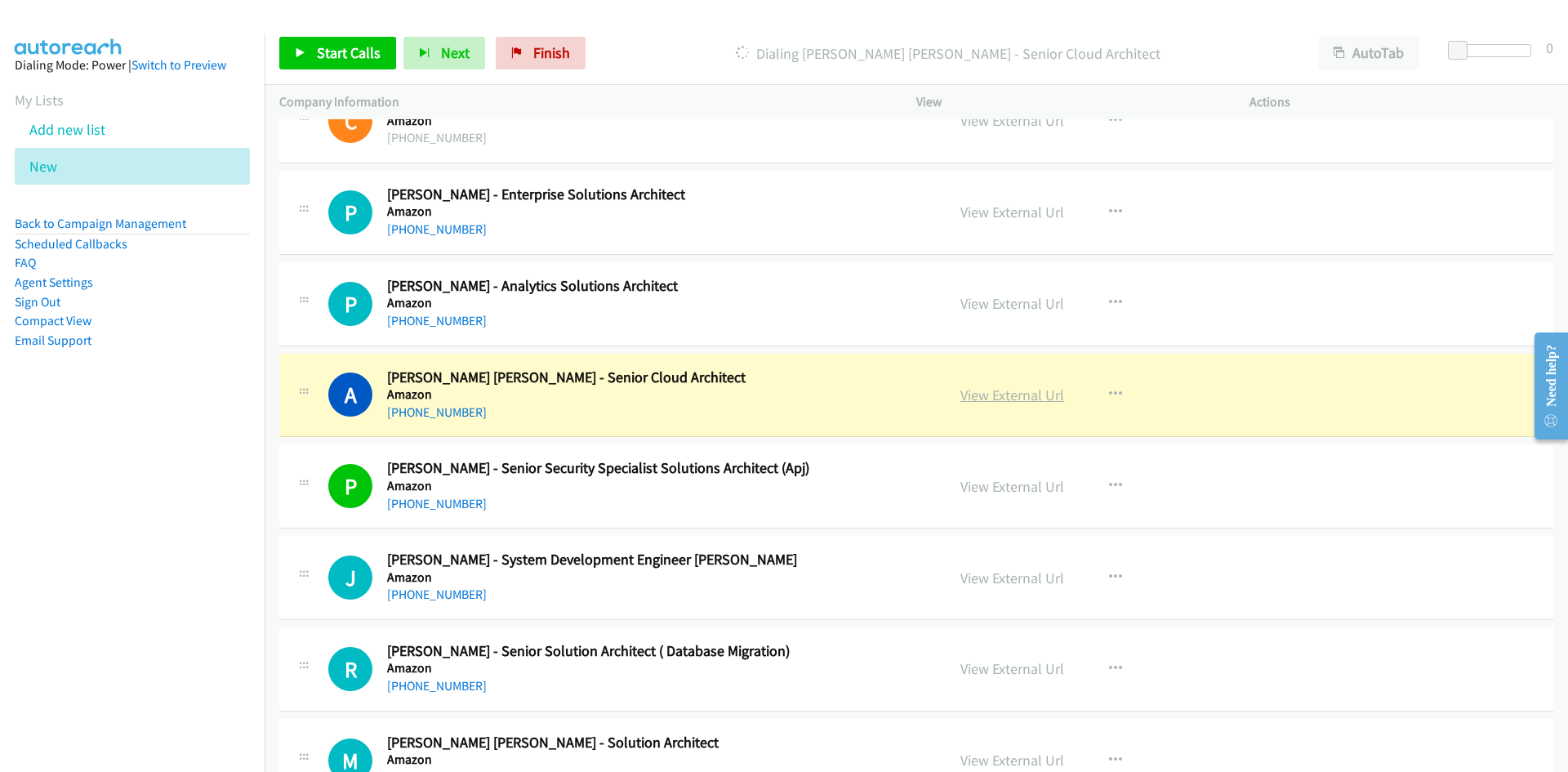
click at [1002, 394] on link "View External Url" at bounding box center [1012, 394] width 104 height 19
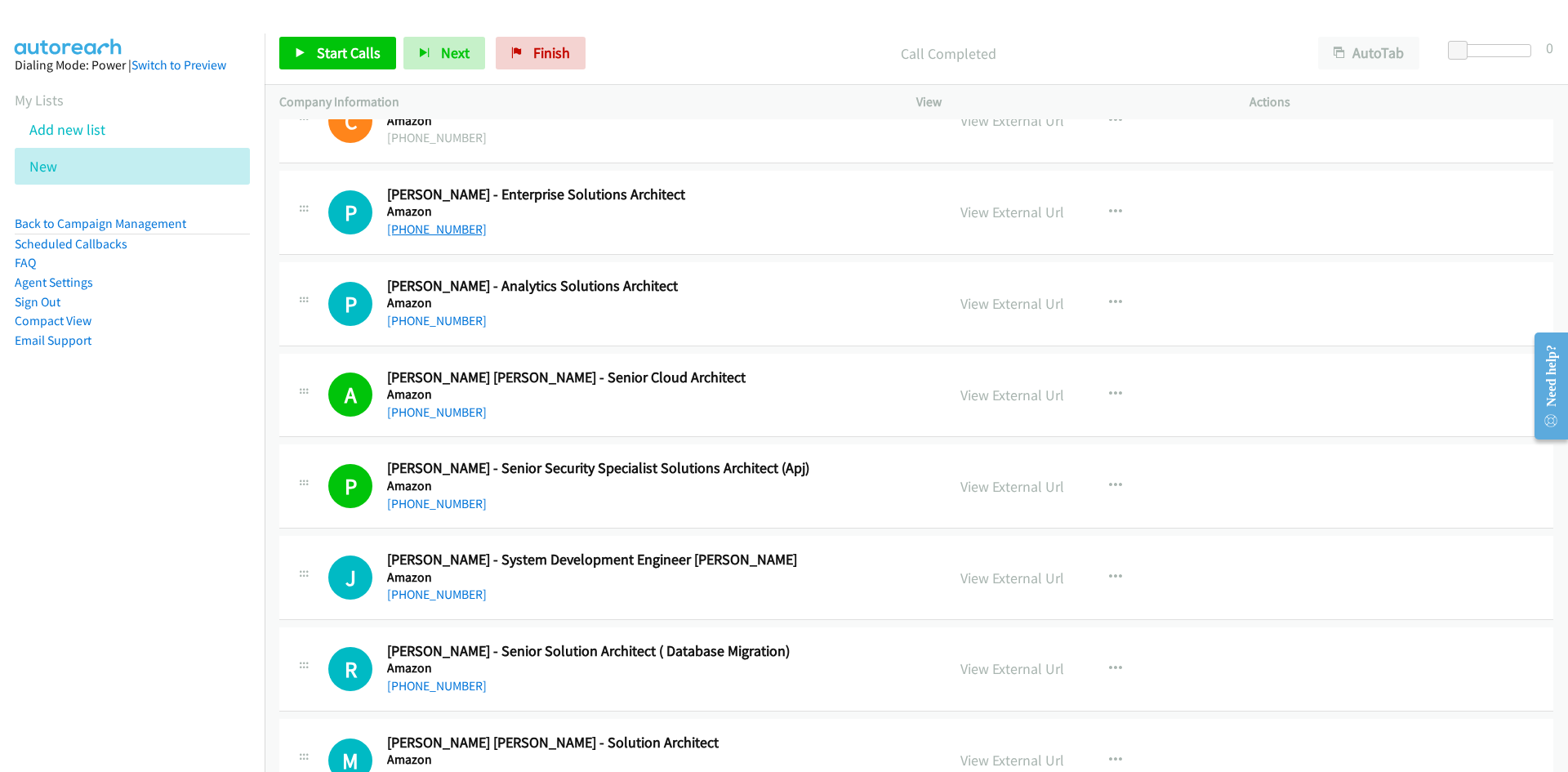
click at [450, 234] on link "+61 433 760 054" at bounding box center [437, 229] width 99 height 15
click at [440, 316] on link "+61 410 199 188" at bounding box center [437, 320] width 99 height 15
click at [840, 529] on td "P Callback Scheduled Pratima Singh - Senior Security Specialist Solutions Archi…" at bounding box center [916, 486] width 1303 height 91
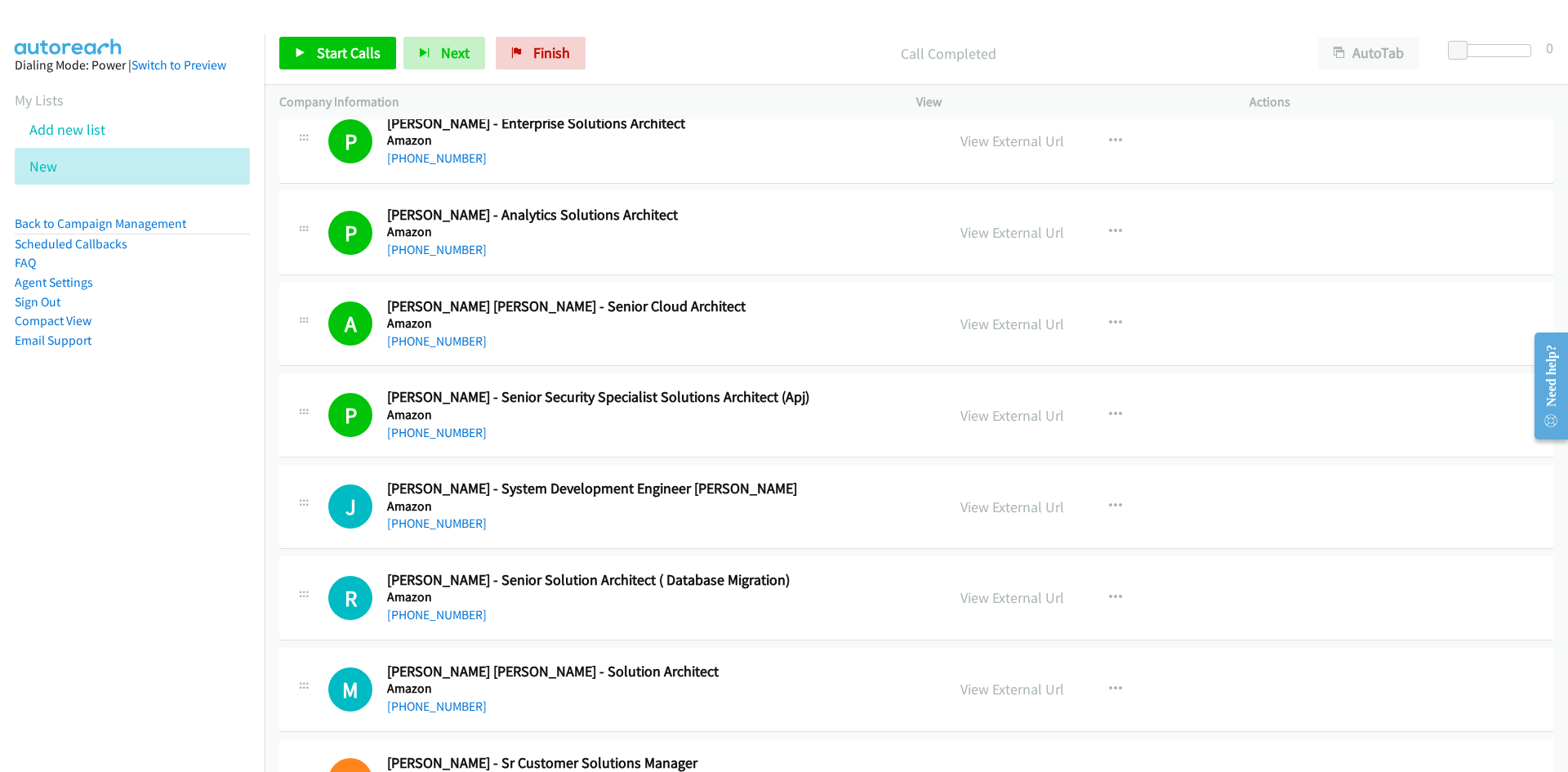
scroll to position [10210, 0]
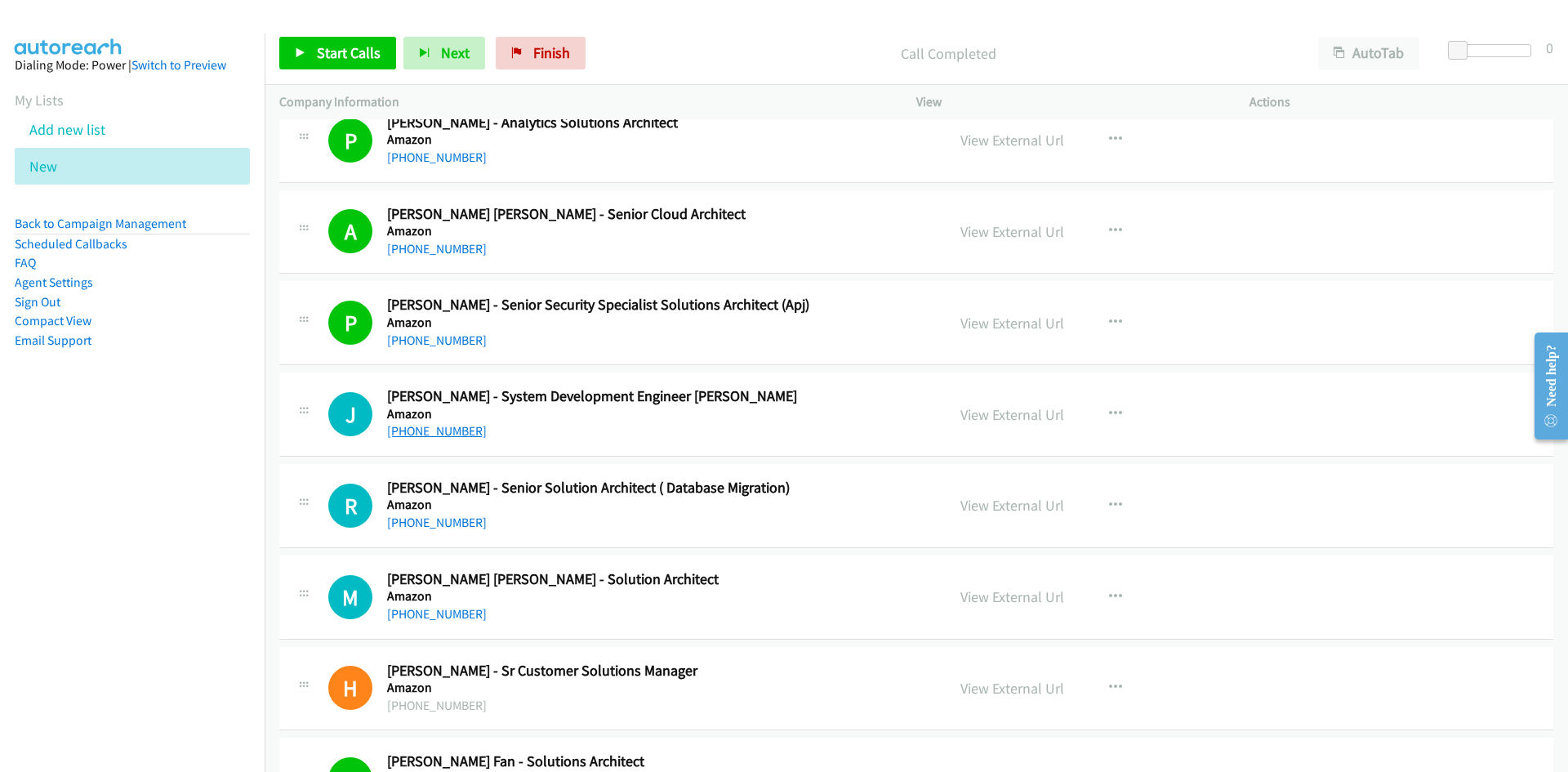
click at [429, 433] on link "+61 2 9544 6911" at bounding box center [437, 430] width 99 height 15
click at [448, 520] on link "+61 456 665 710" at bounding box center [437, 522] width 99 height 15
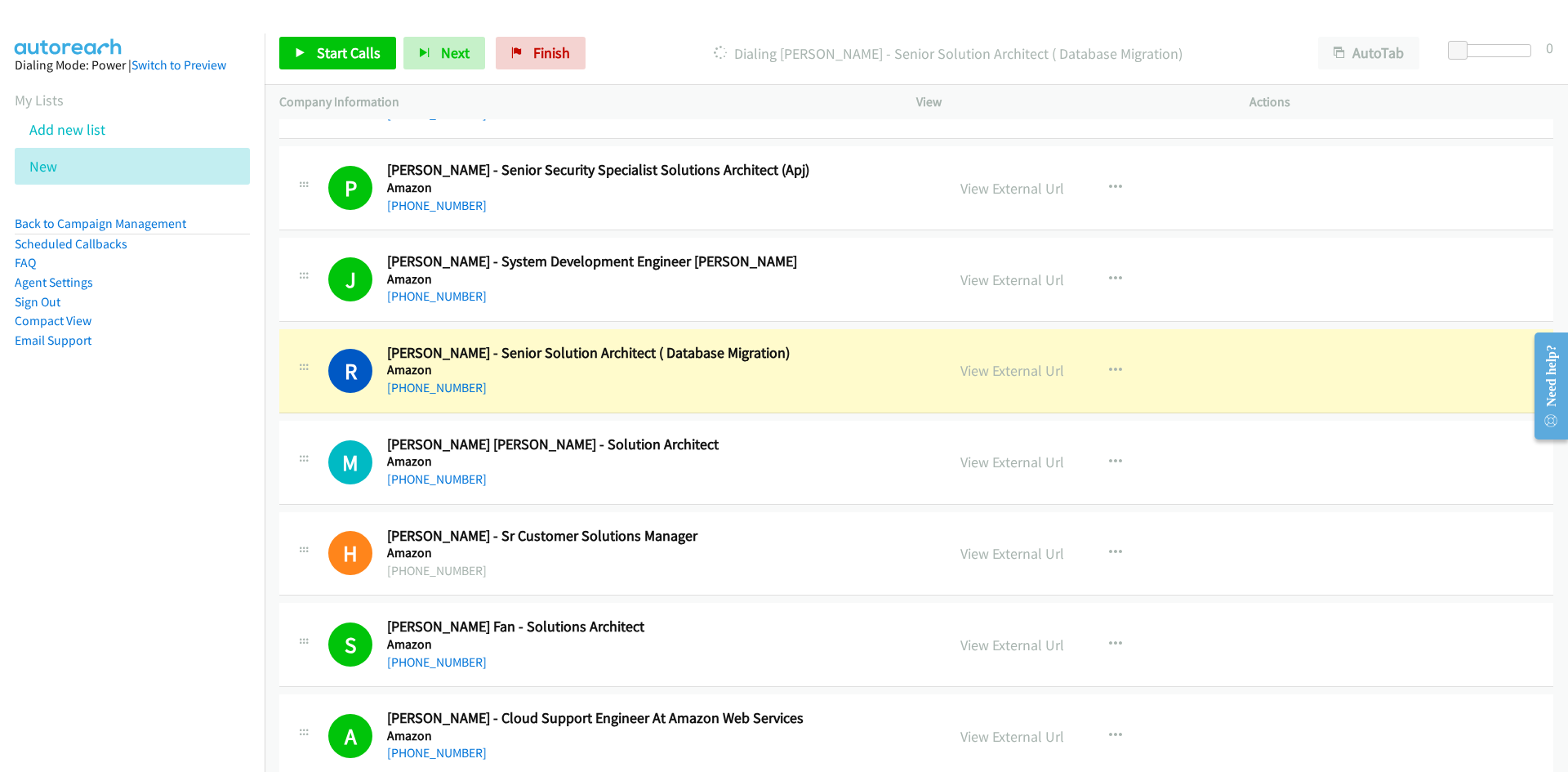
scroll to position [10373, 0]
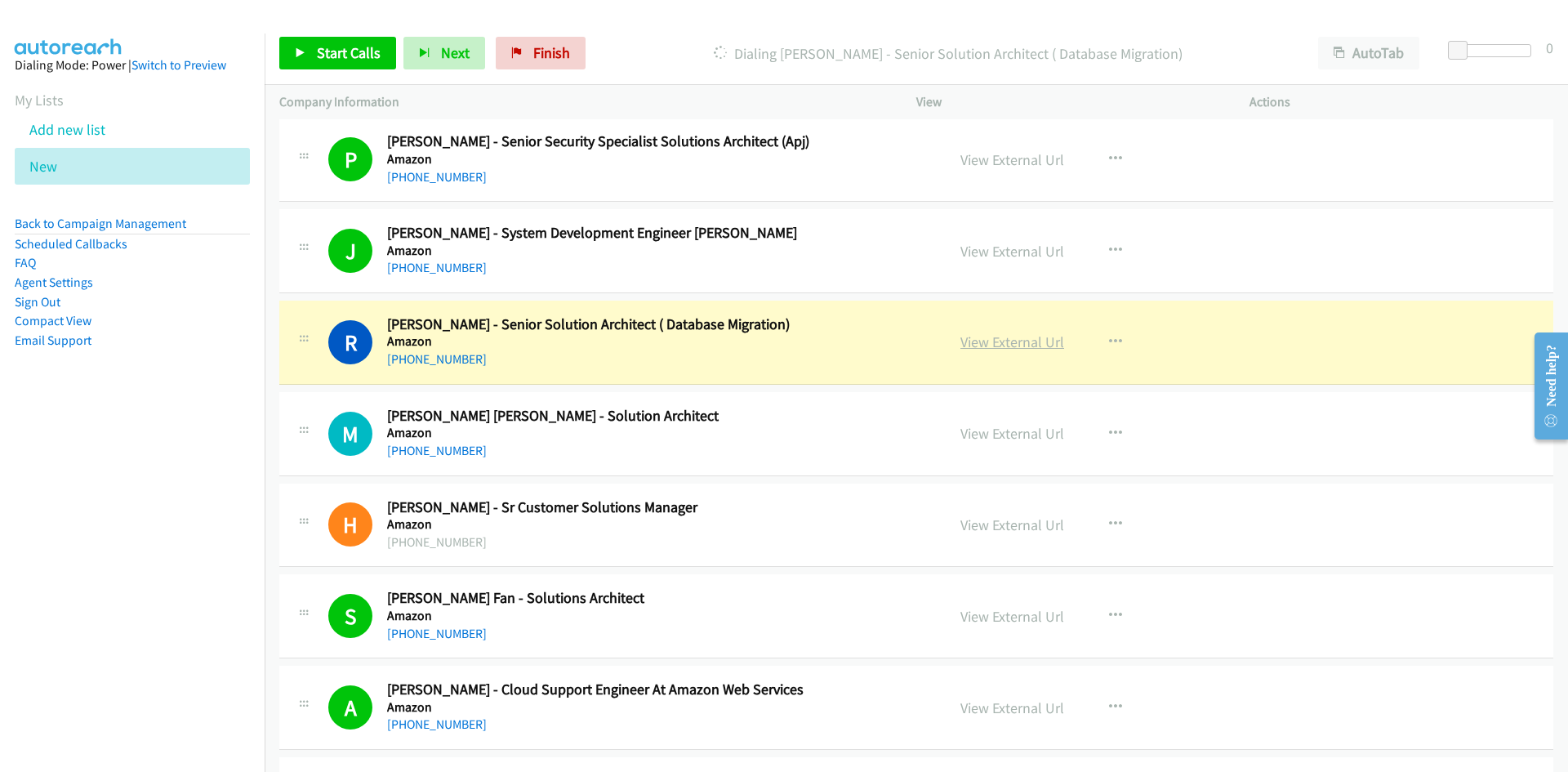
click at [1016, 343] on link "View External Url" at bounding box center [1012, 342] width 104 height 19
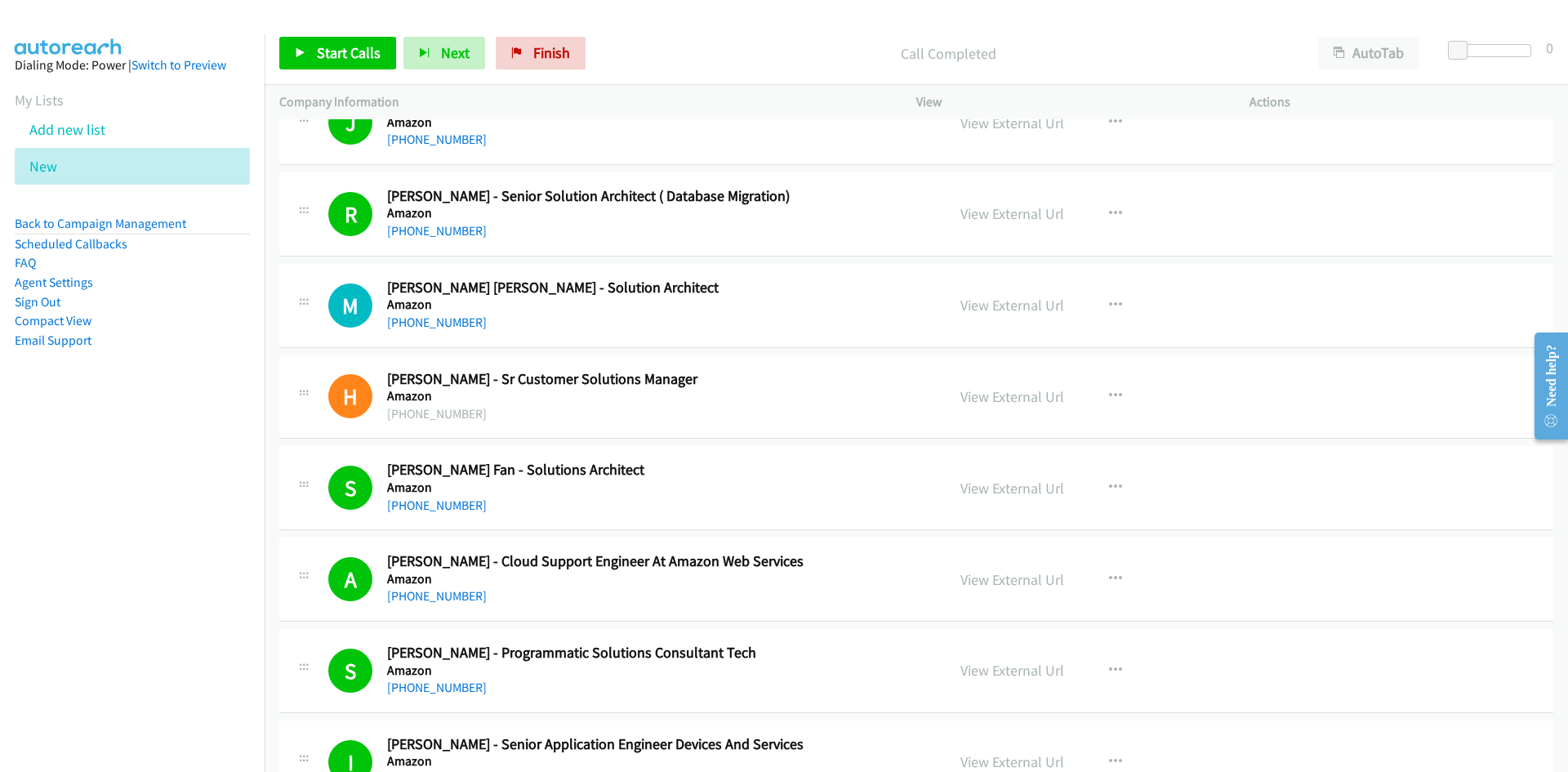
scroll to position [10537, 0]
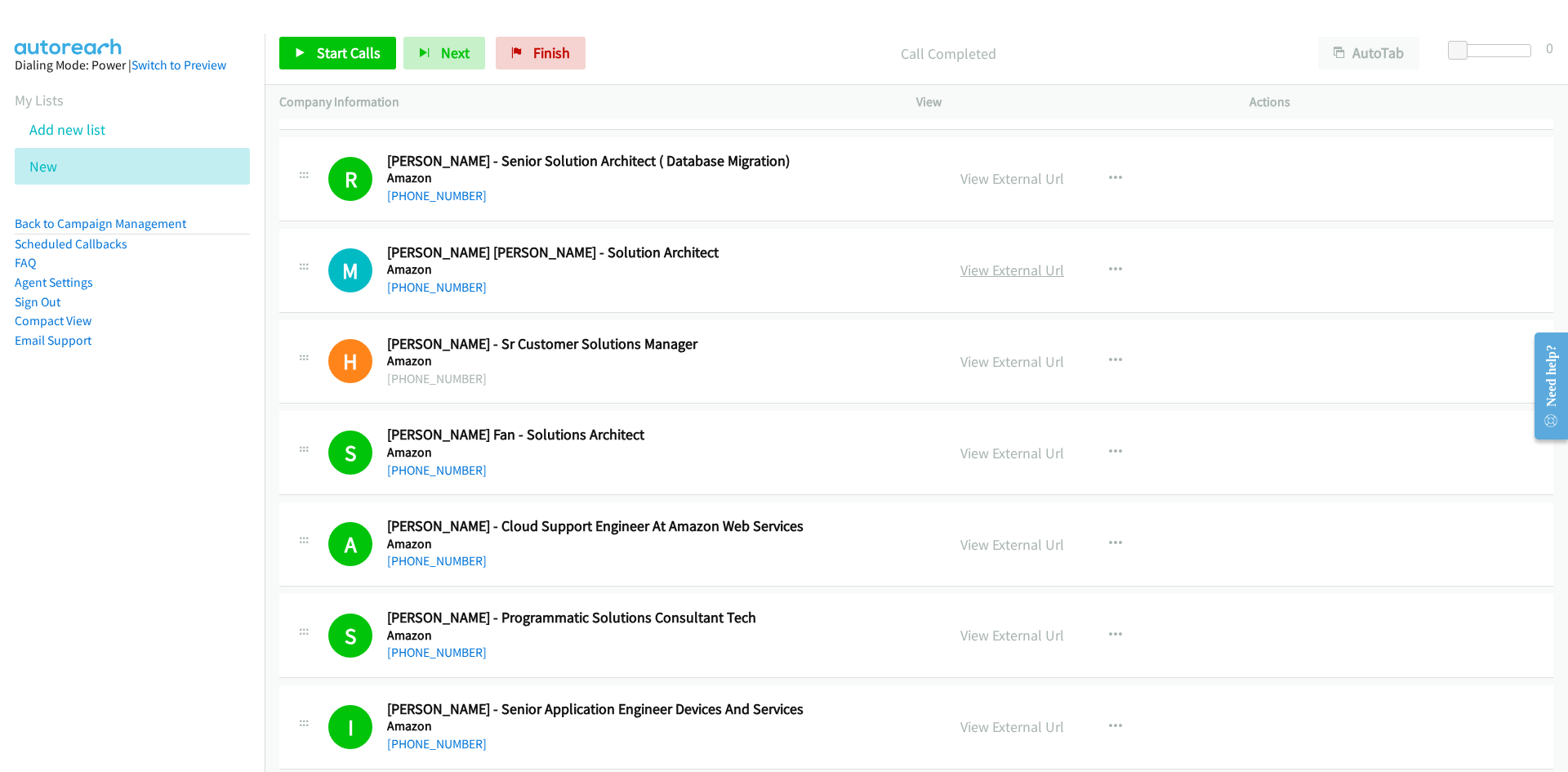
click at [1009, 268] on link "View External Url" at bounding box center [1012, 269] width 104 height 19
click at [425, 283] on link "+61 403 655 562" at bounding box center [437, 287] width 99 height 15
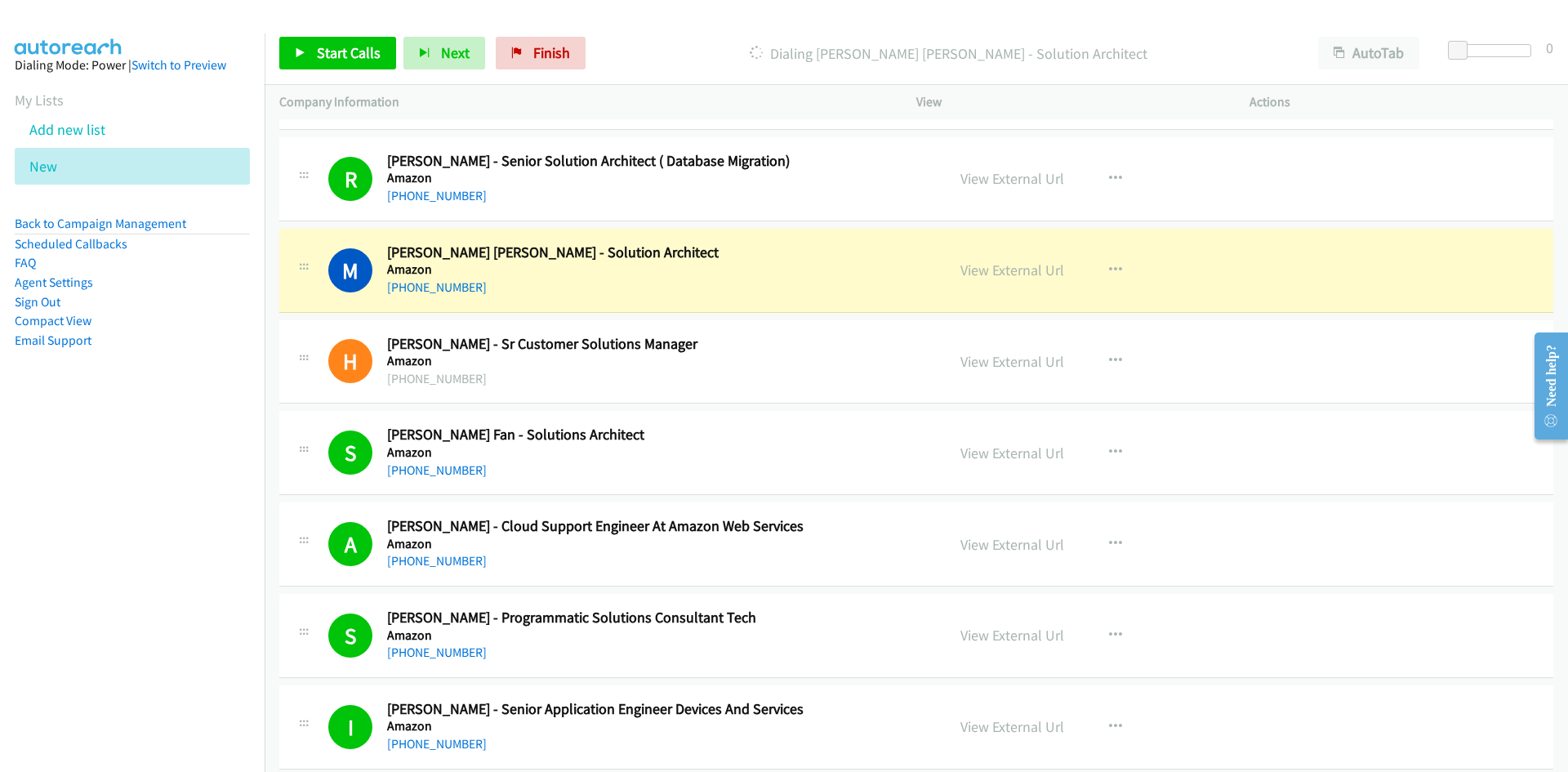
click at [575, 382] on div "+61 7735 84 17 19" at bounding box center [656, 379] width 538 height 20
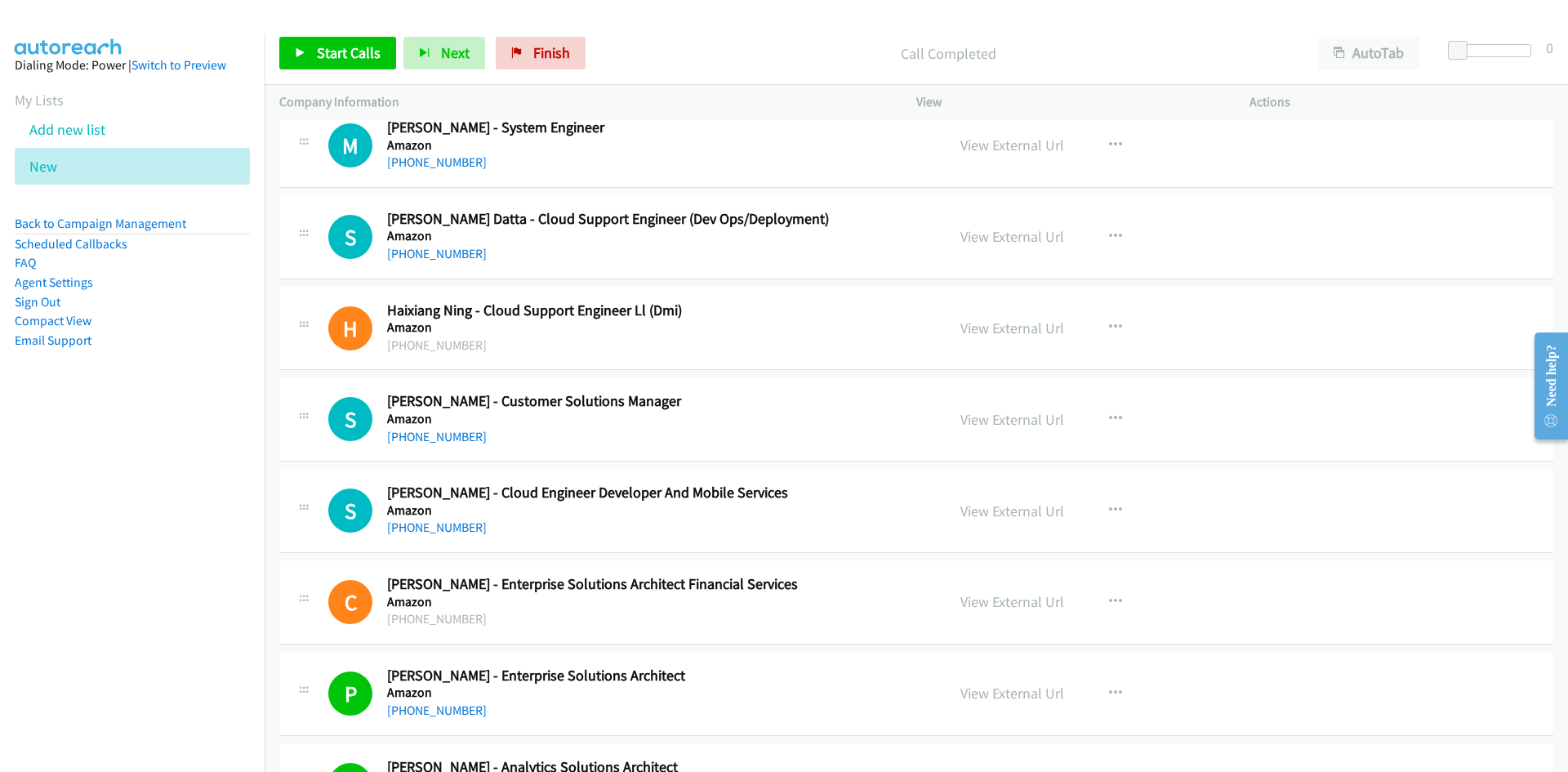
scroll to position [9557, 0]
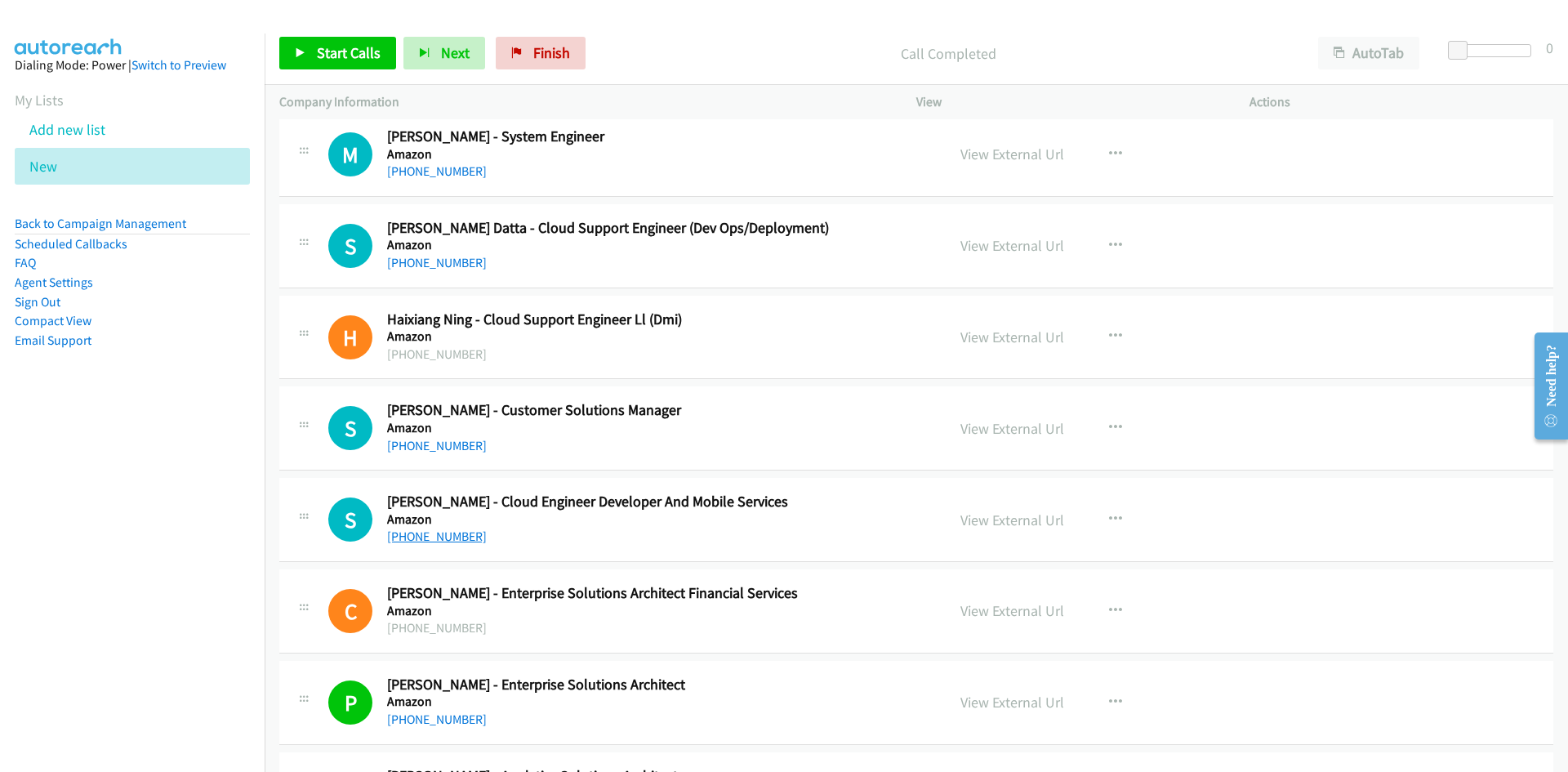
click at [435, 535] on link "+61 451 367 237" at bounding box center [437, 535] width 99 height 15
click at [791, 549] on div "S Callback Scheduled Simranjit Kaur - Cloud Engineer Developer And Mobile Servi…" at bounding box center [916, 519] width 1274 height 84
click at [416, 261] on link "+61 480 121 765" at bounding box center [437, 262] width 99 height 15
click at [457, 167] on link "+61 430 810 801" at bounding box center [437, 171] width 99 height 15
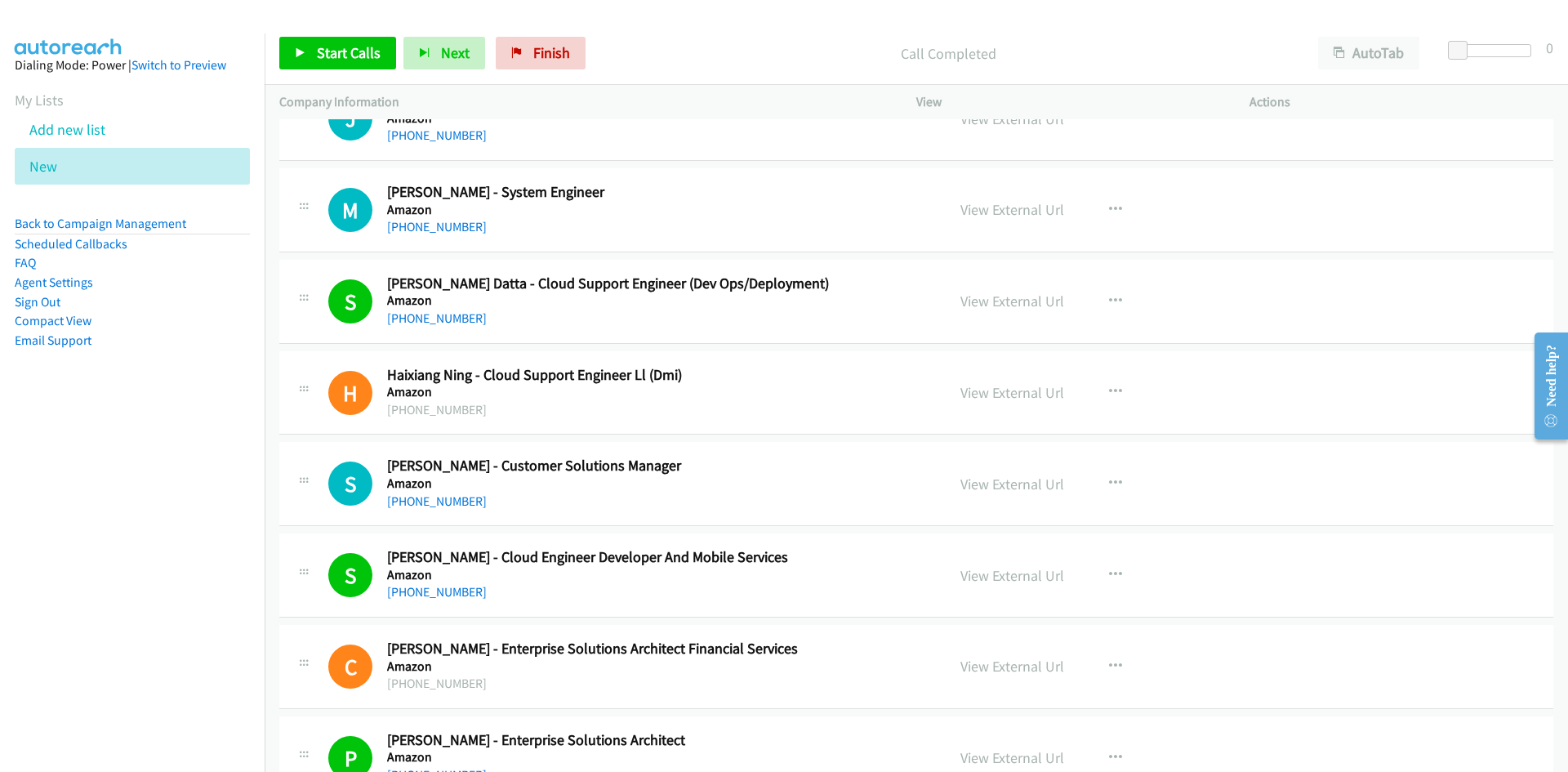
scroll to position [9475, 0]
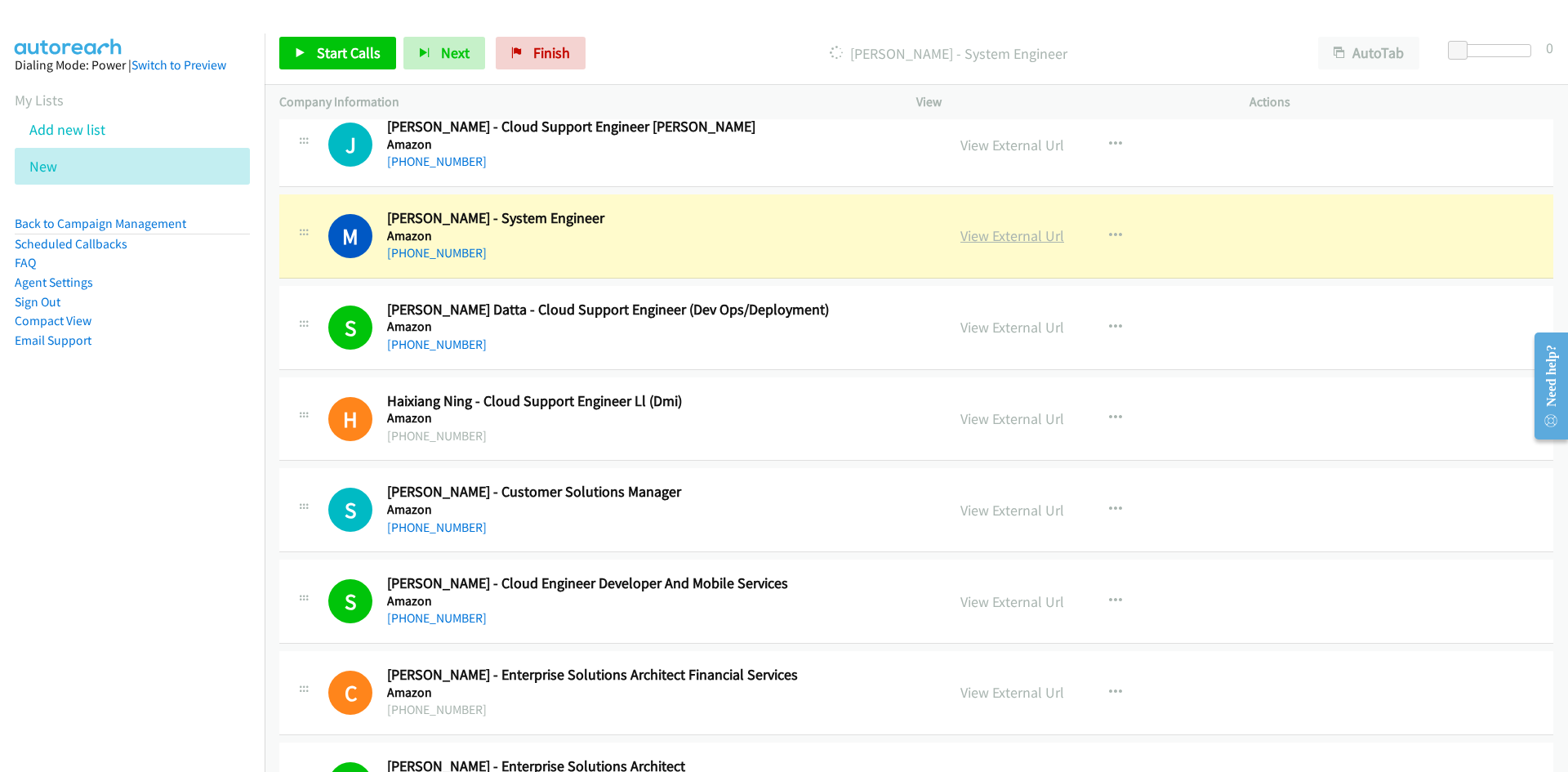
click at [995, 240] on link "View External Url" at bounding box center [1012, 235] width 104 height 19
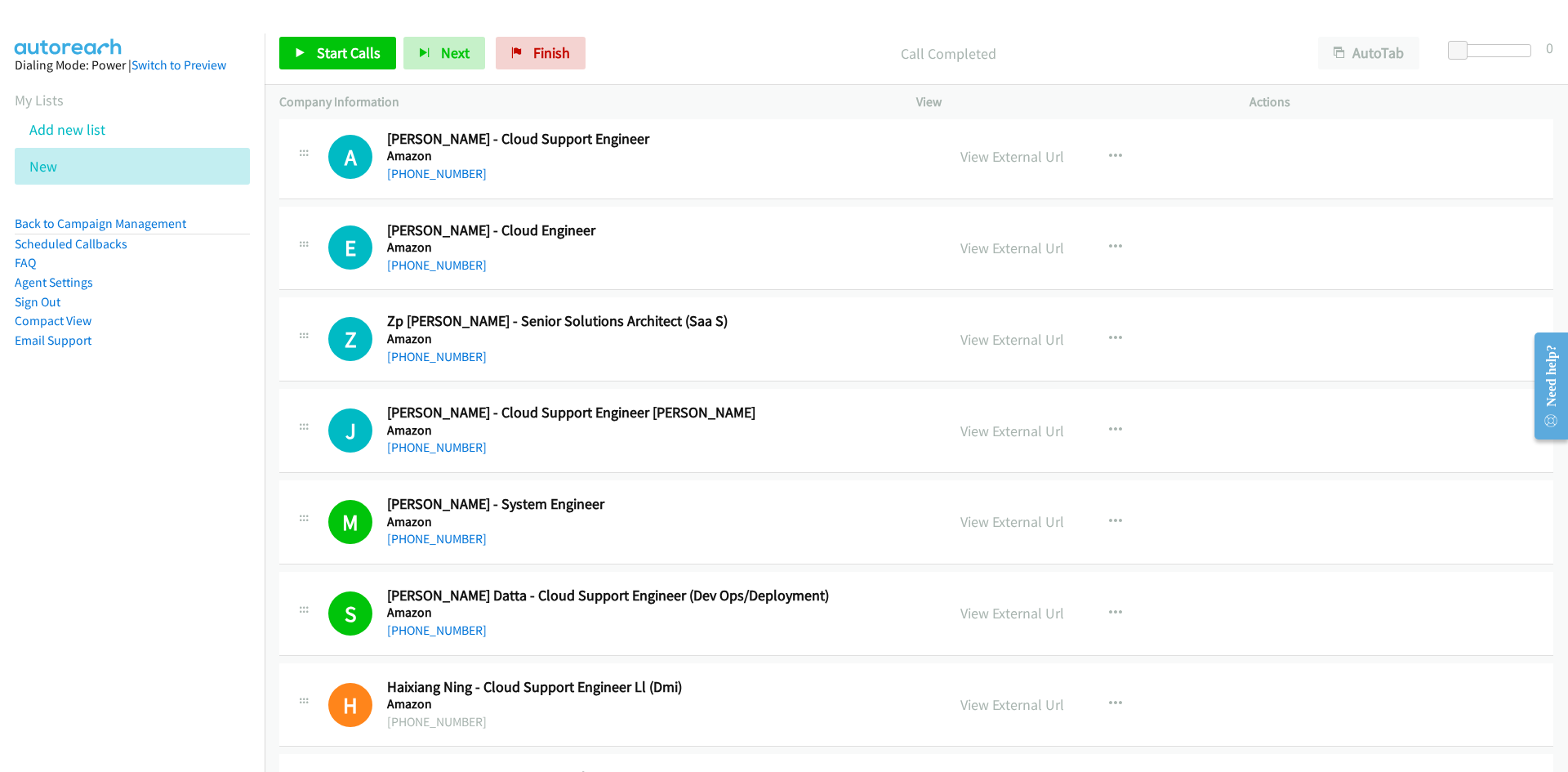
scroll to position [9148, 0]
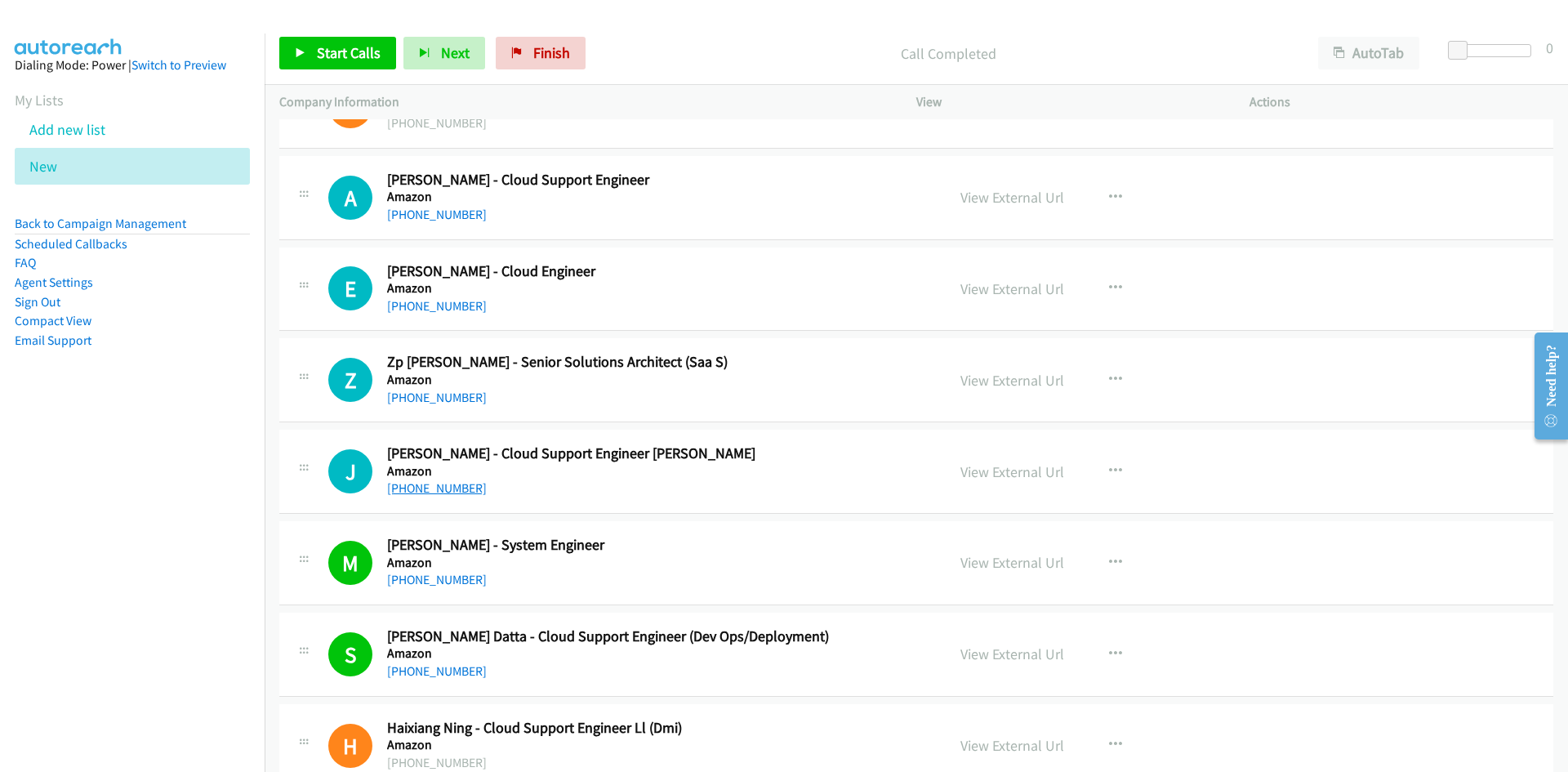
click at [416, 485] on link "+61 413 199 947" at bounding box center [437, 487] width 99 height 15
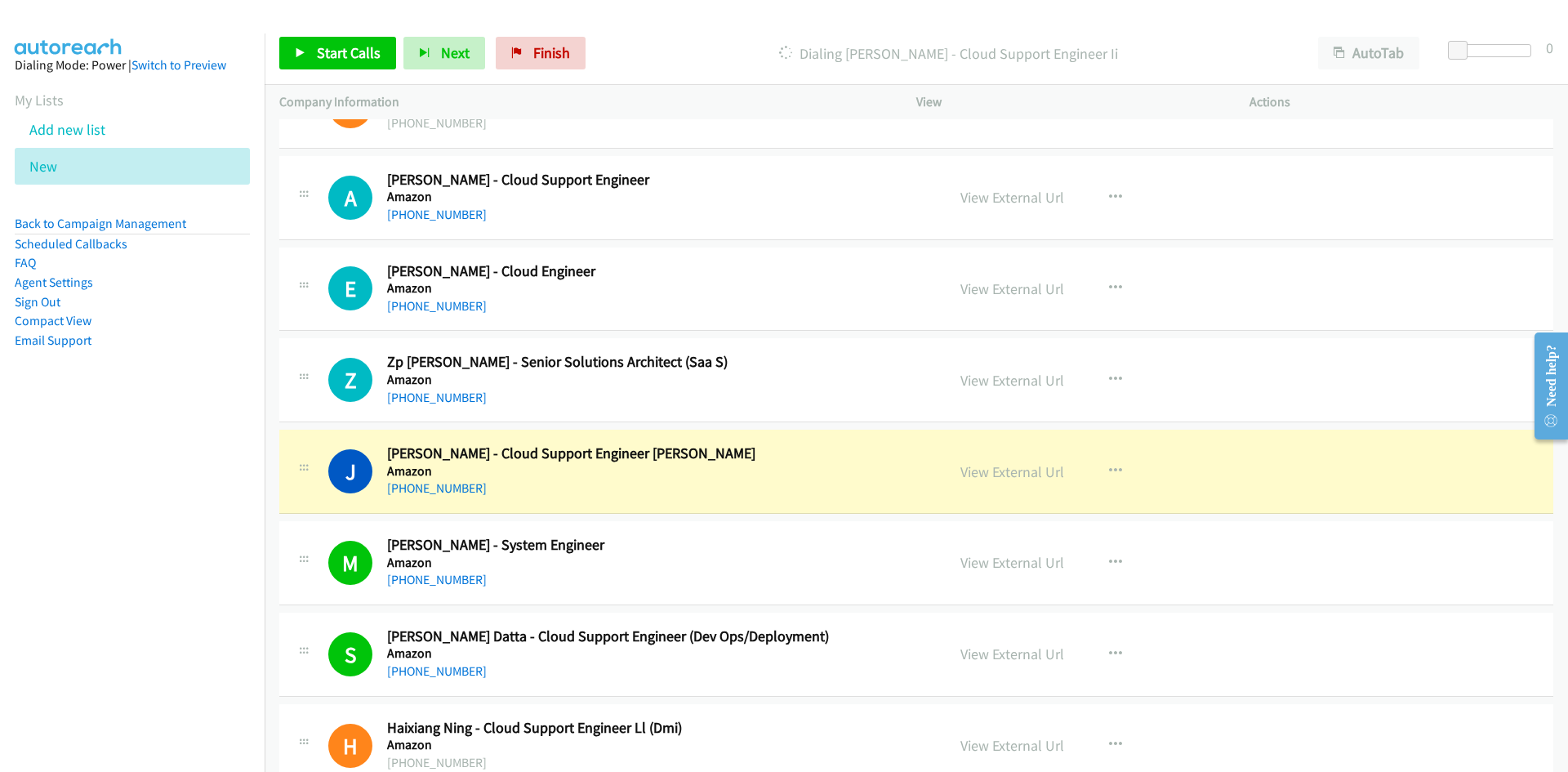
click at [731, 470] on h5 "Amazon" at bounding box center [656, 471] width 538 height 16
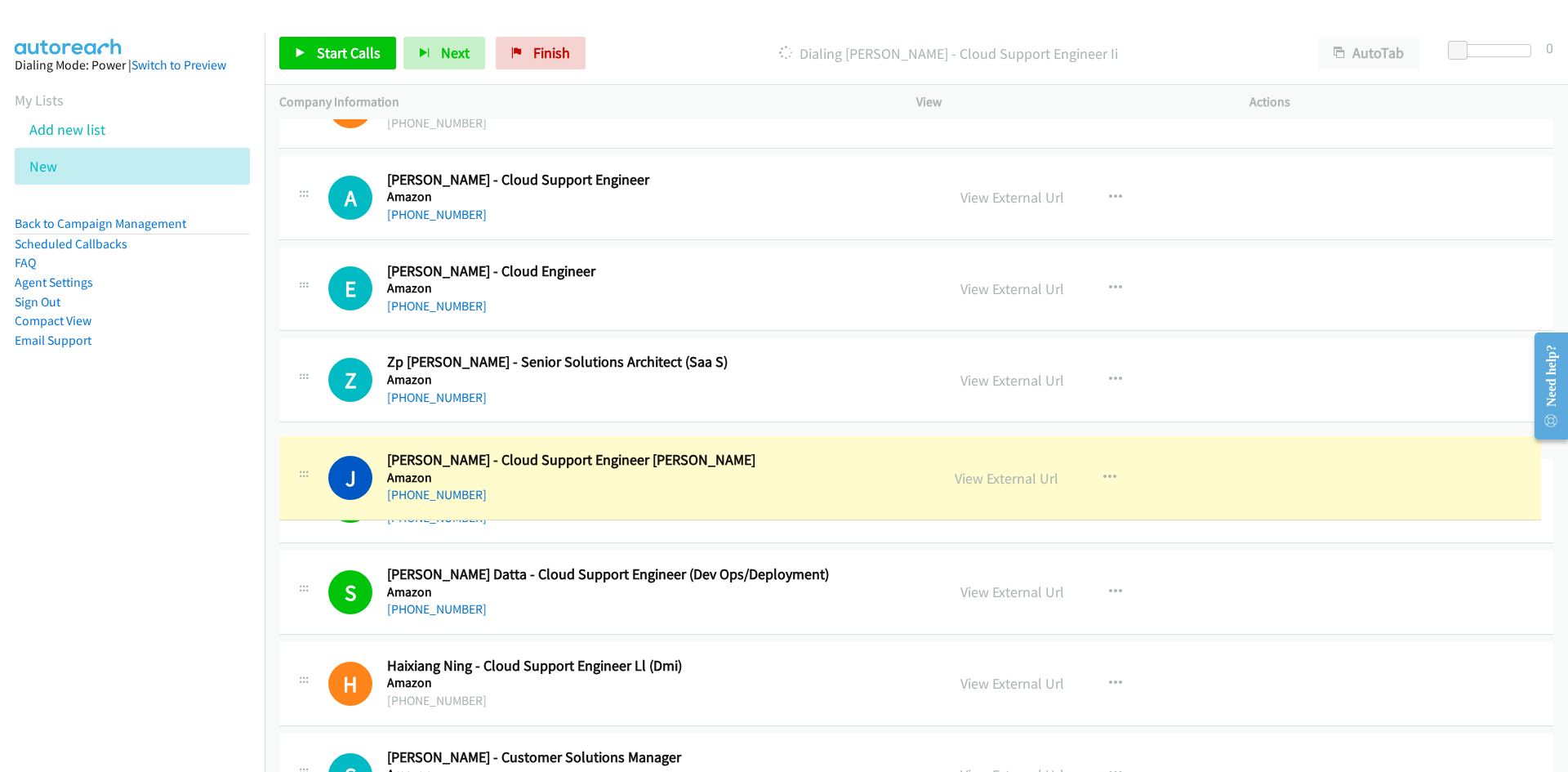
drag, startPoint x: 992, startPoint y: 474, endPoint x: 797, endPoint y: 480, distance: 195.1
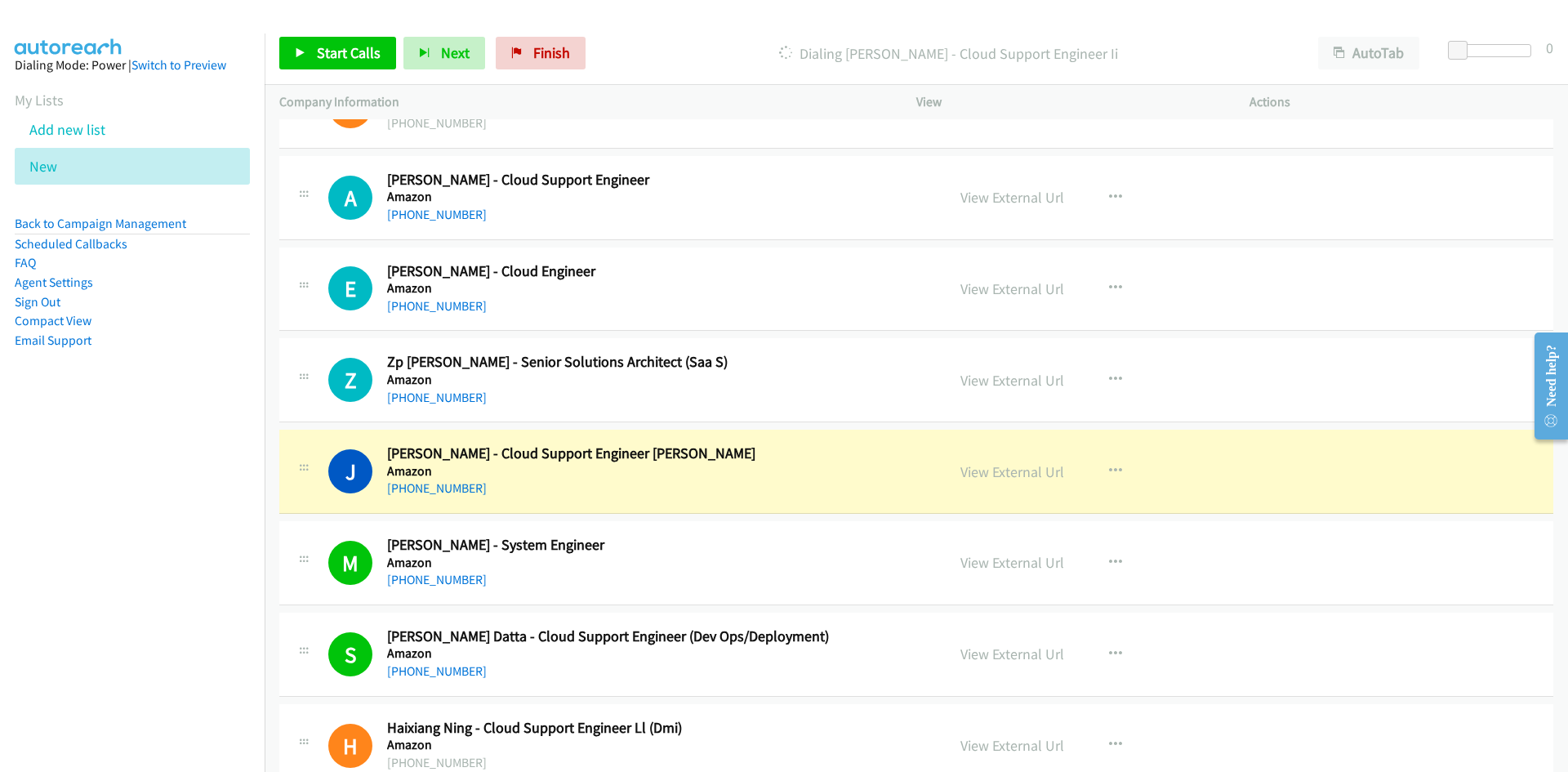
click at [706, 501] on div "J Callback Scheduled Jason Shen - Cloud Support Engineer Ii Amazon Australia/Sy…" at bounding box center [916, 471] width 1274 height 84
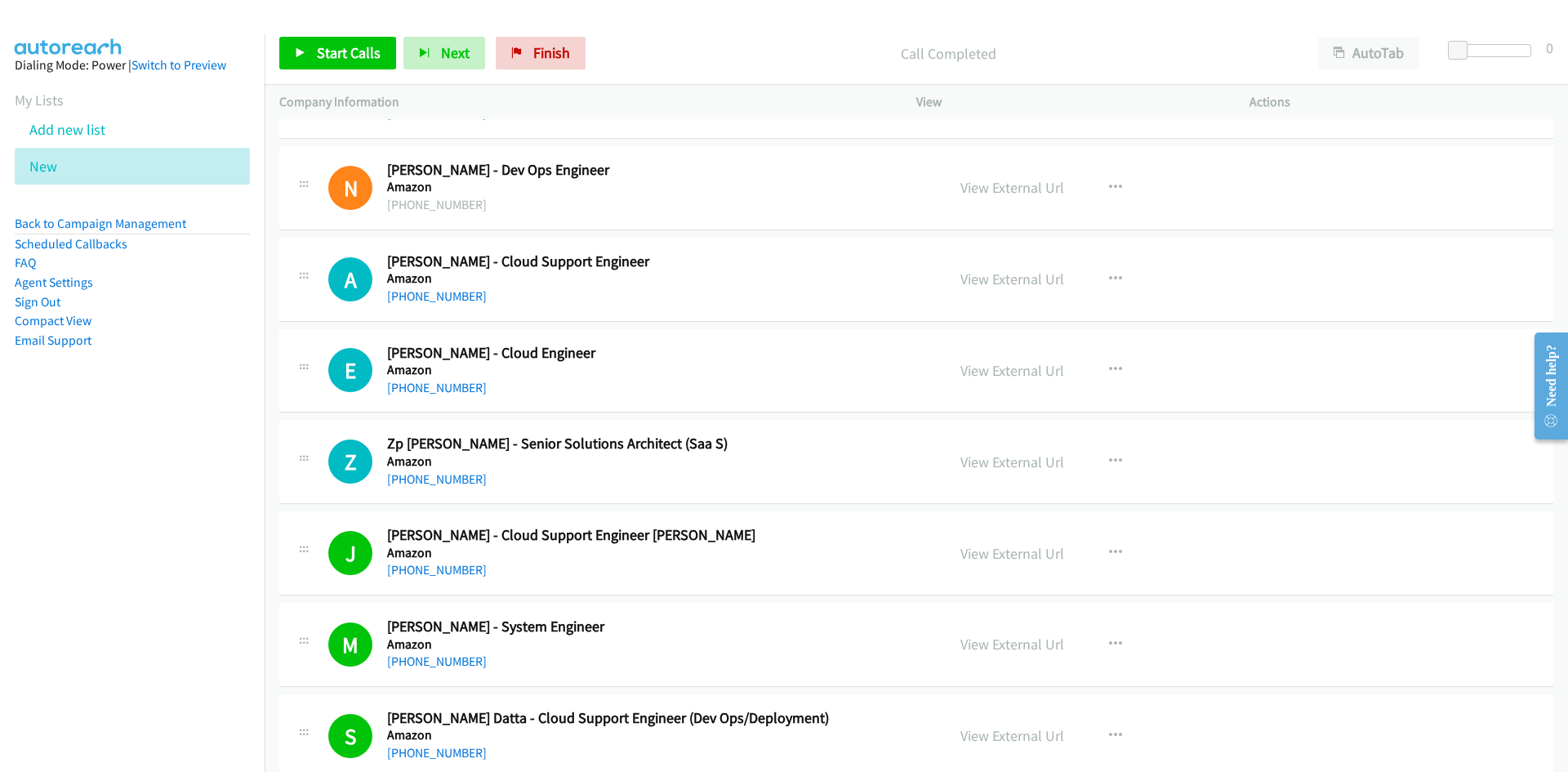
scroll to position [8986, 0]
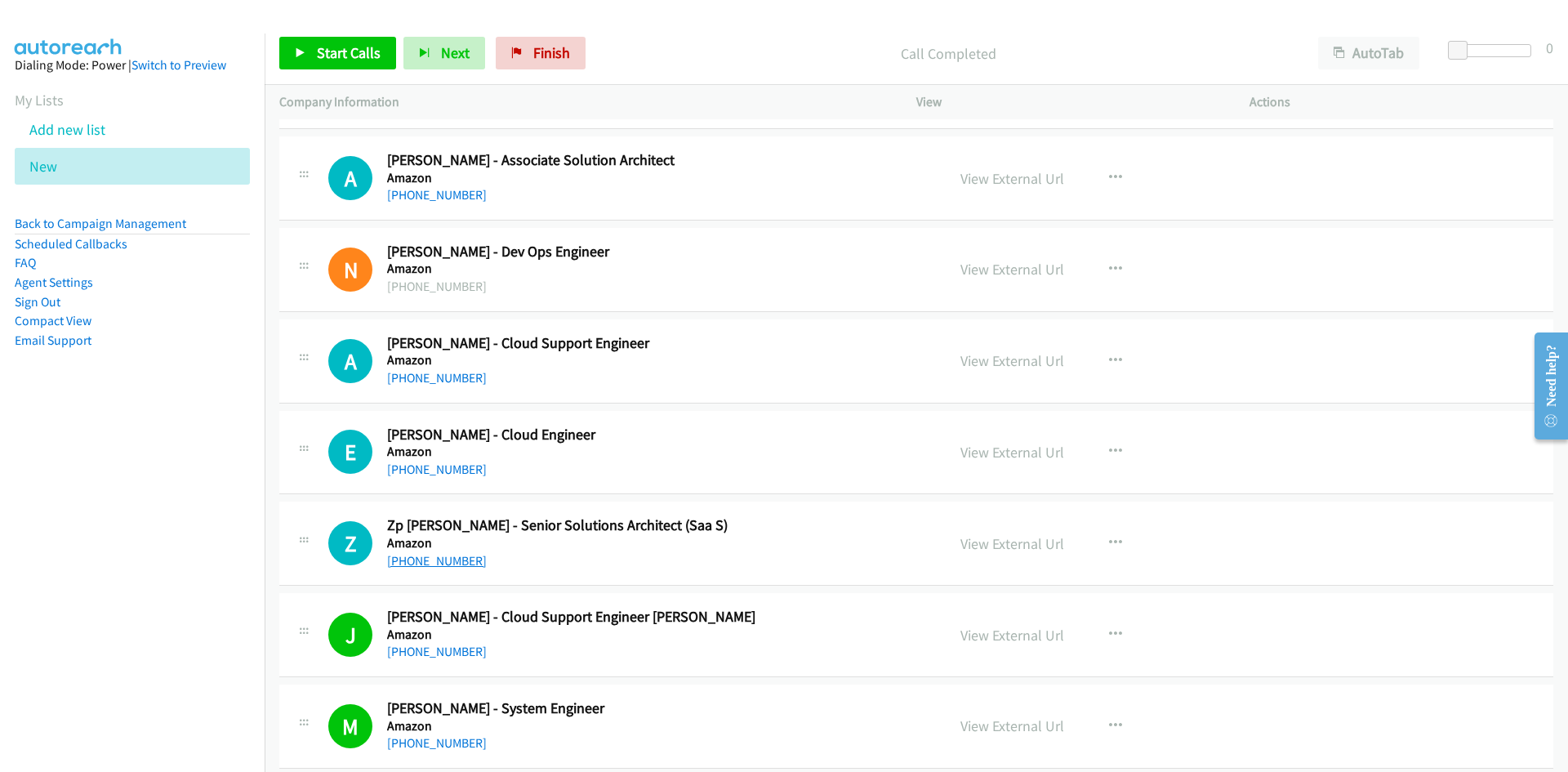
click at [432, 560] on link "+61 469 390 795" at bounding box center [437, 560] width 99 height 15
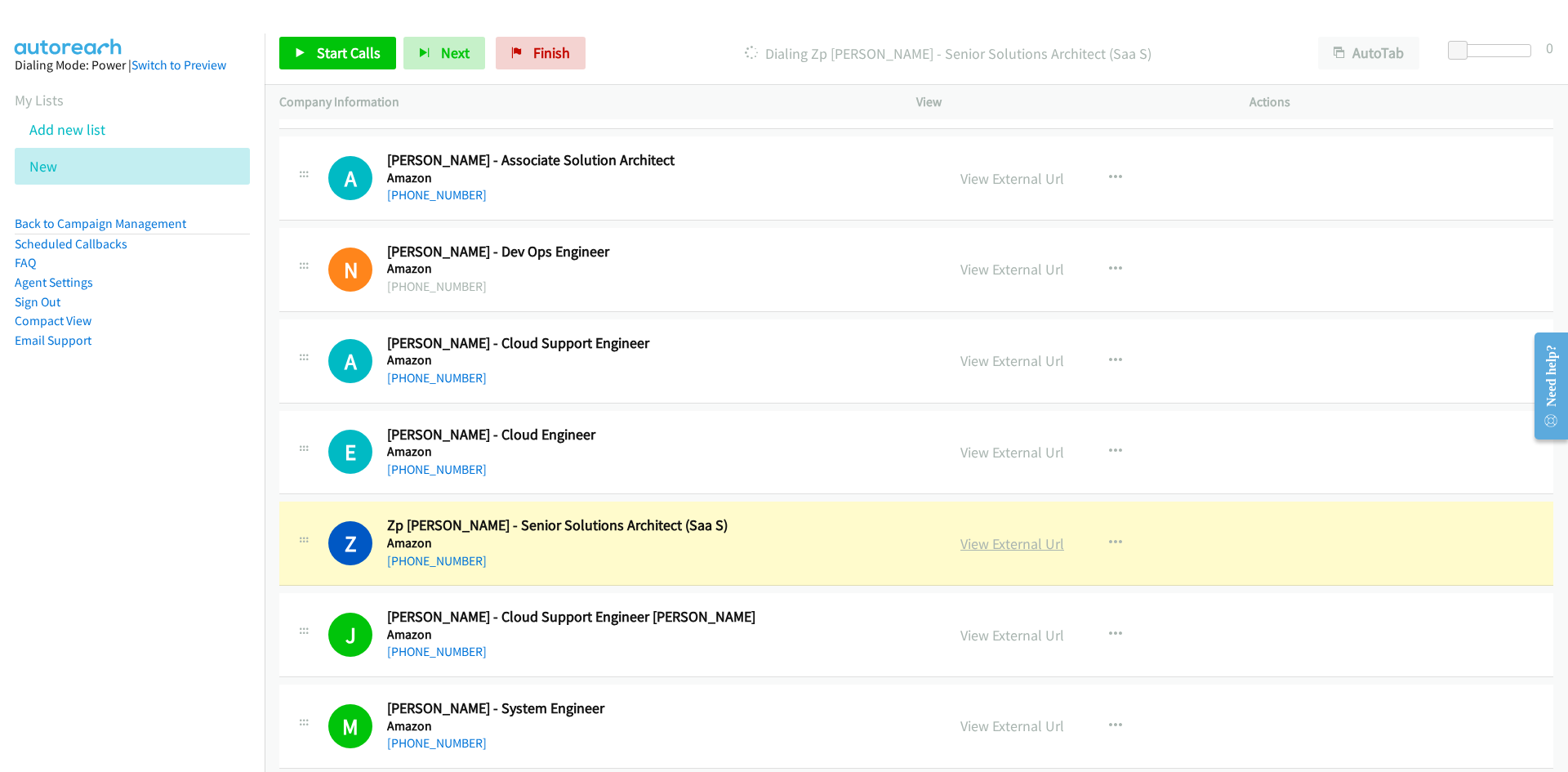
click at [969, 542] on link "View External Url" at bounding box center [1012, 543] width 104 height 19
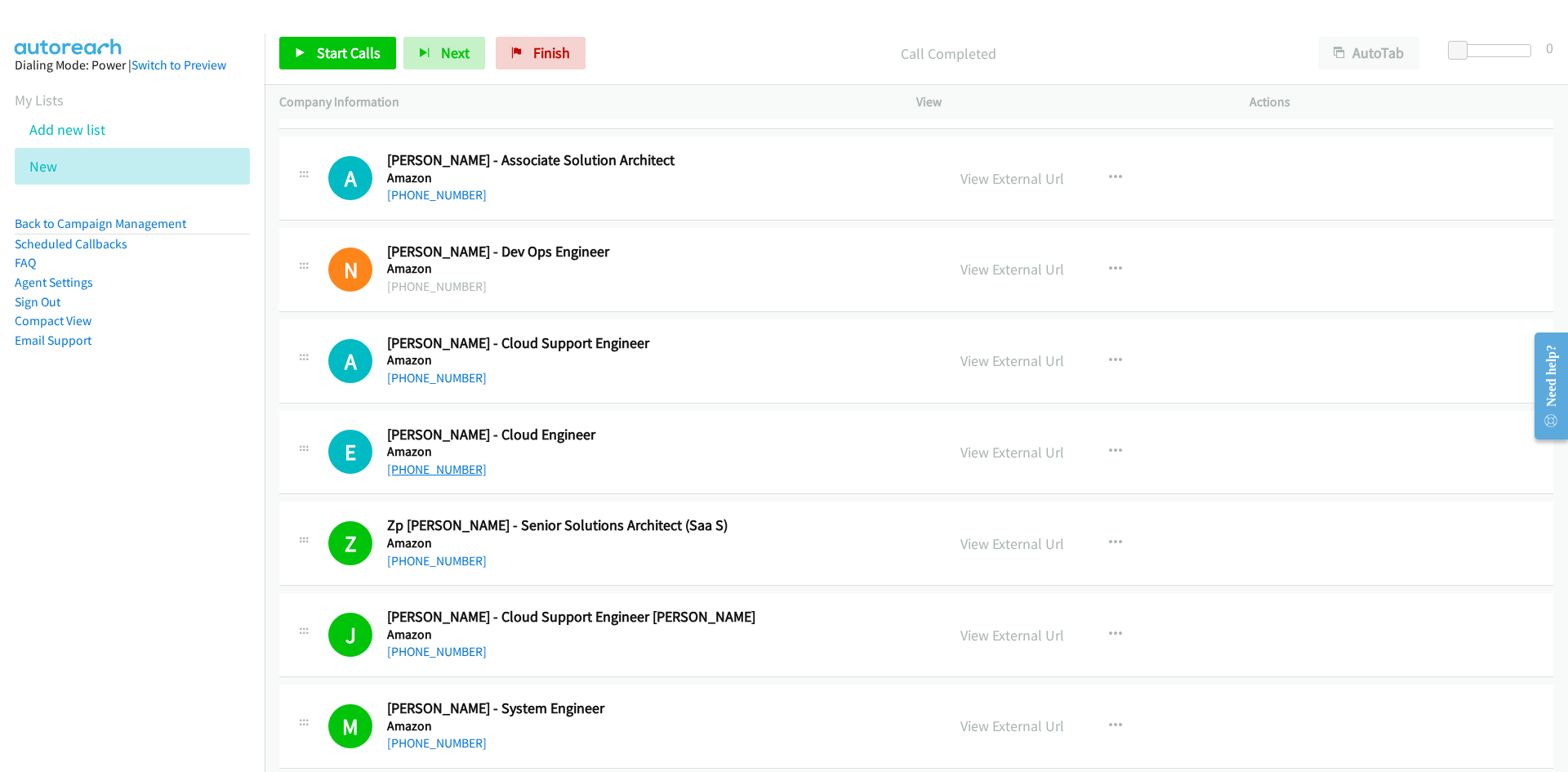
click at [429, 467] on link "+61 405 800 208" at bounding box center [437, 468] width 99 height 15
click at [442, 375] on link "+61 431 945 721" at bounding box center [437, 377] width 99 height 15
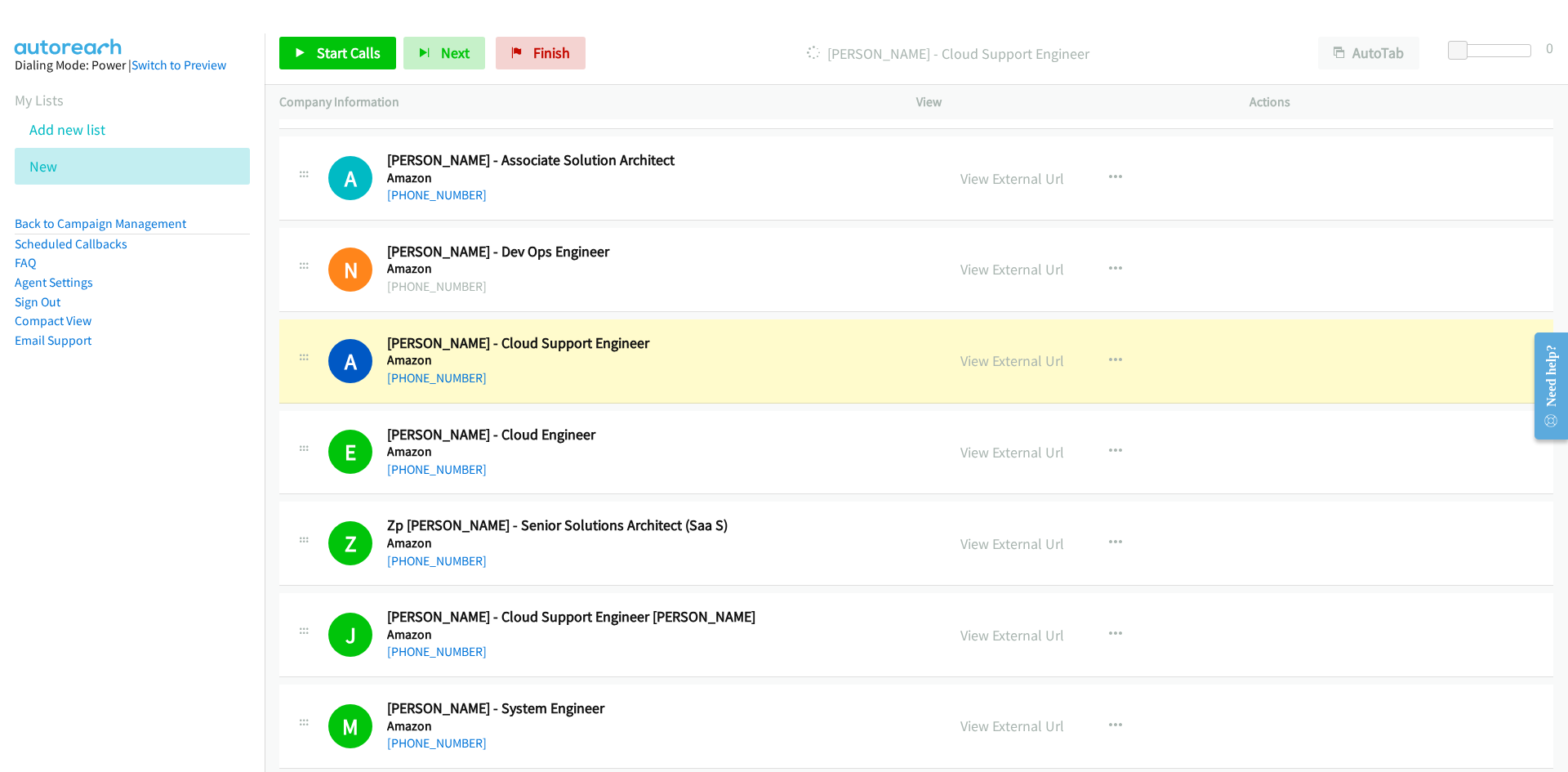
click at [727, 374] on div "+61 431 945 721" at bounding box center [656, 378] width 538 height 20
click at [995, 358] on link "View External Url" at bounding box center [1012, 360] width 104 height 19
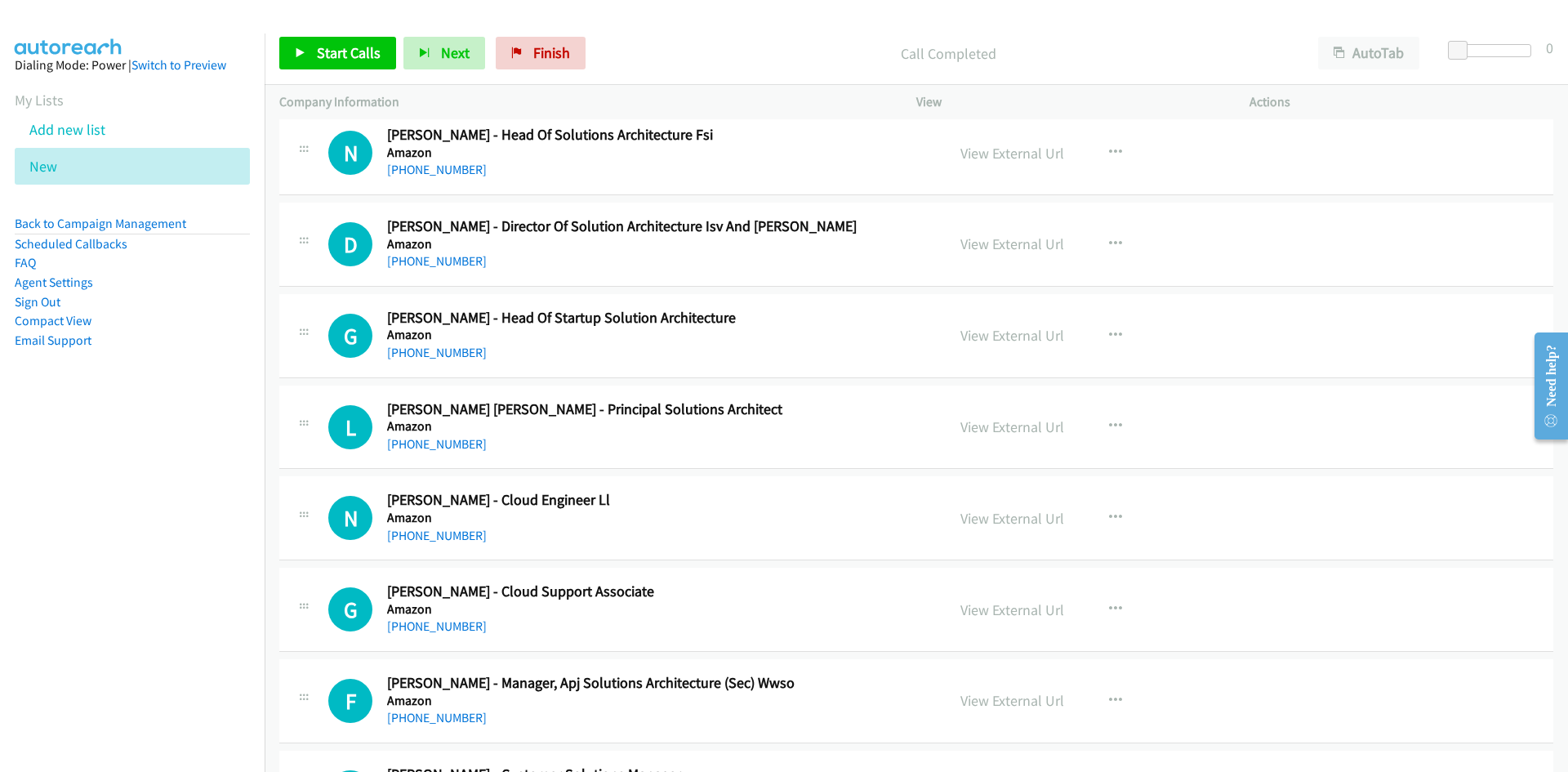
scroll to position [8006, 0]
click at [448, 533] on link "+61 424 680 002" at bounding box center [437, 535] width 99 height 15
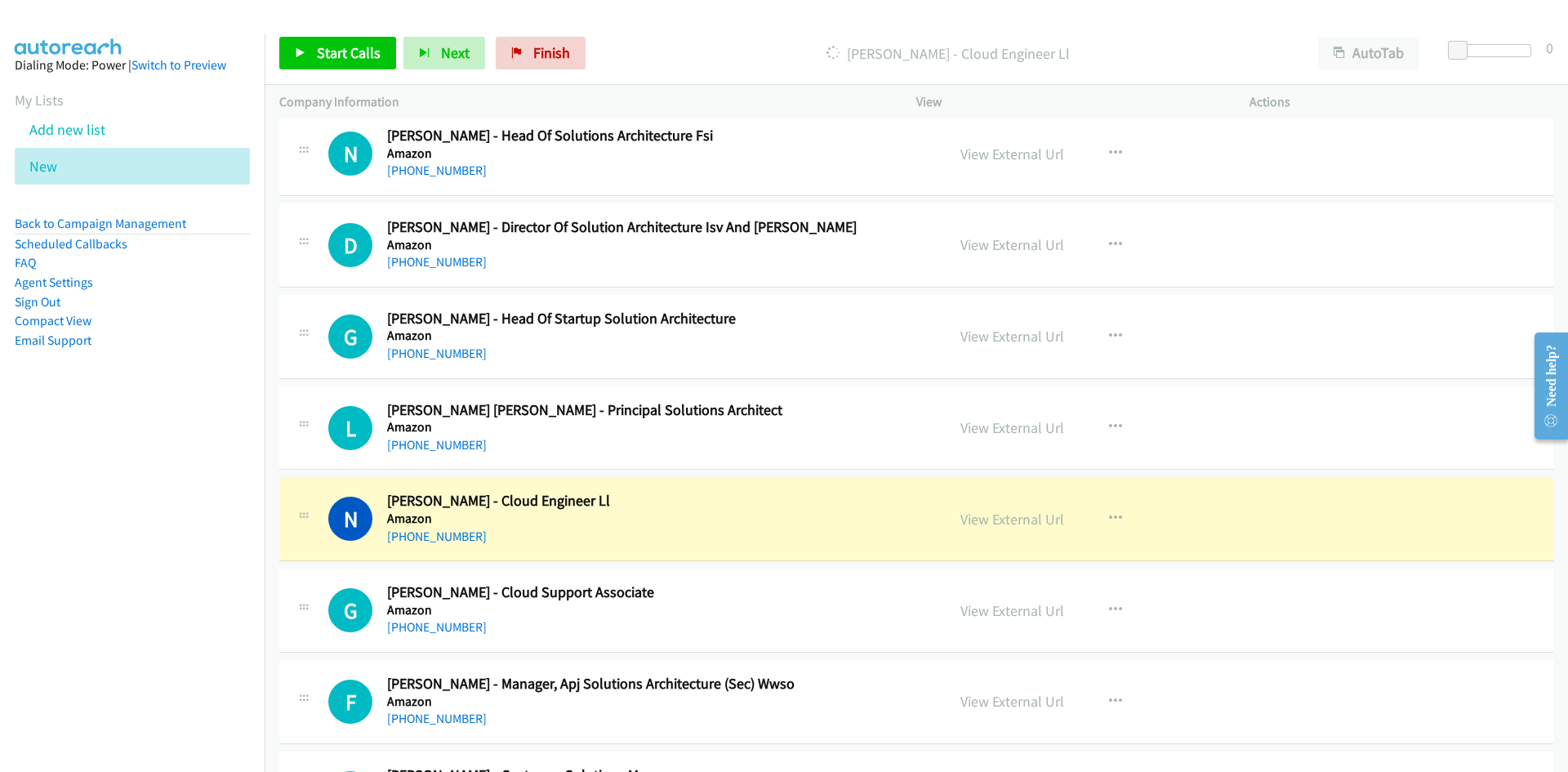
click at [709, 523] on h5 "Amazon" at bounding box center [656, 518] width 538 height 16
click at [1010, 519] on link "View External Url" at bounding box center [1012, 519] width 104 height 19
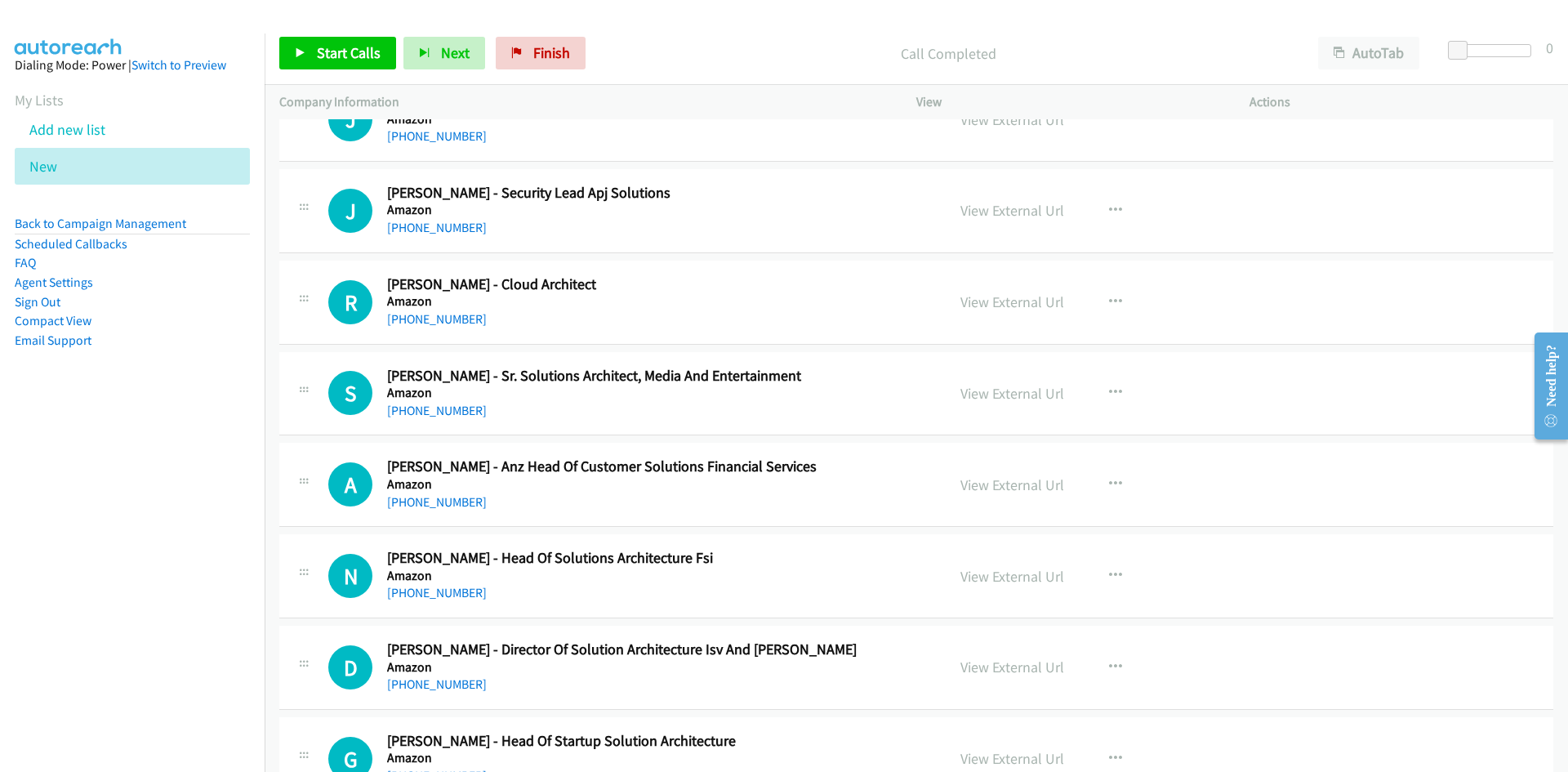
scroll to position [7516, 0]
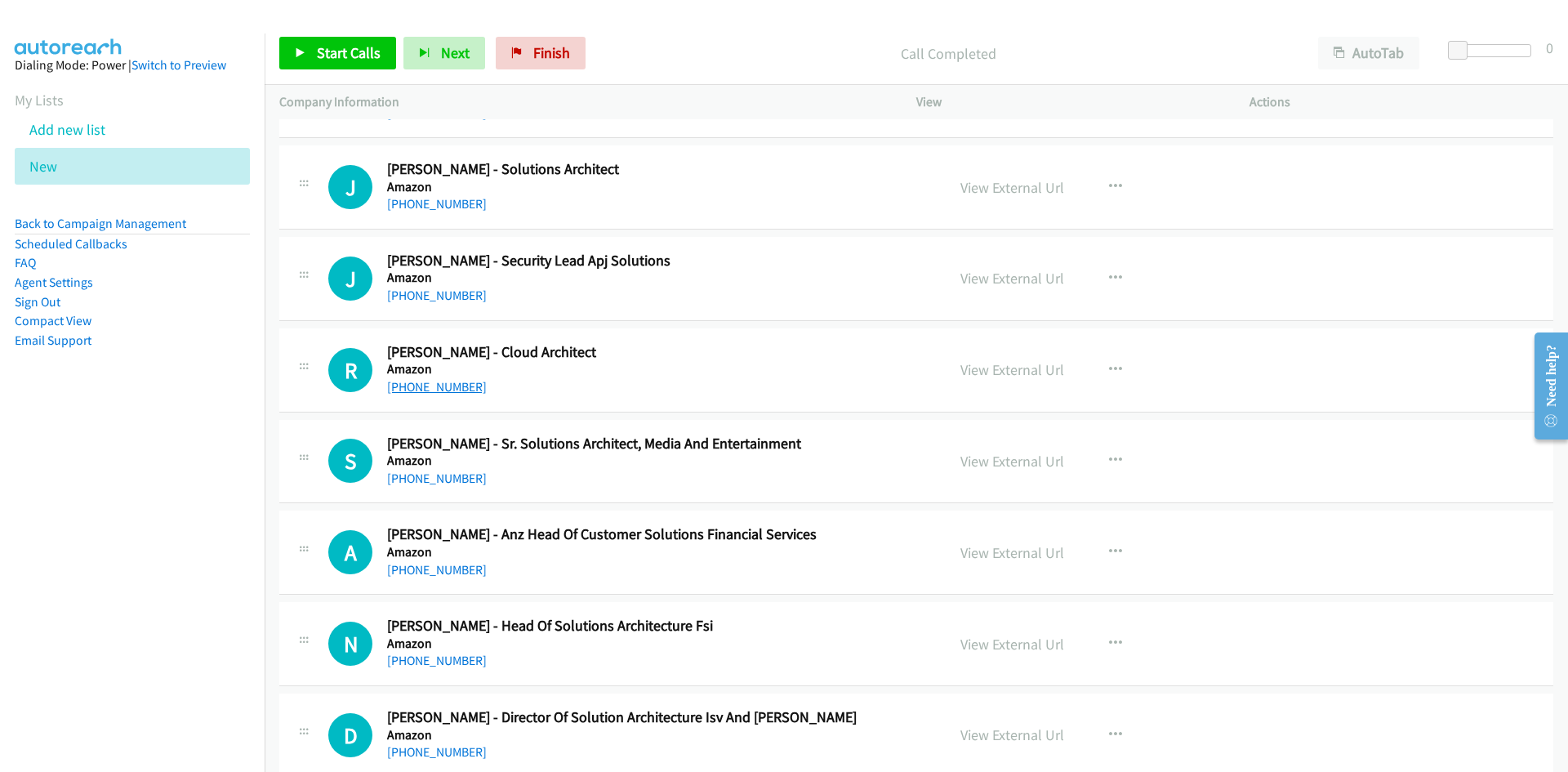
click at [431, 385] on link "+61 415 190 748" at bounding box center [437, 386] width 99 height 15
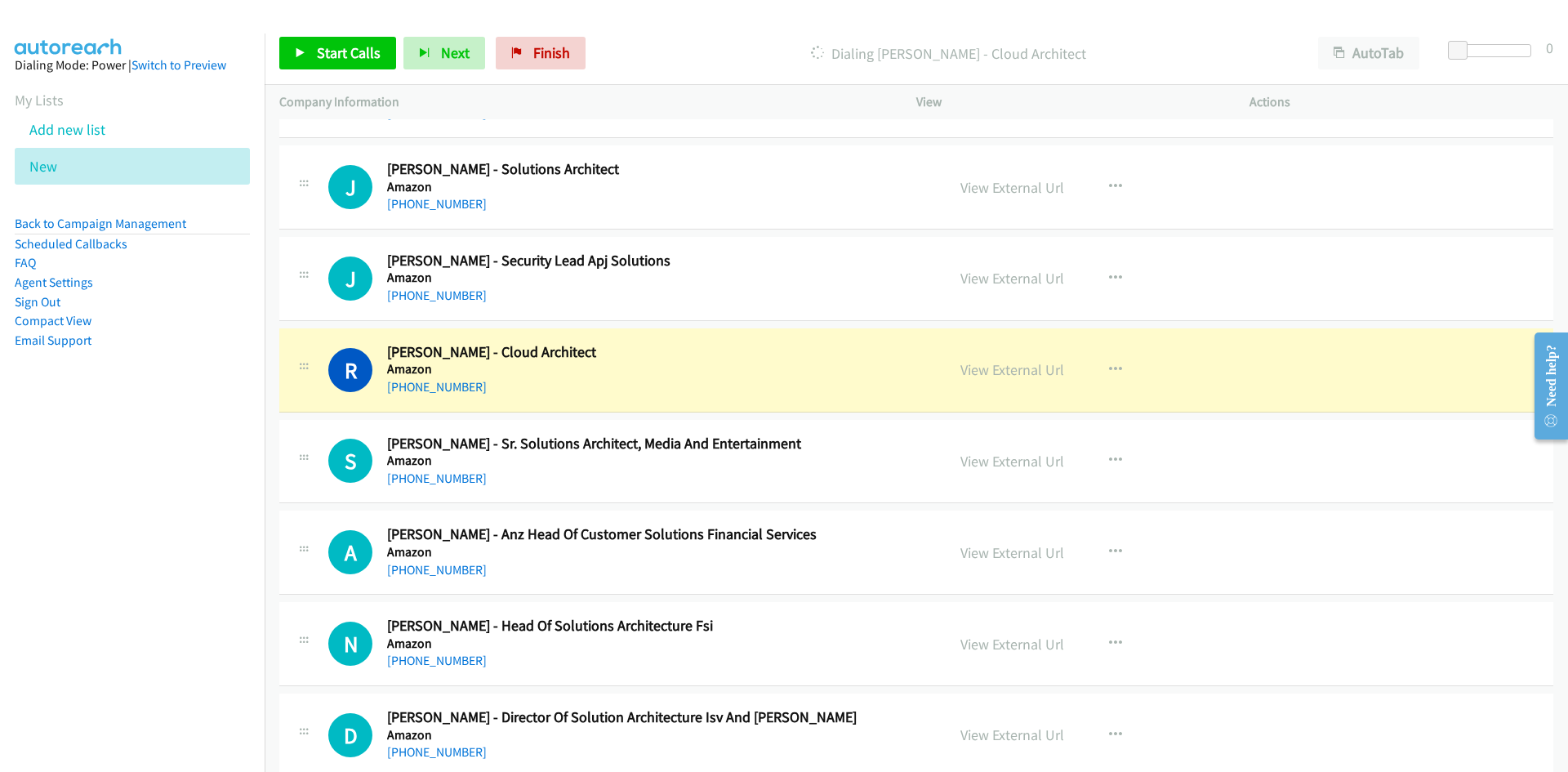
click at [814, 366] on h5 "Amazon" at bounding box center [656, 369] width 538 height 16
click at [1016, 366] on link "View External Url" at bounding box center [1012, 369] width 104 height 19
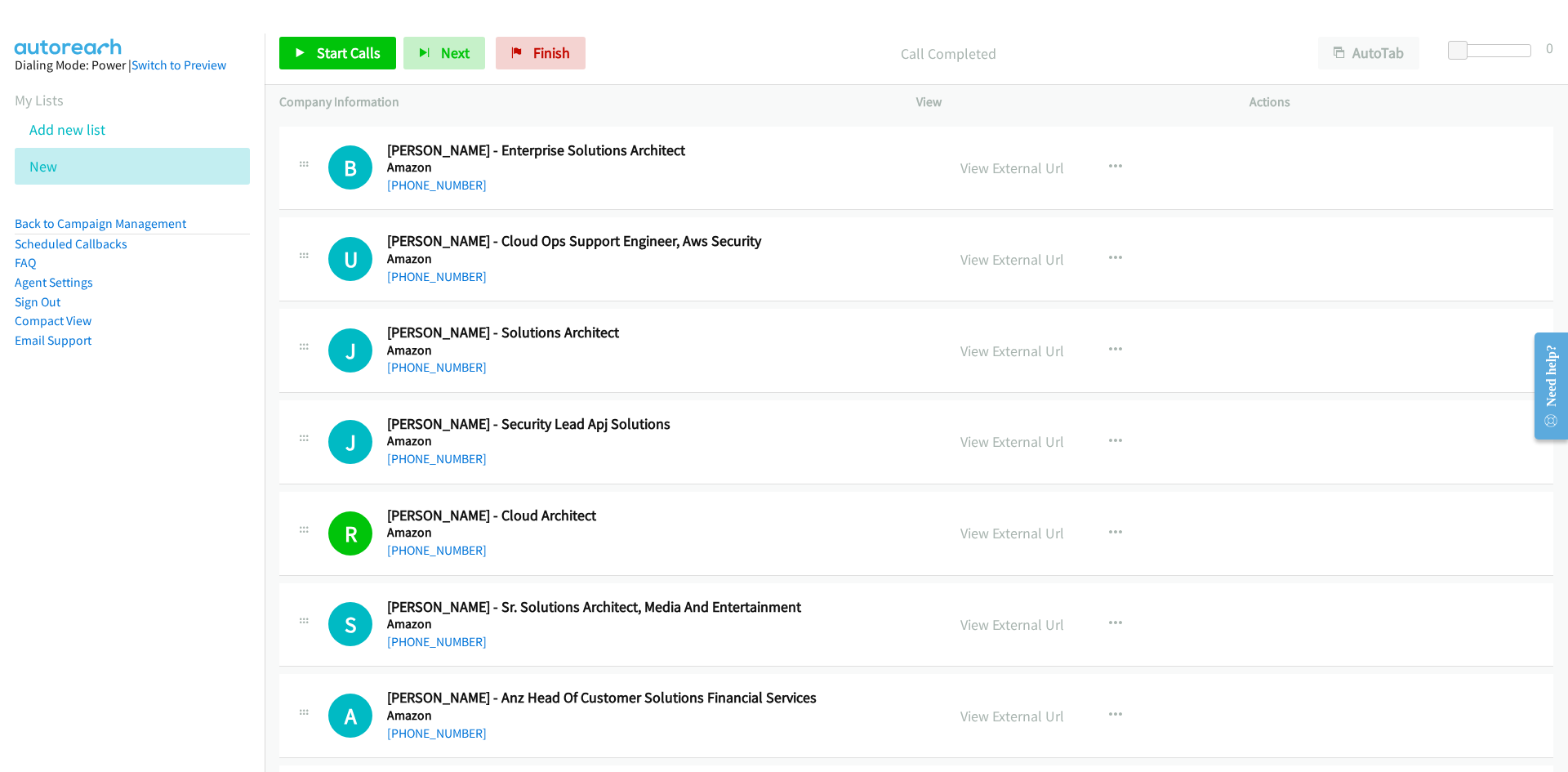
scroll to position [7271, 0]
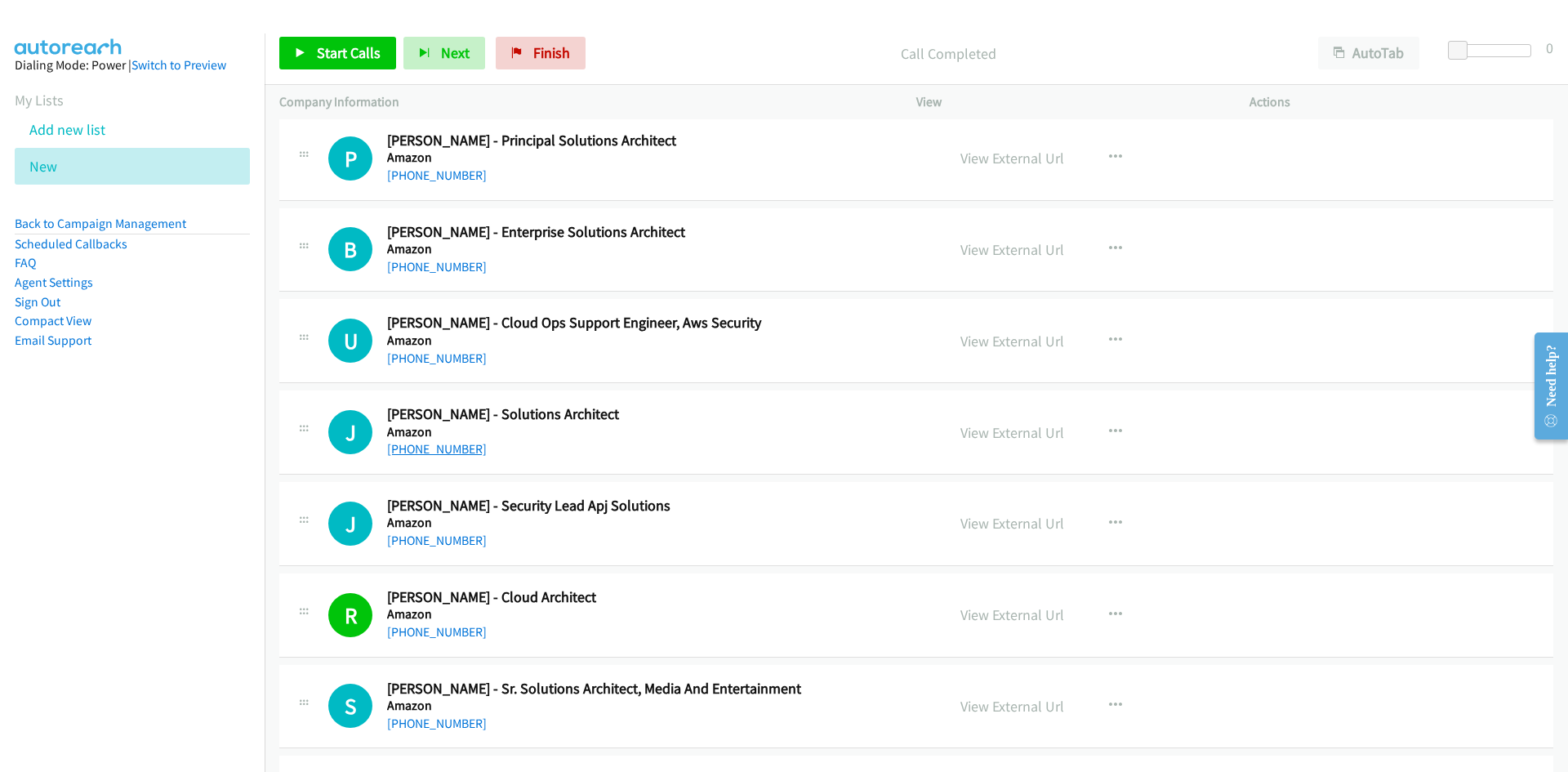
click at [443, 455] on link "+61 468 584 424" at bounding box center [437, 448] width 99 height 15
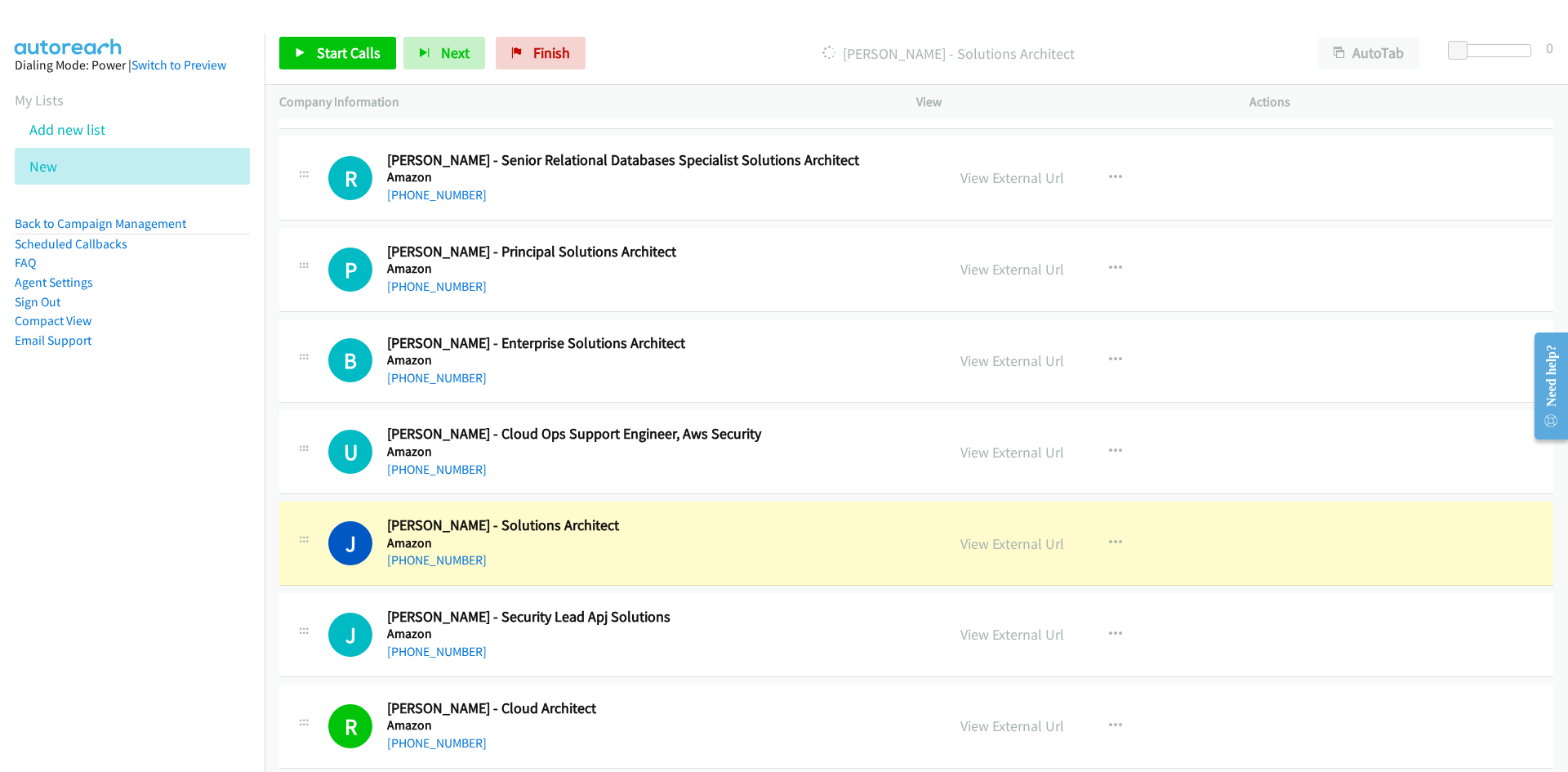
scroll to position [7189, 0]
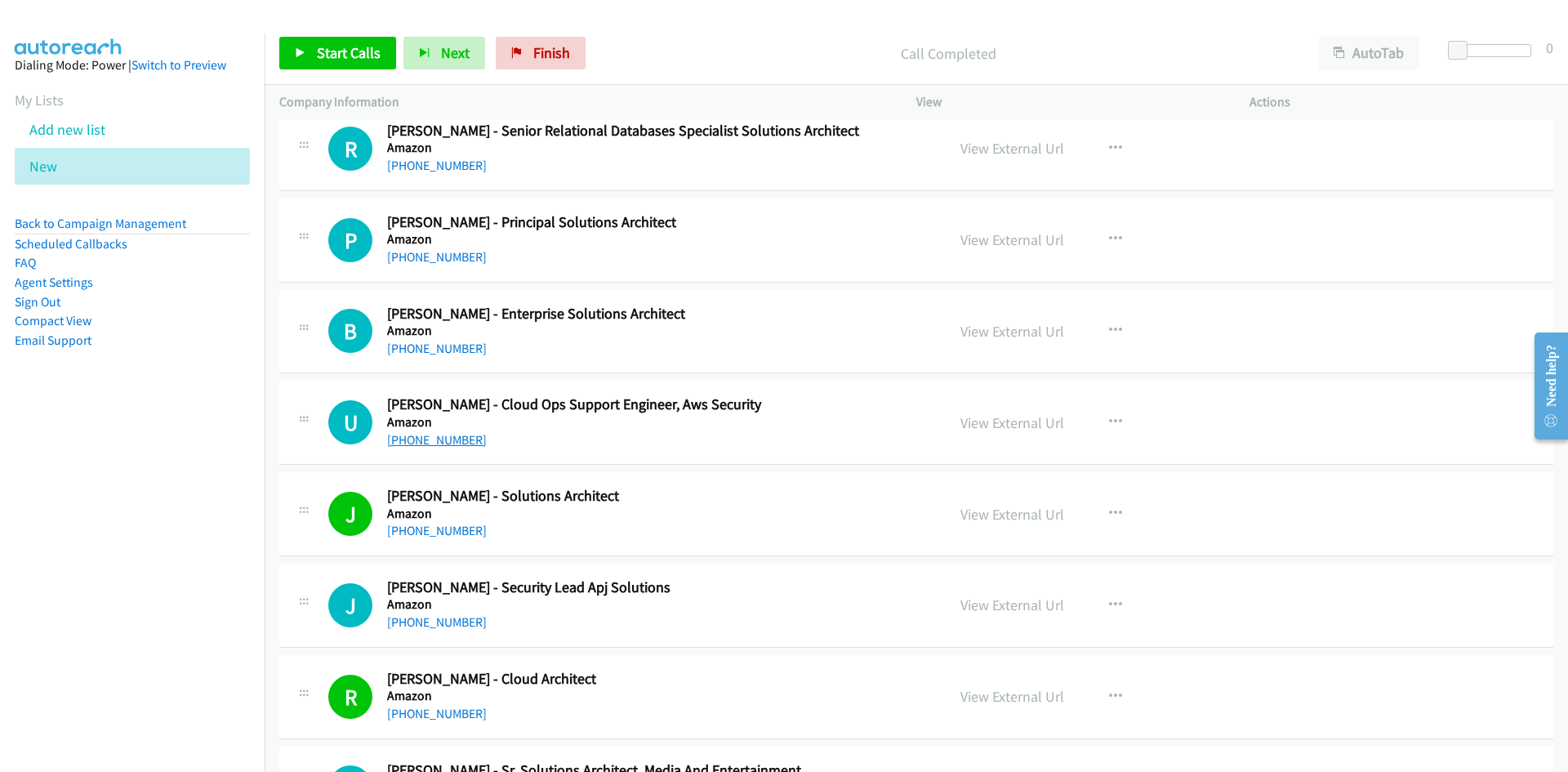
click at [437, 443] on link "+61 451 652 651" at bounding box center [437, 439] width 99 height 15
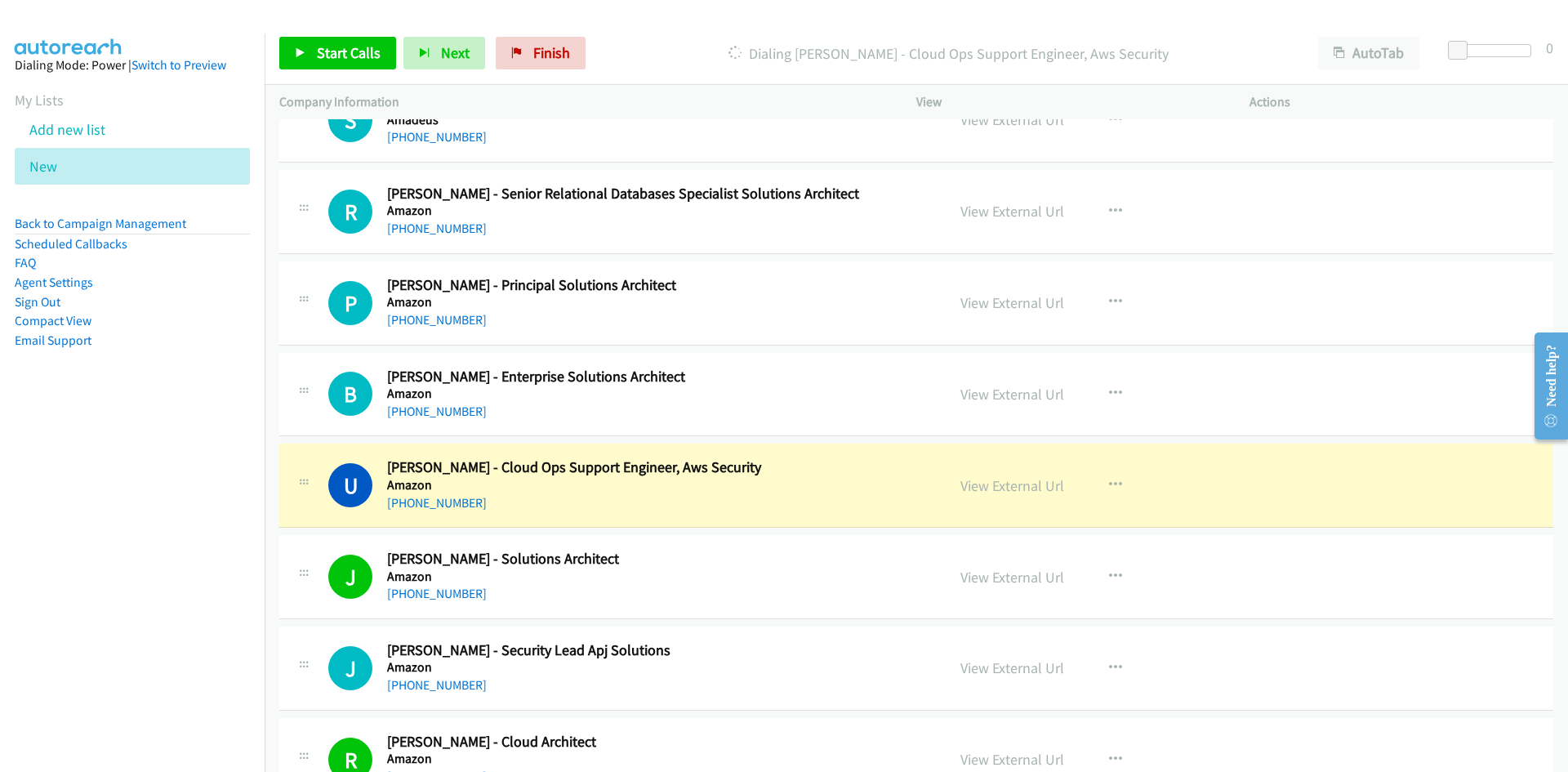
scroll to position [7107, 0]
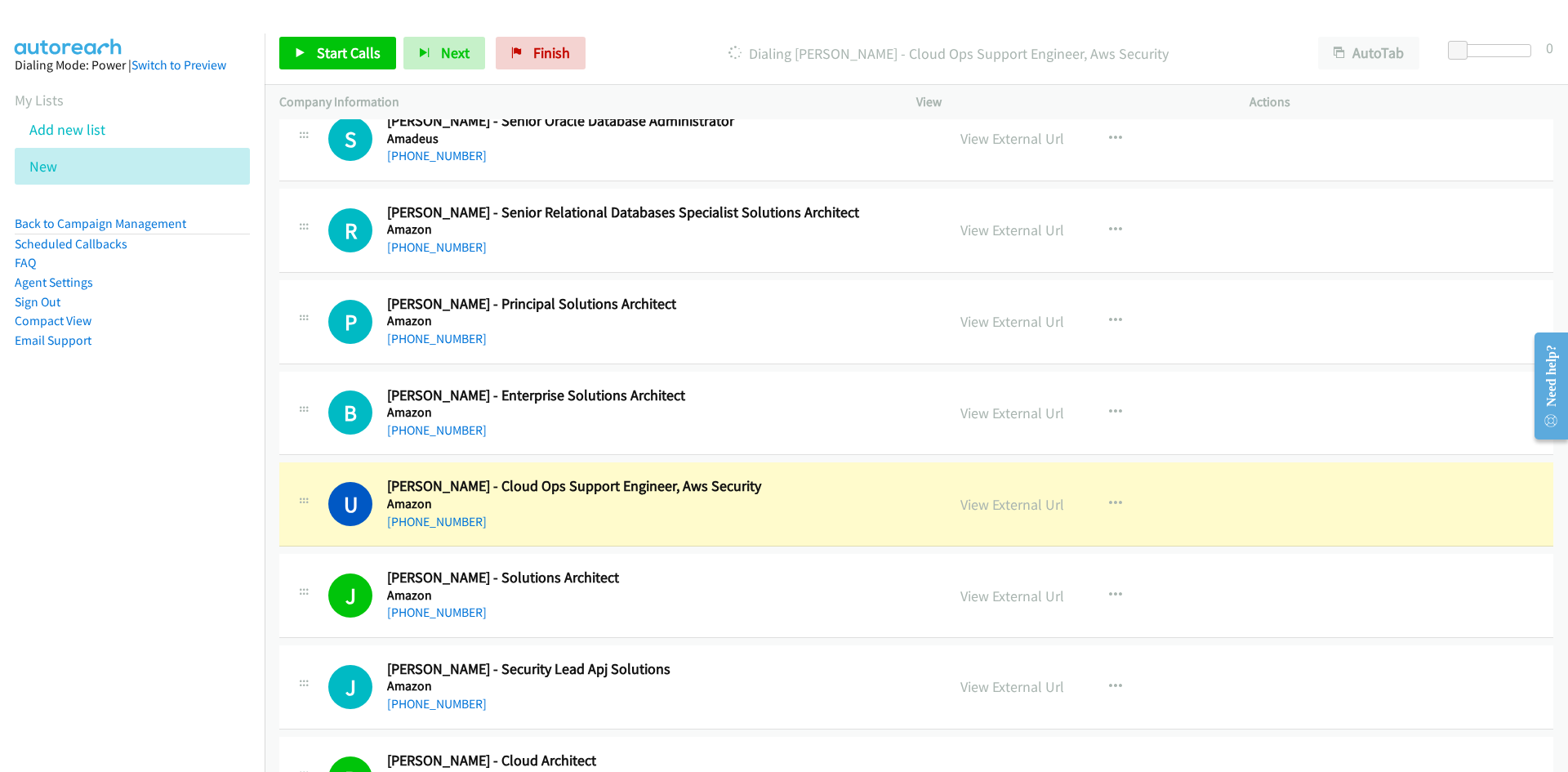
click at [729, 456] on td "B Callback Scheduled Bill Chan - Enterprise Solutions Architect Amazon Australi…" at bounding box center [916, 412] width 1303 height 91
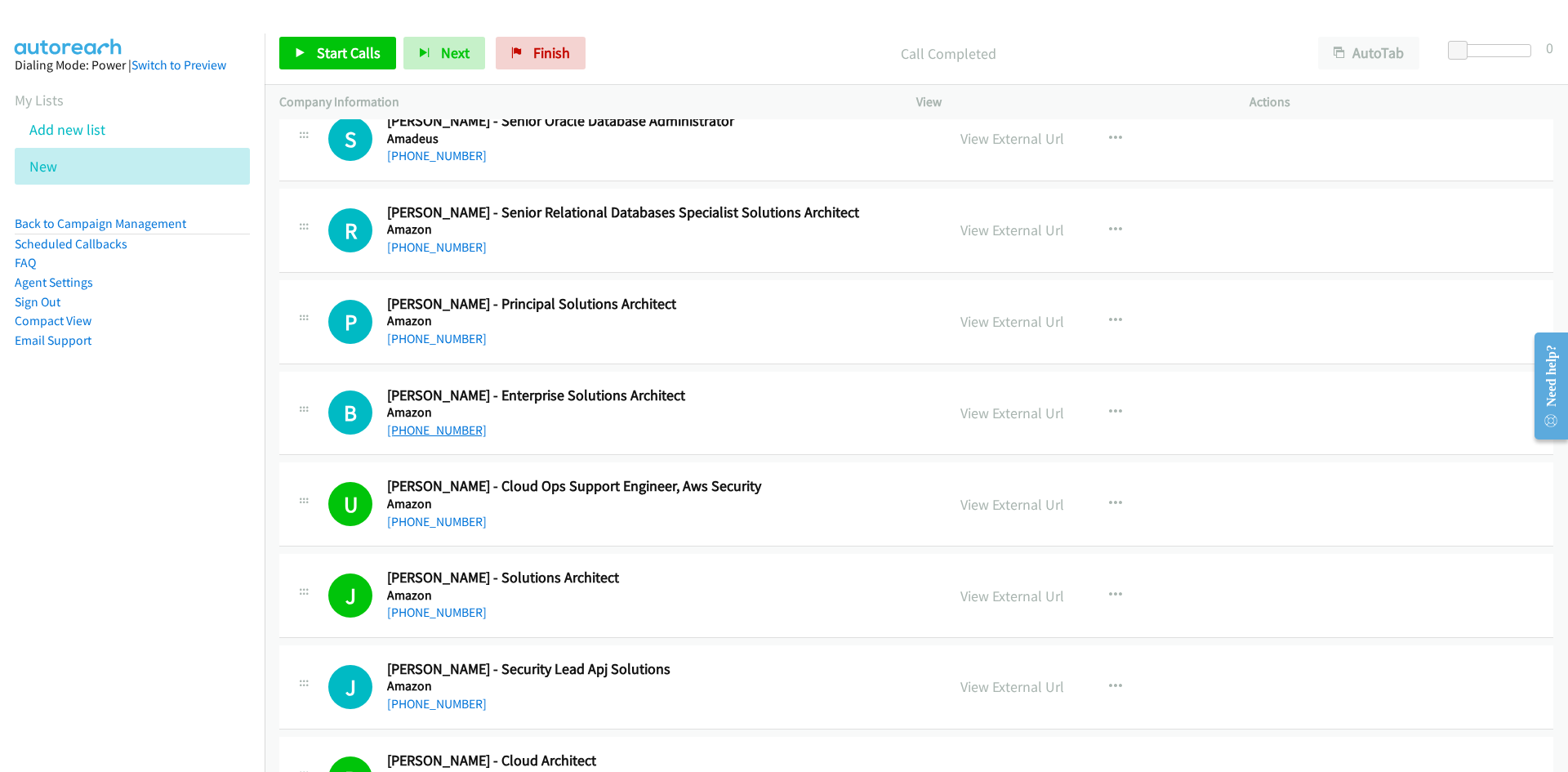
click at [434, 435] on link "+61 419 765 582" at bounding box center [437, 429] width 99 height 15
click at [455, 255] on link "+61 419 756 525" at bounding box center [437, 247] width 99 height 15
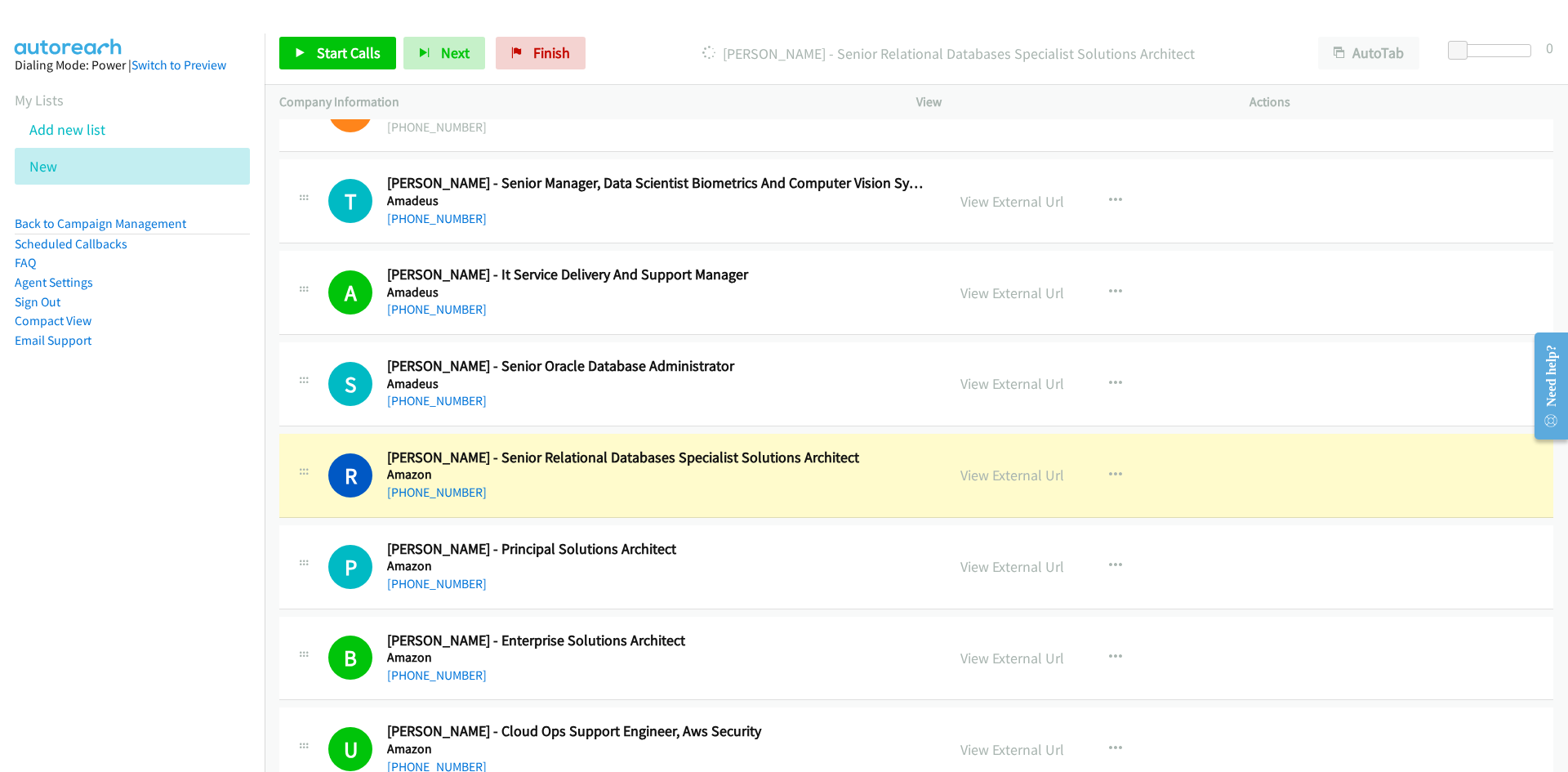
scroll to position [6944, 0]
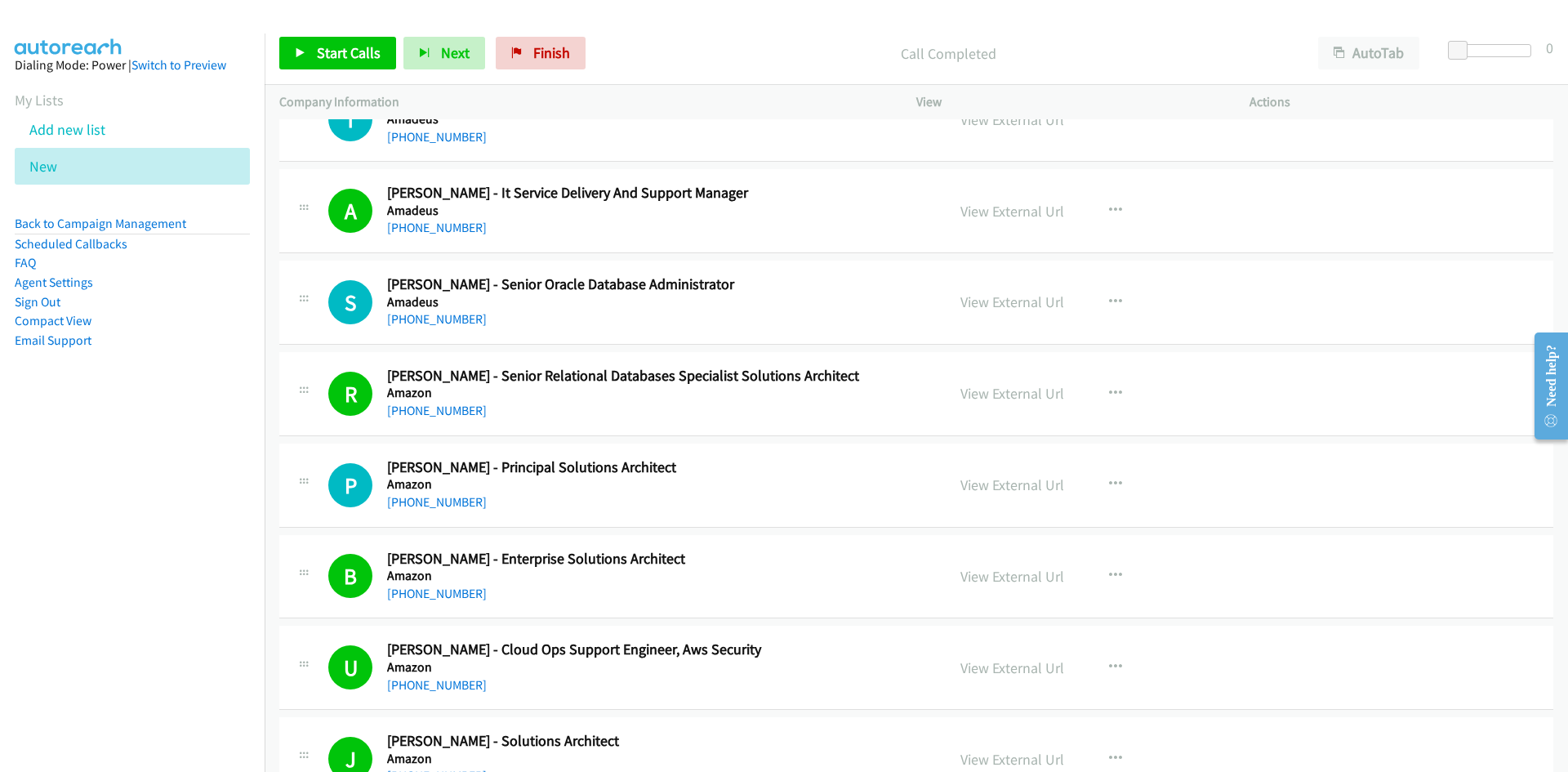
click at [770, 361] on div "R Callback Scheduled Roneel Kumar - Senior Relational Databases Specialist Solu…" at bounding box center [916, 393] width 1274 height 84
click at [446, 496] on link "+61 416 005 957" at bounding box center [437, 501] width 99 height 15
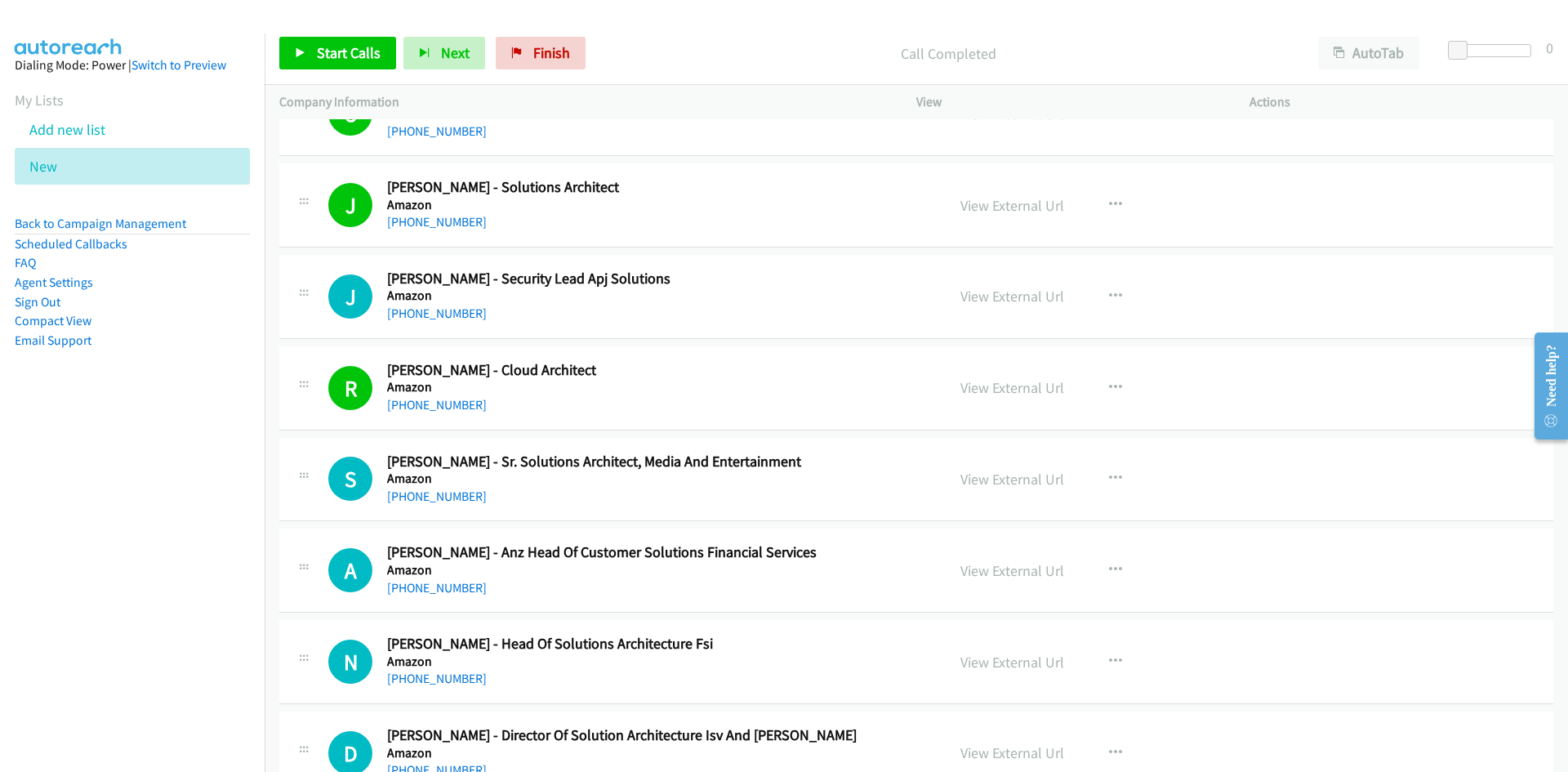
scroll to position [7516, 0]
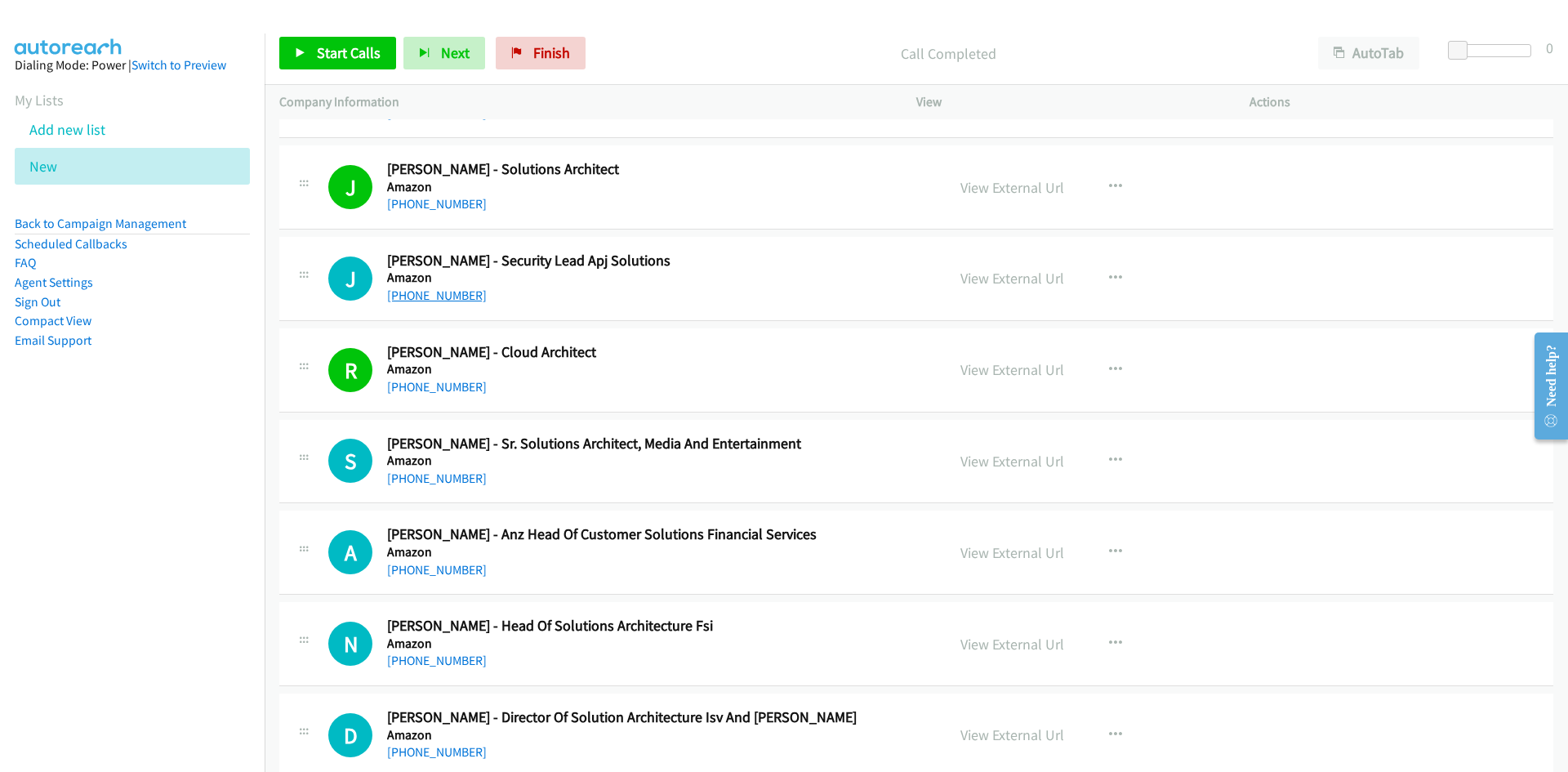
click at [439, 300] on link "+61 421 803 860" at bounding box center [437, 295] width 99 height 15
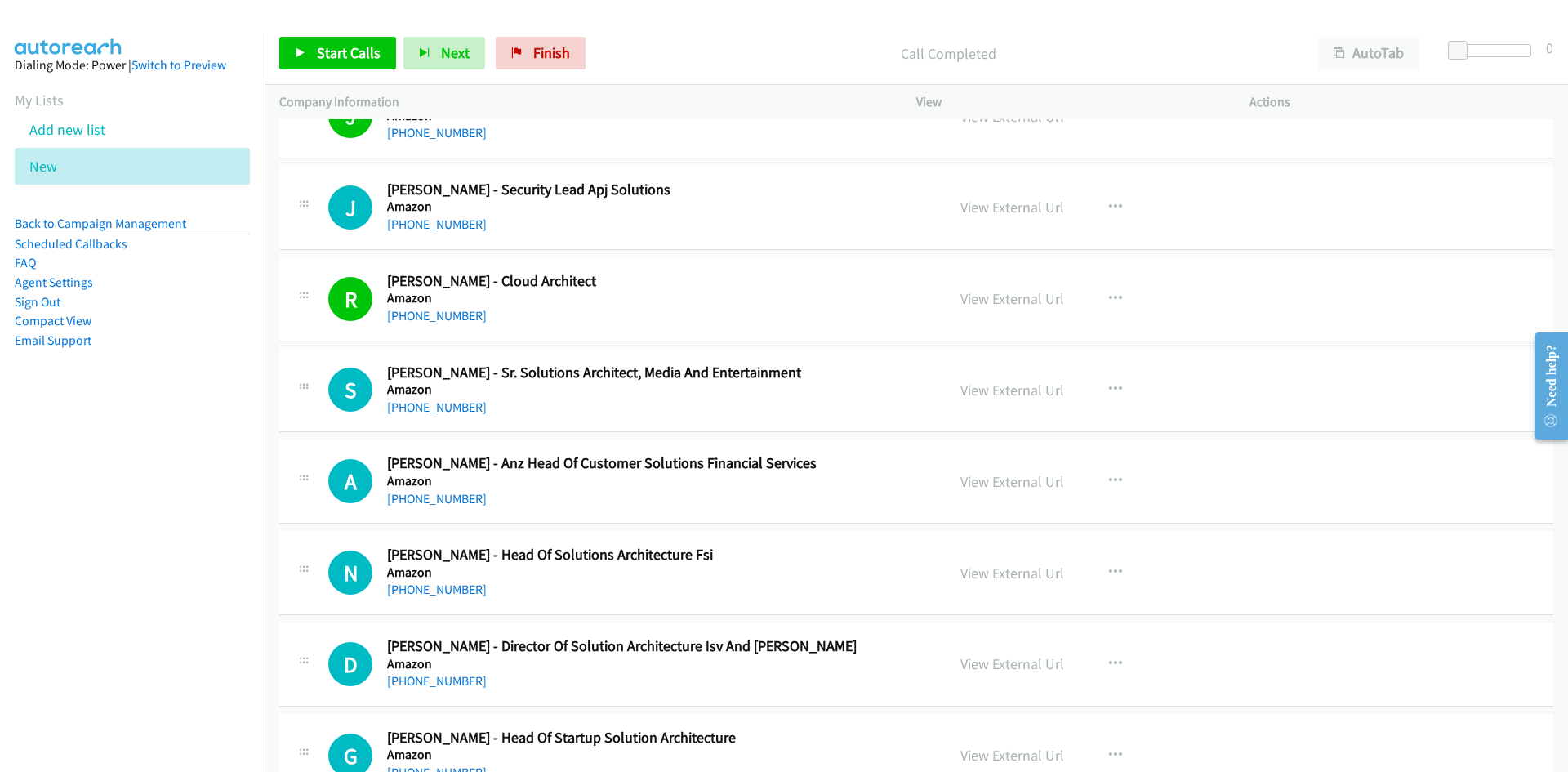
scroll to position [7678, 0]
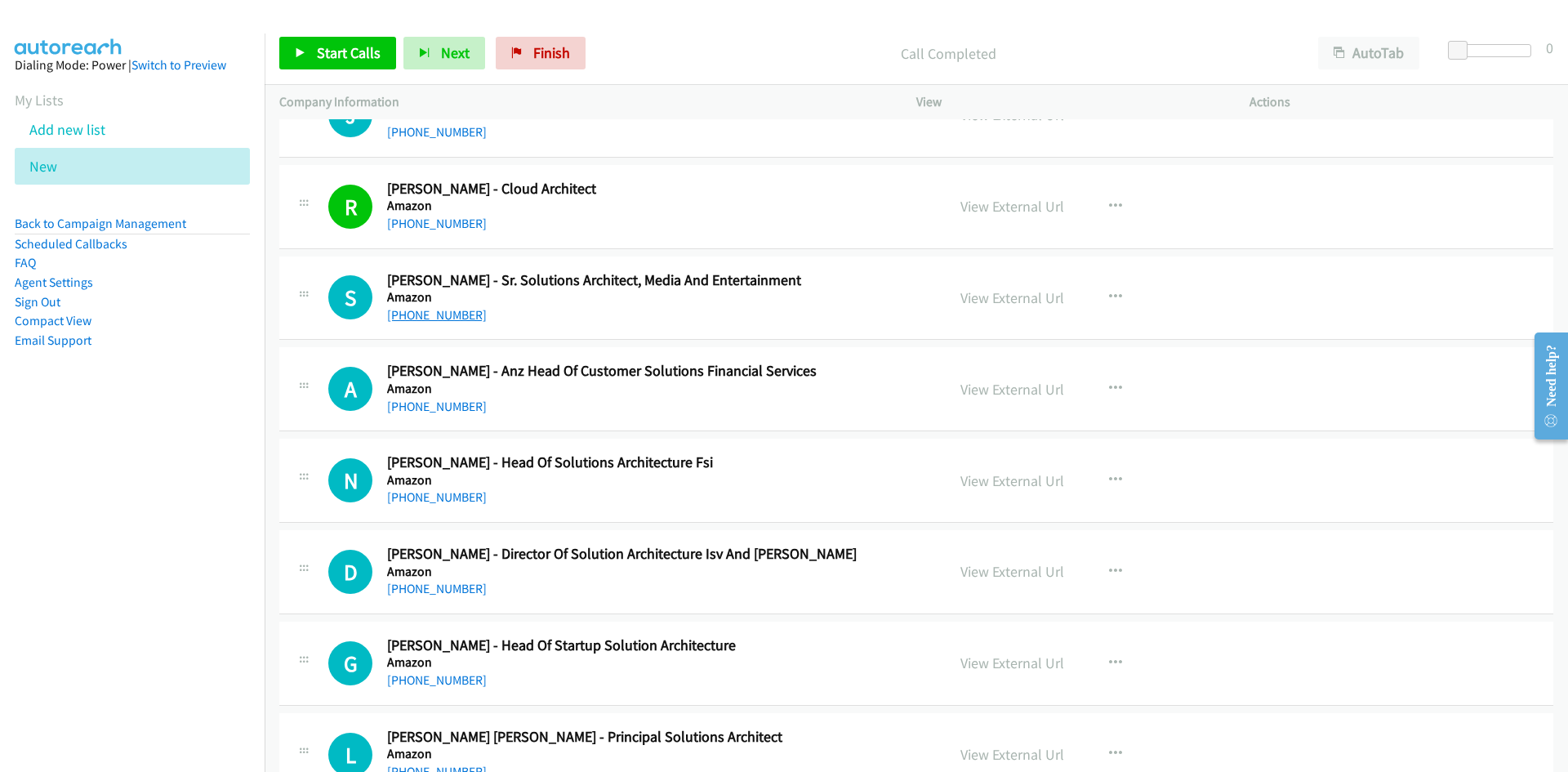
click at [434, 318] on link "+61 415 470 631" at bounding box center [437, 315] width 99 height 15
click at [709, 269] on div "S Callback Scheduled Santosh Kulkarni - Sr. Solutions Architect, Media And Ente…" at bounding box center [916, 298] width 1274 height 84
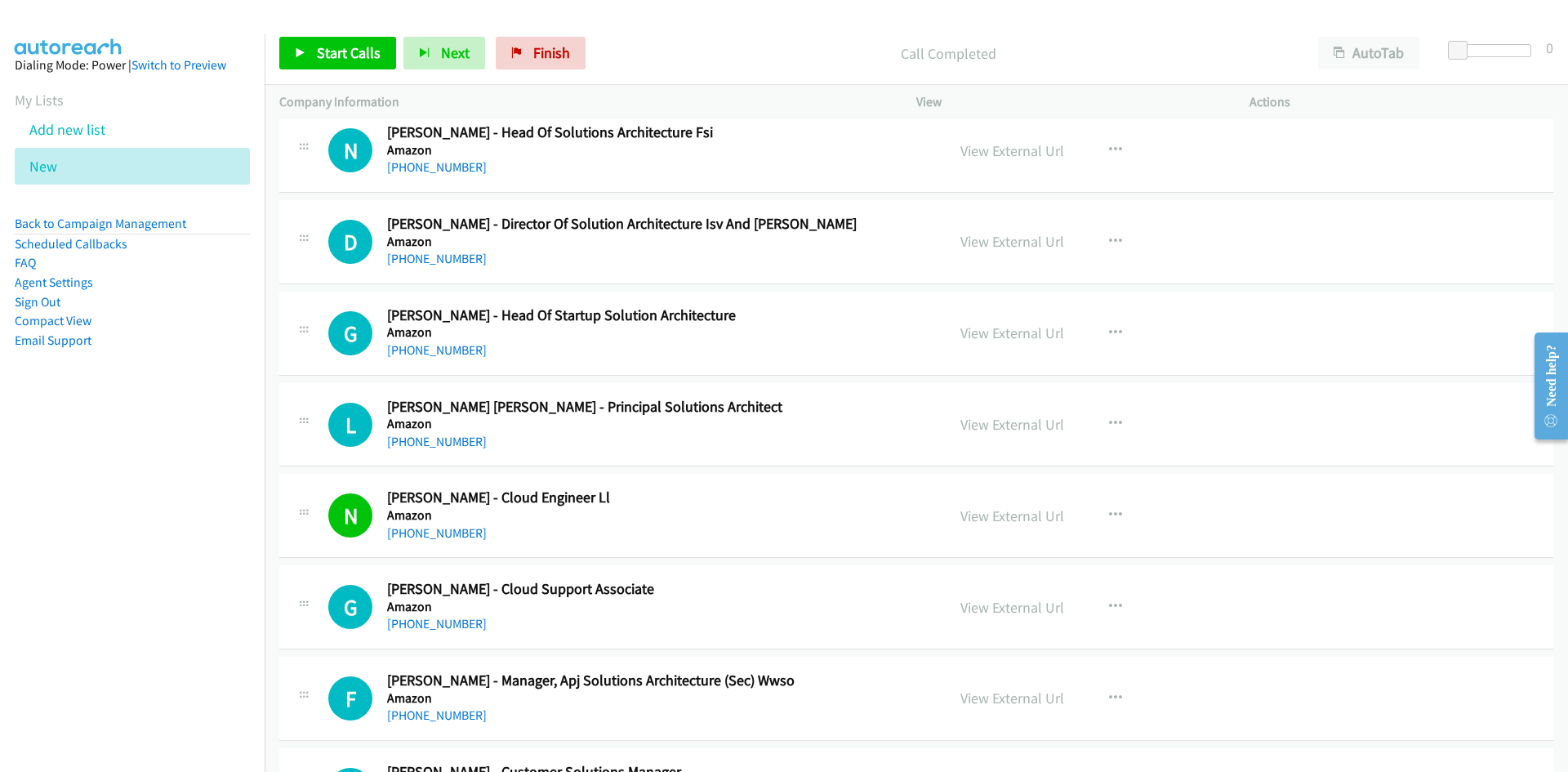
scroll to position [8087, 0]
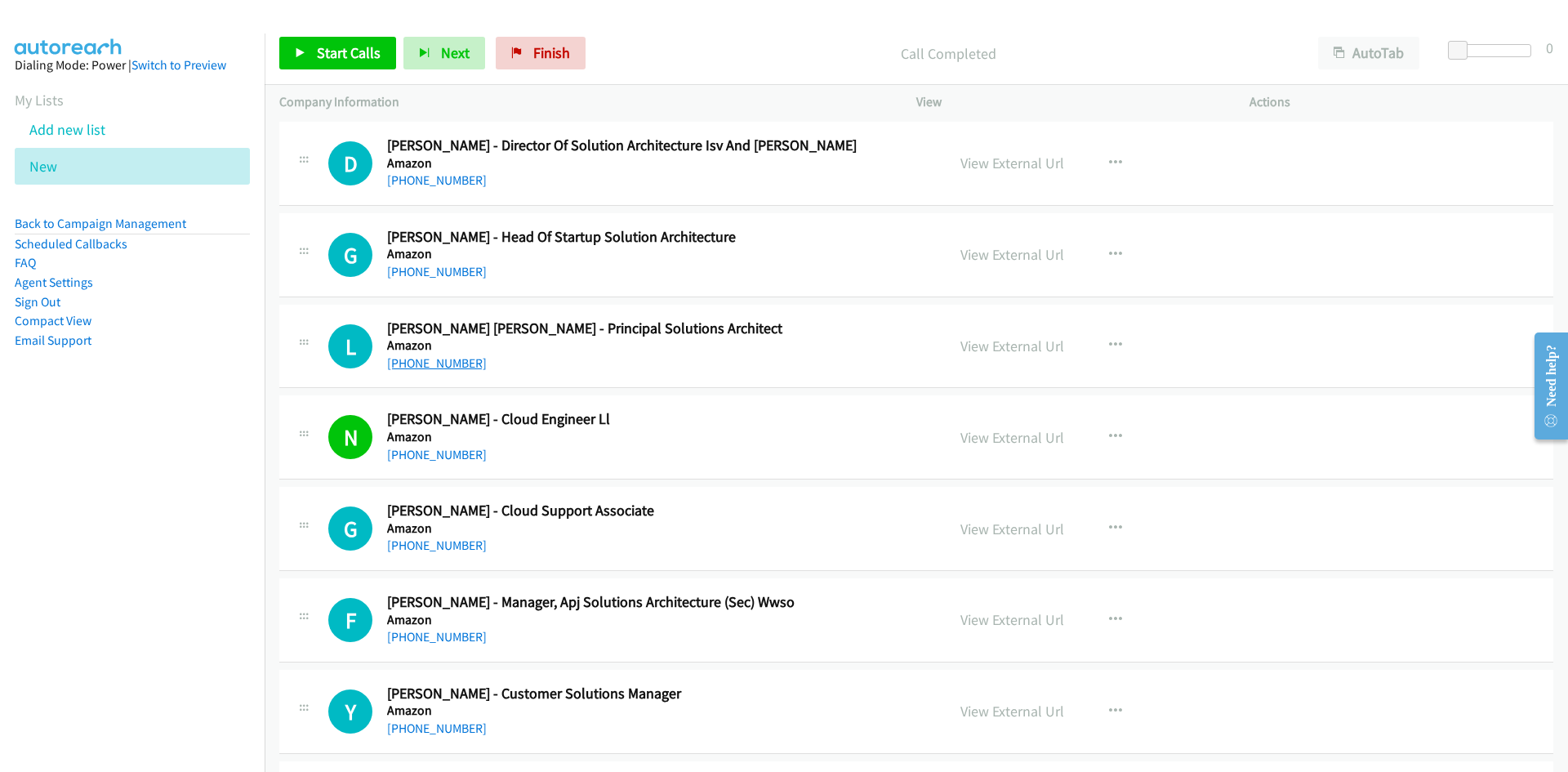
click at [426, 359] on link "+61 448 107 503" at bounding box center [437, 362] width 99 height 15
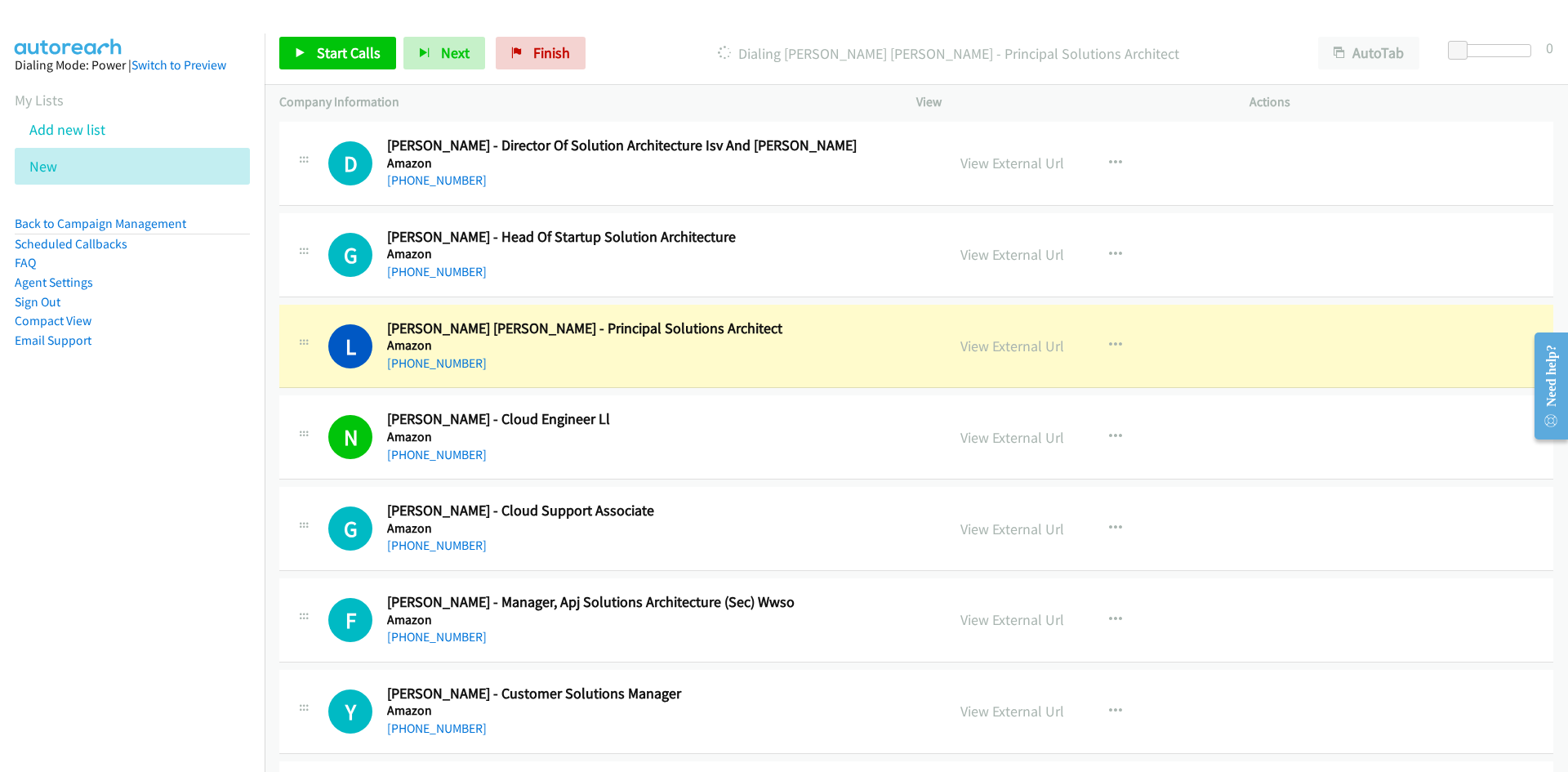
click at [688, 352] on h5 "Amazon" at bounding box center [656, 345] width 538 height 16
click at [1008, 349] on link "View External Url" at bounding box center [1012, 345] width 104 height 19
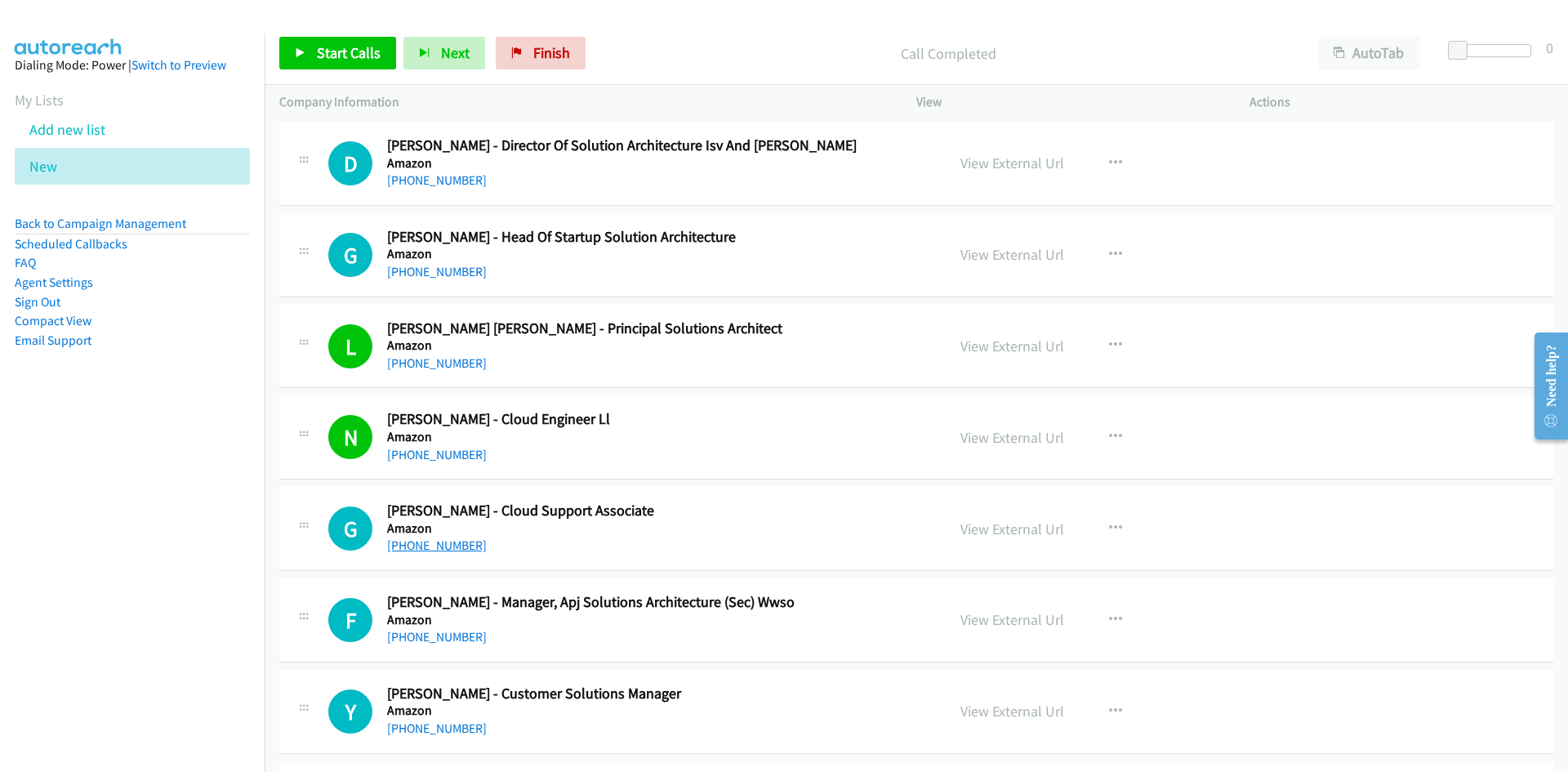
click at [420, 538] on link "+61 430 196 662" at bounding box center [437, 544] width 99 height 15
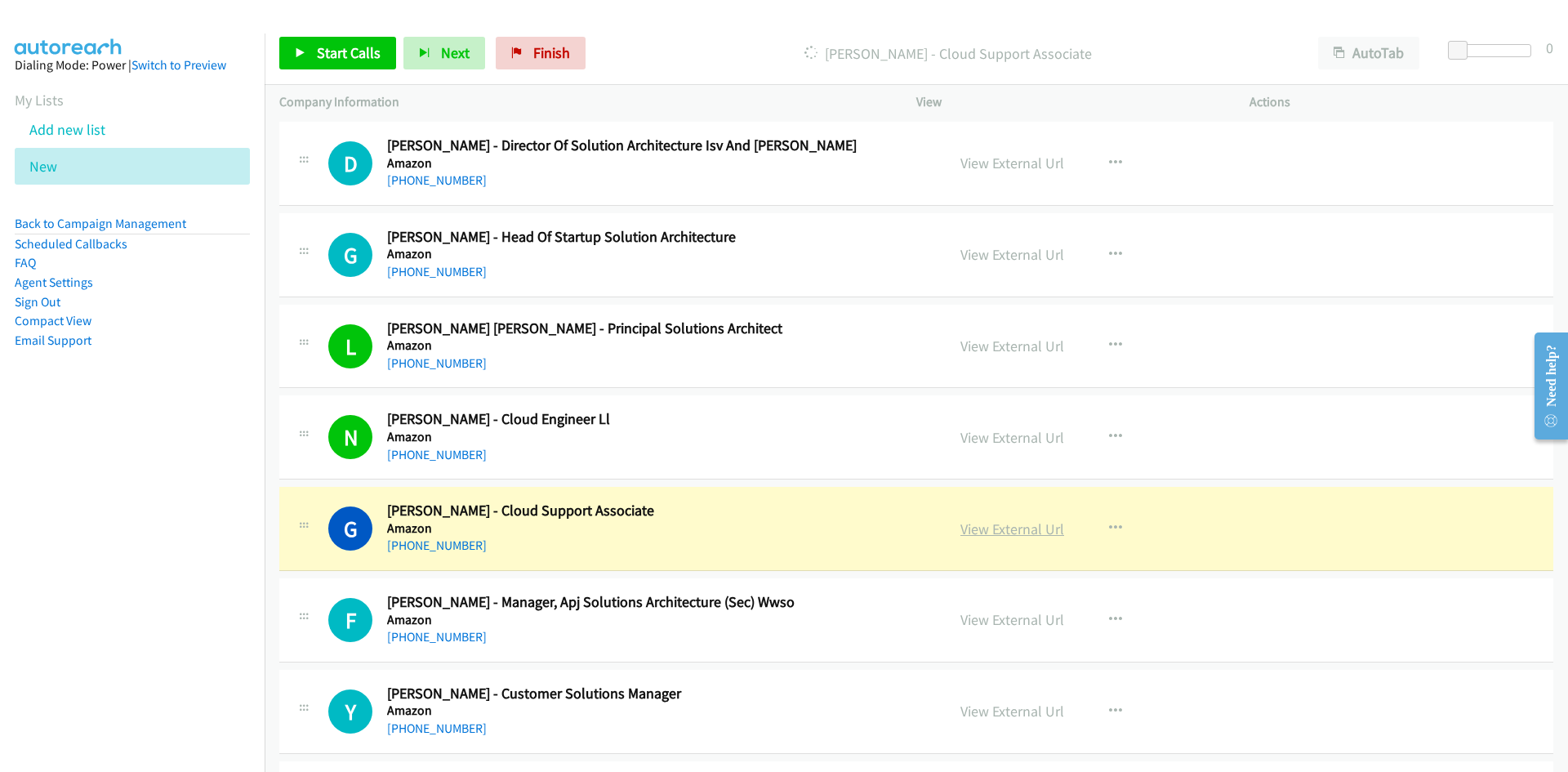
click at [991, 531] on link "View External Url" at bounding box center [1012, 528] width 104 height 19
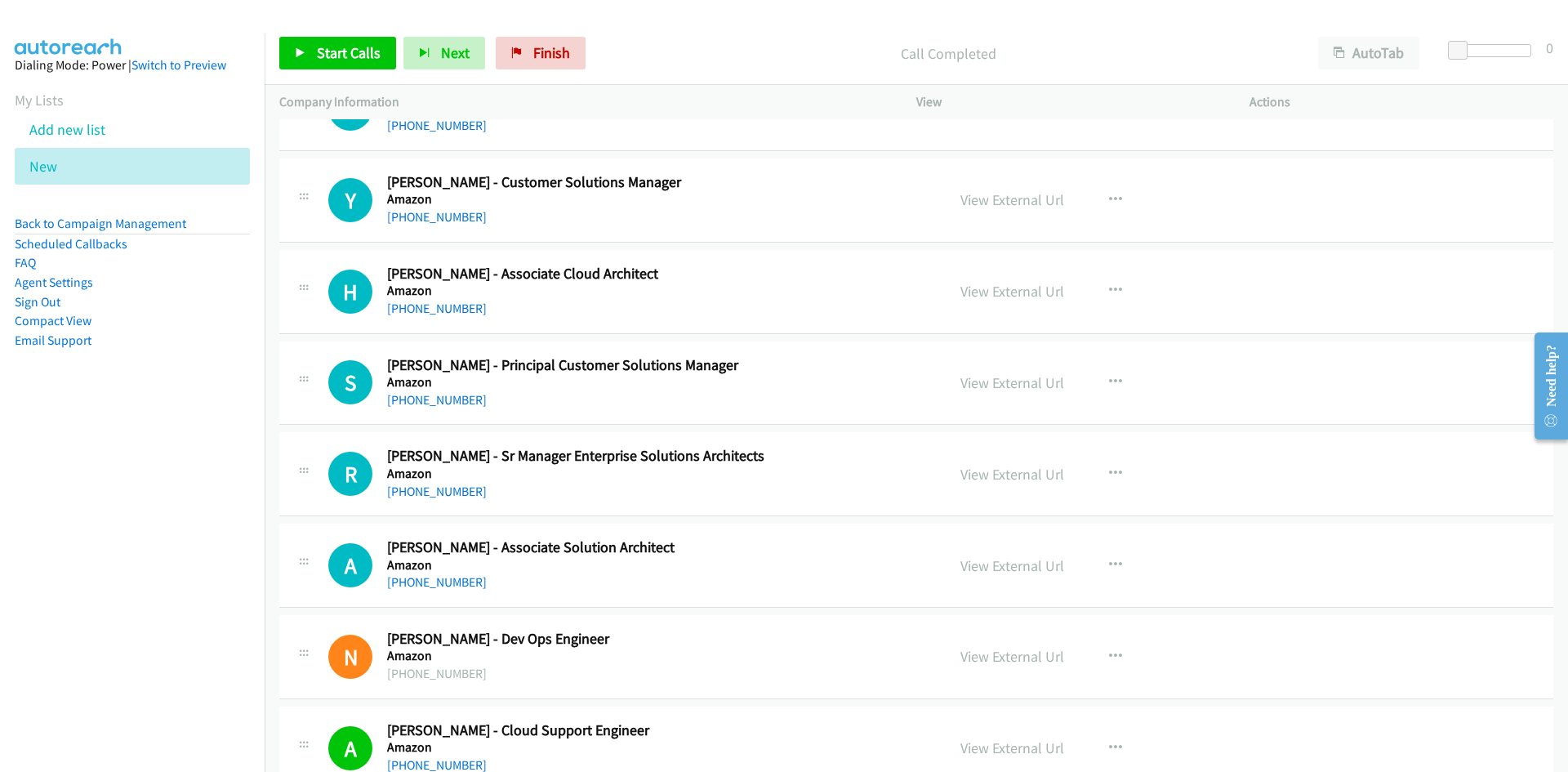
scroll to position [8658, 0]
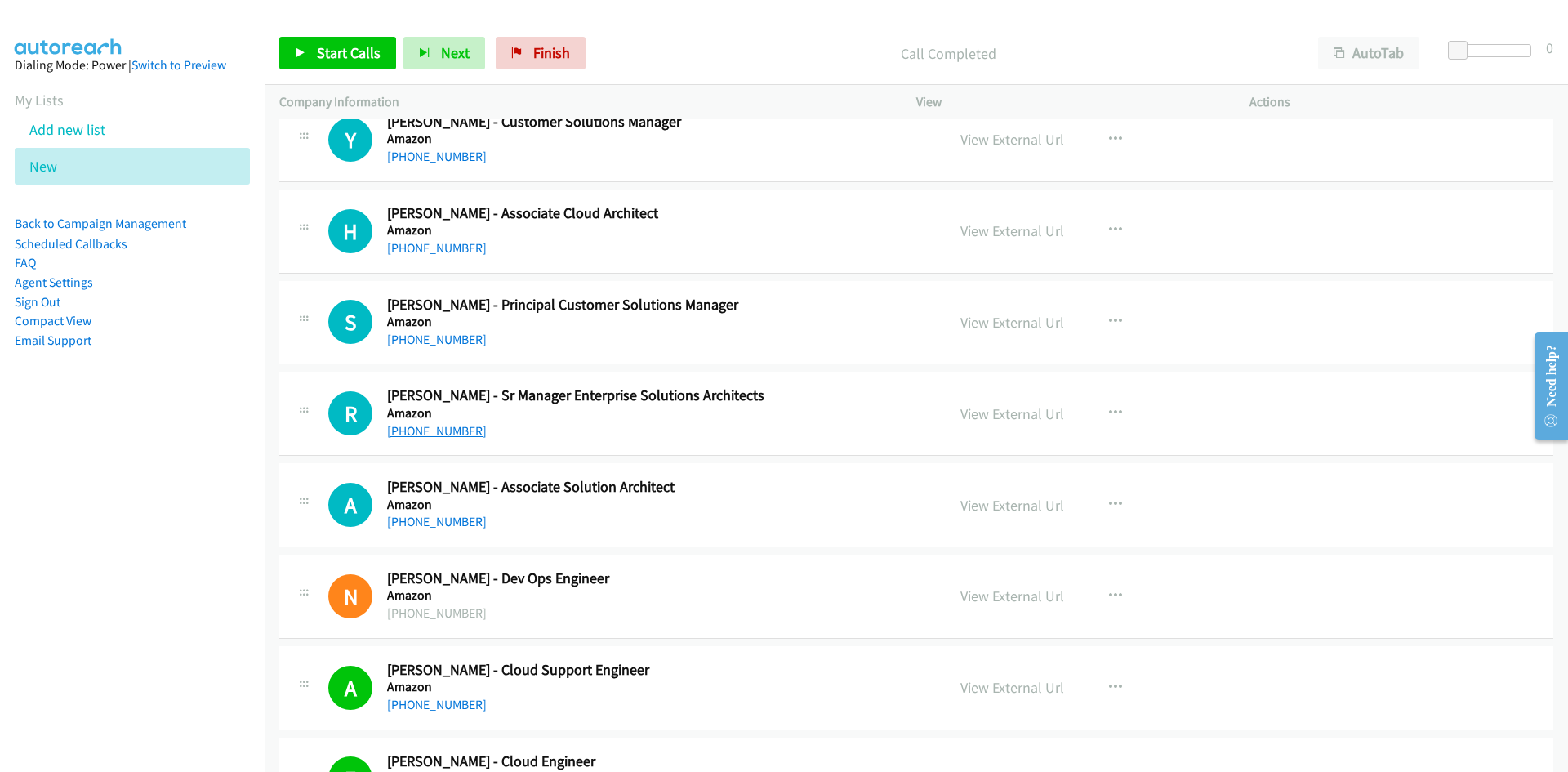
click at [434, 430] on link "+61 403 201 690" at bounding box center [437, 430] width 99 height 15
click at [434, 519] on link "+61 411 420 966" at bounding box center [437, 521] width 99 height 15
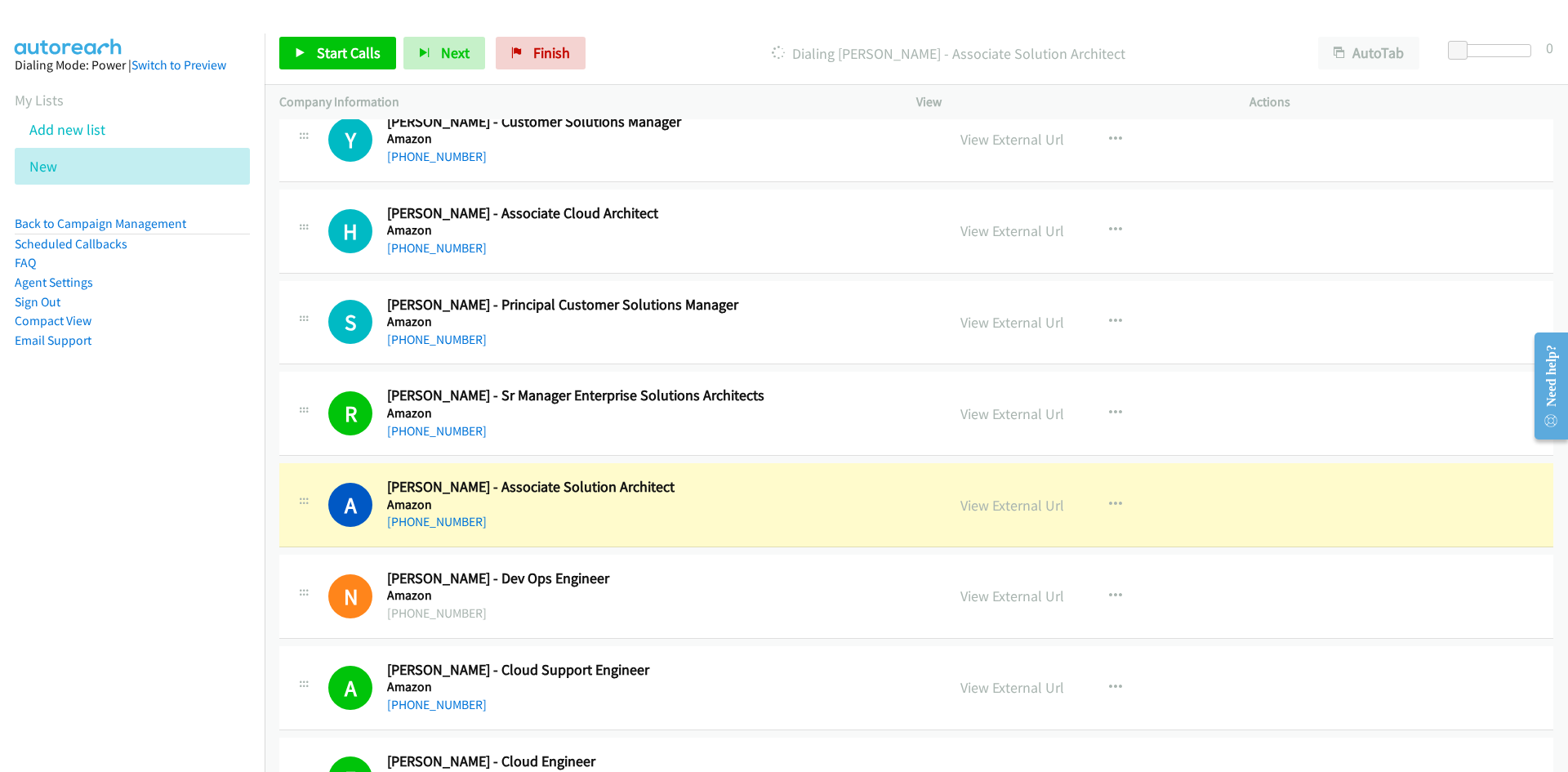
click at [686, 468] on div "A Callback Scheduled Aaron Su - Associate Solution Architect Amazon Australia/S…" at bounding box center [916, 504] width 1274 height 84
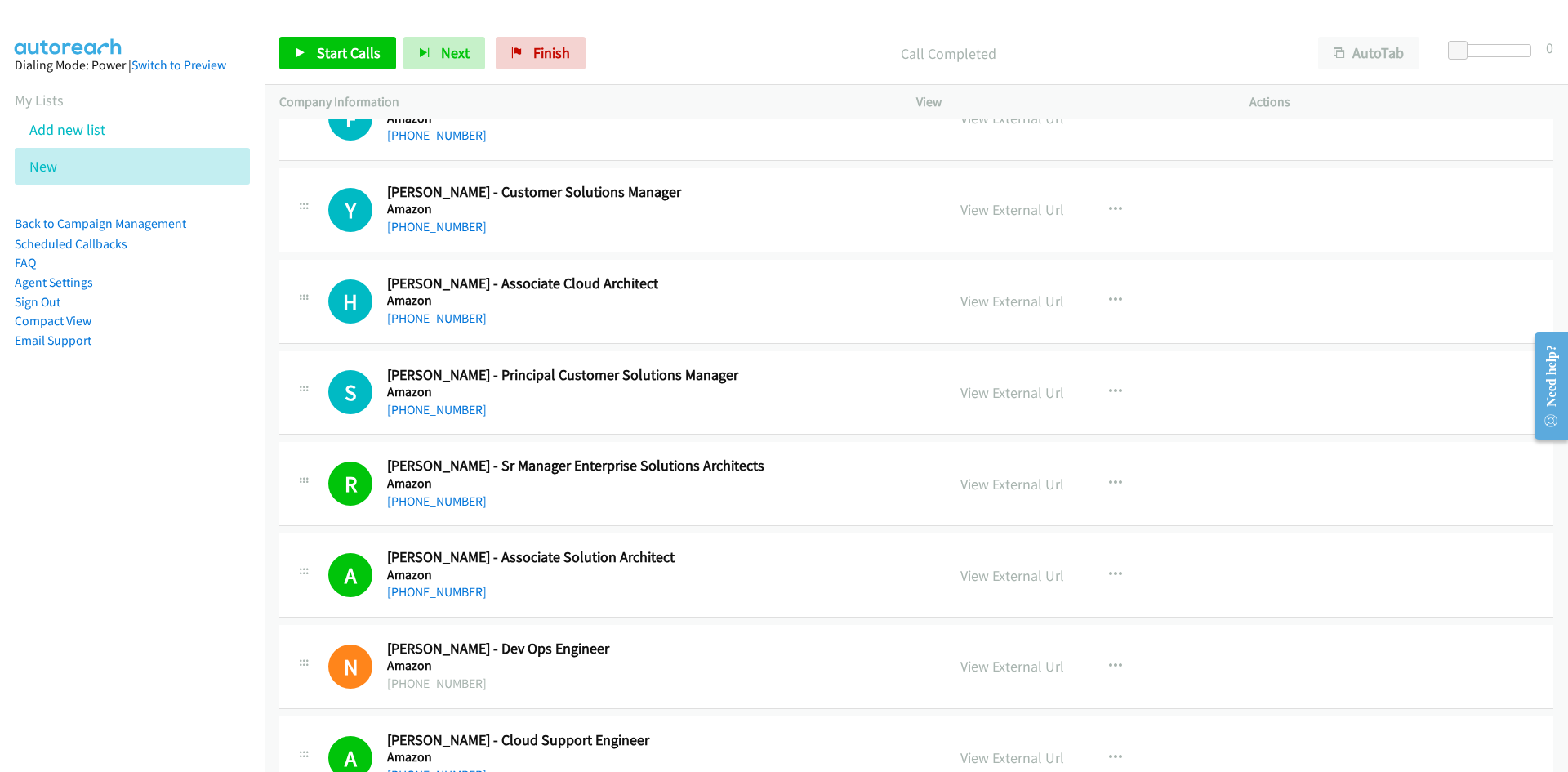
scroll to position [8496, 0]
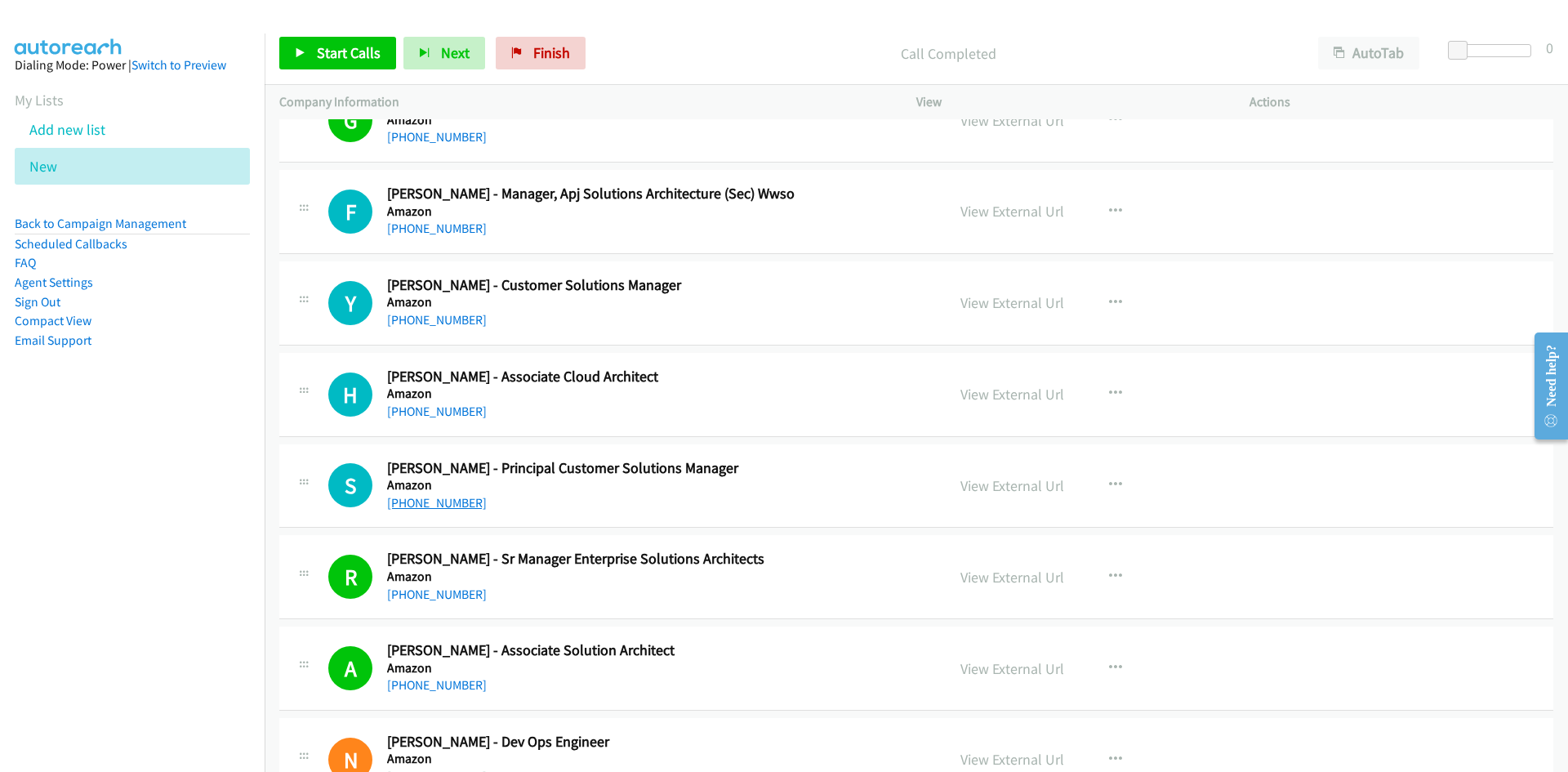
click at [447, 504] on link "+61 406 040 107" at bounding box center [437, 502] width 99 height 15
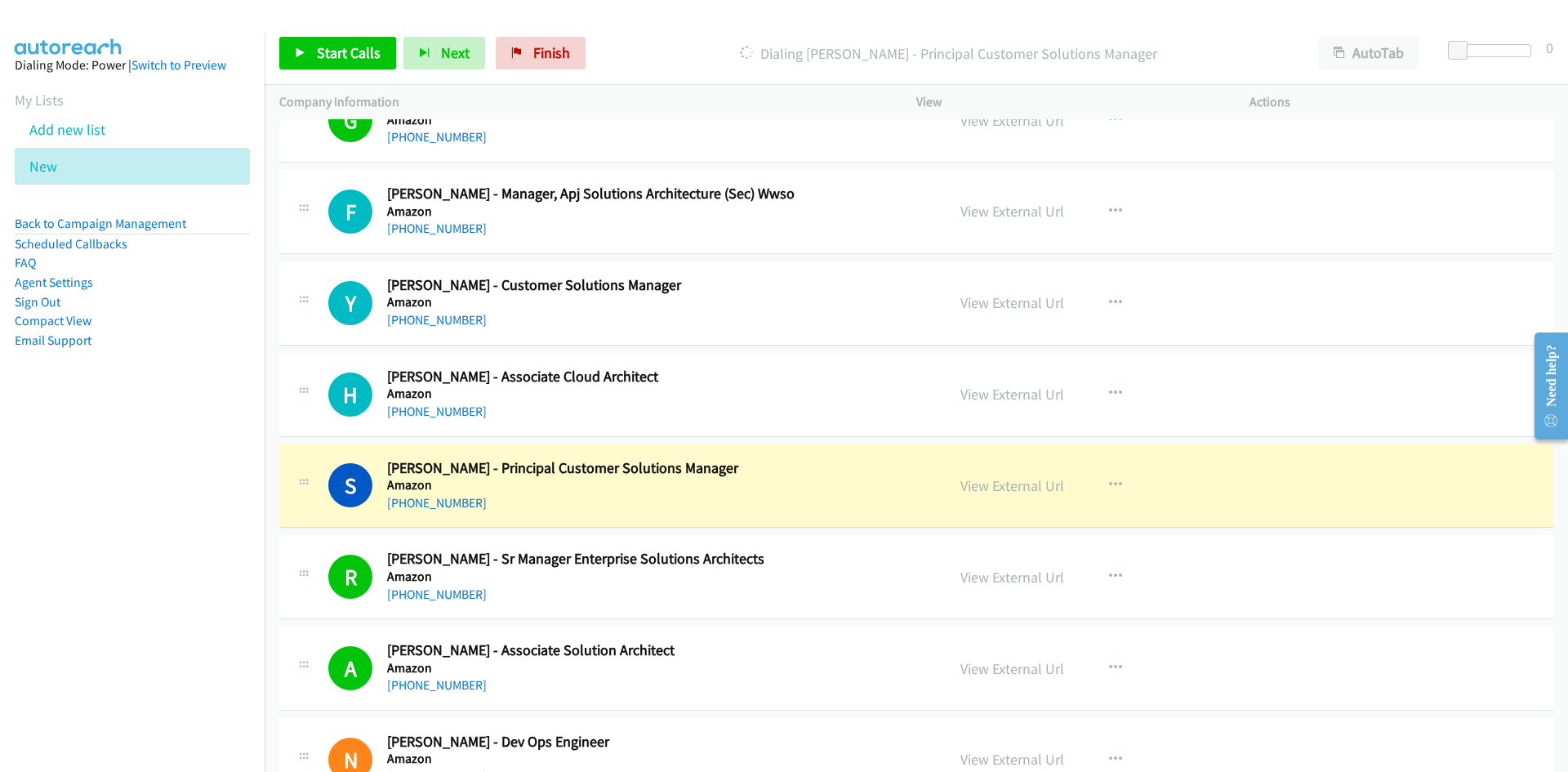
click at [716, 377] on h2 "Harry Yio - Associate Cloud Architect" at bounding box center [656, 376] width 538 height 19
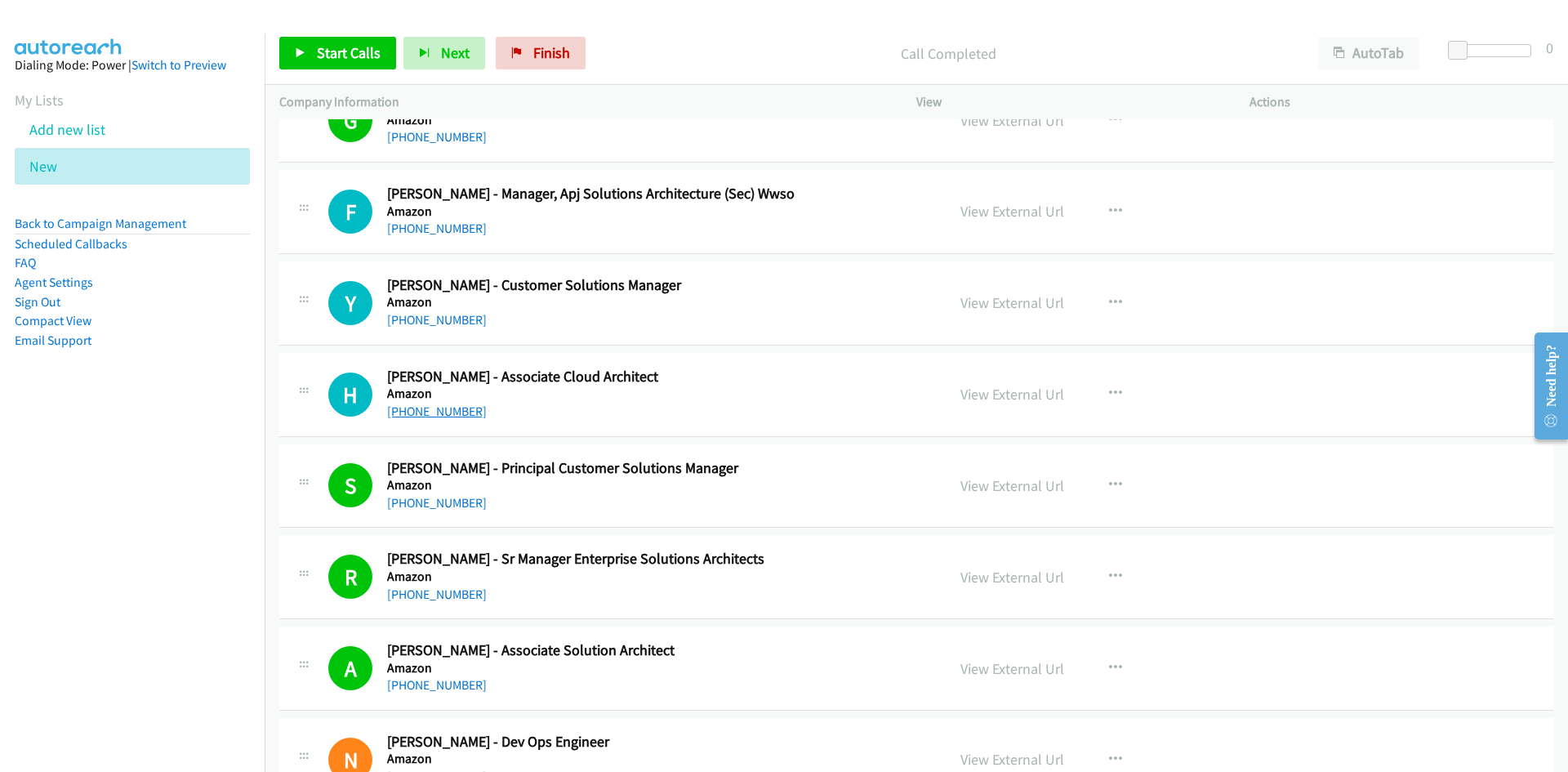
click at [432, 413] on link "+61 415 244 599" at bounding box center [437, 410] width 99 height 15
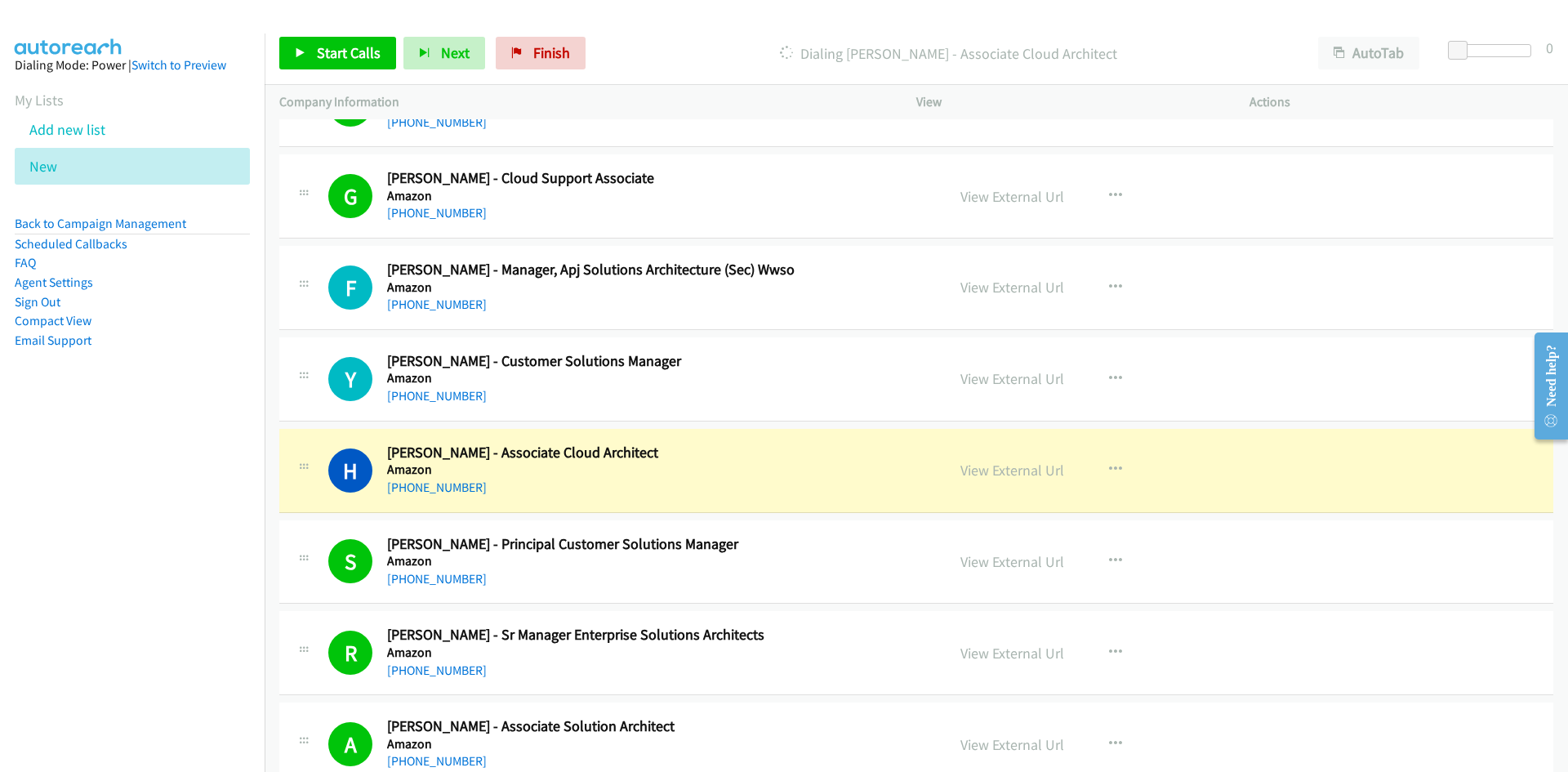
scroll to position [8332, 0]
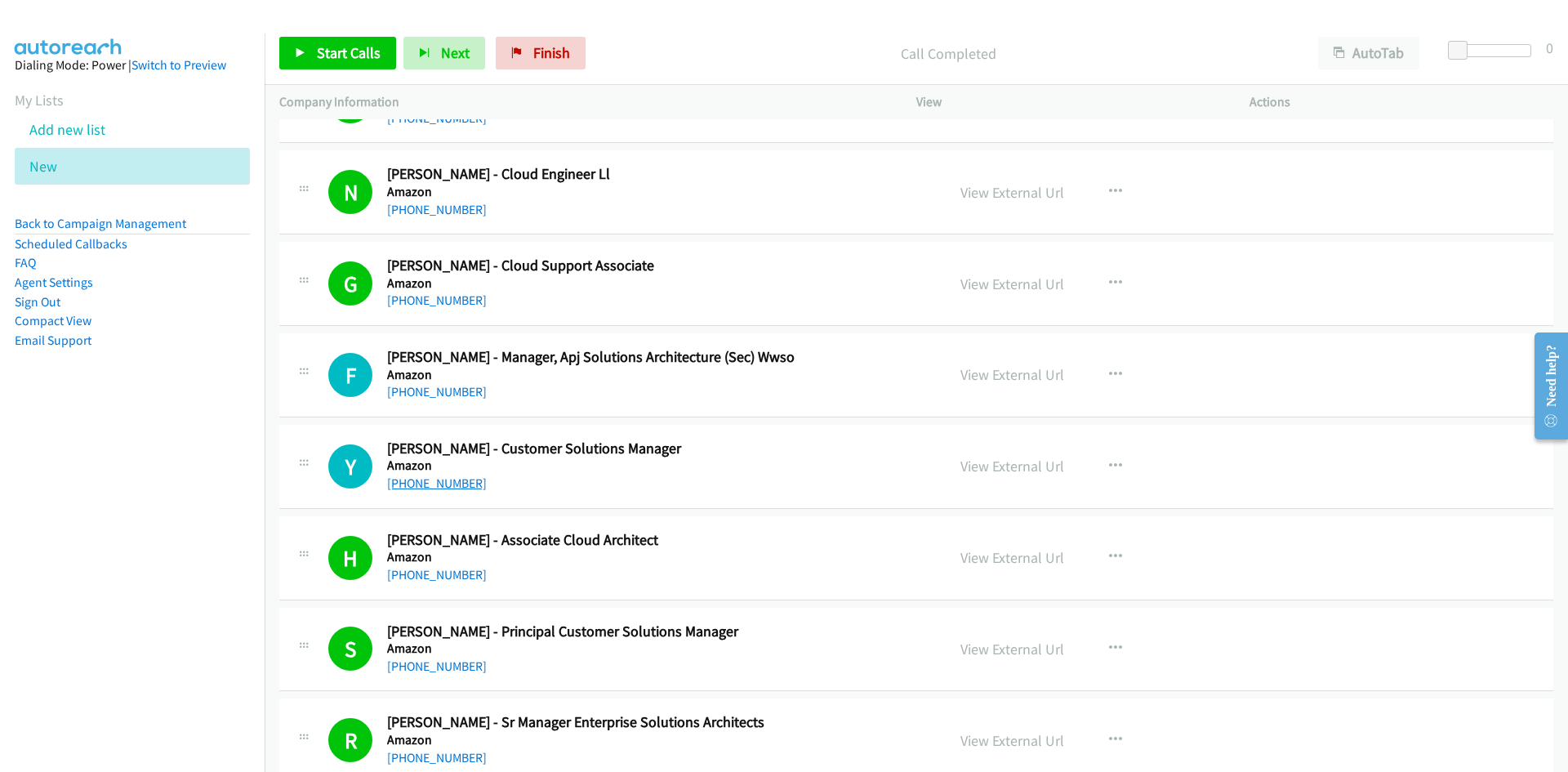
click at [447, 480] on link "+61 430 472 907" at bounding box center [437, 483] width 99 height 15
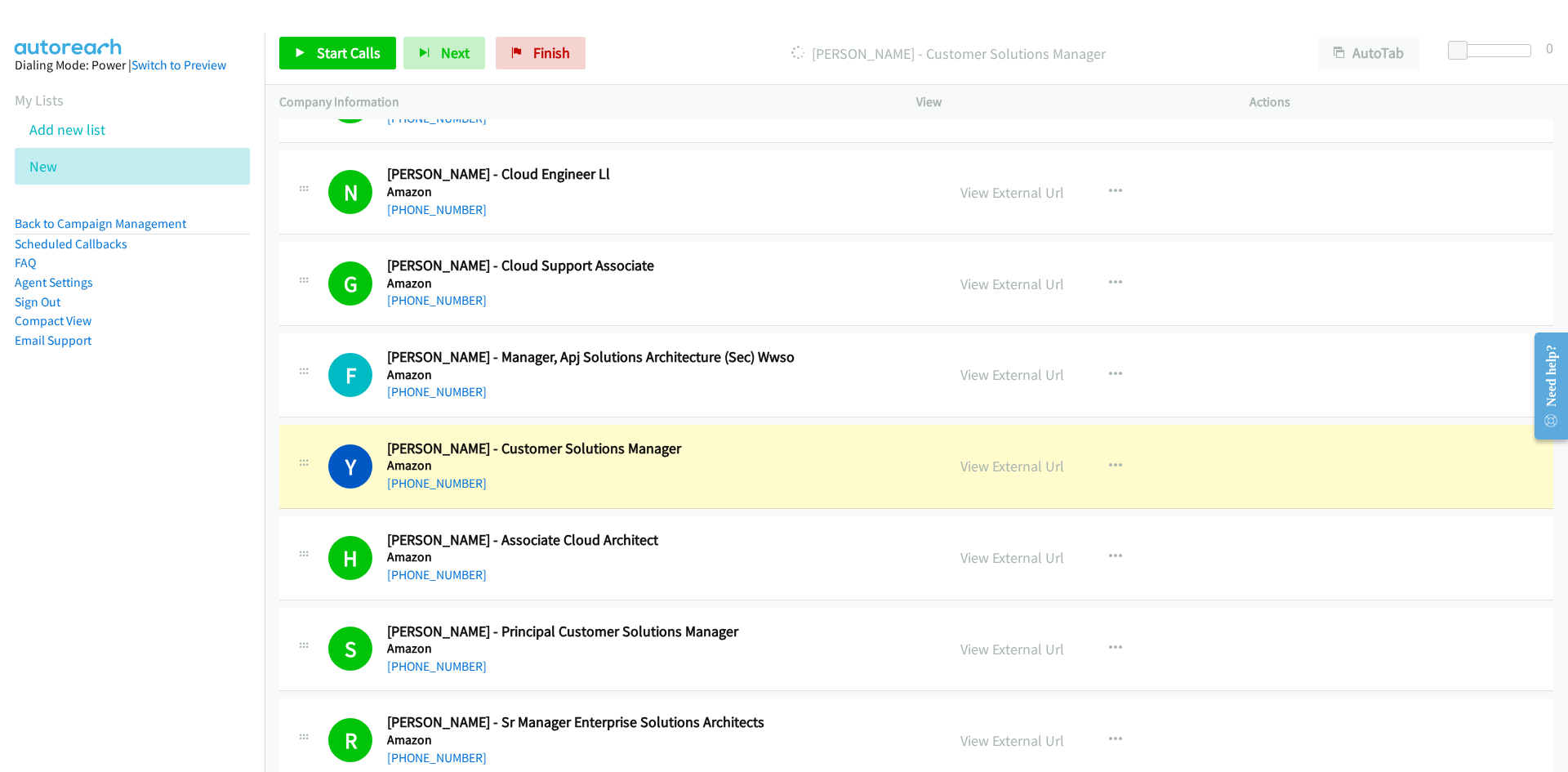
click at [820, 500] on div "Y Callback Scheduled Yuki Reed - Customer Solutions Manager Amazon Australia/Sy…" at bounding box center [916, 466] width 1274 height 84
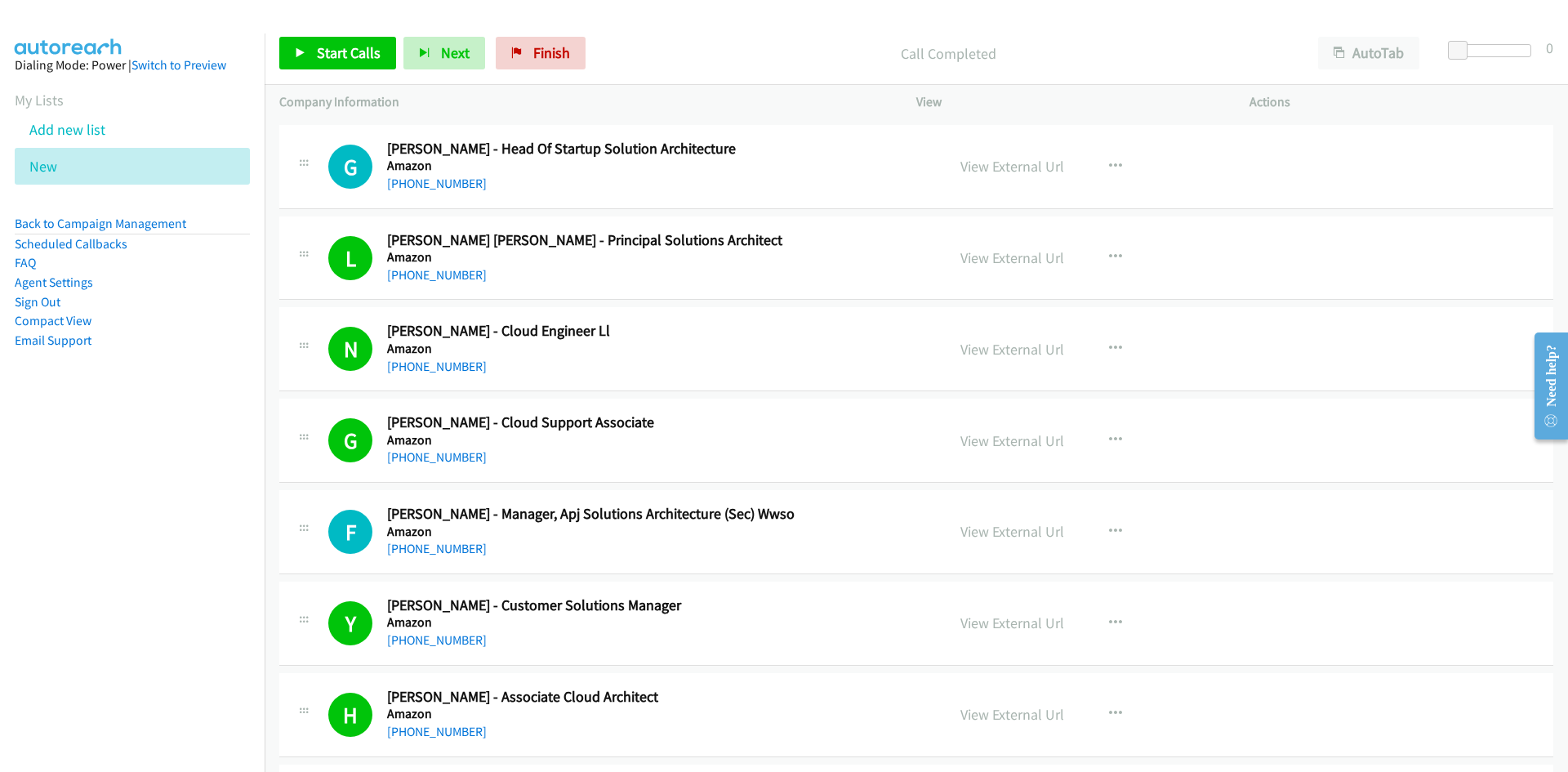
scroll to position [8168, 0]
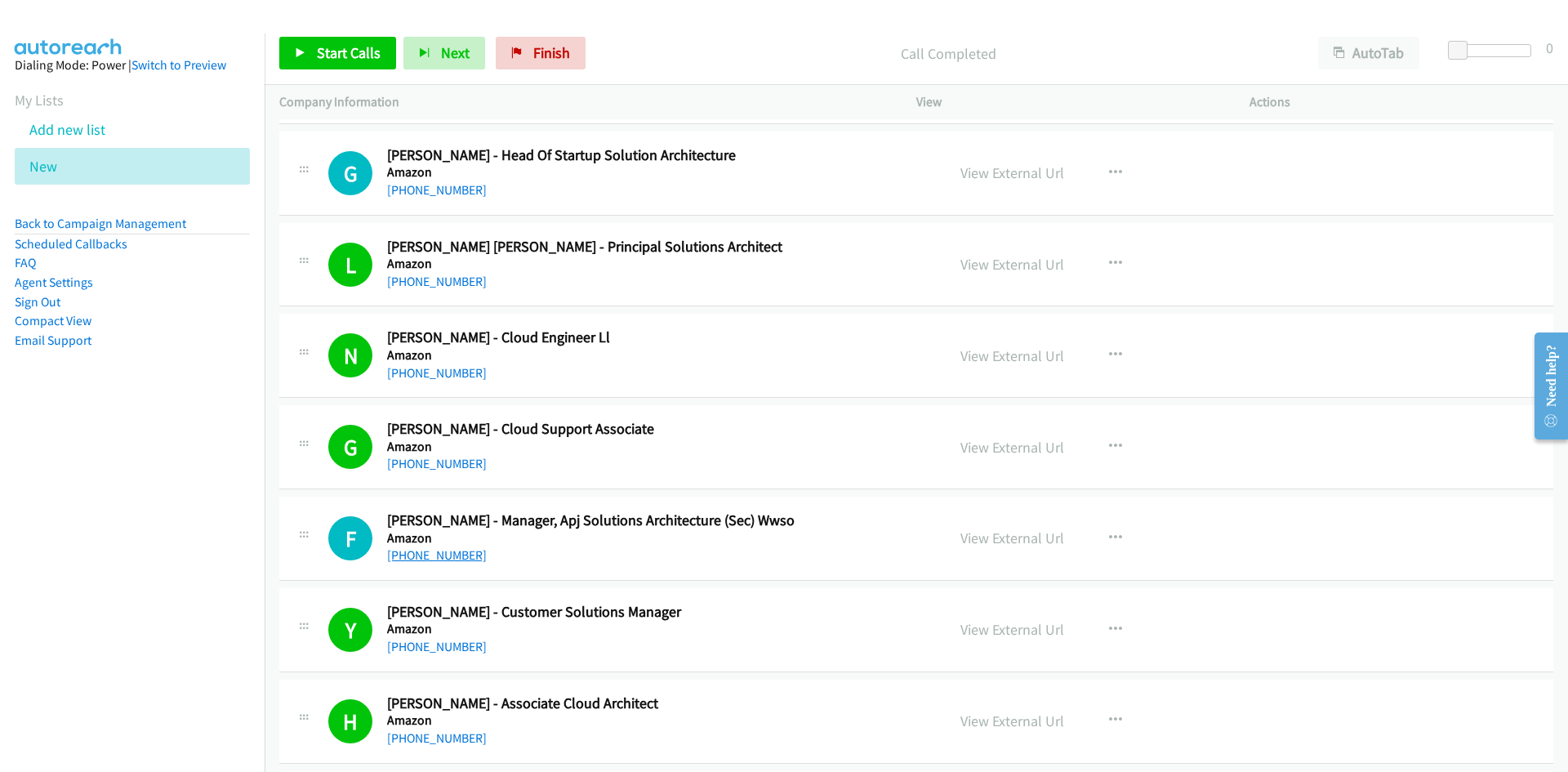
click at [410, 555] on link "+61 2 9314 1534" at bounding box center [437, 554] width 99 height 15
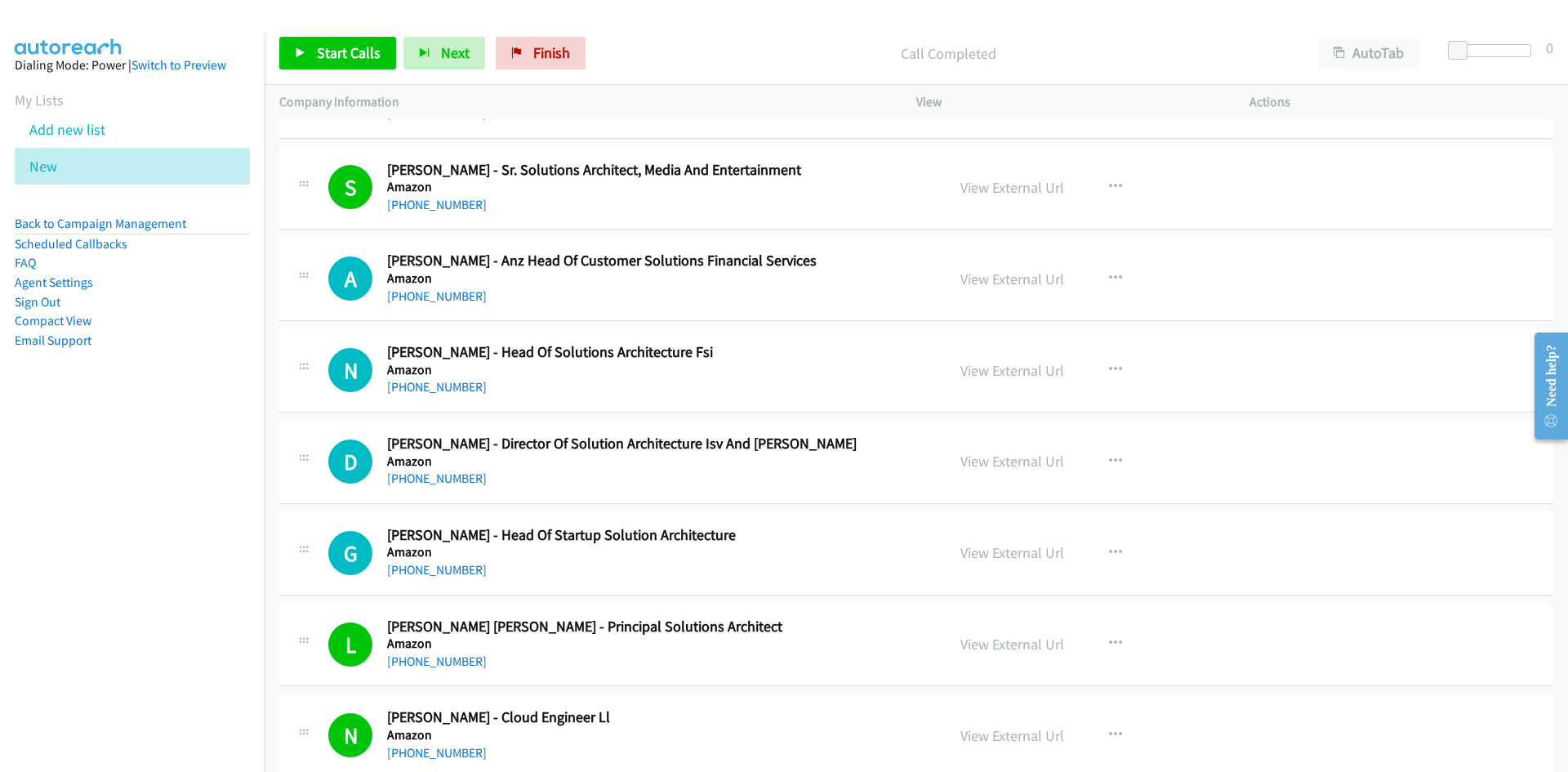
scroll to position [7761, 0]
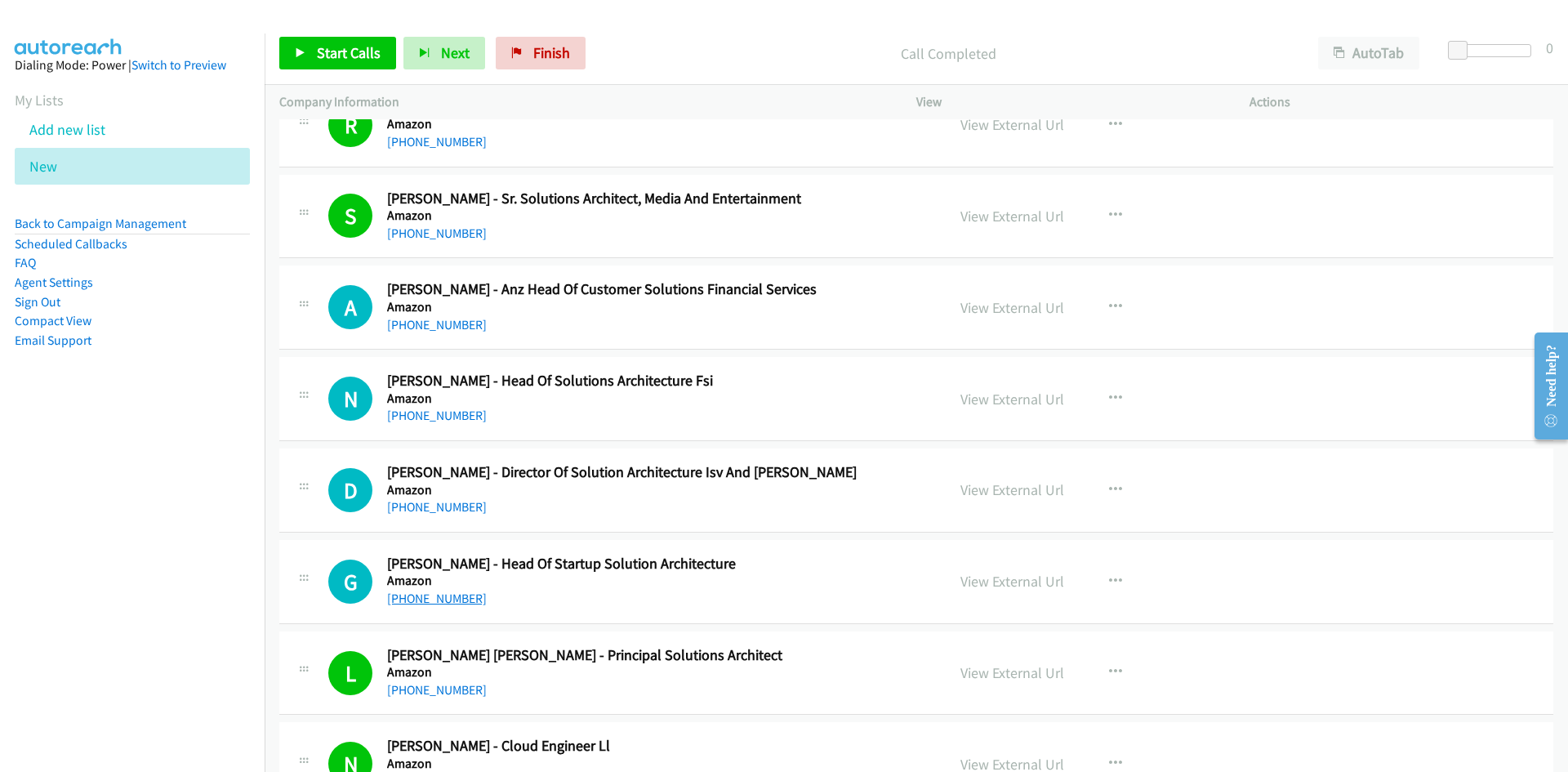
click at [439, 591] on link "+61 402 033 879" at bounding box center [437, 598] width 99 height 15
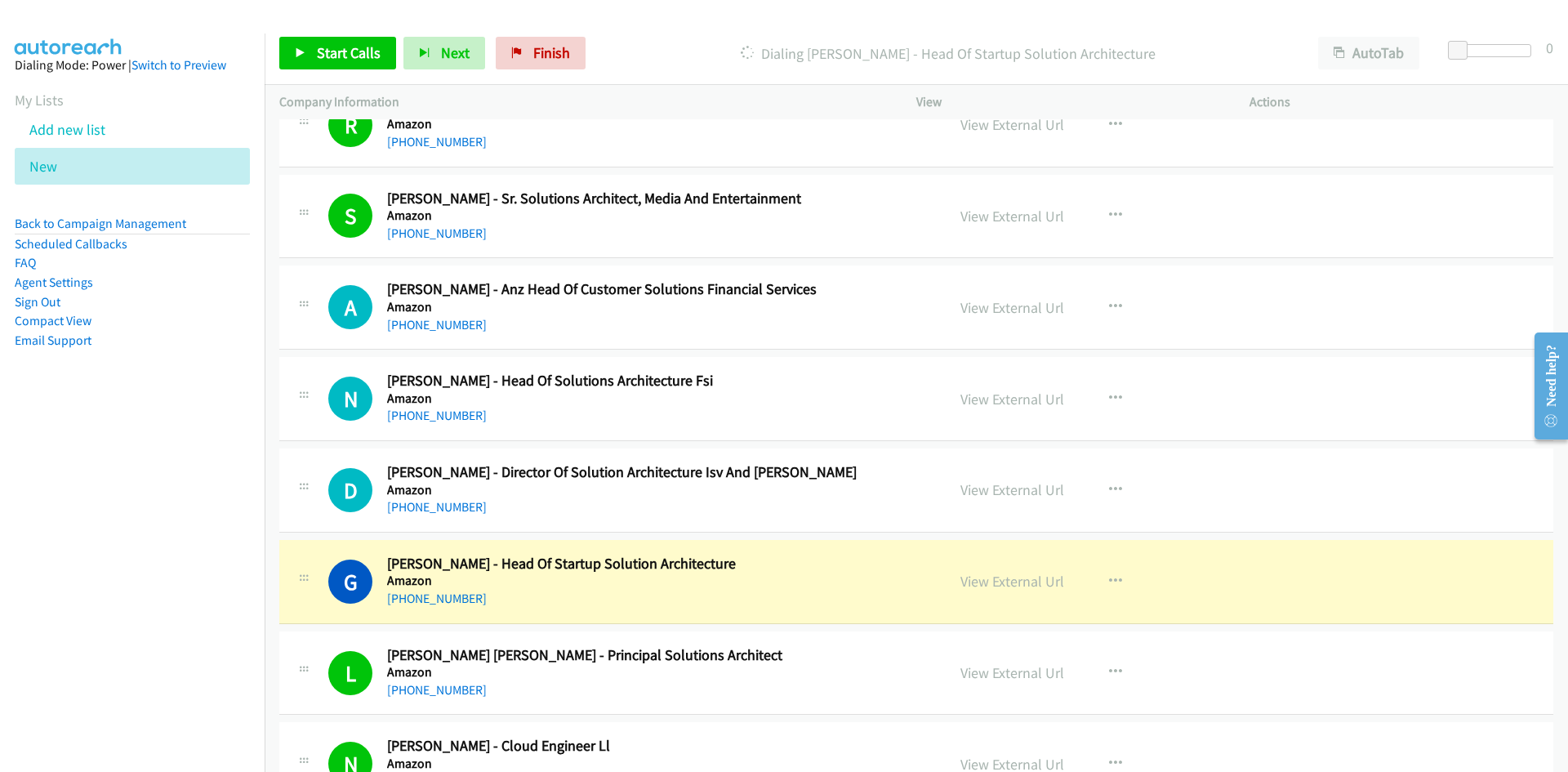
click at [793, 584] on h5 "Amazon" at bounding box center [656, 580] width 538 height 16
click at [990, 578] on link "View External Url" at bounding box center [1012, 580] width 104 height 19
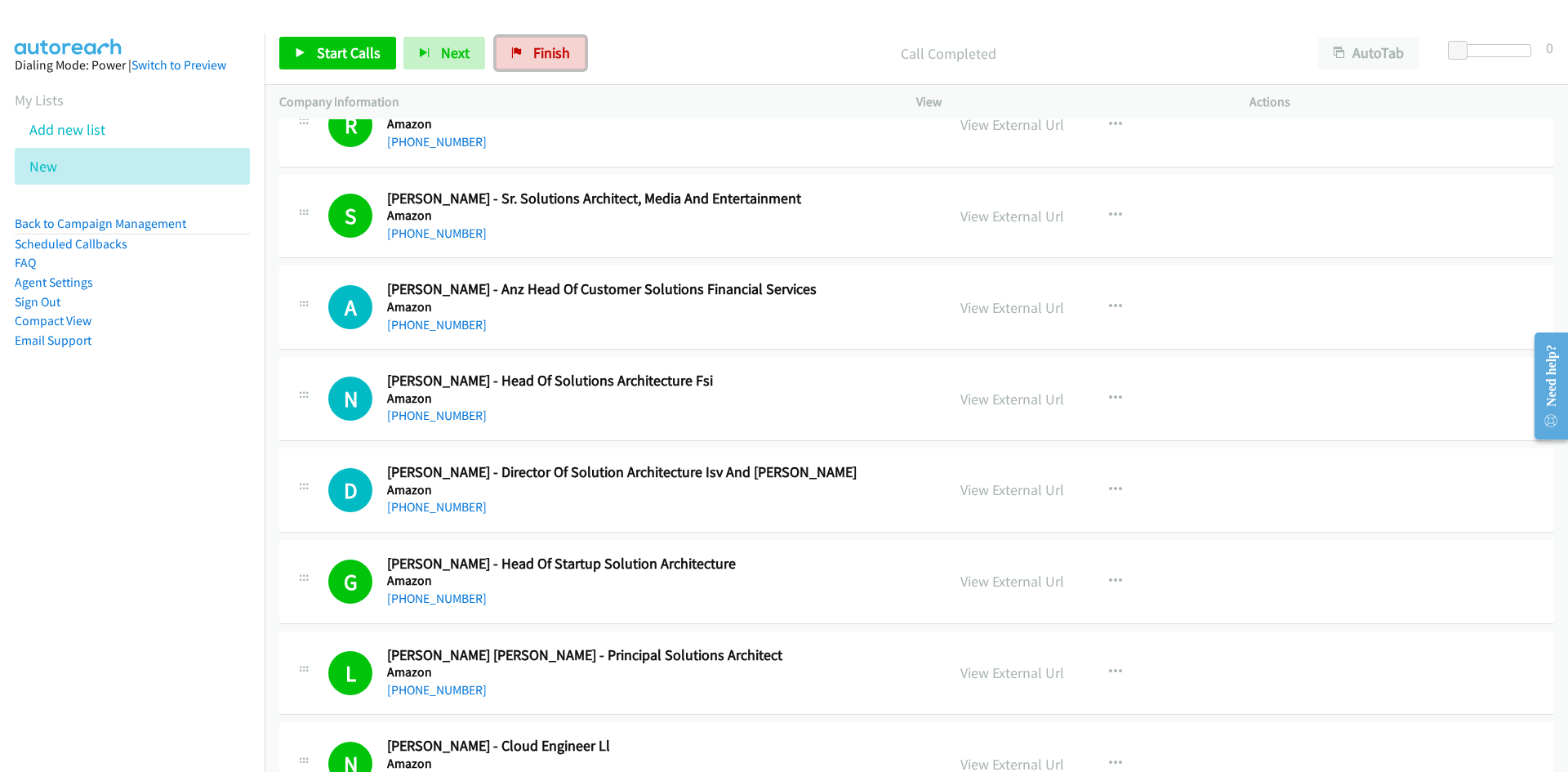
click at [565, 50] on link "Finish" at bounding box center [540, 53] width 90 height 33
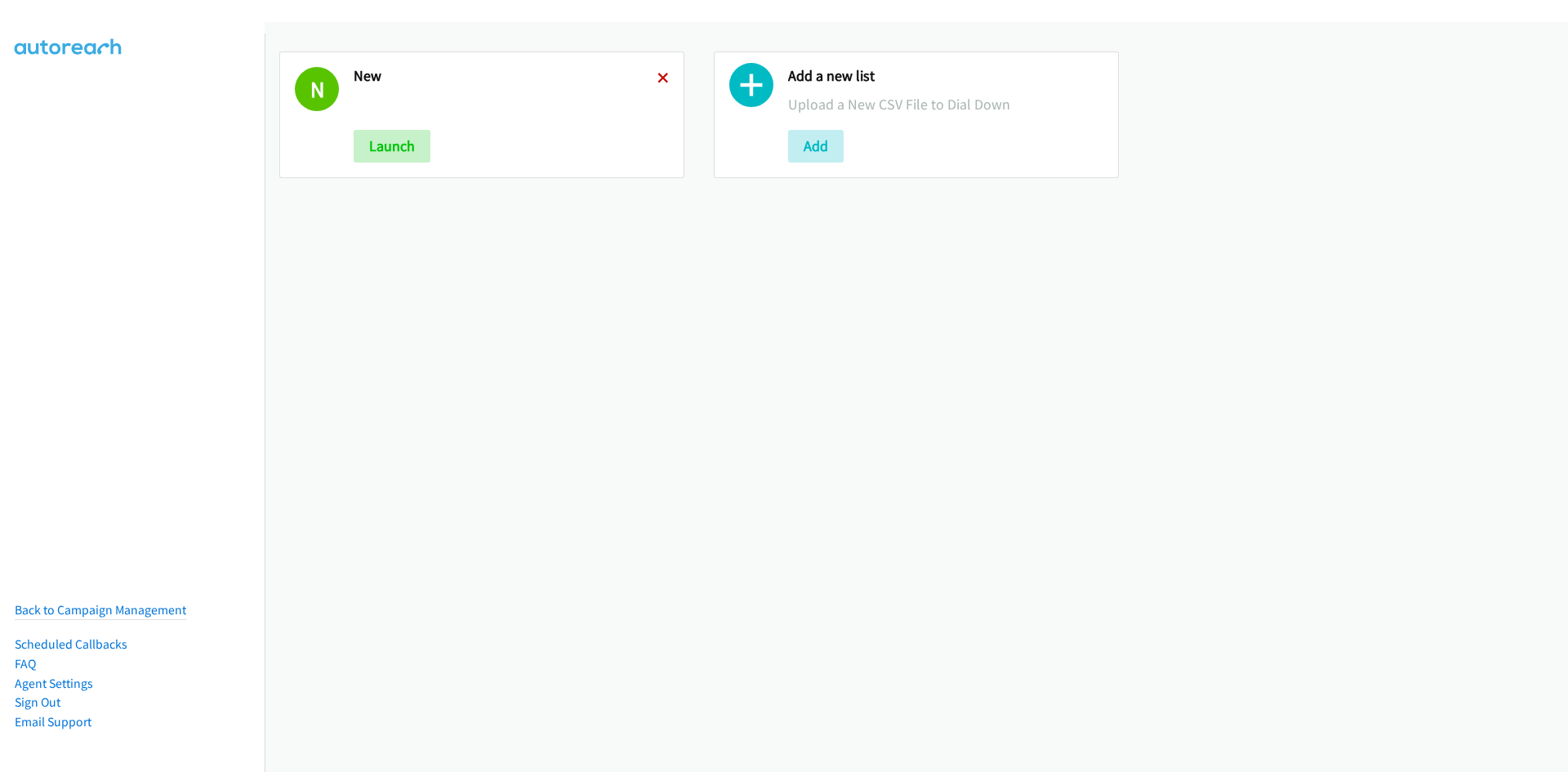
click at [658, 78] on icon at bounding box center [663, 79] width 12 height 12
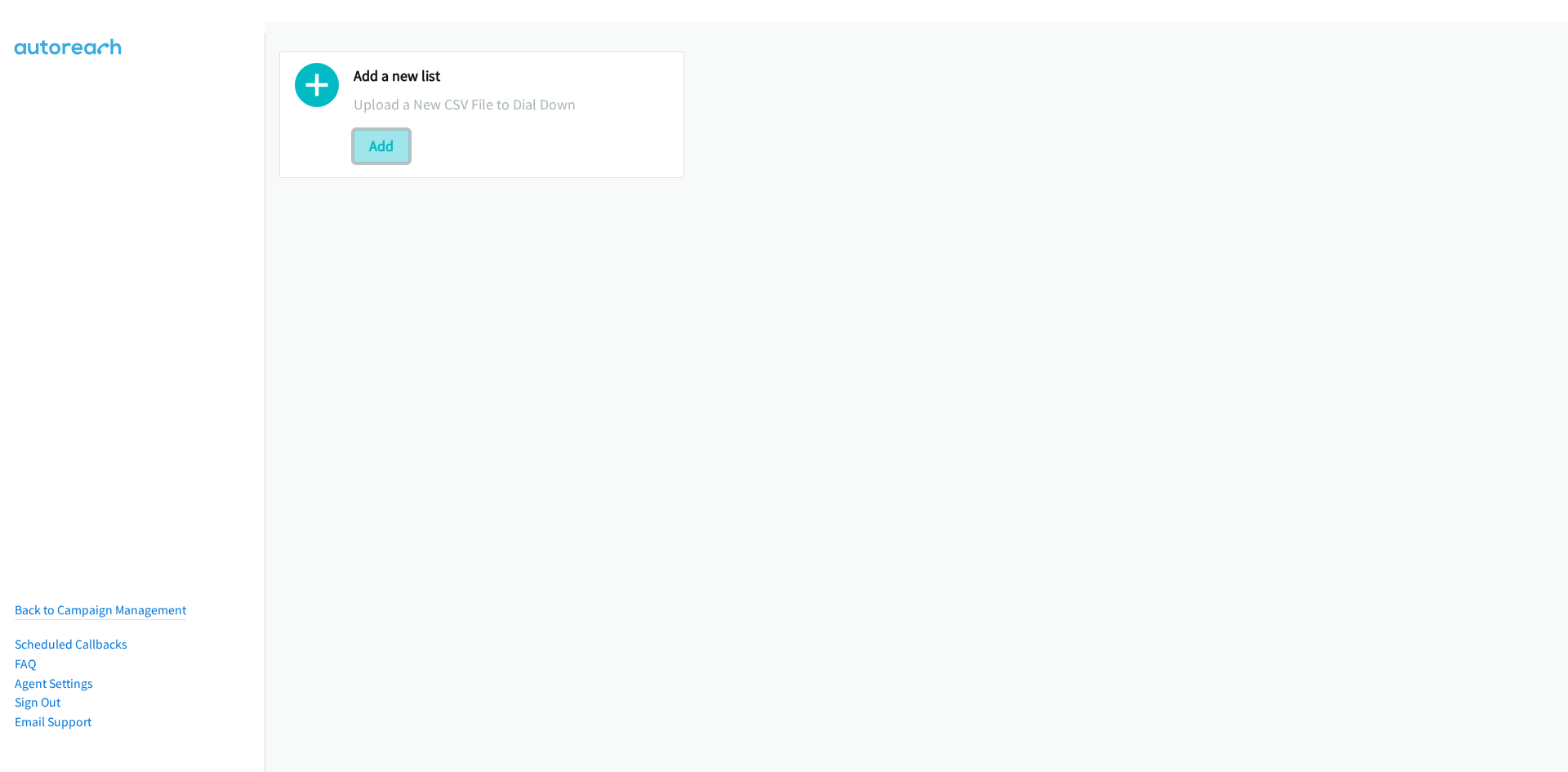
click at [383, 142] on button "Add" at bounding box center [381, 146] width 55 height 33
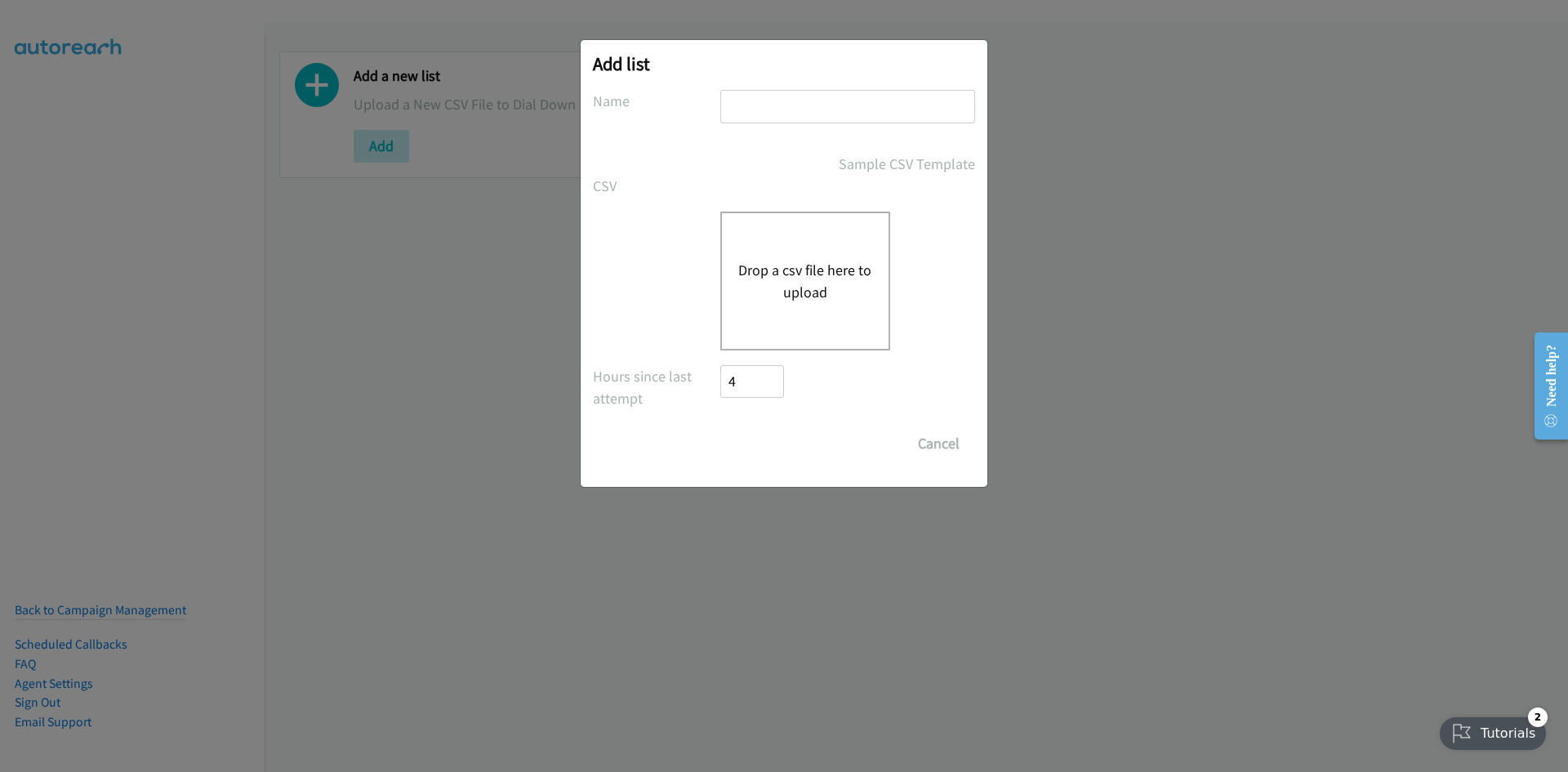
click at [796, 276] on button "Drop a csv file here to upload" at bounding box center [805, 280] width 134 height 44
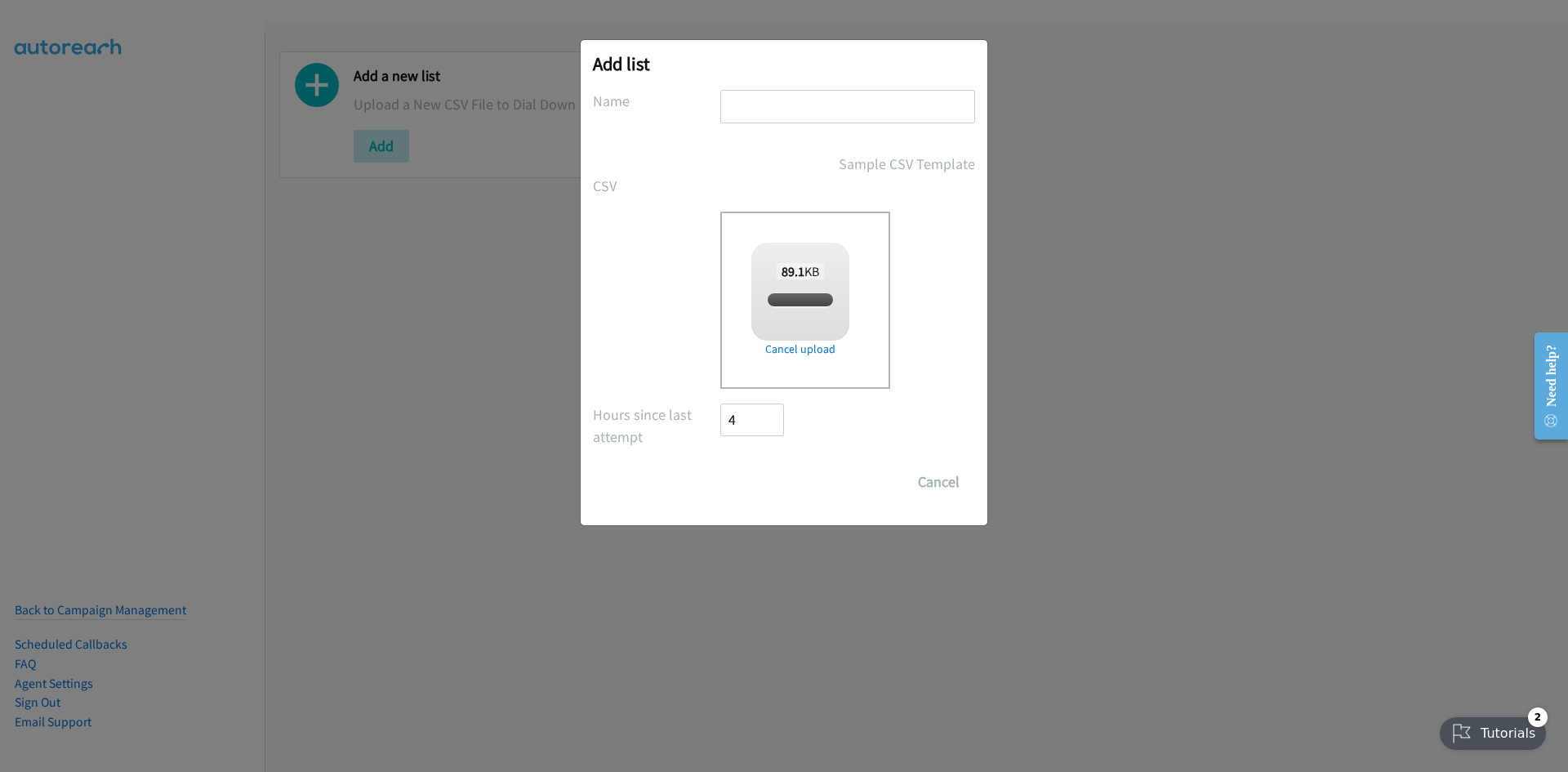
checkbox input "true"
click at [785, 106] on input "text" at bounding box center [848, 106] width 255 height 33
type input "new"
click at [768, 494] on input "Save List" at bounding box center [763, 482] width 86 height 33
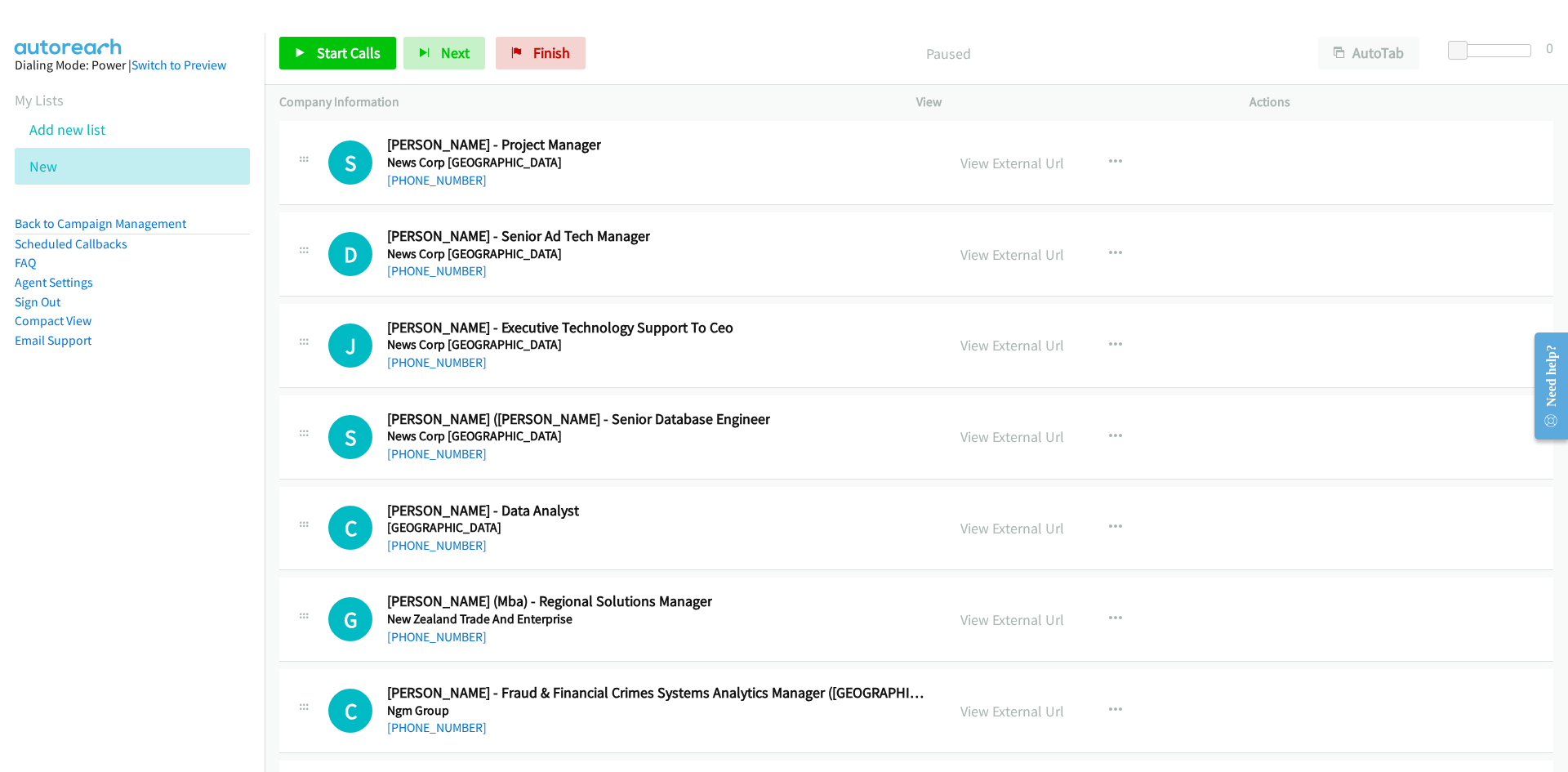
scroll to position [24895, 0]
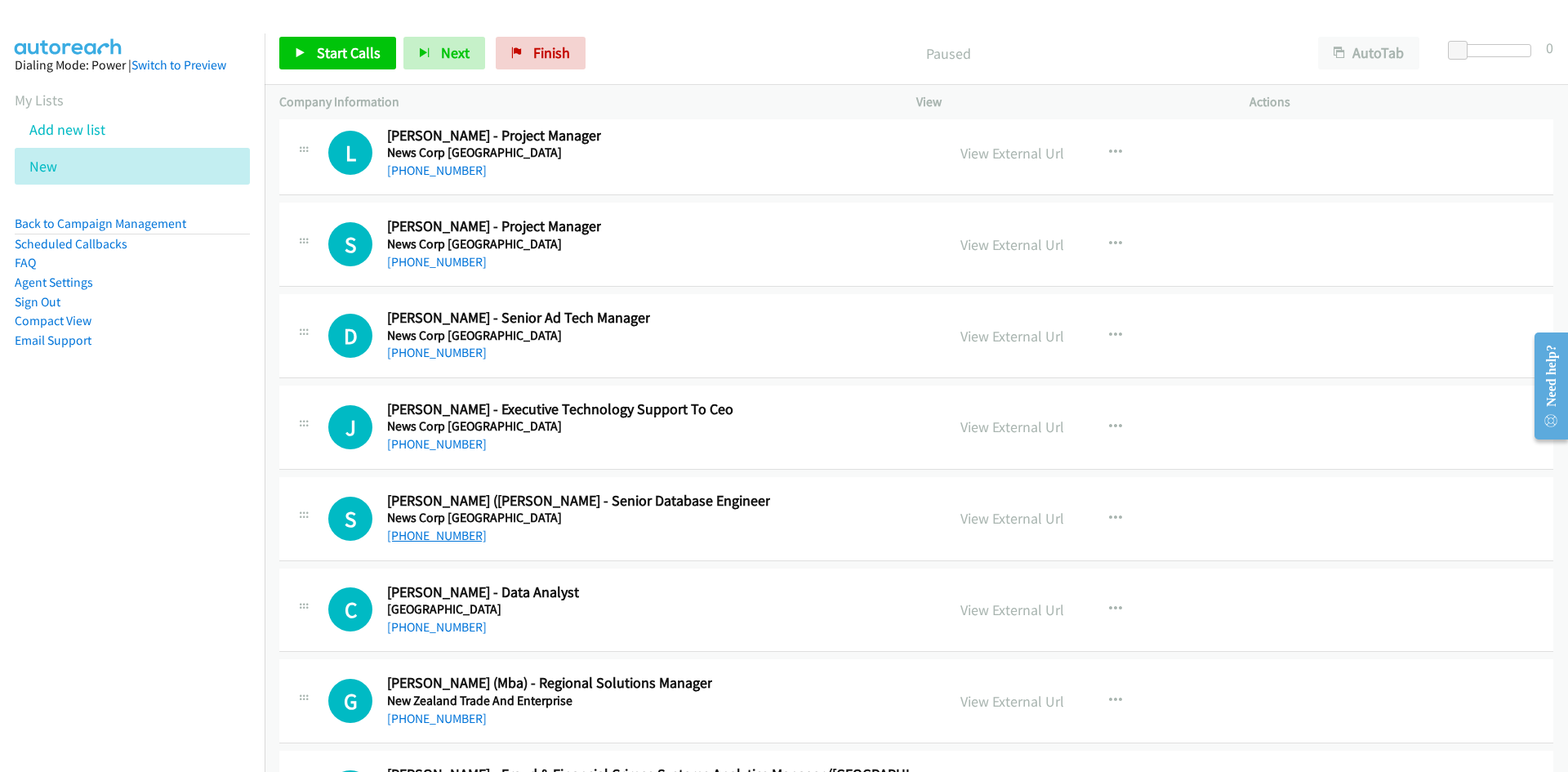
click at [430, 535] on link "[PHONE_NUMBER]" at bounding box center [437, 534] width 99 height 15
drag, startPoint x: 798, startPoint y: 527, endPoint x: 825, endPoint y: 524, distance: 27.2
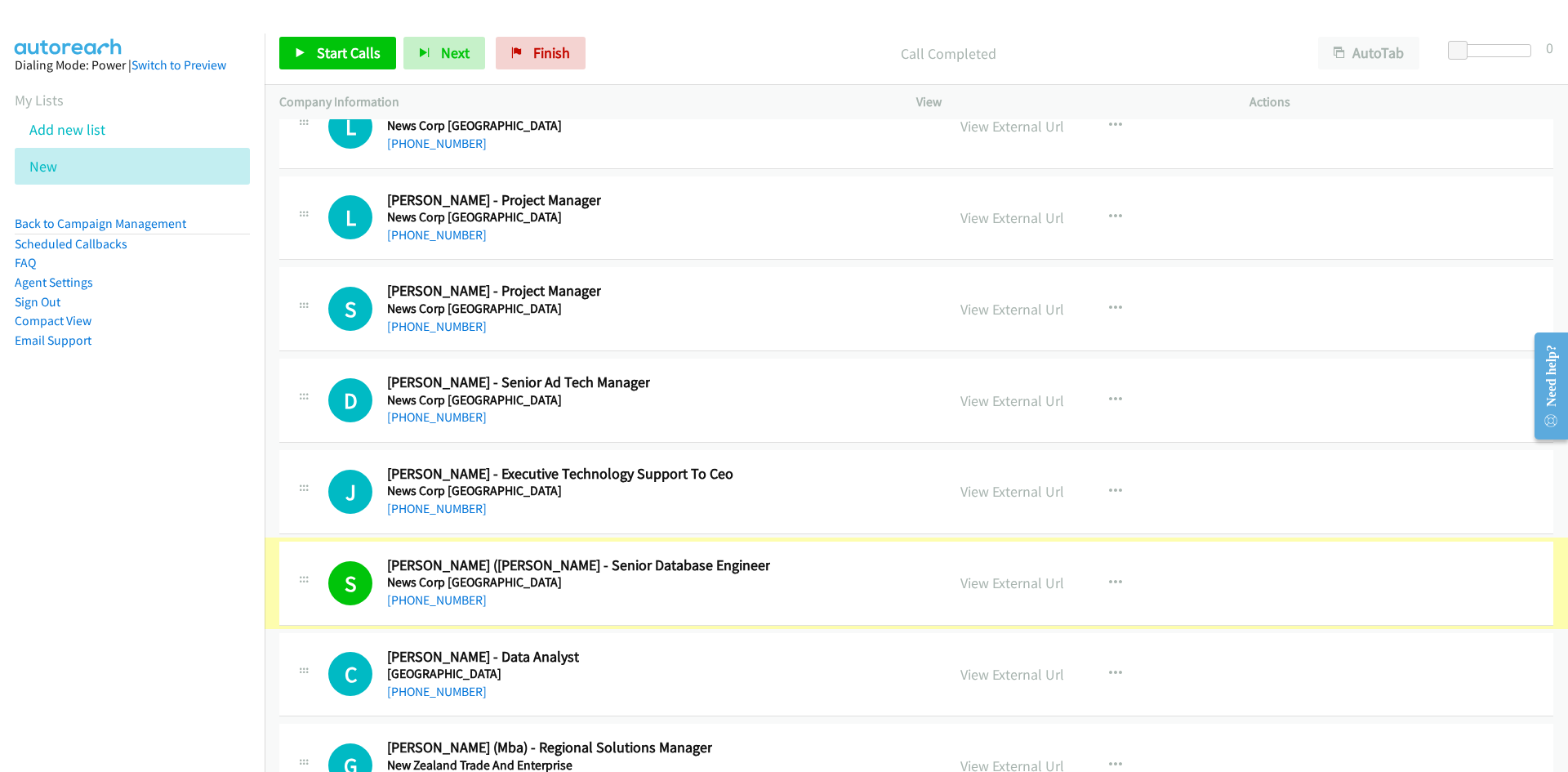
scroll to position [24731, 0]
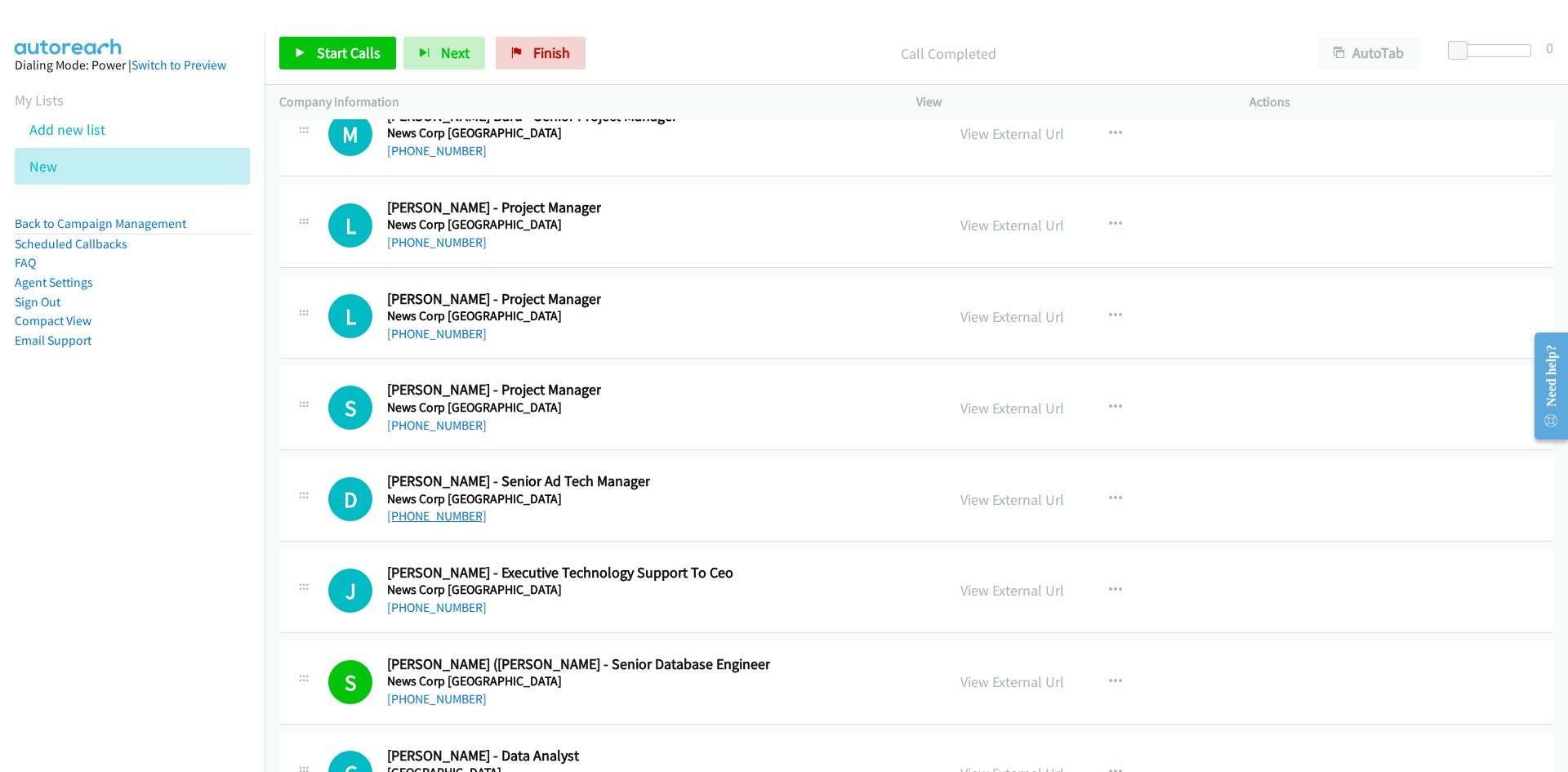
click at [429, 513] on link "[PHONE_NUMBER]" at bounding box center [437, 515] width 99 height 15
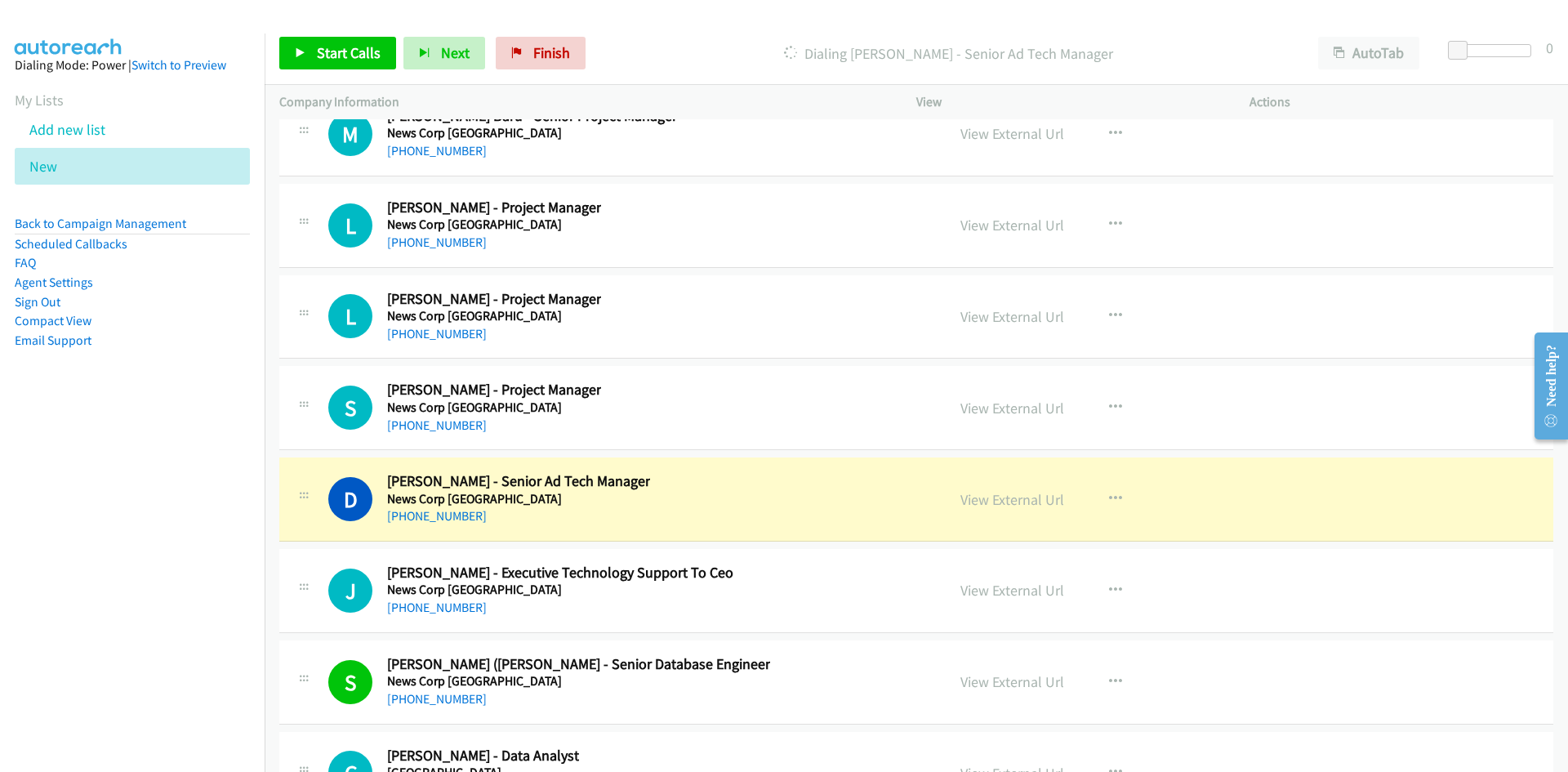
scroll to position [24650, 0]
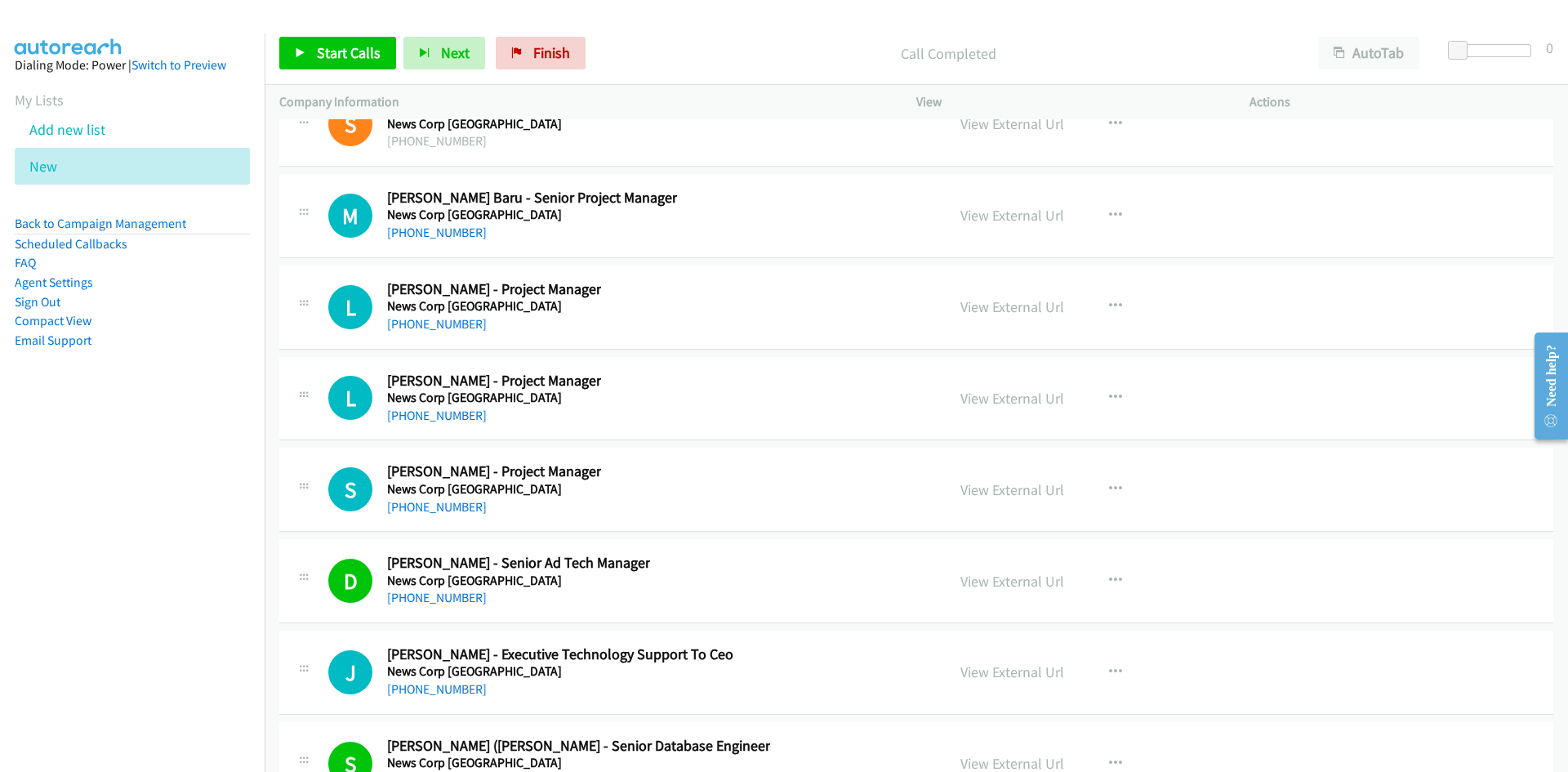
click at [729, 560] on div "D Callback Scheduled [PERSON_NAME] - Senior Ad Tech Manager News Corp [GEOGRAPH…" at bounding box center [629, 580] width 603 height 54
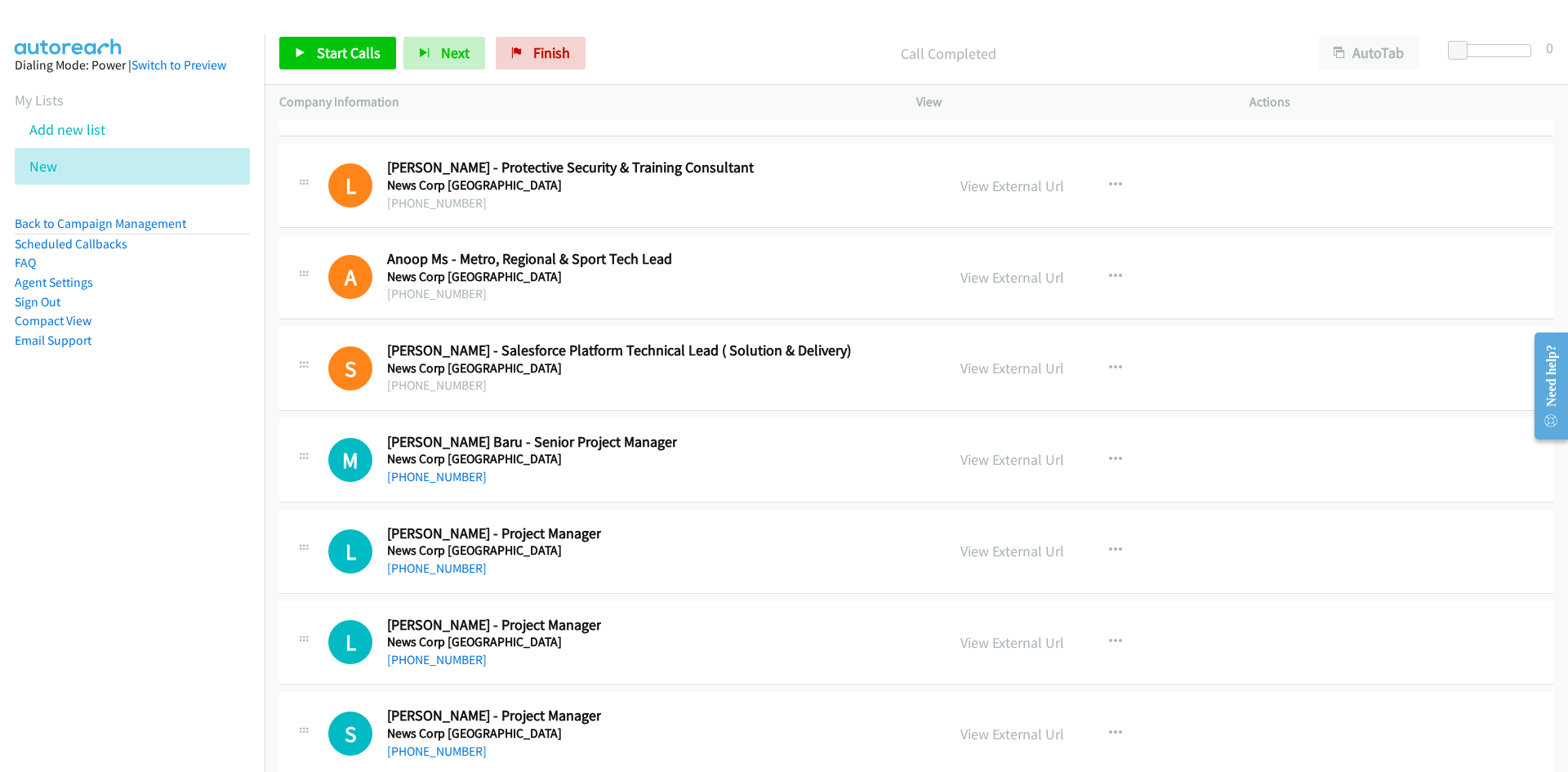
scroll to position [24405, 0]
click at [449, 476] on link "[PHONE_NUMBER]" at bounding box center [437, 476] width 99 height 15
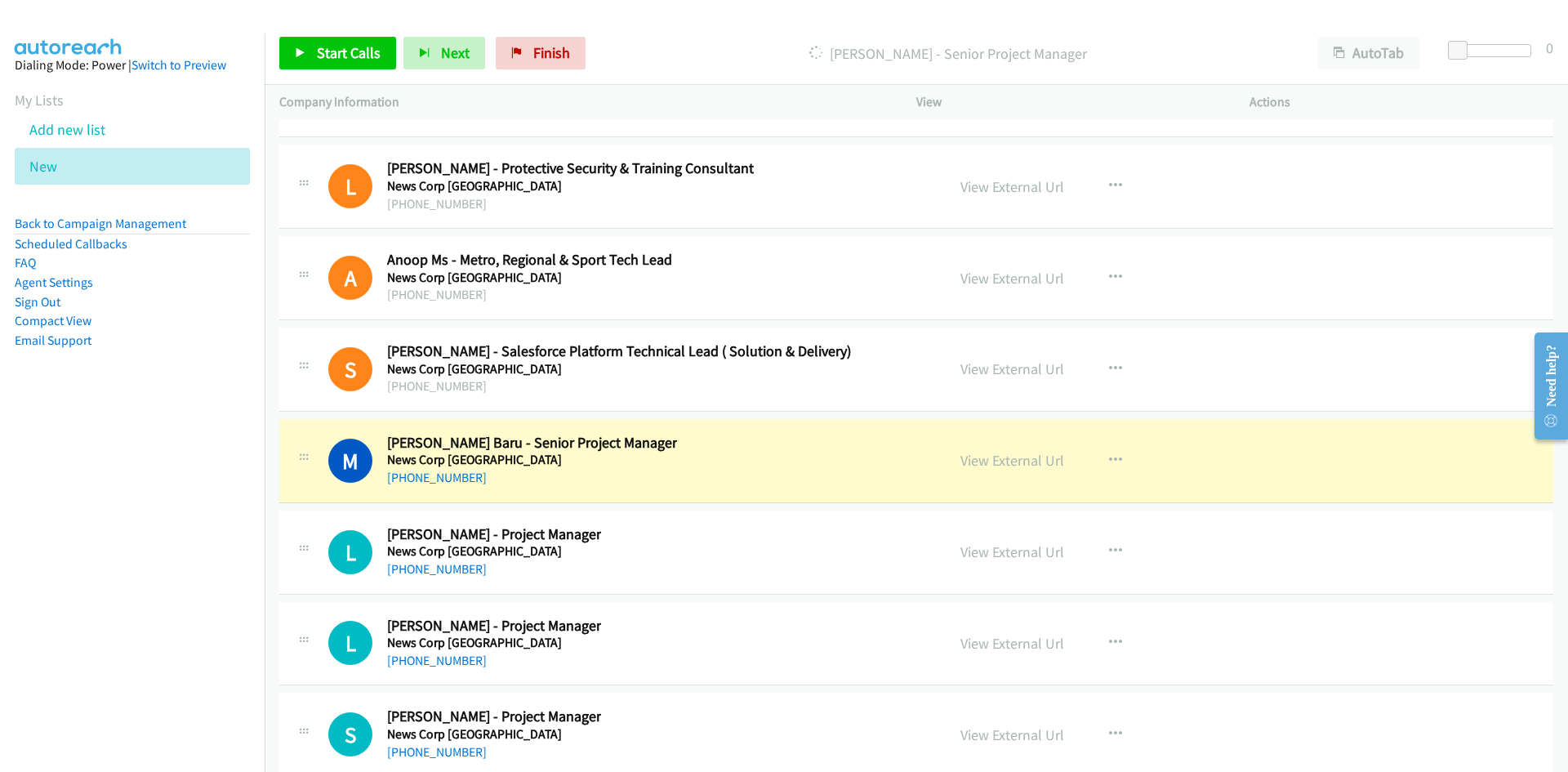
click at [855, 481] on div "M Callback Scheduled [PERSON_NAME] - Senior Project Manager News Corp [GEOGRAPH…" at bounding box center [629, 461] width 603 height 54
click at [1015, 459] on link "View External Url" at bounding box center [1012, 460] width 104 height 19
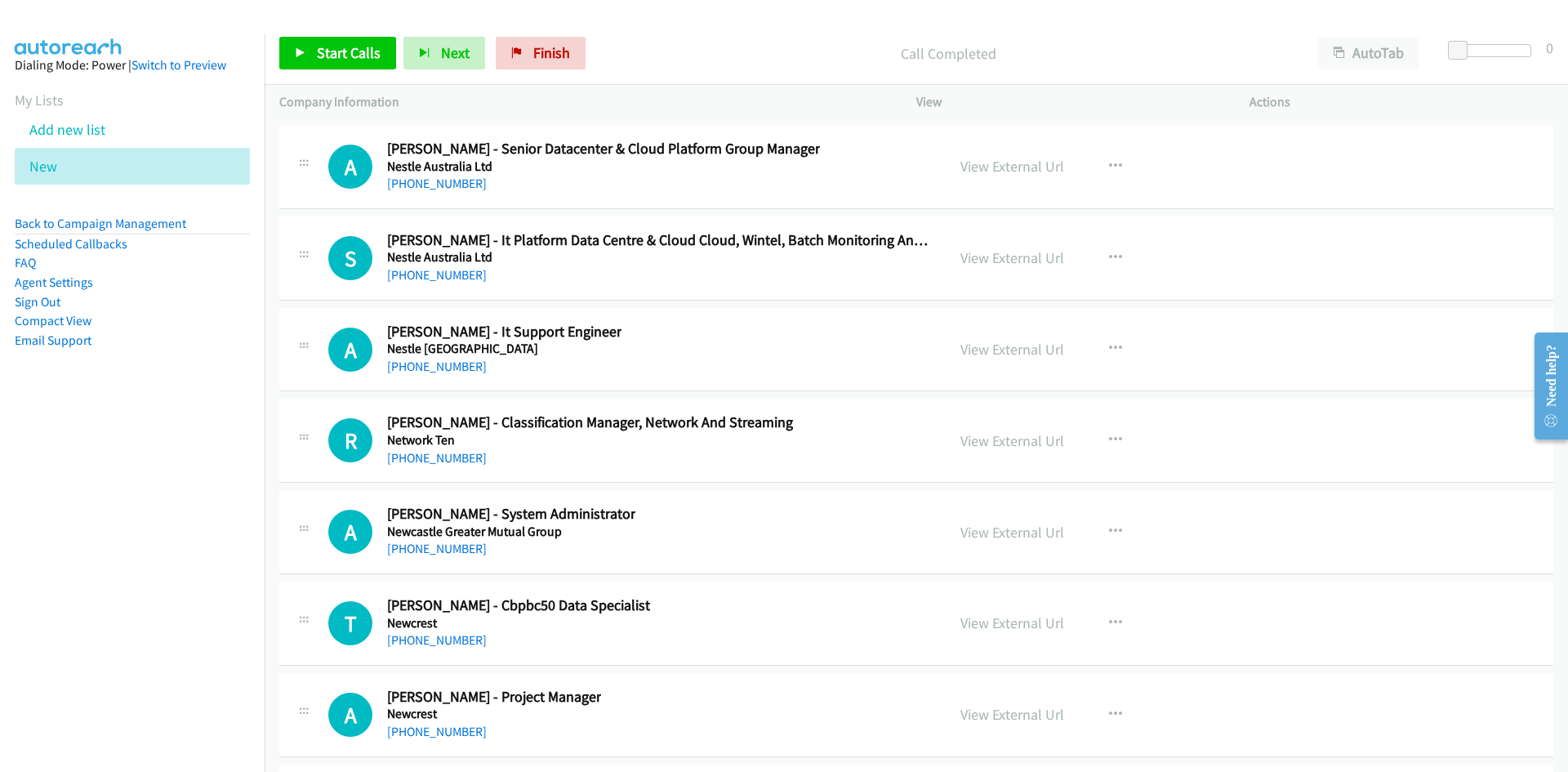
scroll to position [22609, 0]
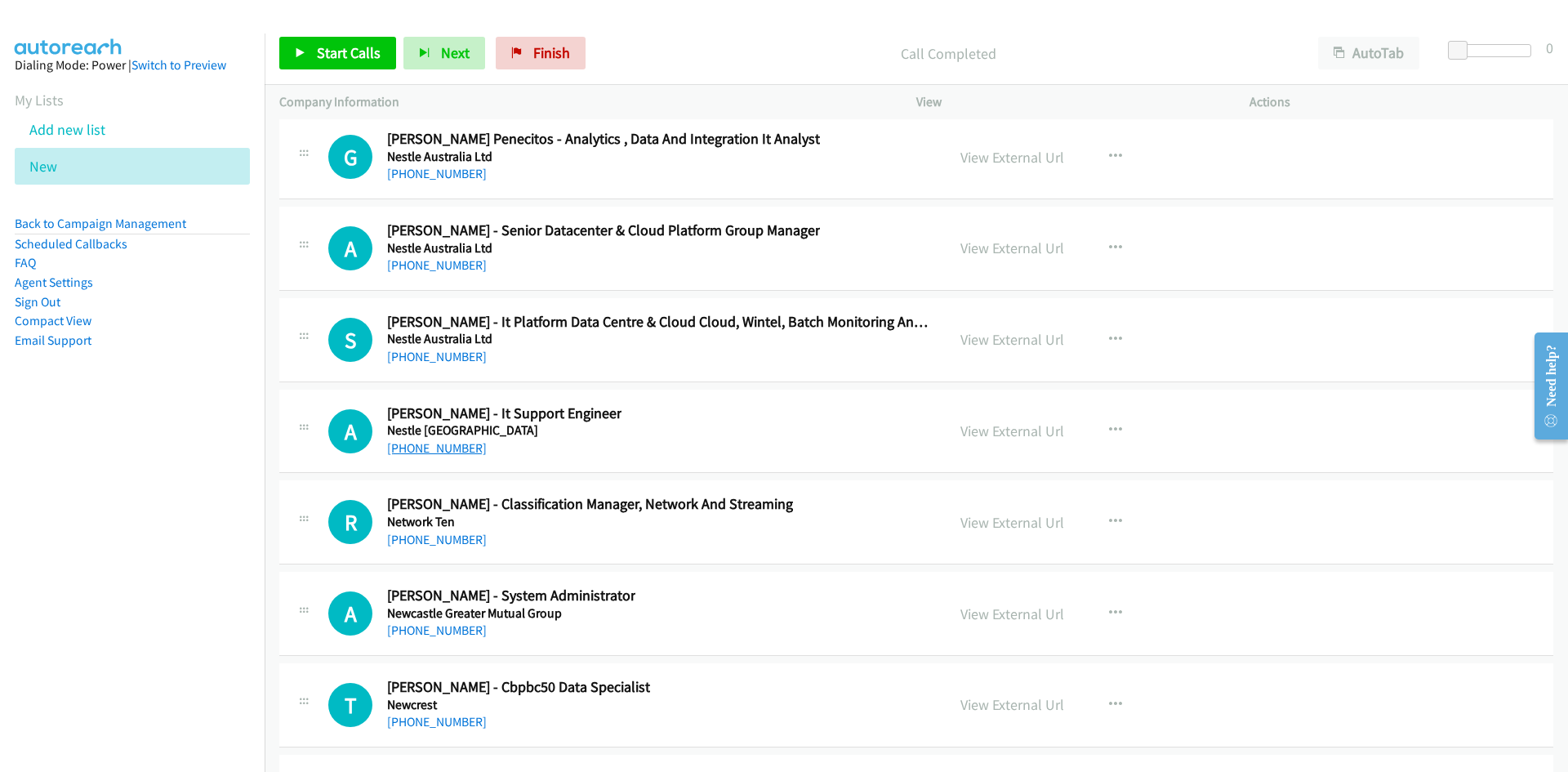
click at [411, 448] on link "[PHONE_NUMBER]" at bounding box center [437, 447] width 99 height 15
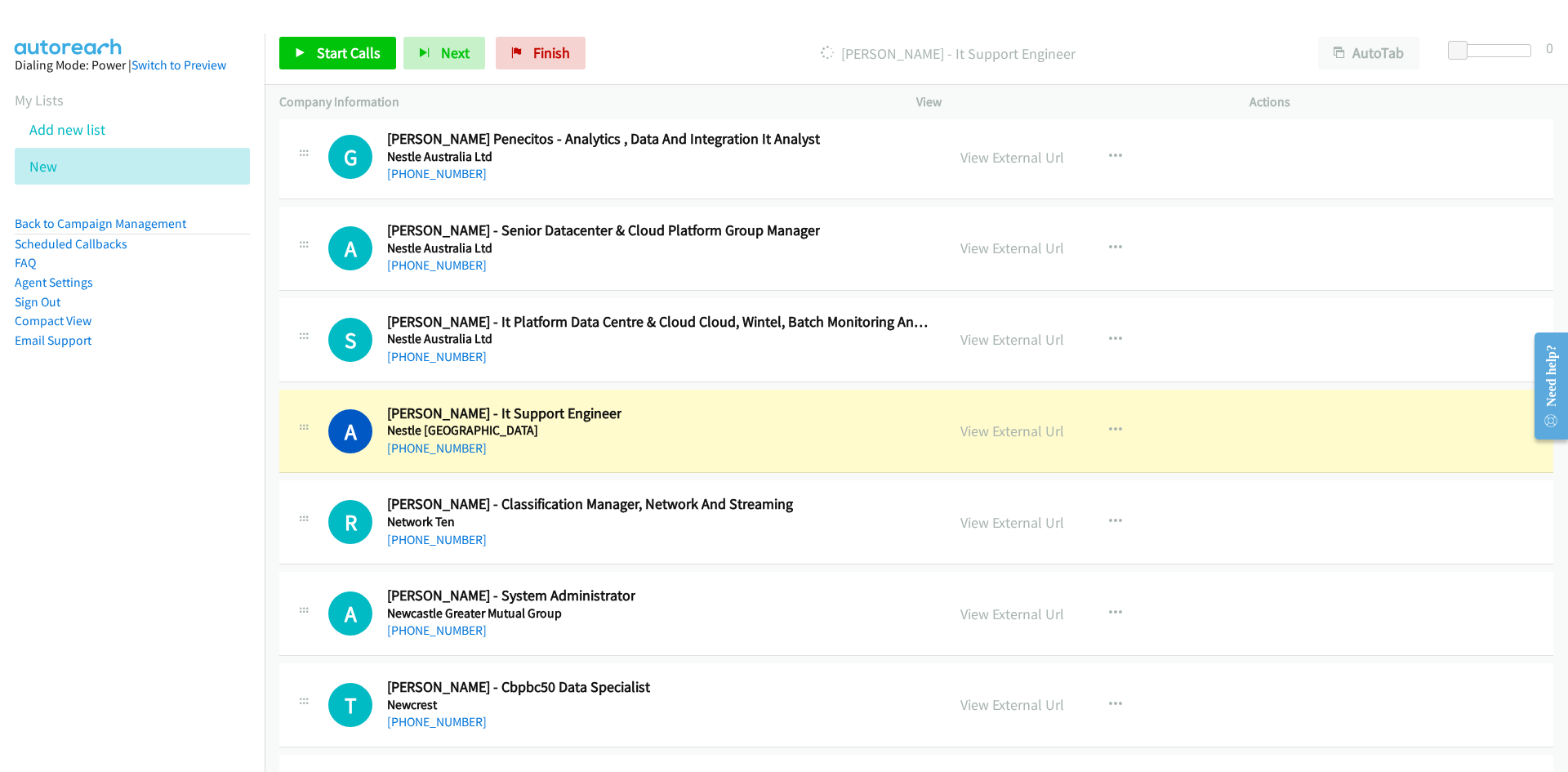
click at [687, 423] on div "A Callback Scheduled [PERSON_NAME] - It Support Engineer Nestle [GEOGRAPHIC_DAT…" at bounding box center [629, 431] width 603 height 54
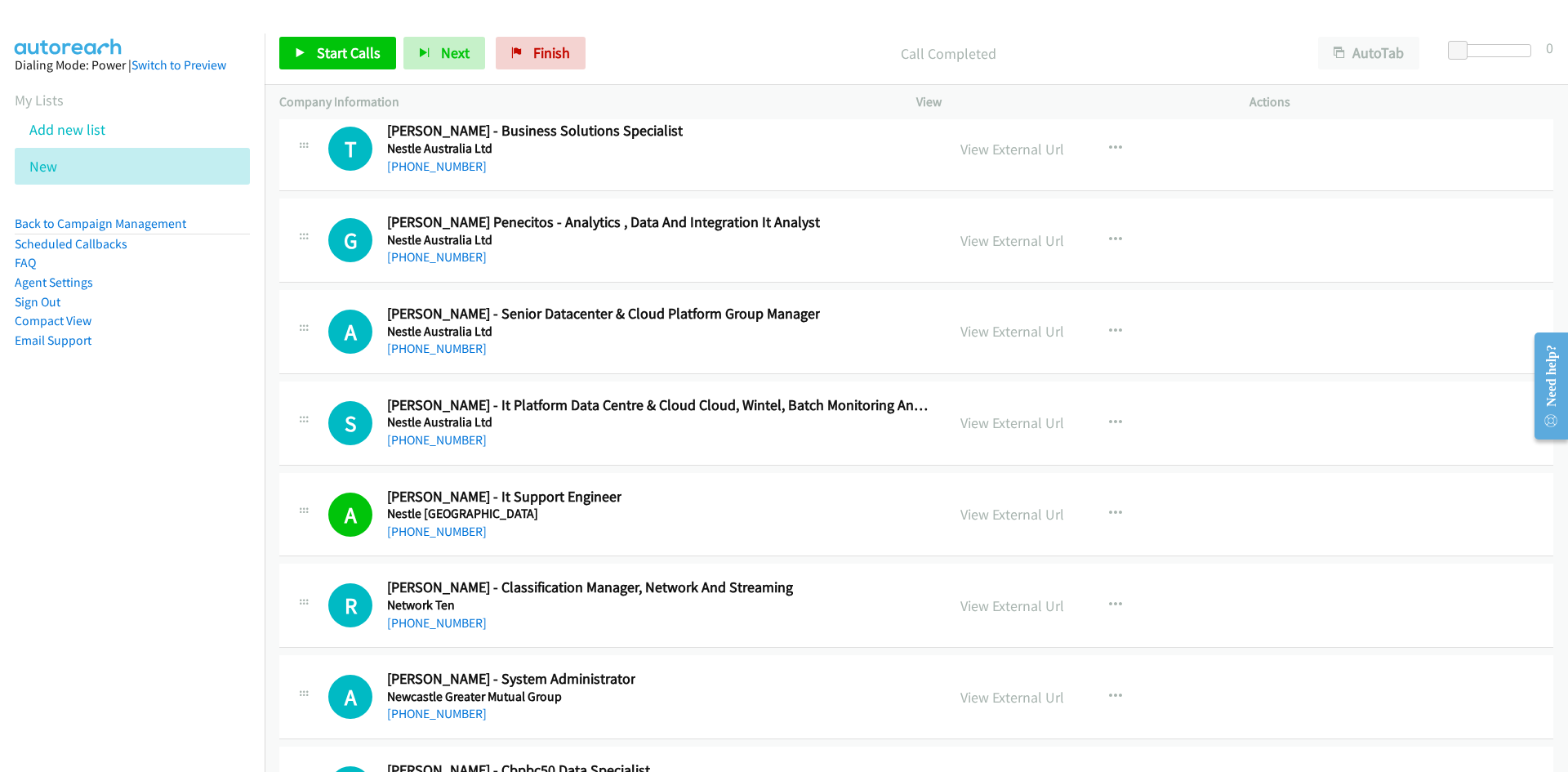
scroll to position [22445, 0]
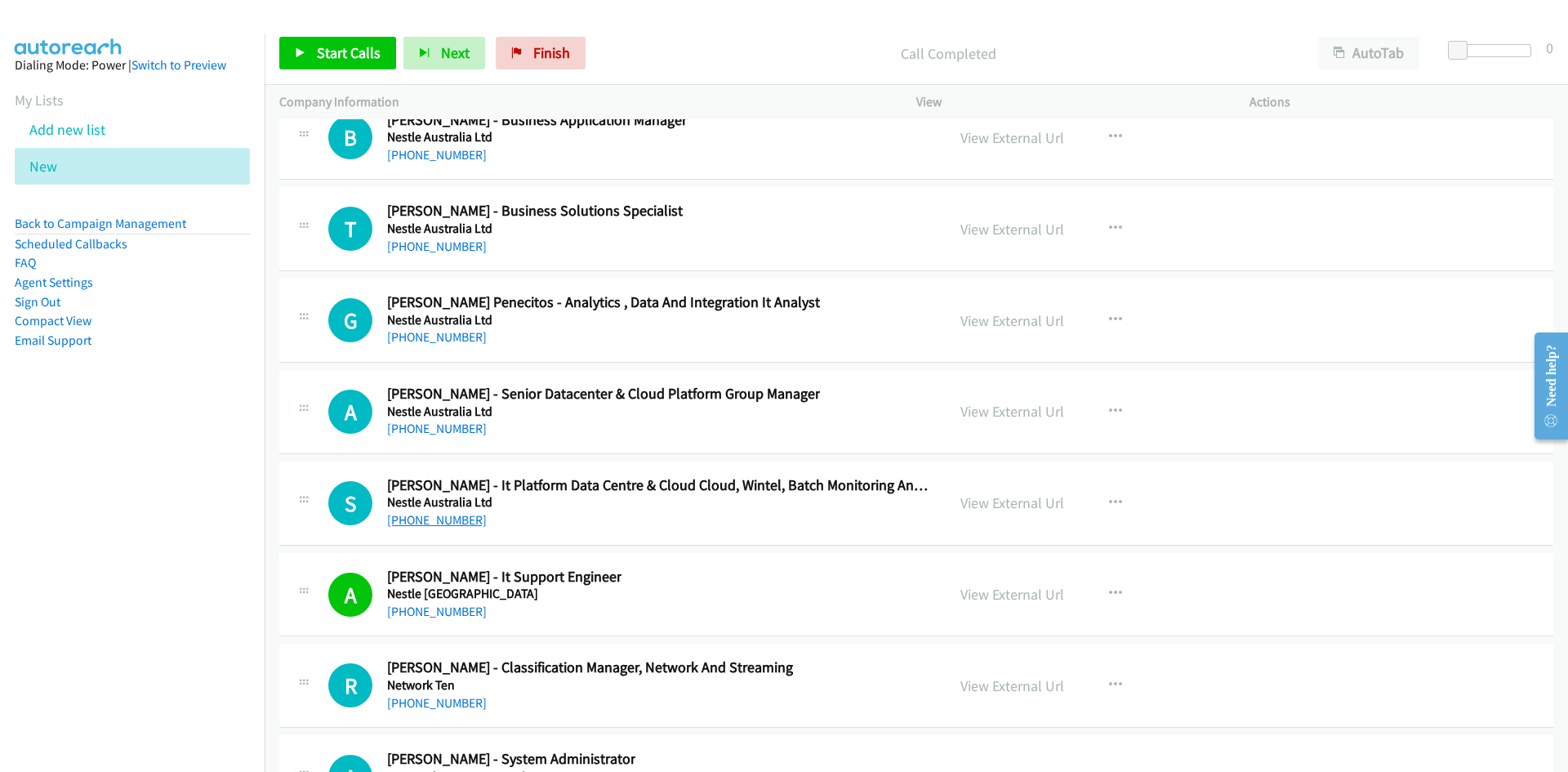
click at [422, 514] on link "[PHONE_NUMBER]" at bounding box center [437, 519] width 99 height 15
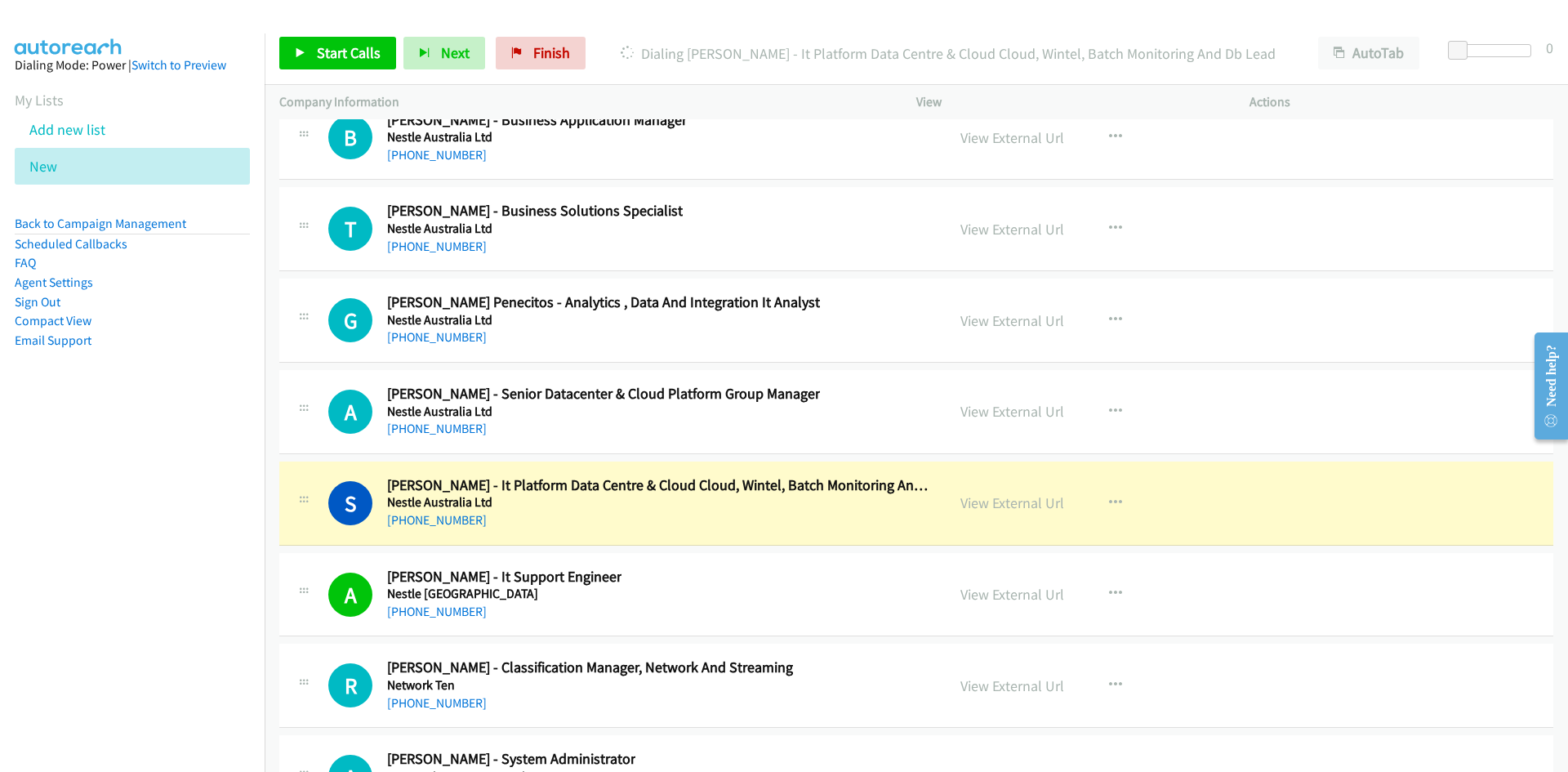
click at [660, 524] on div "[PHONE_NUMBER]" at bounding box center [659, 520] width 544 height 20
click at [991, 502] on link "View External Url" at bounding box center [1012, 503] width 104 height 19
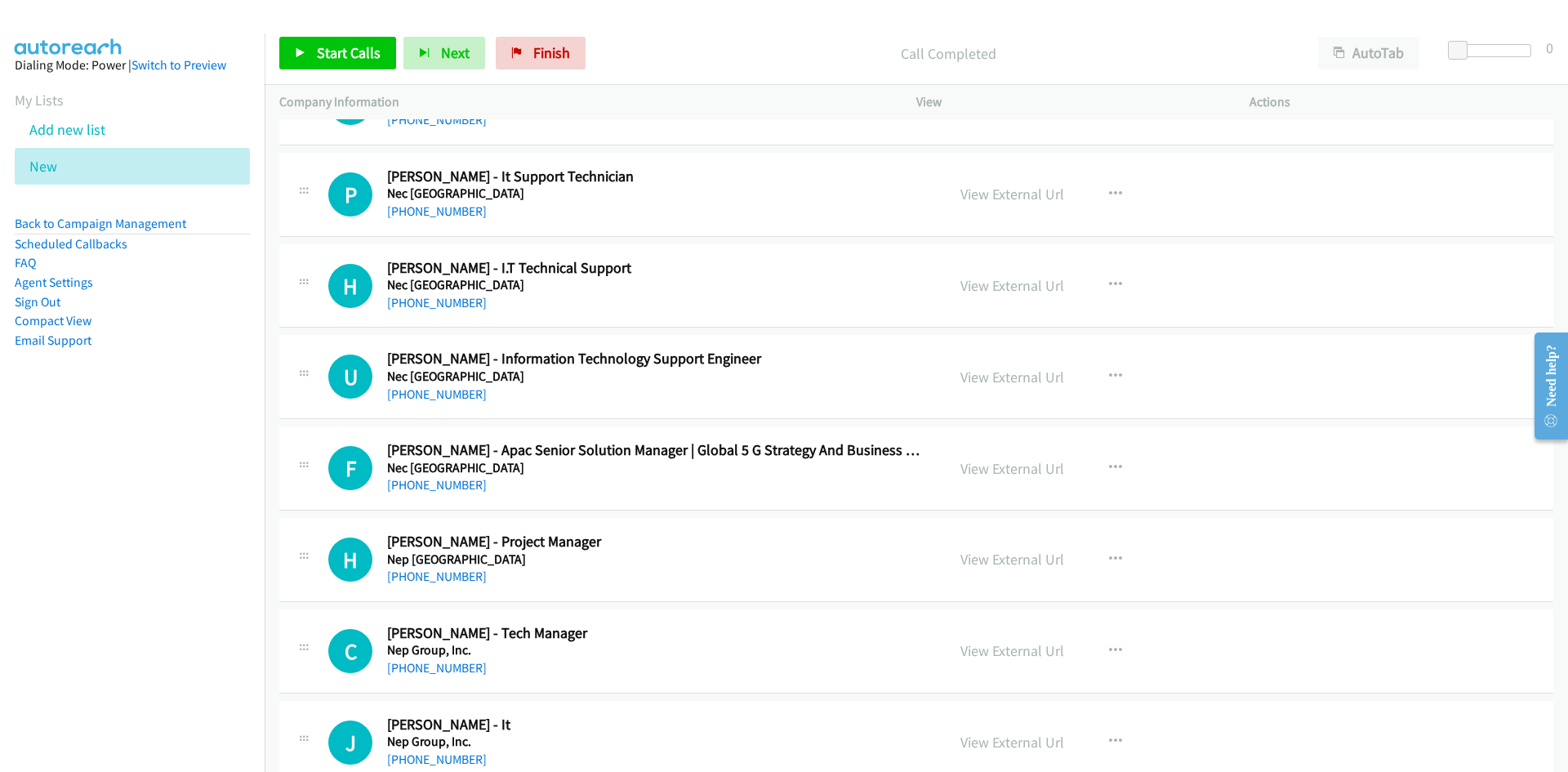
scroll to position [19751, 0]
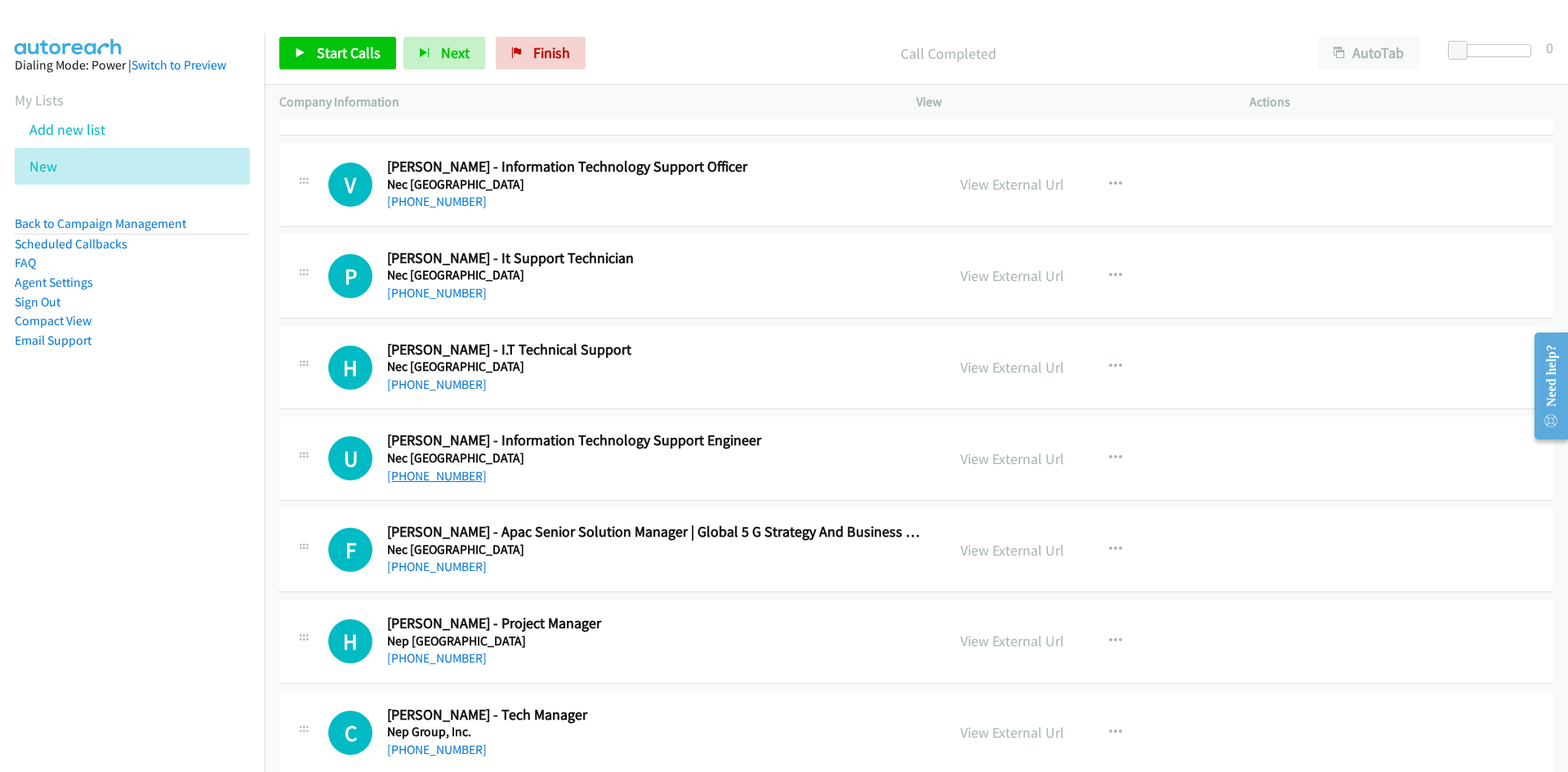
click at [449, 475] on link "[PHONE_NUMBER]" at bounding box center [437, 475] width 99 height 15
click at [624, 556] on h5 "Nec [GEOGRAPHIC_DATA]" at bounding box center [656, 550] width 538 height 16
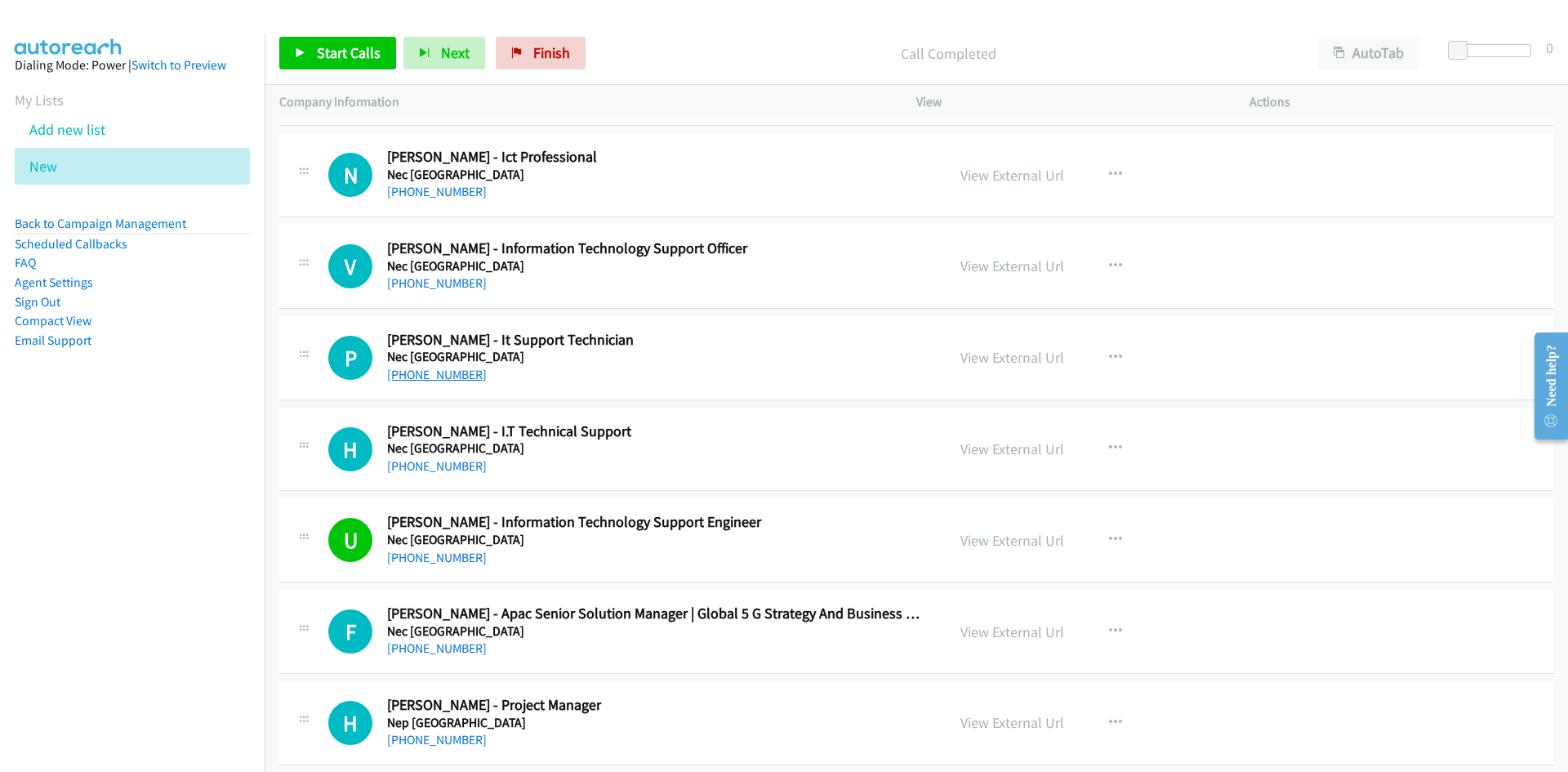
click at [438, 376] on link "[PHONE_NUMBER]" at bounding box center [437, 374] width 99 height 15
click at [839, 380] on div "[PHONE_NUMBER]" at bounding box center [656, 375] width 538 height 20
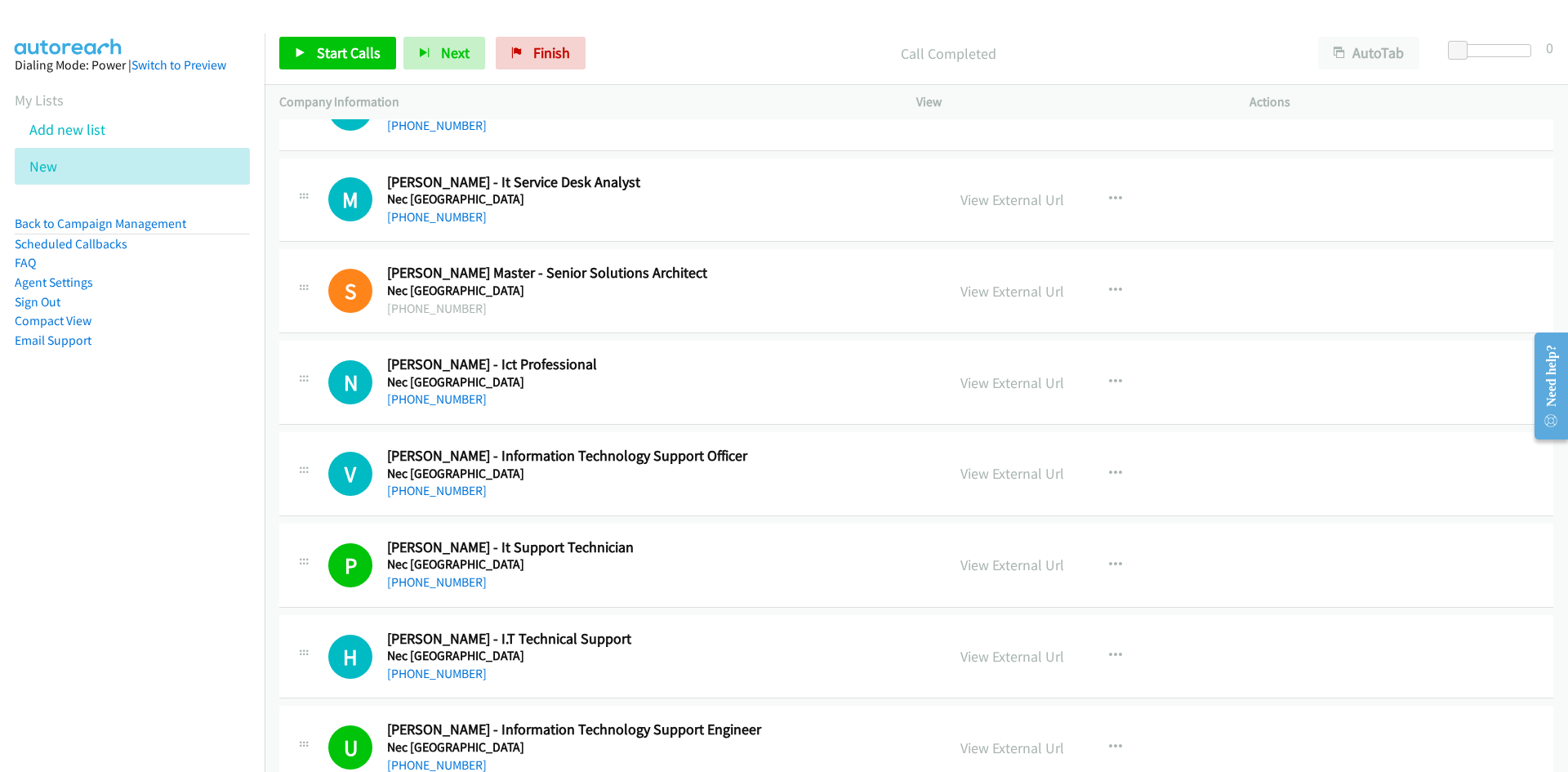
scroll to position [19425, 0]
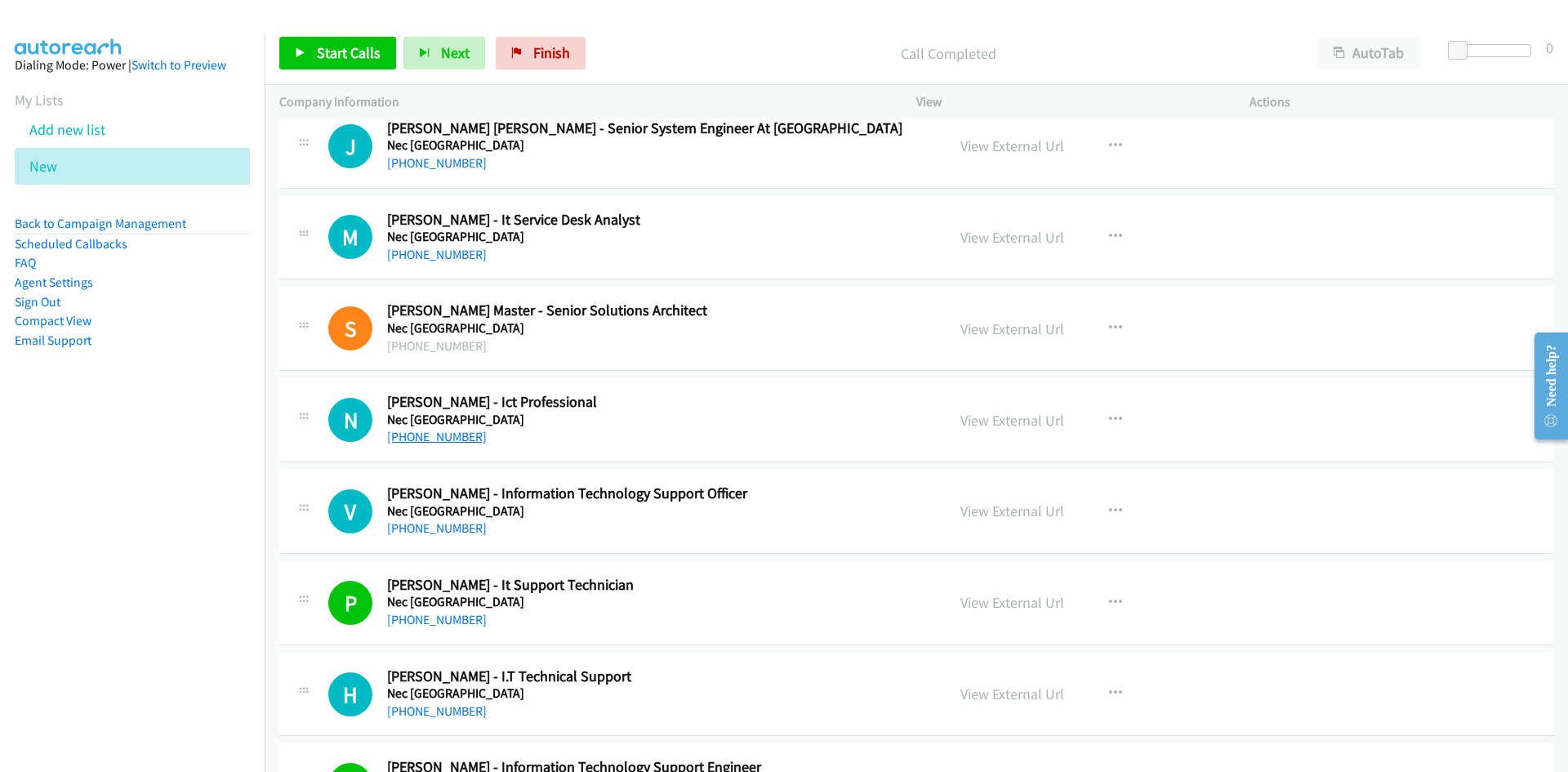
click at [427, 436] on link "[PHONE_NUMBER]" at bounding box center [437, 436] width 99 height 15
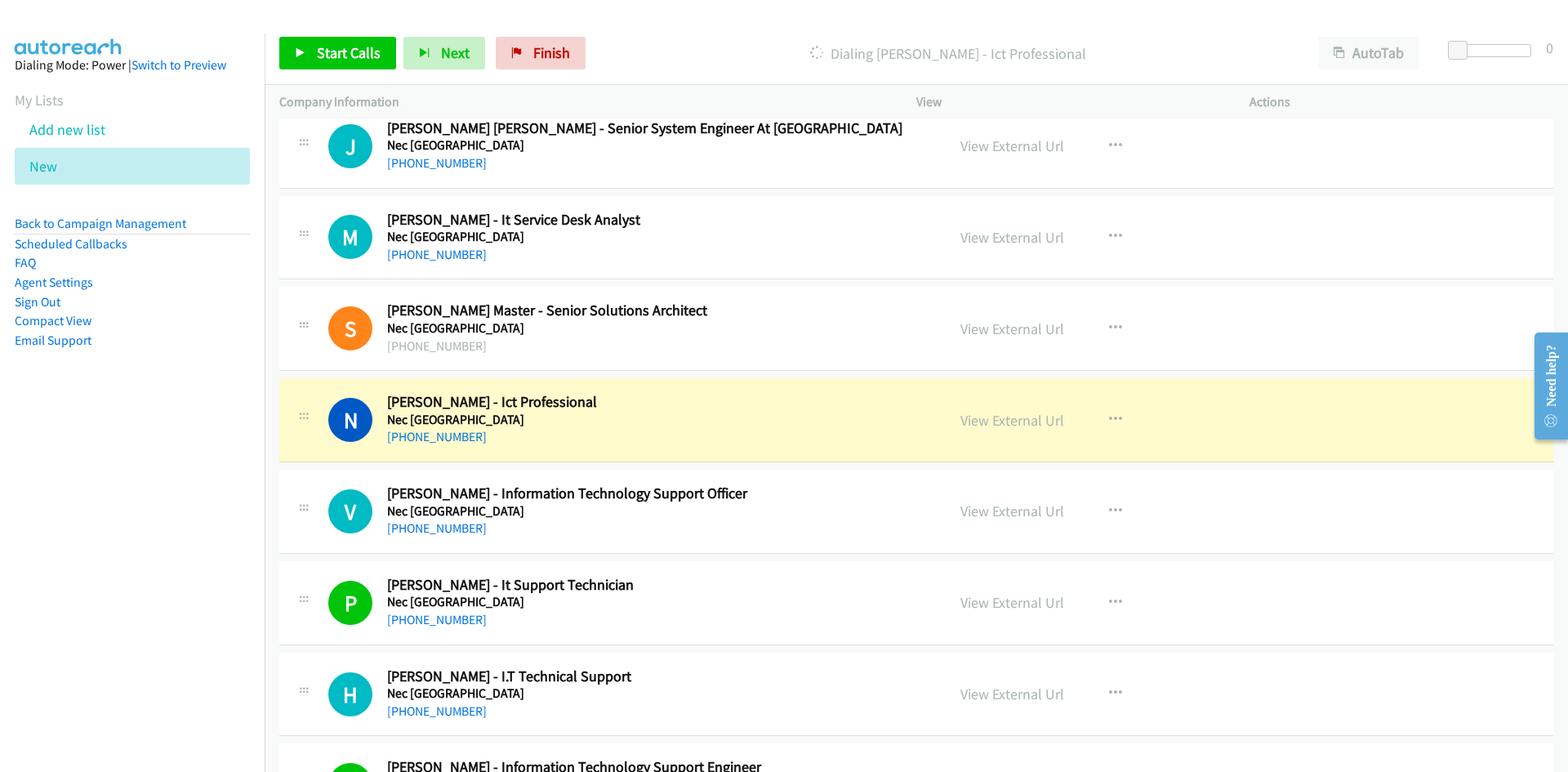
click at [797, 411] on h5 "Nec [GEOGRAPHIC_DATA]" at bounding box center [656, 419] width 538 height 16
click at [997, 425] on link "View External Url" at bounding box center [1012, 419] width 104 height 19
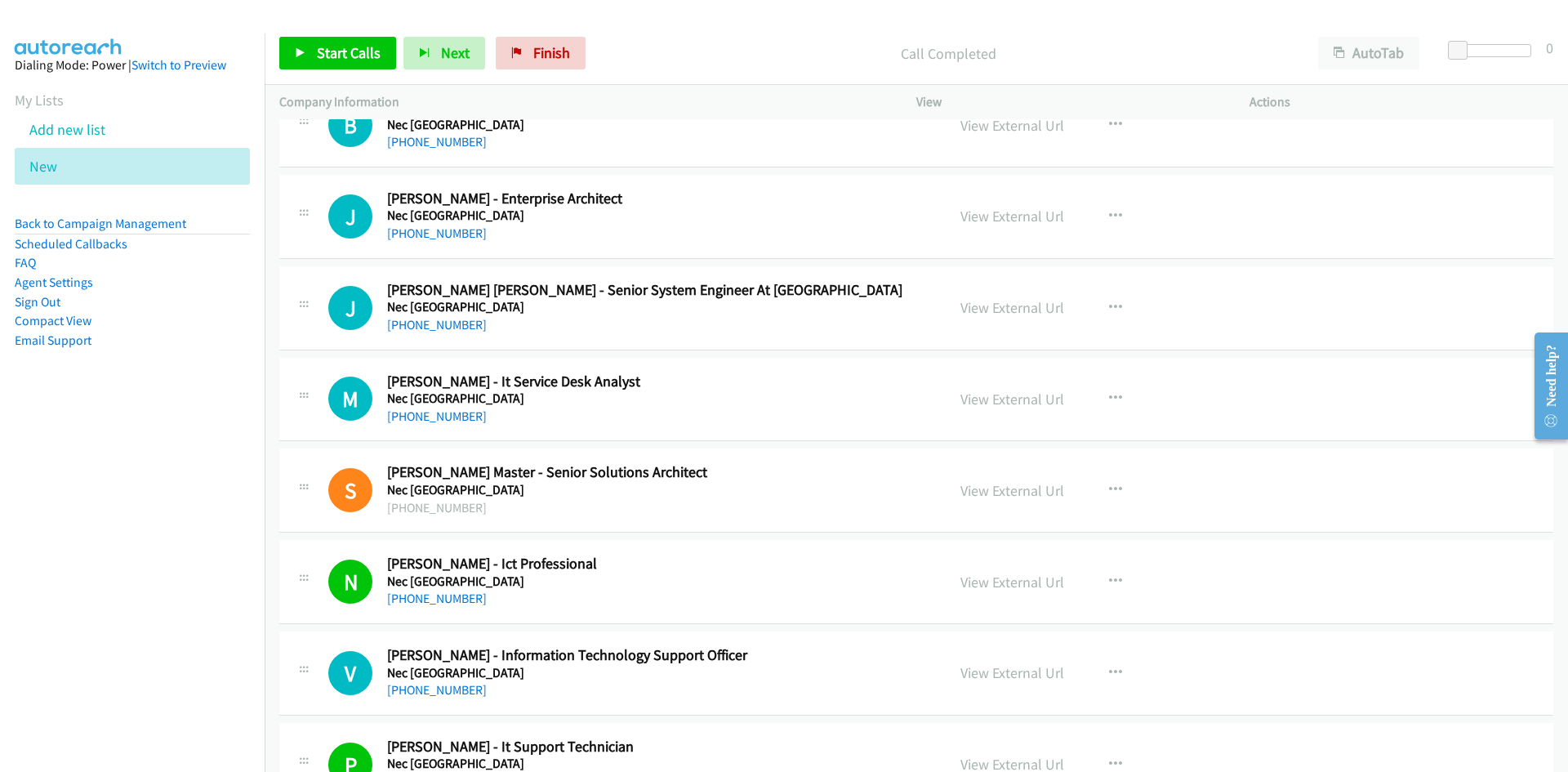
scroll to position [19261, 0]
click at [440, 415] on link "[PHONE_NUMBER]" at bounding box center [437, 417] width 99 height 15
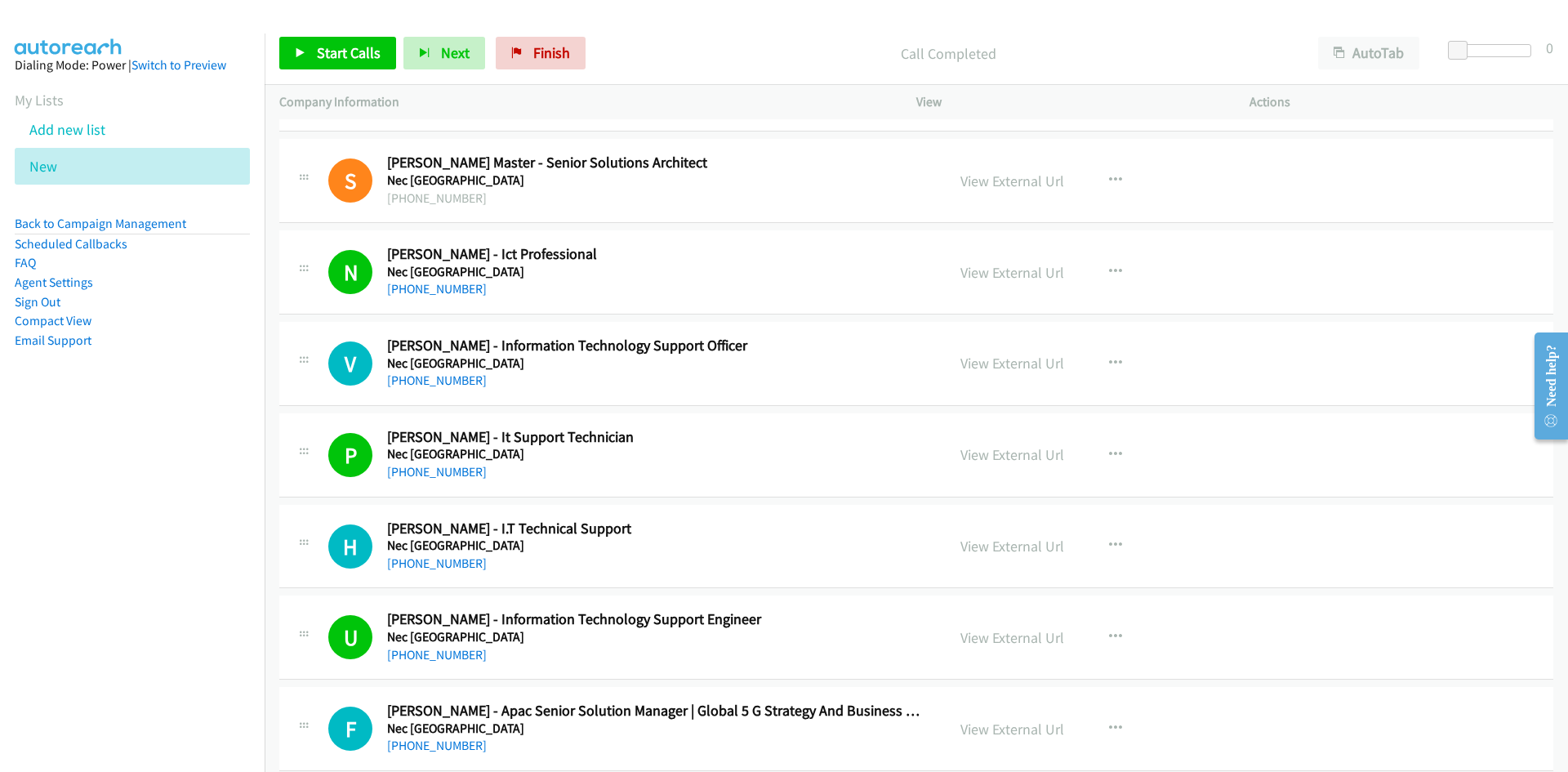
scroll to position [19587, 0]
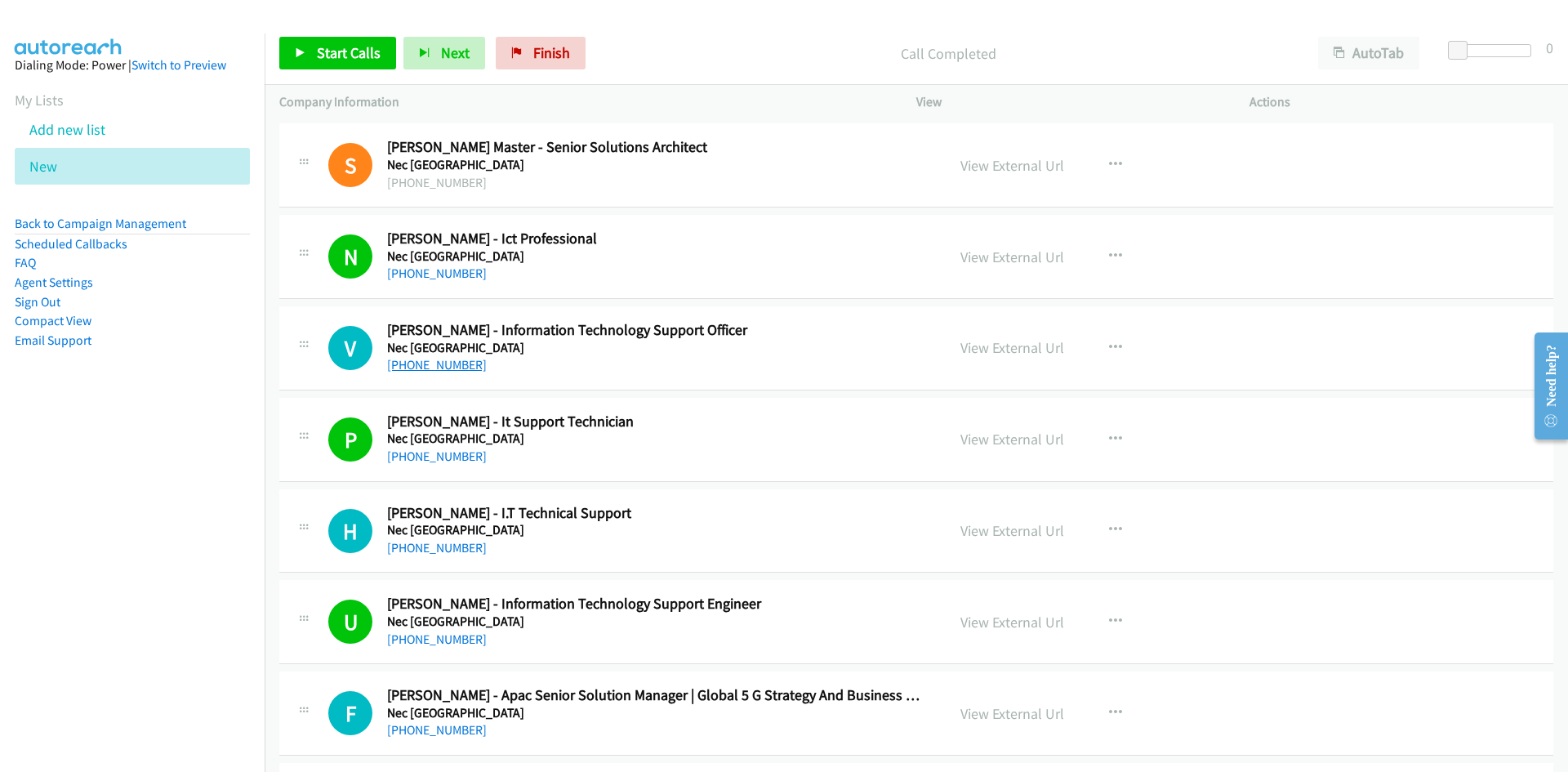
click at [439, 368] on link "[PHONE_NUMBER]" at bounding box center [437, 364] width 99 height 15
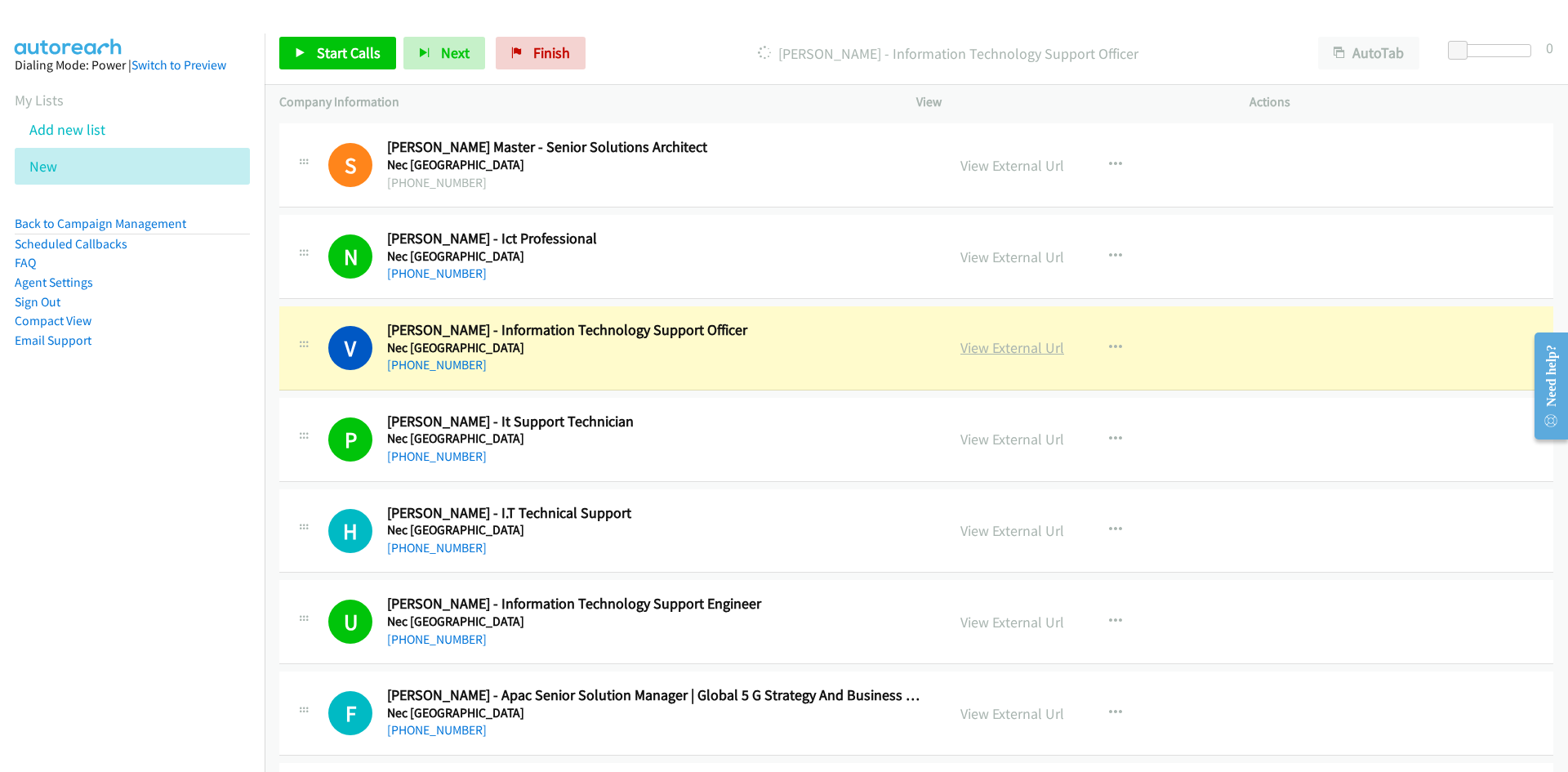
click at [986, 347] on link "View External Url" at bounding box center [1012, 347] width 104 height 19
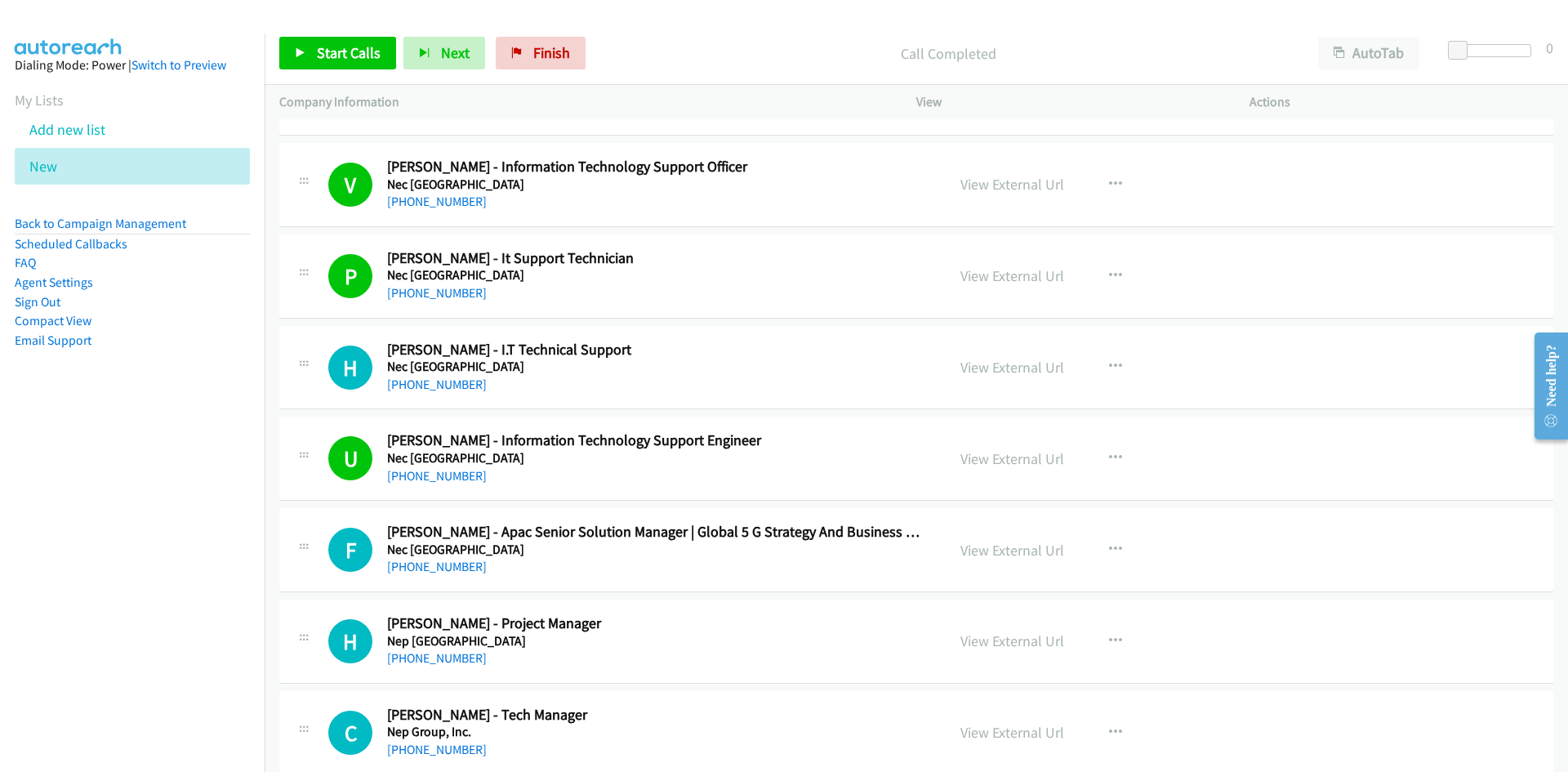
scroll to position [19832, 0]
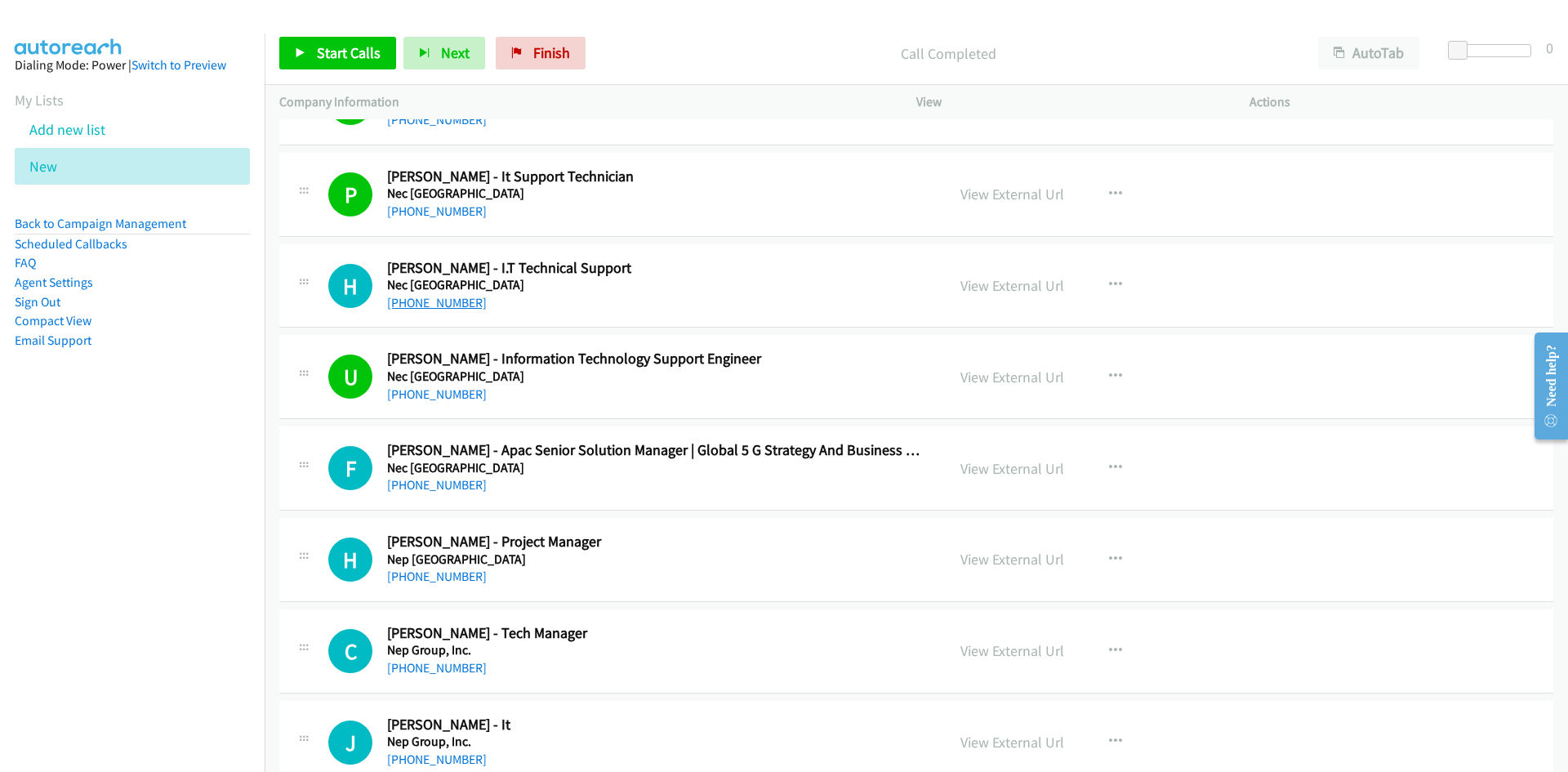
click at [423, 297] on link "[PHONE_NUMBER]" at bounding box center [437, 302] width 99 height 15
click at [789, 323] on div "H Callback Scheduled [PERSON_NAME] - I.T Technical Support Nec [GEOGRAPHIC_DATA…" at bounding box center [916, 286] width 1274 height 84
